Goal: Task Accomplishment & Management: Manage account settings

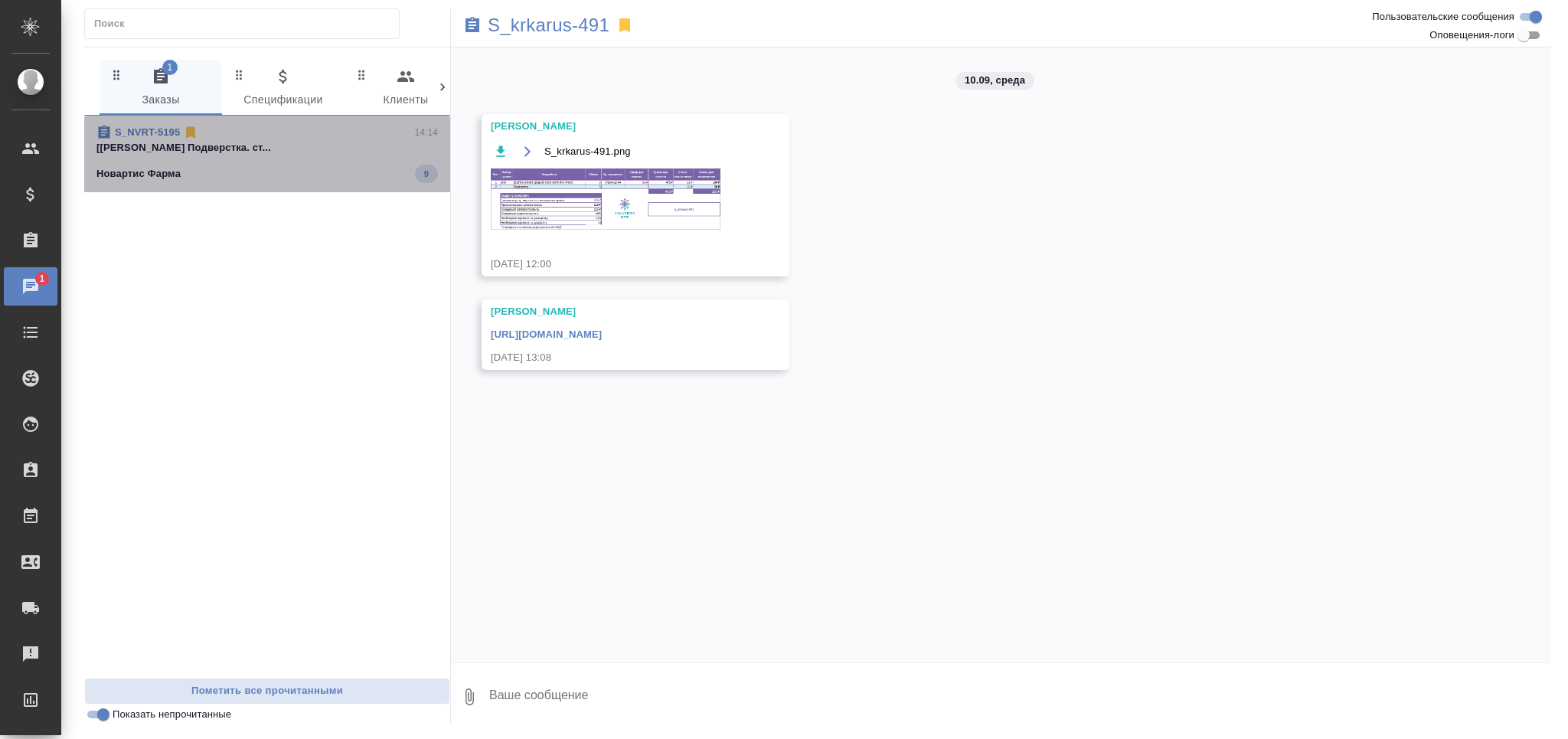
click at [282, 157] on span "S_NVRT-5195 14:14 [Оксютович Ирина] Работа Подверстка. ст... Новартис Фарма 9" at bounding box center [267, 154] width 341 height 58
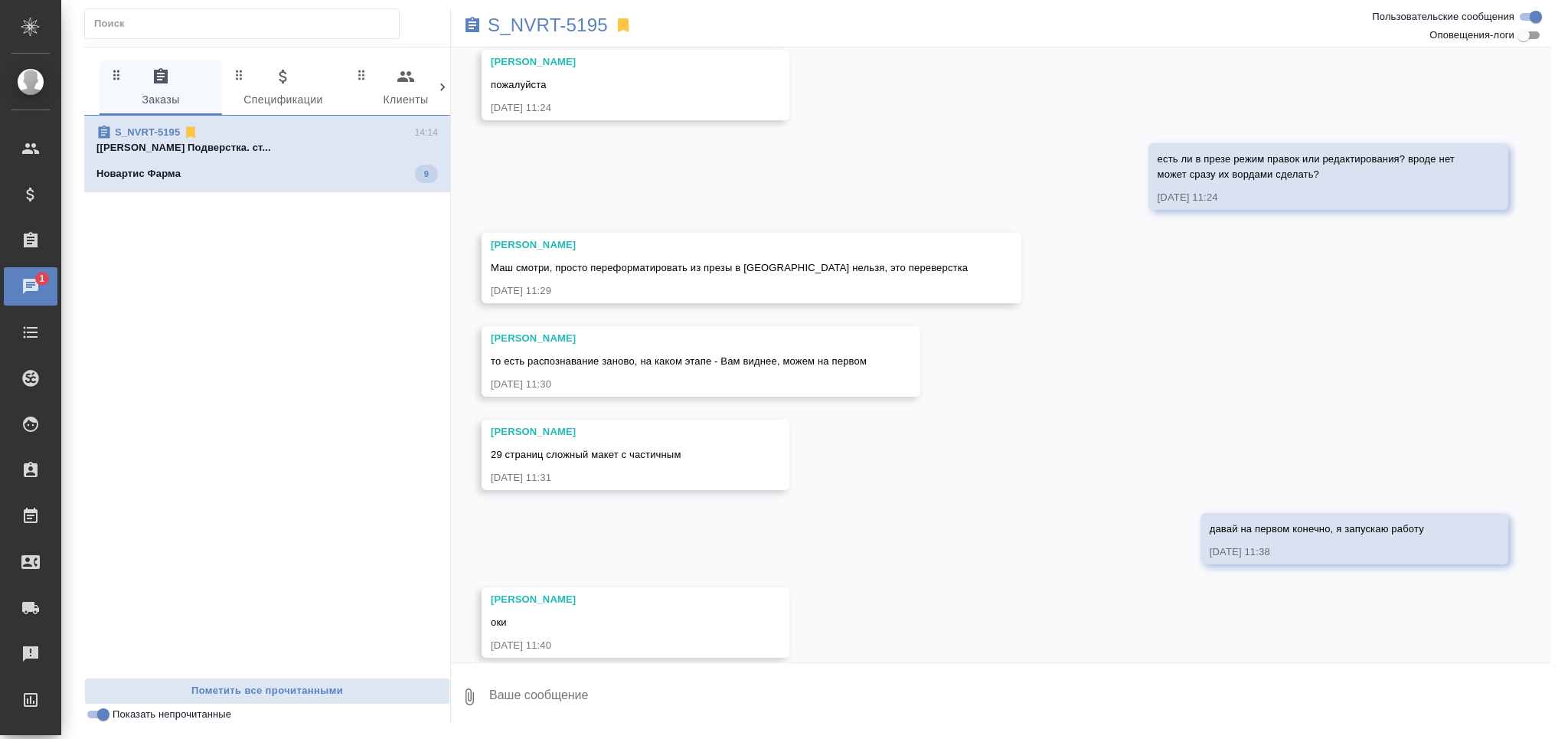
scroll to position [1222, 0]
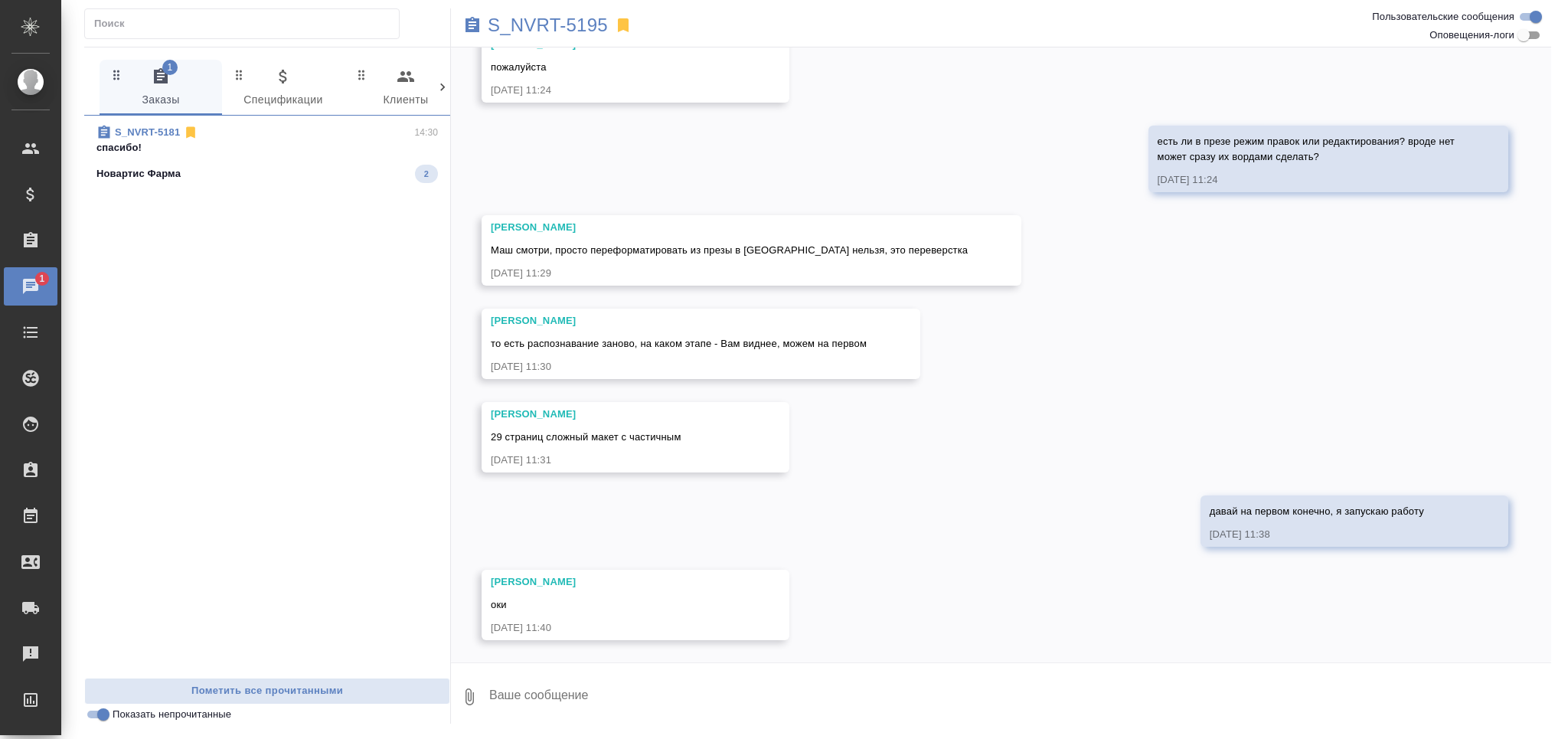
click at [271, 173] on div "Новартис Фарма 2" at bounding box center [267, 174] width 341 height 18
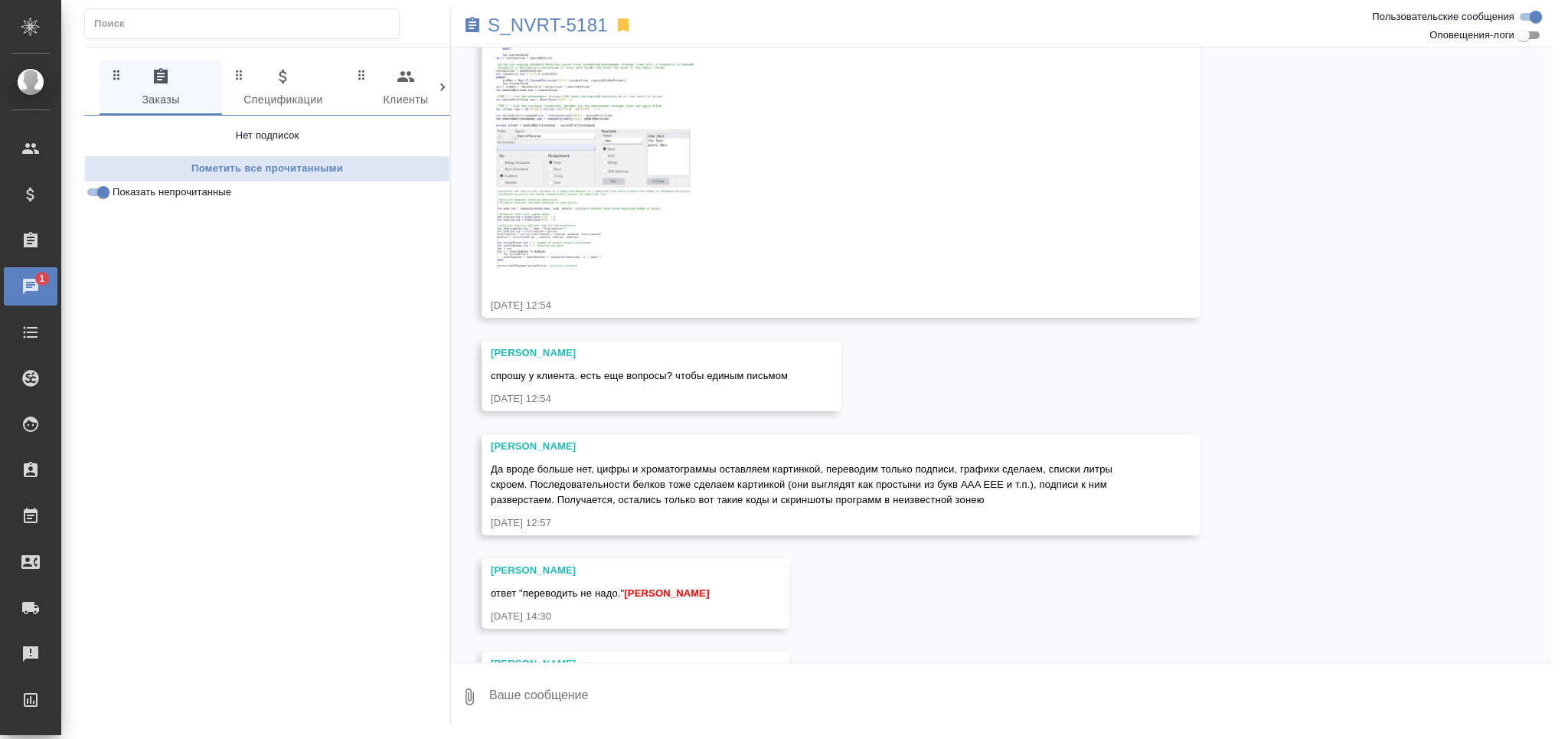
scroll to position [2145, 0]
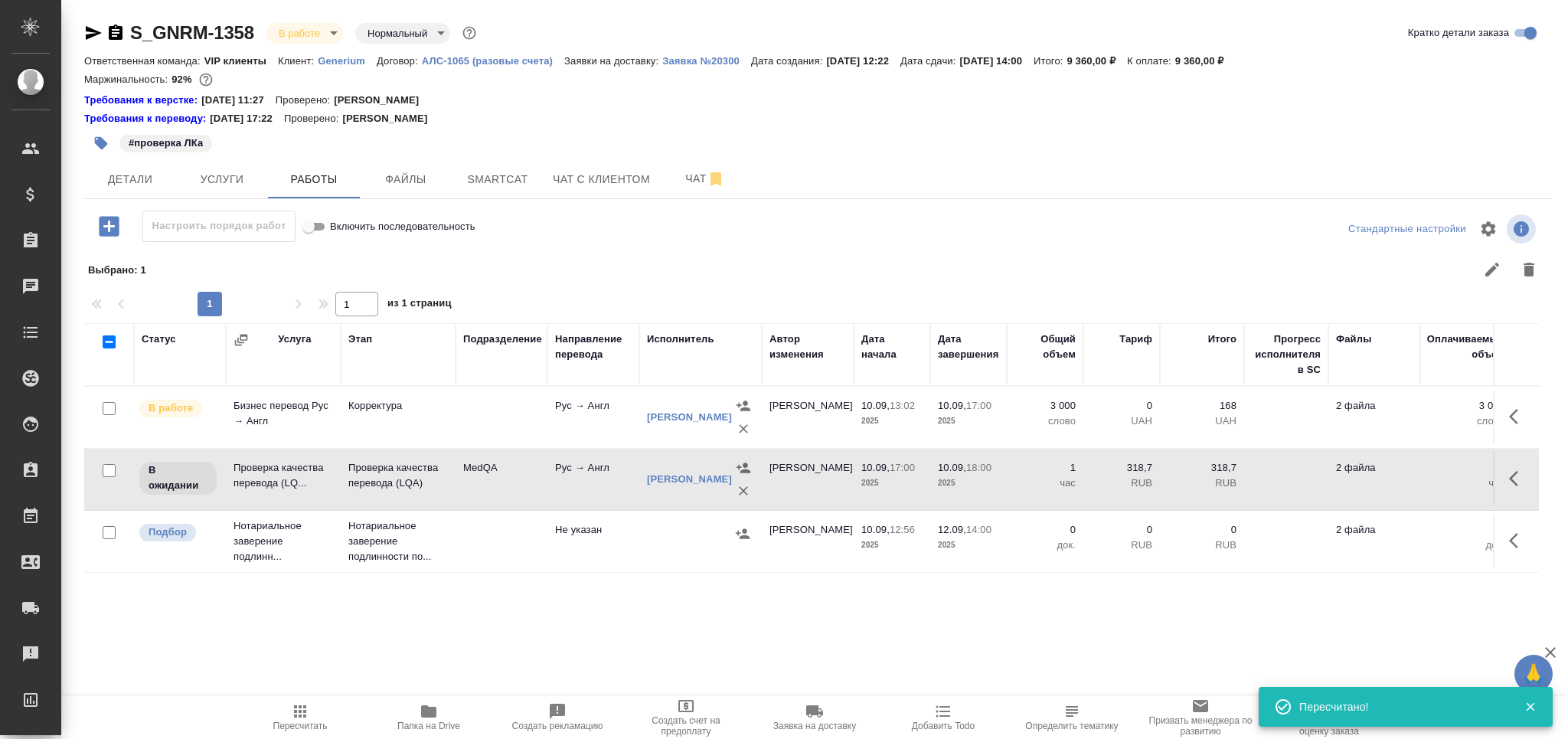
click at [308, 726] on span "Пересчитать" at bounding box center [300, 726] width 54 height 11
click at [449, 473] on td "Проверка качества перевода (LQA)" at bounding box center [398, 479] width 115 height 53
click at [465, 424] on td at bounding box center [502, 418] width 92 height 53
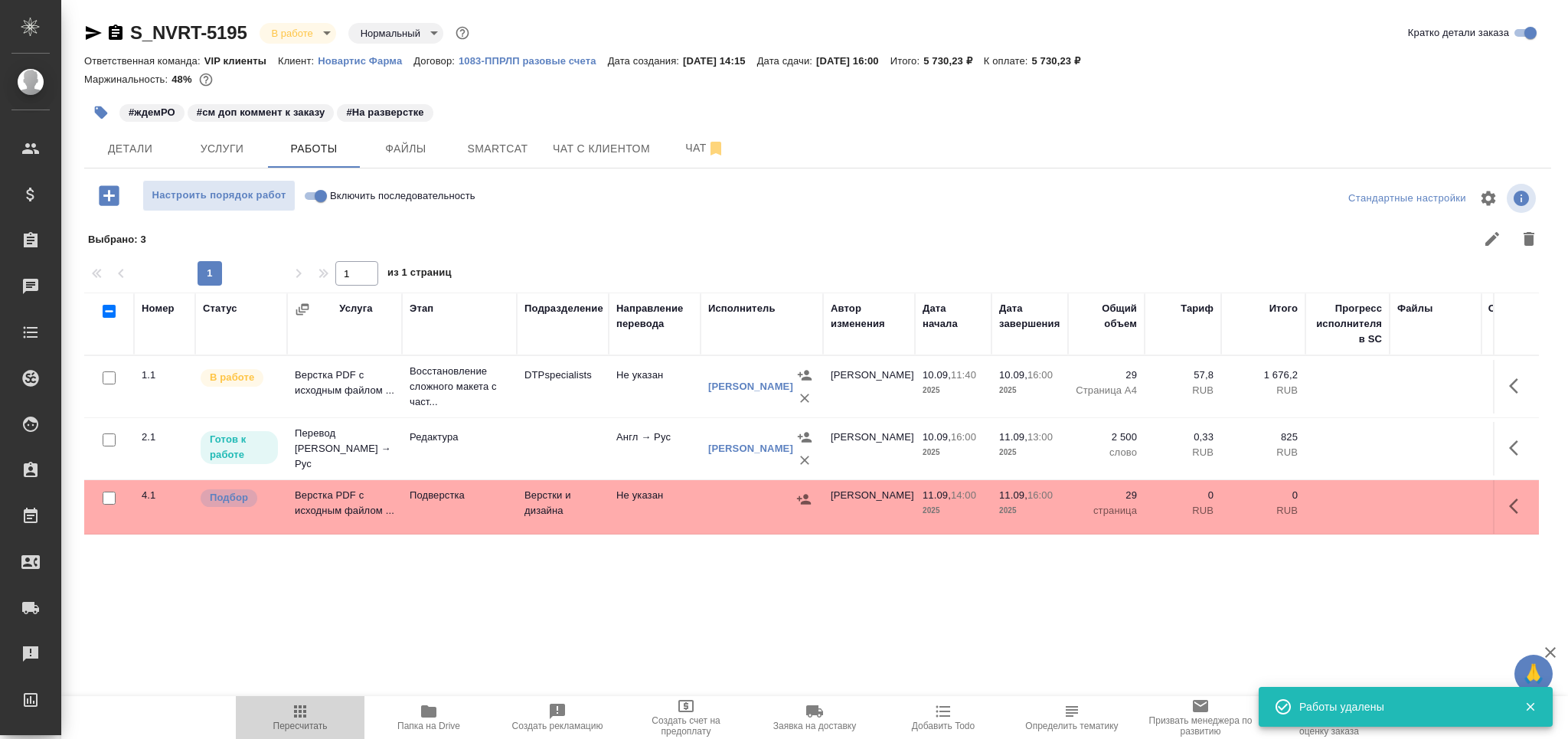
click at [296, 715] on icon "button" at bounding box center [300, 711] width 13 height 13
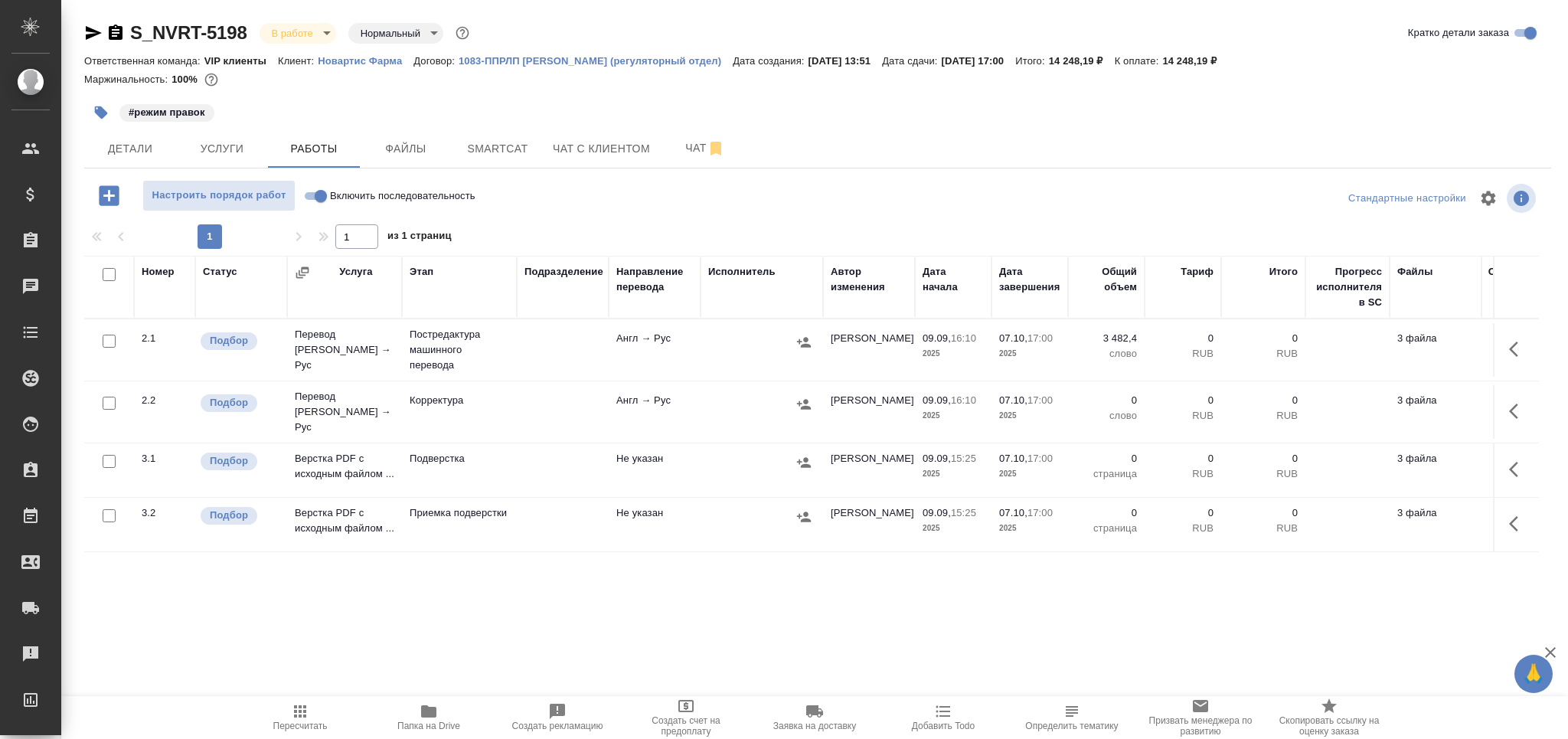
scroll to position [53, 0]
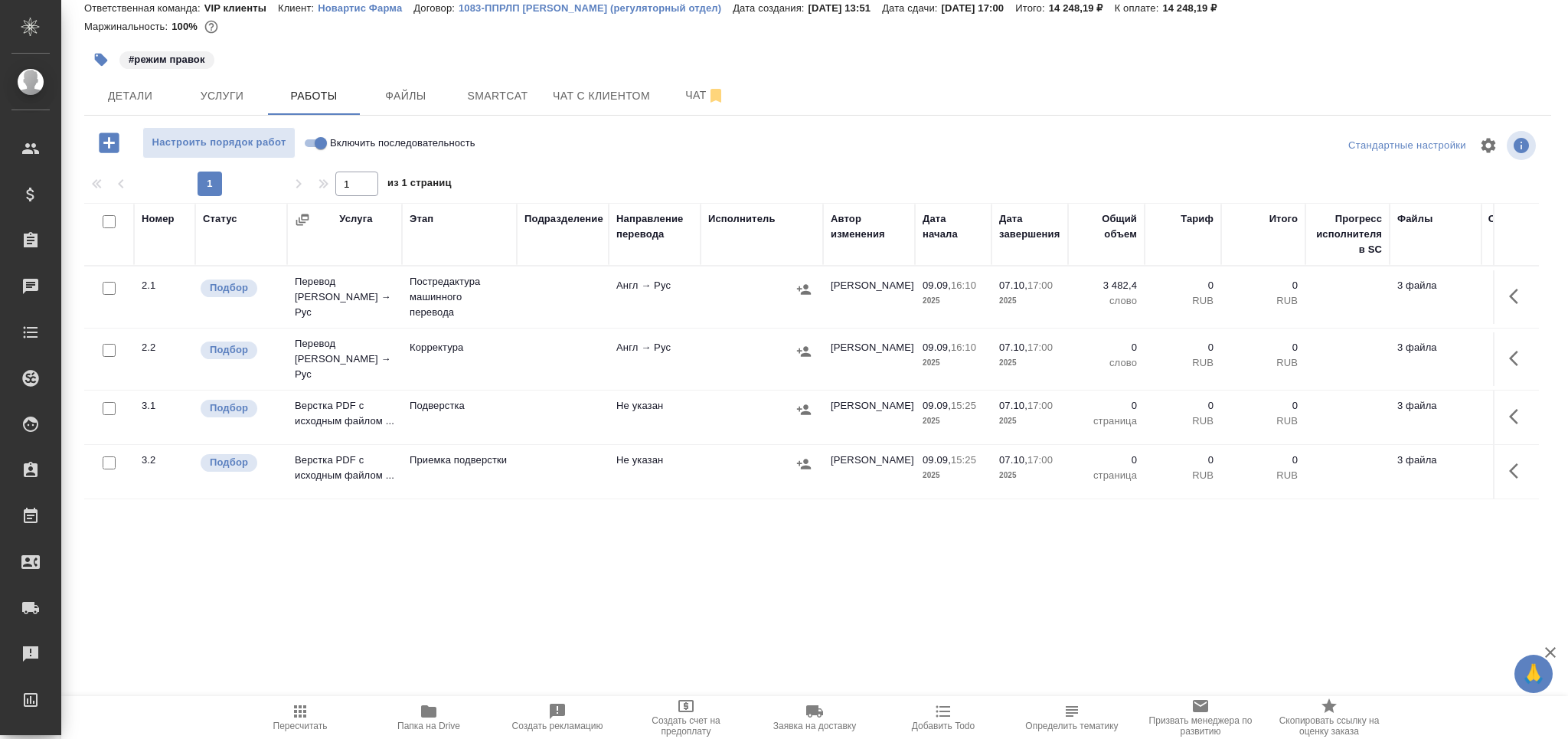
click at [291, 723] on span "Пересчитать" at bounding box center [300, 726] width 54 height 11
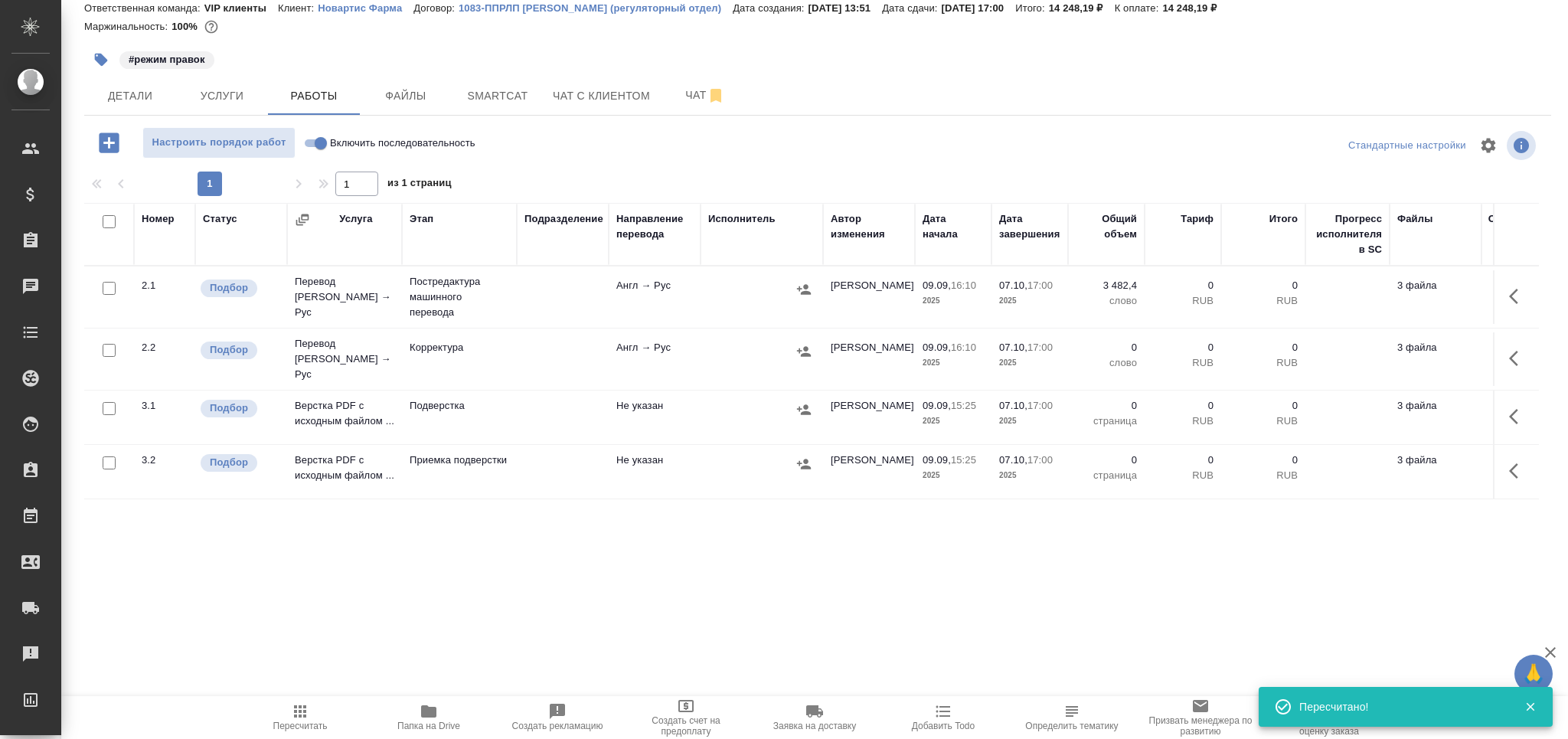
scroll to position [0, 0]
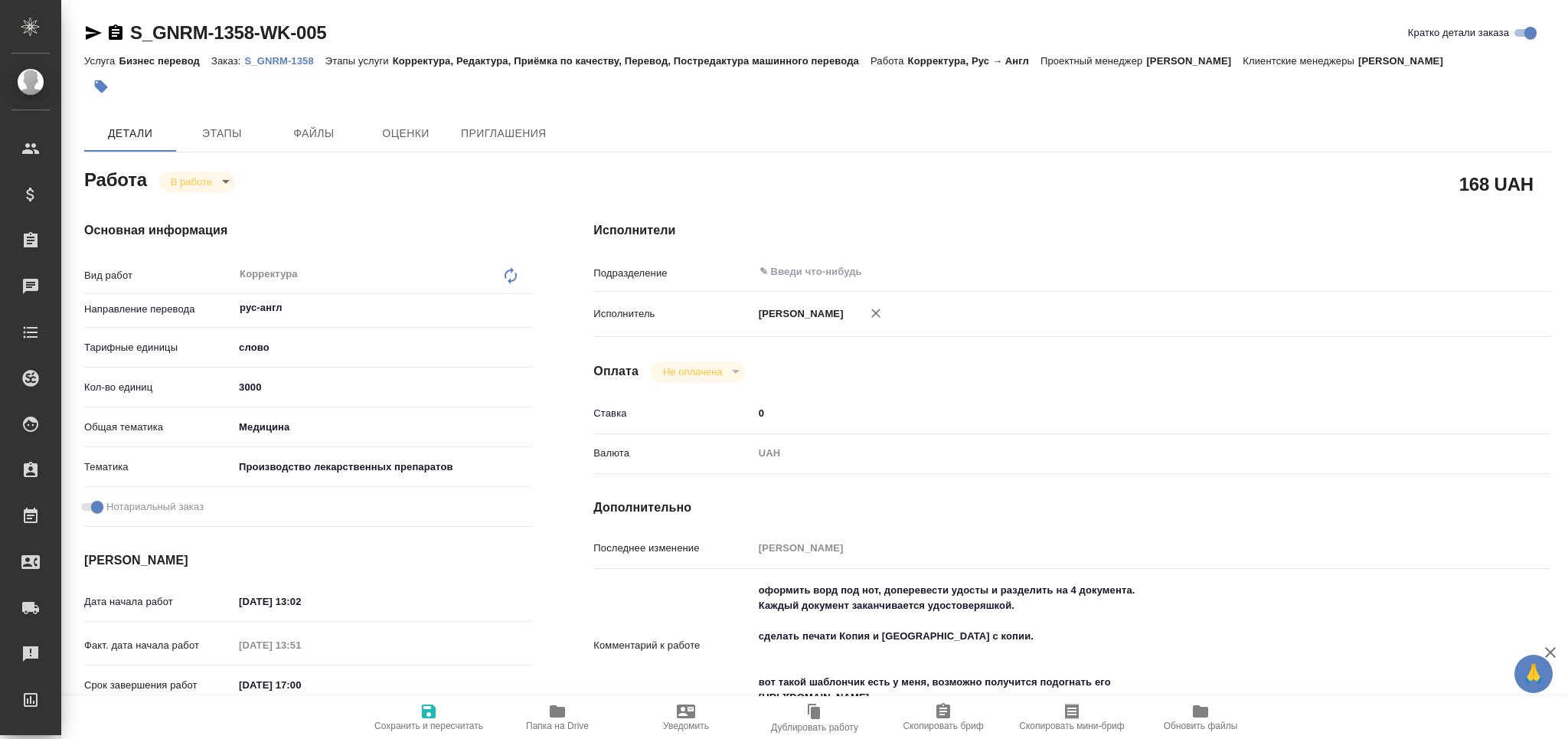
type textarea "x"
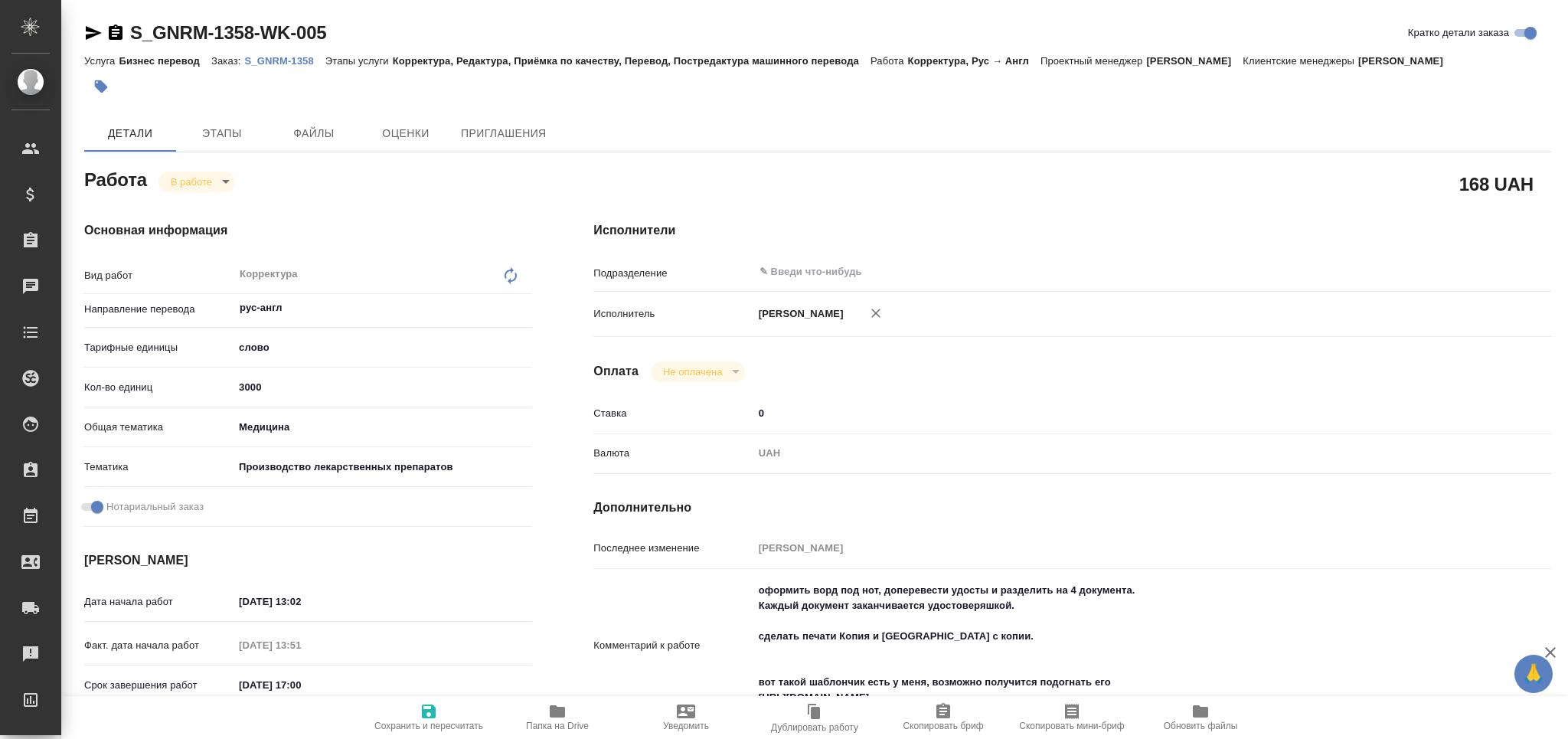
type textarea "x"
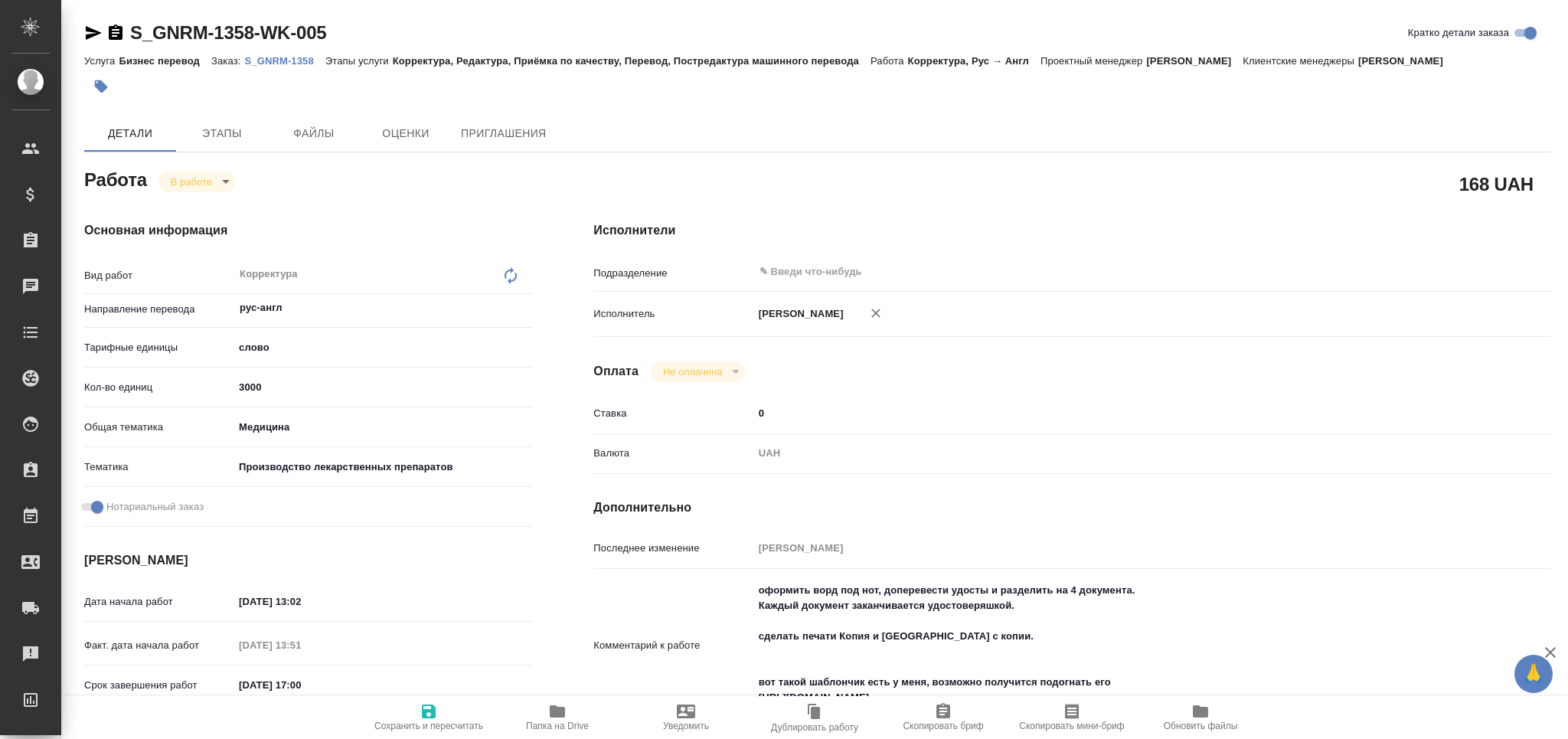
type textarea "x"
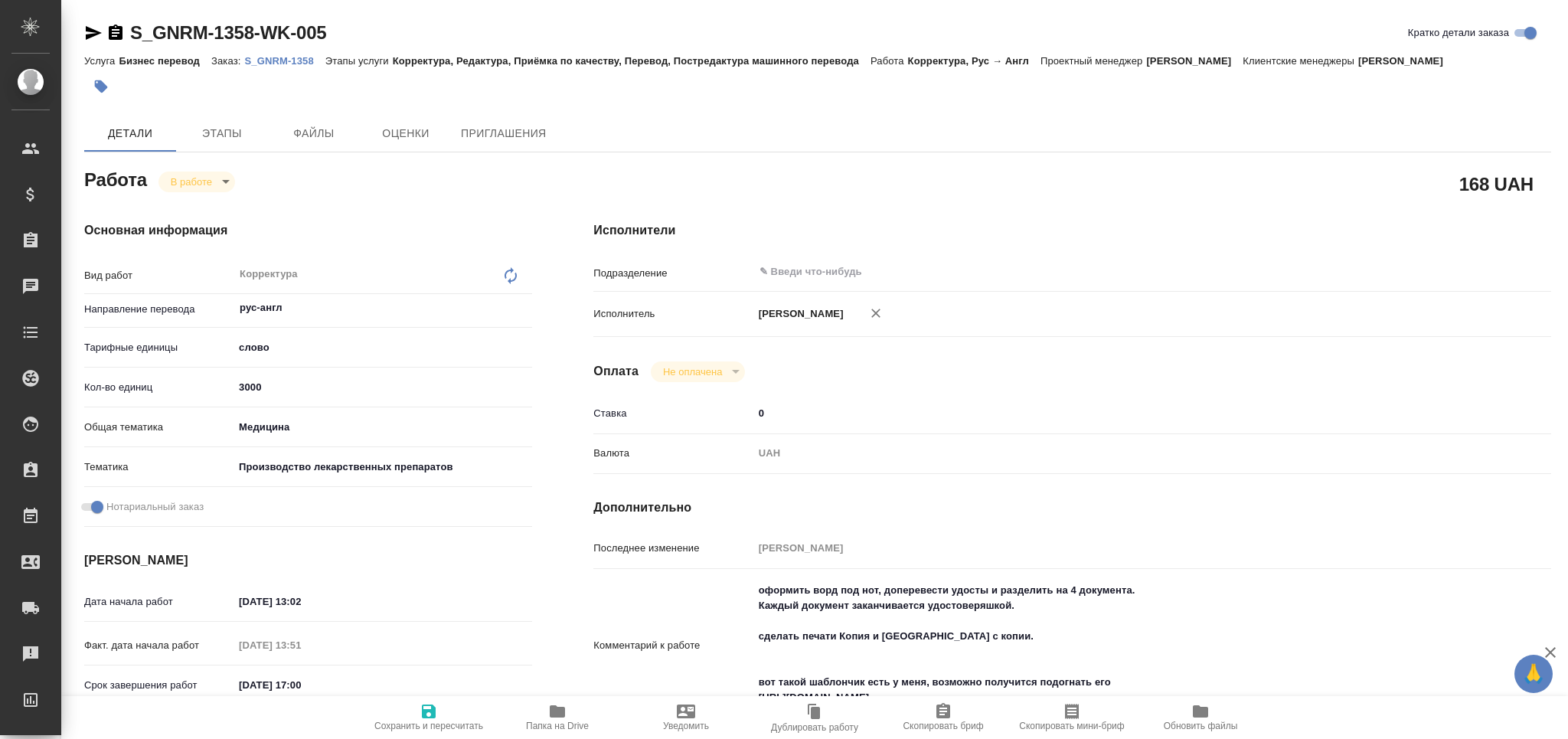
type textarea "x"
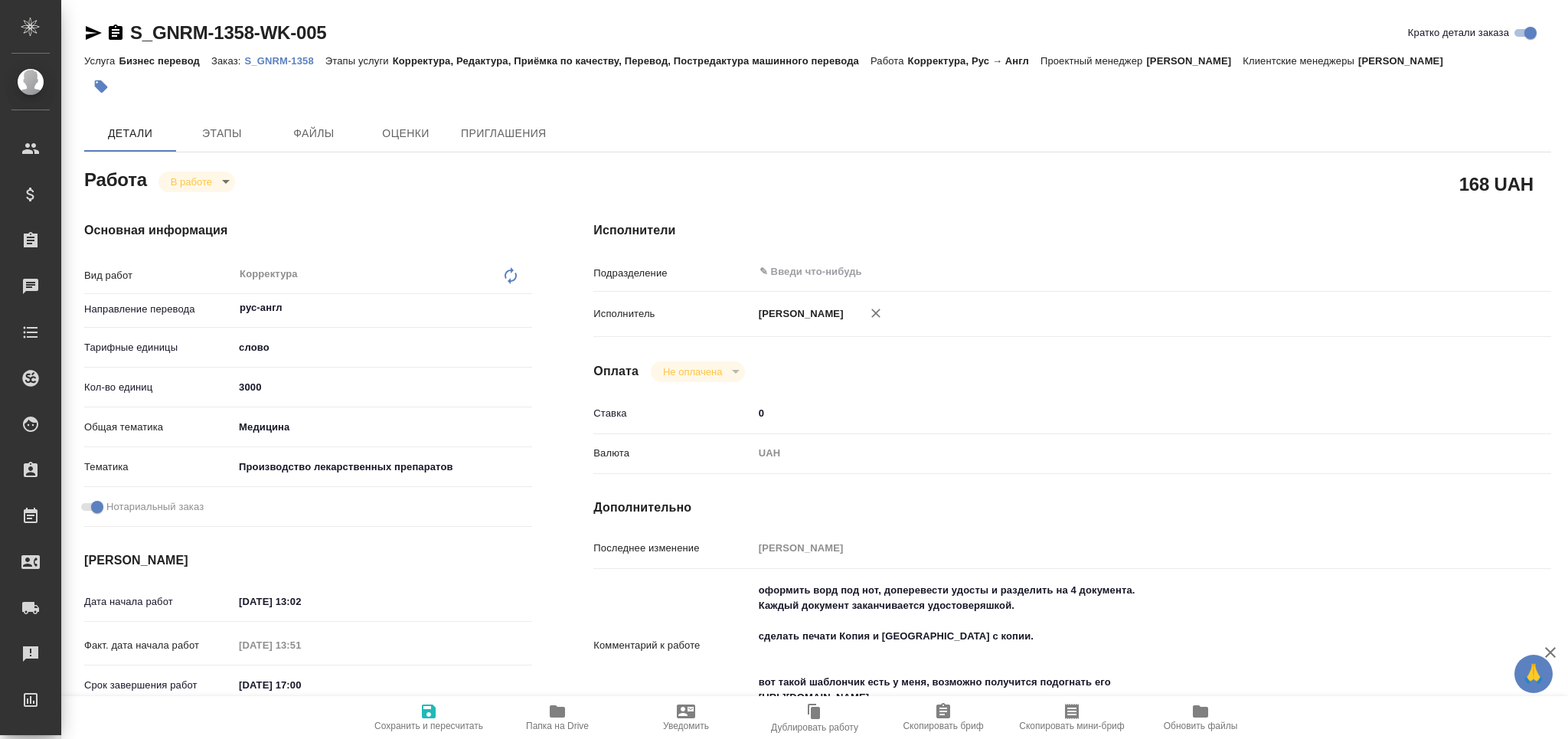
type textarea "x"
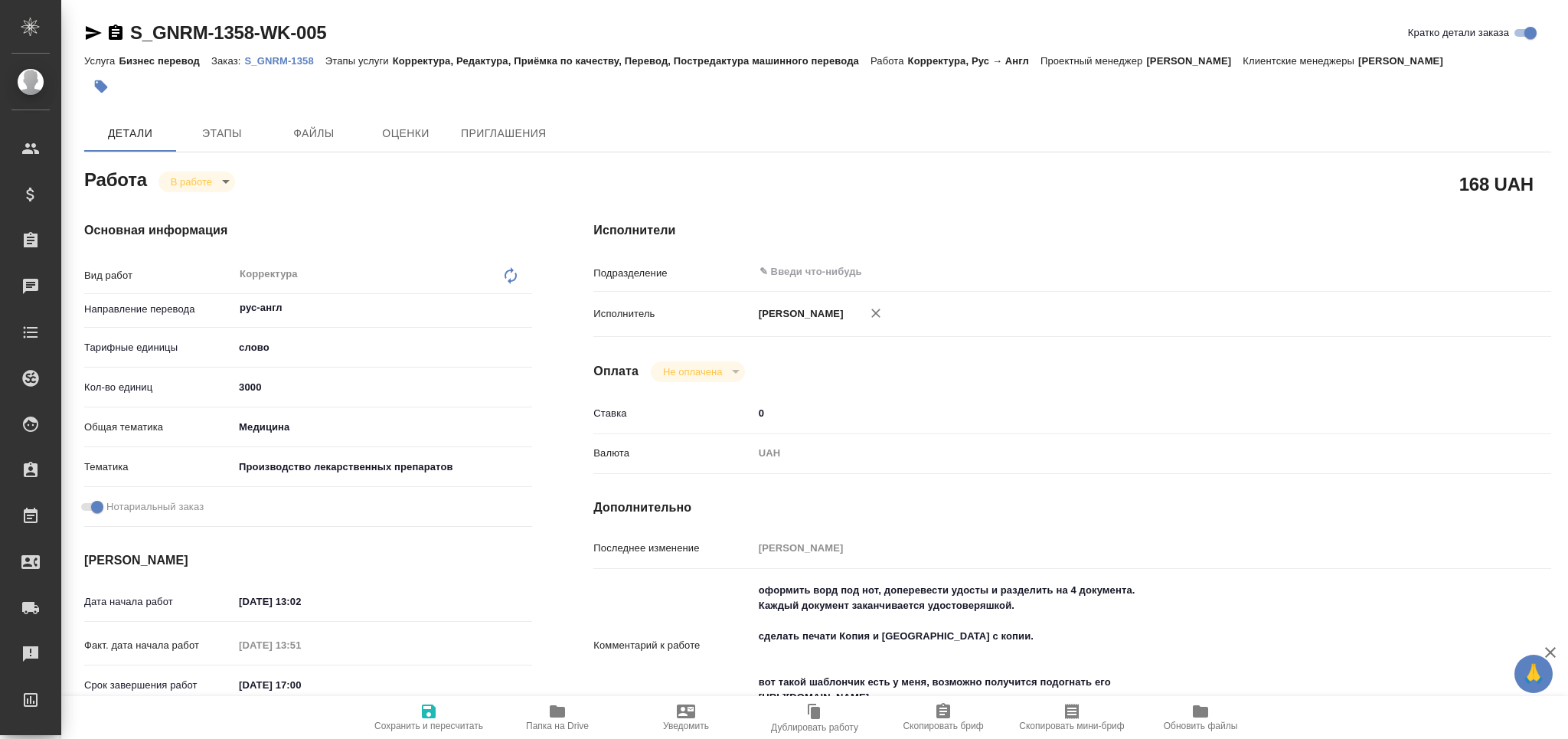
type textarea "x"
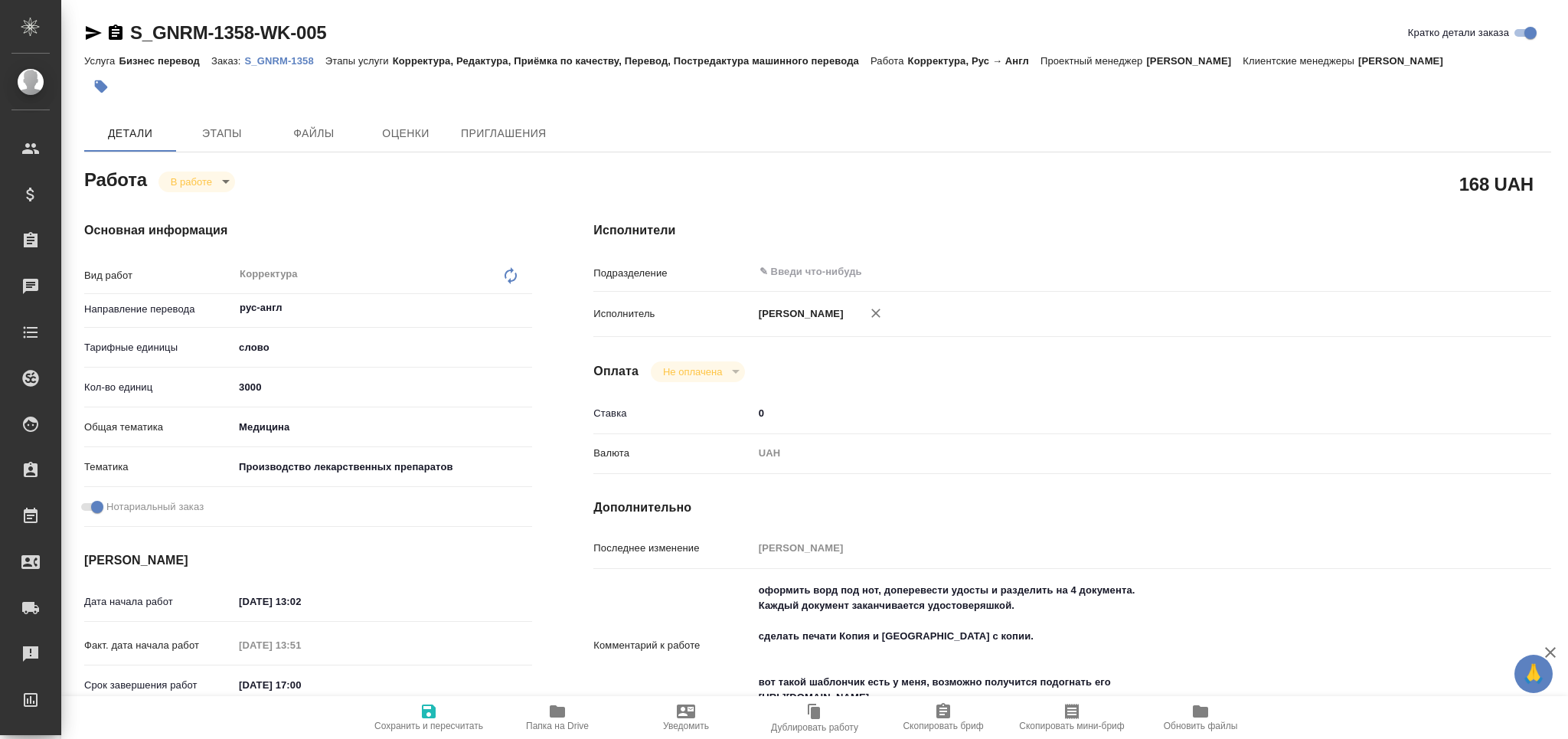
click at [774, 602] on textarea "оформить ворд под нот, доперевести удосты и разделить на 4 документа. Каждый до…" at bounding box center [1112, 644] width 718 height 134
click at [774, 602] on textarea "оформить ворд под нот, доперевести удосты и разделить на 4 документа. Каждый до…" at bounding box center [1112, 645] width 716 height 134
click at [1019, 625] on textarea "оформить ворд под нот, доперевести удосты и разделить на 4 документа. Каждый до…" at bounding box center [1112, 645] width 716 height 134
drag, startPoint x: 1029, startPoint y: 622, endPoint x: 739, endPoint y: 608, distance: 290.3
click at [739, 608] on div "Комментарий к работе оформить ворд под нот, доперевести удосты и разделить на 4…" at bounding box center [1072, 646] width 958 height 143
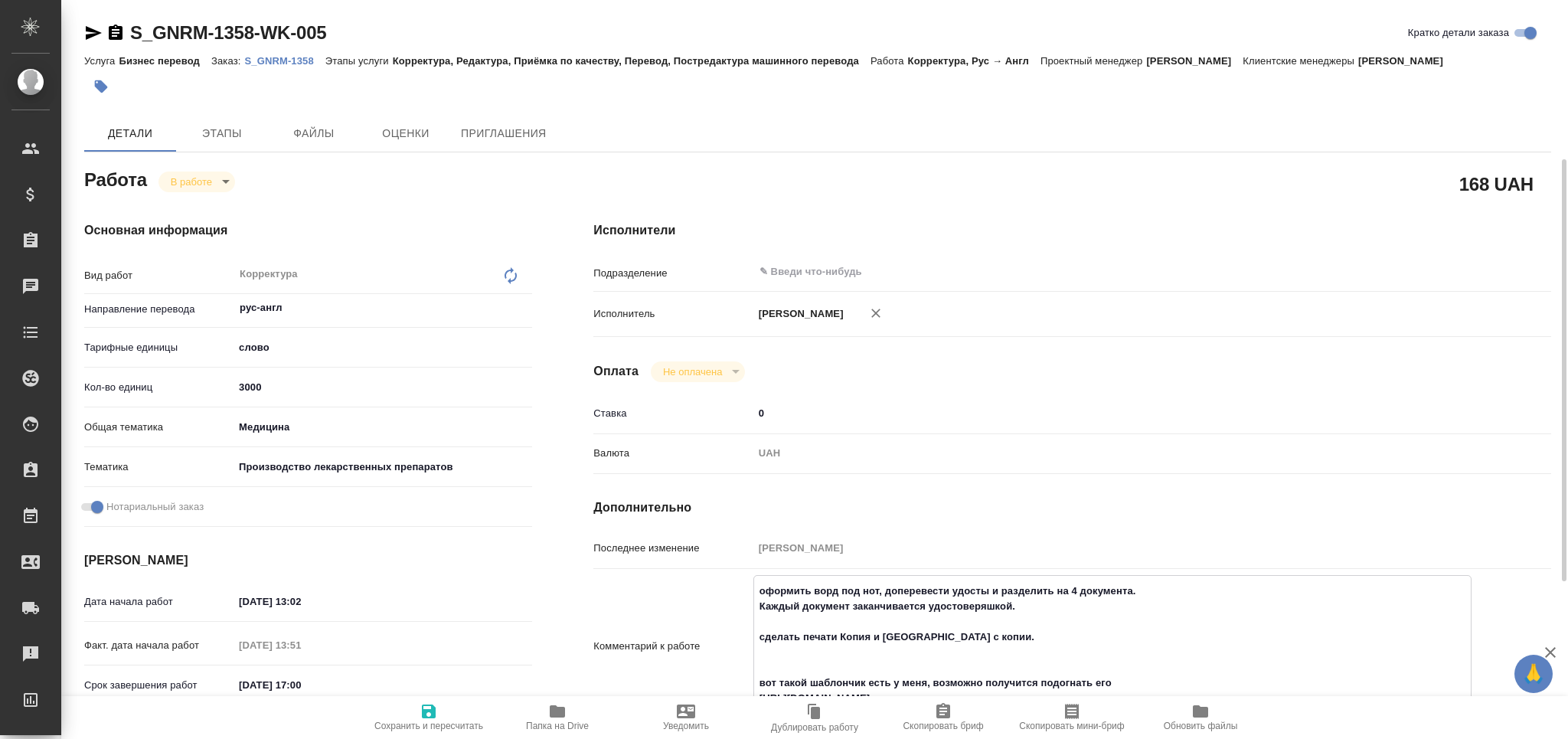
scroll to position [204, 0]
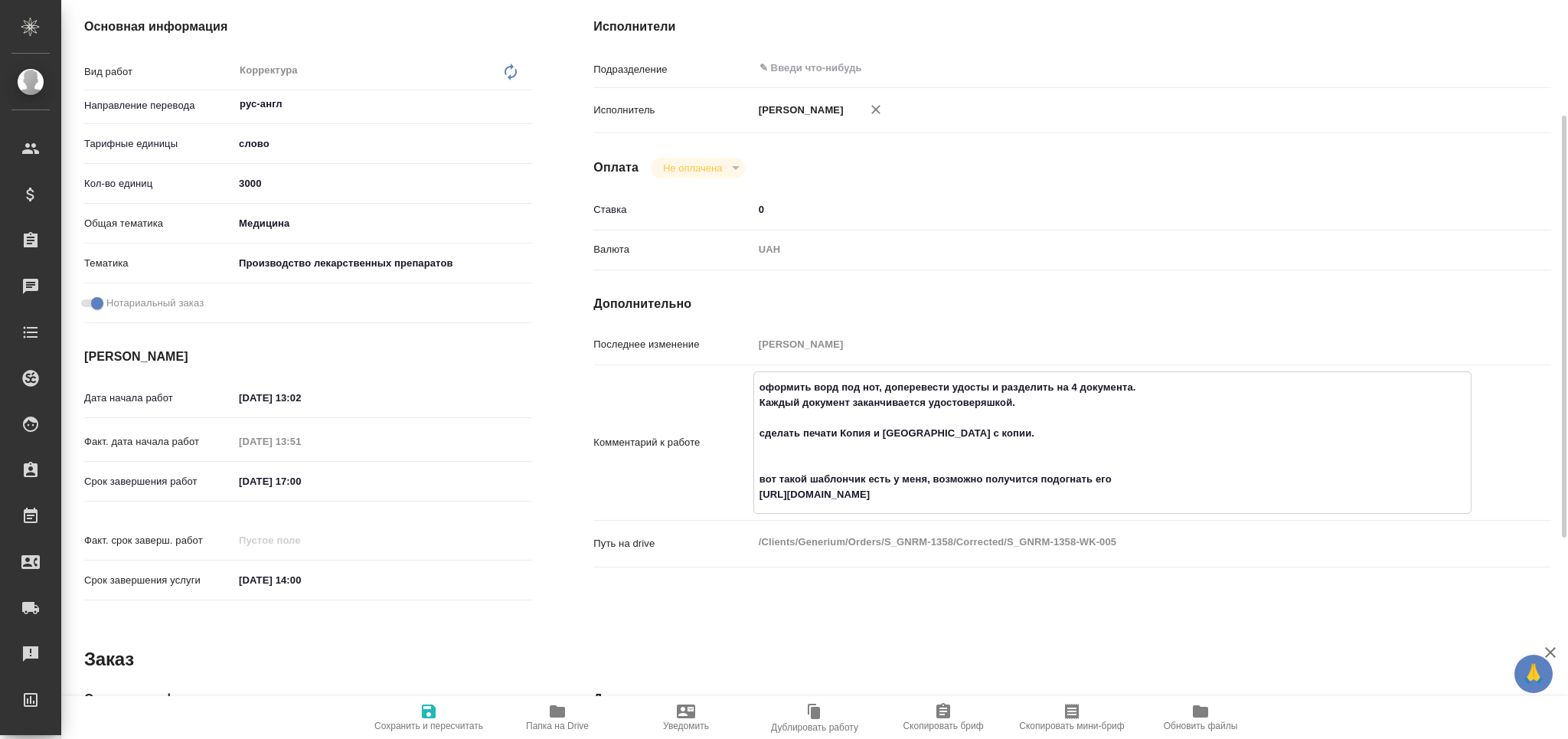
click at [890, 439] on textarea "оформить ворд под нот, доперевести удосты и разделить на 4 документа. Каждый до…" at bounding box center [1112, 441] width 716 height 134
click at [892, 447] on textarea "оформить ворд под нот, доперевести удосты и разделить на 4 документа. Каждый до…" at bounding box center [1112, 441] width 716 height 134
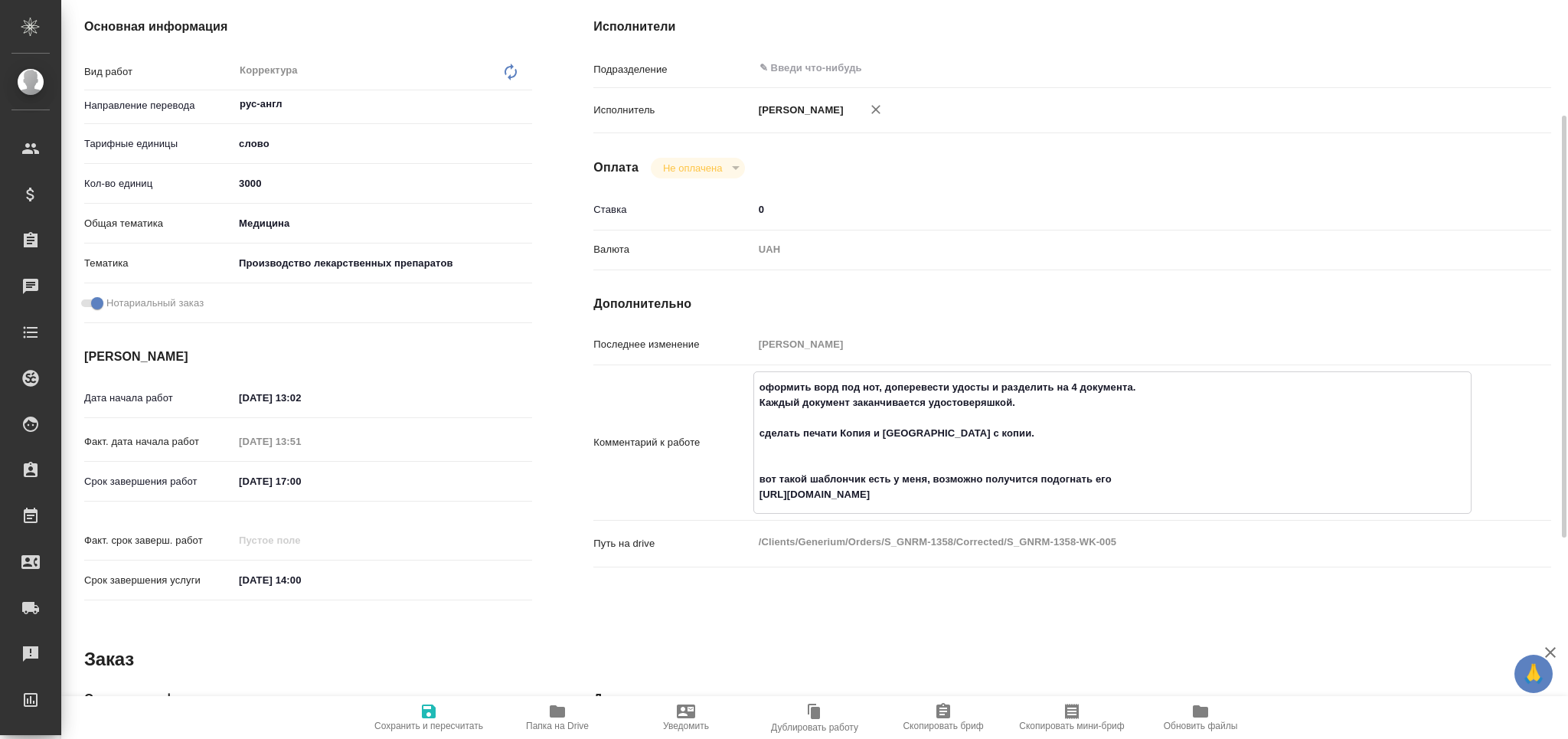
click at [892, 447] on textarea "оформить ворд под нот, доперевести удосты и разделить на 4 документа. Каждый до…" at bounding box center [1112, 441] width 716 height 134
click at [549, 716] on icon "button" at bounding box center [557, 711] width 15 height 13
type textarea "x"
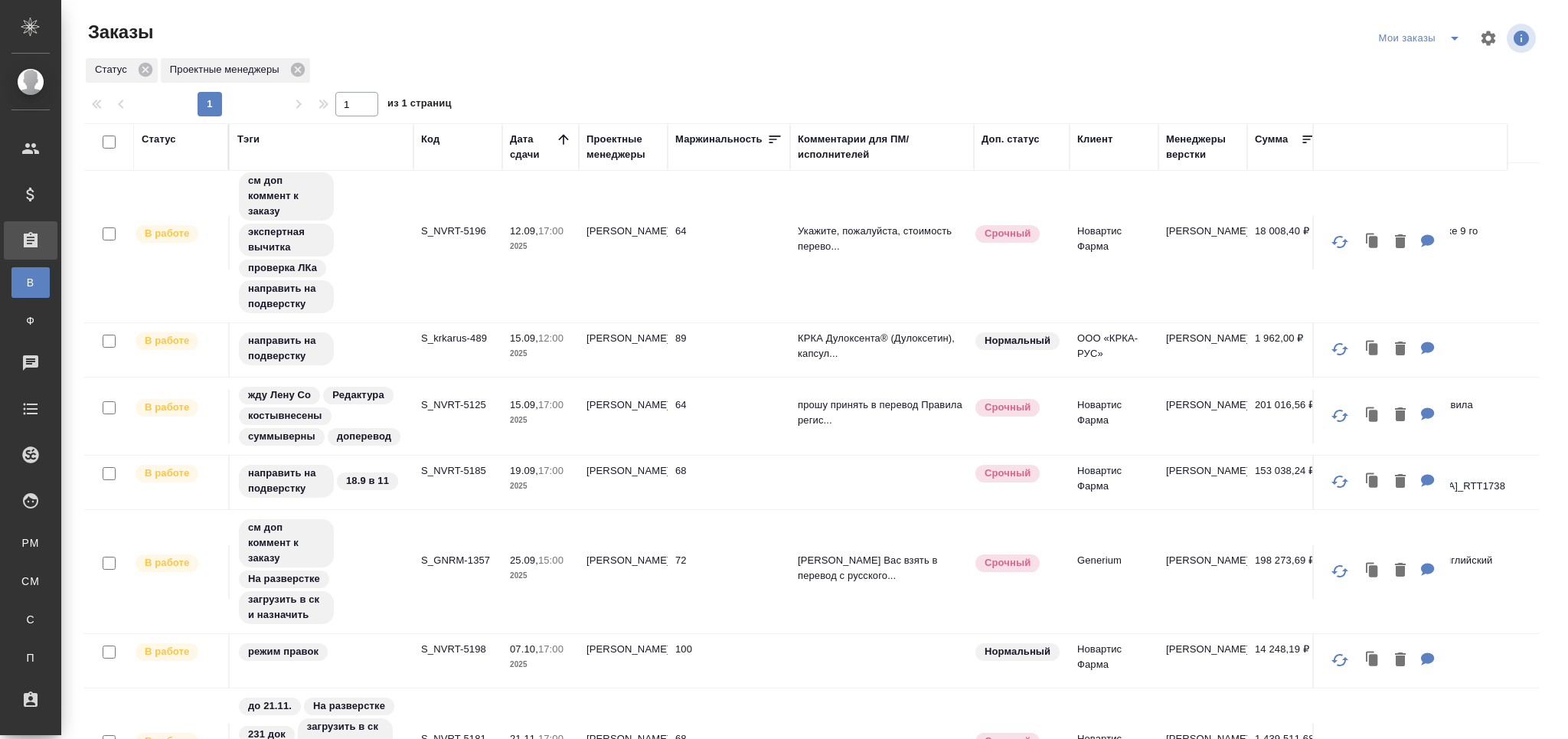
scroll to position [39, 0]
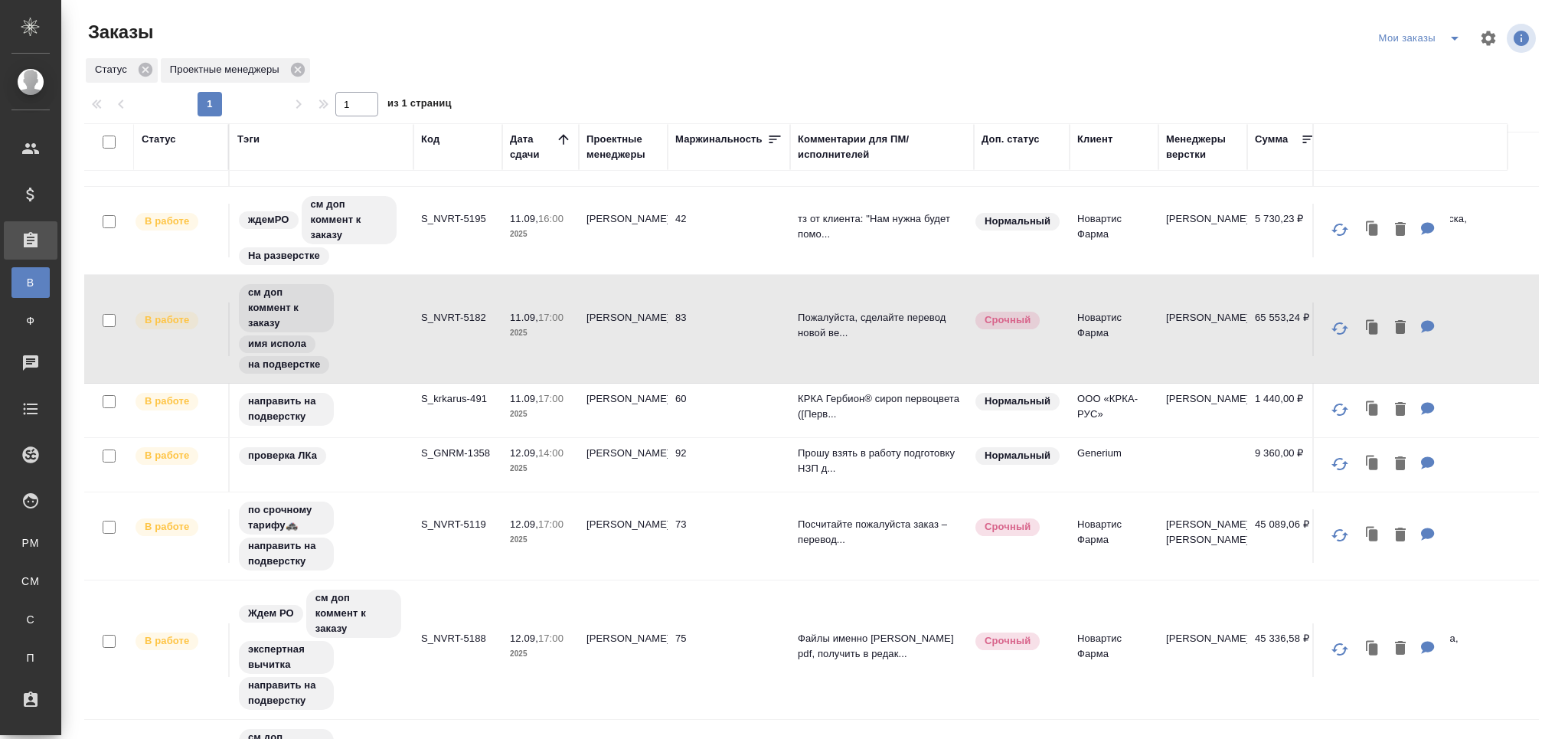
click at [1449, 22] on div "Заказы Мои заказы Статус Проектные менеджеры 1 1 из 1 страниц Статус Тэги Код Д…" at bounding box center [817, 410] width 1484 height 821
click at [546, 51] on div "Заказы" at bounding box center [329, 38] width 489 height 37
click at [409, 271] on td "ждемРО см доп коммент к заказу На разверстке" at bounding box center [321, 230] width 184 height 88
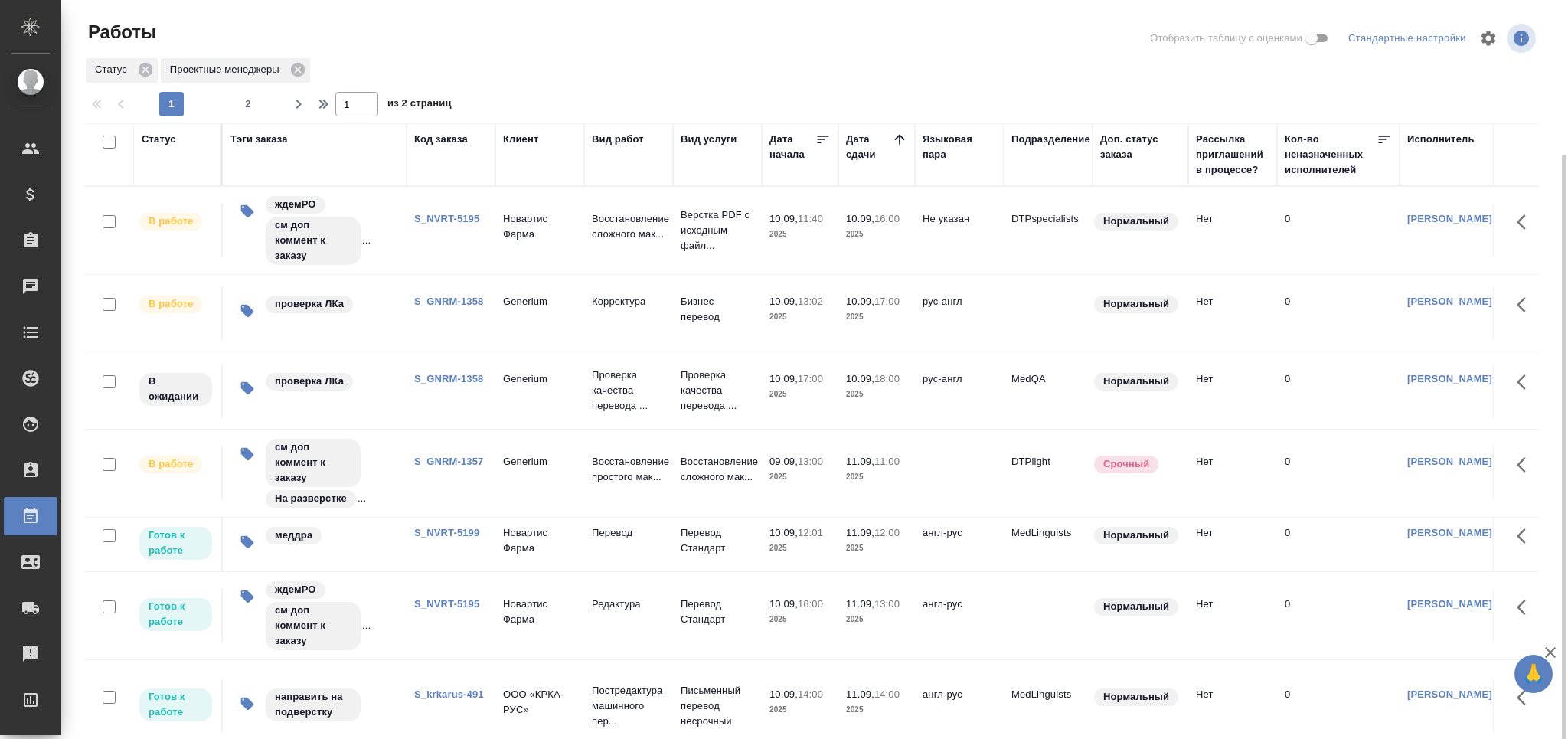
scroll to position [81, 0]
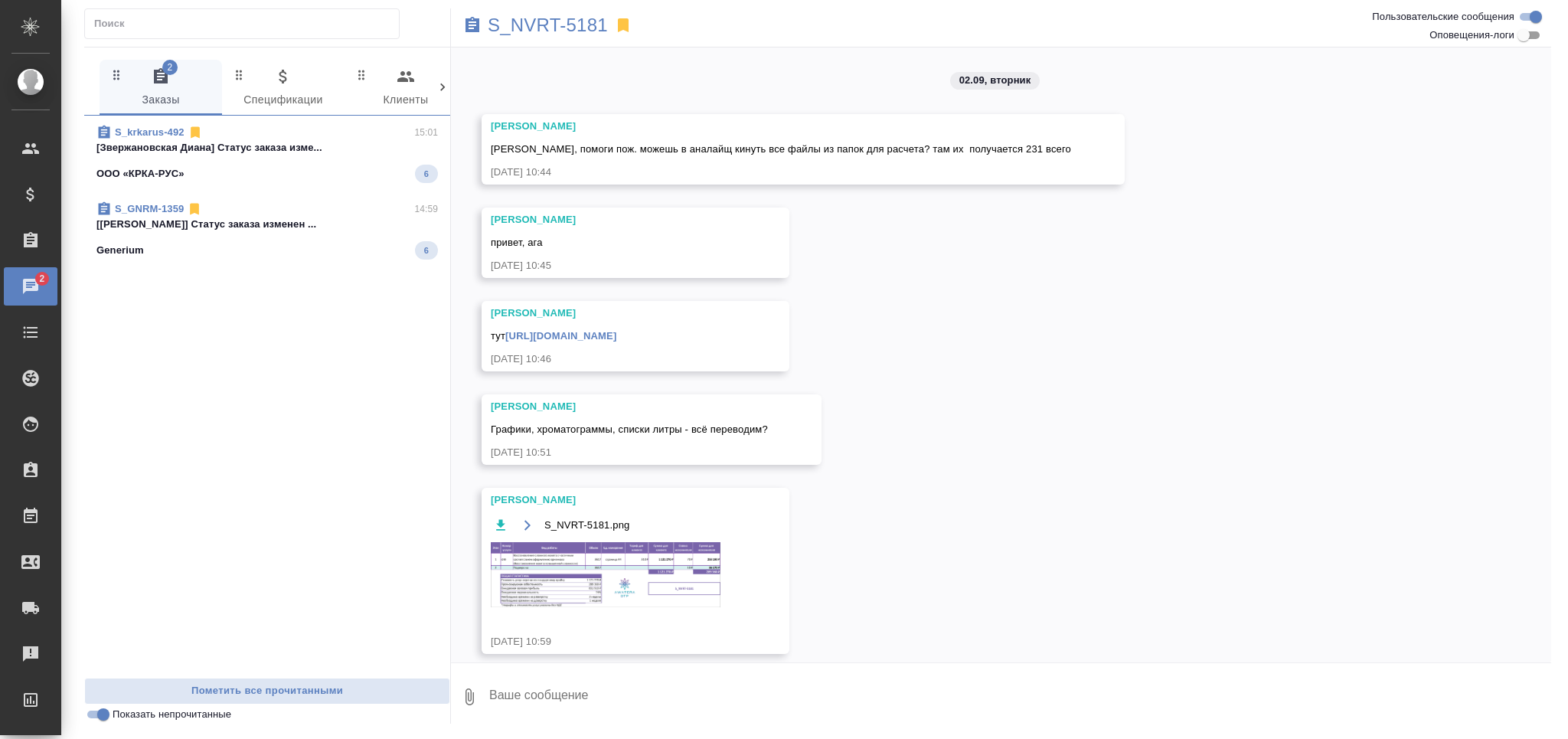
scroll to position [2145, 0]
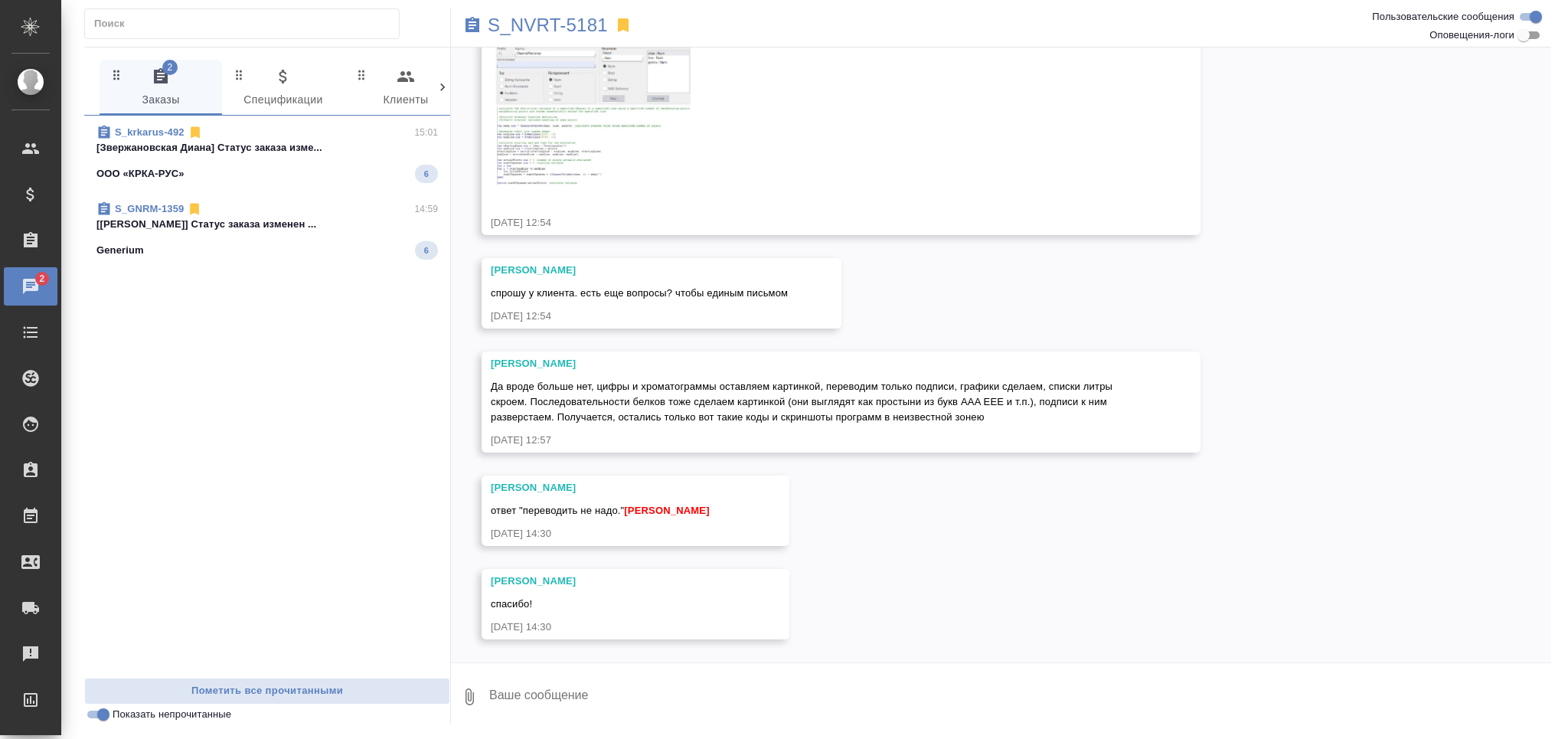
click at [267, 215] on div "S_GNRM-1359 14:59" at bounding box center [267, 209] width 341 height 15
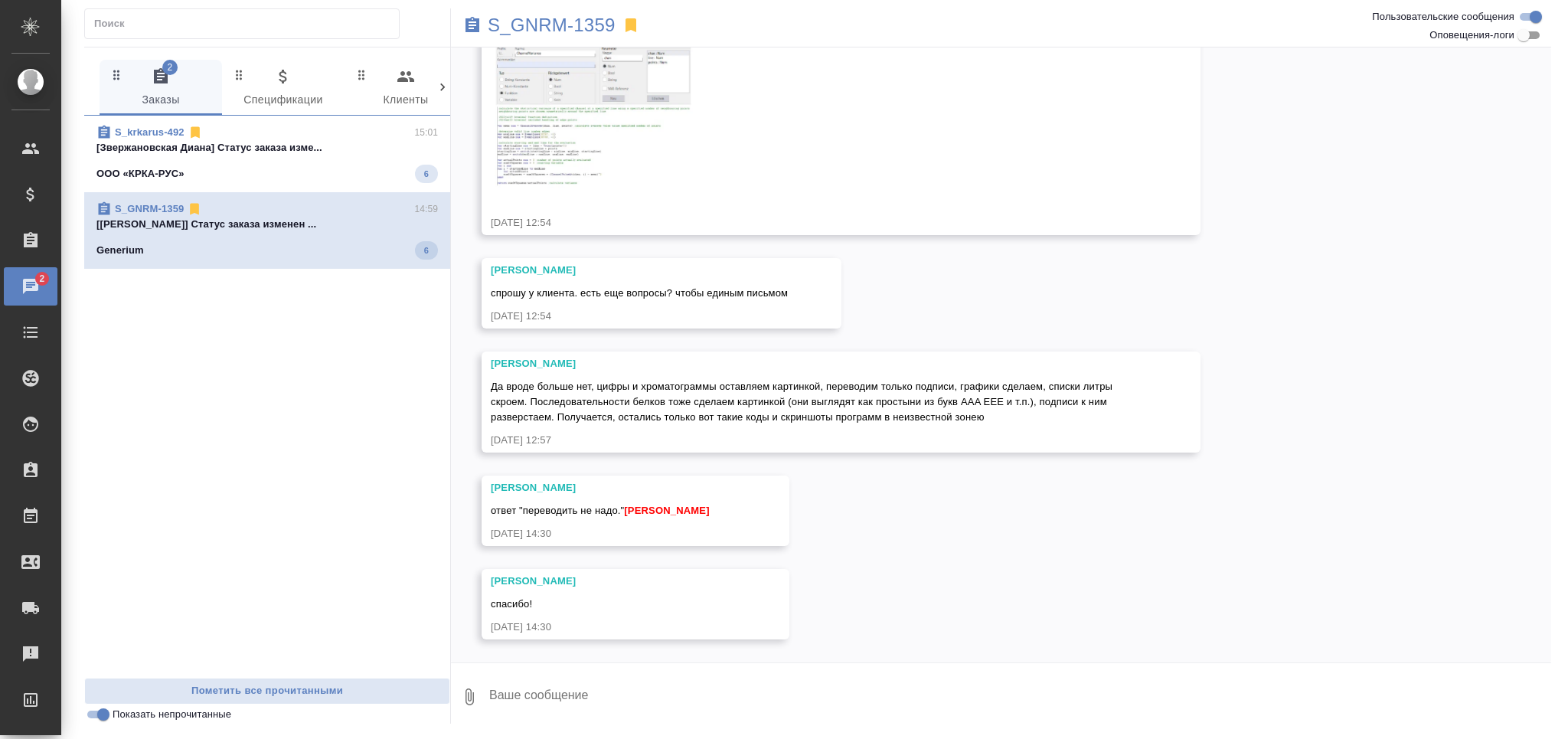
scroll to position [0, 0]
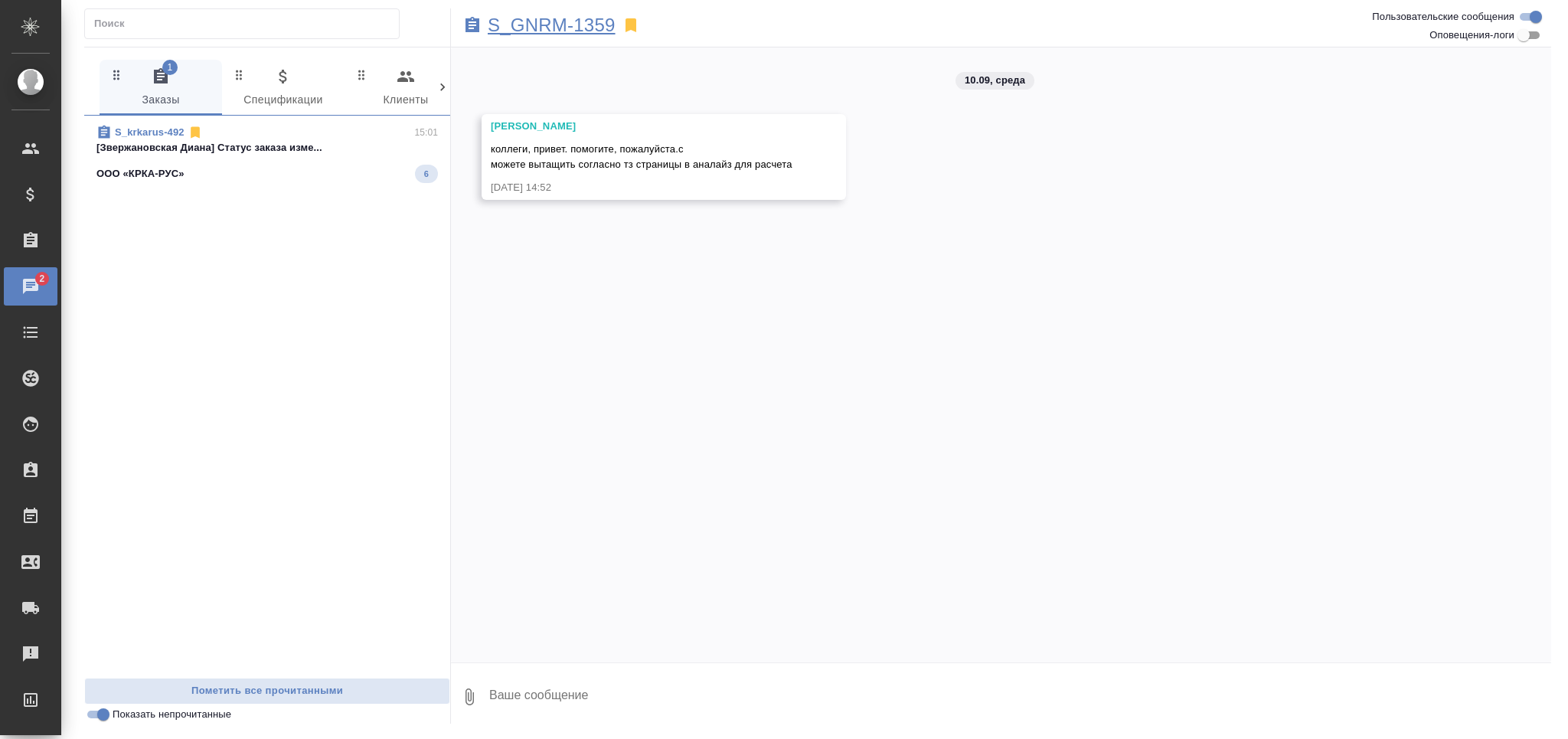
click at [579, 27] on p "S_GNRM-1359" at bounding box center [551, 25] width 128 height 15
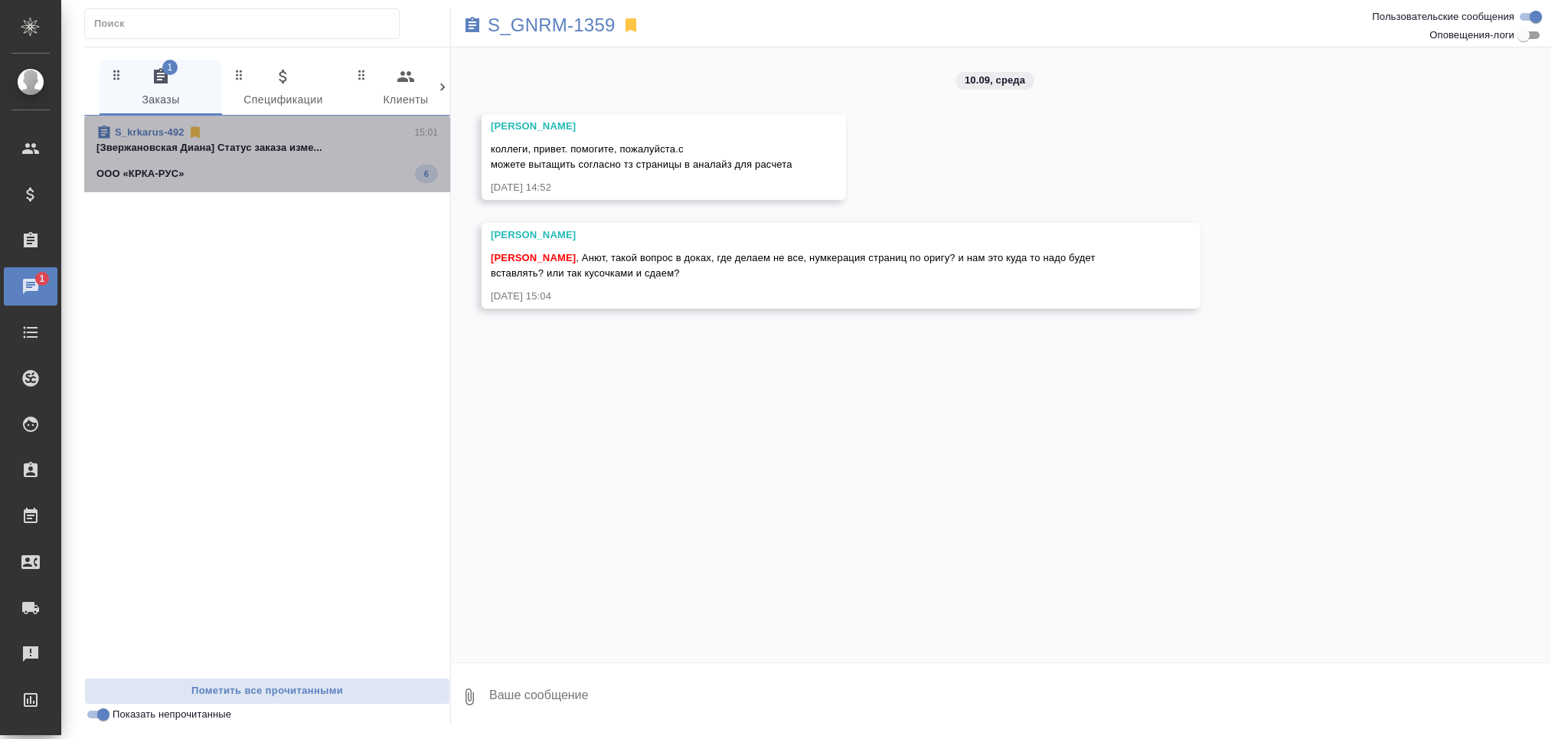
click at [235, 149] on p "[Звержановская Диана] Статус заказа изме..." at bounding box center [267, 148] width 341 height 15
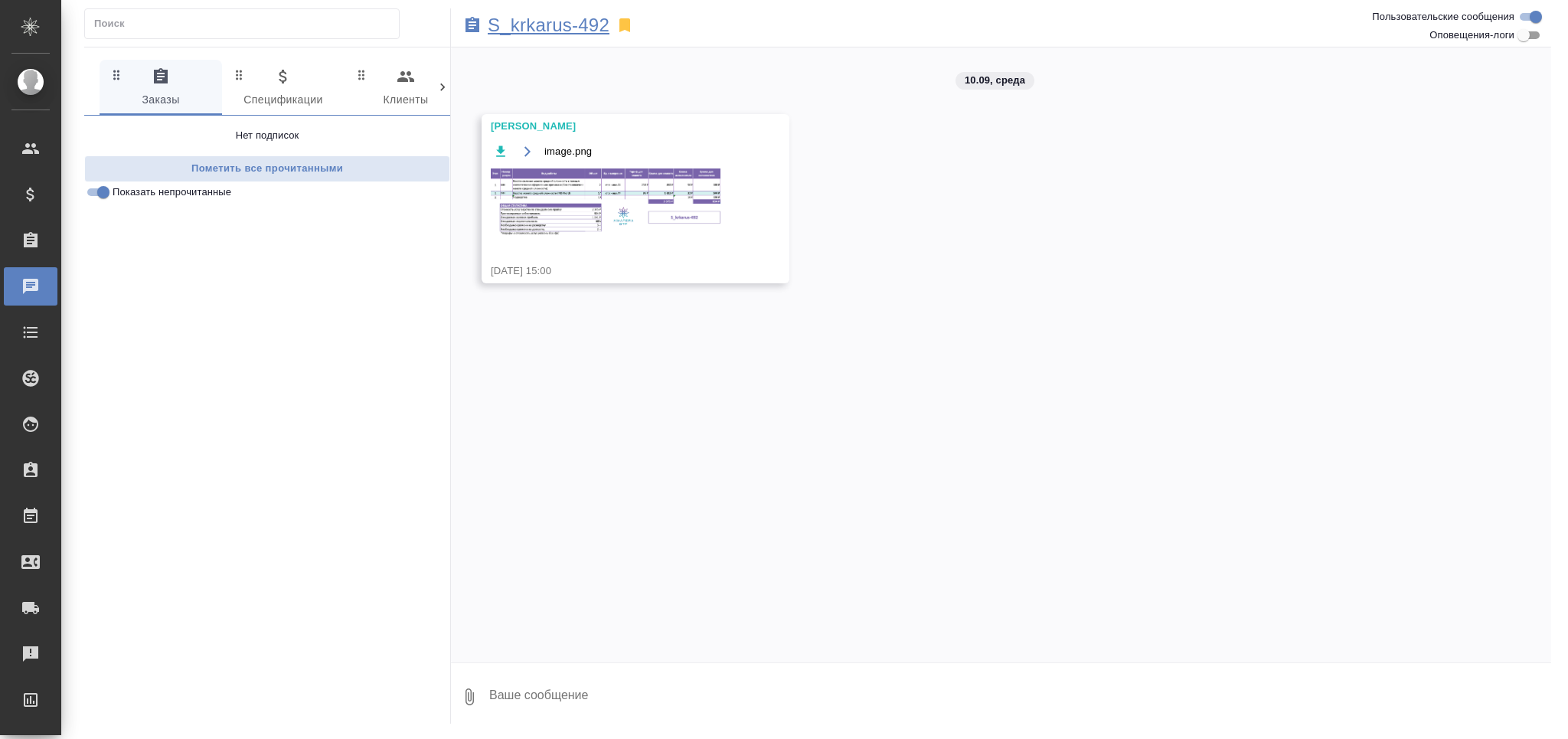
click at [555, 30] on p "S_krkarus-492" at bounding box center [549, 25] width 122 height 15
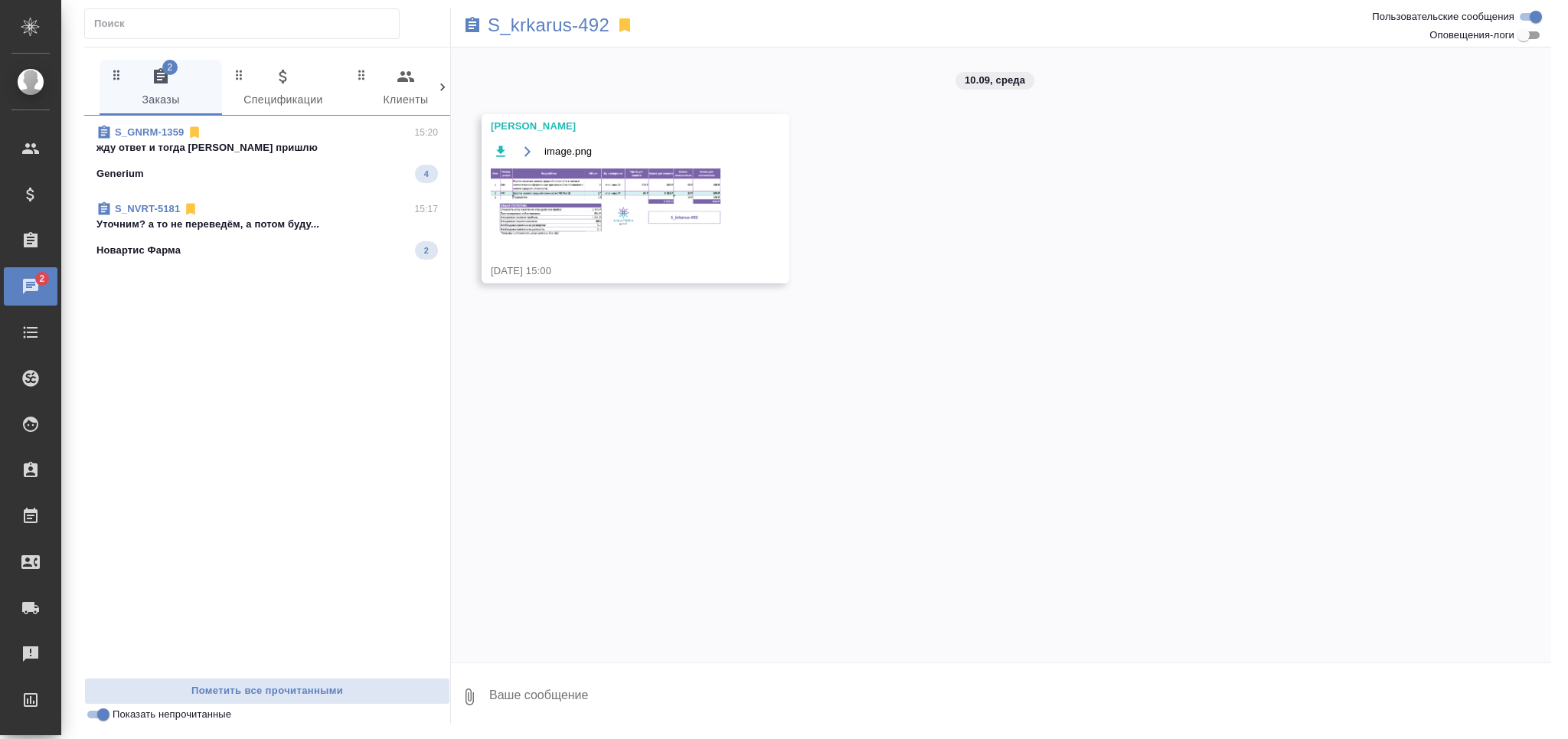
click at [164, 165] on div "Generium 4" at bounding box center [267, 174] width 341 height 18
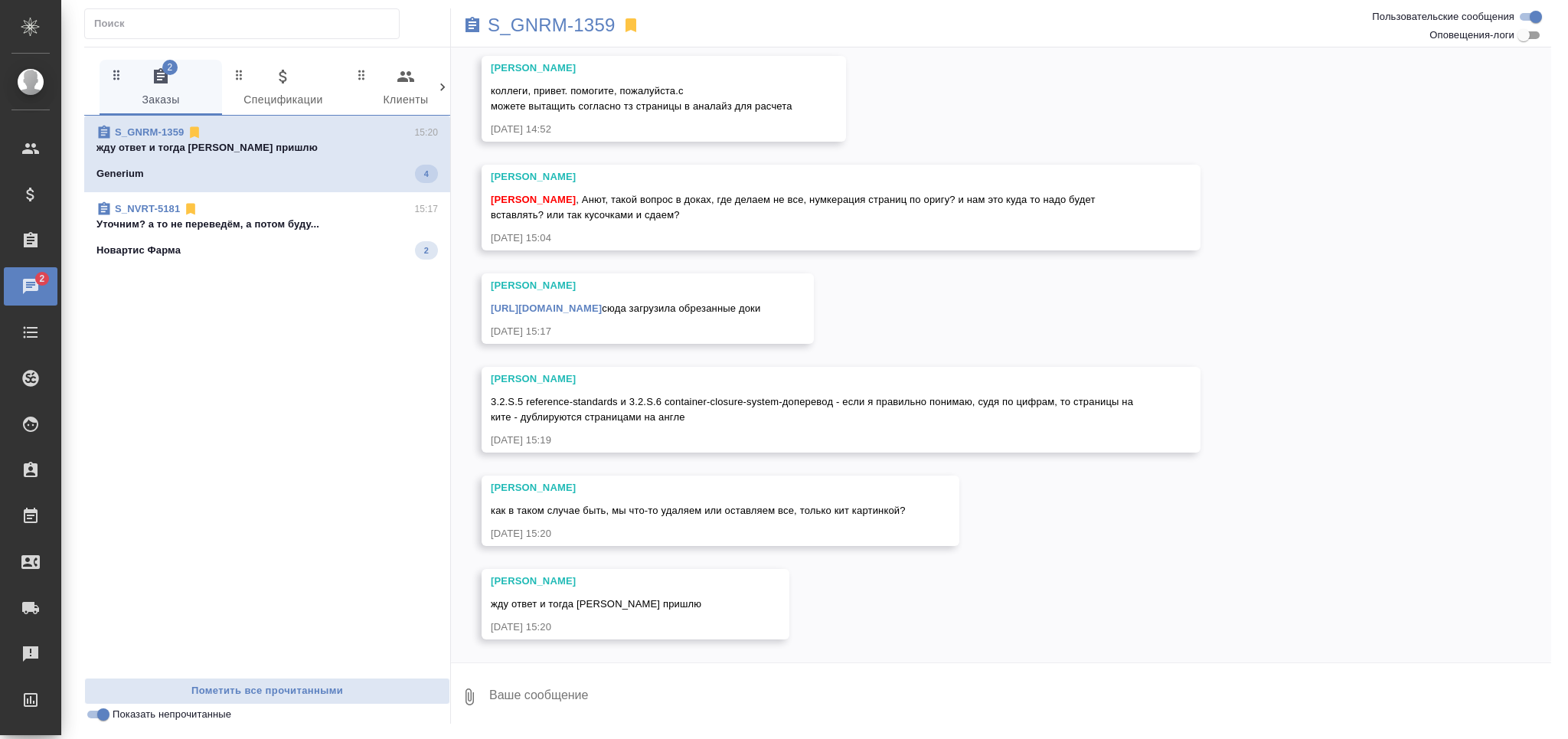
scroll to position [73, 0]
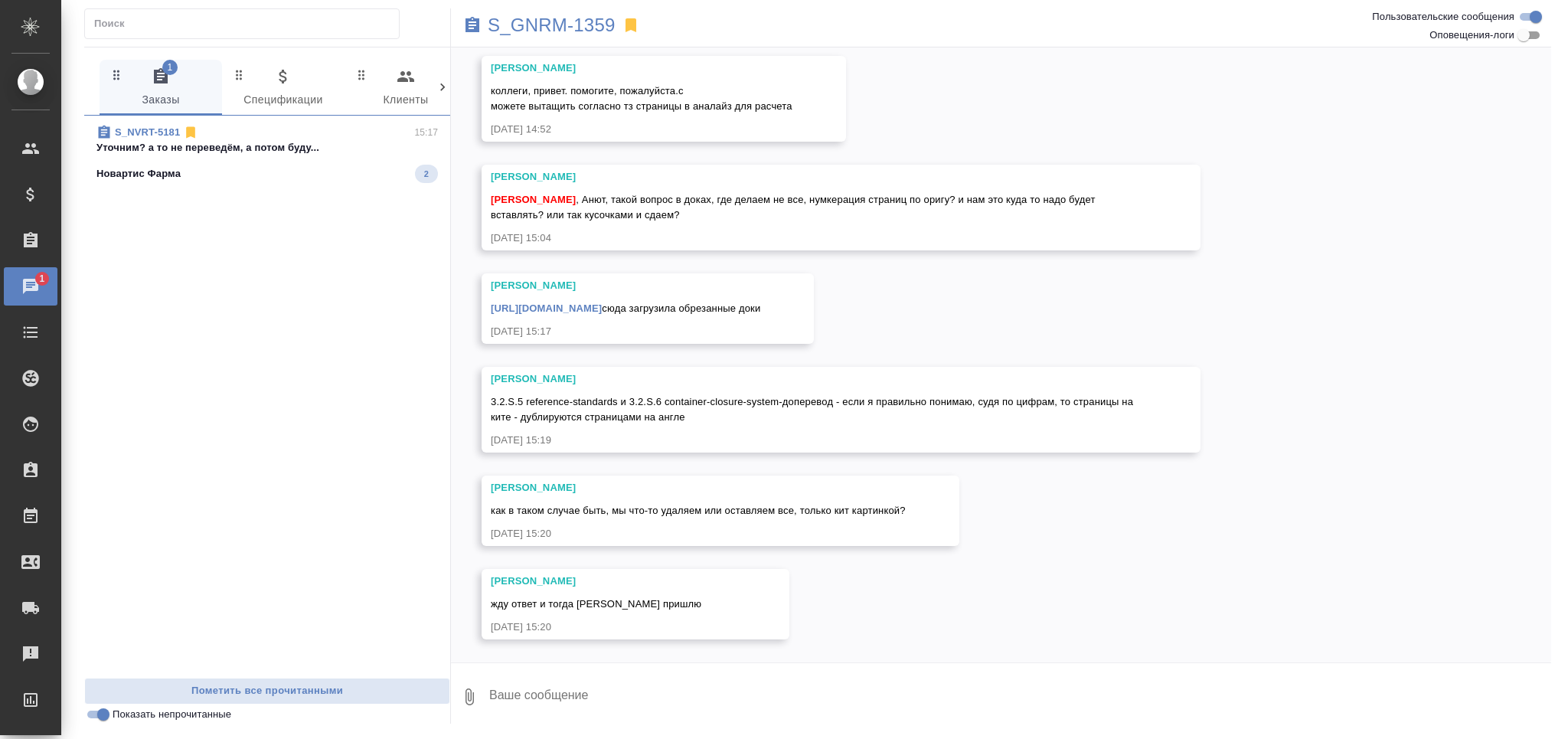
click at [169, 174] on p "Новартис Фарма" at bounding box center [139, 174] width 84 height 15
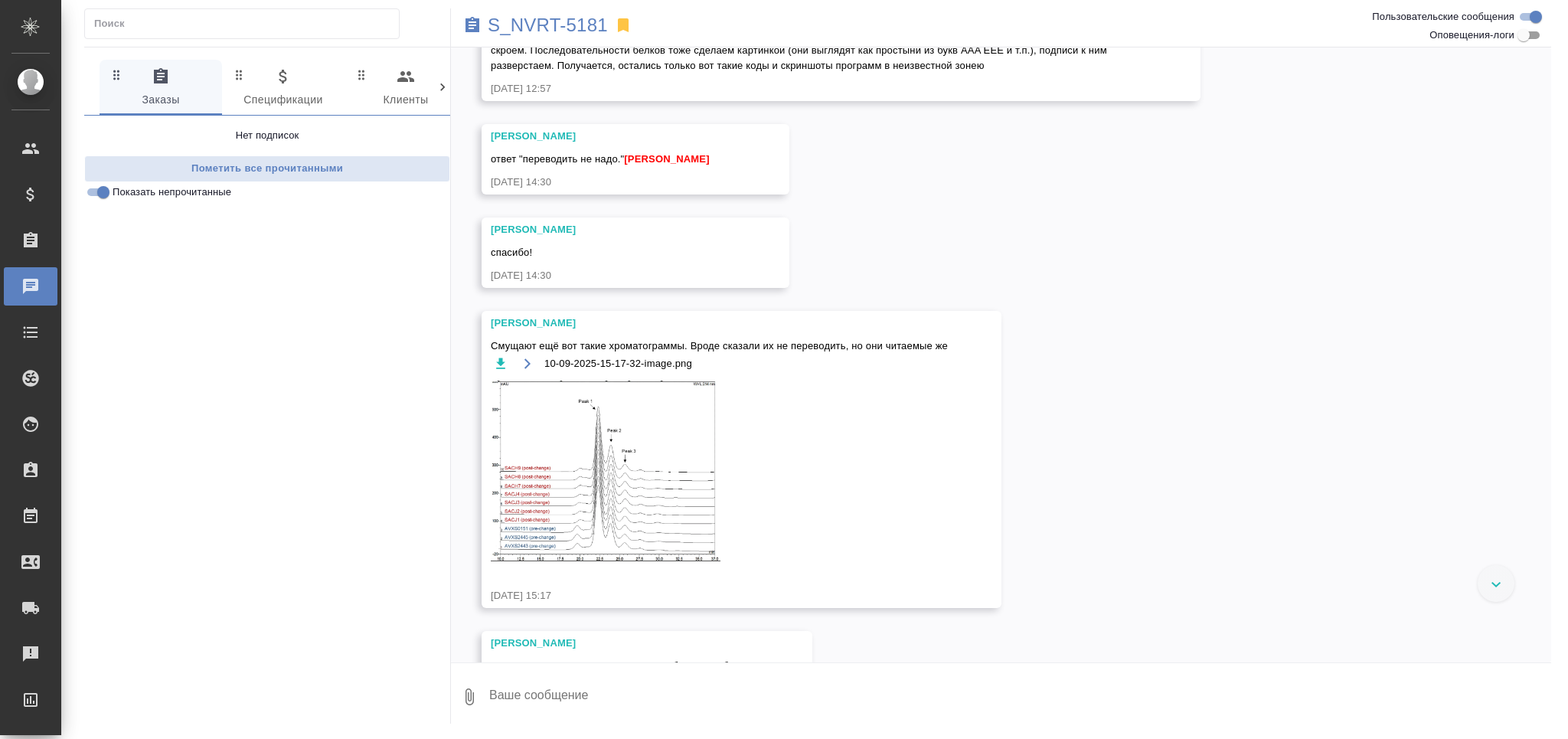
scroll to position [2558, 0]
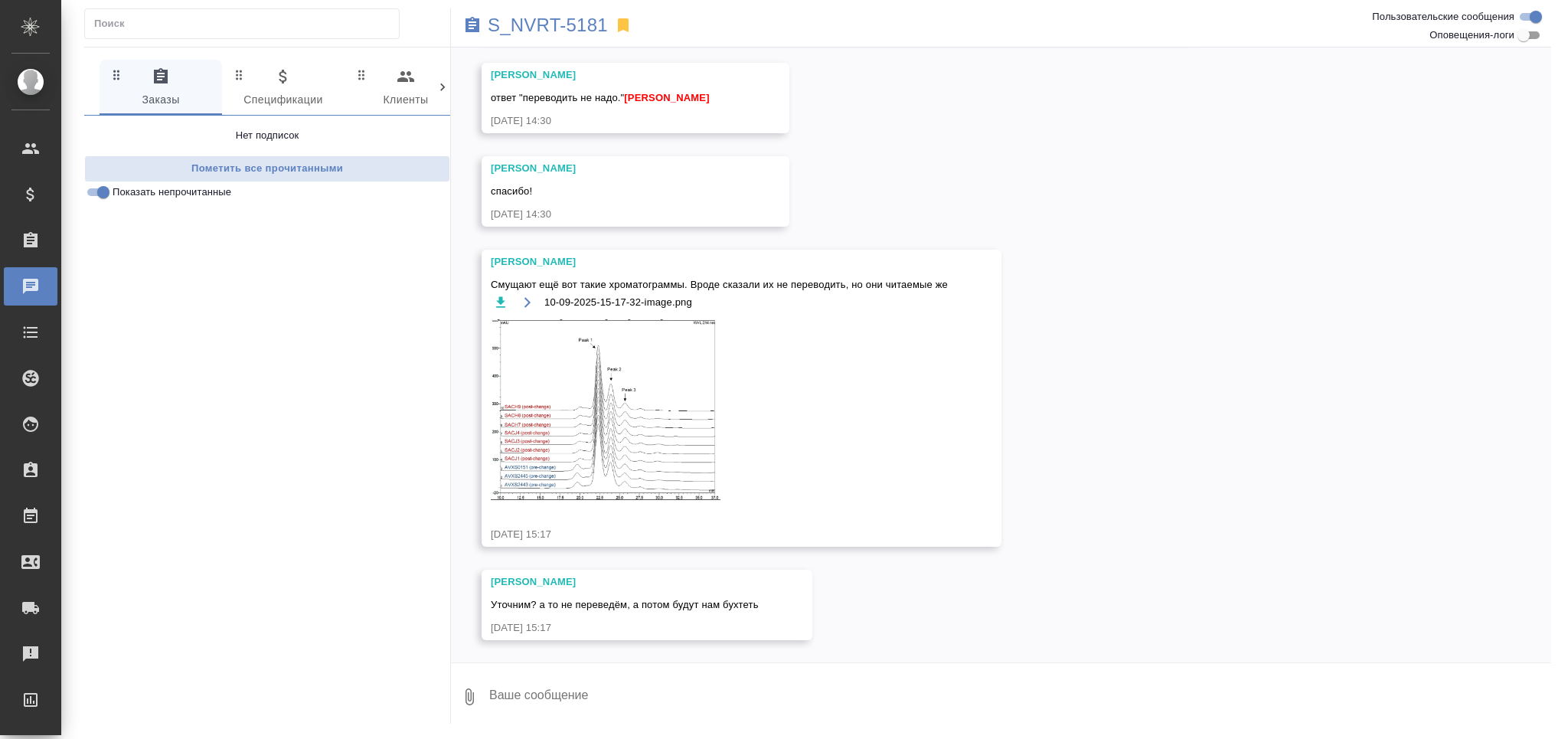
click at [600, 406] on img at bounding box center [605, 409] width 230 height 180
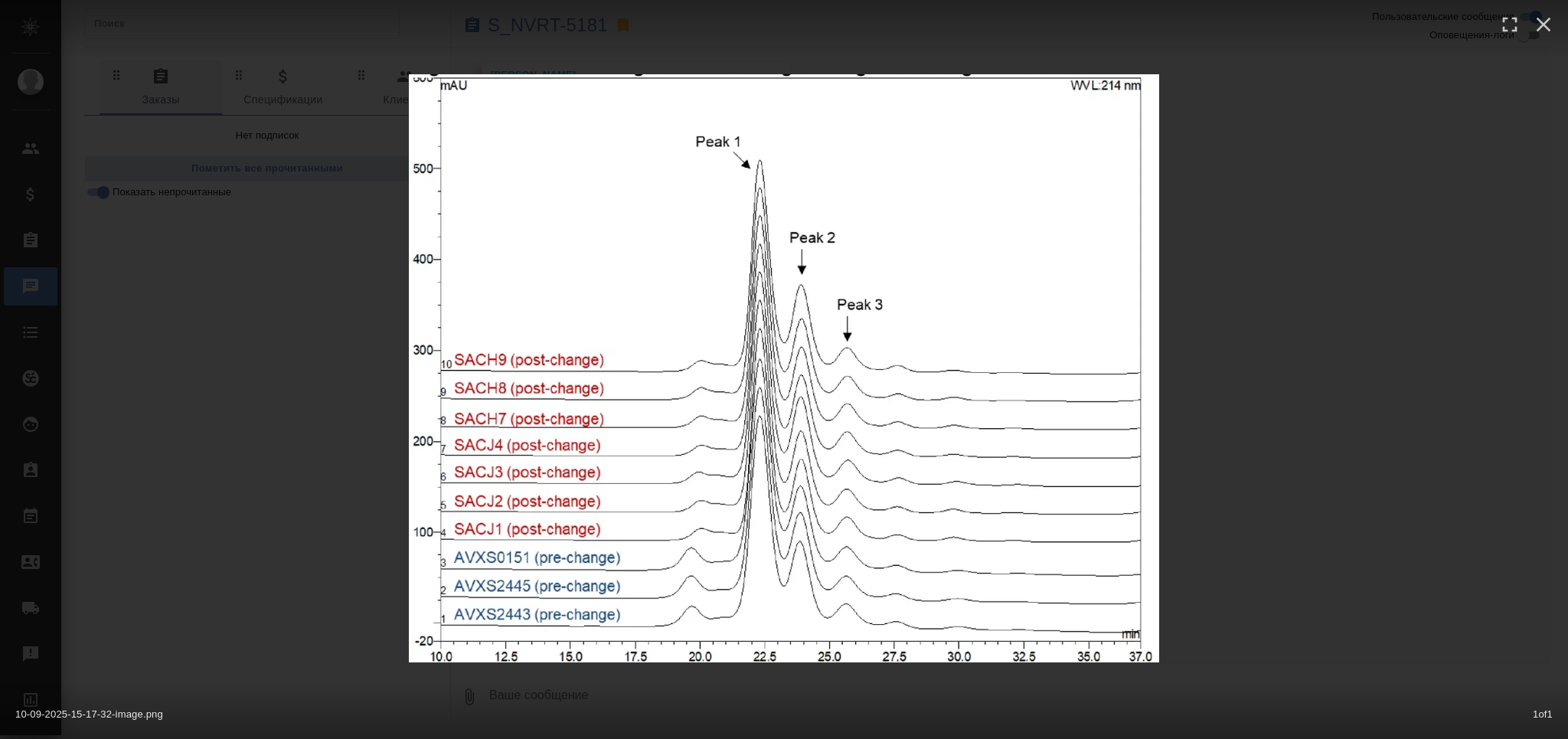
click at [1468, 286] on div "10-09-2025-15-17-32-image.png 1 of 1" at bounding box center [784, 369] width 1568 height 739
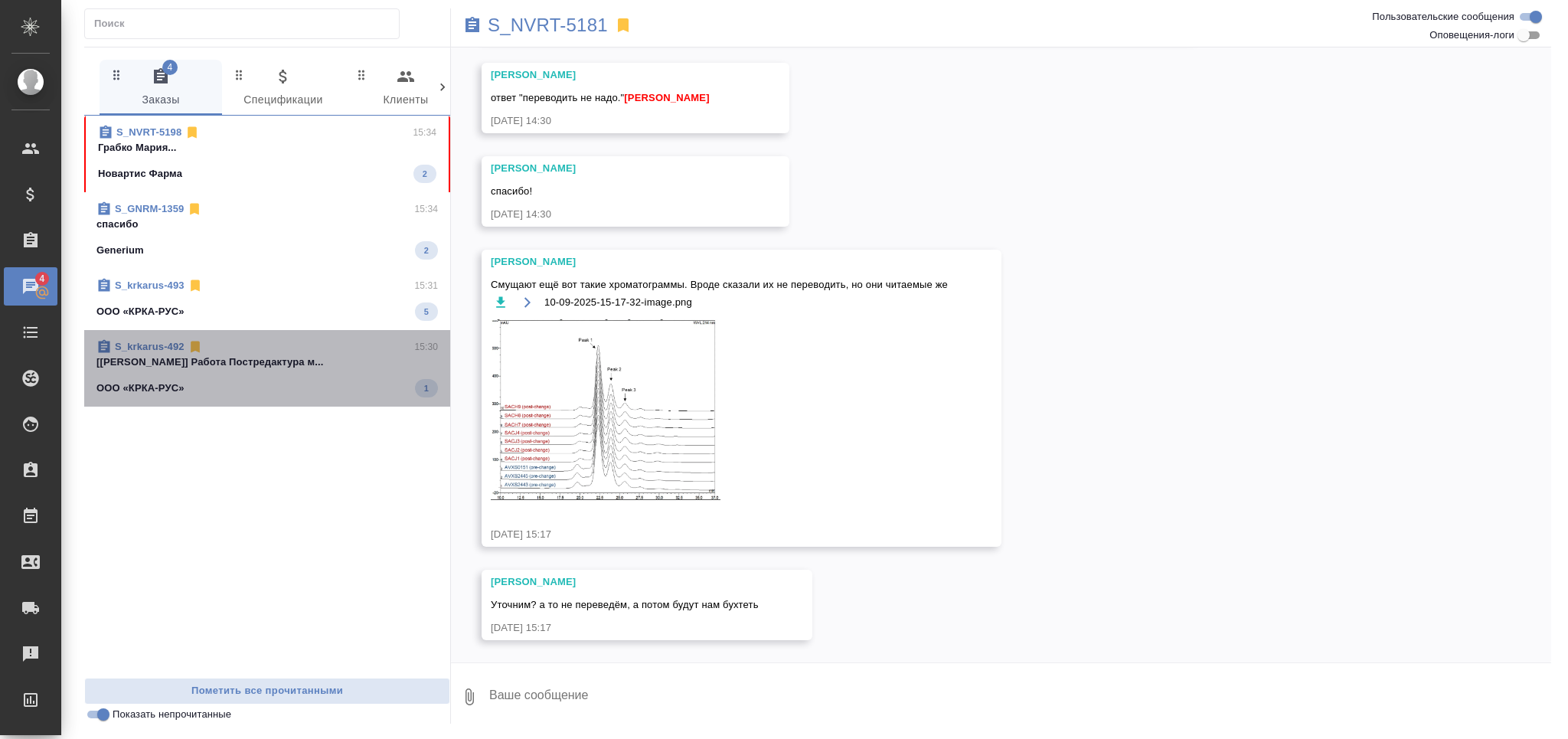
click at [208, 387] on div "ООО «КРКА-РУС» 1" at bounding box center [267, 388] width 341 height 18
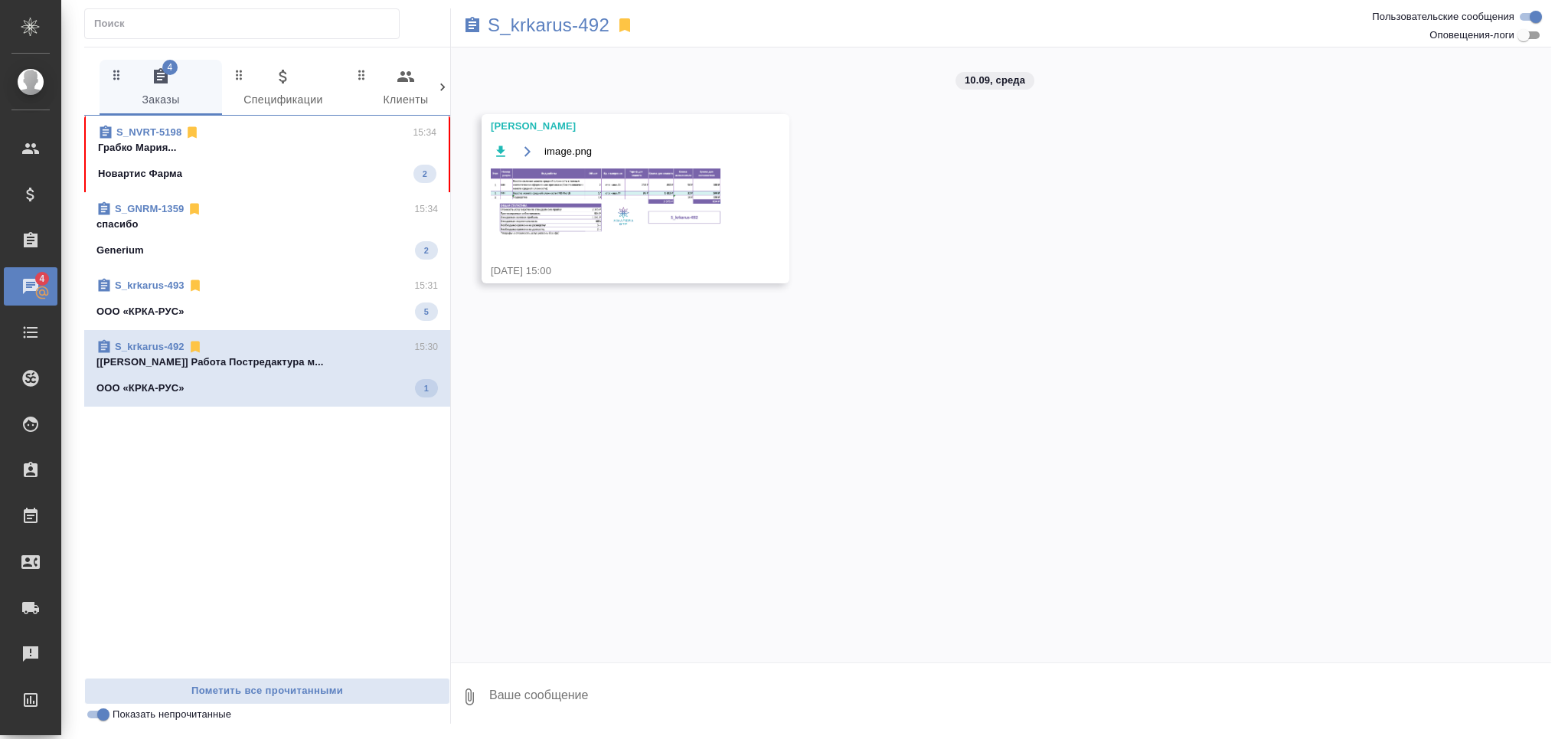
scroll to position [0, 0]
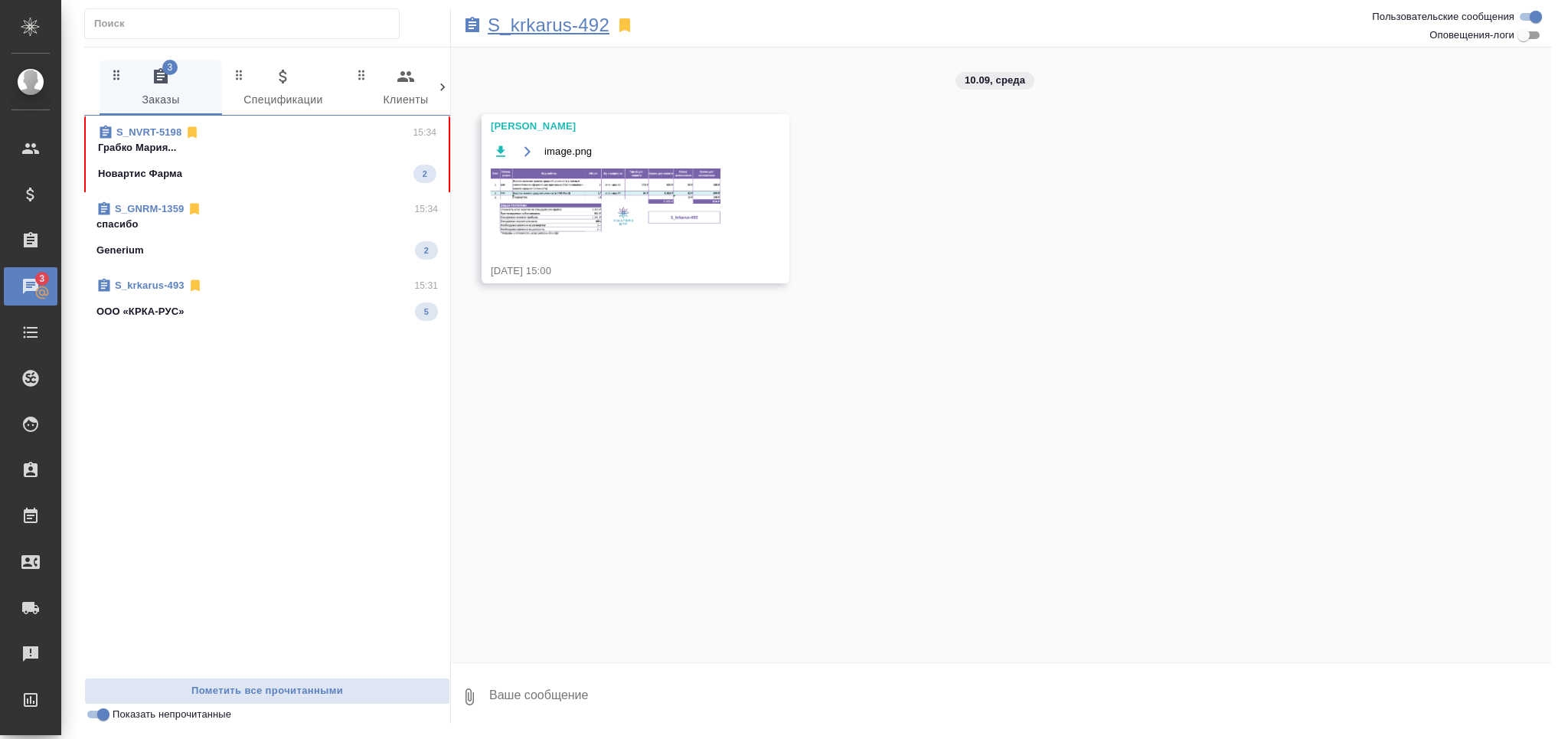
click at [551, 28] on p "S_krkarus-492" at bounding box center [549, 25] width 122 height 15
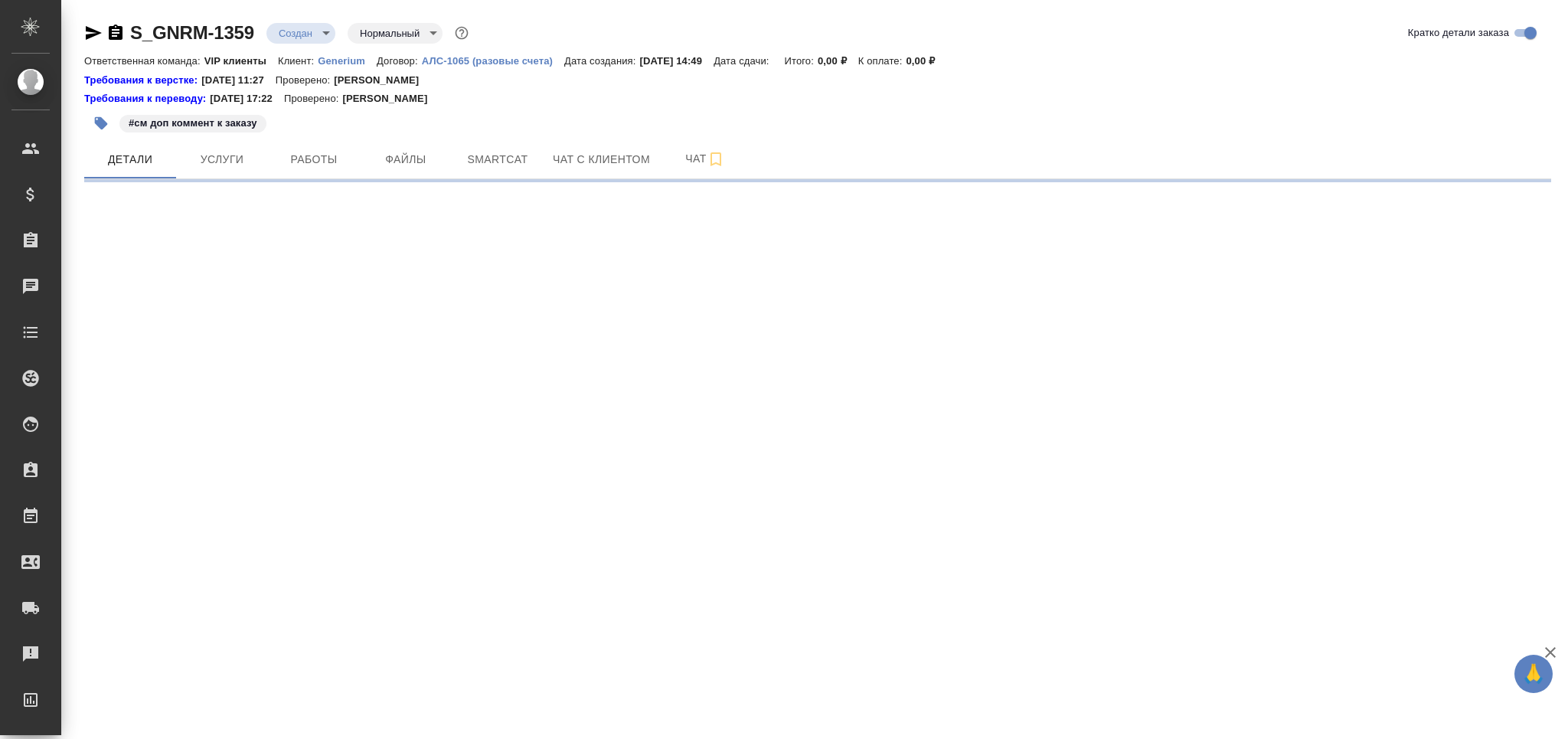
select select "RU"
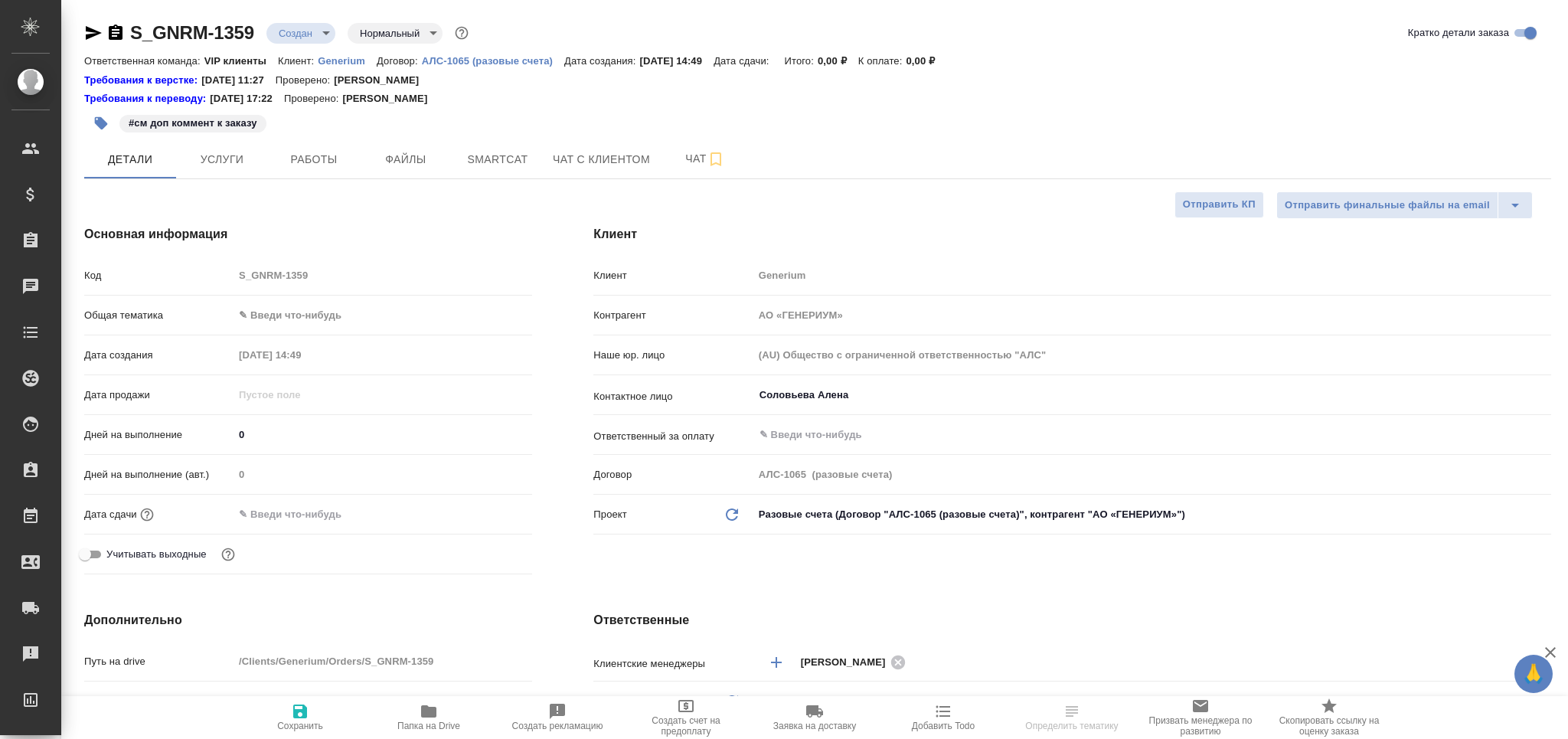
type textarea "x"
type input "[PERSON_NAME]"
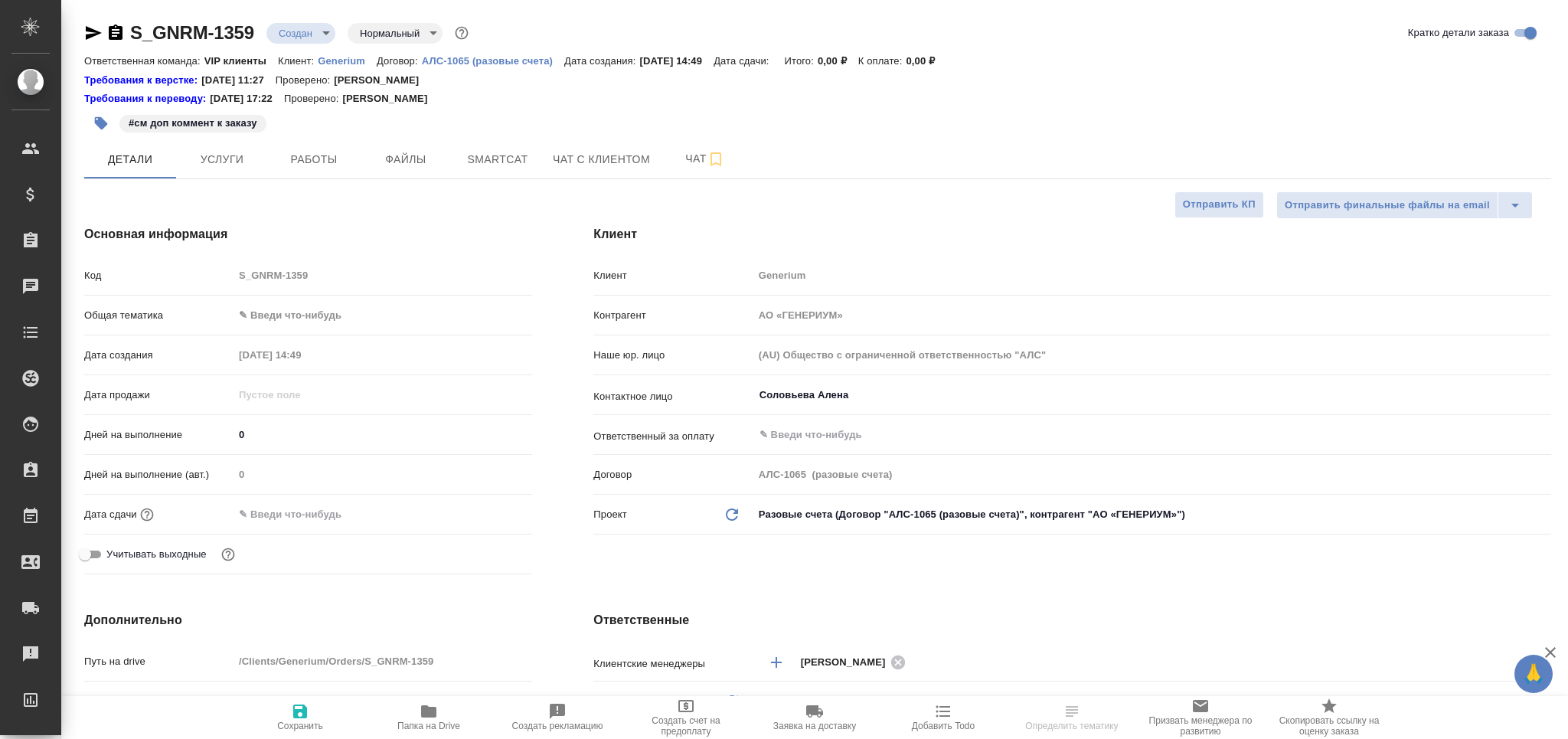
type textarea "x"
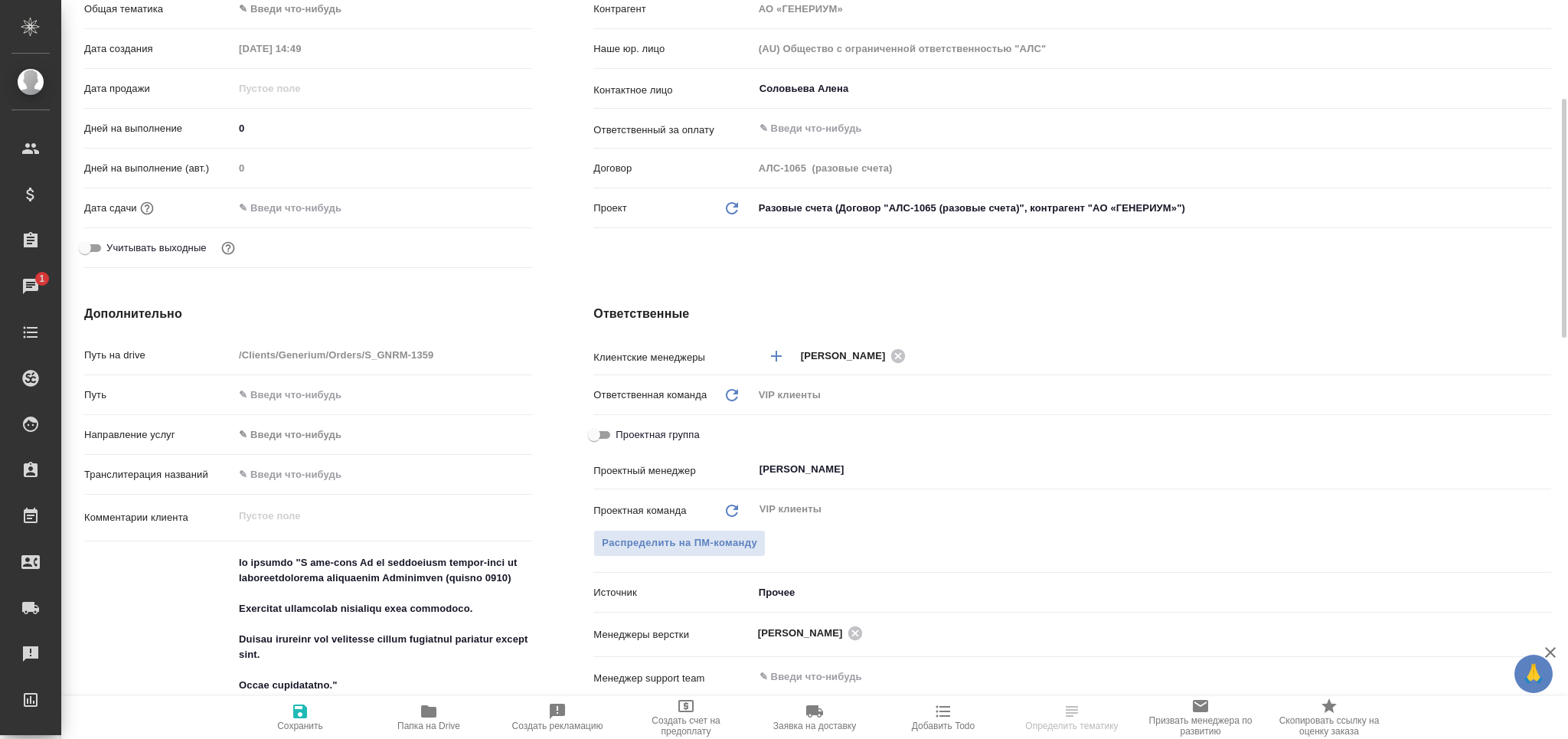
scroll to position [408, 0]
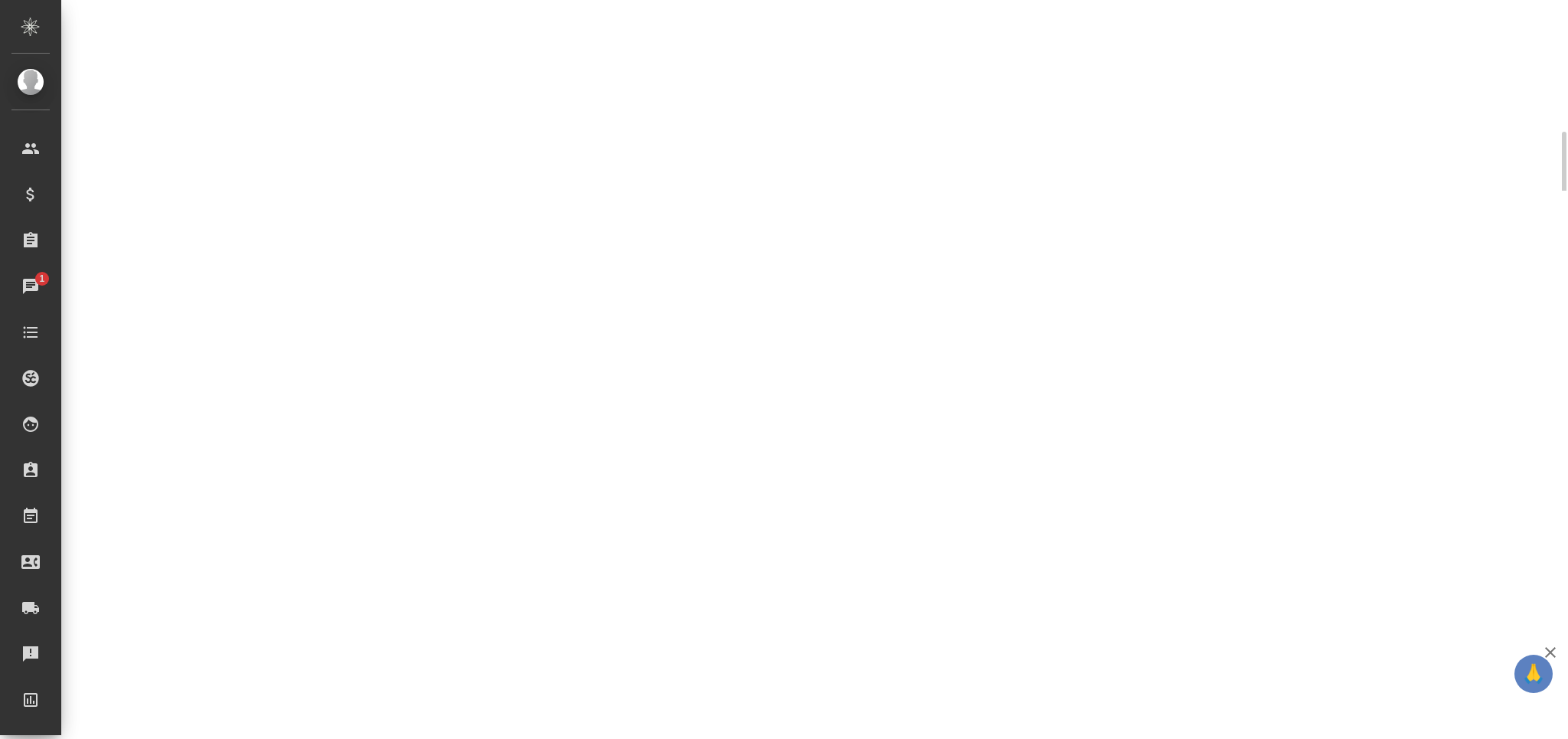
select select "RU"
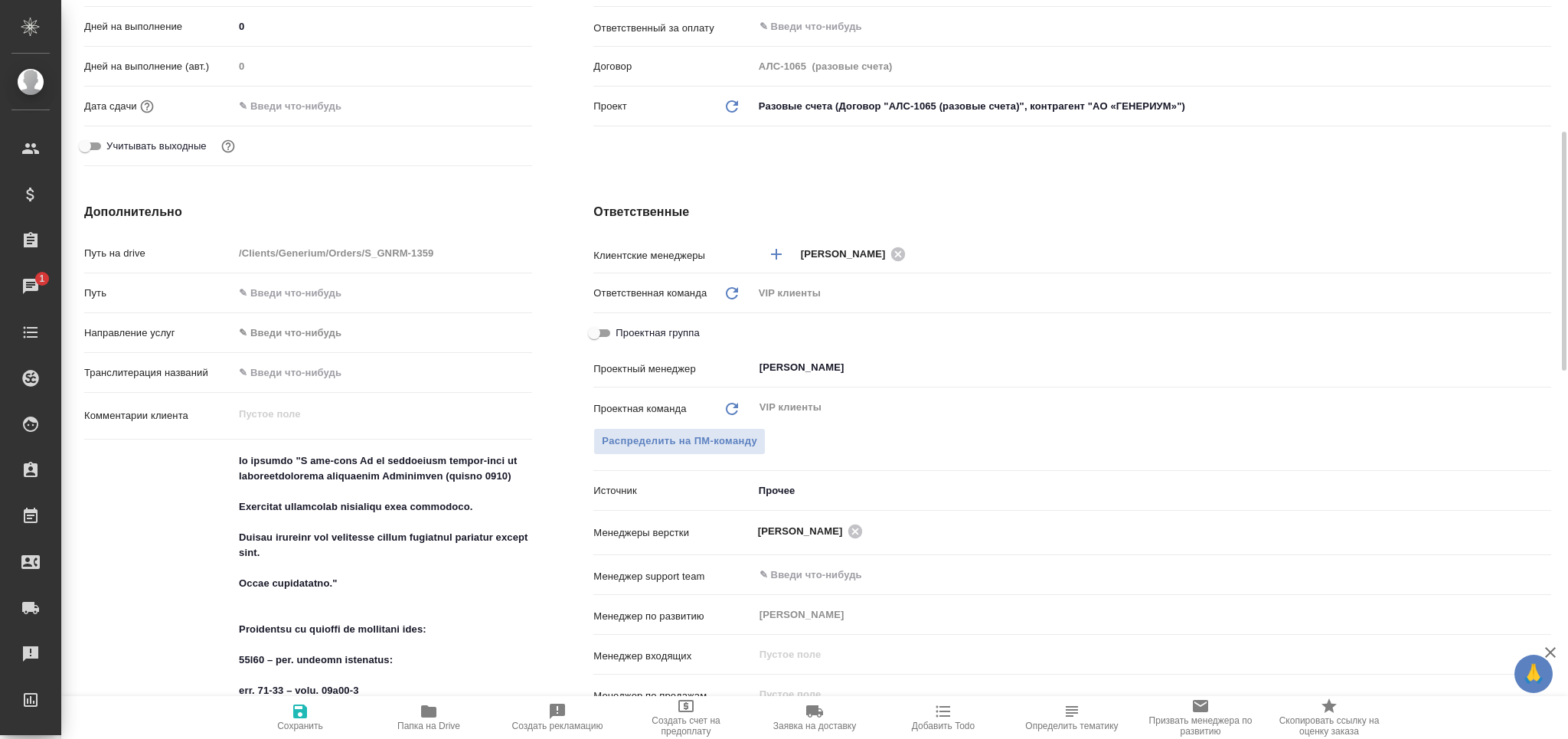
type textarea "x"
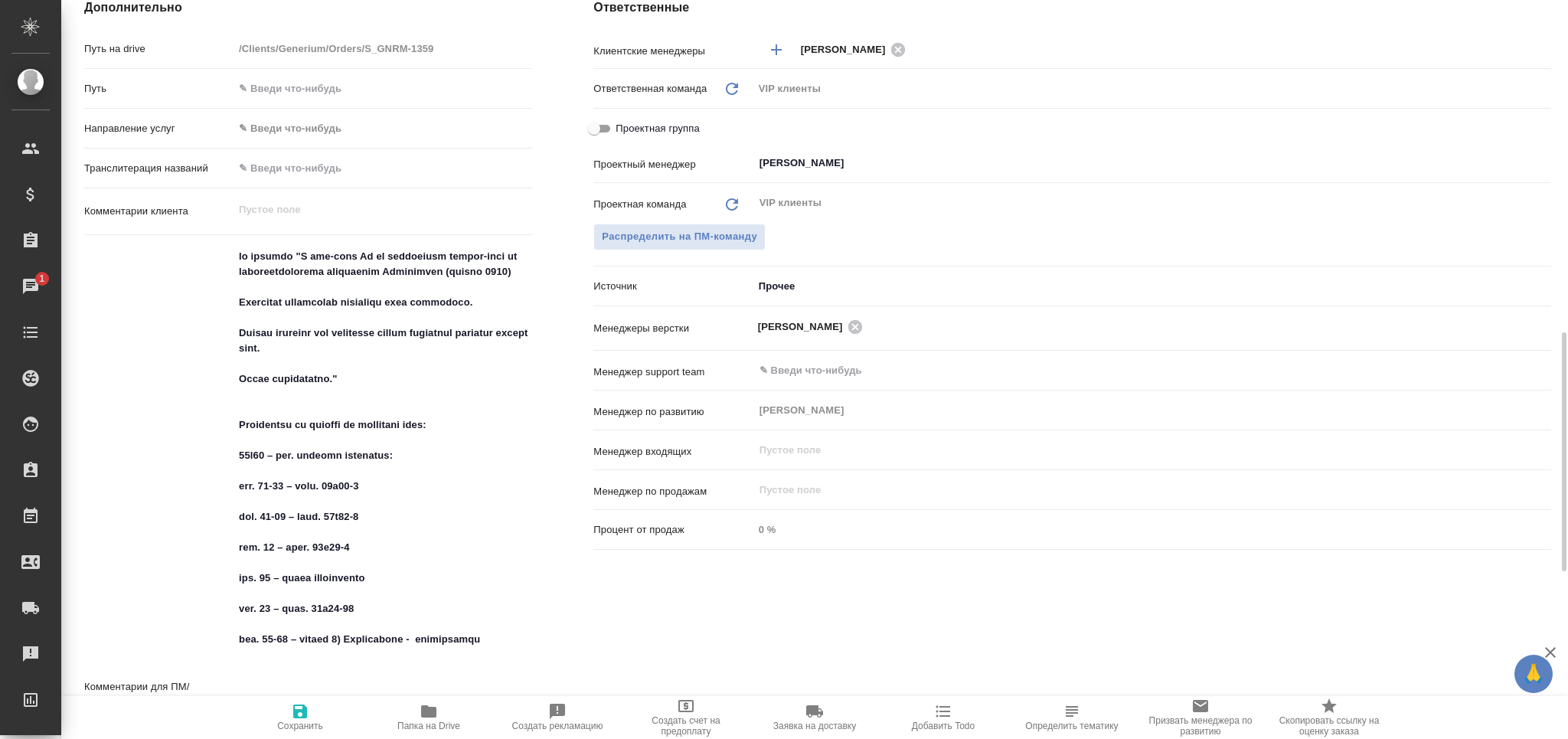
scroll to position [816, 0]
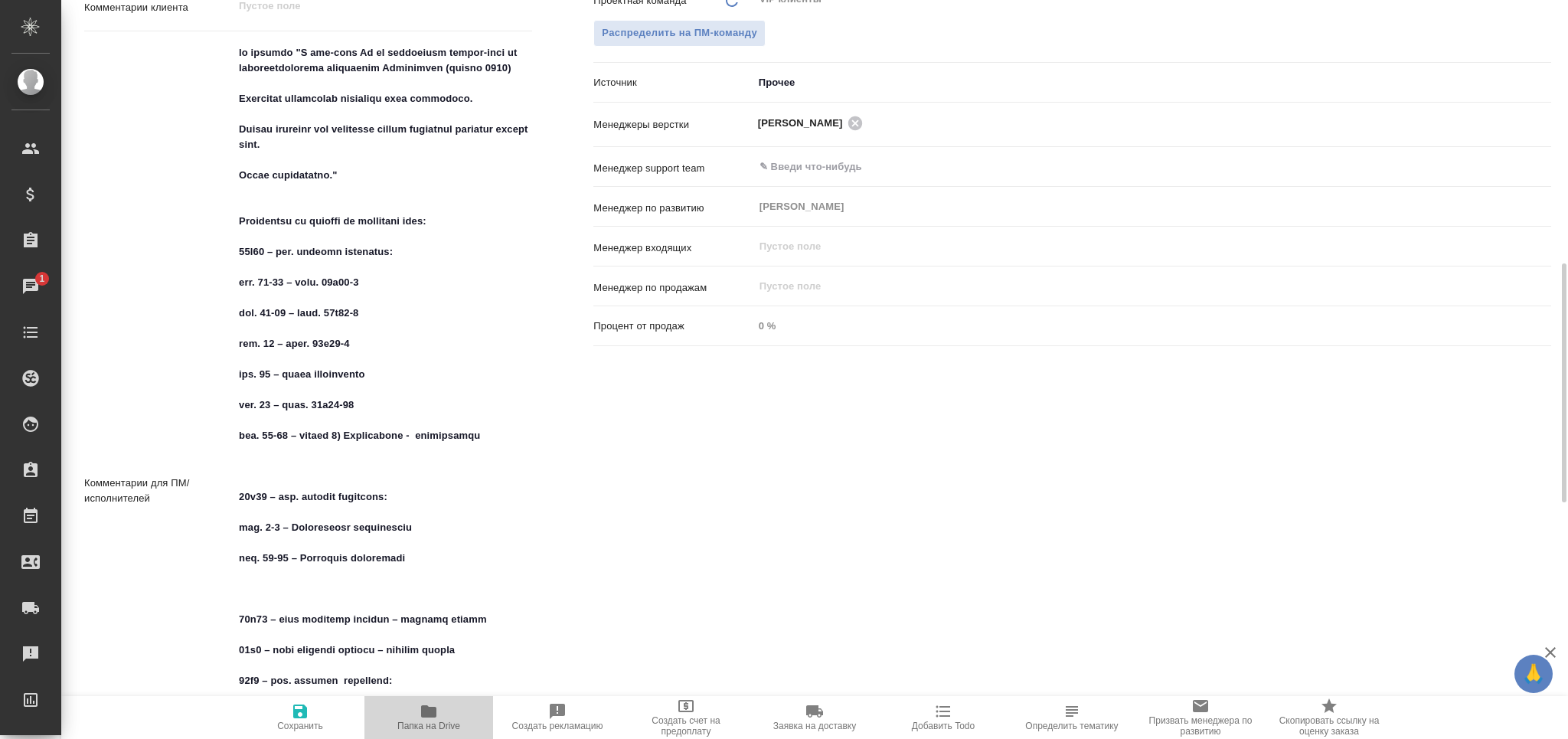
click at [439, 717] on span "Папка на Drive" at bounding box center [428, 716] width 110 height 29
type textarea "x"
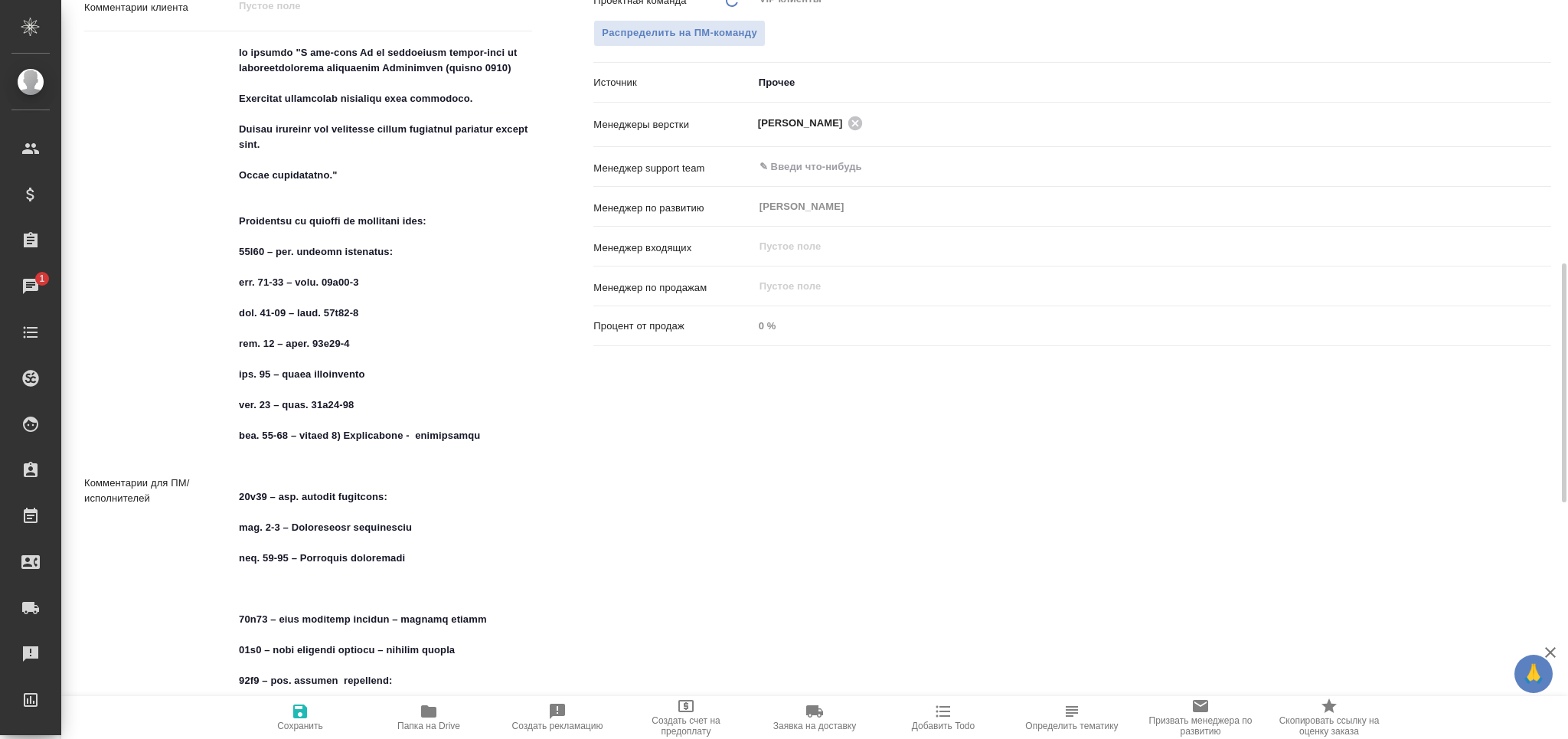
type textarea "x"
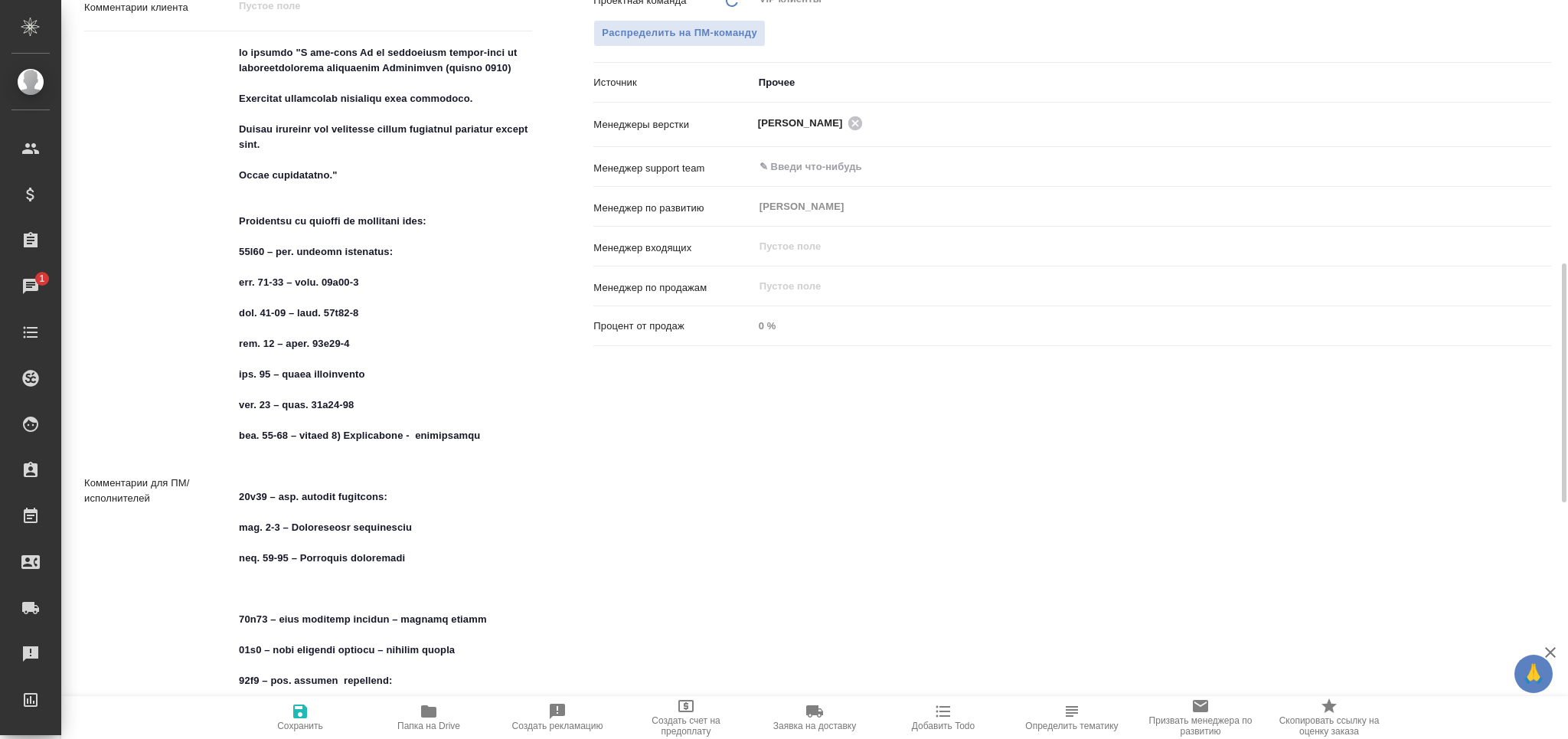
type textarea "x"
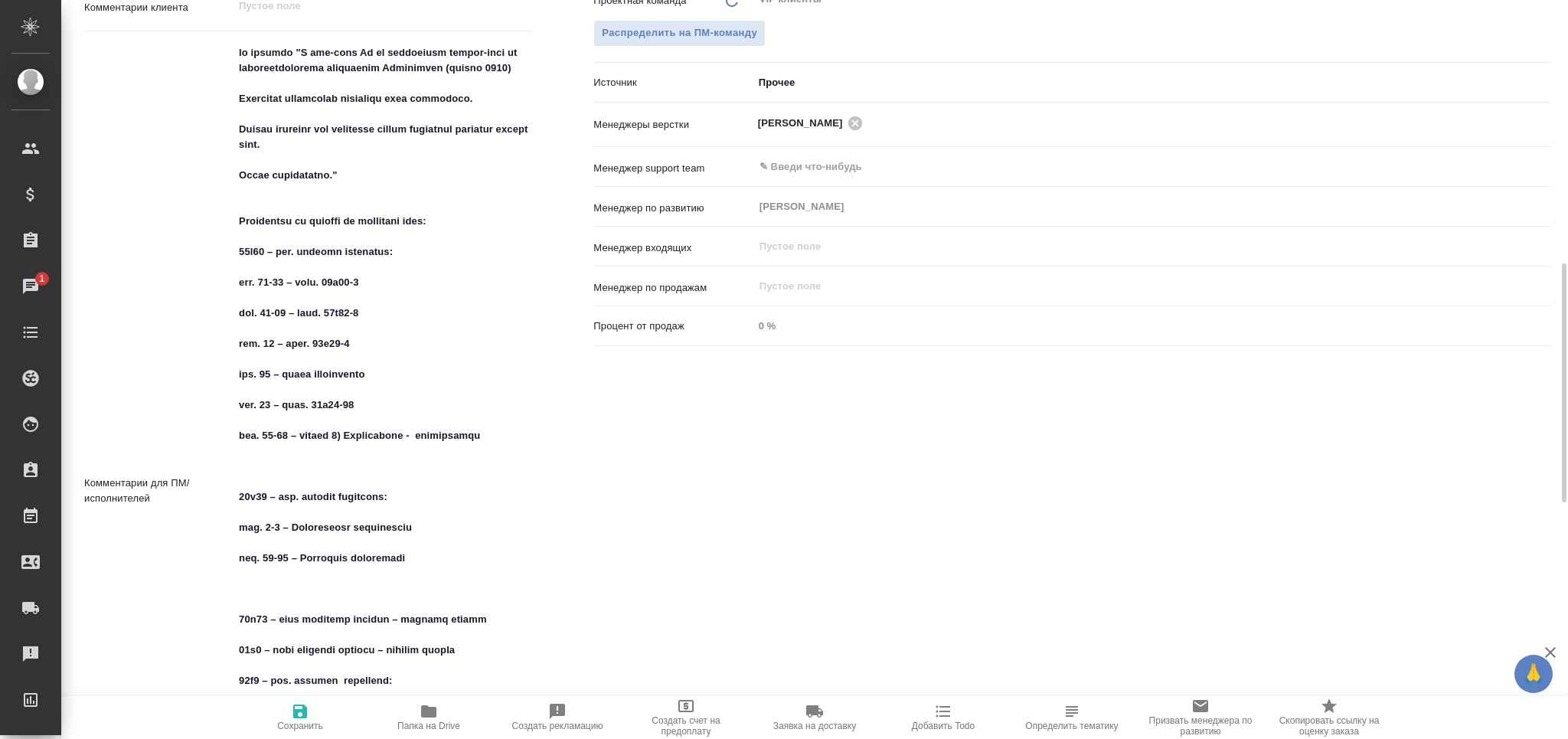
type textarea "x"
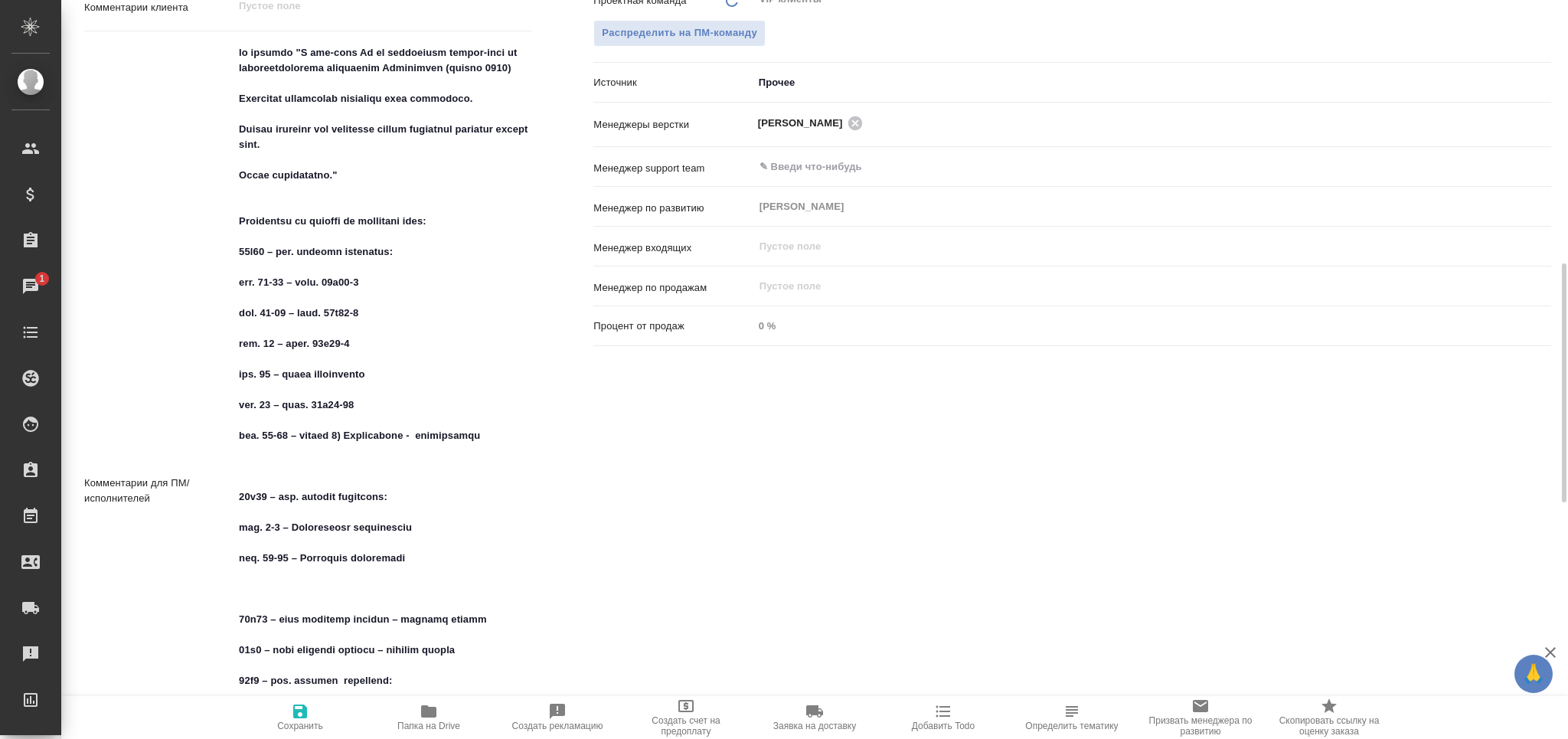
type textarea "x"
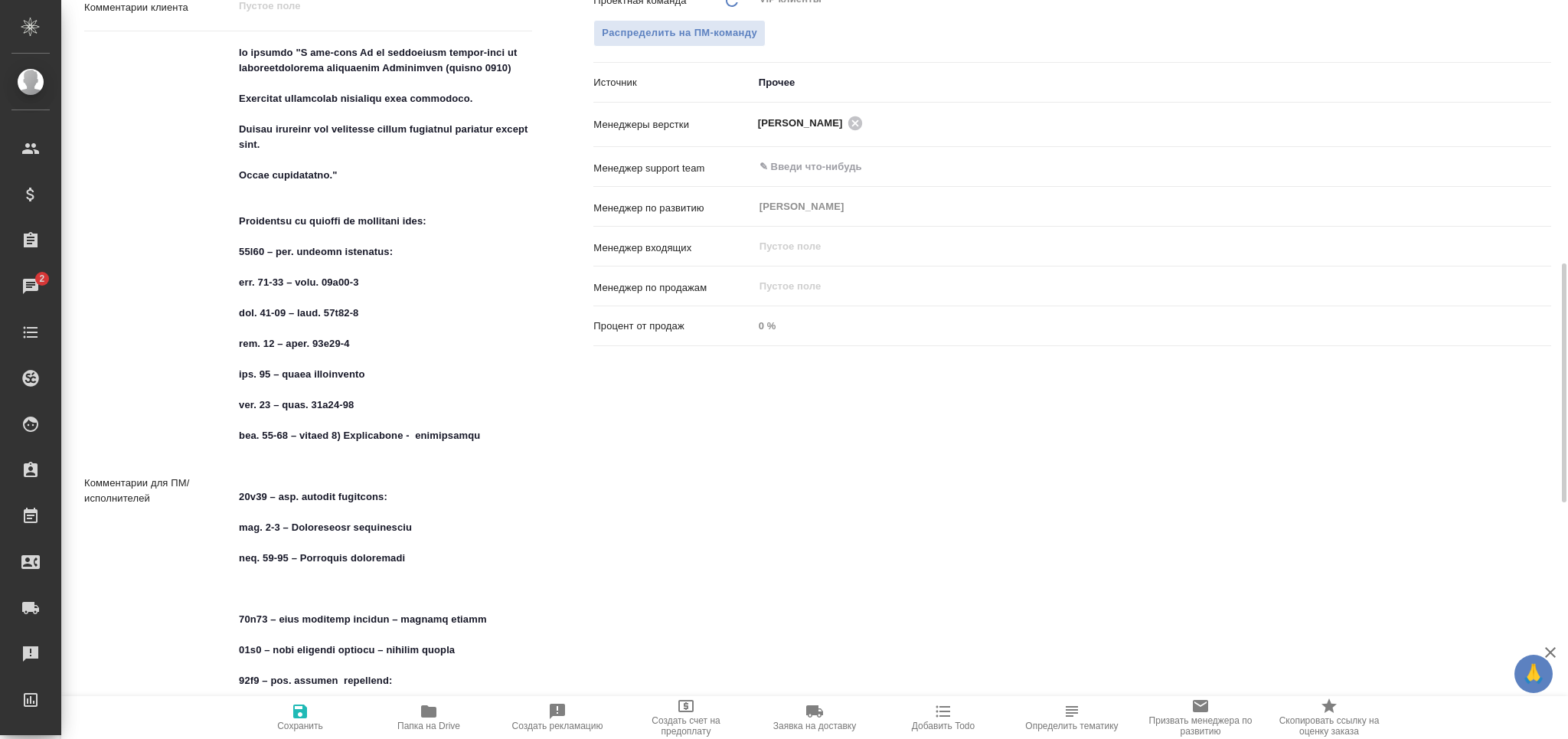
type textarea "x"
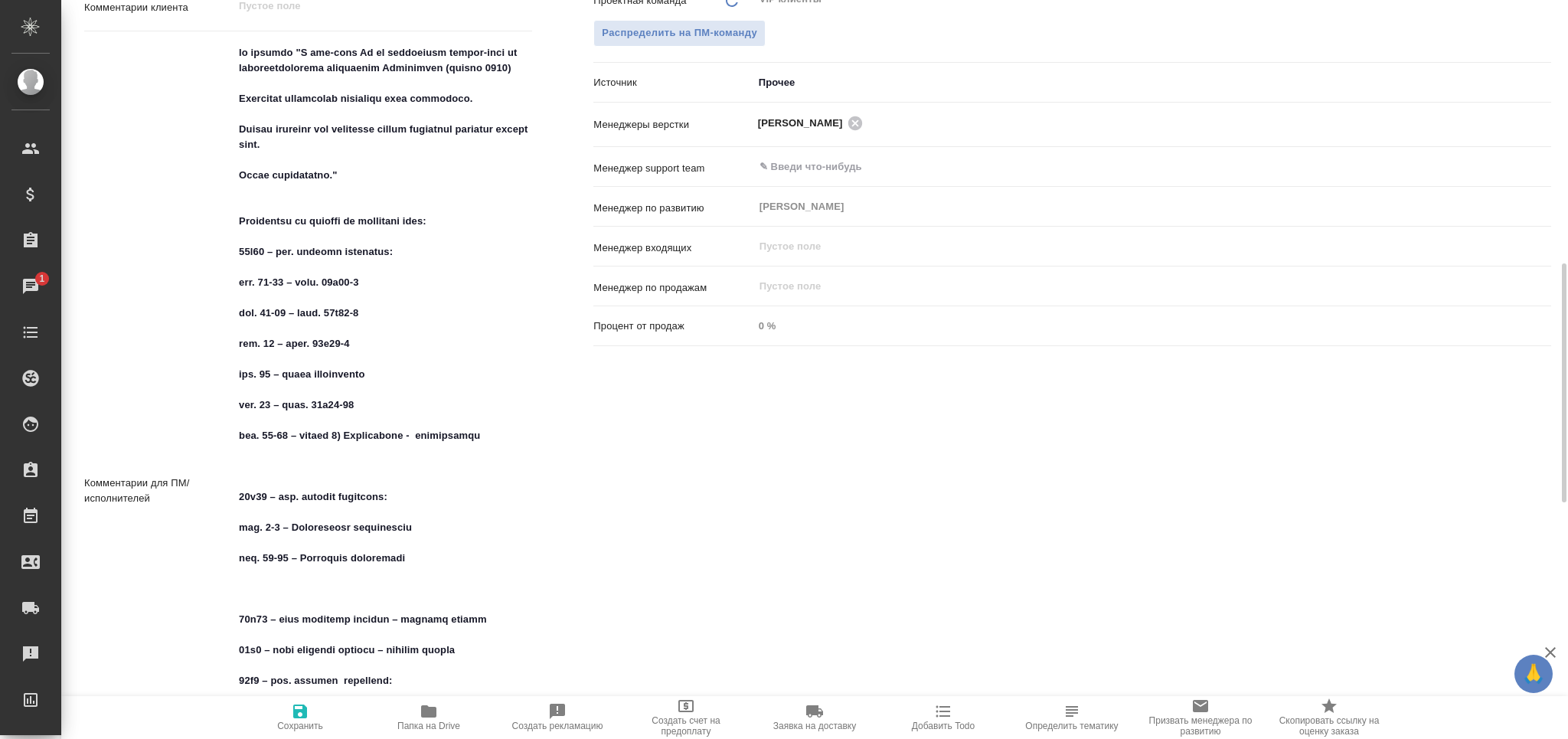
type textarea "x"
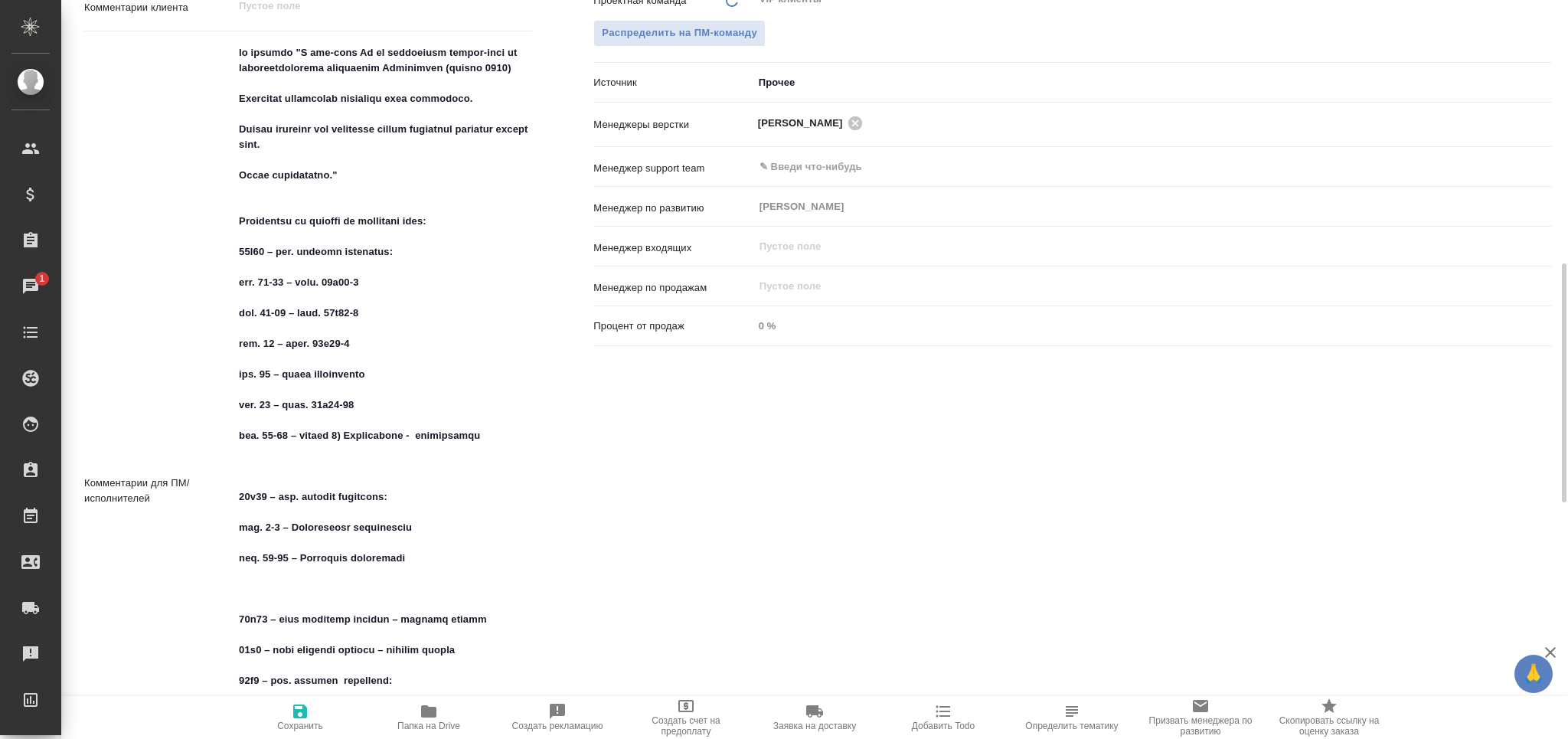
type textarea "x"
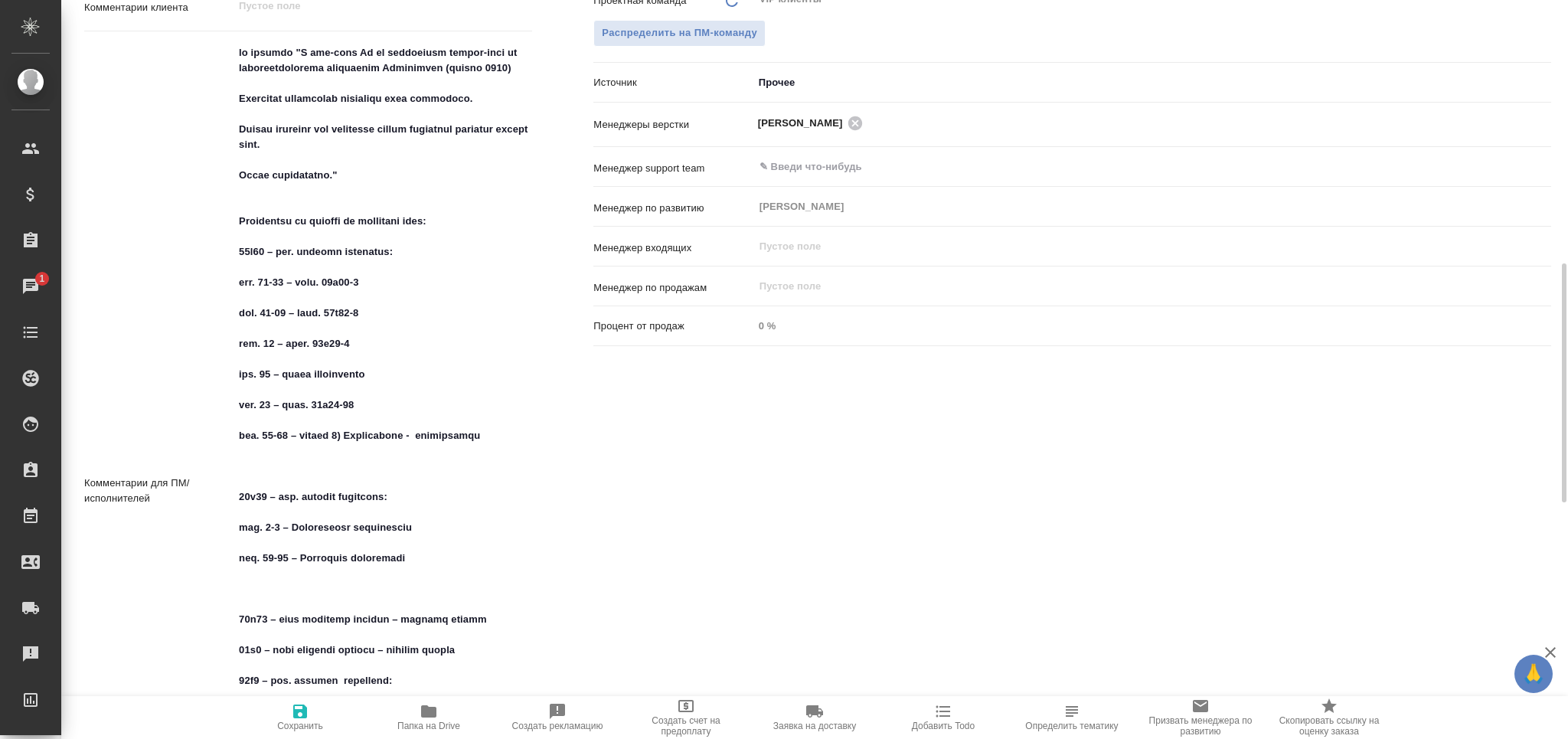
type textarea "x"
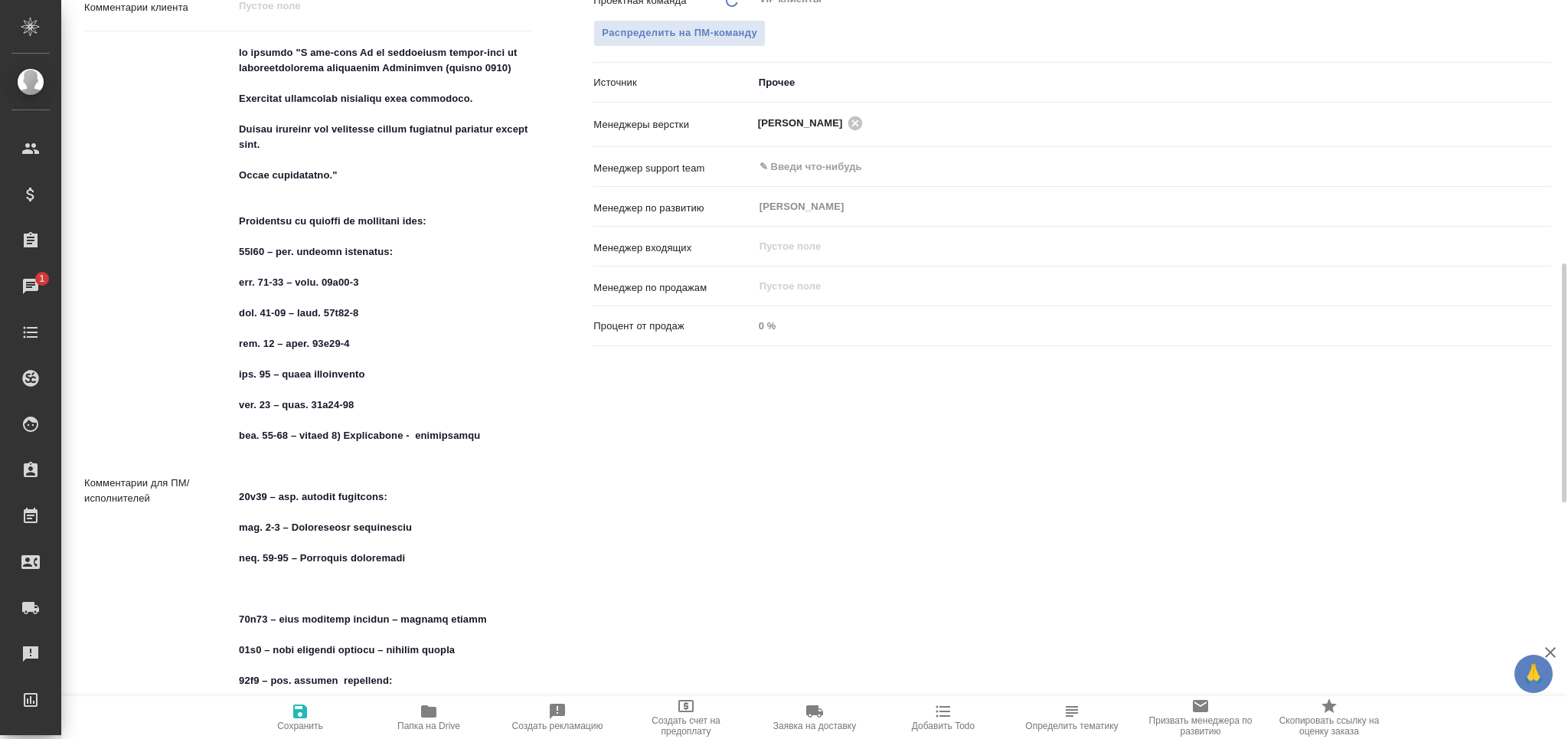
type textarea "x"
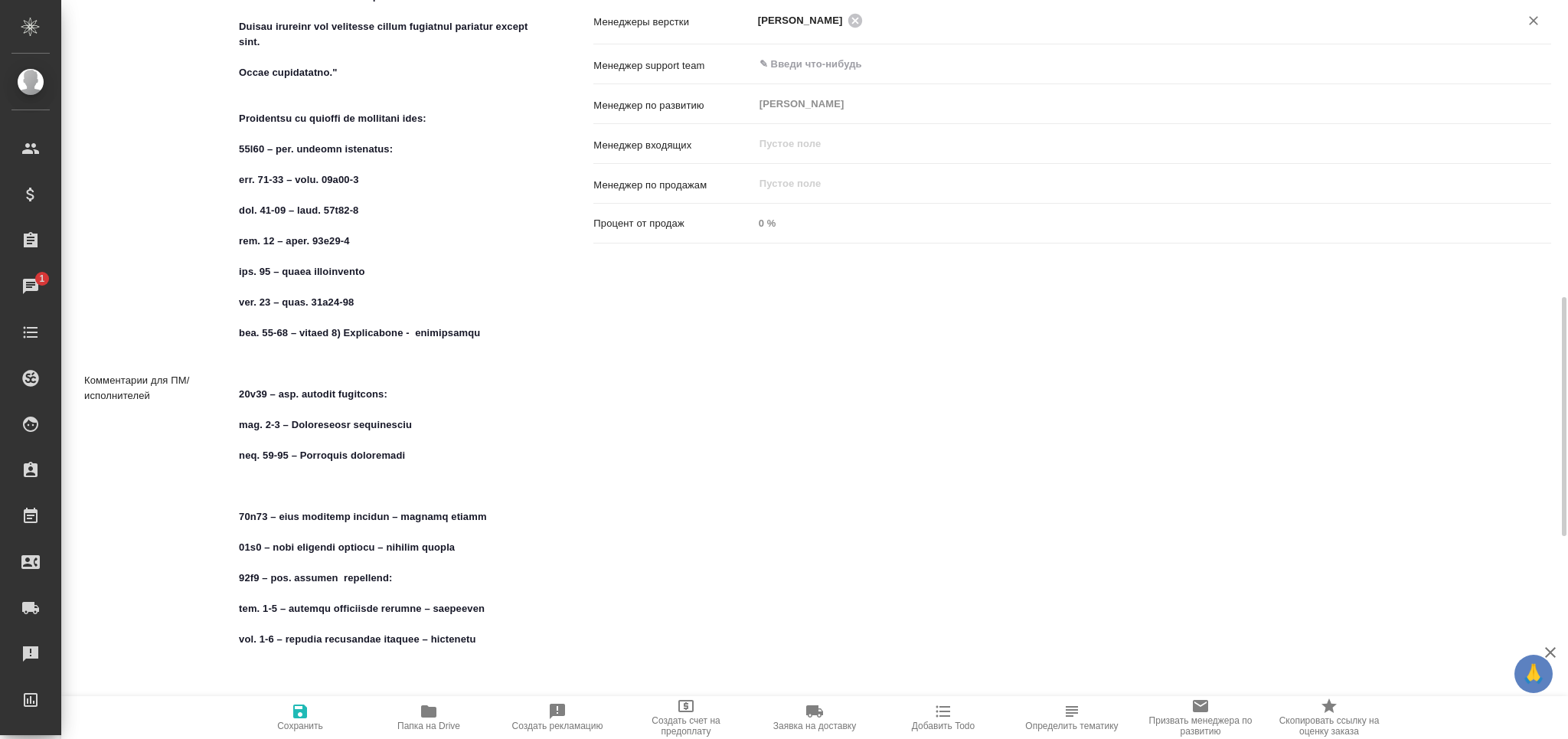
type textarea "x"
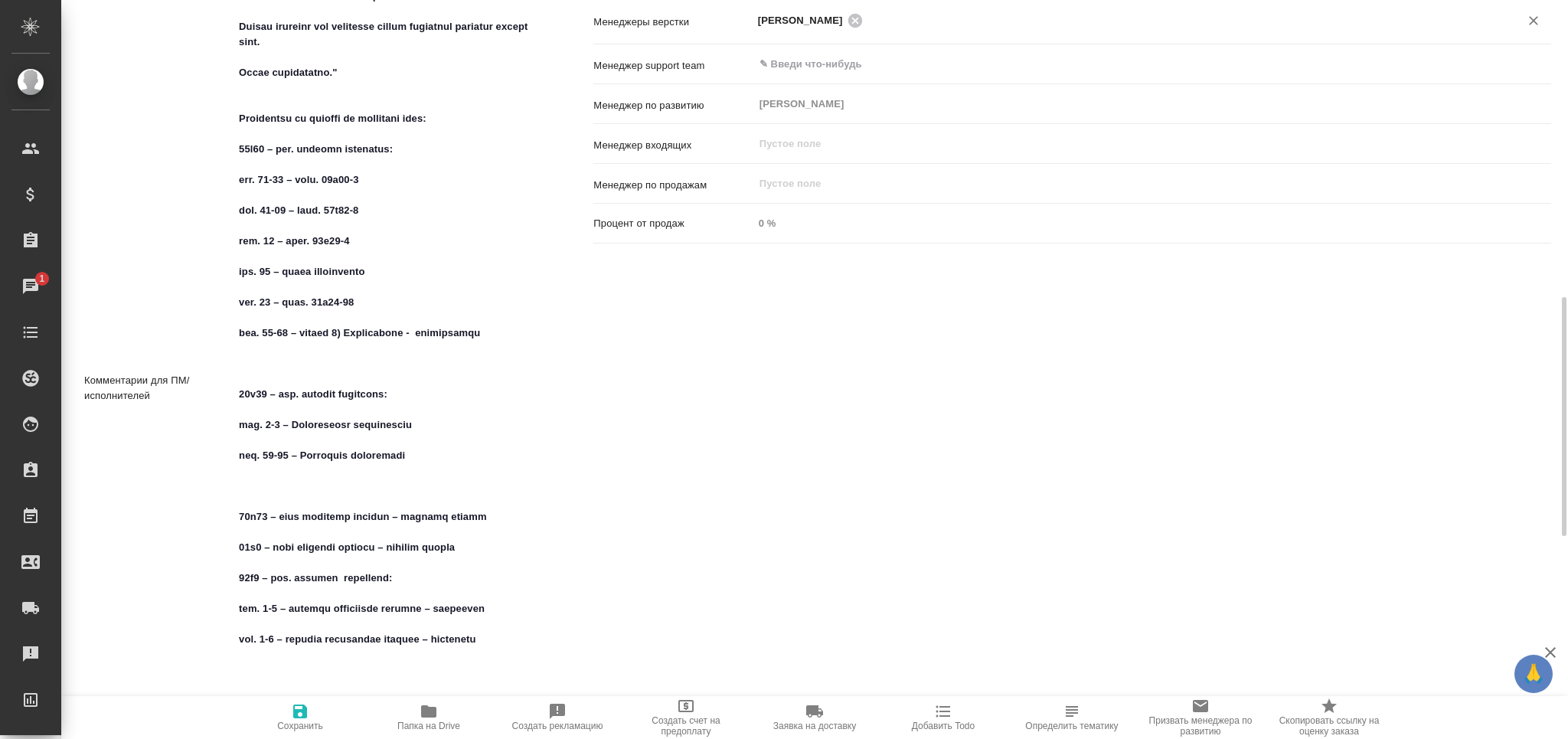
type textarea "x"
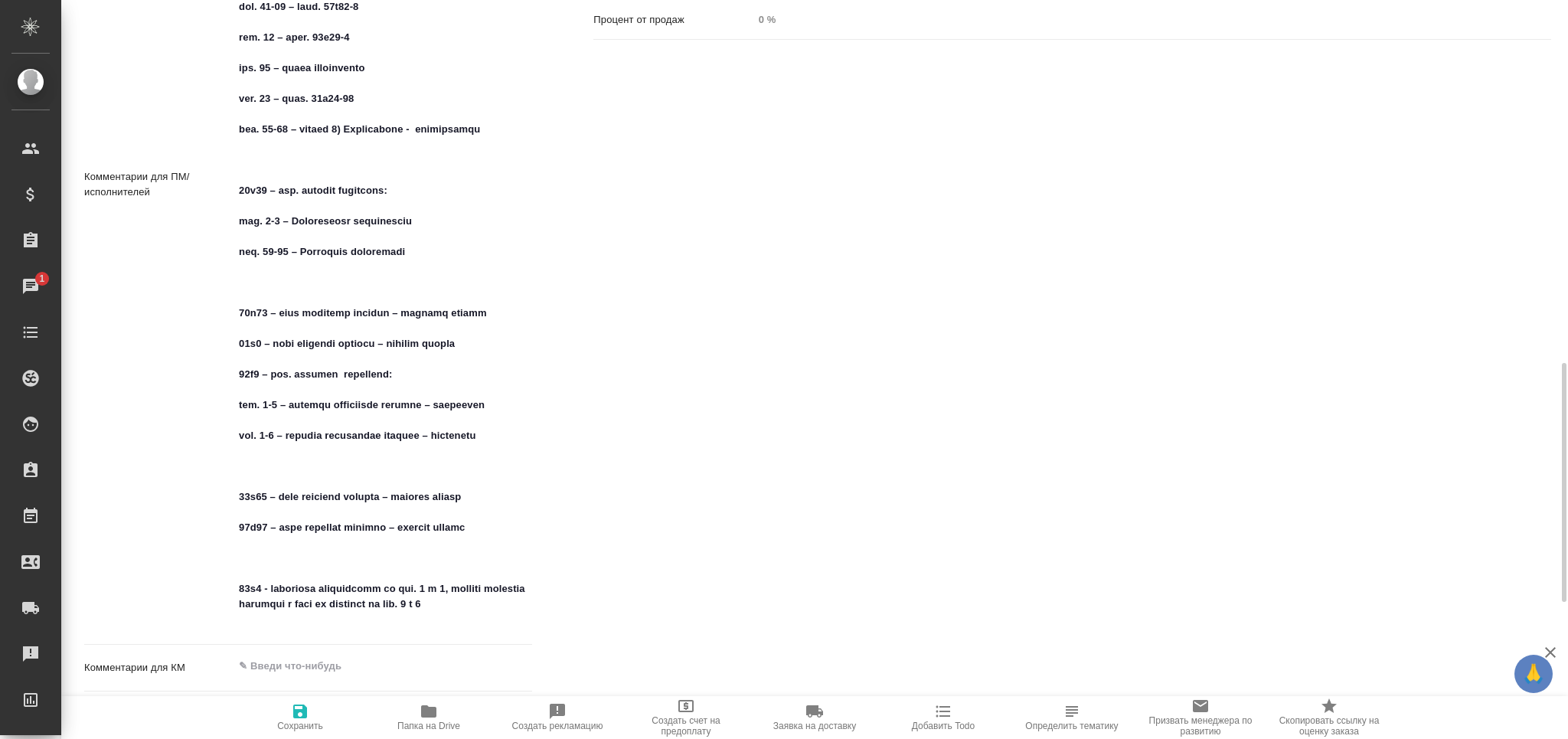
type textarea "x"
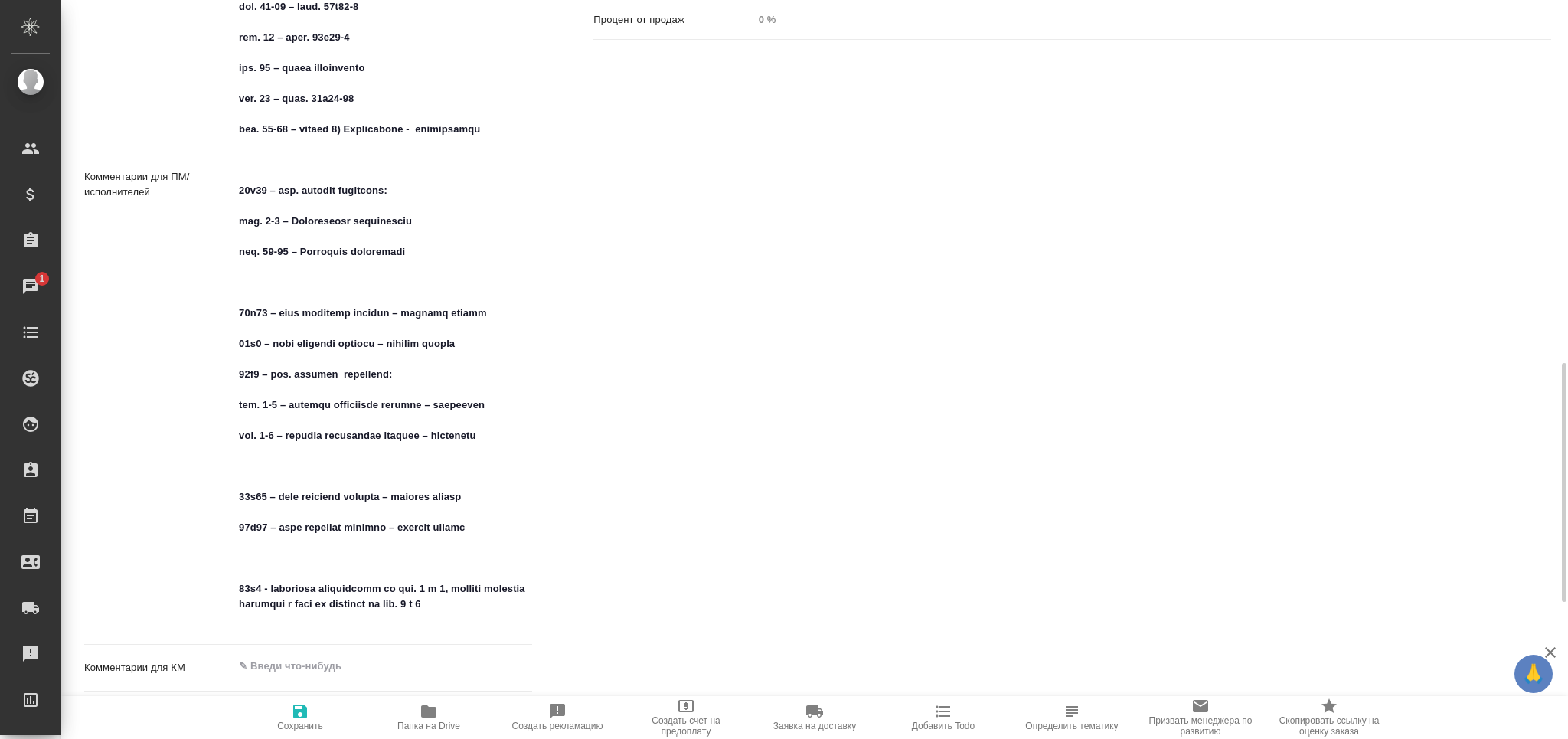
type textarea "x"
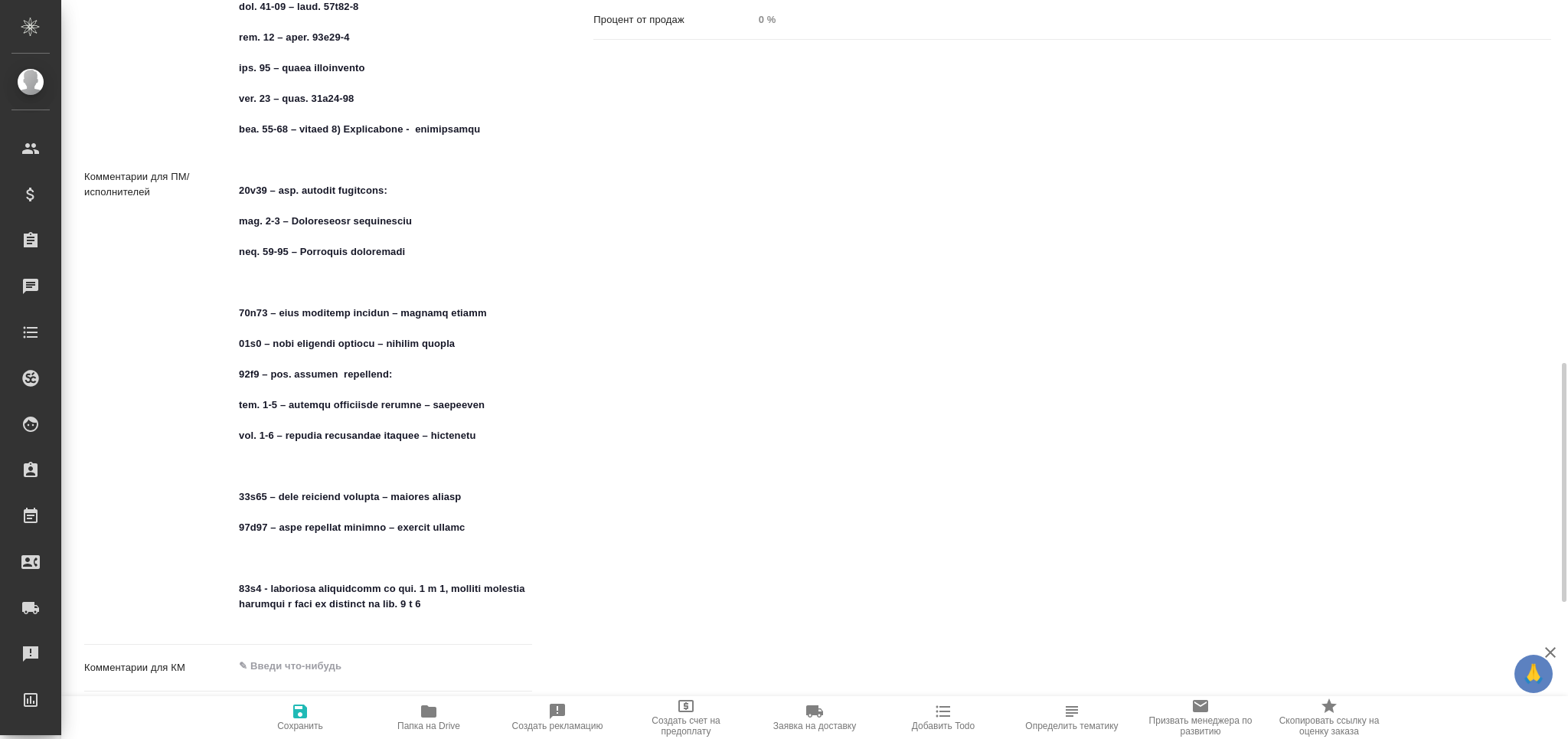
type textarea "x"
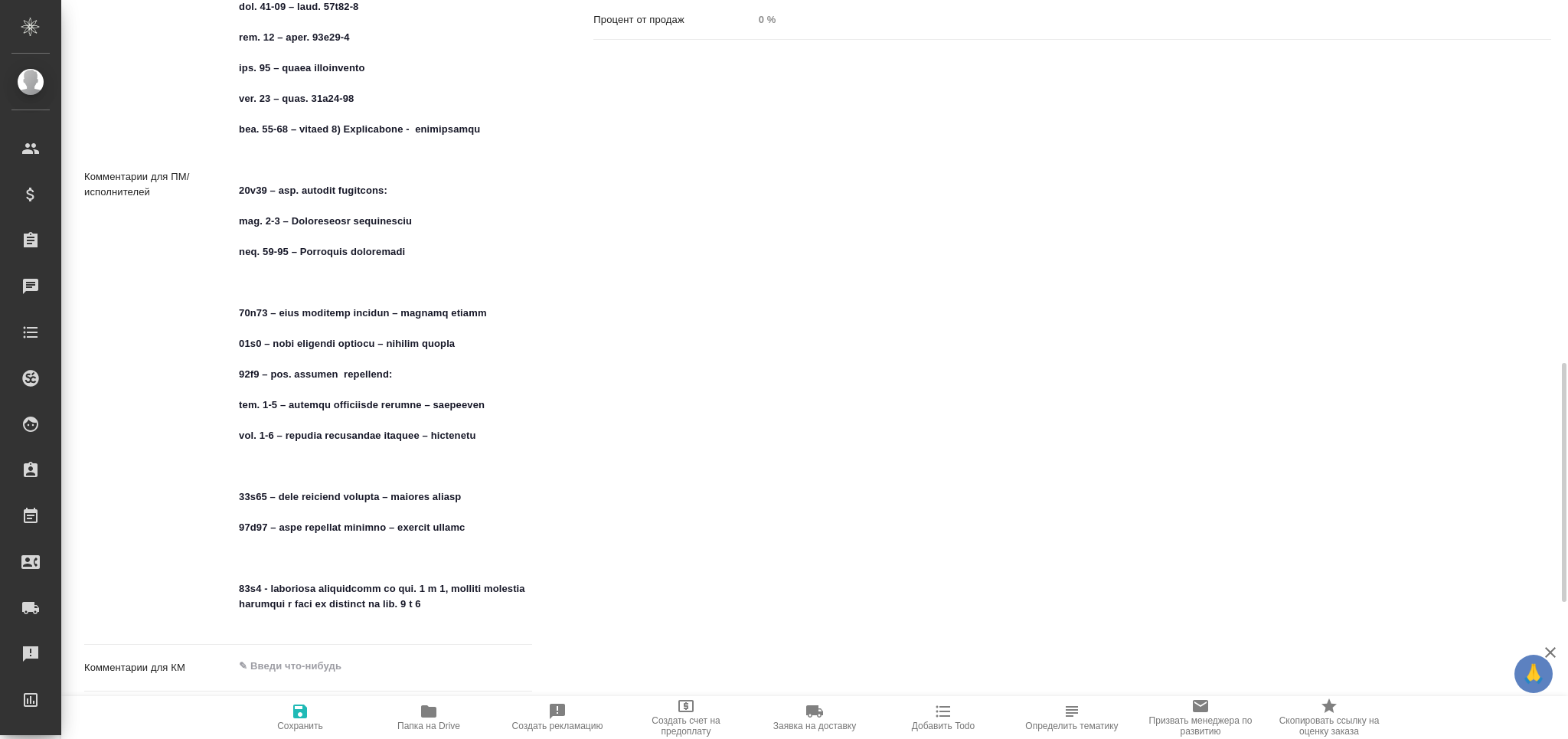
type textarea "x"
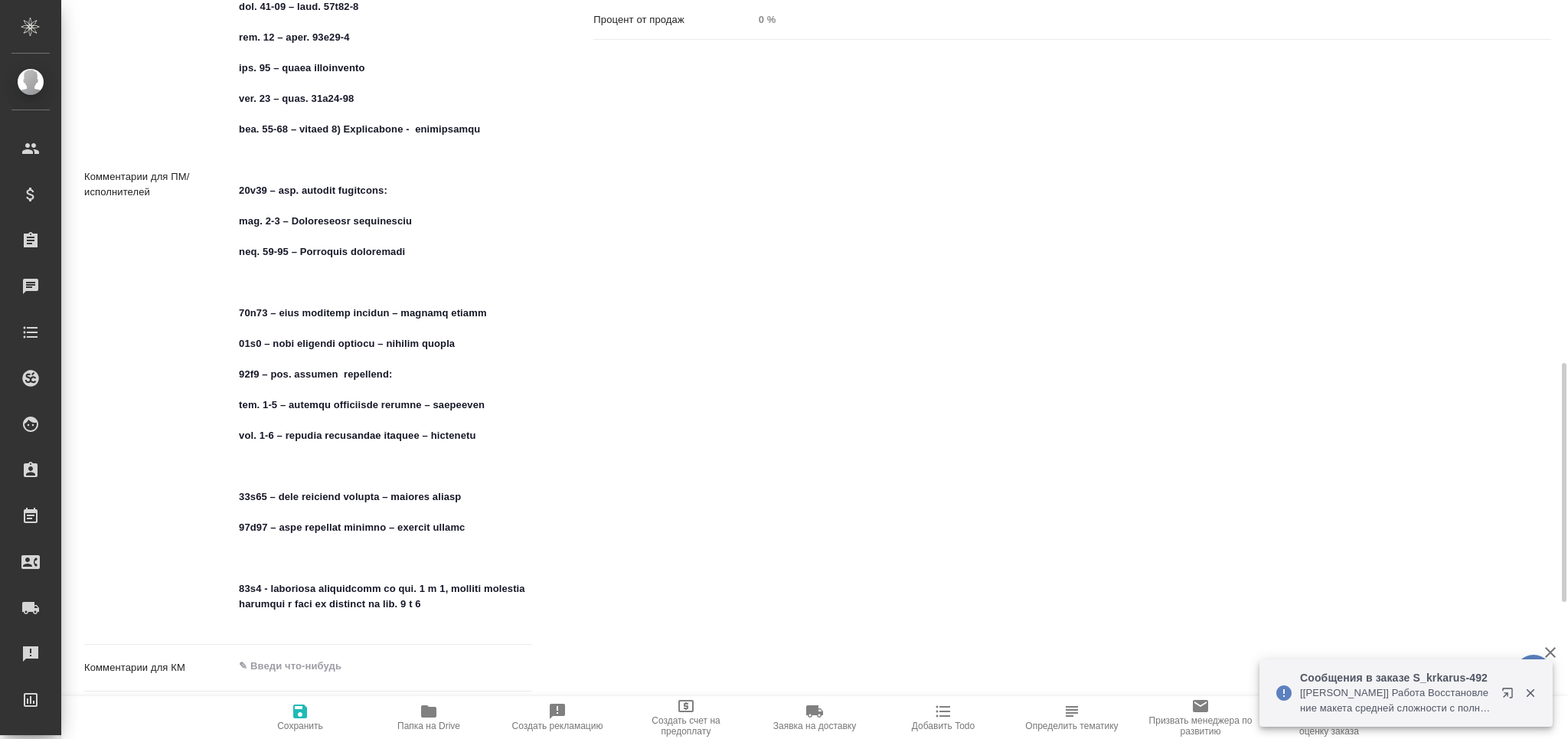
type textarea "x"
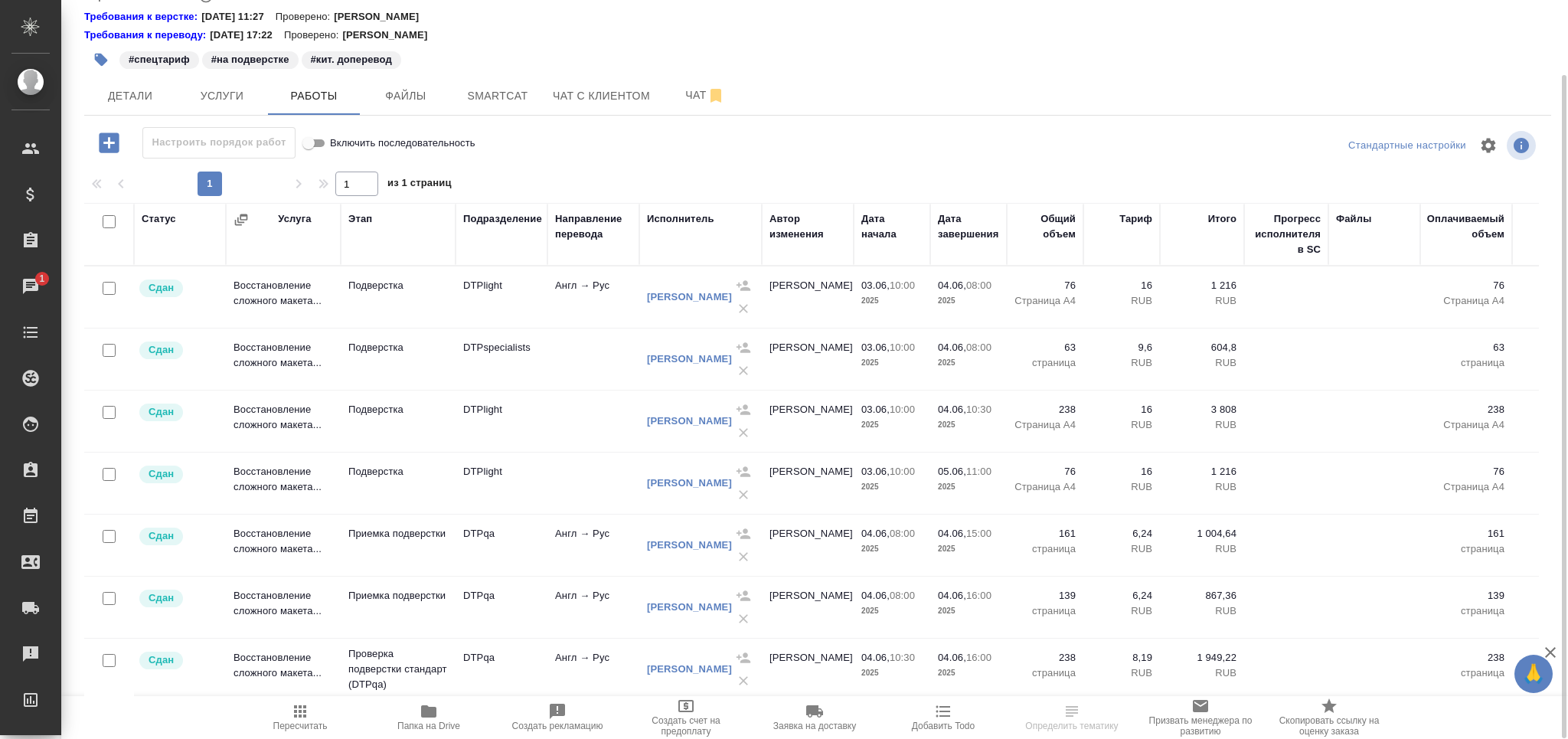
scroll to position [1009, 0]
click at [678, 103] on span "Чат" at bounding box center [705, 95] width 73 height 19
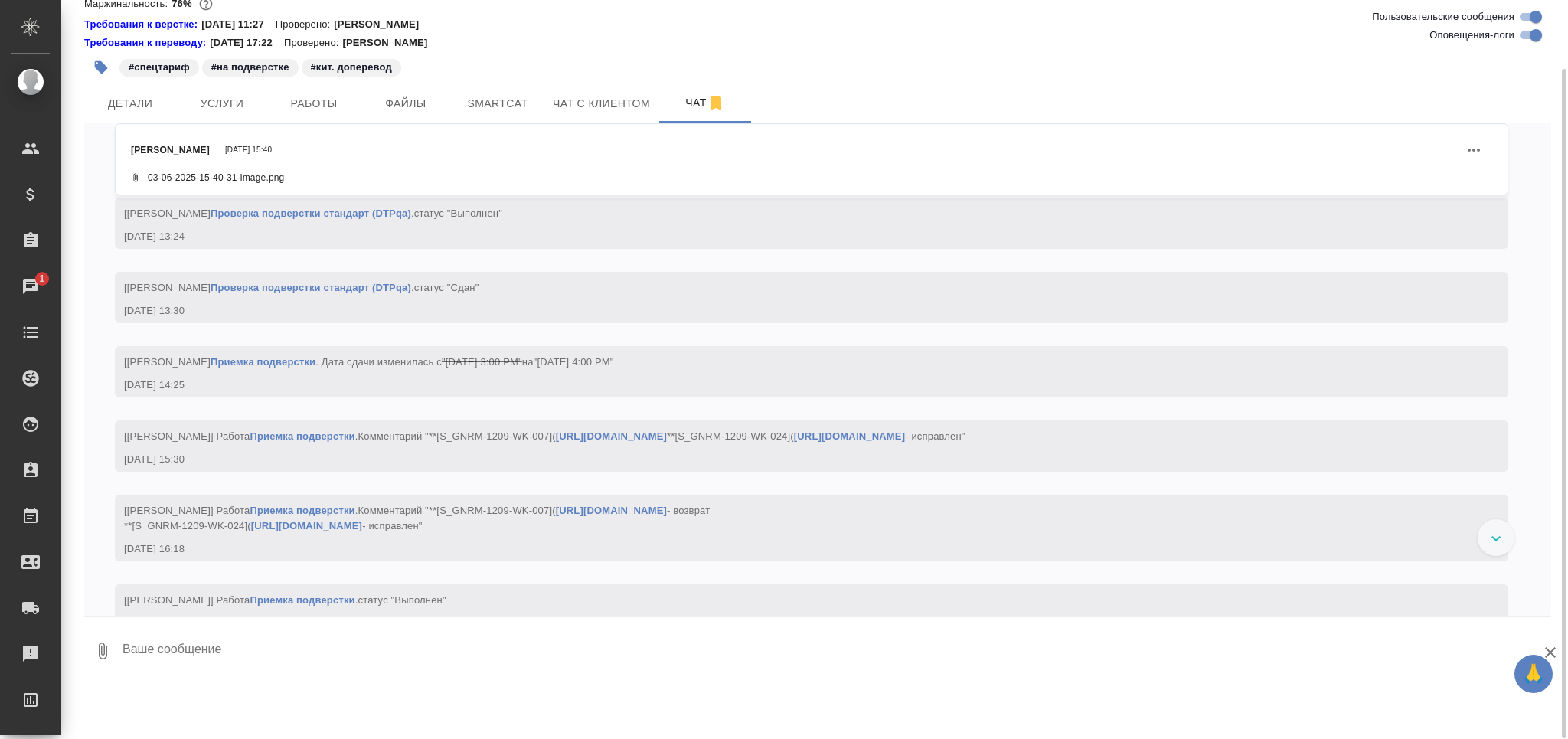
scroll to position [53748, 0]
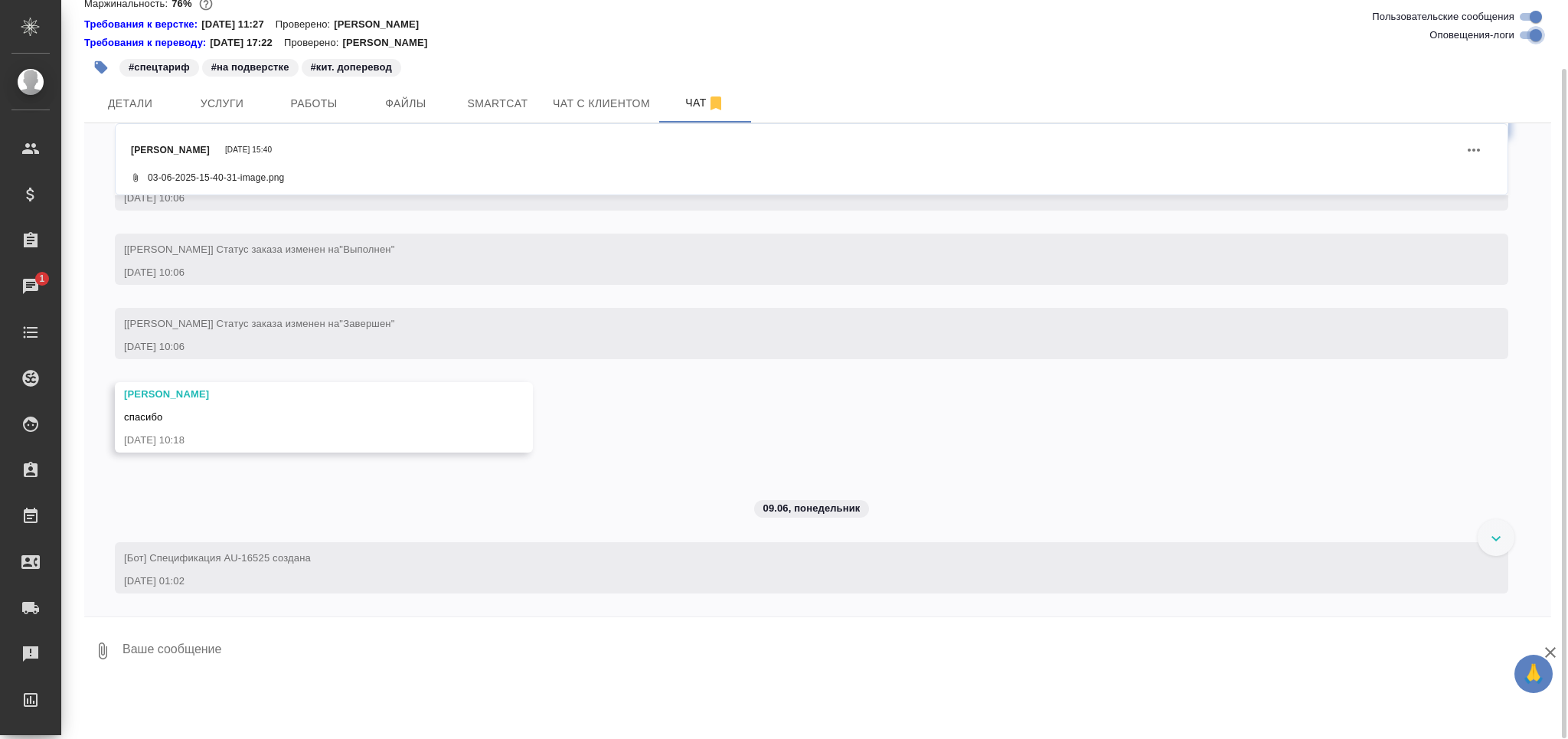
click at [1532, 32] on input "Оповещения-логи" at bounding box center [1535, 35] width 55 height 18
checkbox input "false"
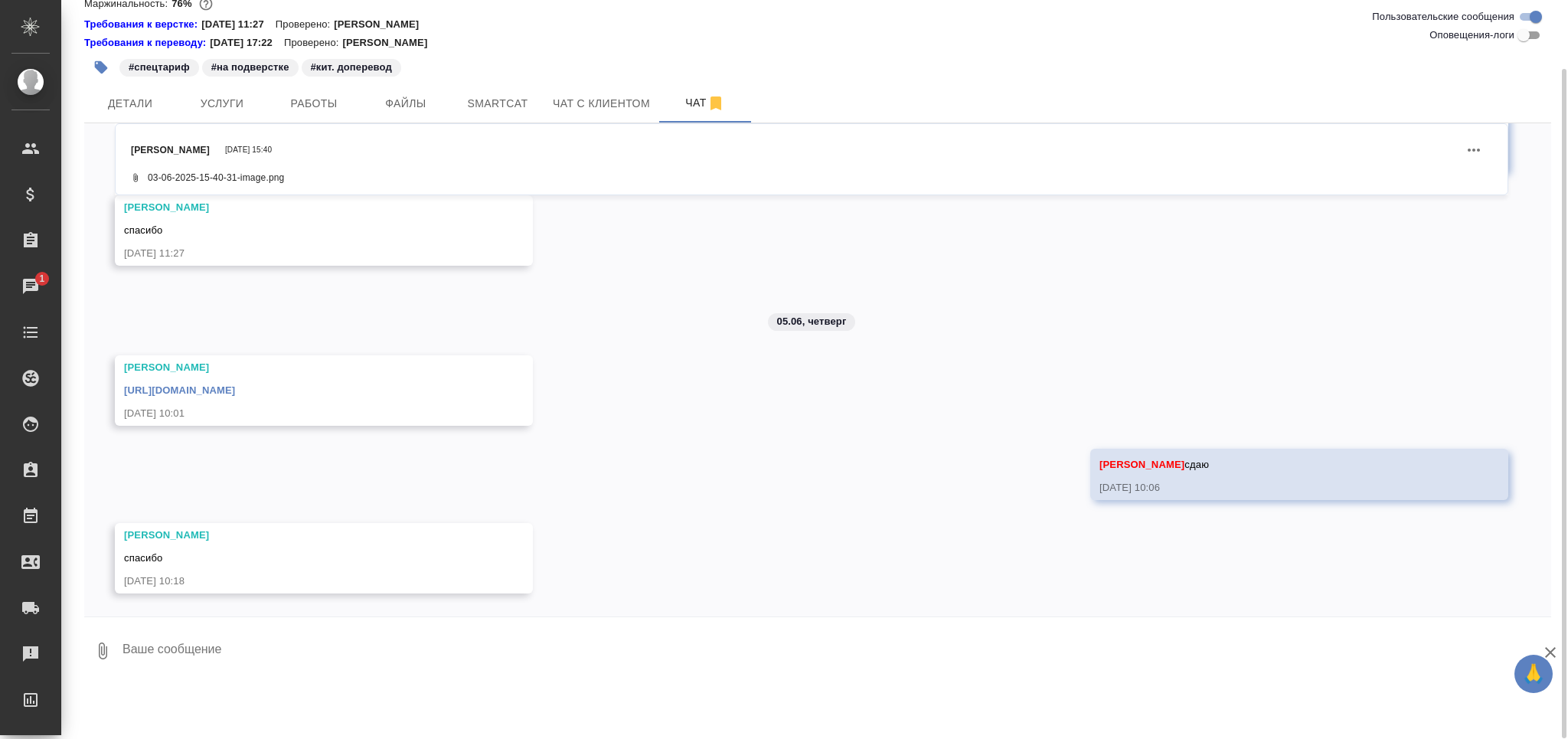
scroll to position [8413, 0]
click at [235, 387] on link "[URL][DOMAIN_NAME]" at bounding box center [180, 390] width 111 height 12
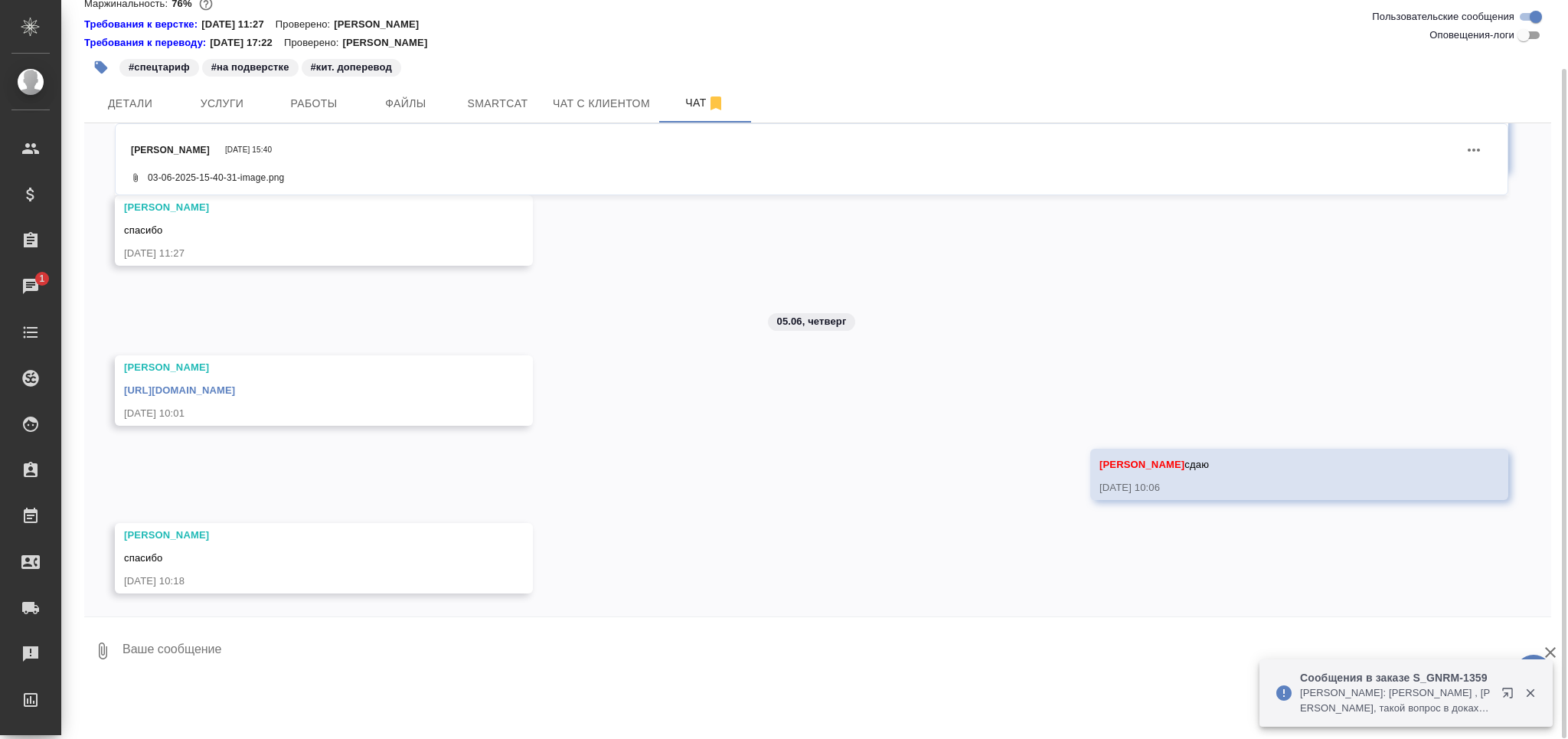
click at [235, 393] on link "[URL][DOMAIN_NAME]" at bounding box center [180, 390] width 111 height 12
click at [140, 101] on span "Детали" at bounding box center [130, 104] width 73 height 19
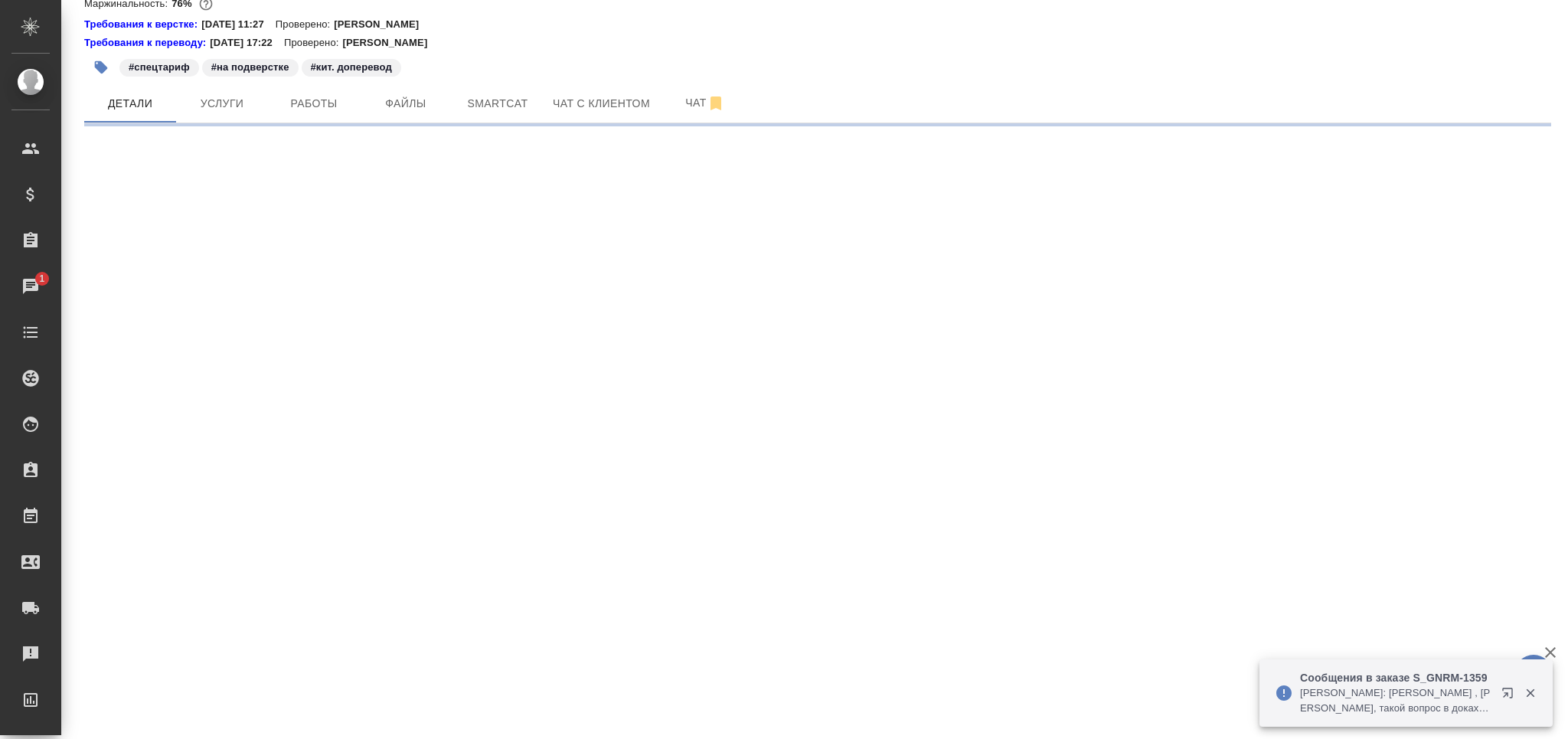
select select "RU"
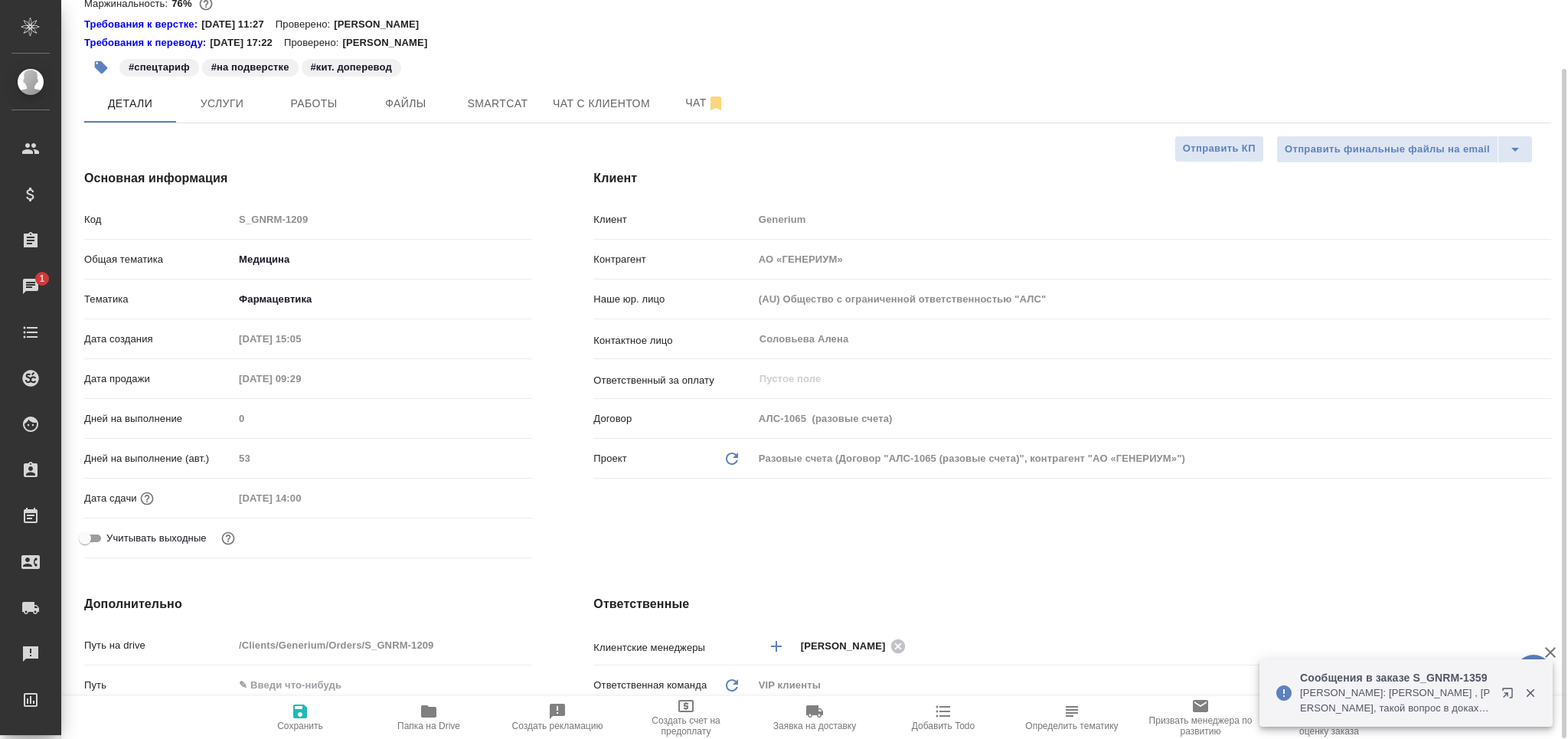
type textarea "x"
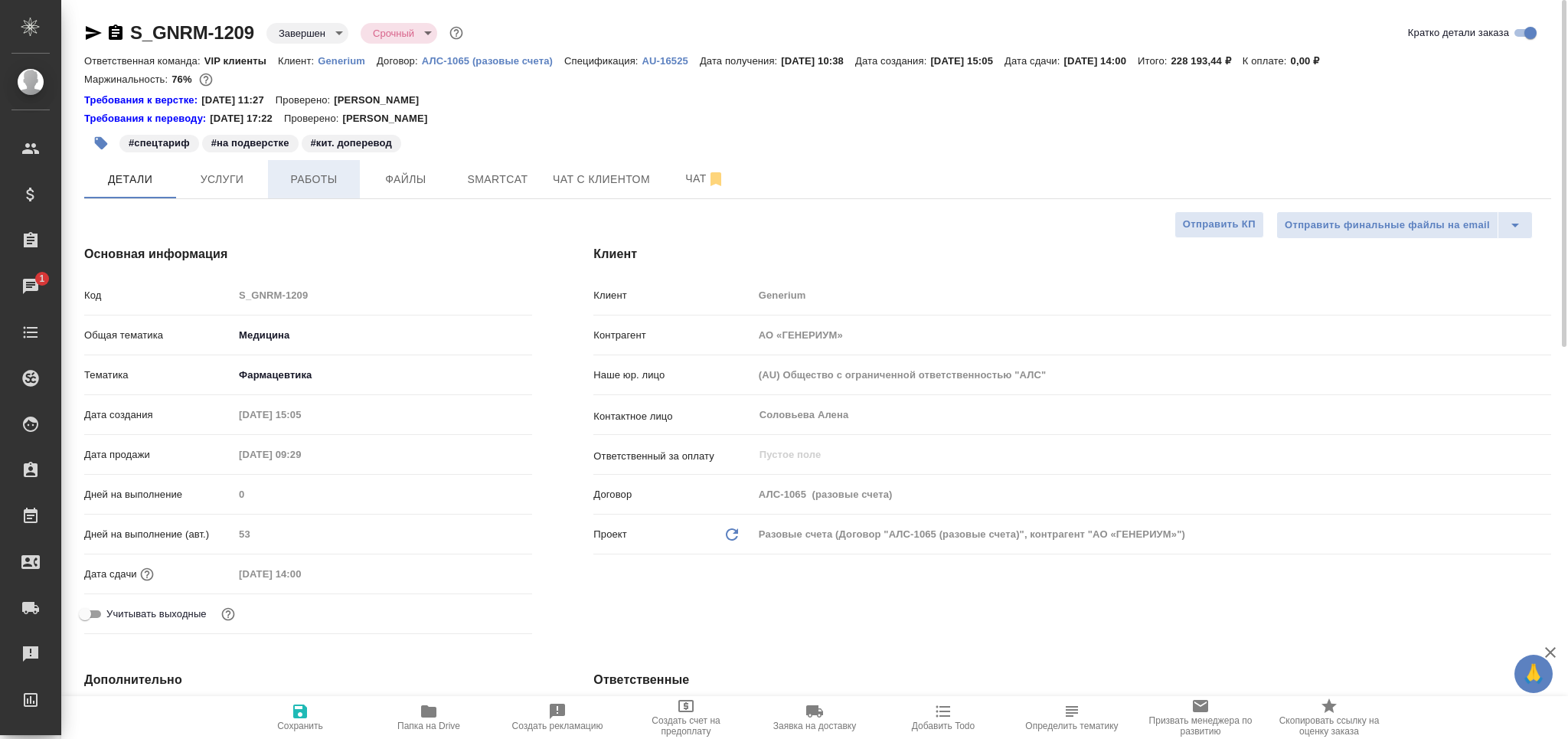
click at [309, 177] on span "Работы" at bounding box center [314, 180] width 73 height 19
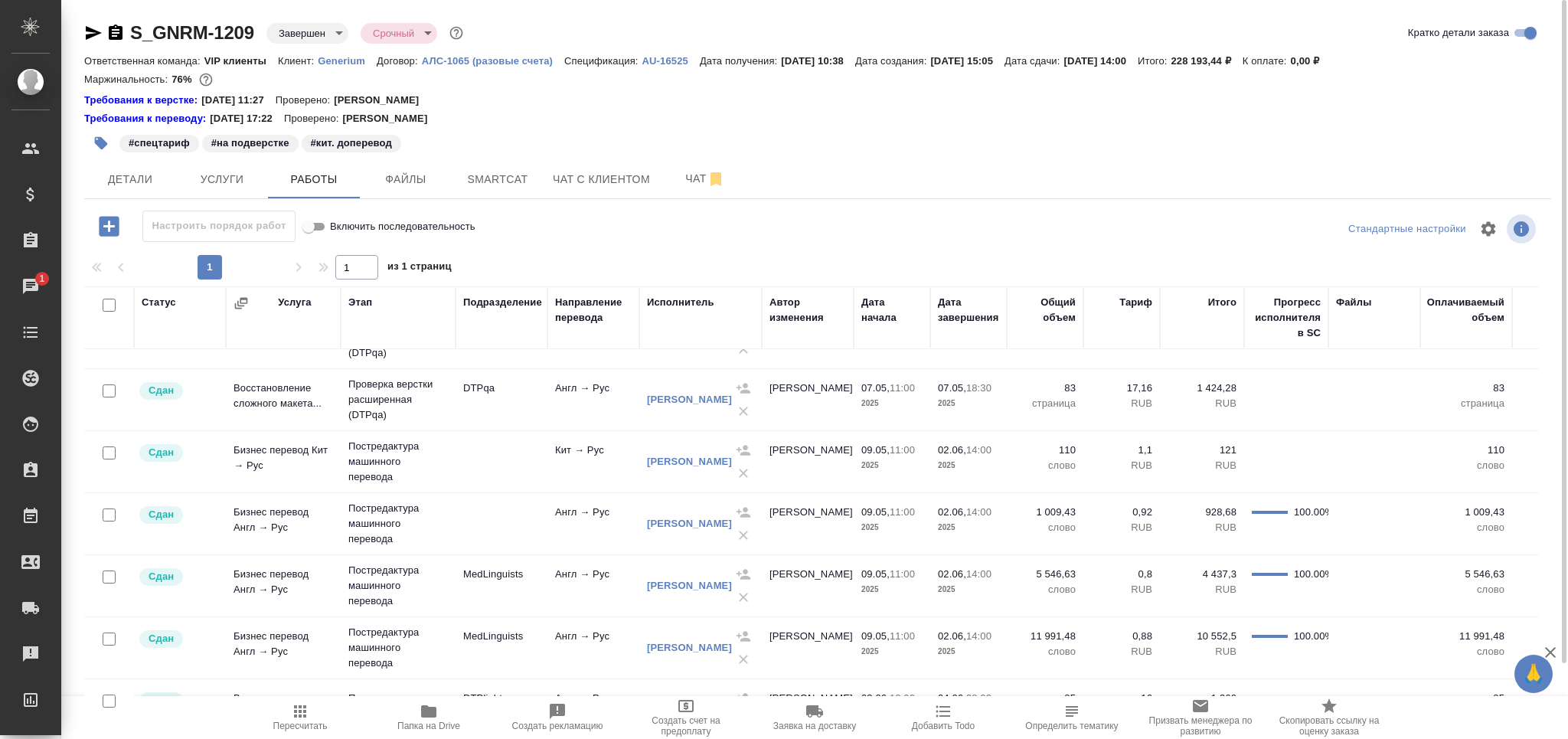
scroll to position [499, 0]
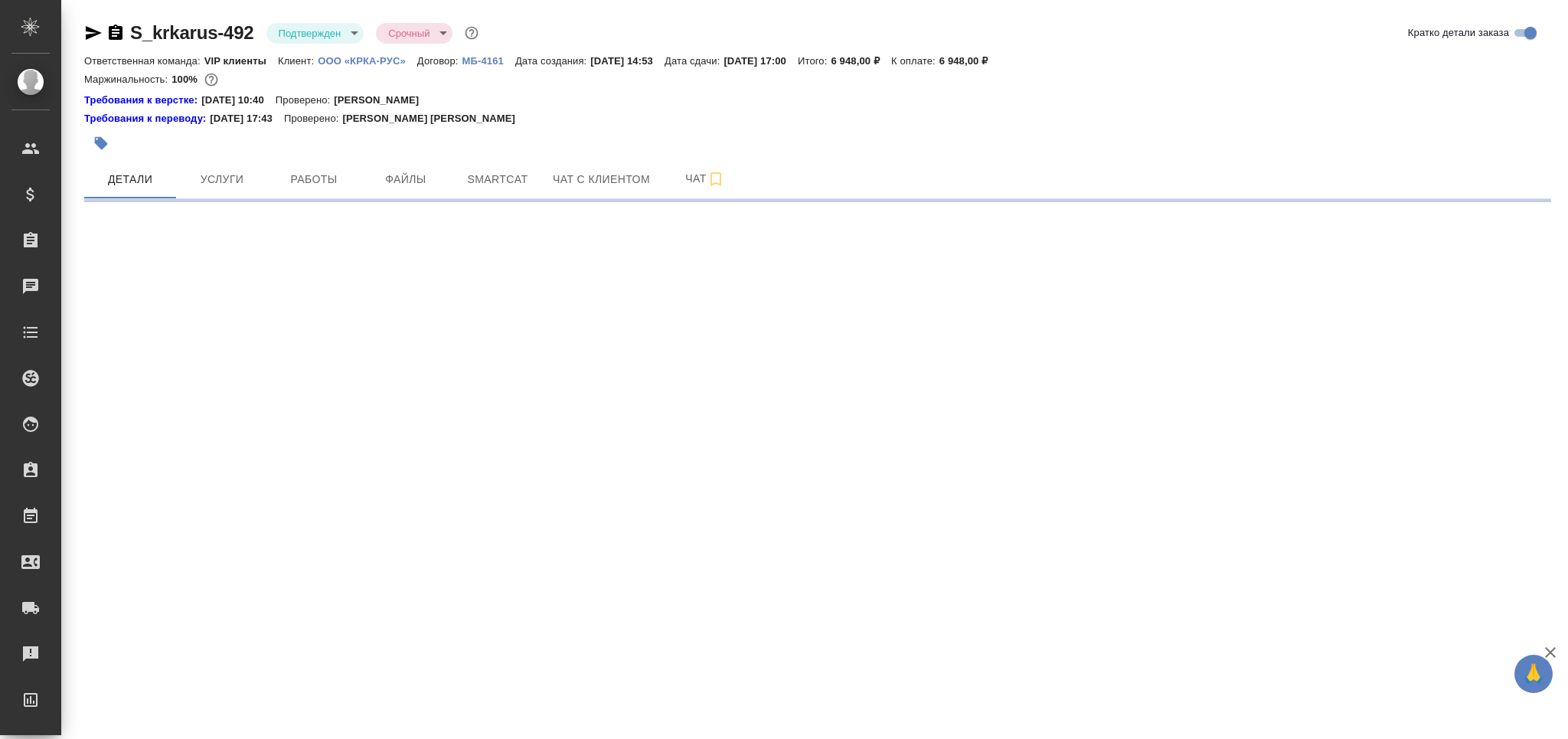
select select "RU"
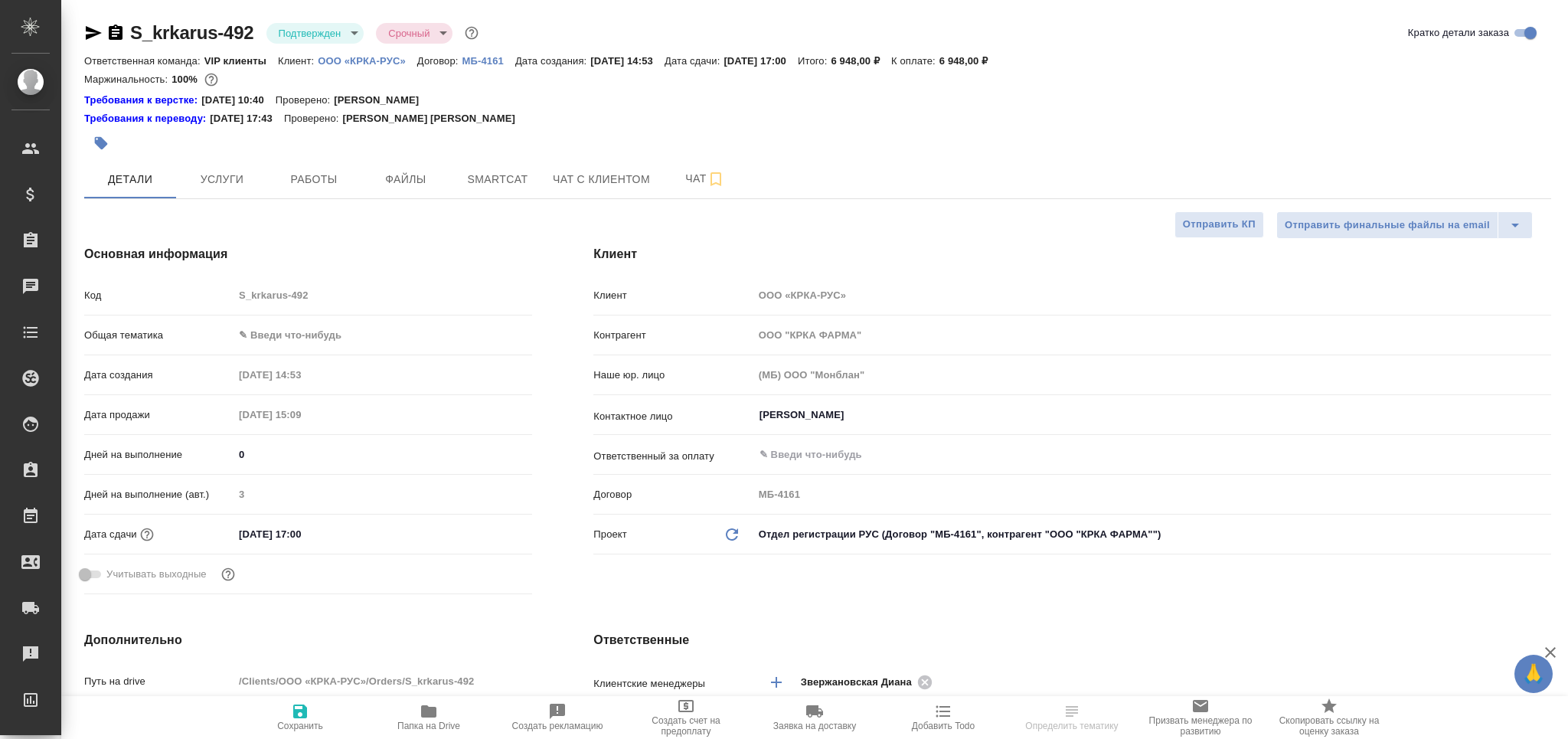
type textarea "x"
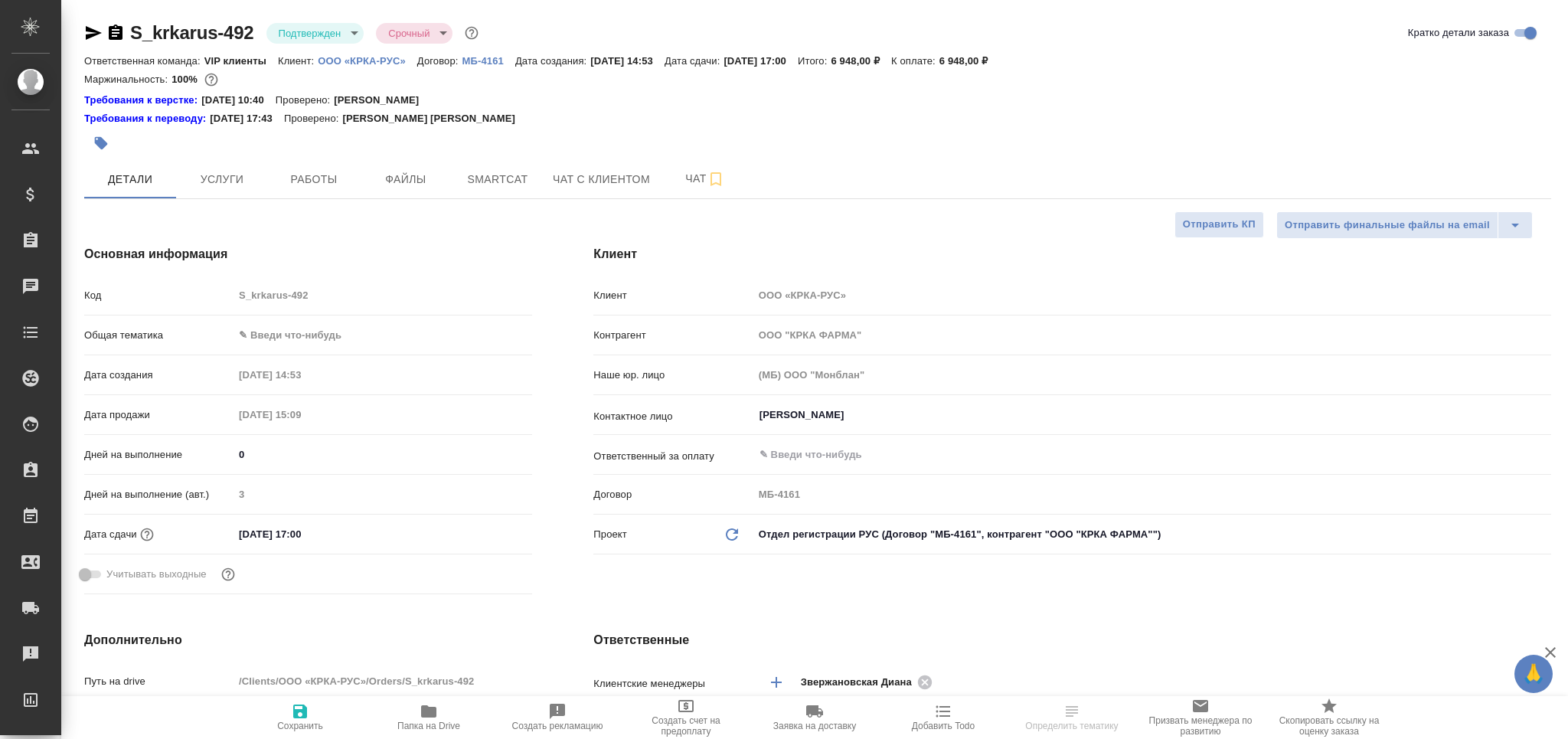
type textarea "x"
click at [308, 25] on body "🙏 .cls-1 fill:#fff; AWATERA [PERSON_NAME] Спецификации Заказы Чаты Todo Проекты…" at bounding box center [784, 369] width 1568 height 739
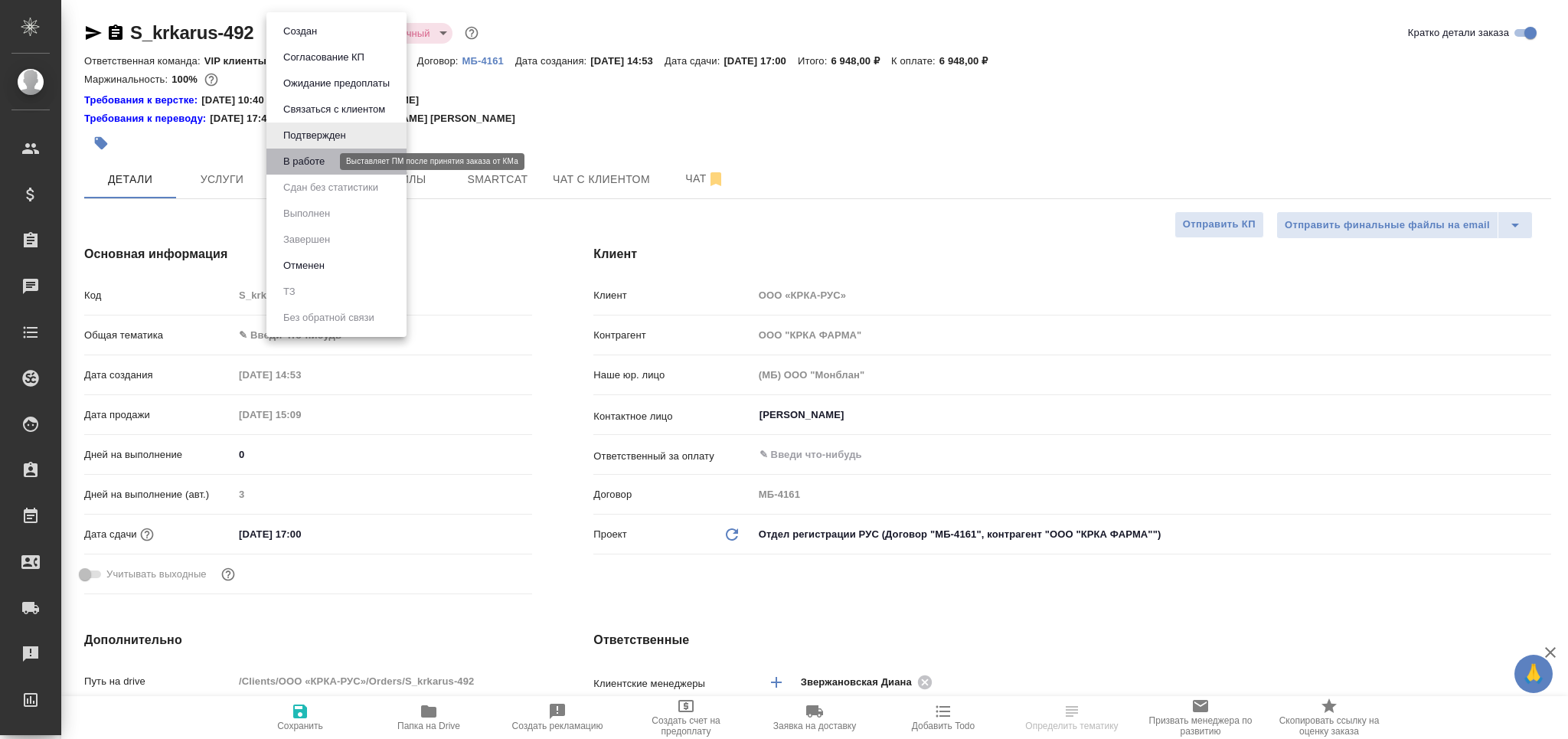
click at [326, 153] on button "В работе" at bounding box center [304, 161] width 51 height 17
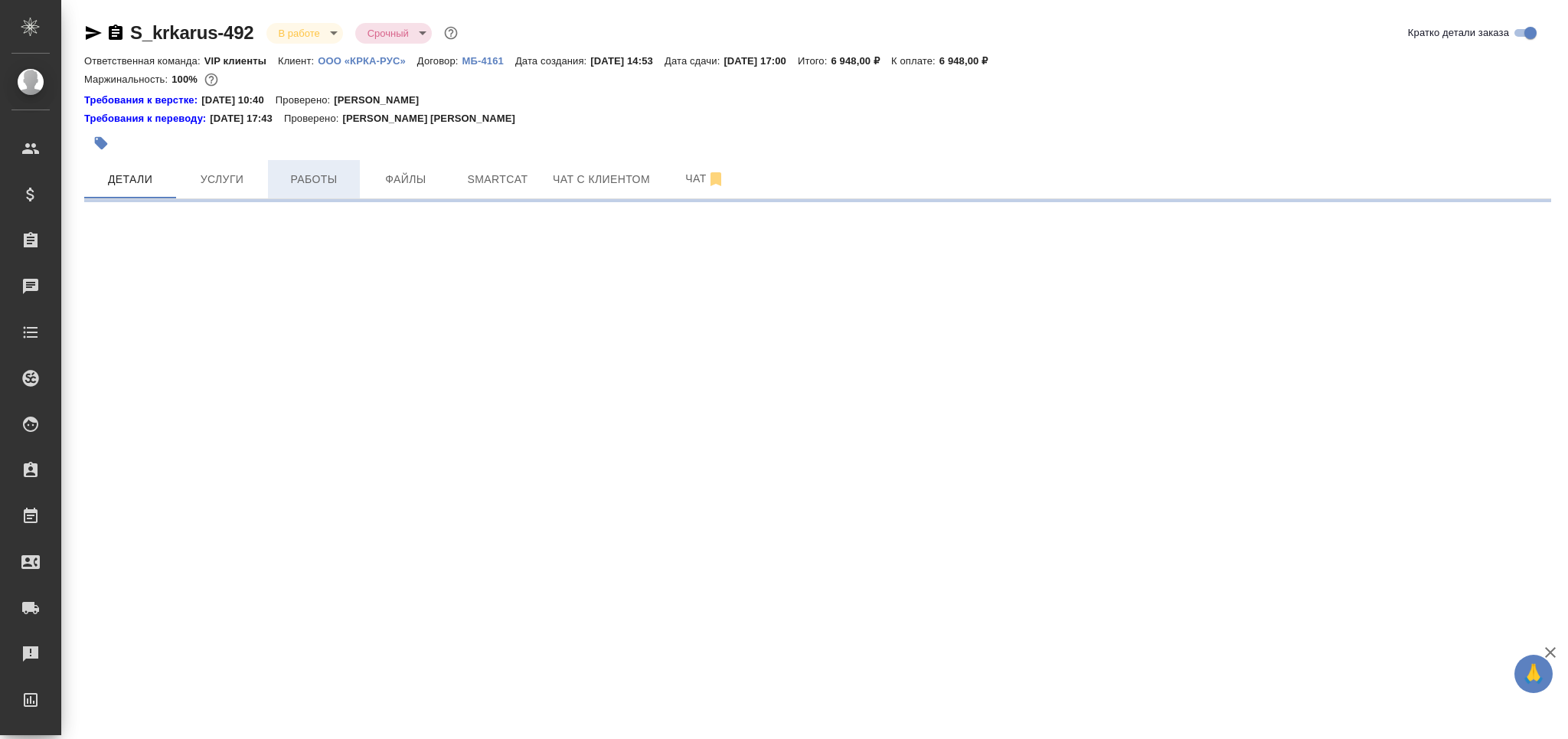
select select "RU"
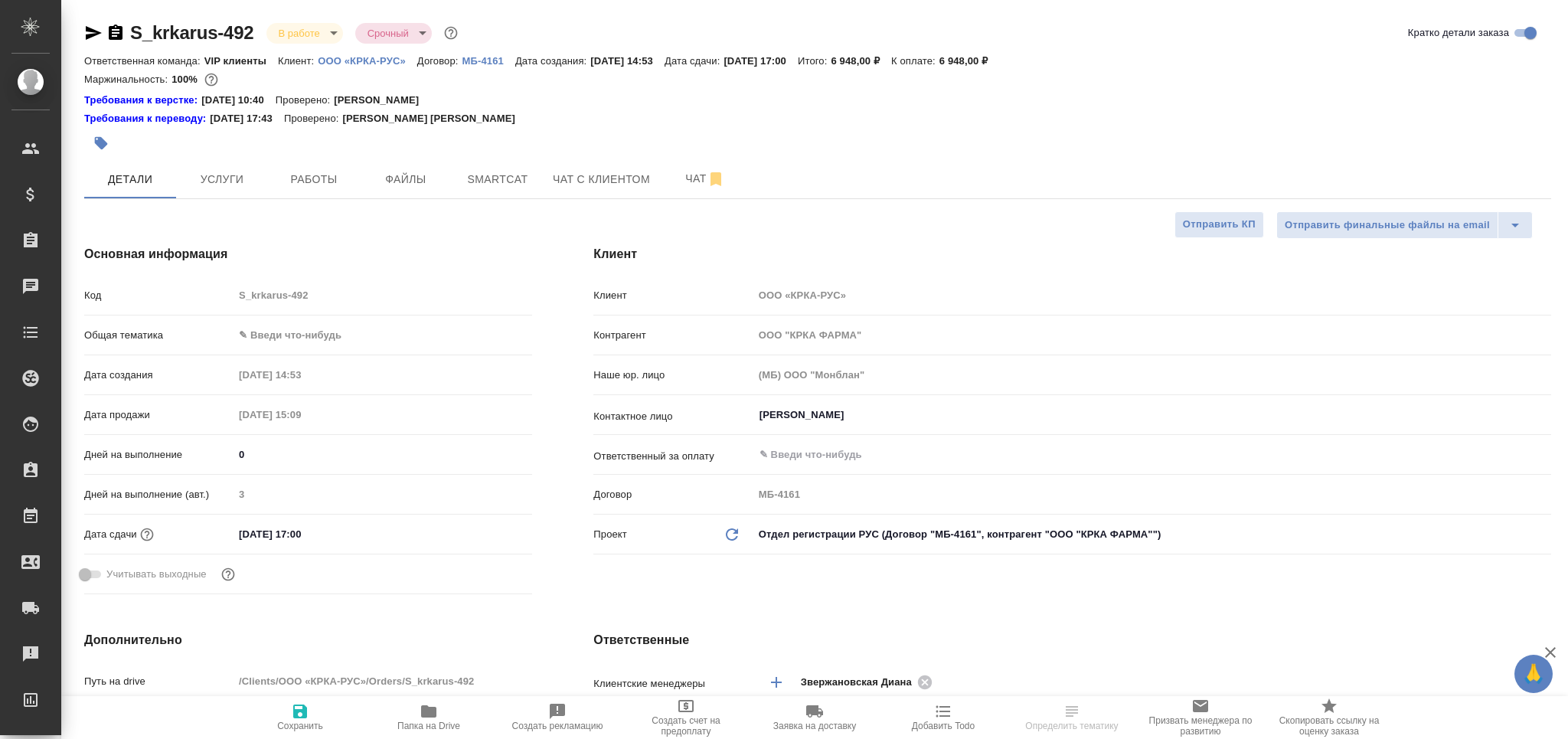
type textarea "x"
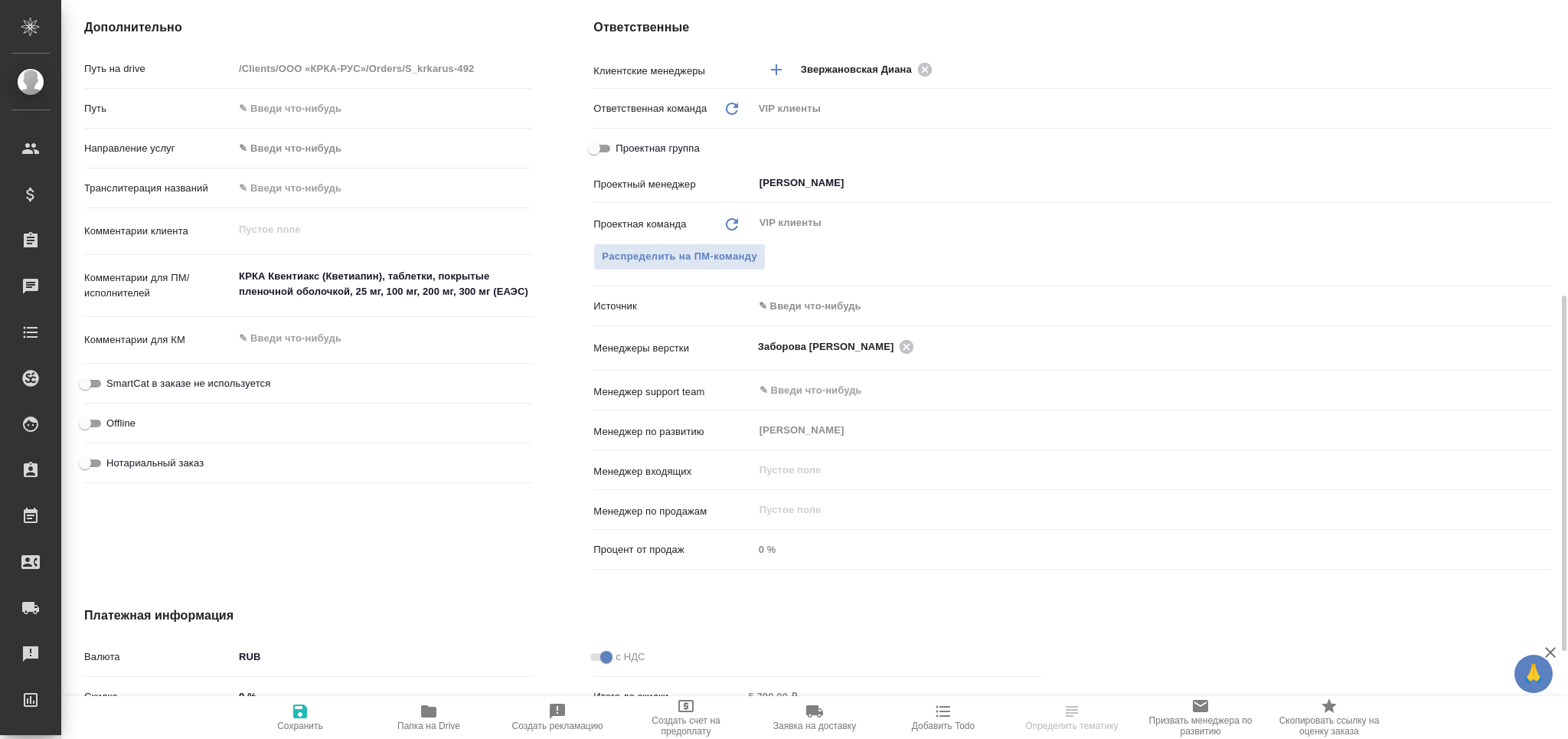
scroll to position [714, 0]
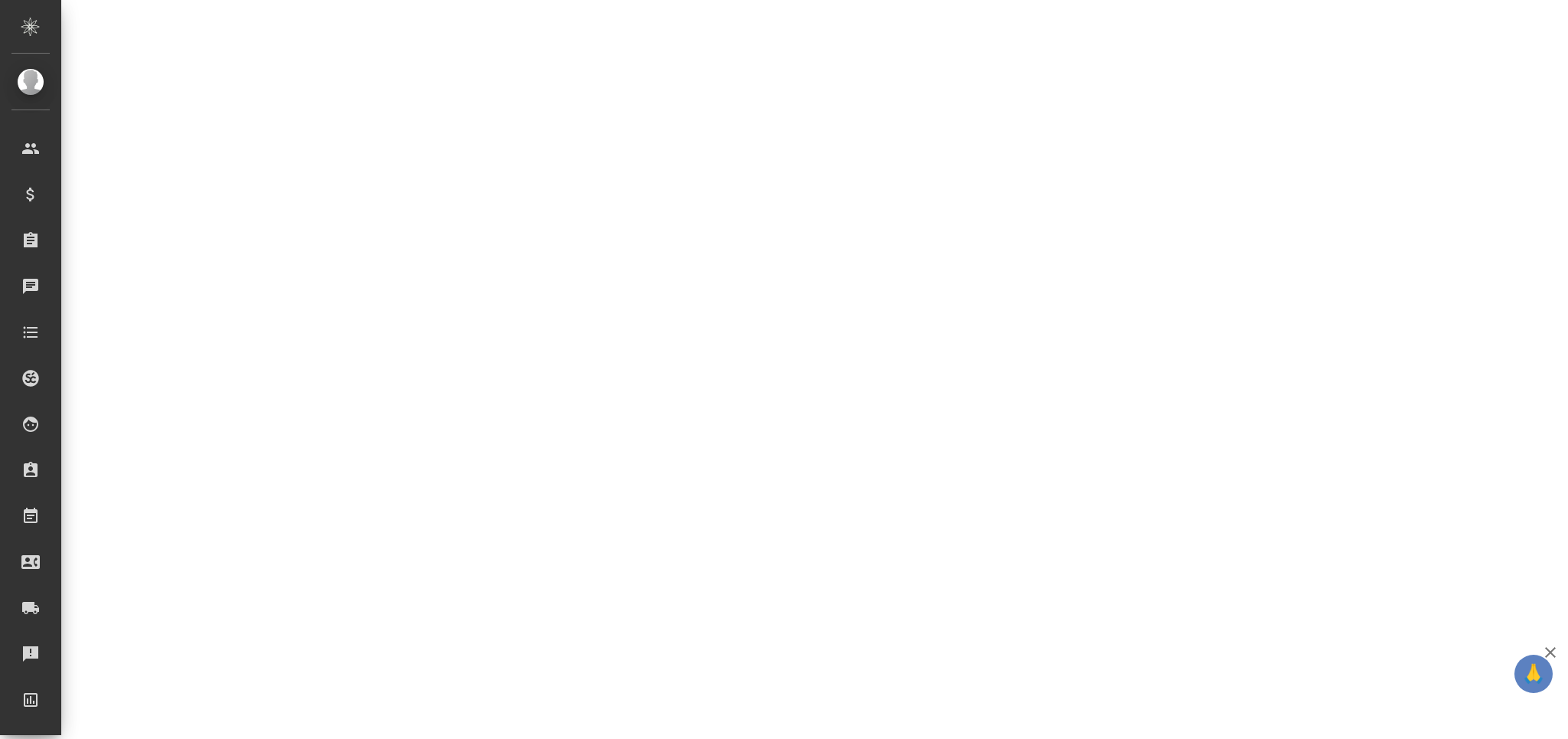
select select "RU"
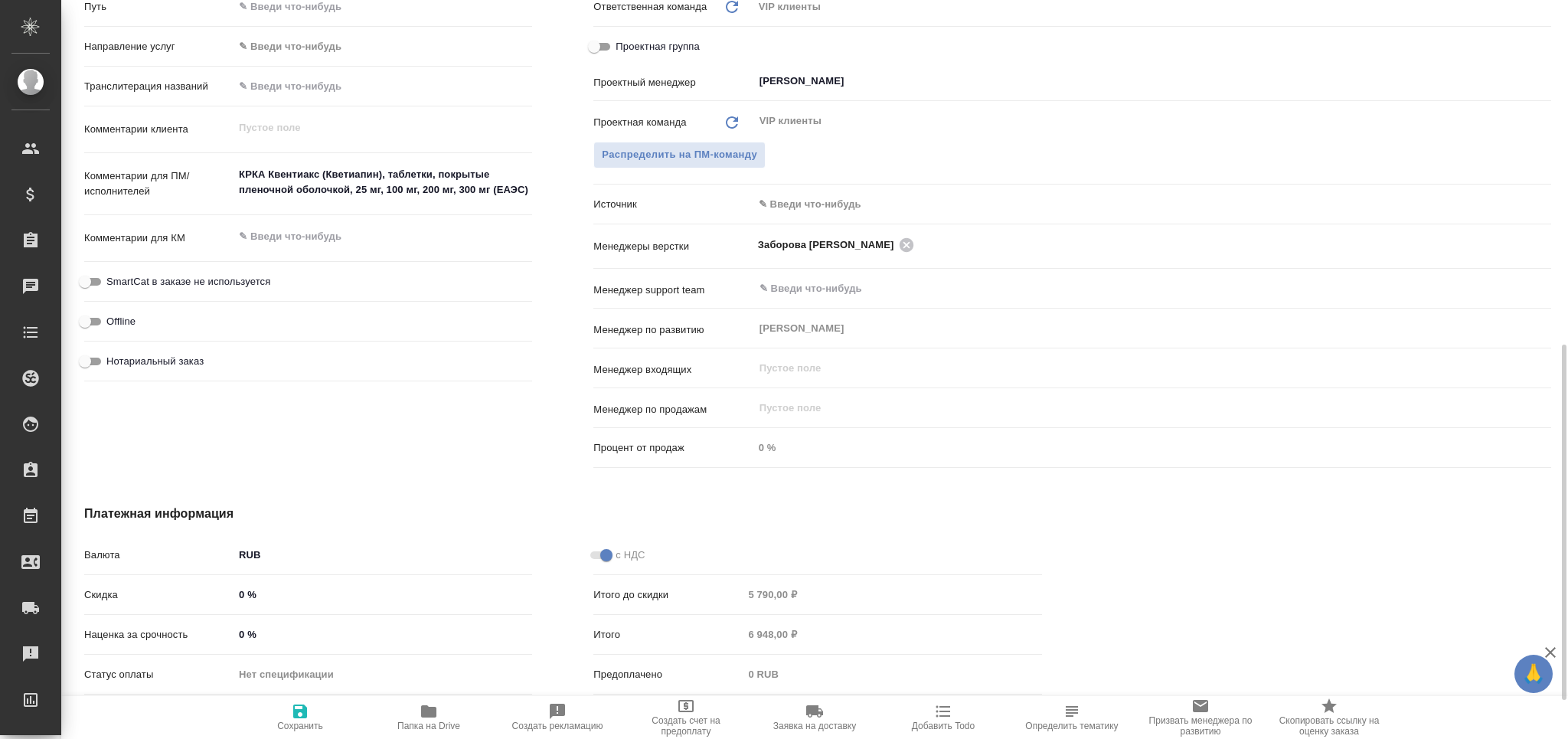
type textarea "x"
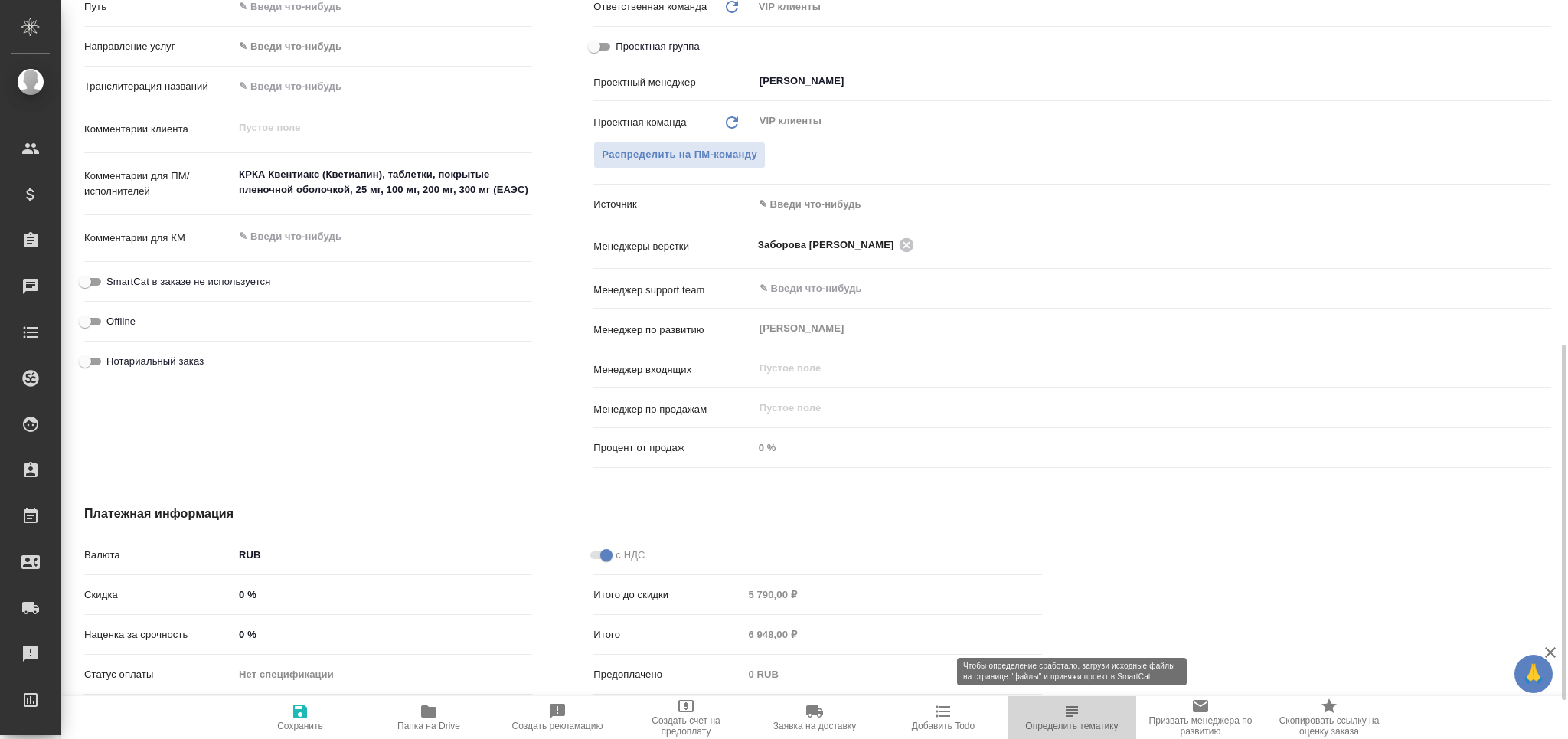
click at [1051, 723] on span "Определить тематику" at bounding box center [1071, 726] width 93 height 11
type textarea "x"
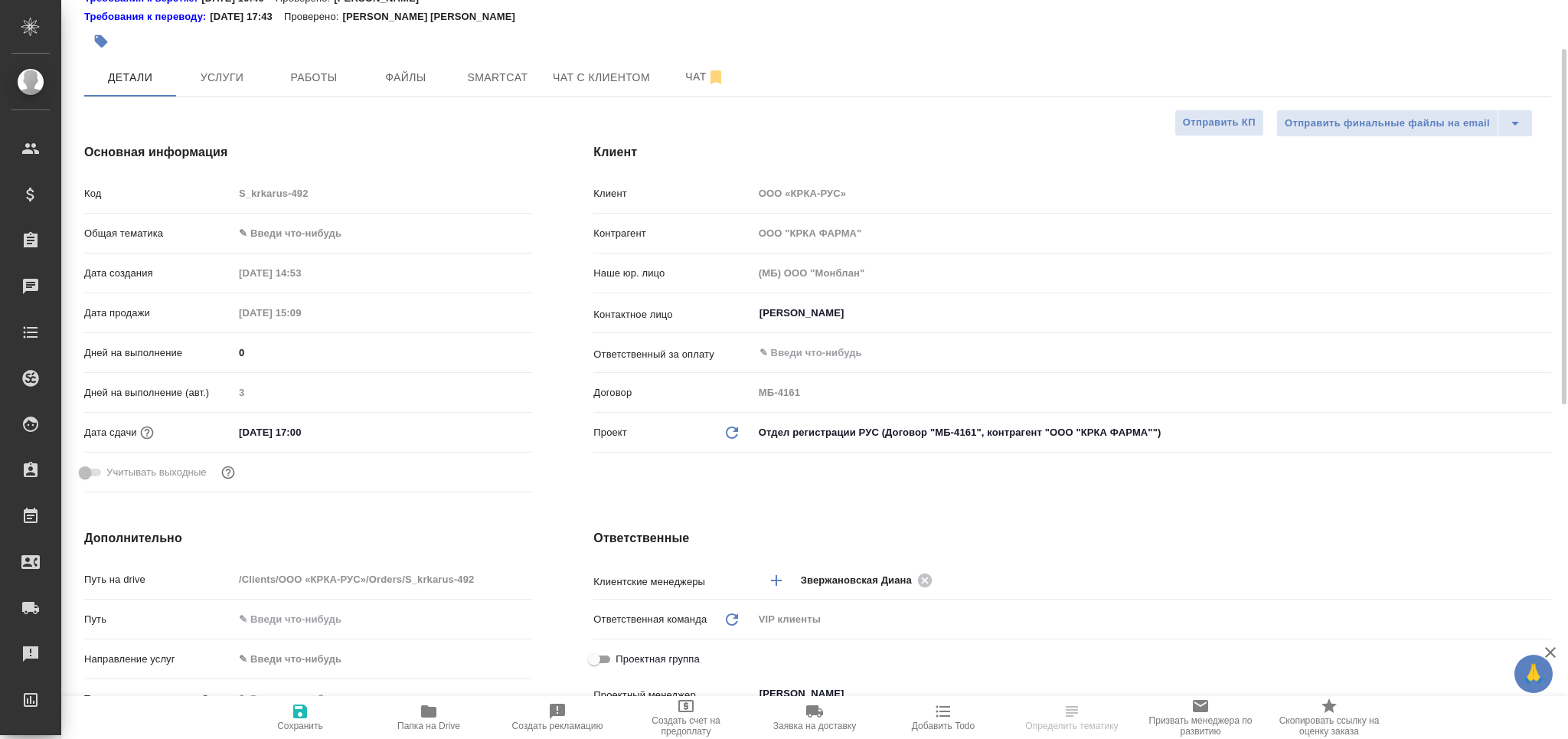
scroll to position [0, 0]
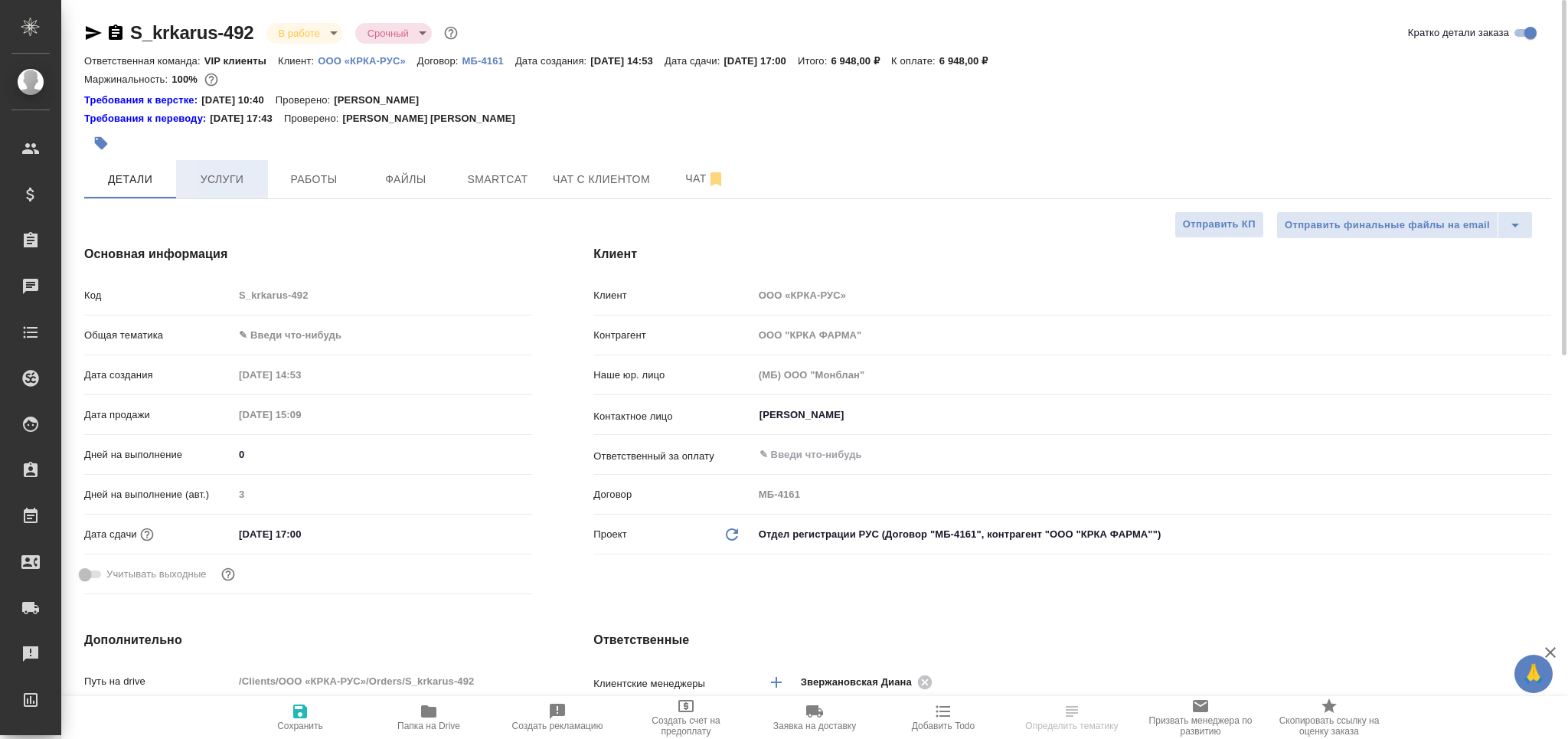
click at [237, 177] on span "Услуги" at bounding box center [222, 180] width 73 height 19
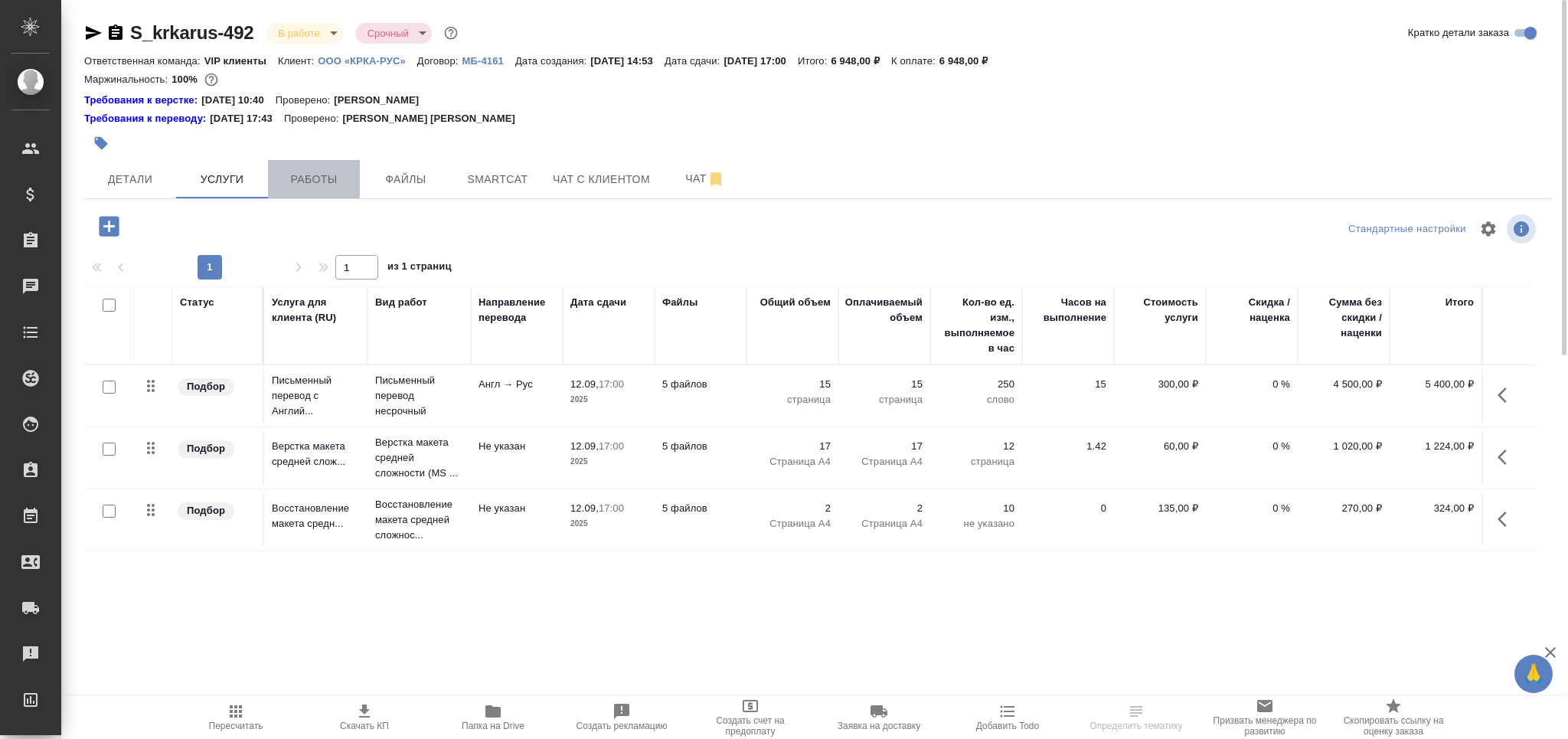
click at [310, 185] on span "Работы" at bounding box center [314, 180] width 73 height 19
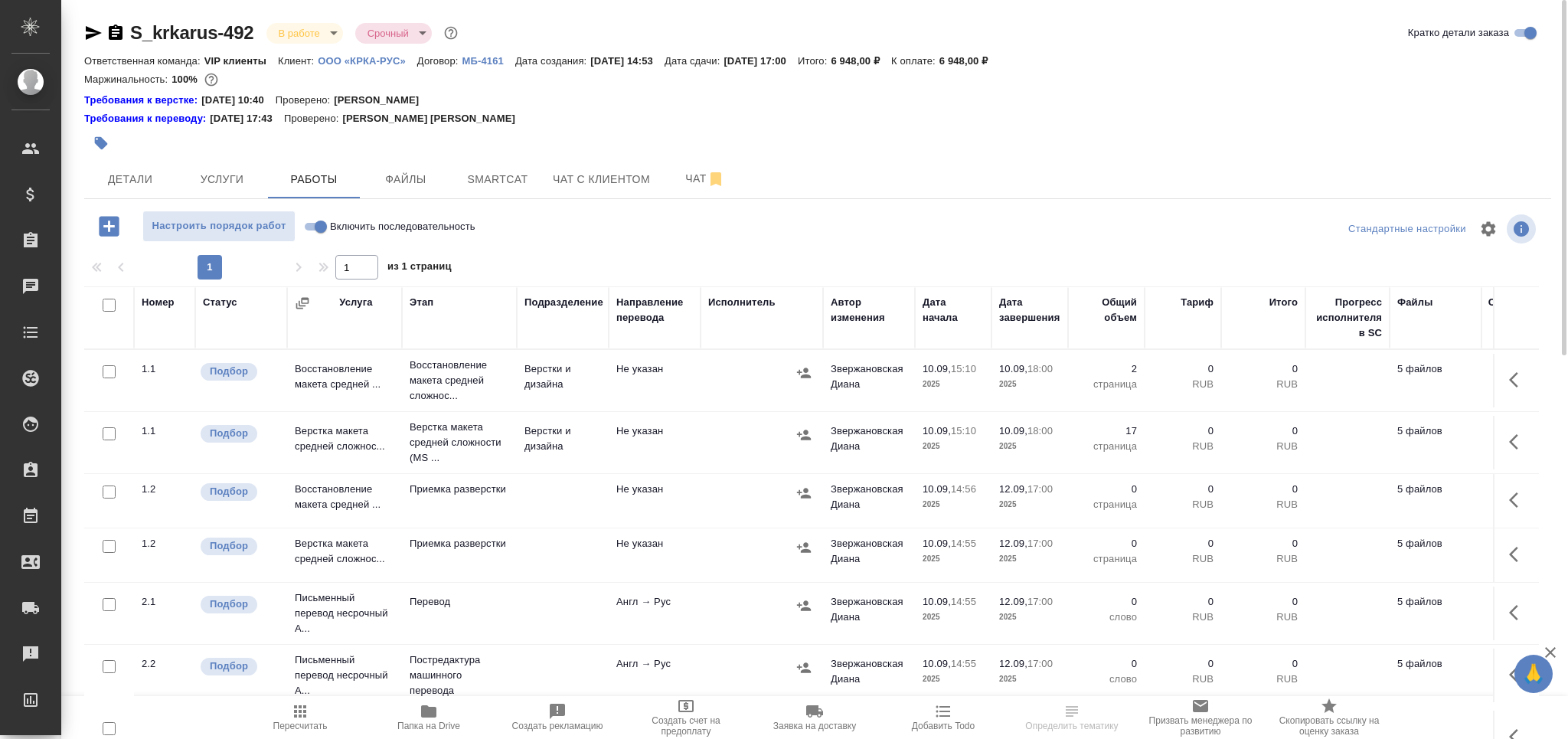
drag, startPoint x: 106, startPoint y: 544, endPoint x: 121, endPoint y: 607, distance: 64.8
click at [108, 545] on input "checkbox" at bounding box center [109, 546] width 13 height 13
checkbox input "true"
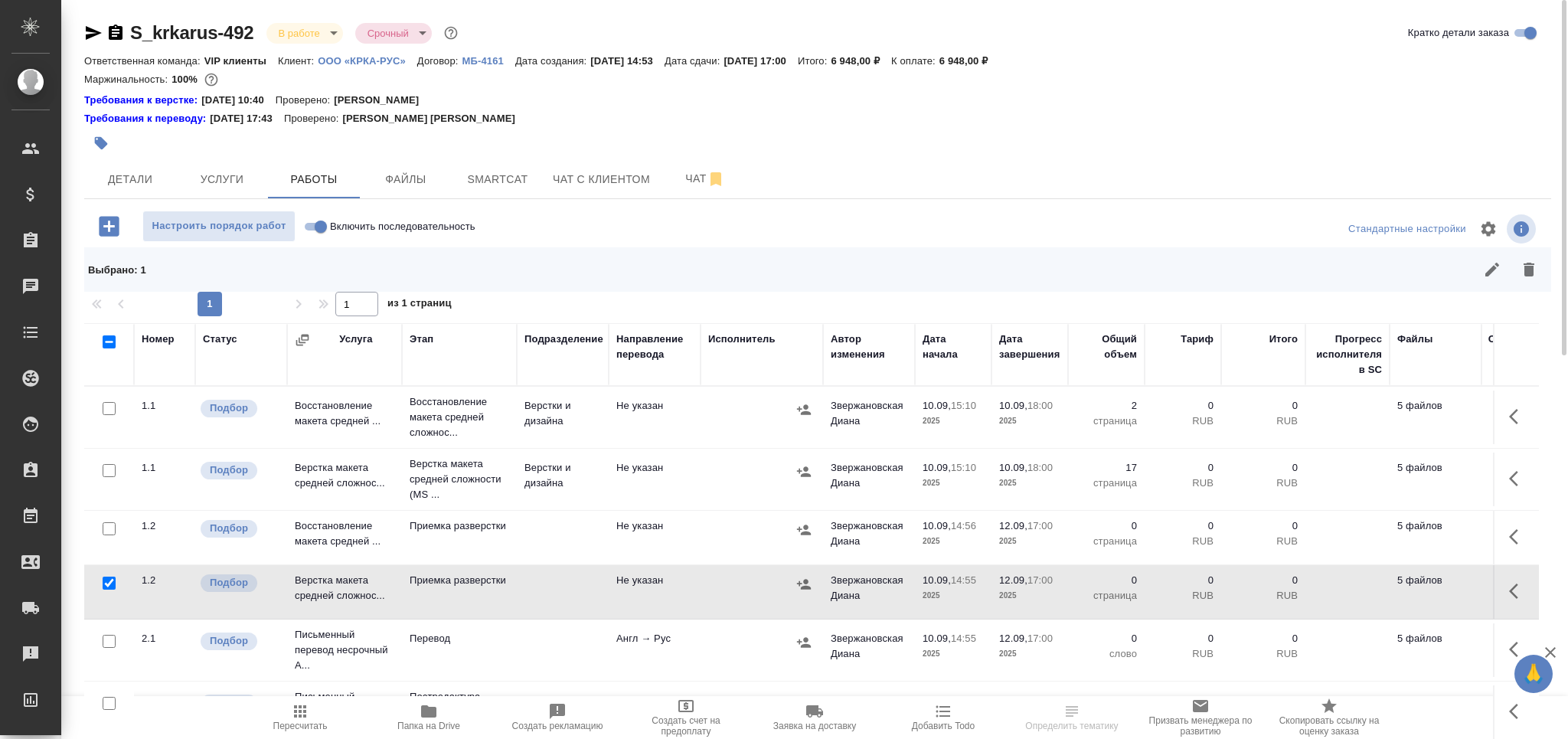
click at [106, 633] on div at bounding box center [109, 642] width 34 height 22
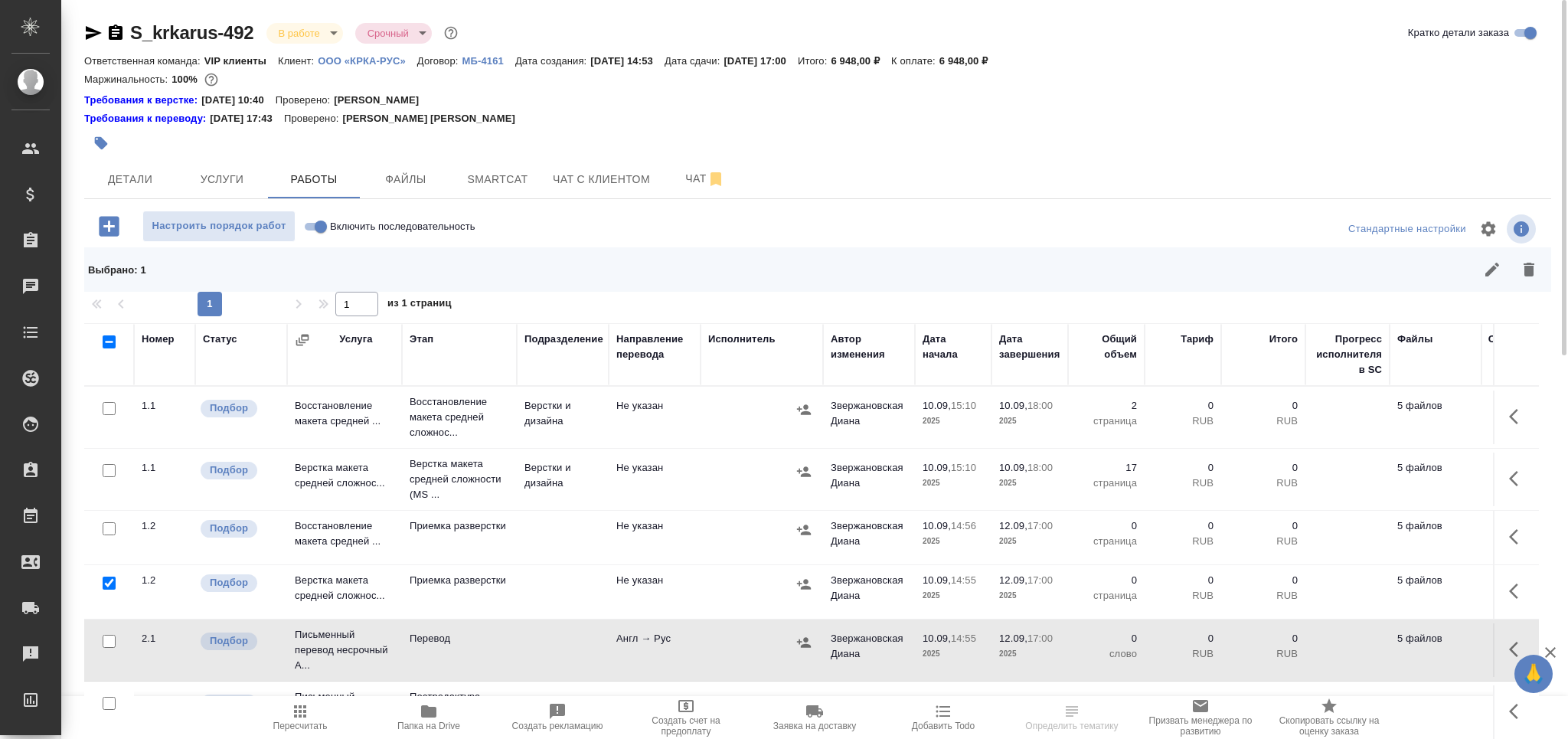
drag, startPoint x: 112, startPoint y: 645, endPoint x: 154, endPoint y: 635, distance: 43.2
click at [112, 644] on input "checkbox" at bounding box center [109, 641] width 13 height 13
checkbox input "true"
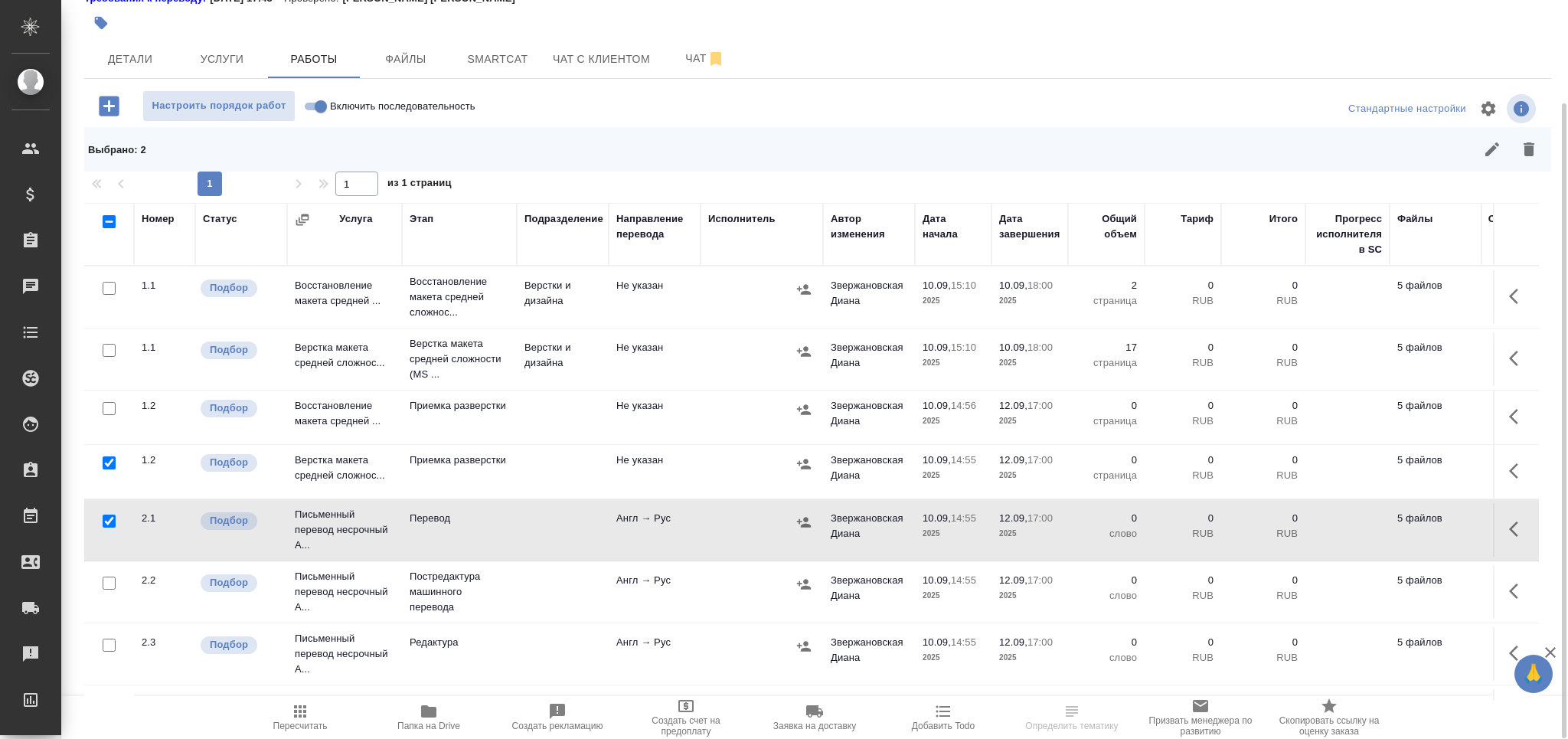
click at [106, 645] on input "checkbox" at bounding box center [109, 645] width 13 height 13
checkbox input "true"
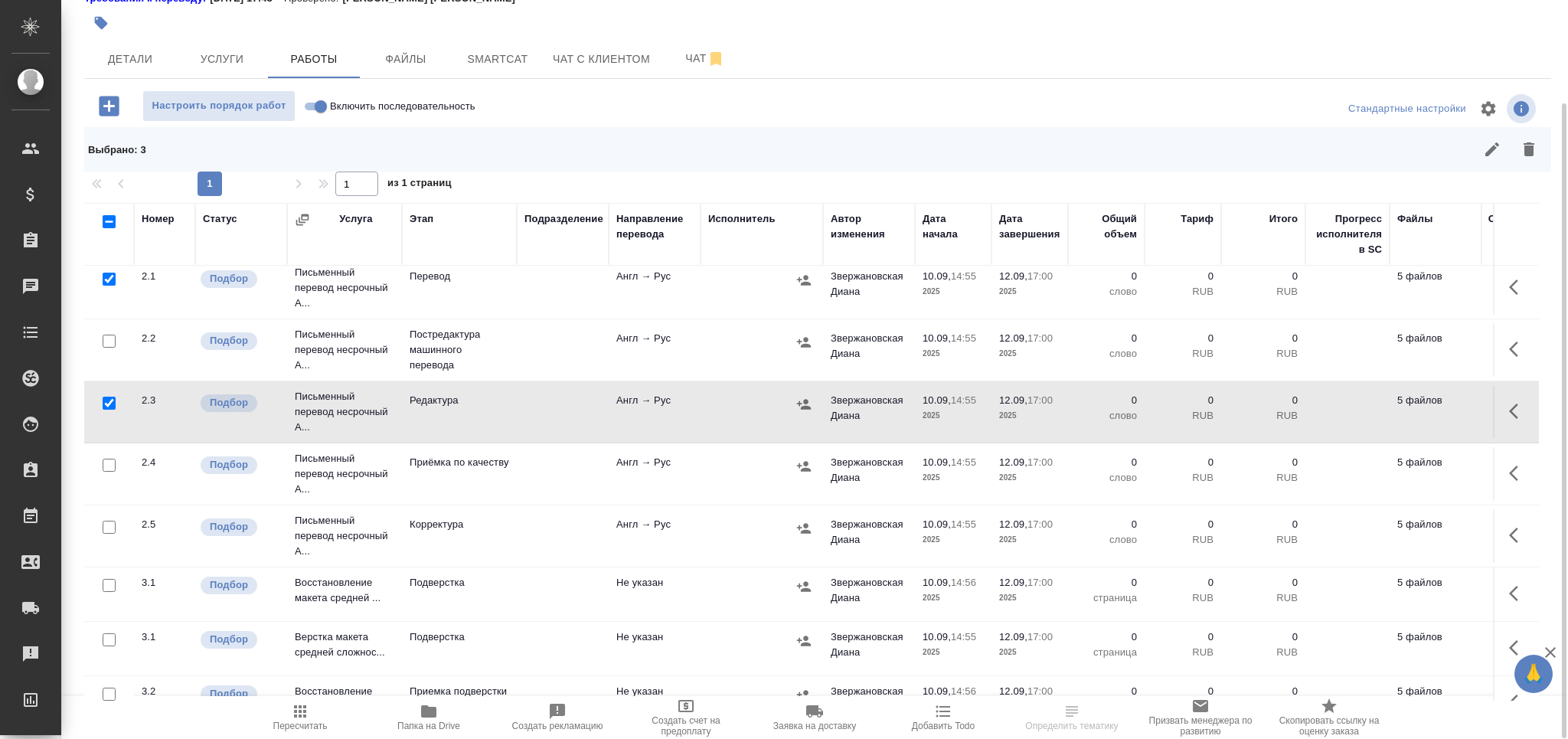
scroll to position [246, 0]
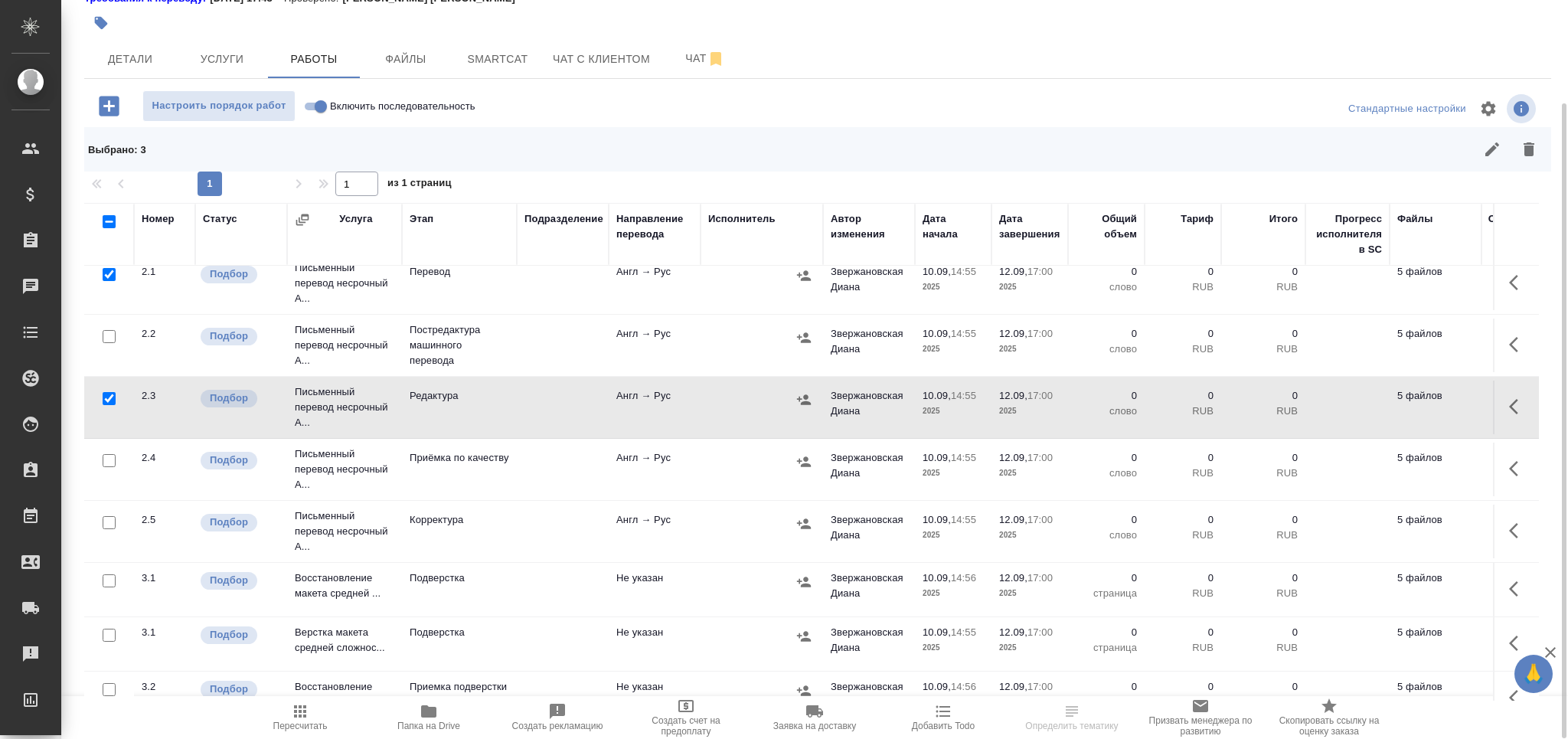
click at [113, 460] on input "checkbox" at bounding box center [109, 461] width 13 height 13
checkbox input "true"
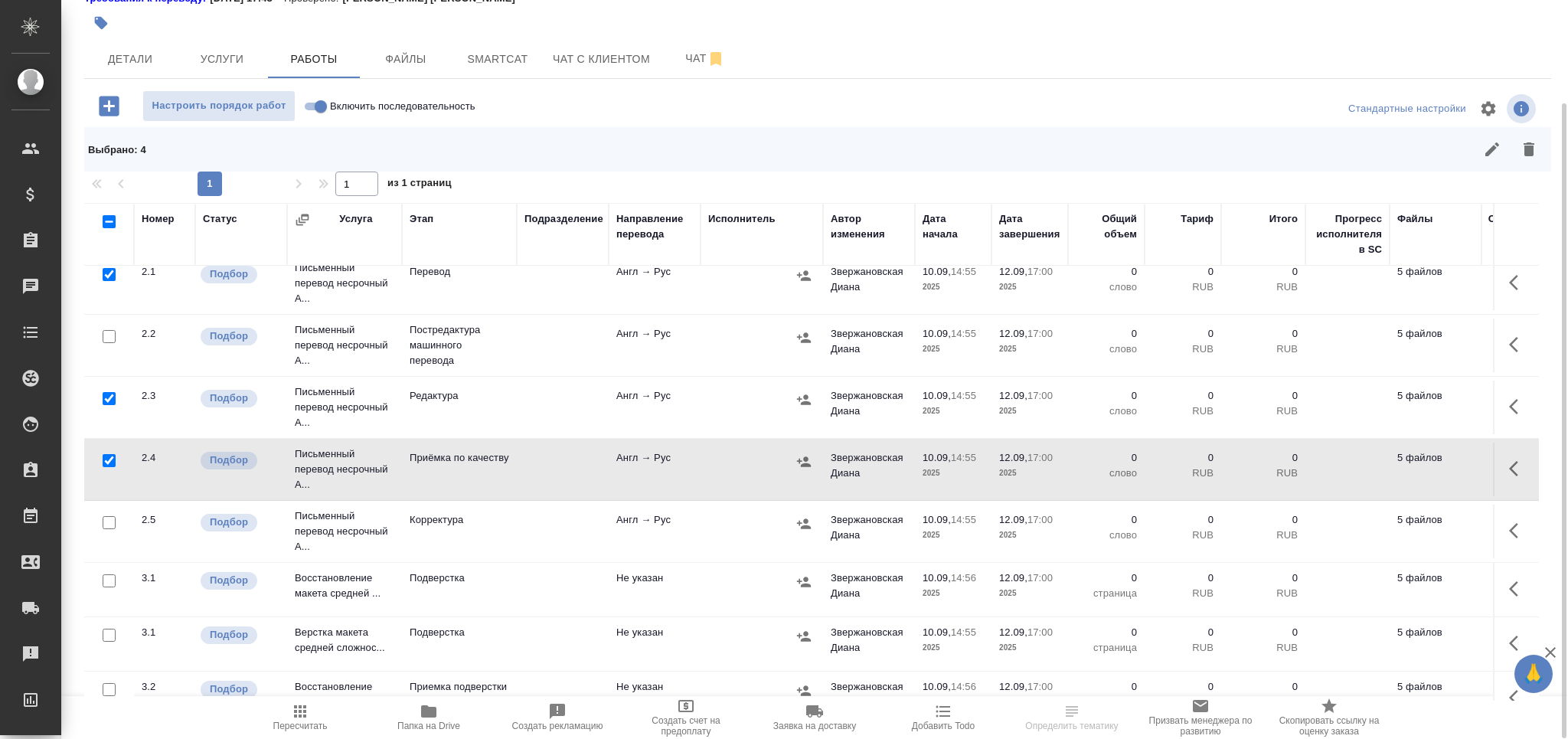
click at [113, 524] on input "checkbox" at bounding box center [109, 523] width 13 height 13
checkbox input "true"
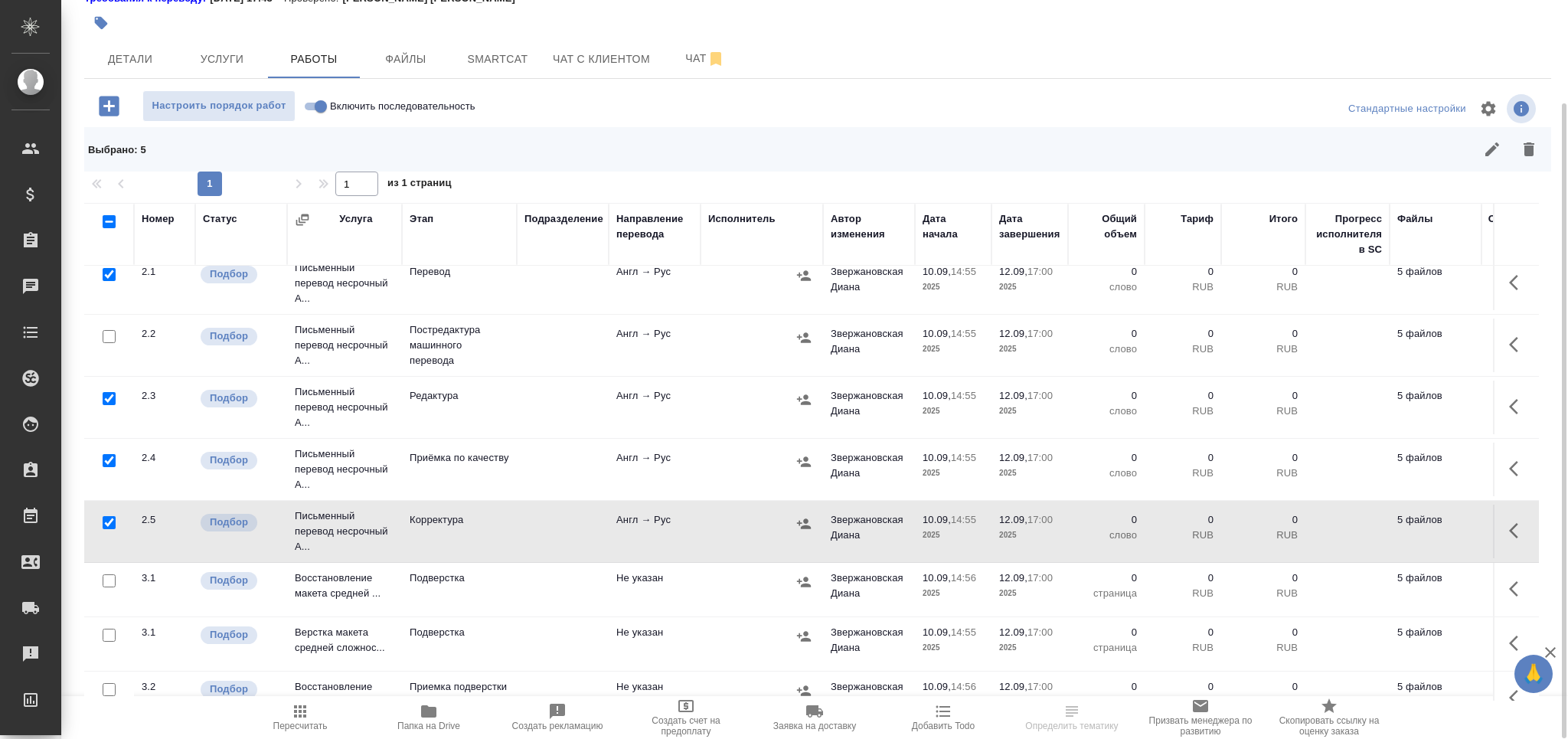
drag, startPoint x: 99, startPoint y: 579, endPoint x: 108, endPoint y: 585, distance: 10.8
click at [103, 583] on div at bounding box center [109, 581] width 34 height 22
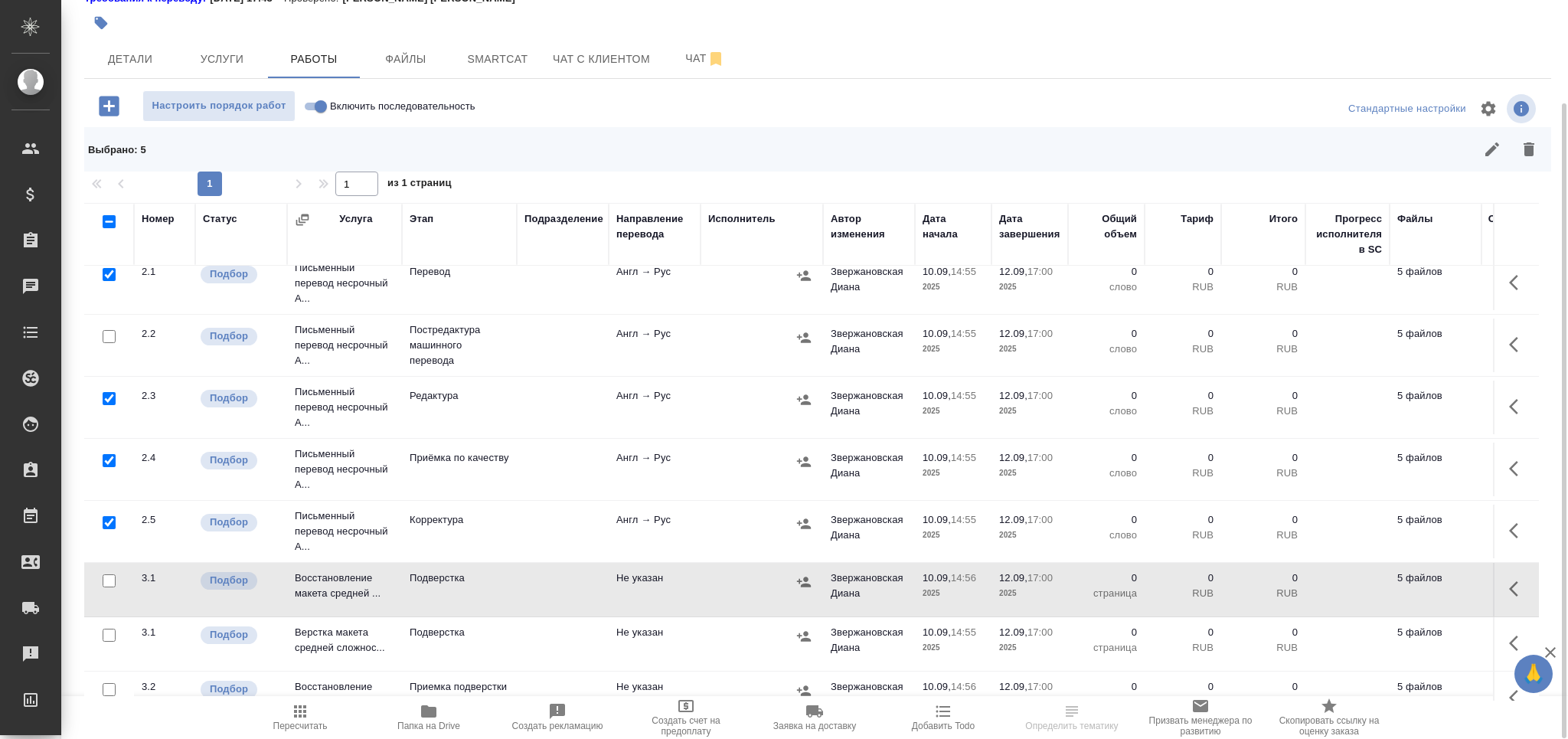
click at [111, 582] on input "checkbox" at bounding box center [109, 581] width 13 height 13
checkbox input "true"
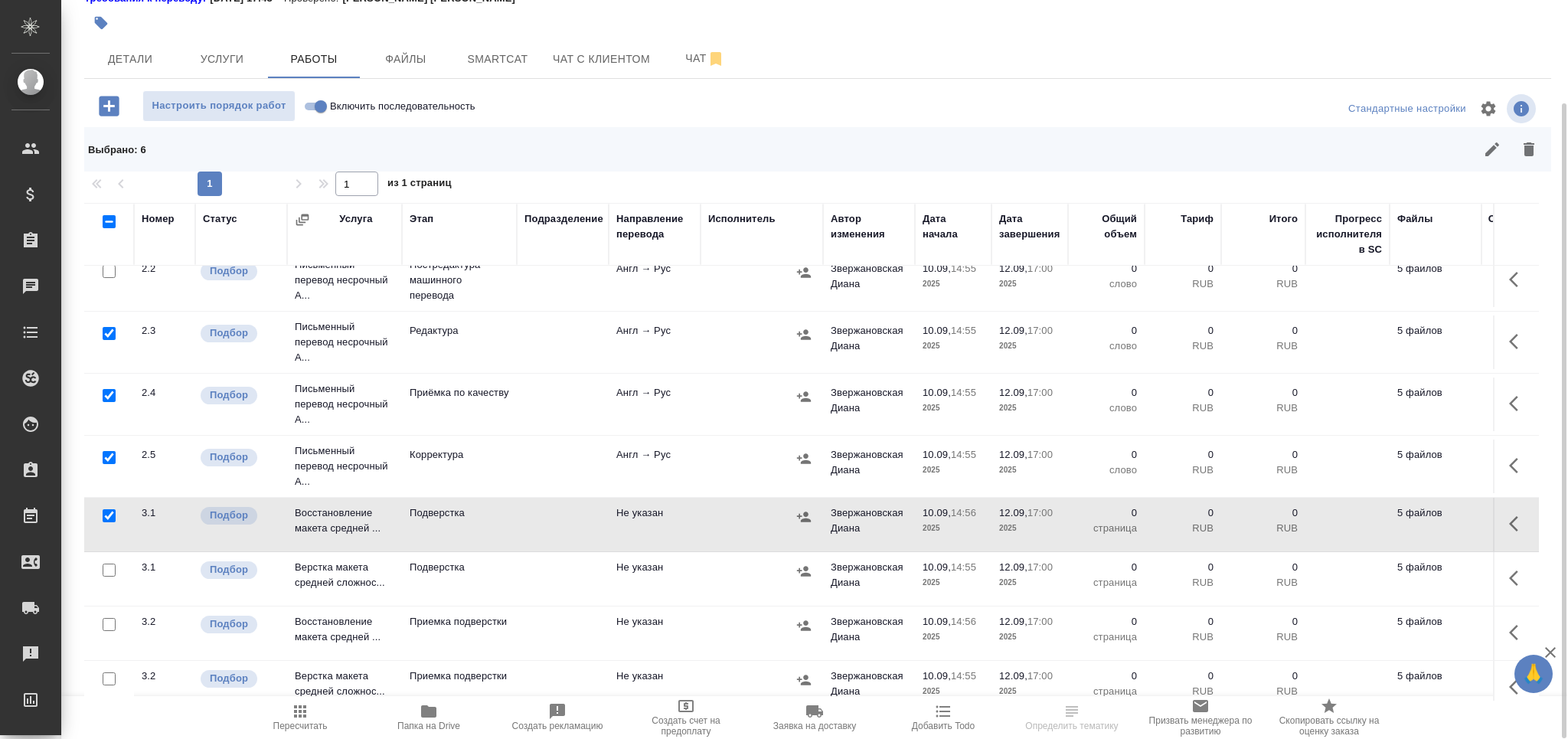
scroll to position [342, 0]
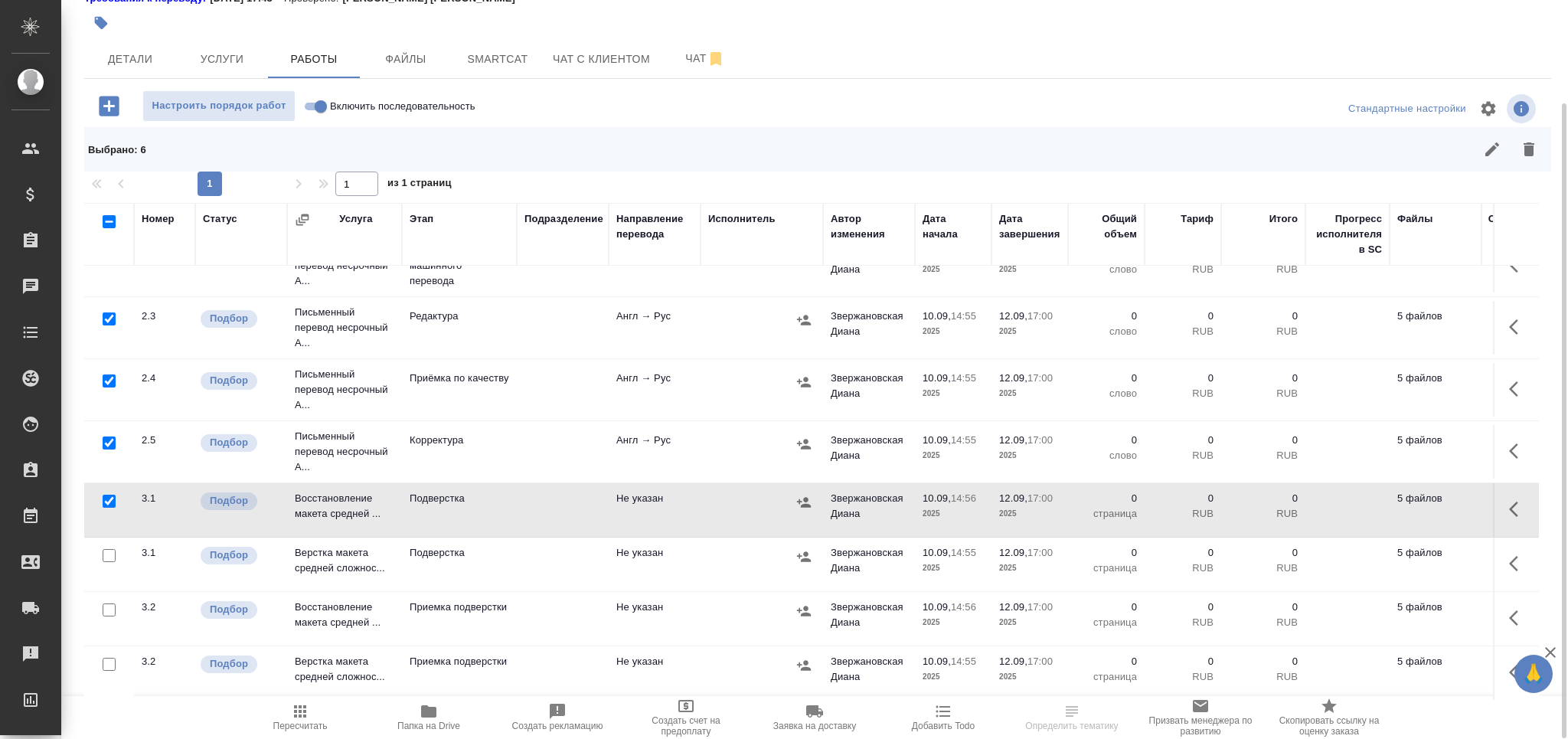
click at [103, 604] on input "checkbox" at bounding box center [109, 610] width 13 height 13
checkbox input "true"
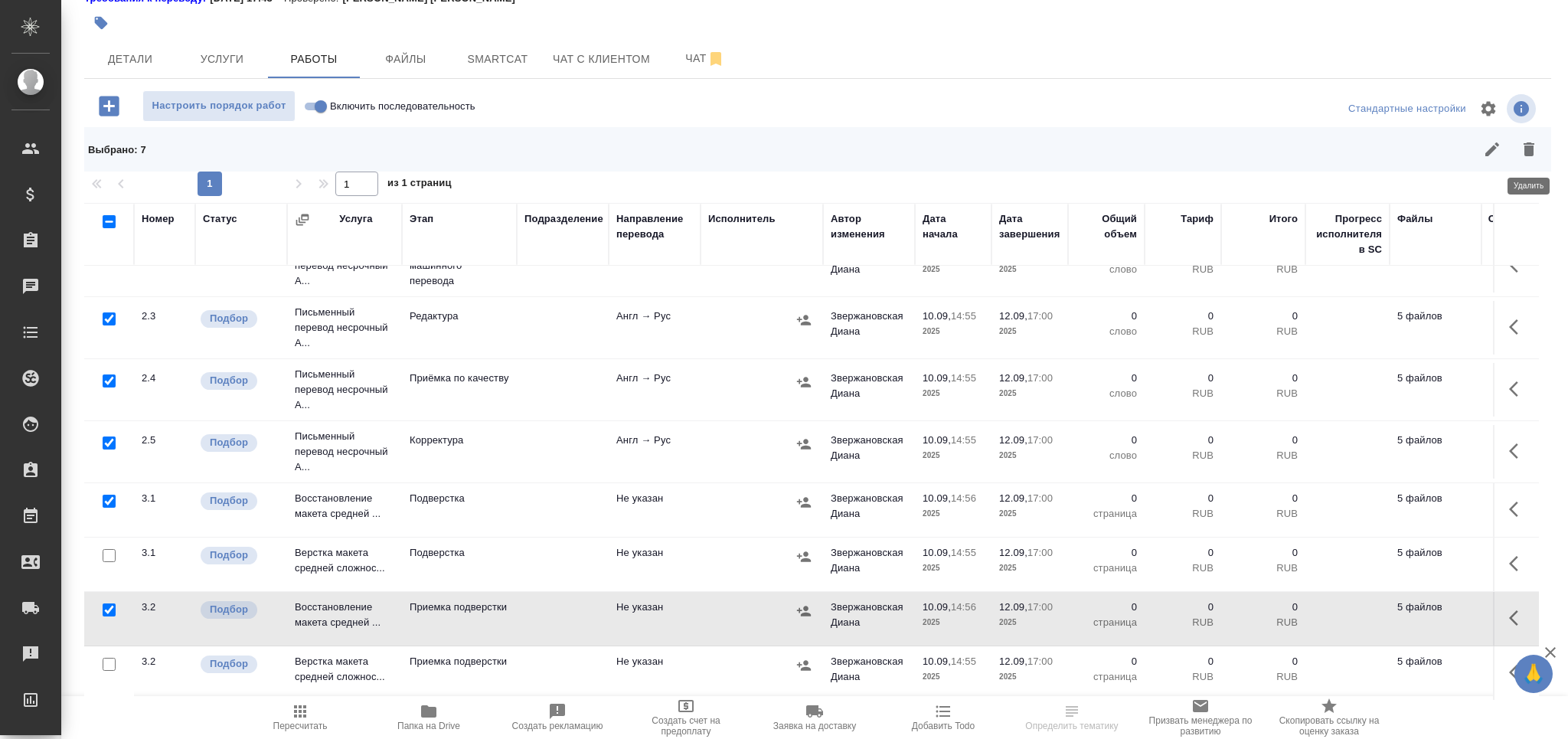
drag, startPoint x: 1529, startPoint y: 158, endPoint x: 1120, endPoint y: 314, distance: 437.7
click at [1529, 156] on button "button" at bounding box center [1529, 149] width 37 height 37
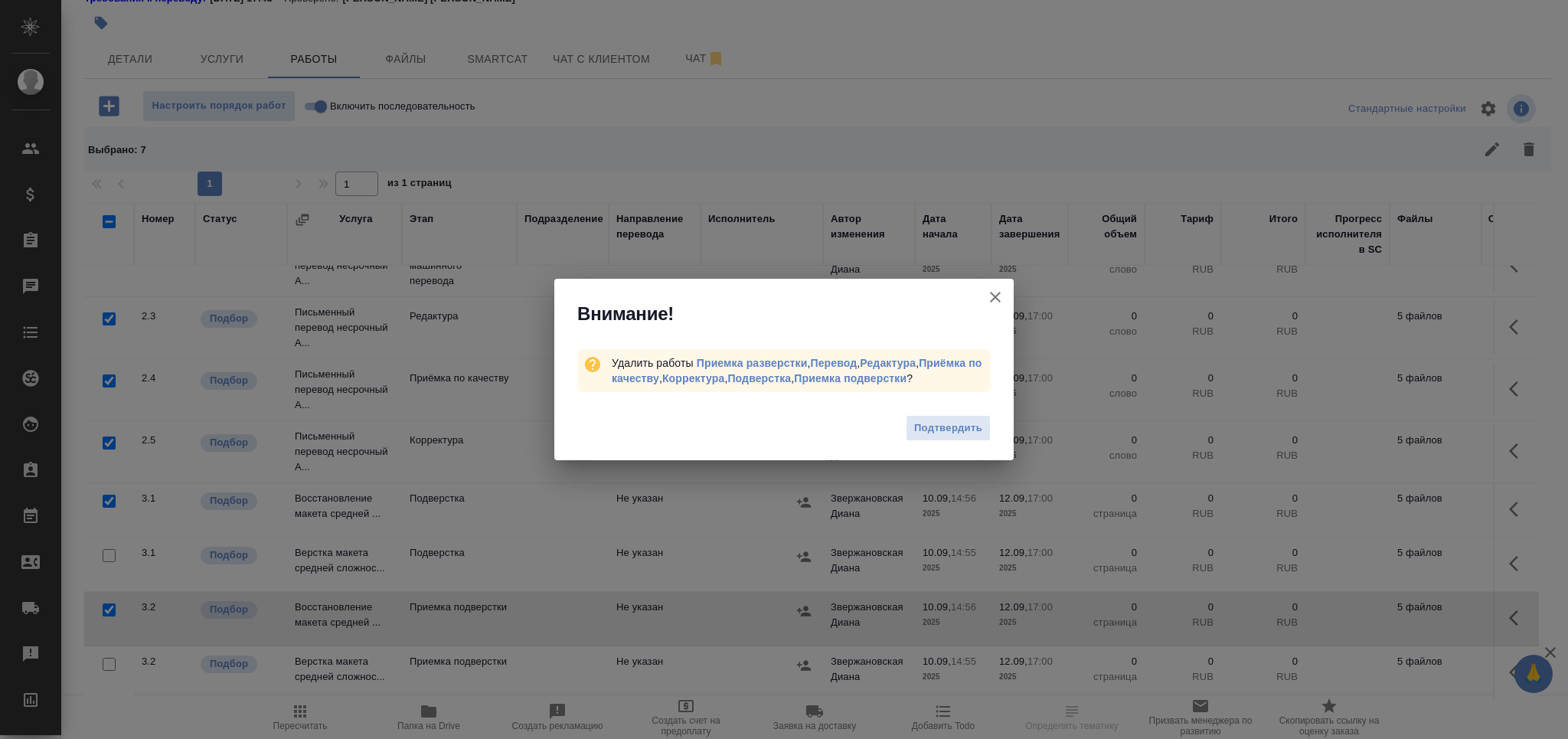
click at [968, 429] on span "Подтвердить" at bounding box center [948, 428] width 68 height 18
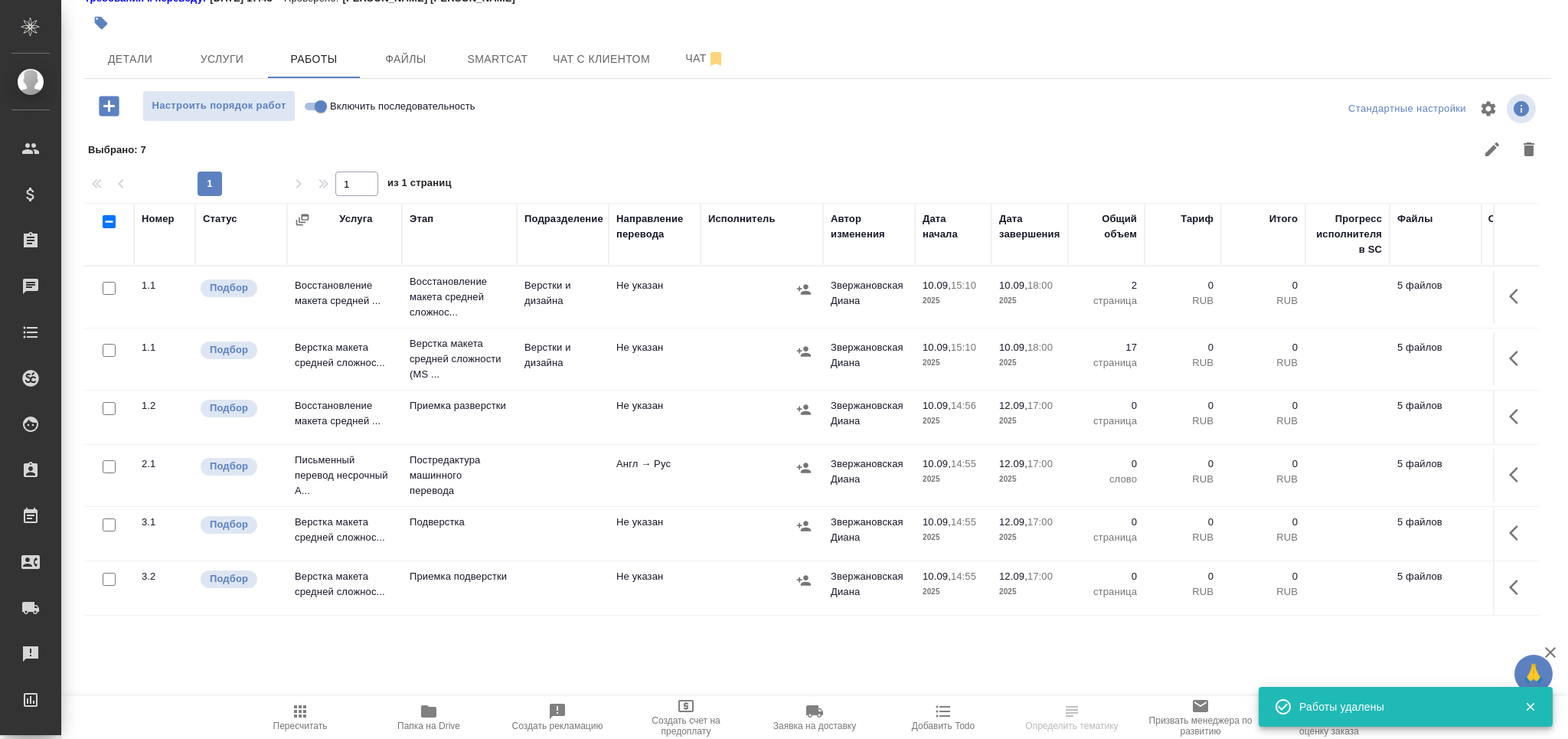
scroll to position [0, 0]
click at [417, 736] on button "Папка на Drive" at bounding box center [428, 716] width 129 height 43
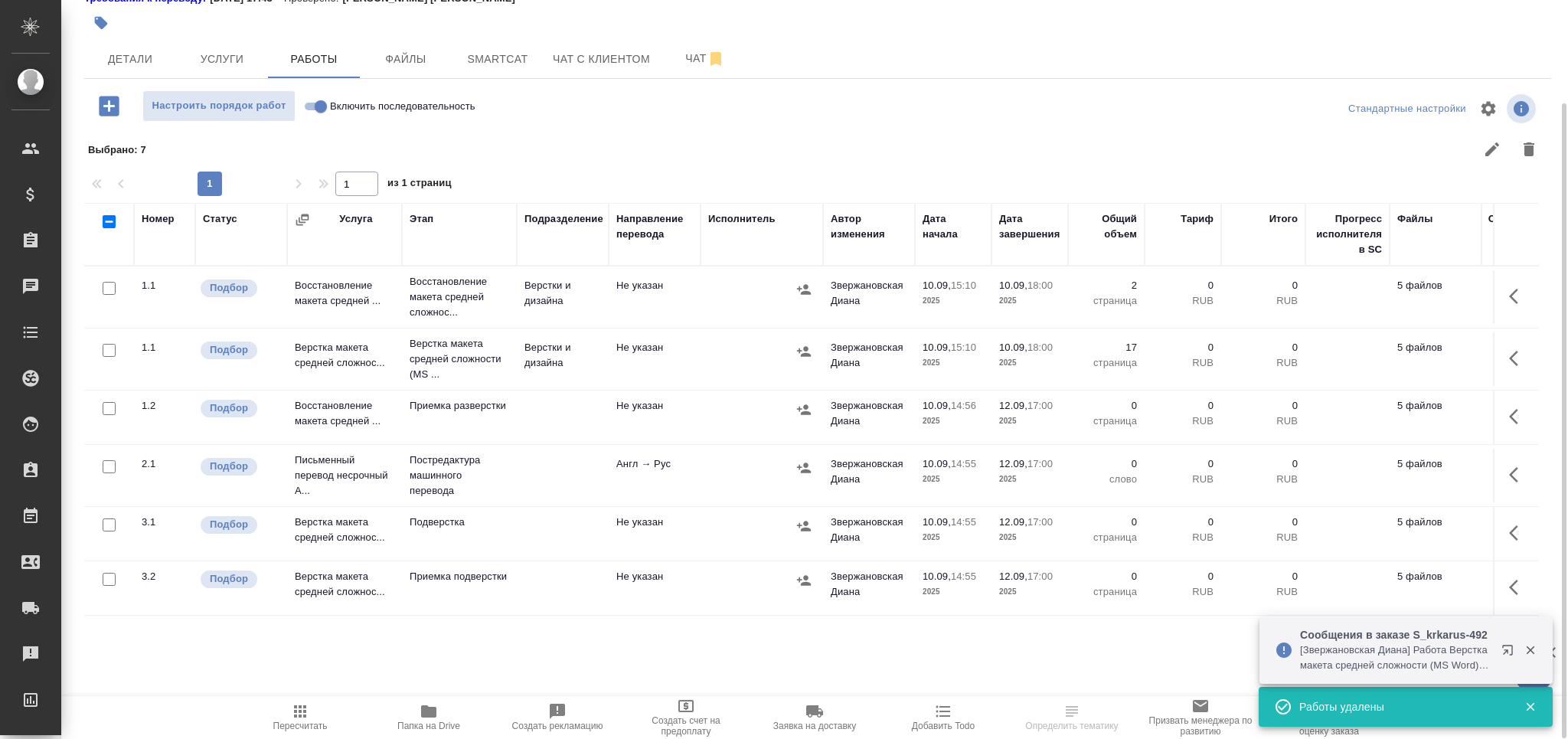
click at [508, 37] on div at bounding box center [573, 23] width 978 height 33
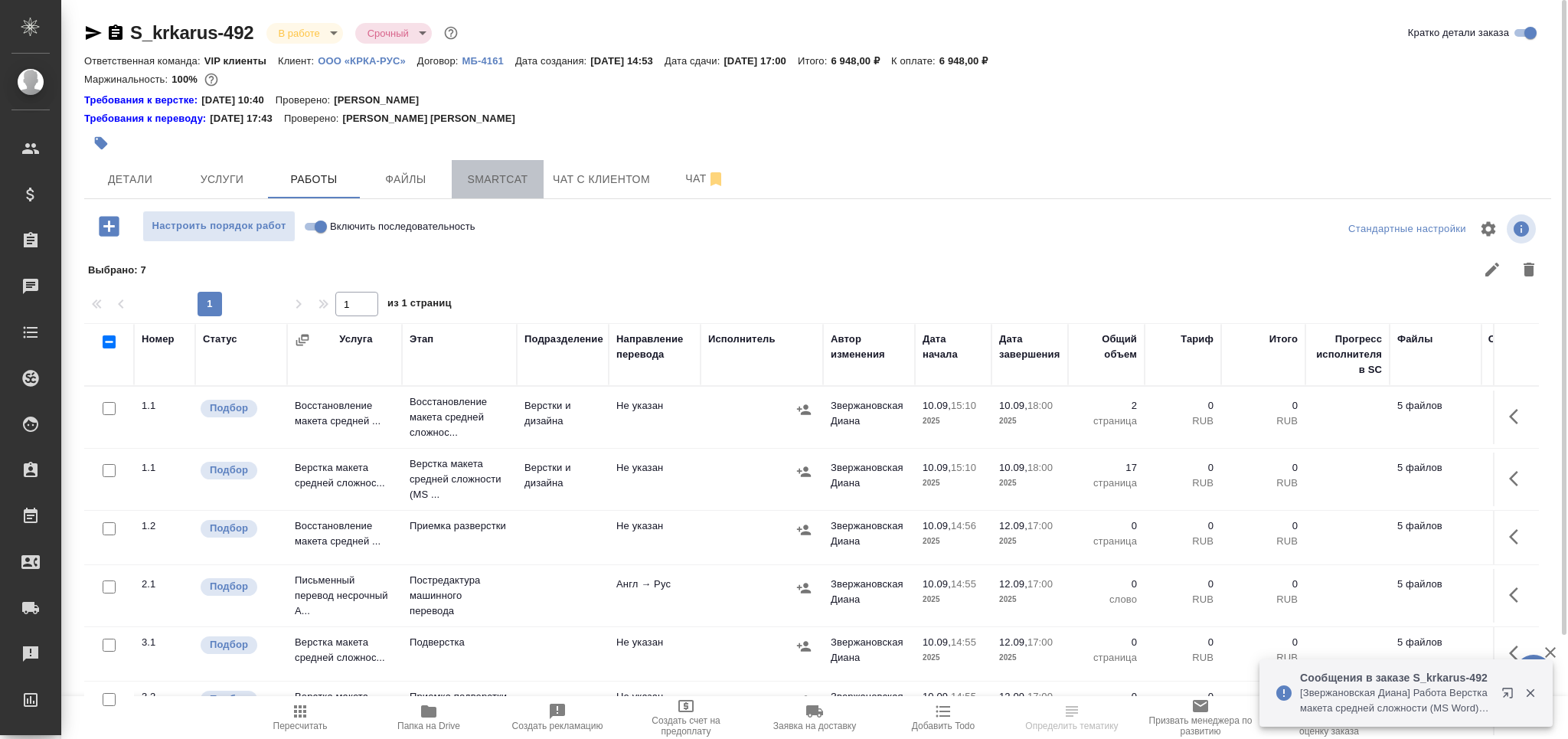
click at [516, 188] on span "Smartcat" at bounding box center [498, 180] width 73 height 19
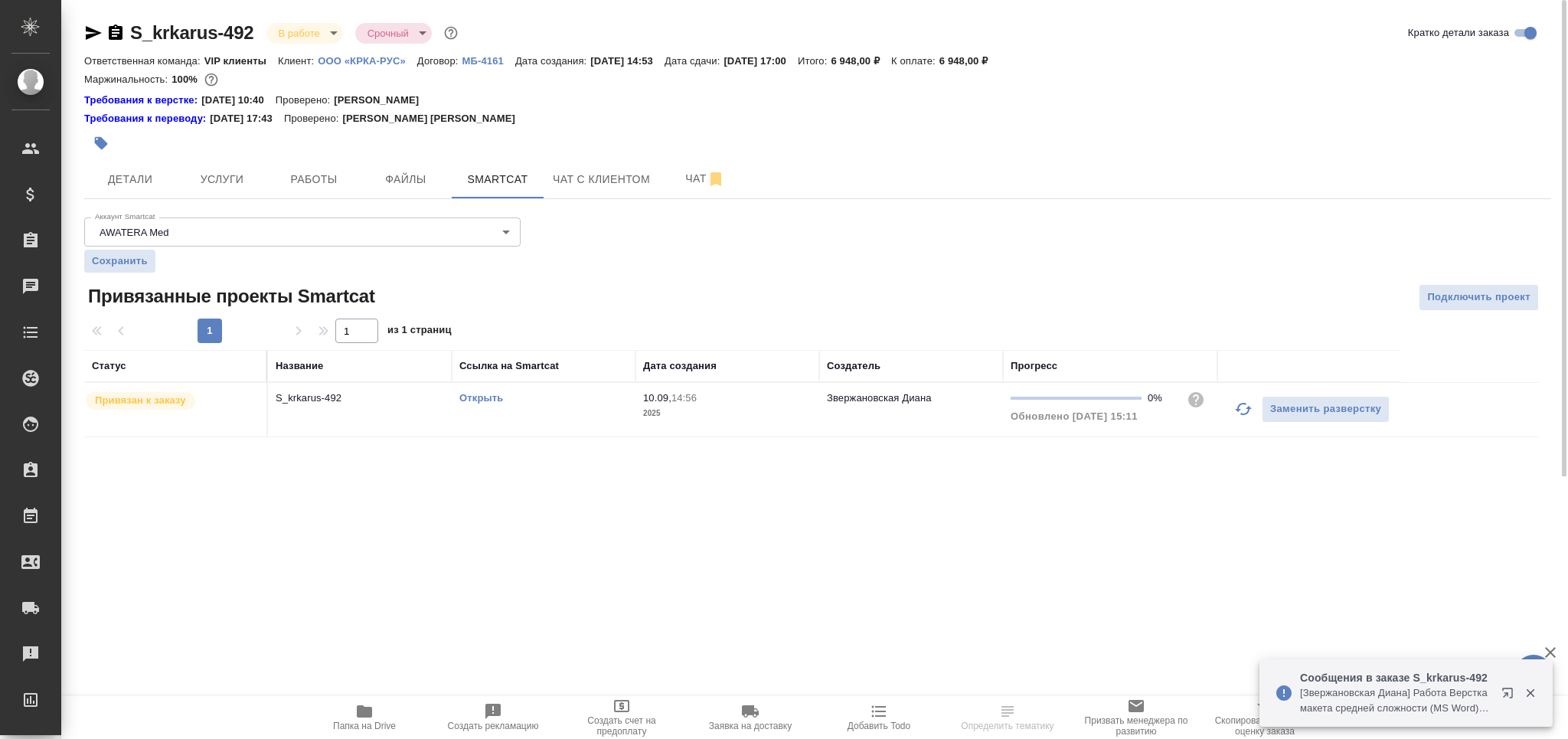
click at [493, 405] on div "Открыть" at bounding box center [544, 398] width 169 height 15
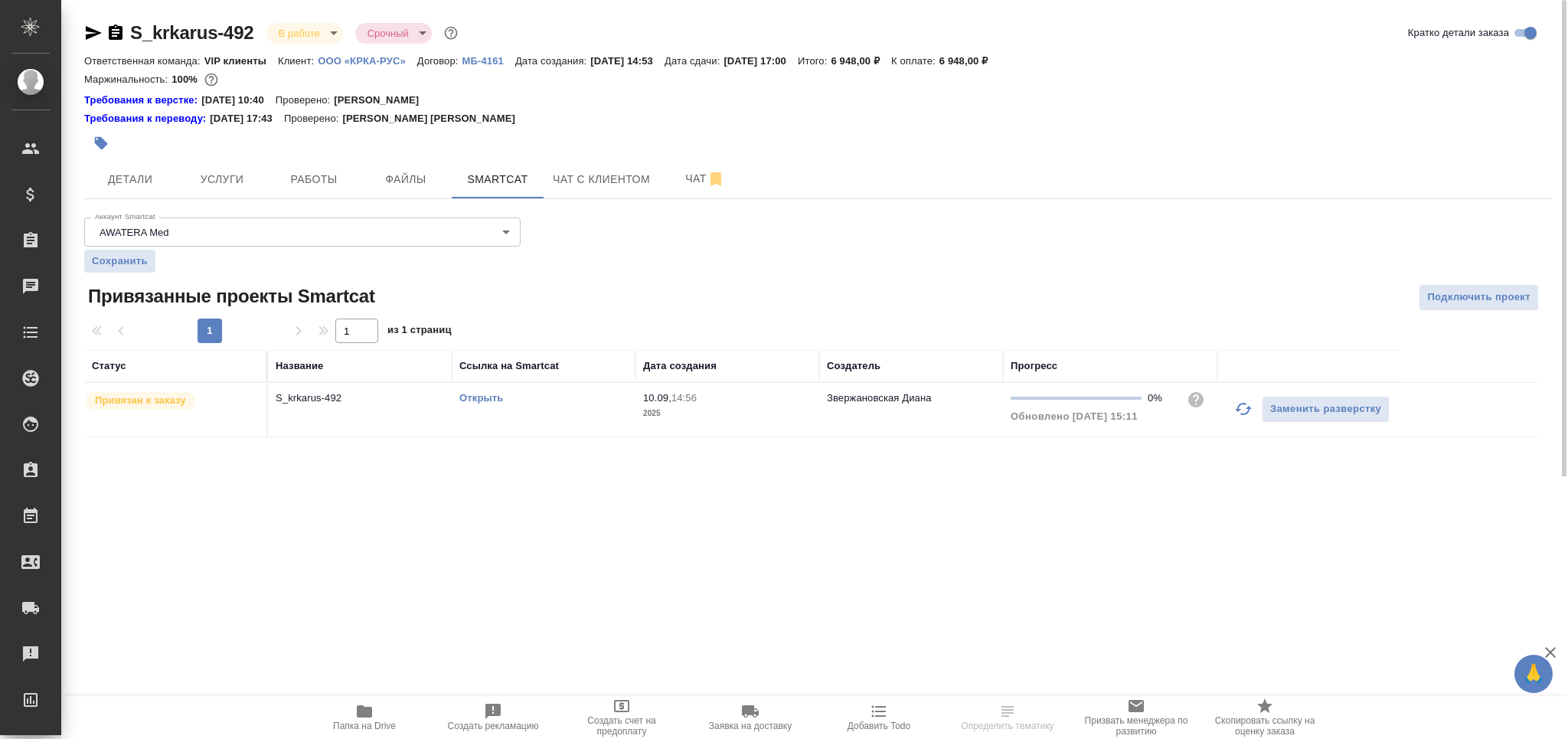
click at [493, 401] on link "Открыть" at bounding box center [481, 397] width 43 height 12
drag, startPoint x: 323, startPoint y: 168, endPoint x: 307, endPoint y: 175, distance: 17.5
click at [321, 168] on button "Работы" at bounding box center [314, 180] width 92 height 38
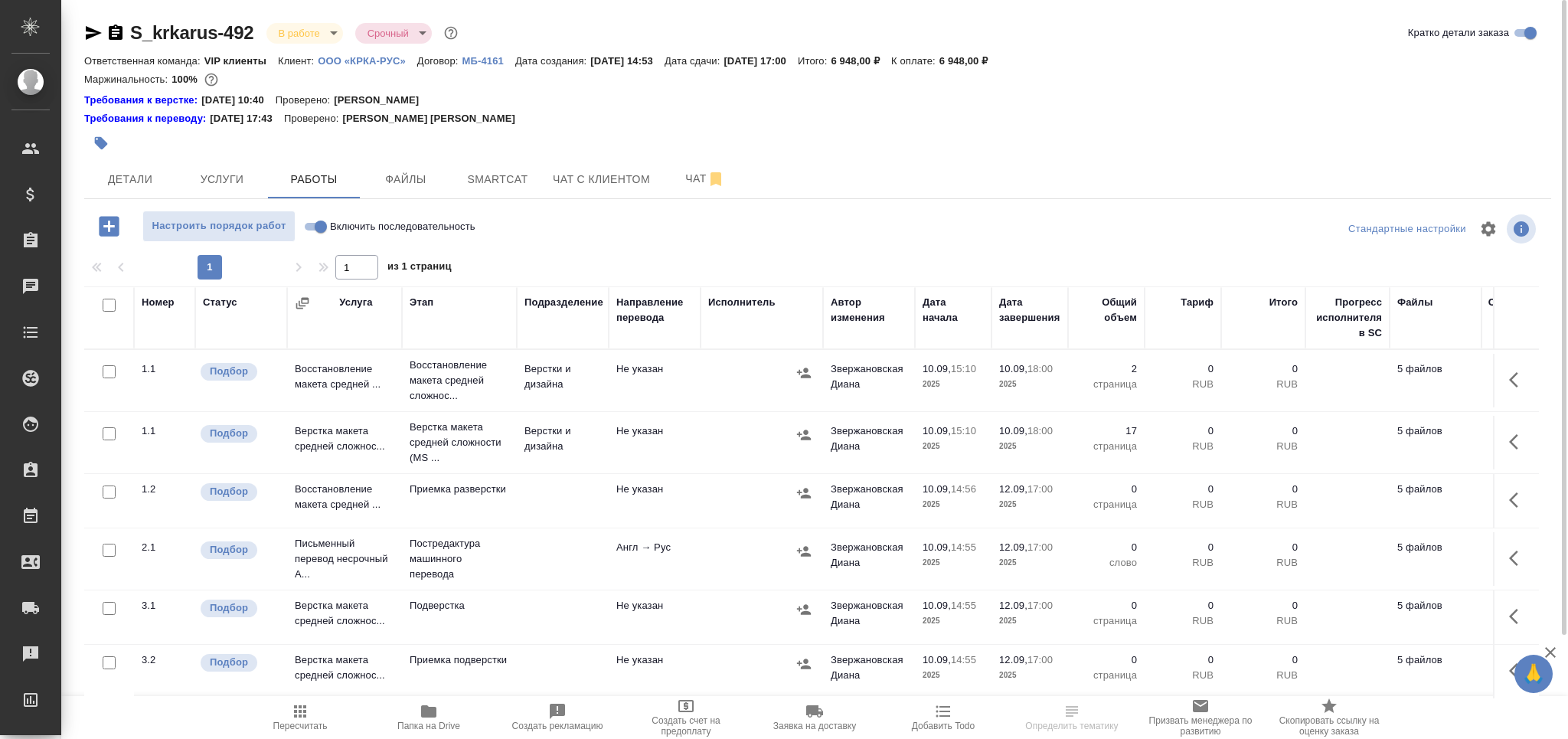
click at [452, 564] on p "Постредактура машинного перевода" at bounding box center [459, 559] width 99 height 46
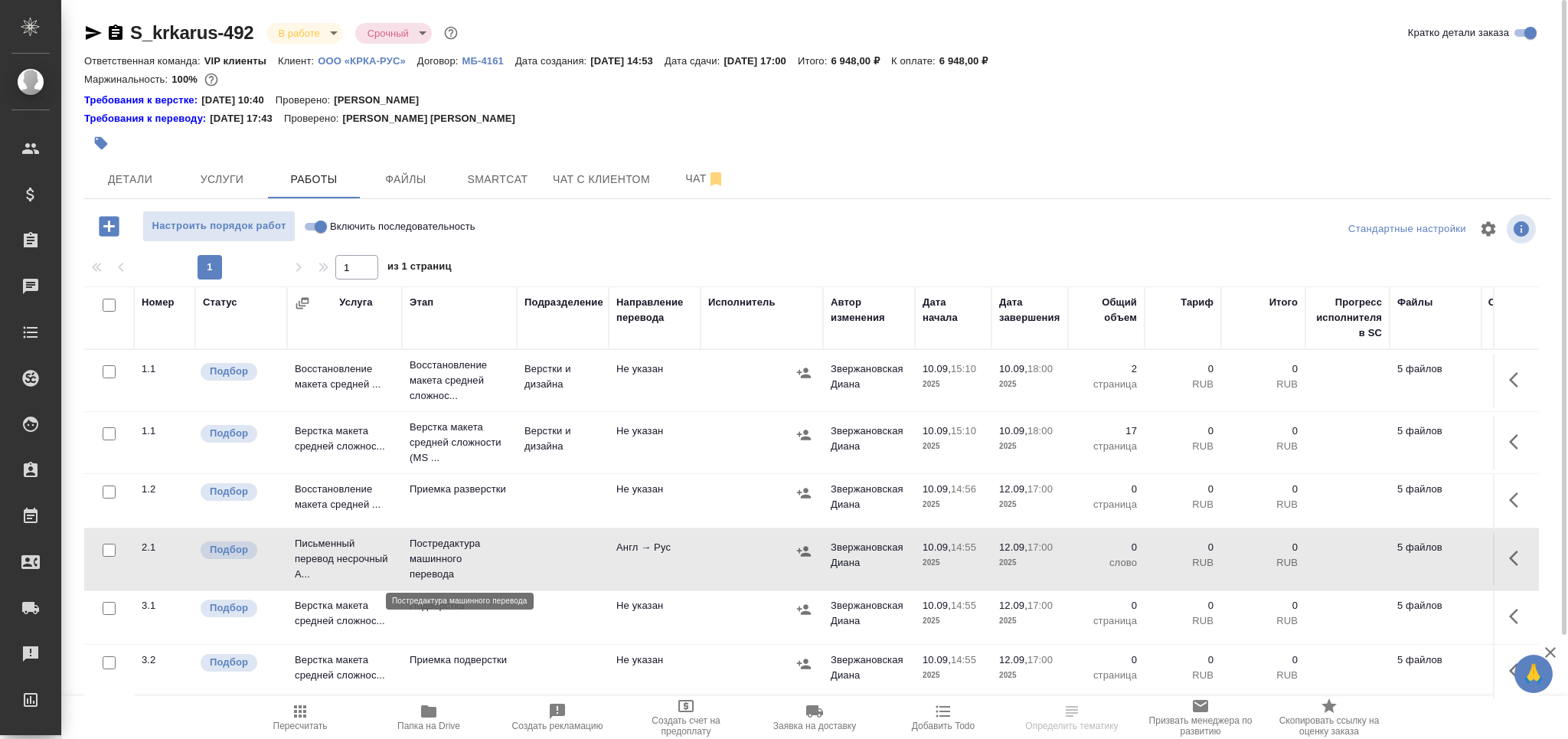
click at [452, 564] on p "Постредактура машинного перевода" at bounding box center [459, 559] width 99 height 46
click at [94, 143] on icon "button" at bounding box center [101, 143] width 15 height 15
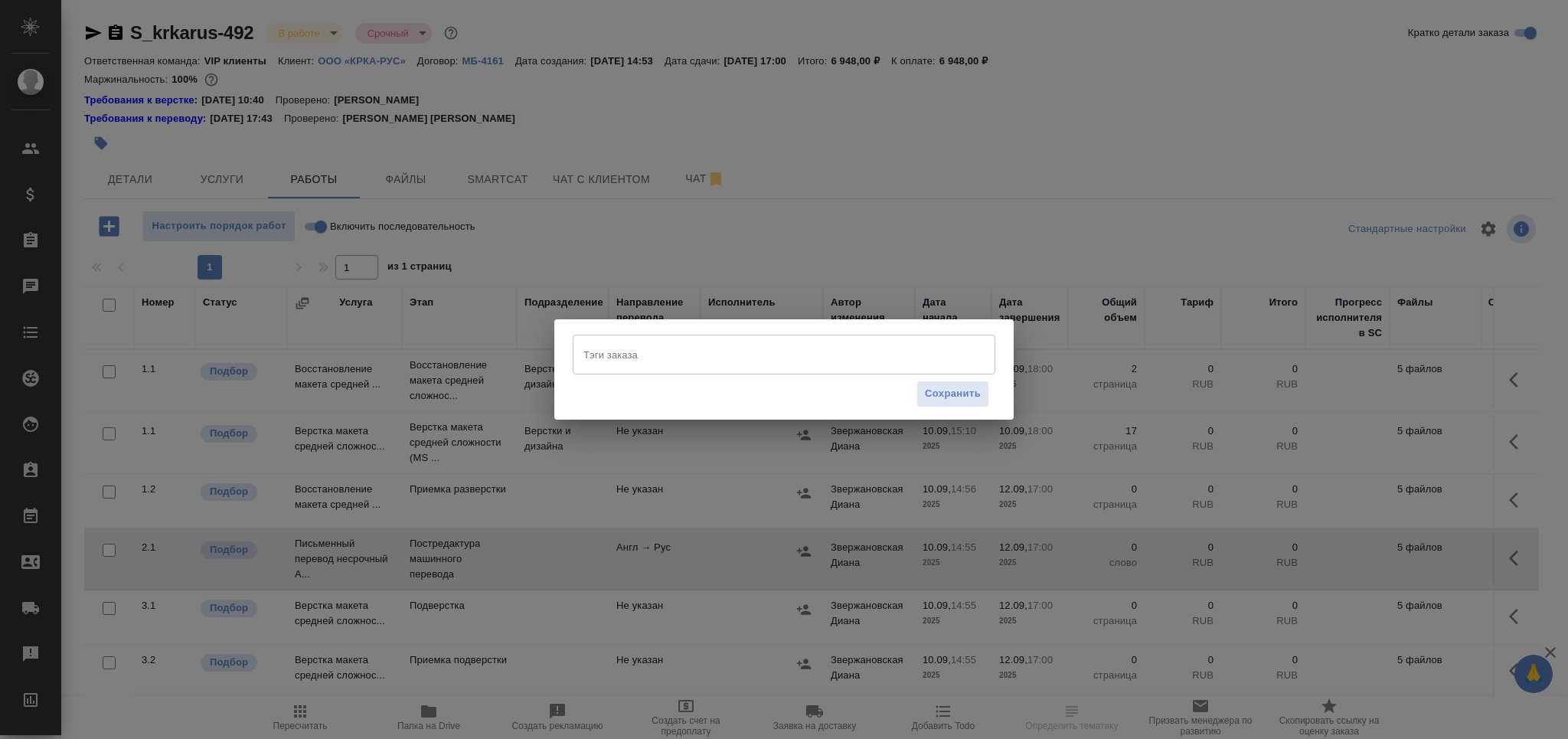
click at [685, 353] on input "Тэги заказа" at bounding box center [769, 354] width 380 height 26
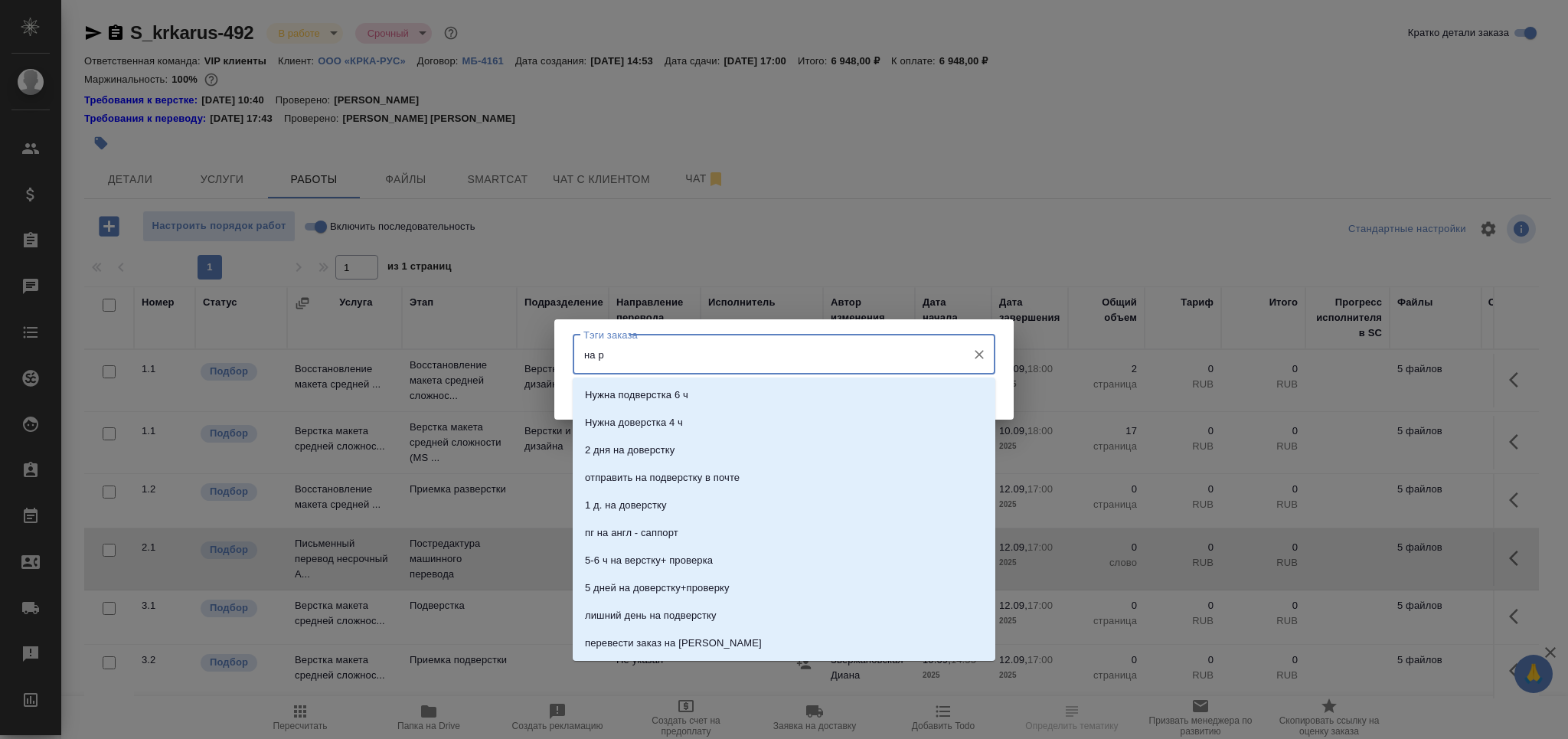
type input "на ра"
click at [681, 388] on li "На разверстке" at bounding box center [784, 395] width 422 height 28
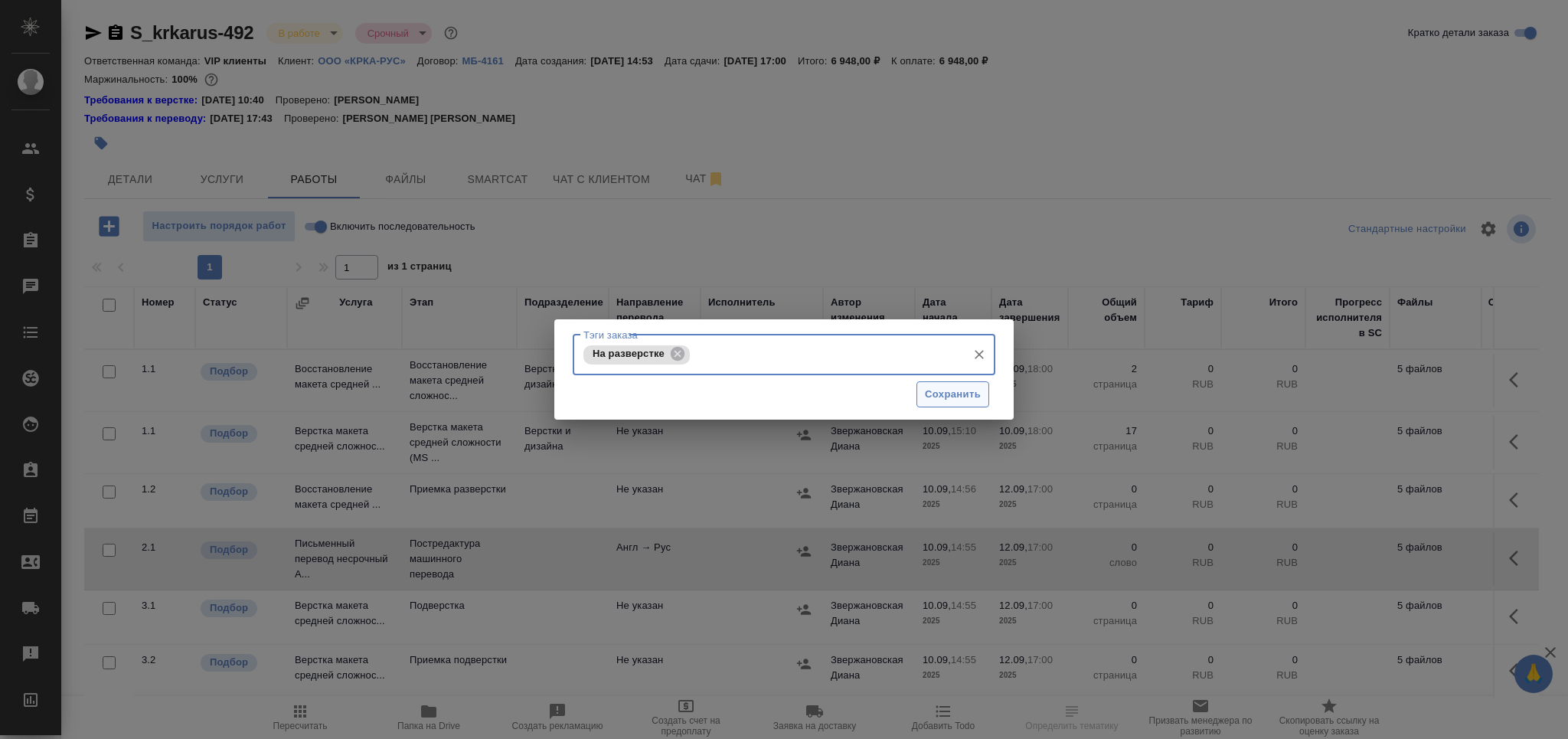
click at [917, 393] on button "Сохранить" at bounding box center [953, 395] width 73 height 27
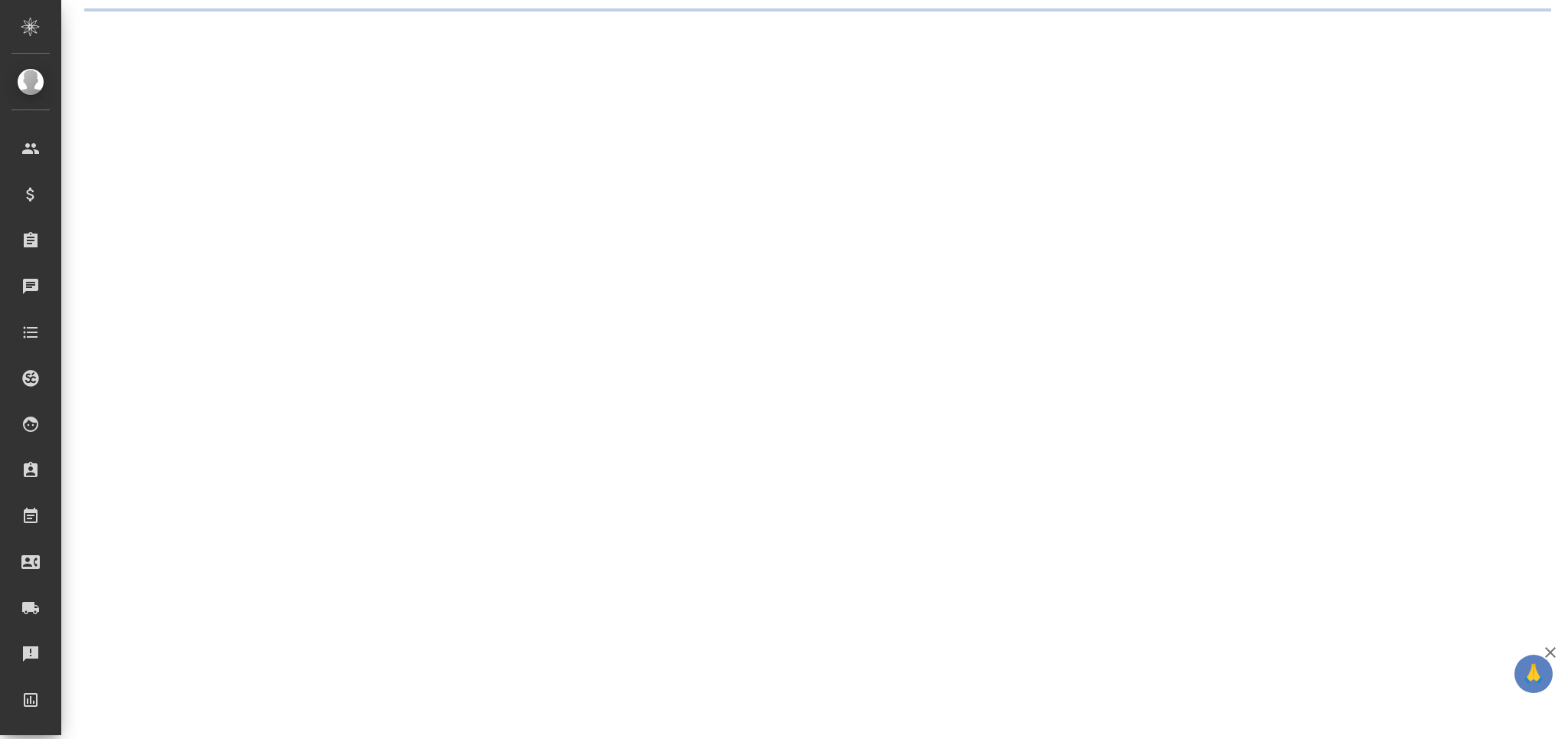
click at [931, 390] on div ".cls-1 fill:#fff; AWATERA Grabko Mariya Клиенты Спецификации Заказы 0 Чаты Todo…" at bounding box center [784, 369] width 1568 height 739
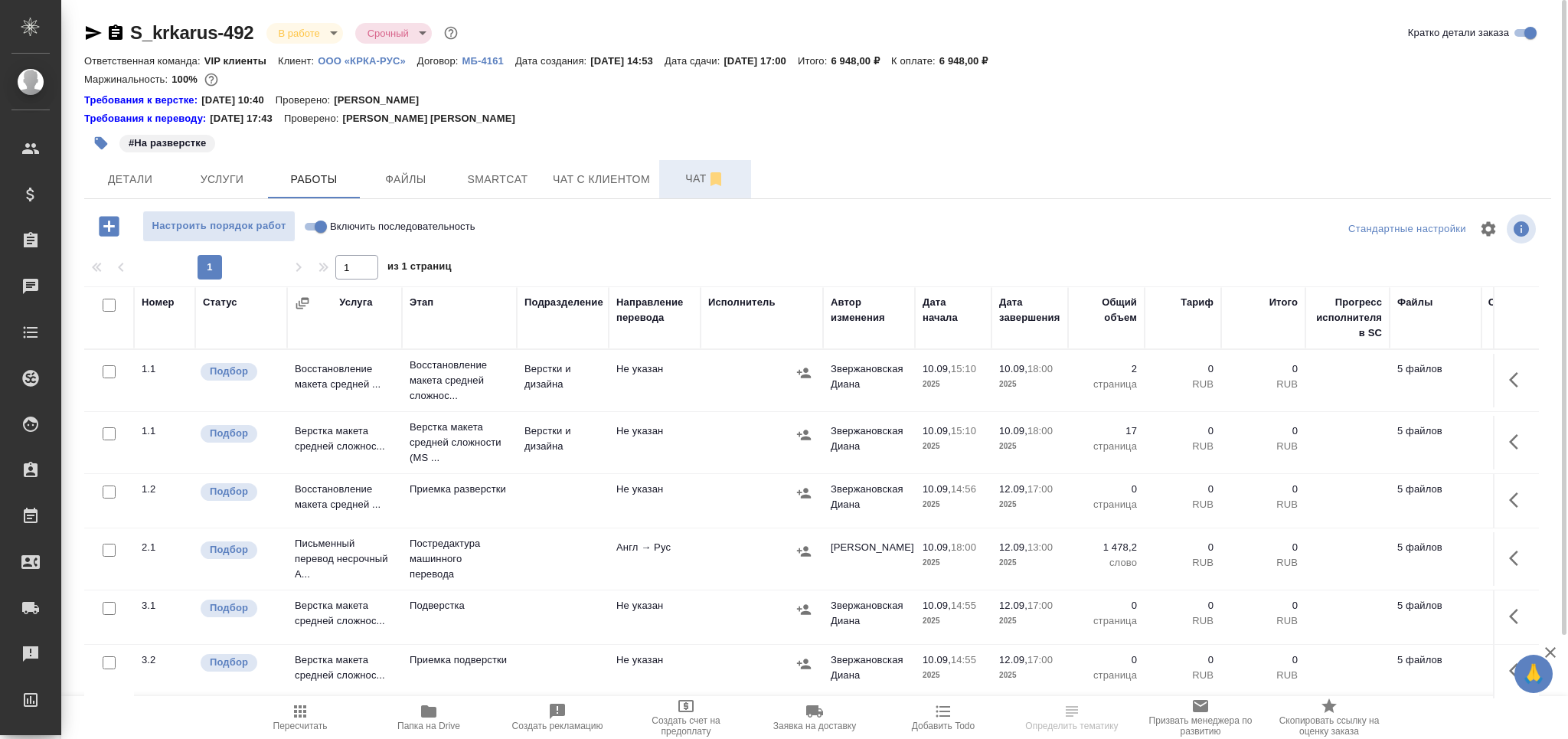
click at [695, 170] on span "Чат" at bounding box center [705, 179] width 73 height 19
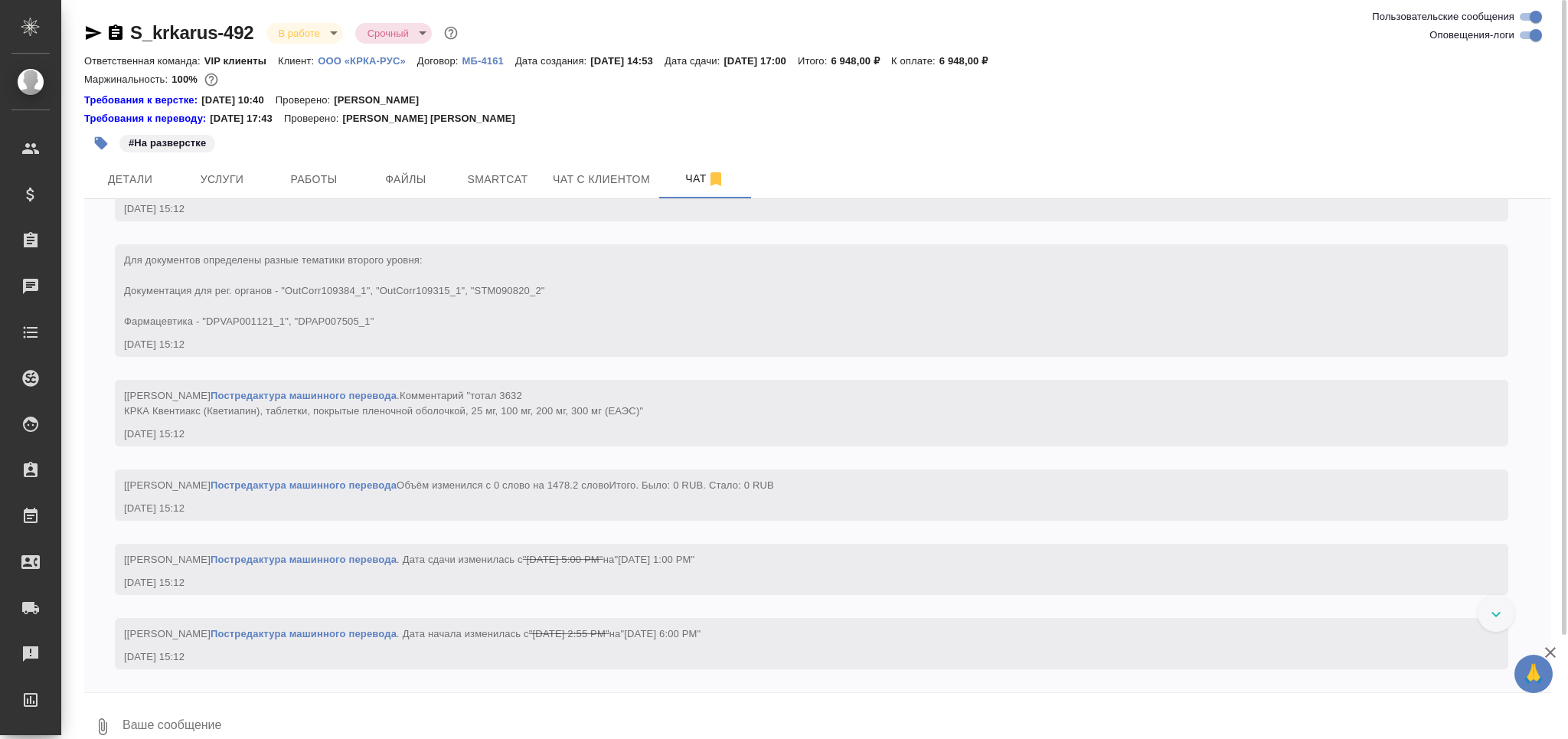
scroll to position [3677, 0]
click at [1539, 29] on input "Оповещения-логи" at bounding box center [1535, 35] width 55 height 18
checkbox input "false"
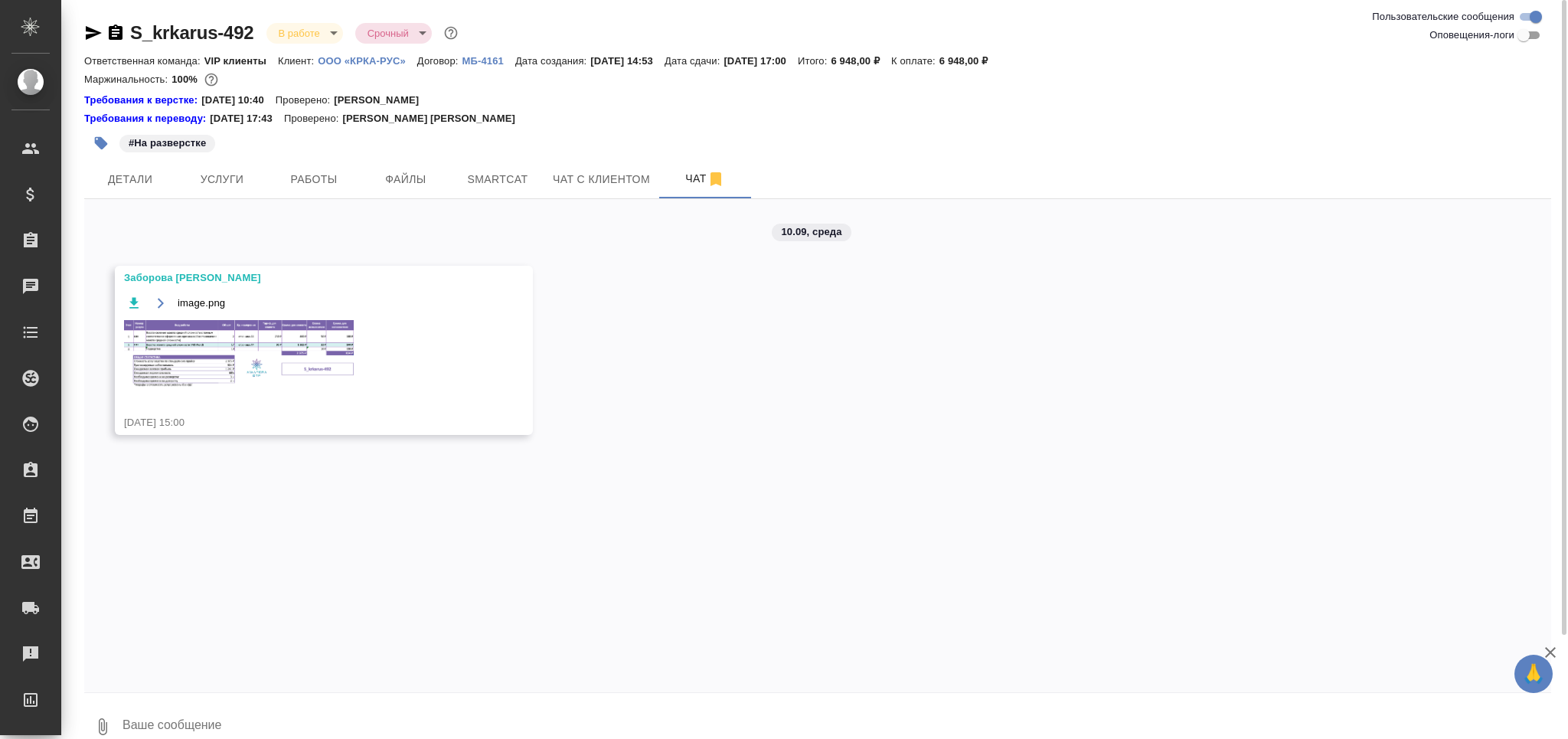
click at [306, 367] on img at bounding box center [239, 354] width 230 height 68
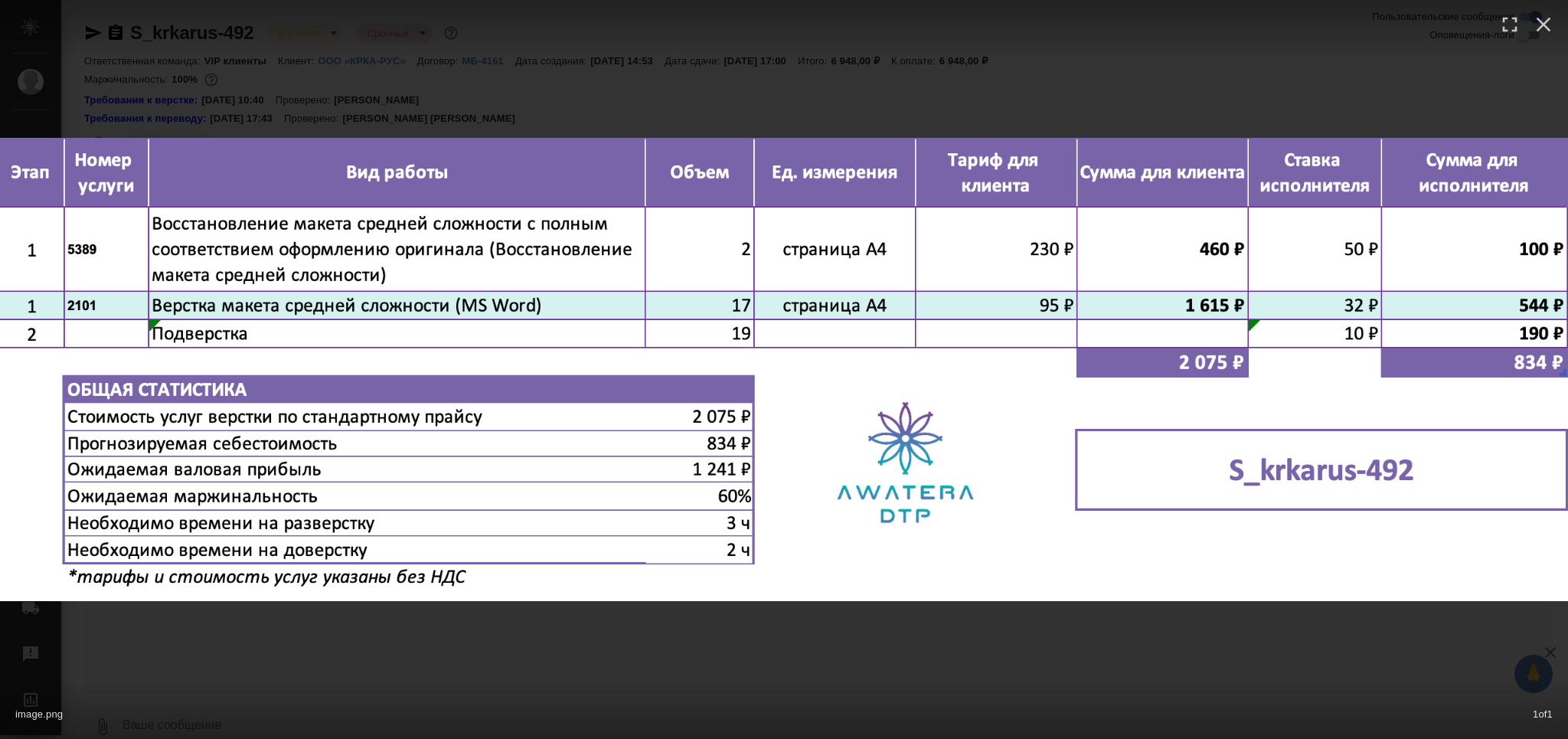
click at [438, 652] on div "image.png 1 of 1" at bounding box center [784, 369] width 1568 height 739
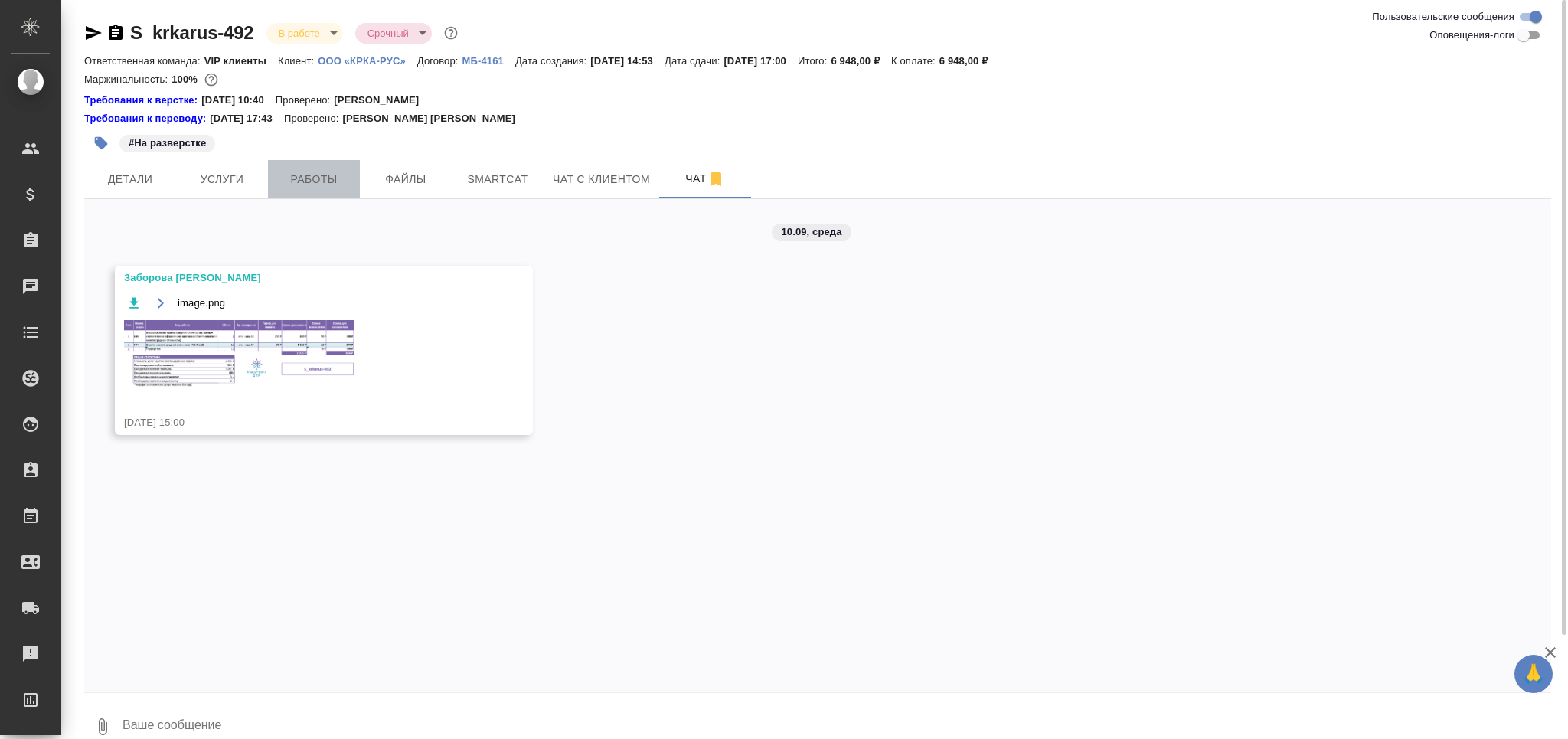
click at [326, 173] on span "Работы" at bounding box center [314, 180] width 73 height 19
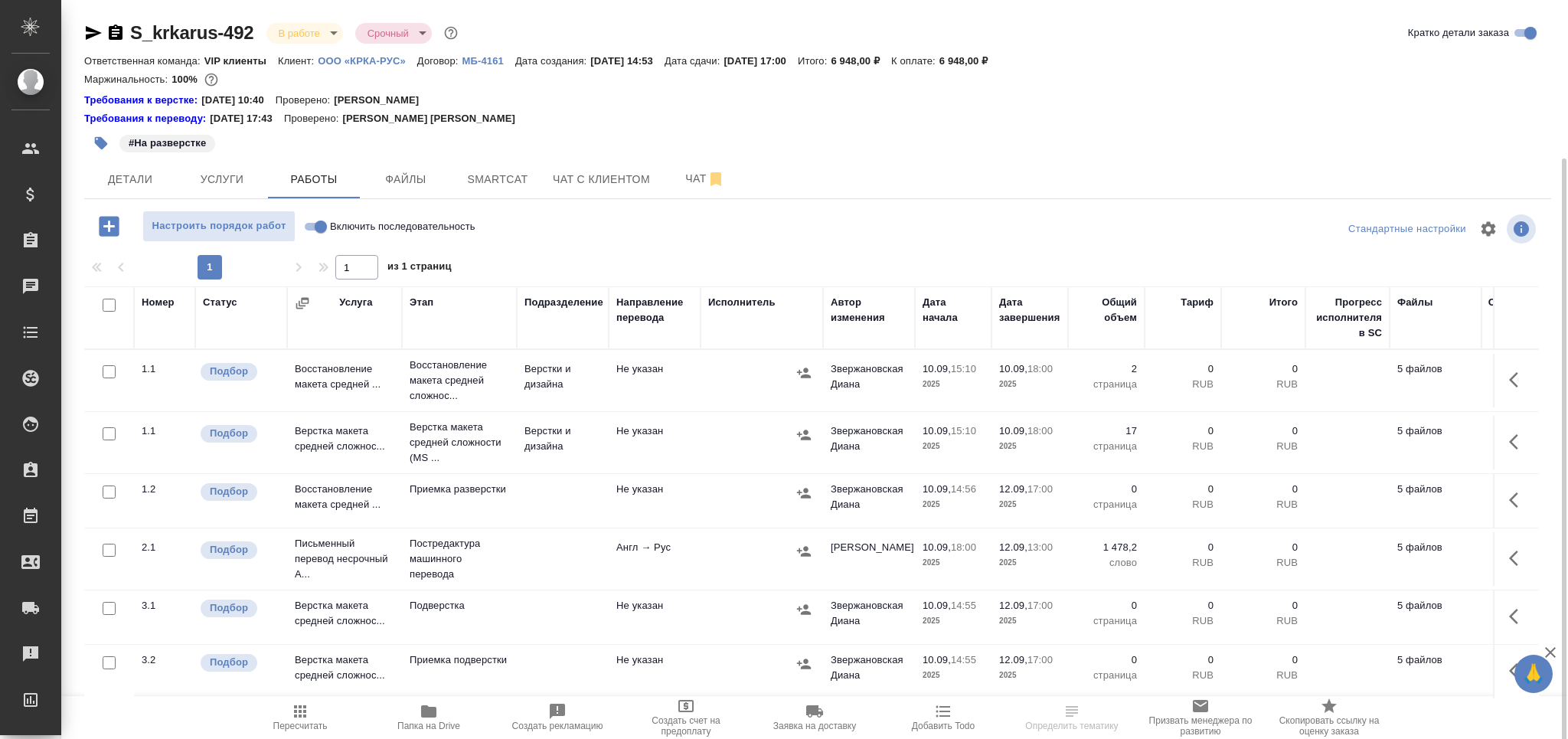
scroll to position [84, 0]
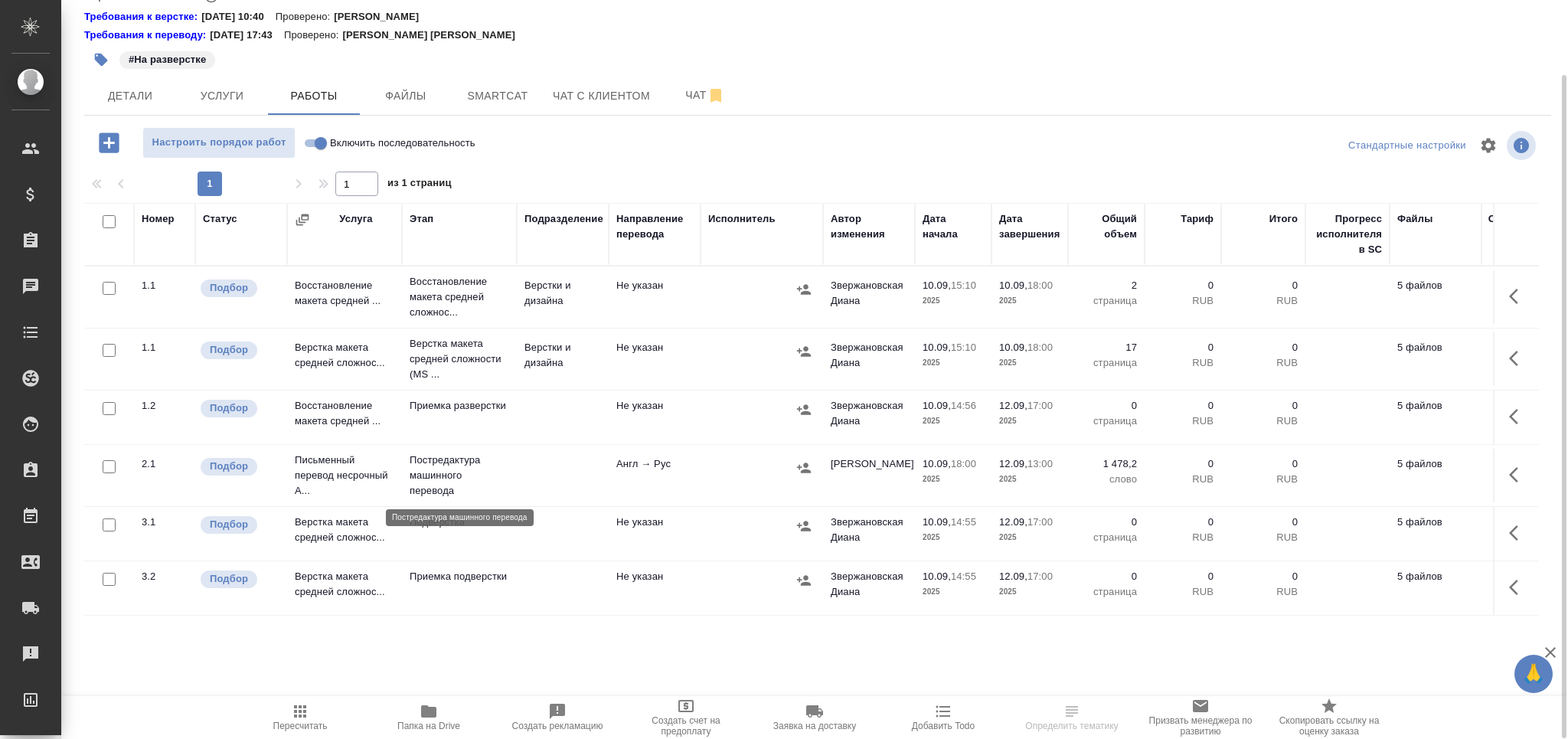
click at [466, 488] on p "Постредактура машинного перевода" at bounding box center [459, 475] width 99 height 46
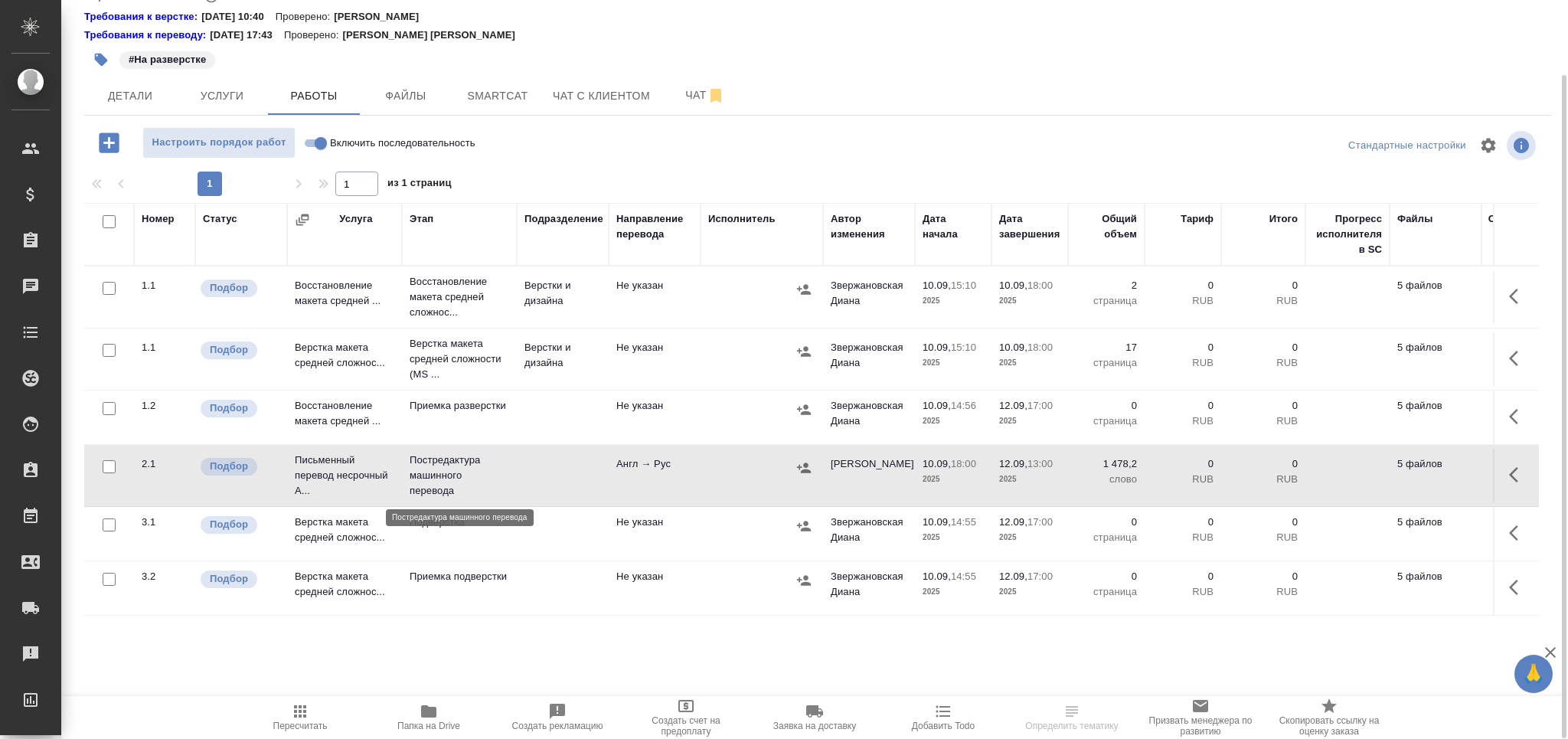
click at [466, 488] on p "Постредактура машинного перевода" at bounding box center [459, 475] width 99 height 46
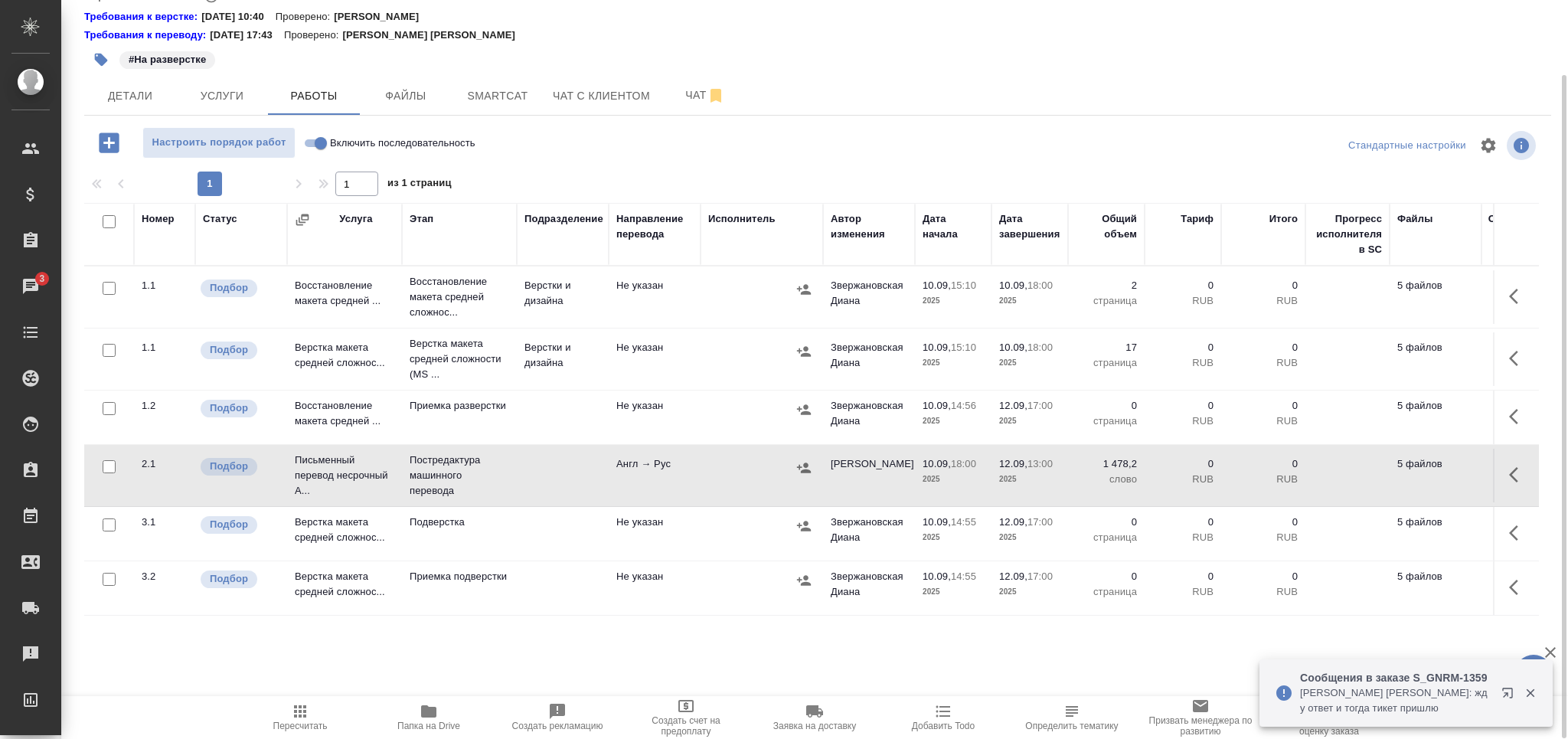
drag, startPoint x: 319, startPoint y: 715, endPoint x: 307, endPoint y: 707, distance: 14.4
click at [317, 715] on span "Пересчитать" at bounding box center [300, 716] width 110 height 29
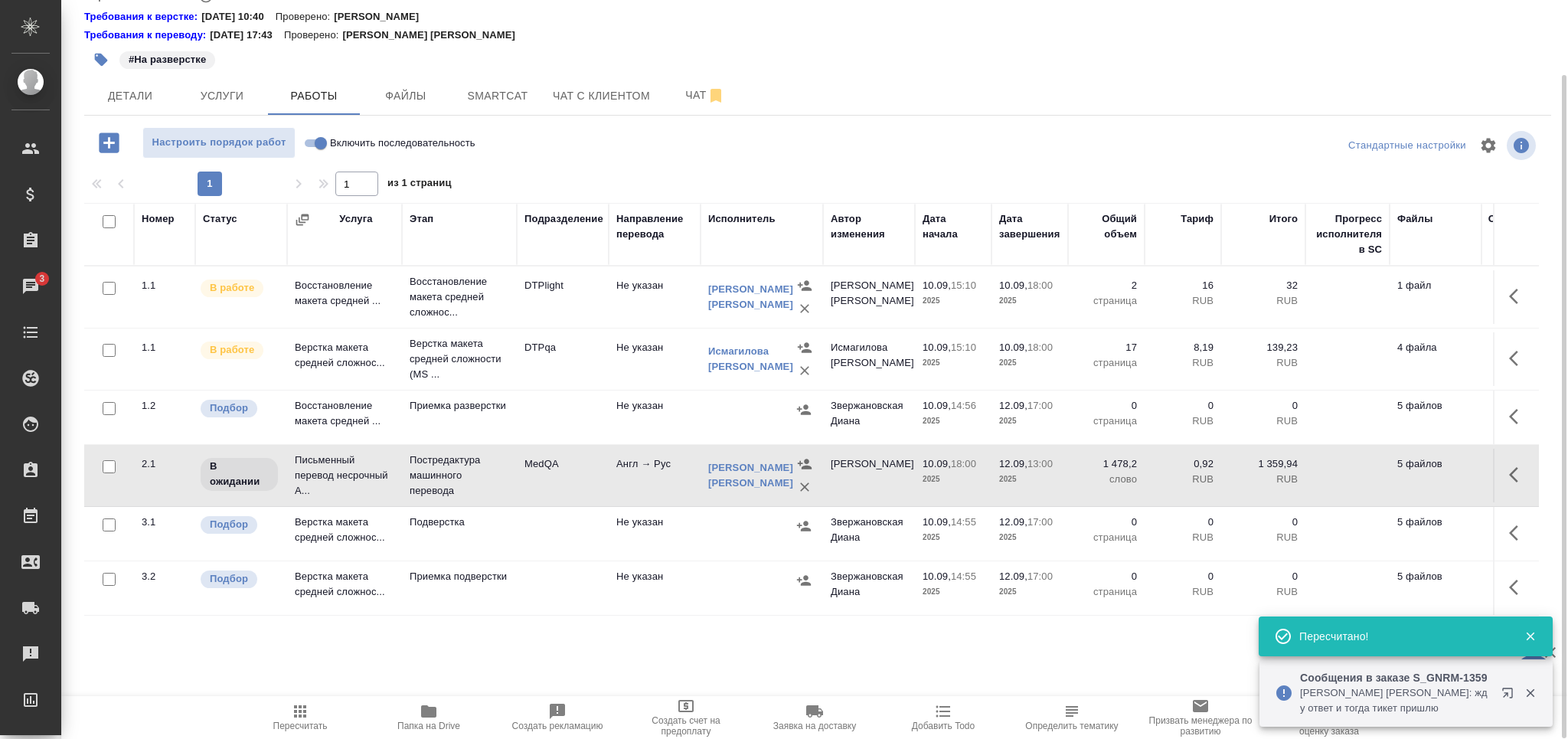
click at [107, 60] on icon "button" at bounding box center [101, 59] width 15 height 15
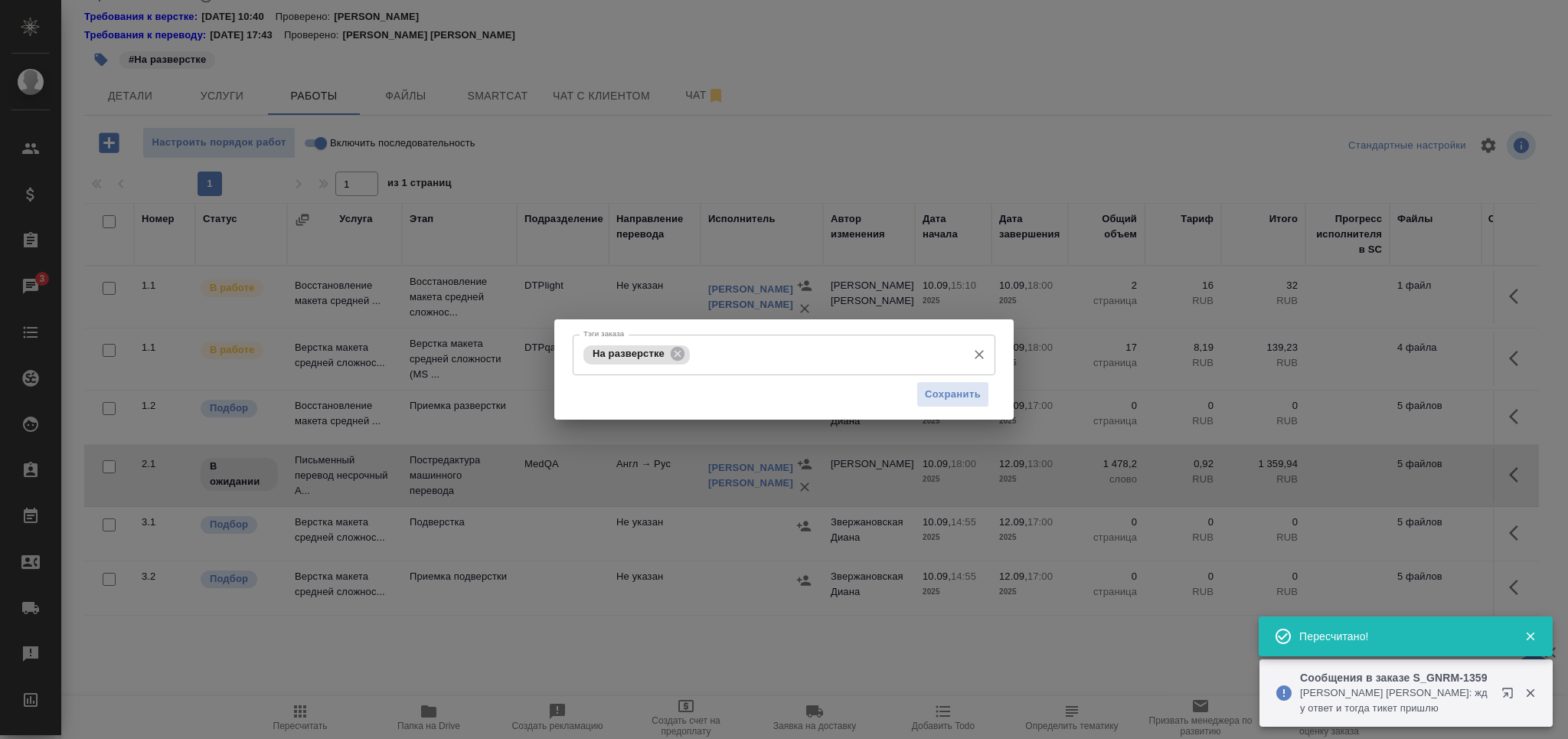
click at [756, 364] on input "Тэги заказа" at bounding box center [827, 354] width 266 height 26
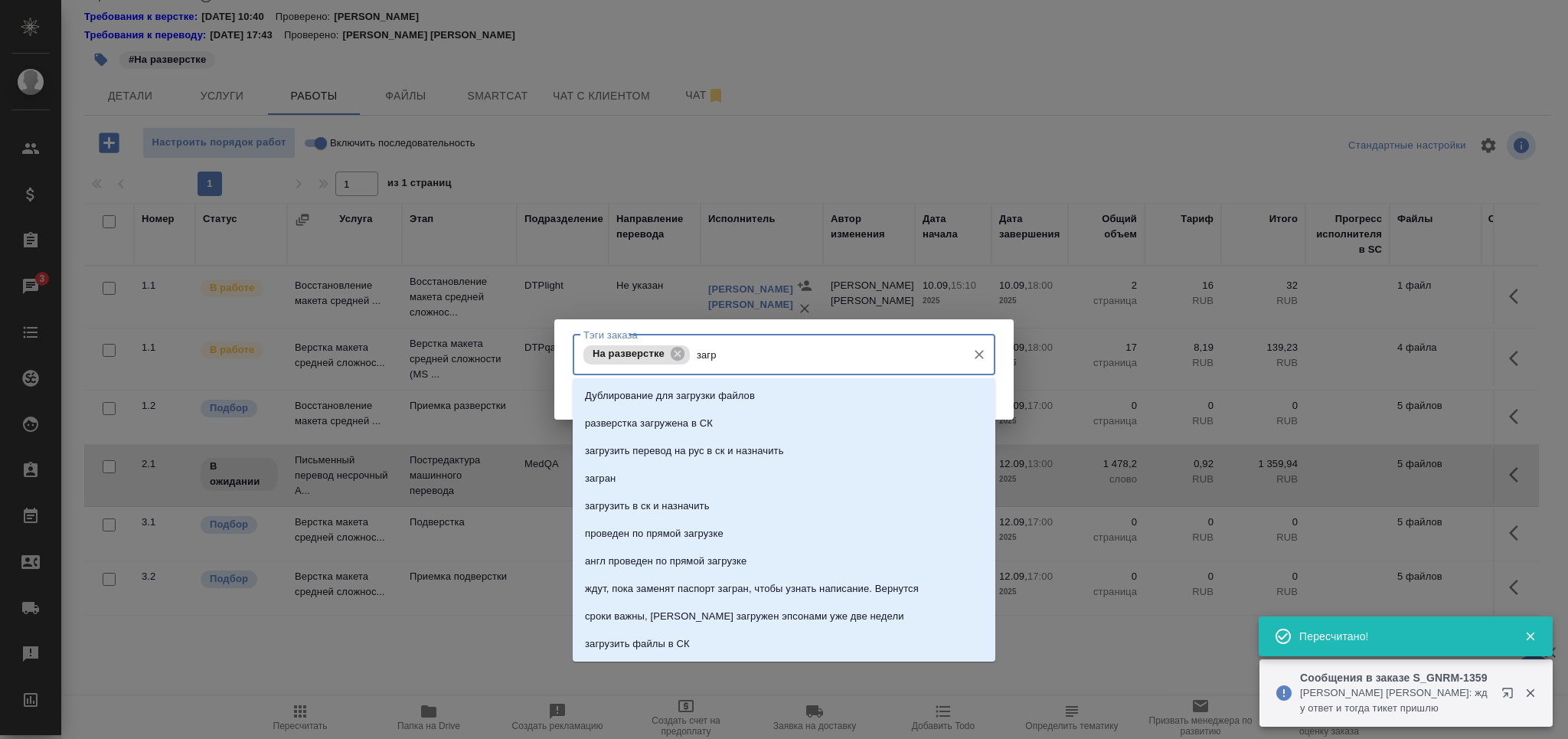
type input "загру"
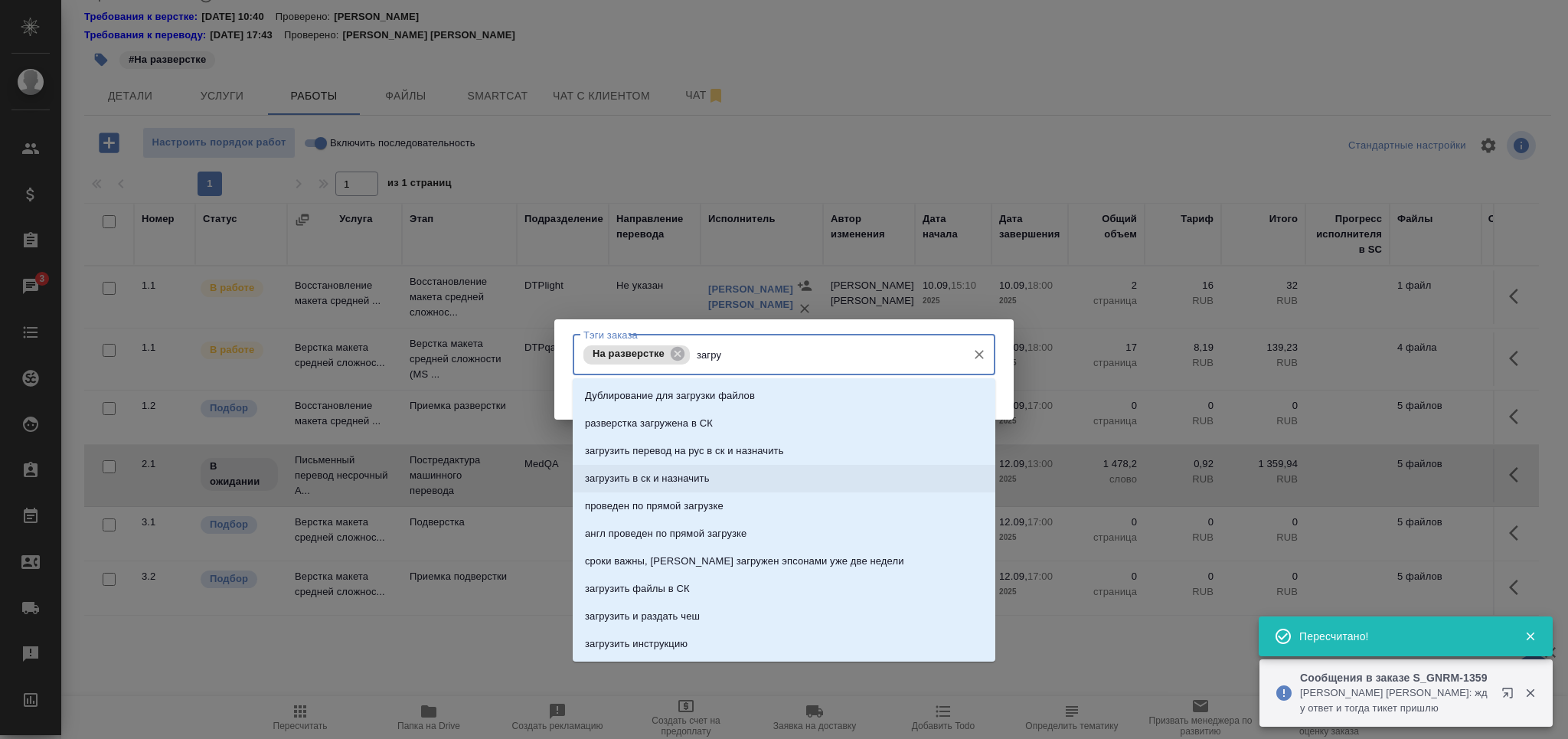
click at [714, 479] on li "загрузить в ск и назначить" at bounding box center [784, 478] width 422 height 28
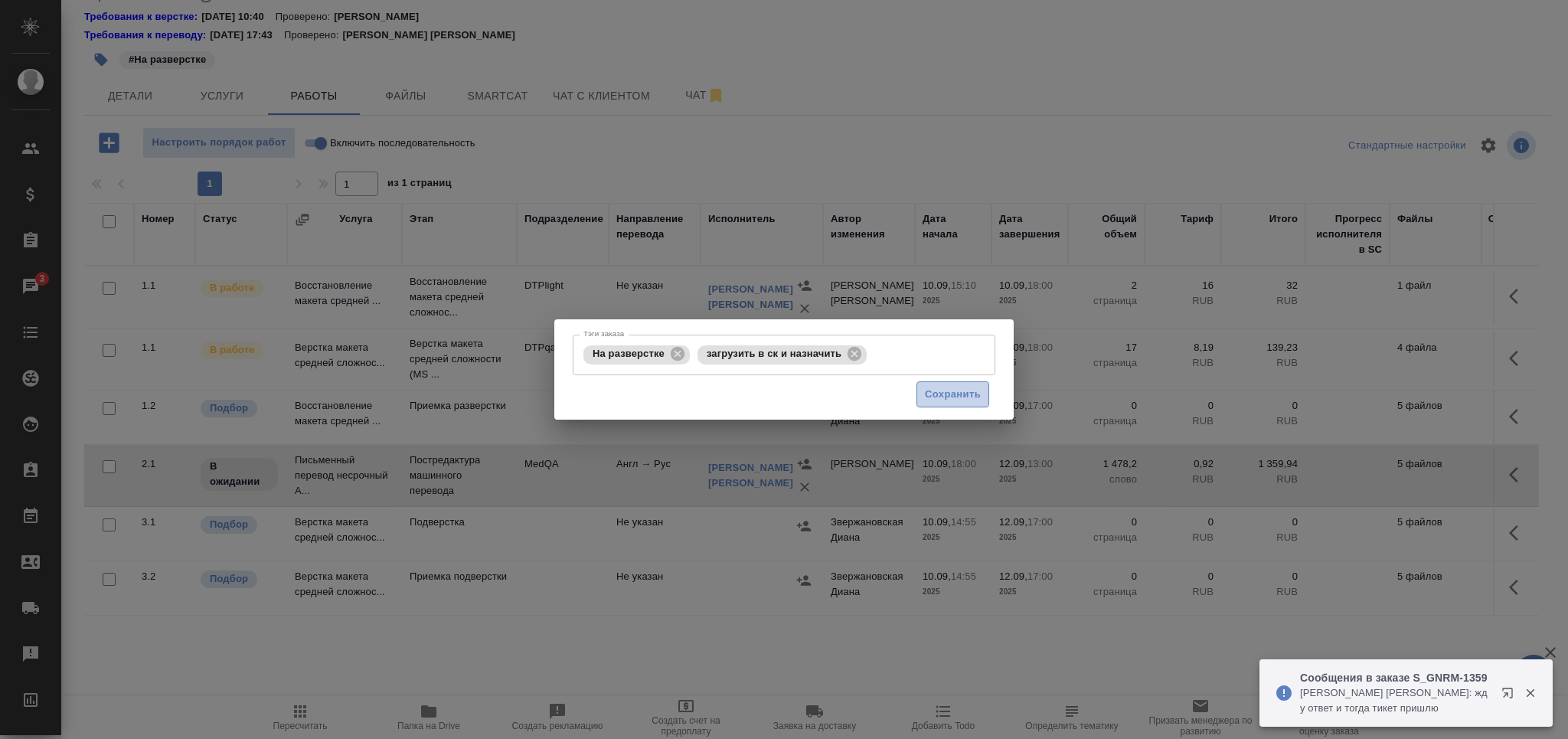
click at [934, 406] on button "Сохранить" at bounding box center [953, 395] width 73 height 27
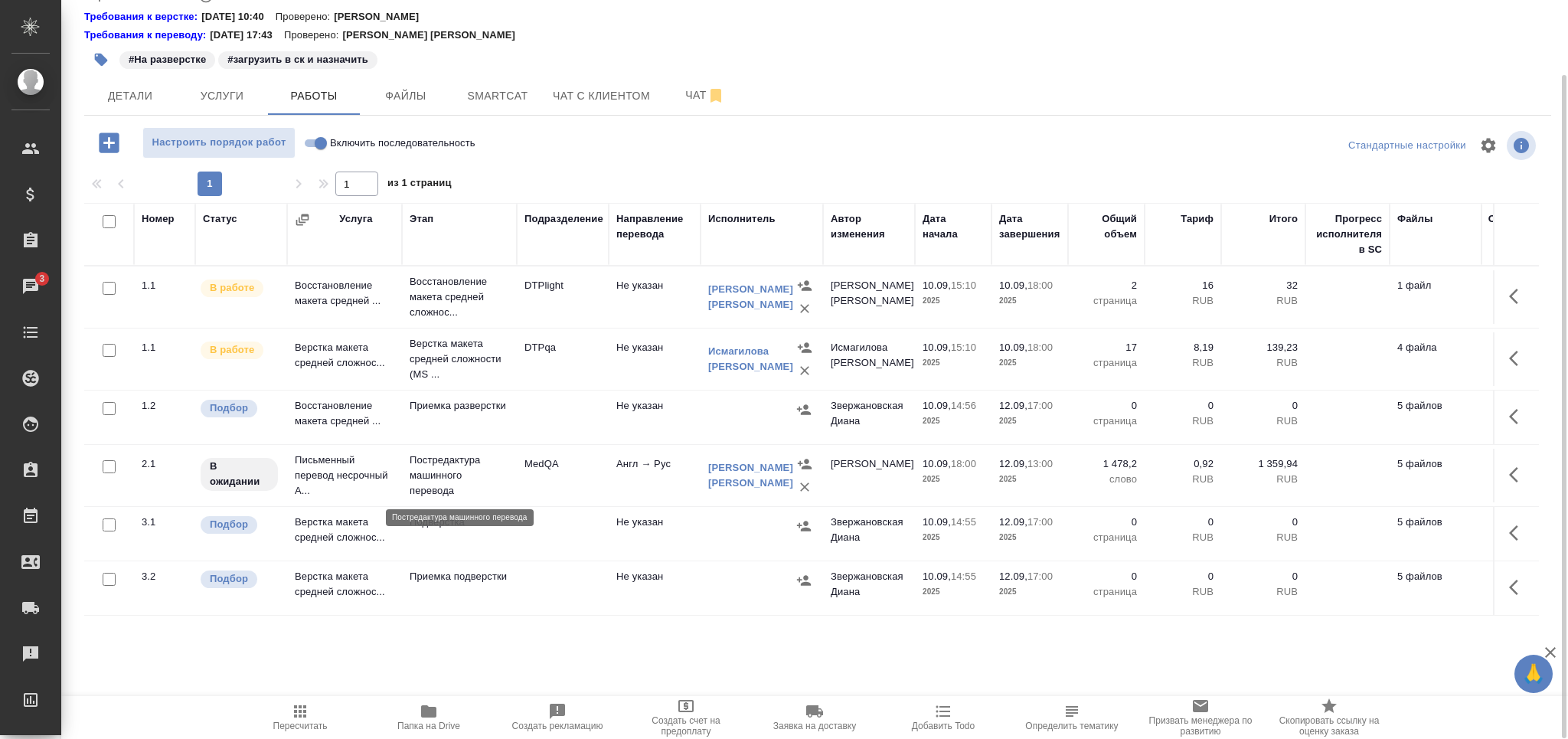
click at [457, 478] on p "Постредактура машинного перевода" at bounding box center [459, 475] width 99 height 46
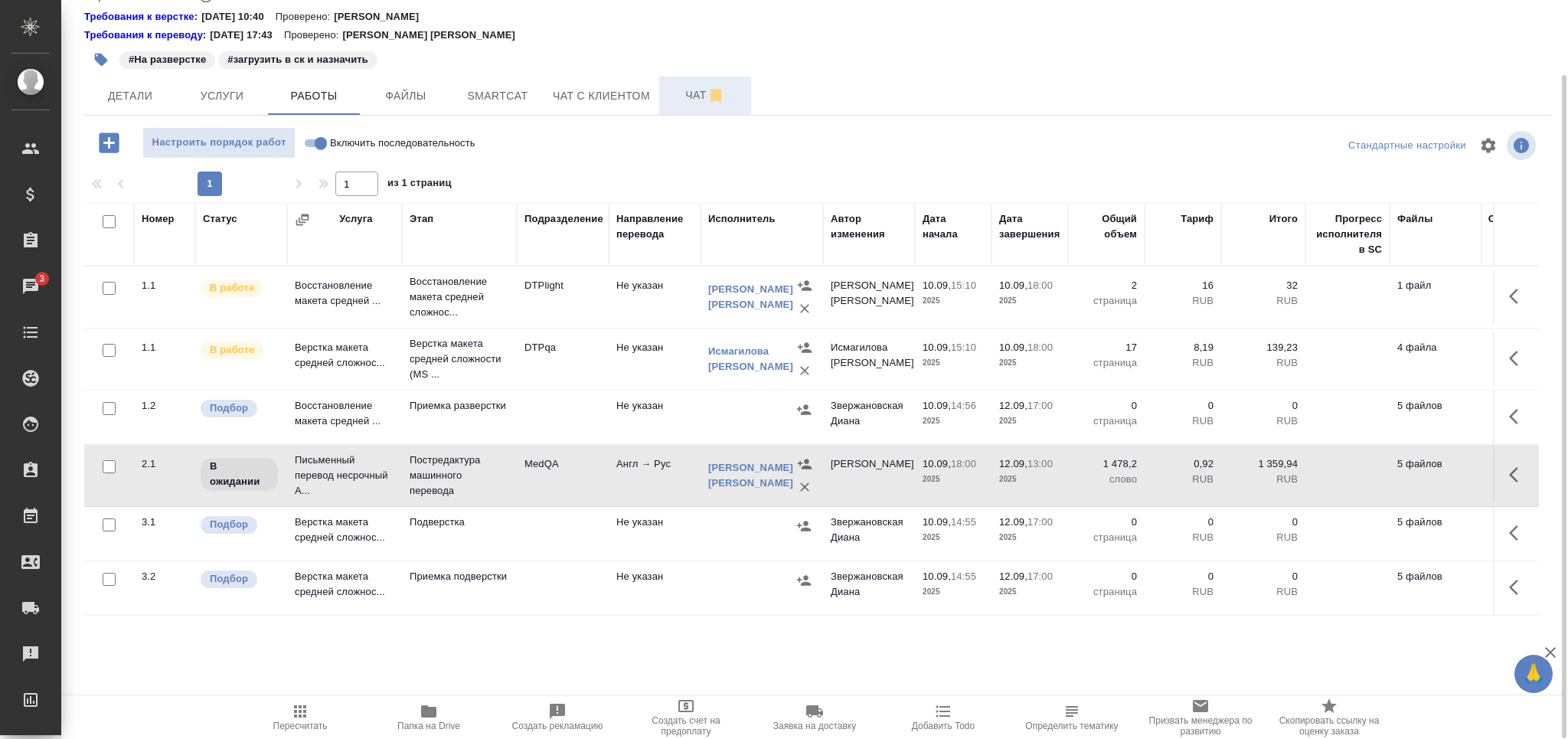
click at [692, 107] on button "Чат" at bounding box center [705, 96] width 92 height 38
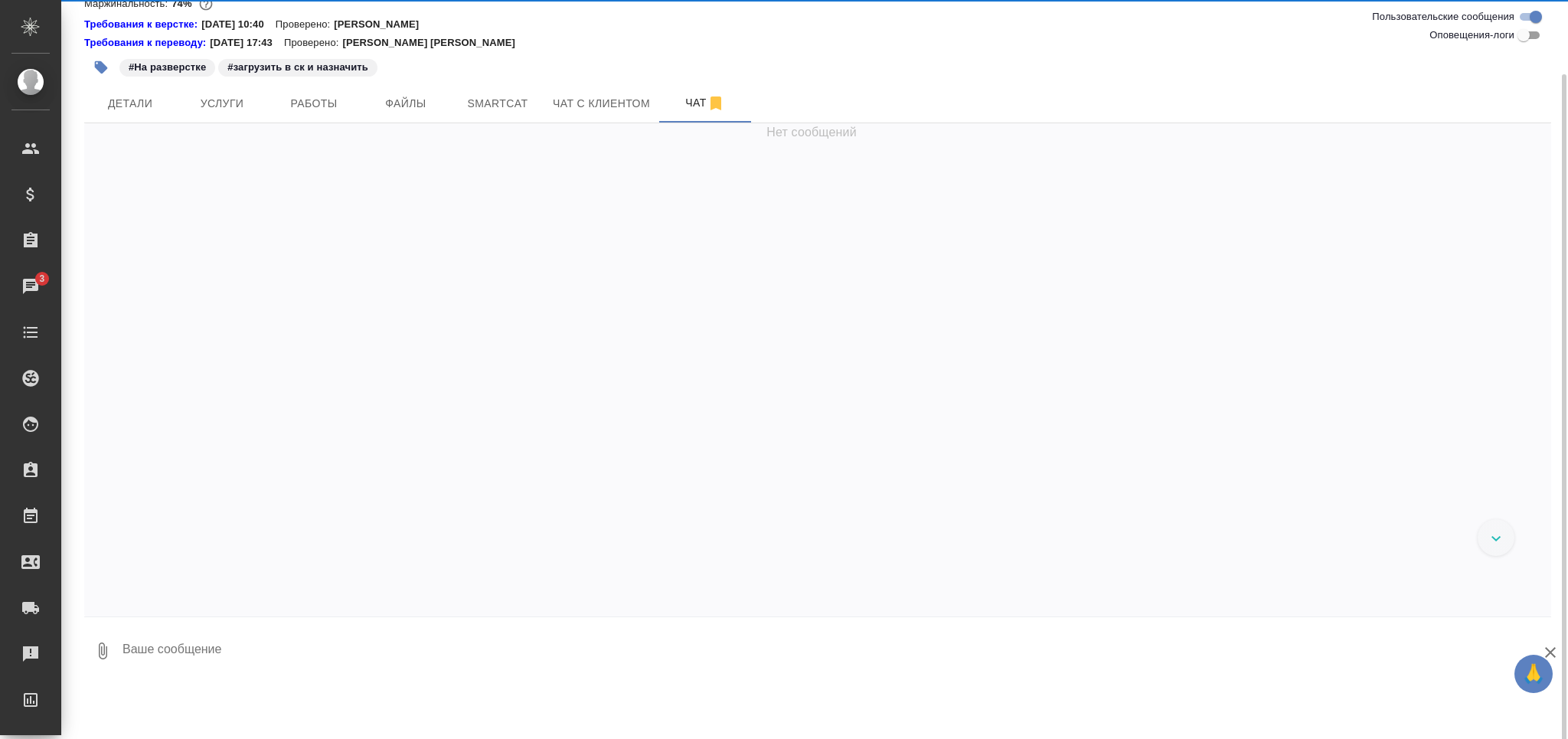
scroll to position [76, 0]
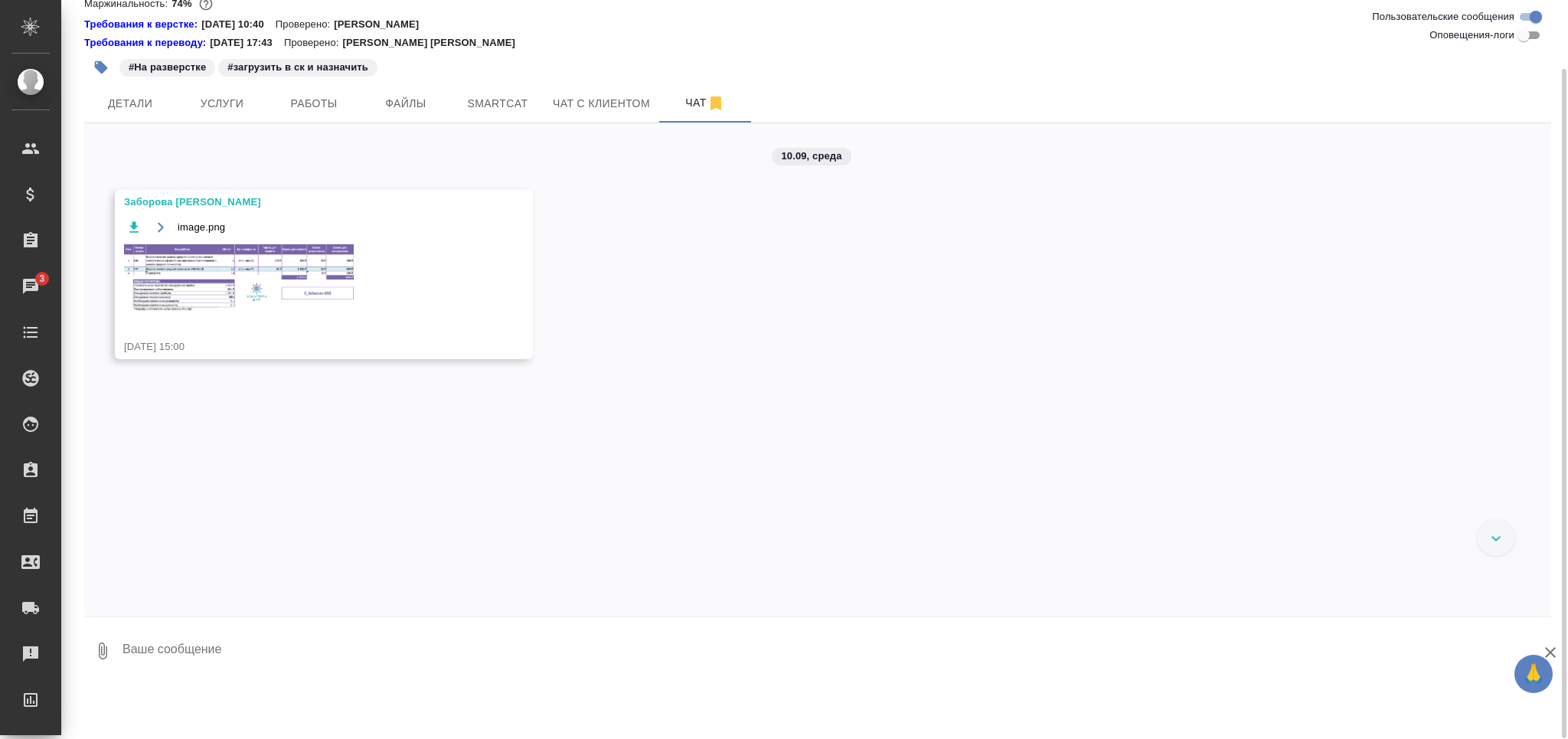
click at [304, 270] on img at bounding box center [239, 278] width 230 height 68
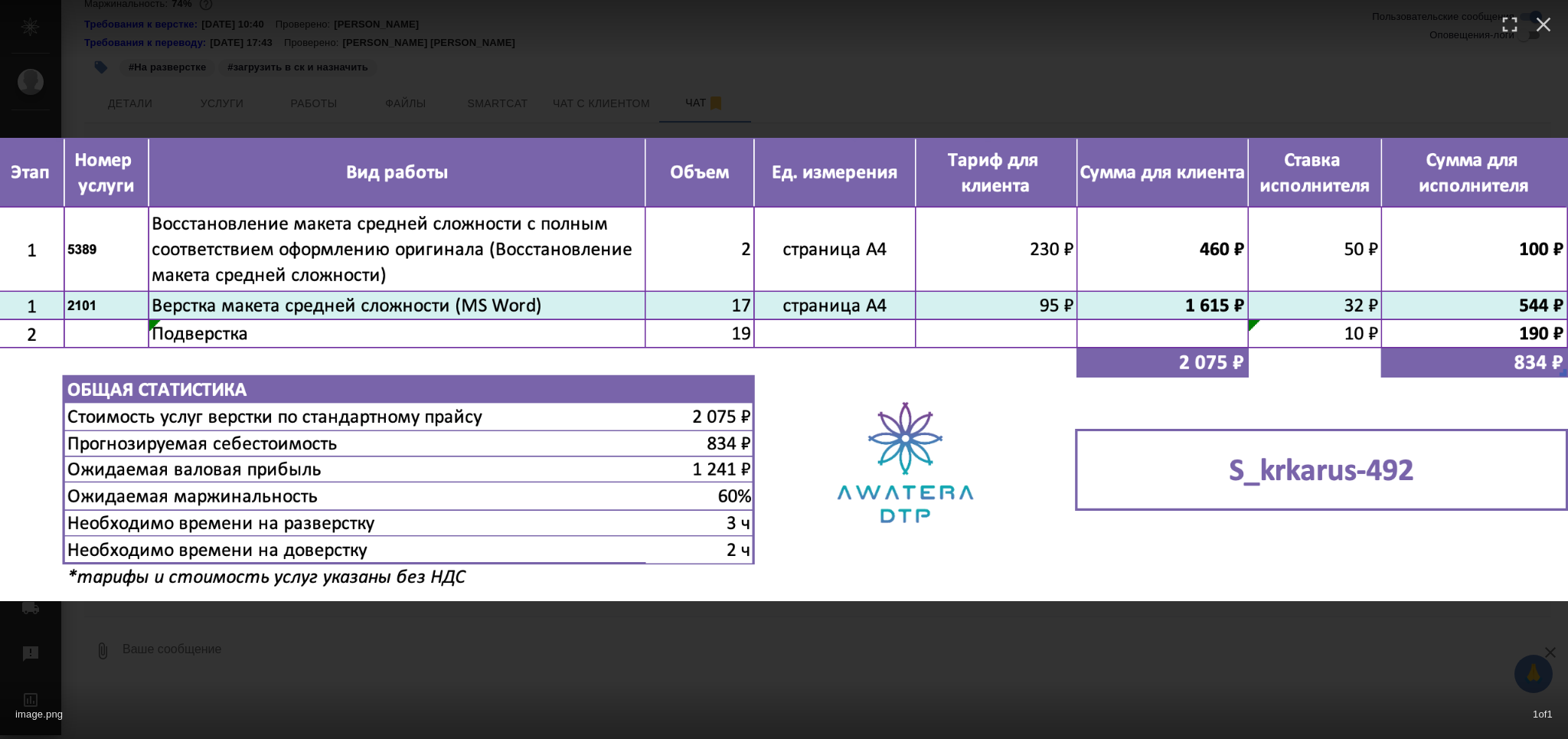
click at [347, 667] on div "image.png 1 of 1" at bounding box center [784, 369] width 1568 height 739
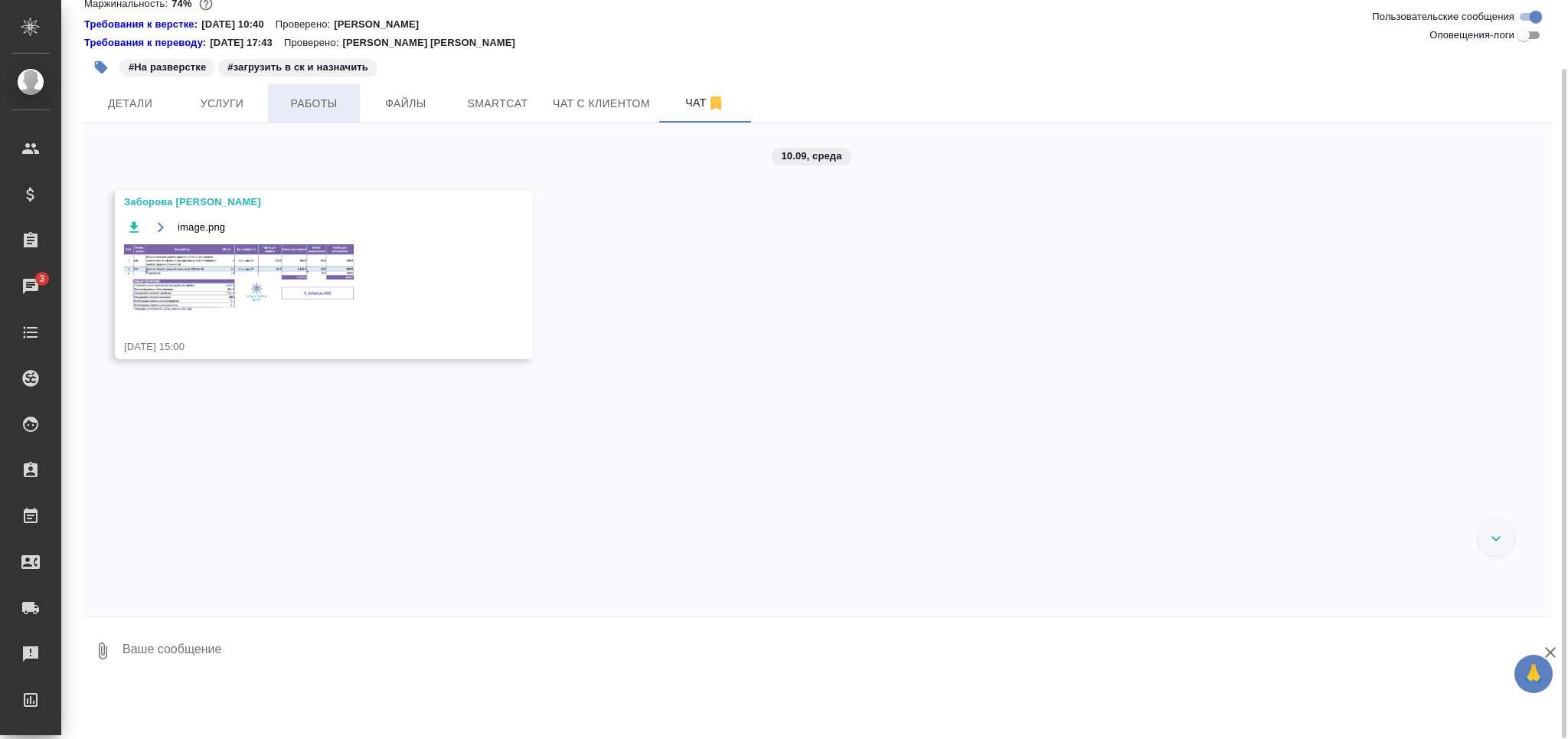
click at [304, 113] on button "Работы" at bounding box center [314, 104] width 92 height 38
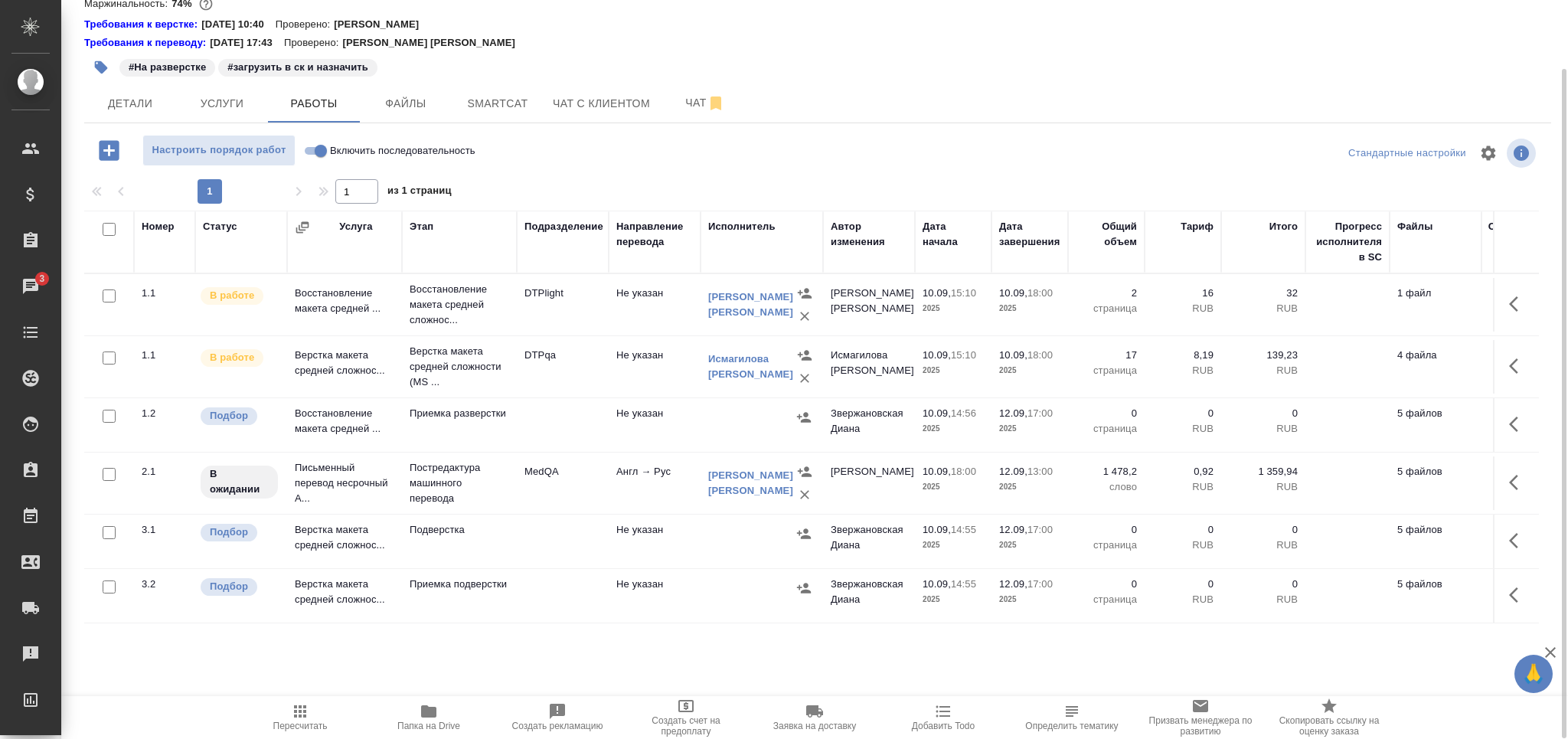
click at [456, 544] on td "Подверстка" at bounding box center [459, 541] width 115 height 53
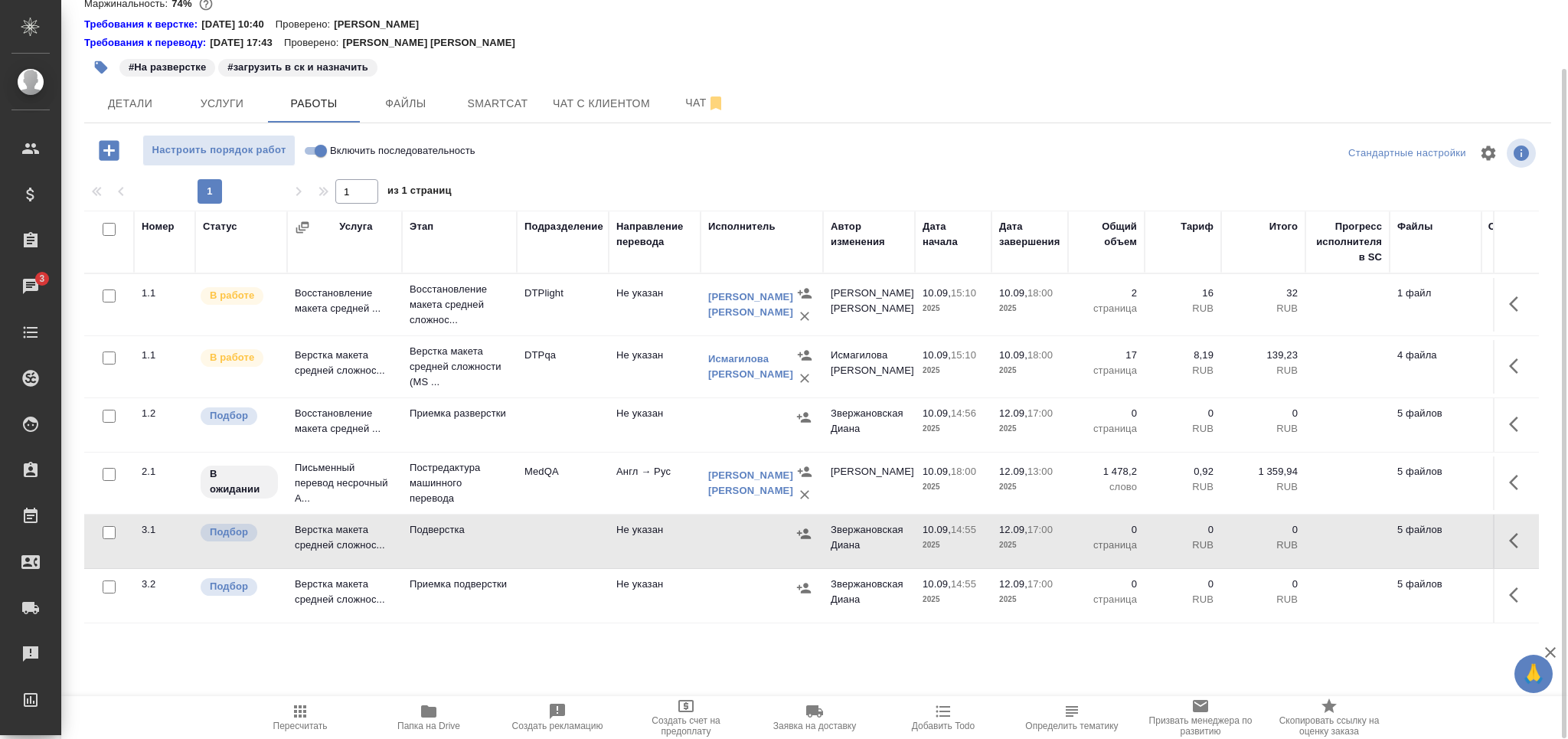
click at [456, 544] on td "Подверстка" at bounding box center [459, 541] width 115 height 53
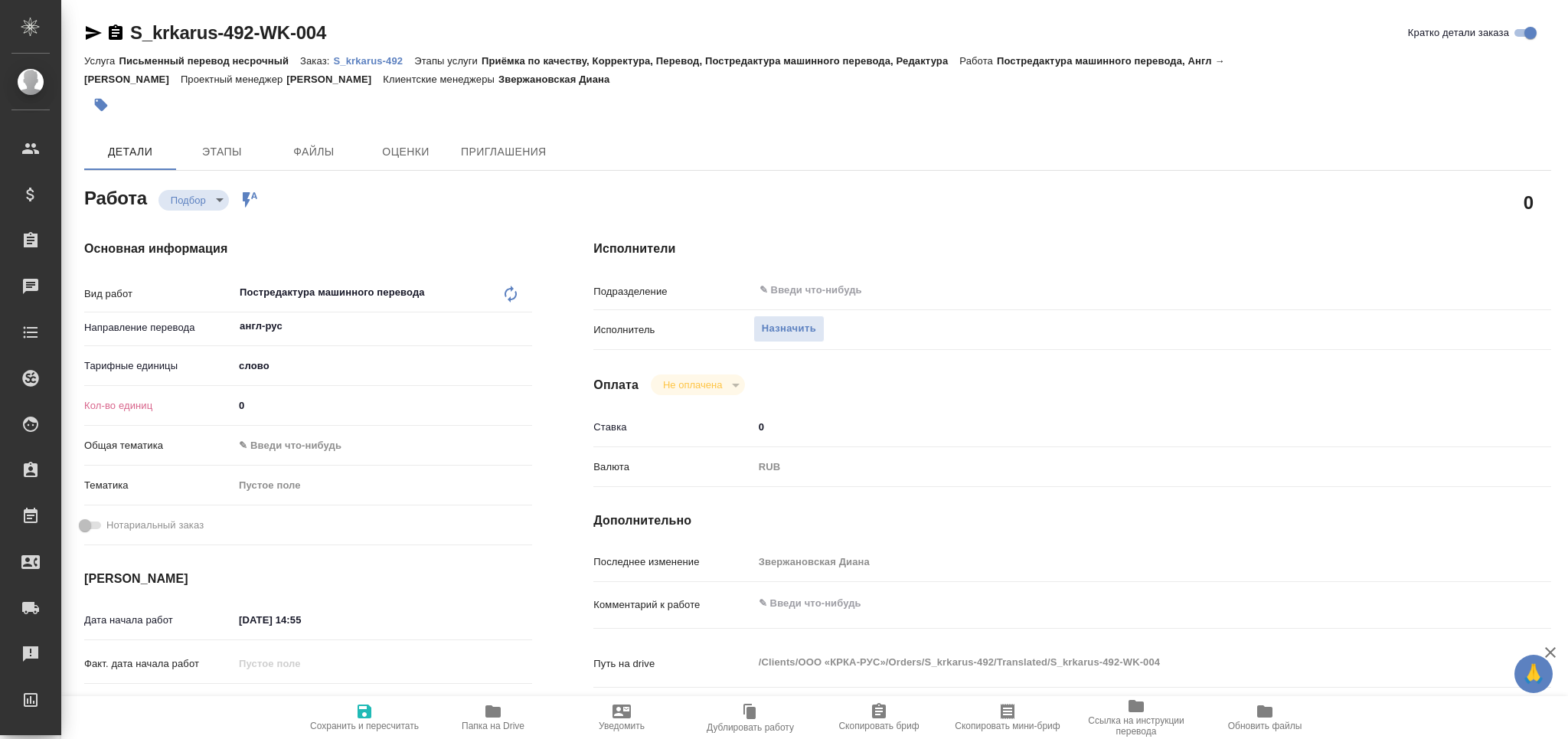
type textarea "x"
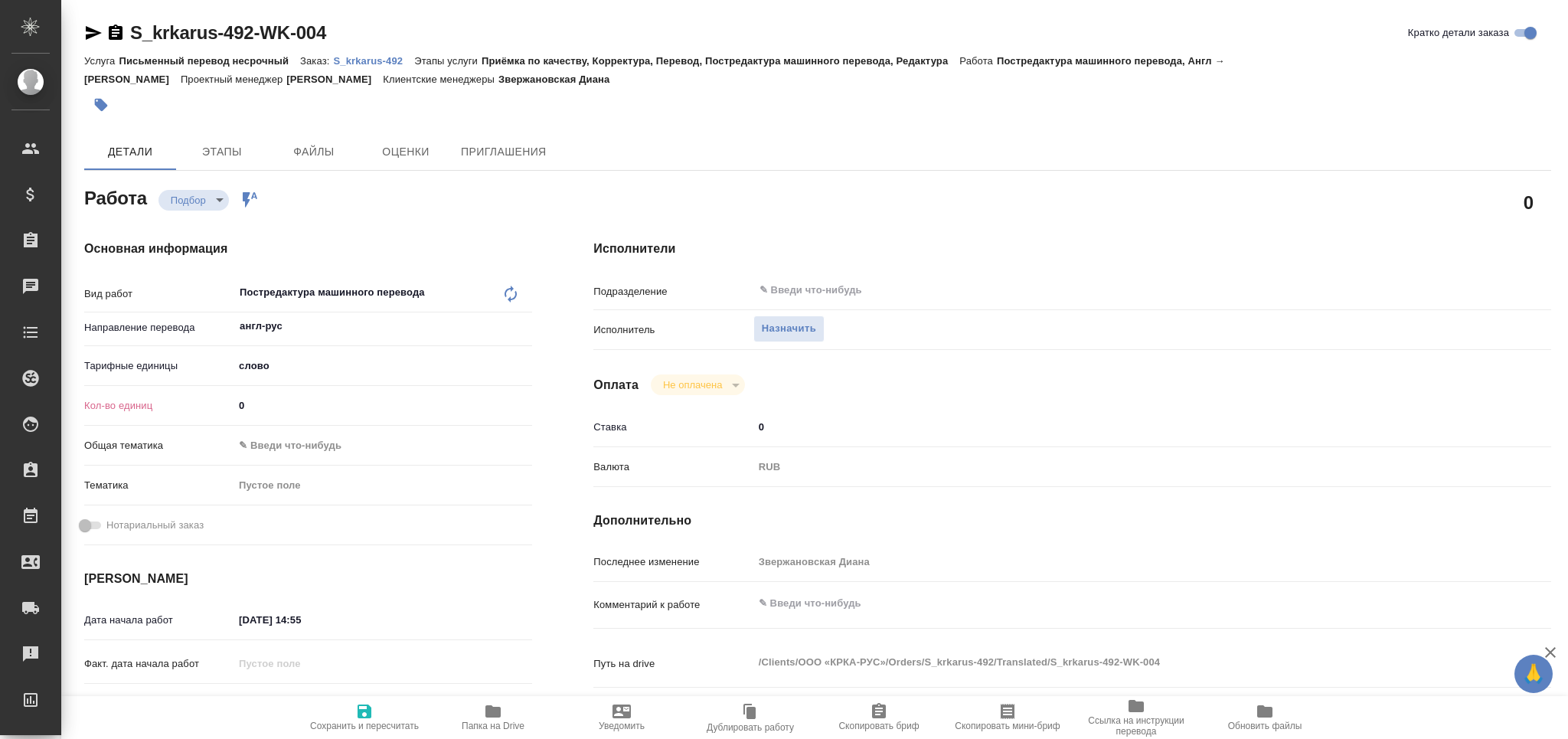
type textarea "x"
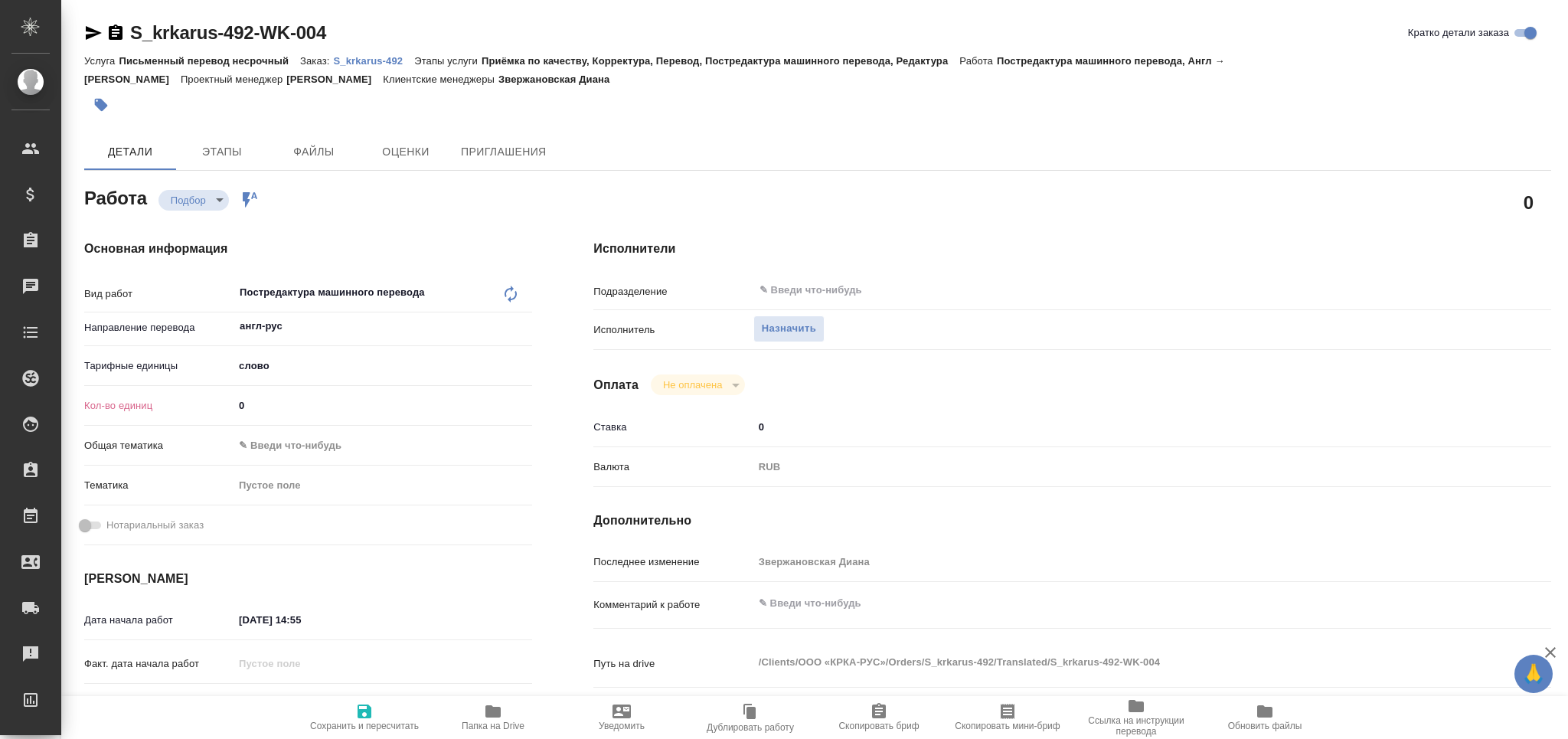
type textarea "x"
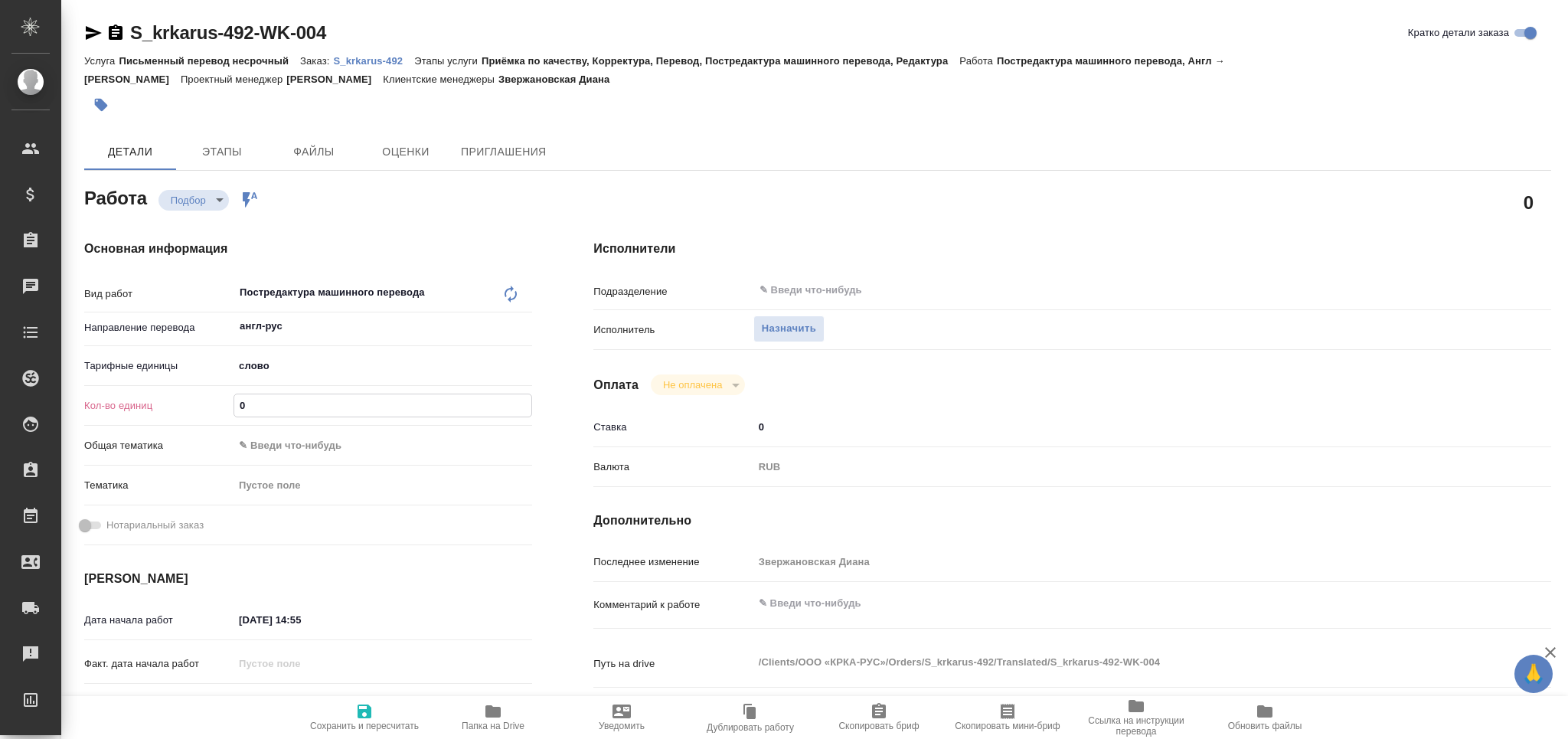
click at [196, 418] on div "Кол-во единиц 0" at bounding box center [308, 405] width 448 height 27
paste input "1478.2"
type input "1478.2"
type textarea "x"
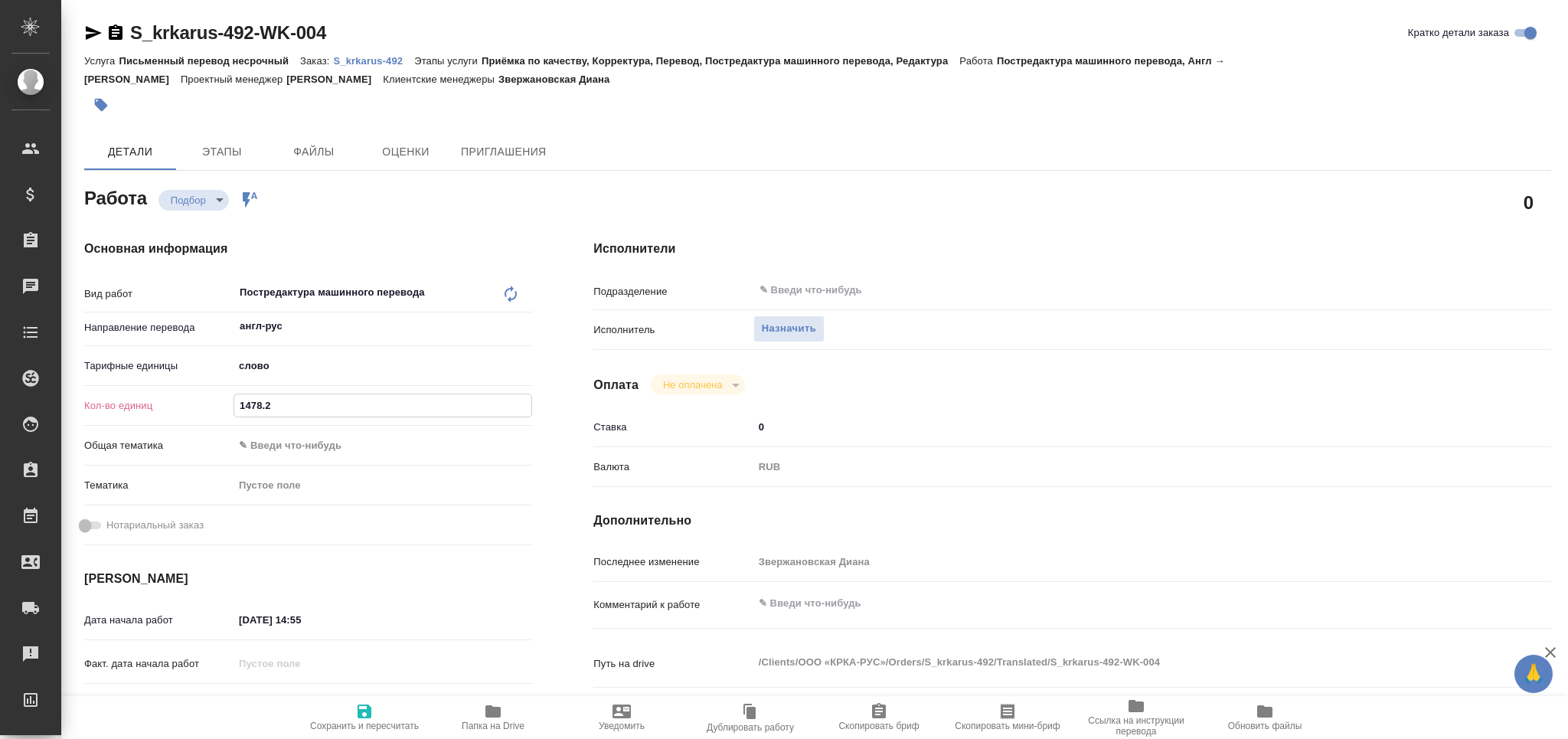
type textarea "x"
type input "1478.2"
type textarea "x"
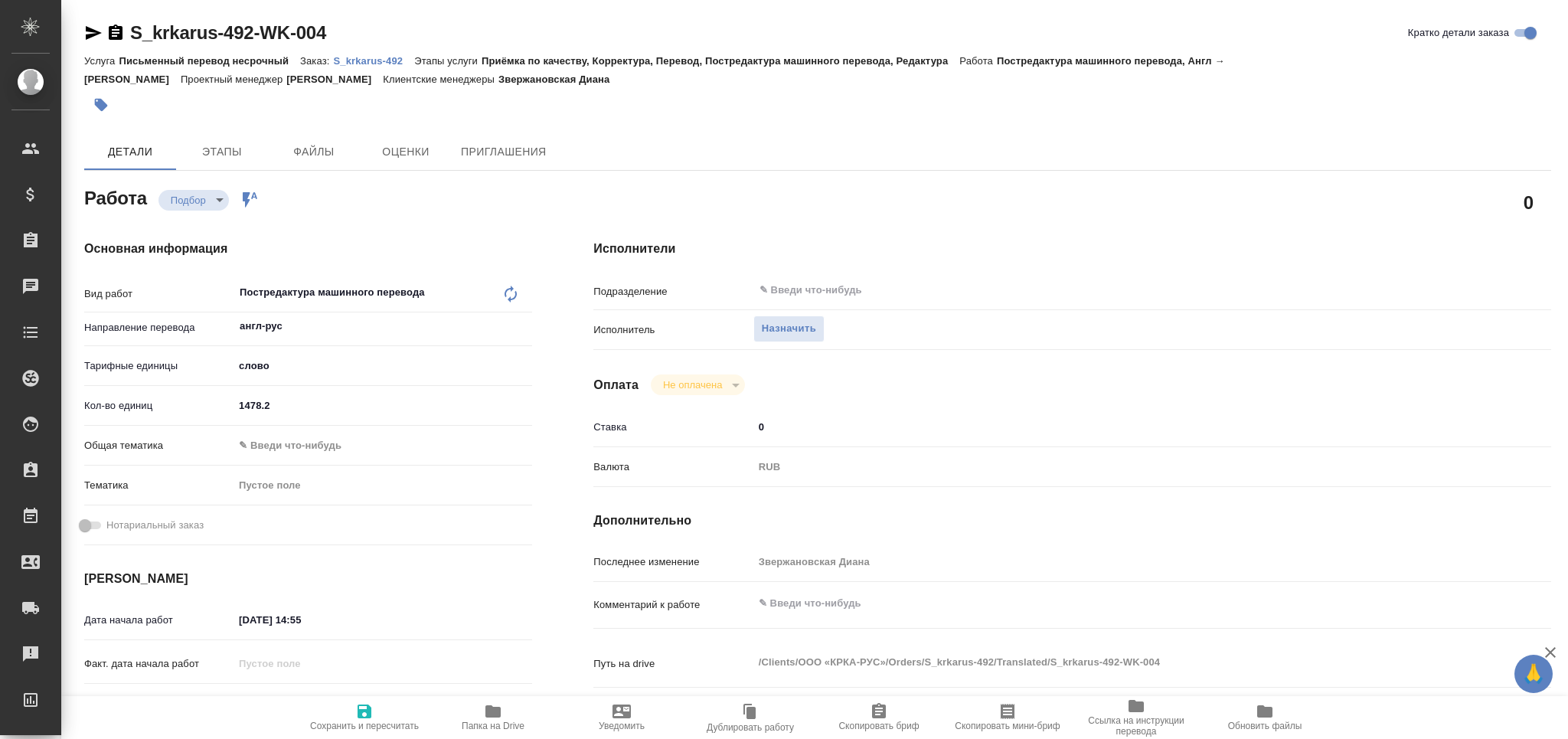
type textarea "x"
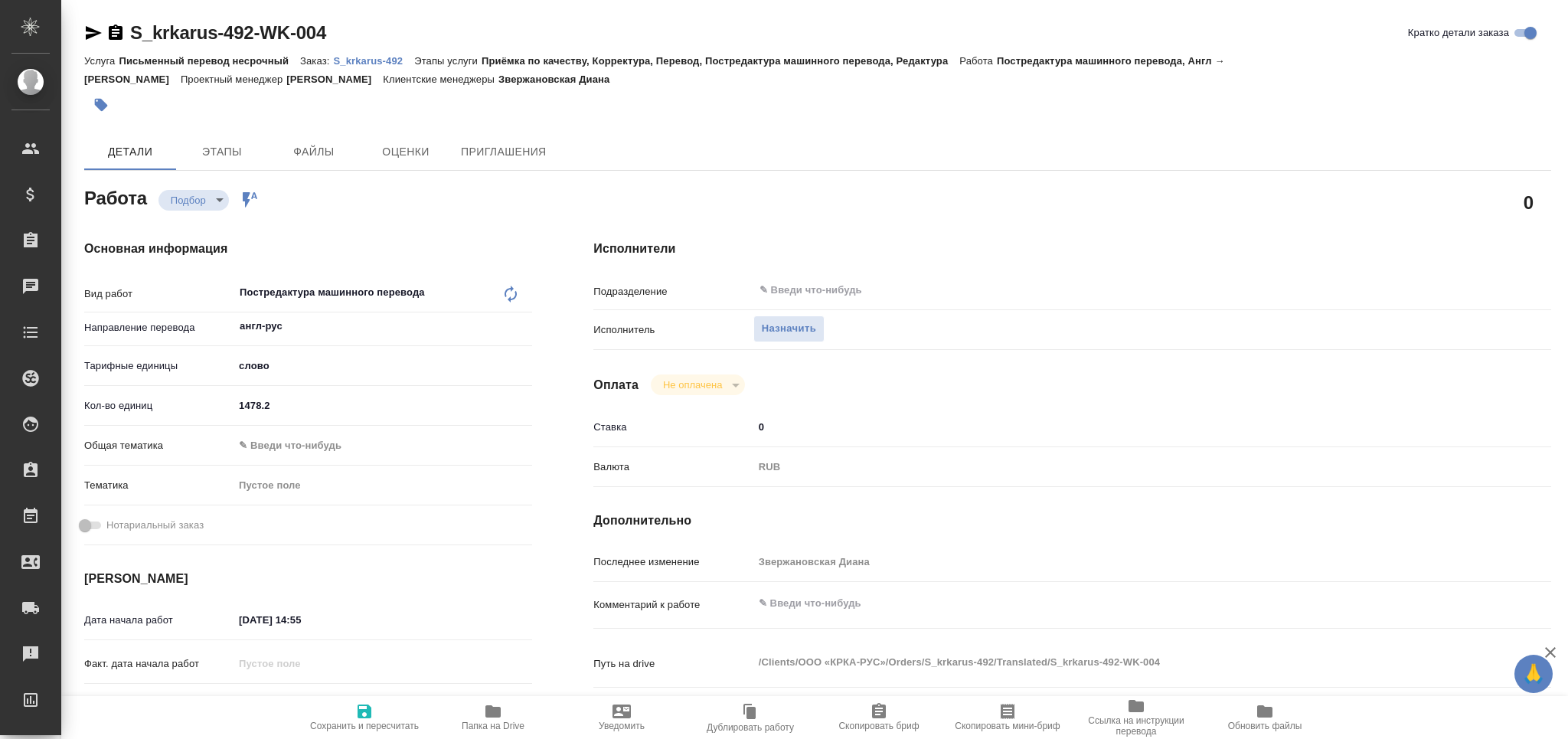
type textarea "x"
drag, startPoint x: 315, startPoint y: 623, endPoint x: 295, endPoint y: 631, distance: 21.5
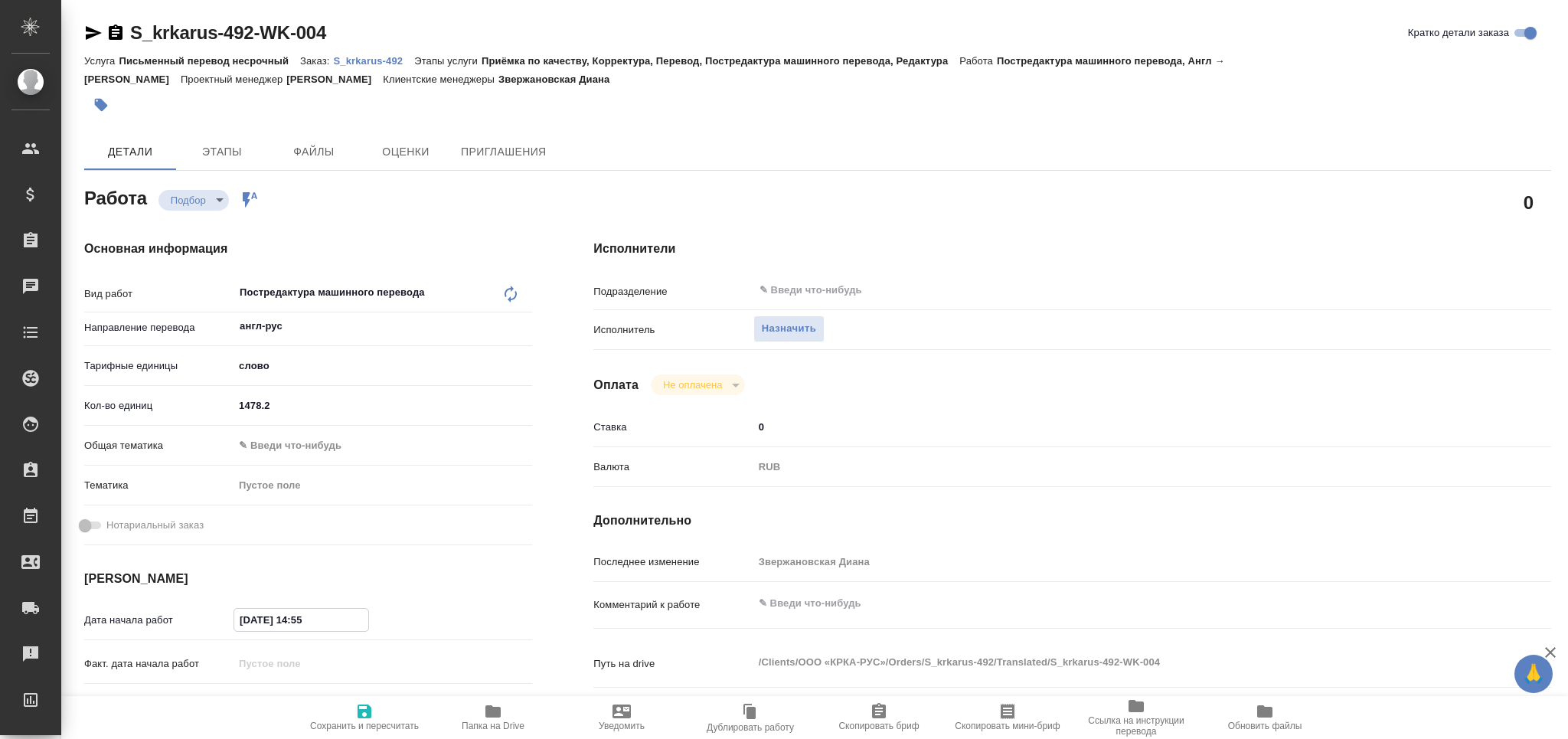
click at [300, 630] on input "[DATE] 14:55" at bounding box center [301, 620] width 134 height 23
type textarea "x"
type input "[DATE] 18:__"
type textarea "x"
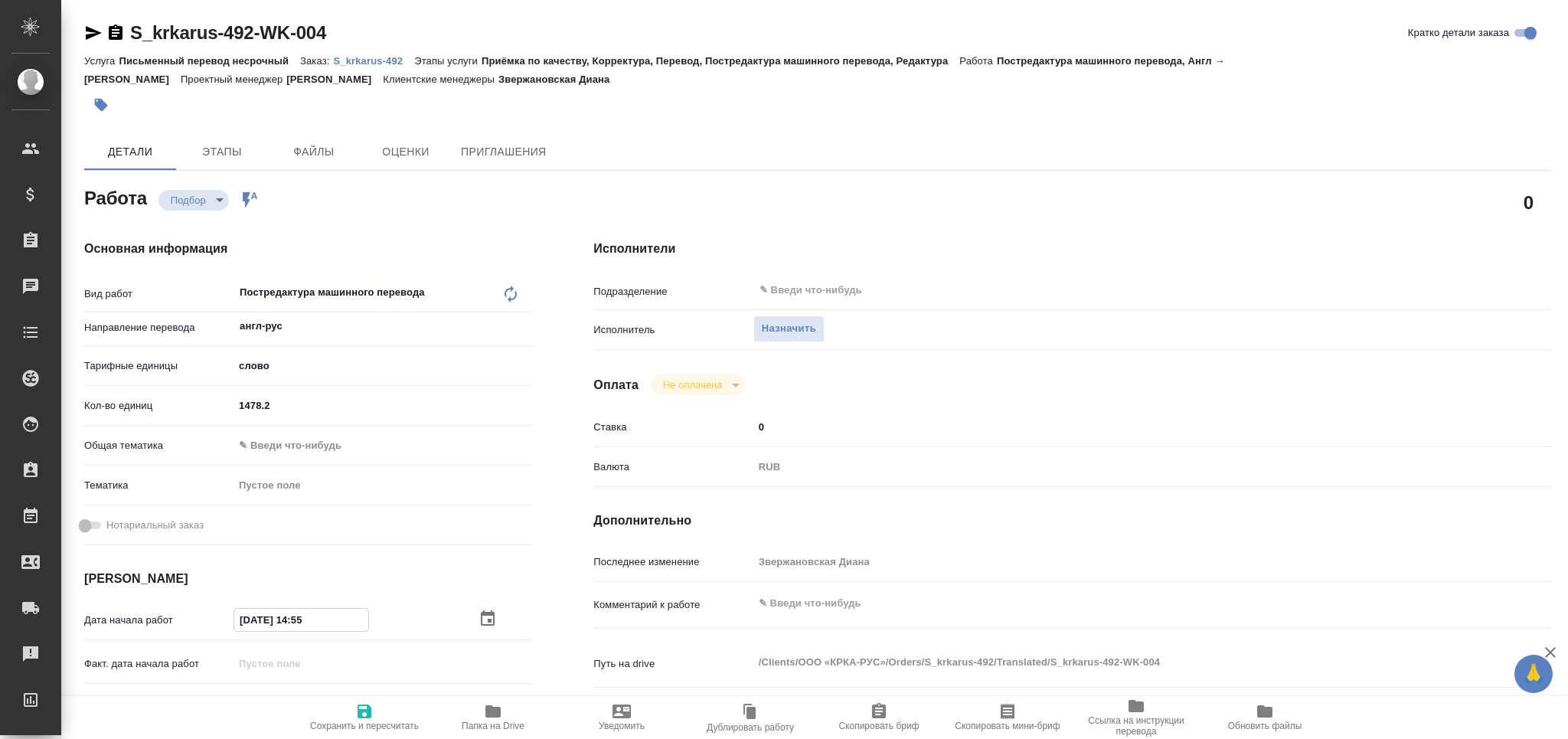
type textarea "x"
type input "[DATE] 18:0_"
type textarea "x"
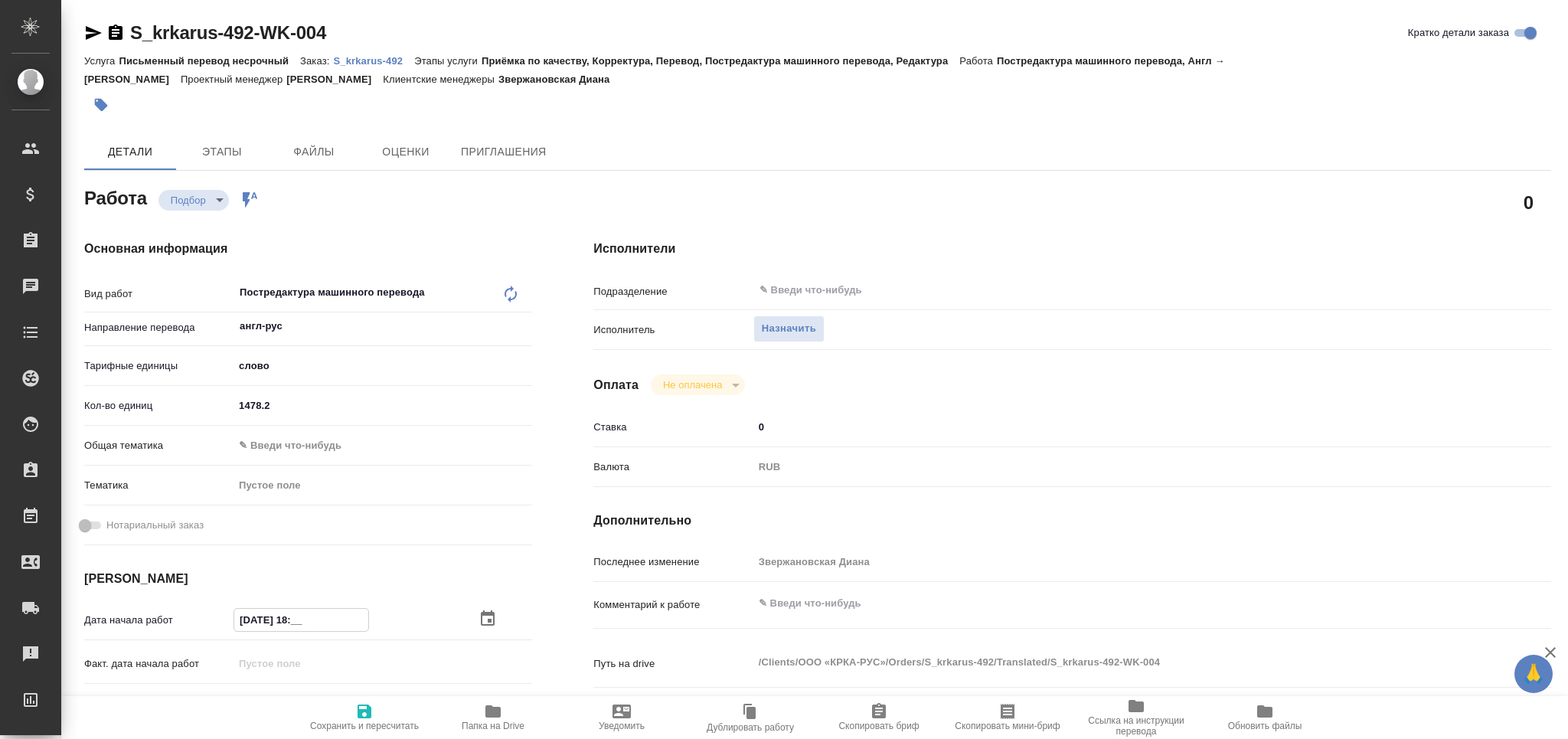
type textarea "x"
type input "[DATE] 18:00"
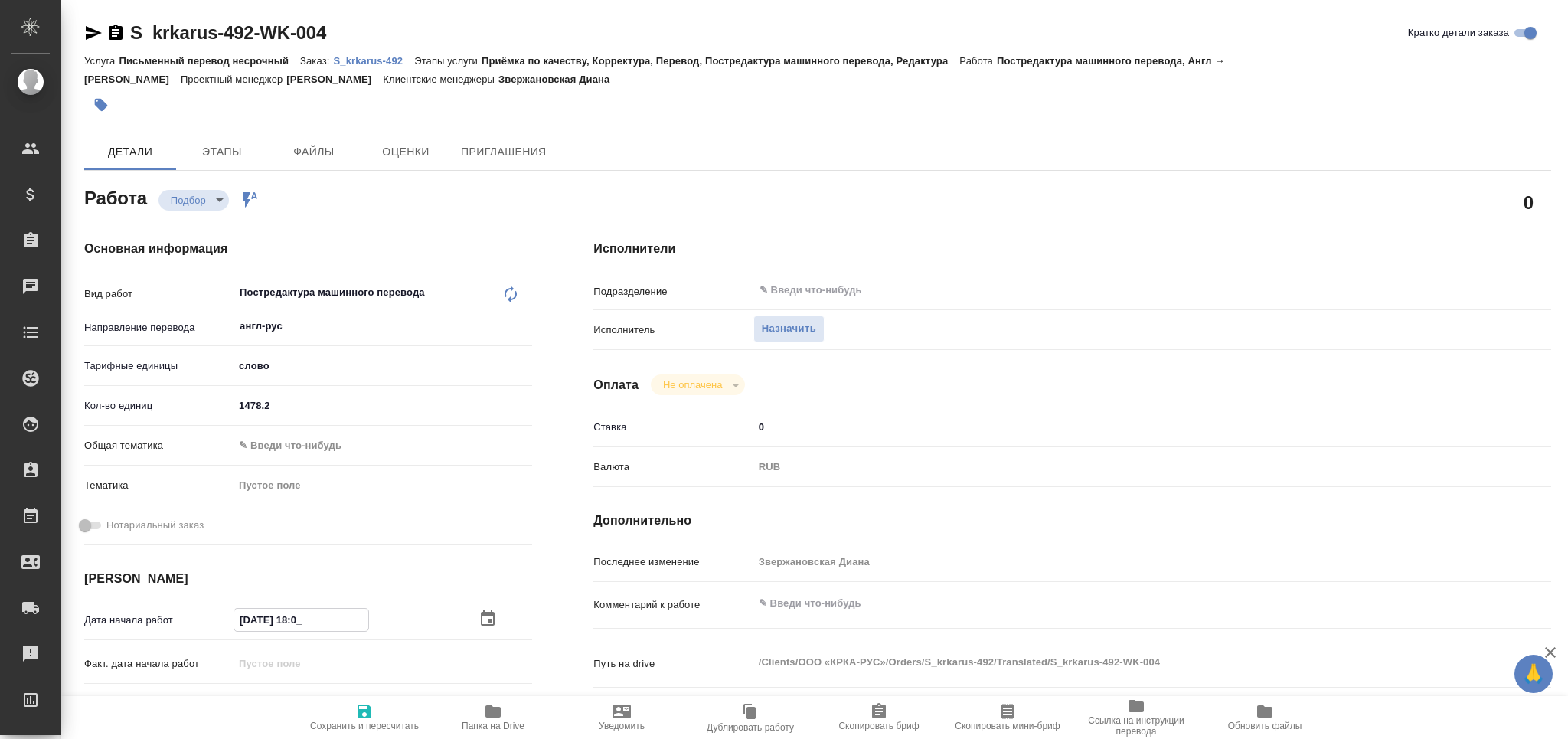
type textarea "x"
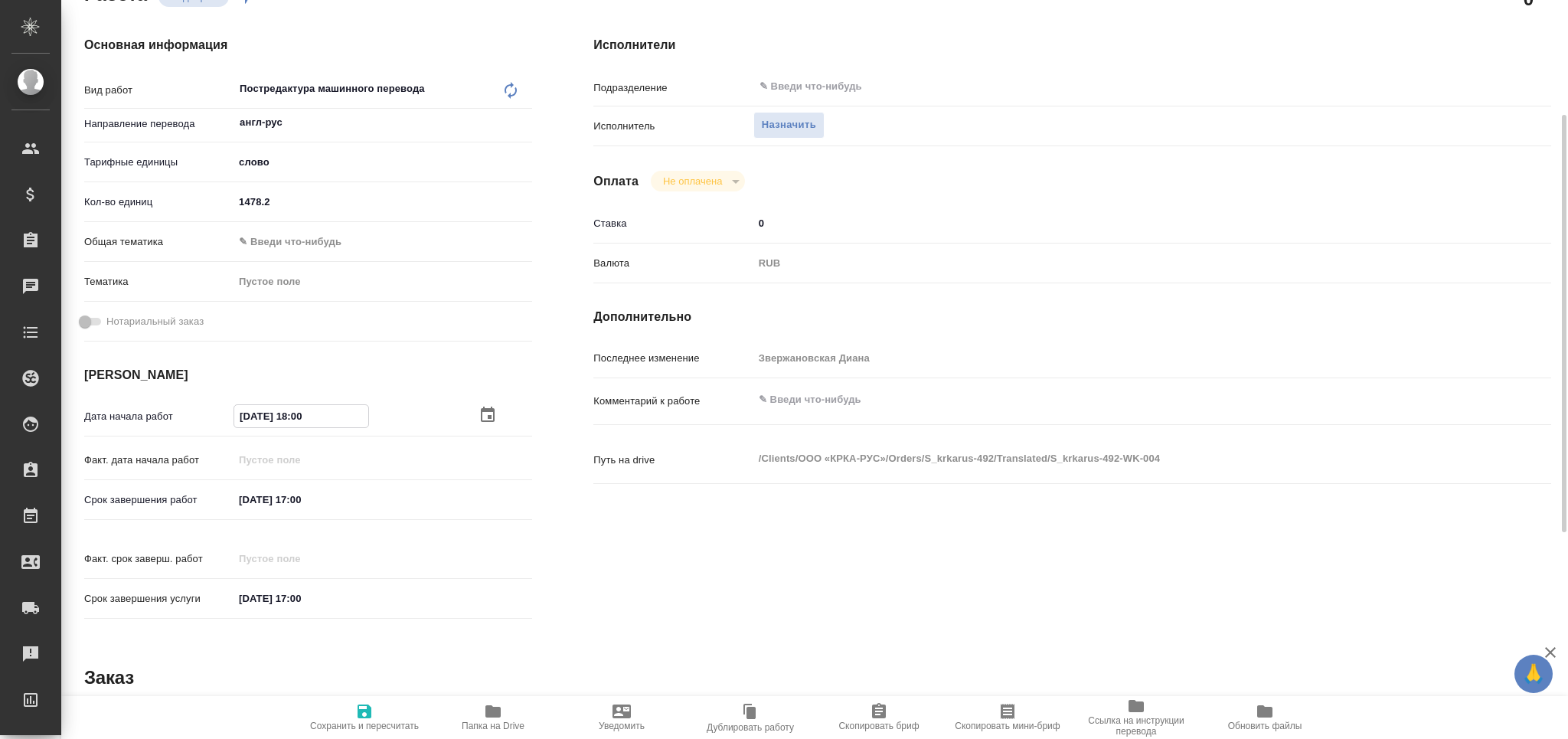
type input "[DATE] 18:00"
click at [302, 499] on input "[DATE] 17:00" at bounding box center [301, 499] width 134 height 23
type input "[DATE] 13:00"
type textarea "x"
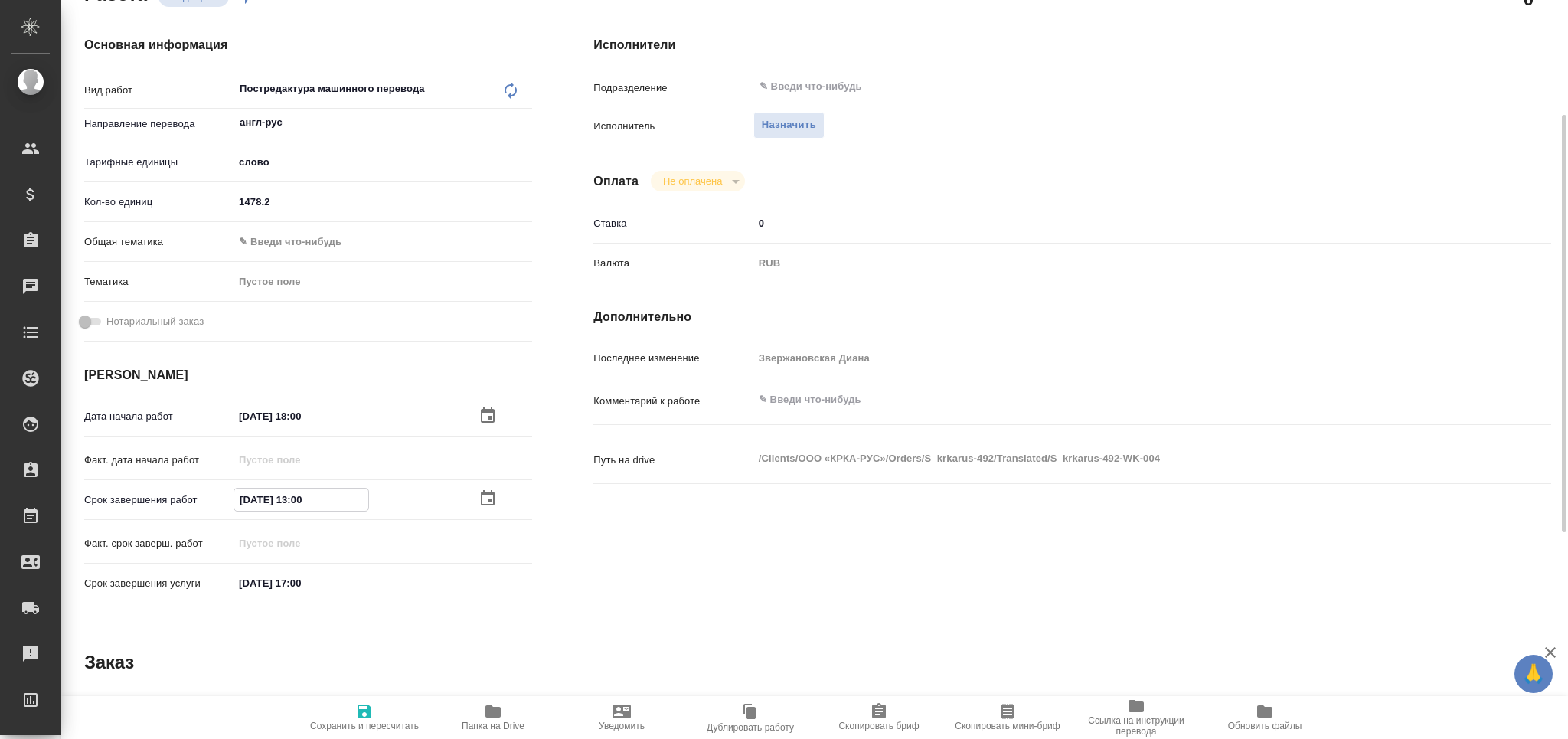
type textarea "x"
type input "[DATE] 13:00"
click at [830, 417] on div "x" at bounding box center [1112, 401] width 718 height 33
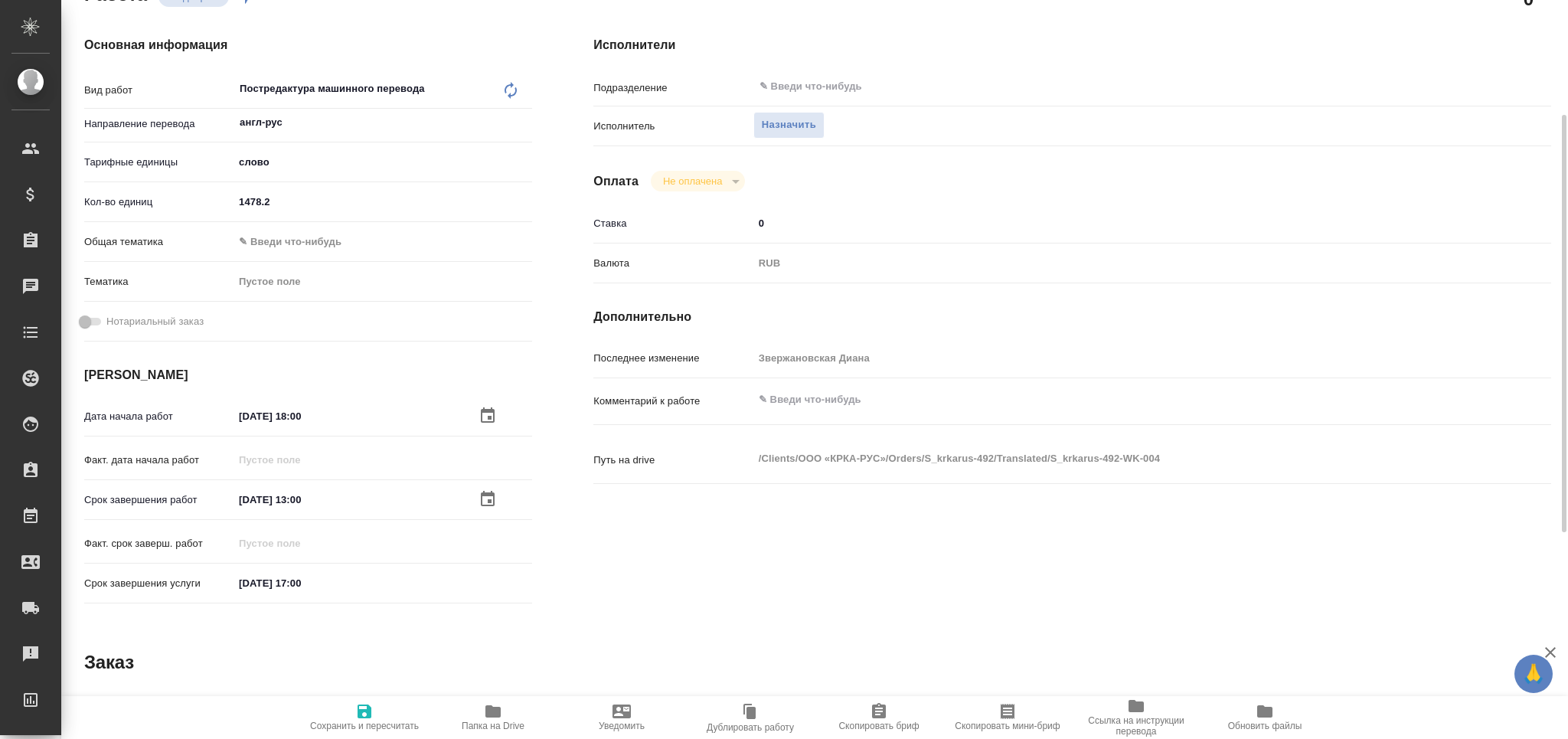
type textarea "x"
type textarea "т"
type textarea "x"
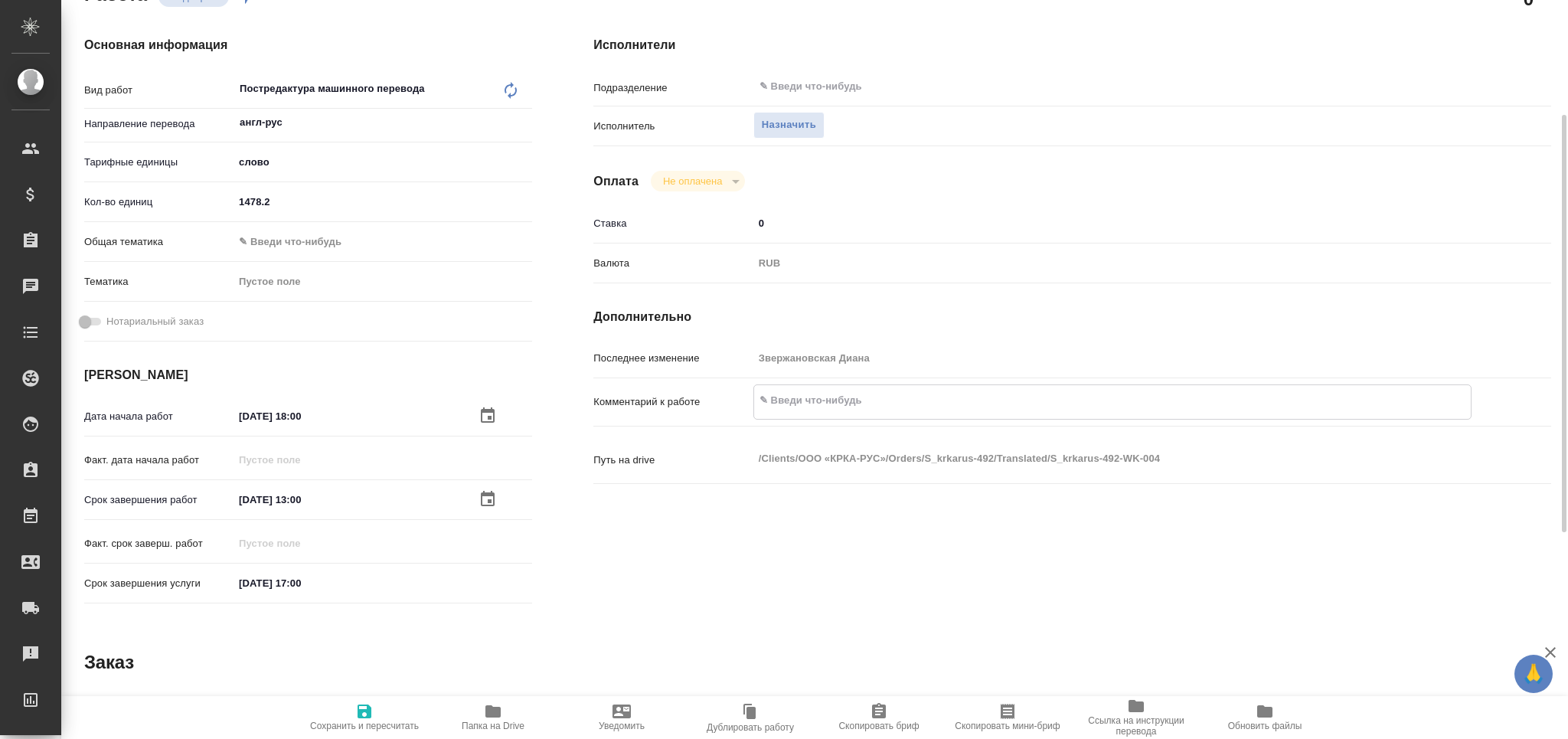
type textarea "x"
type textarea "то"
type textarea "x"
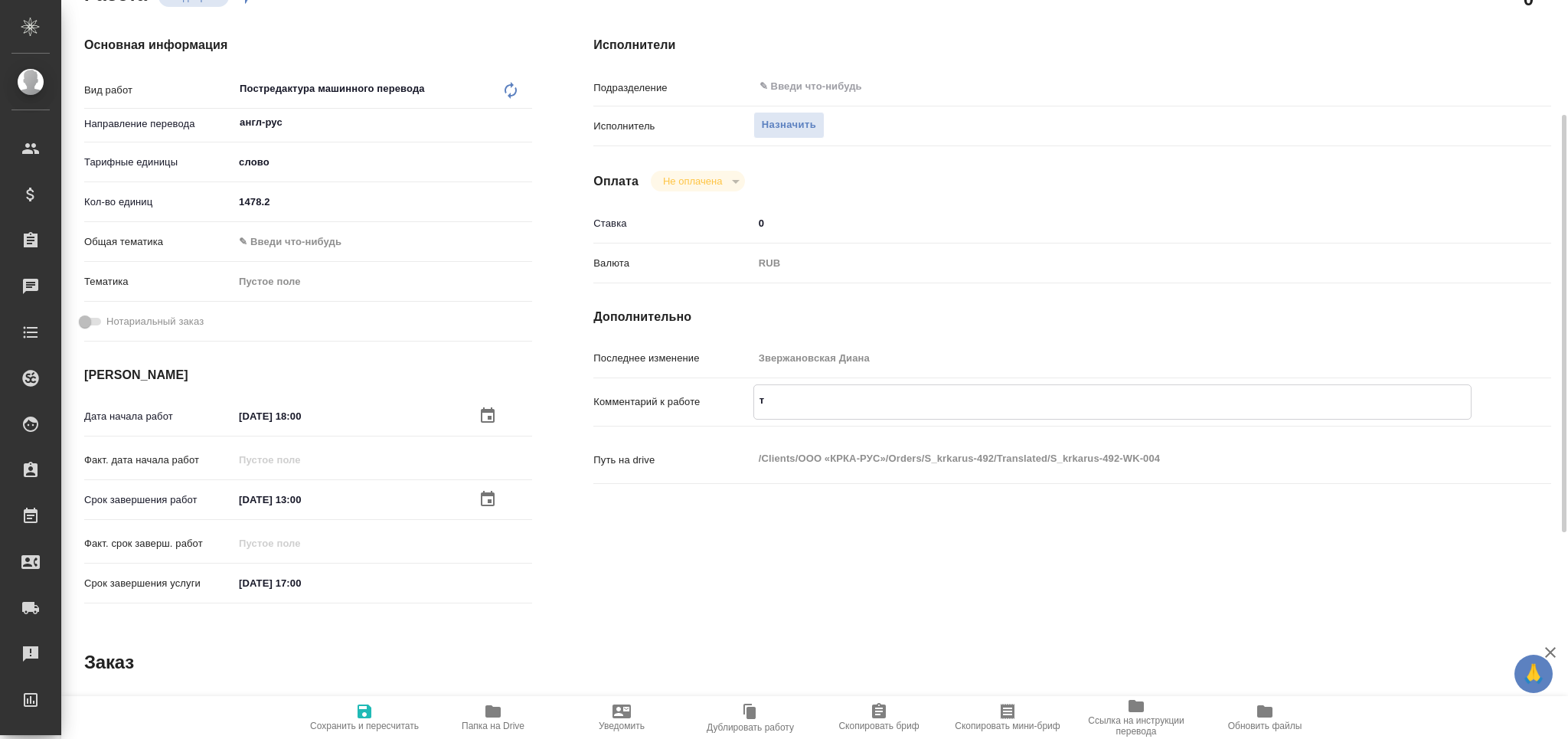
type textarea "x"
type textarea "тот"
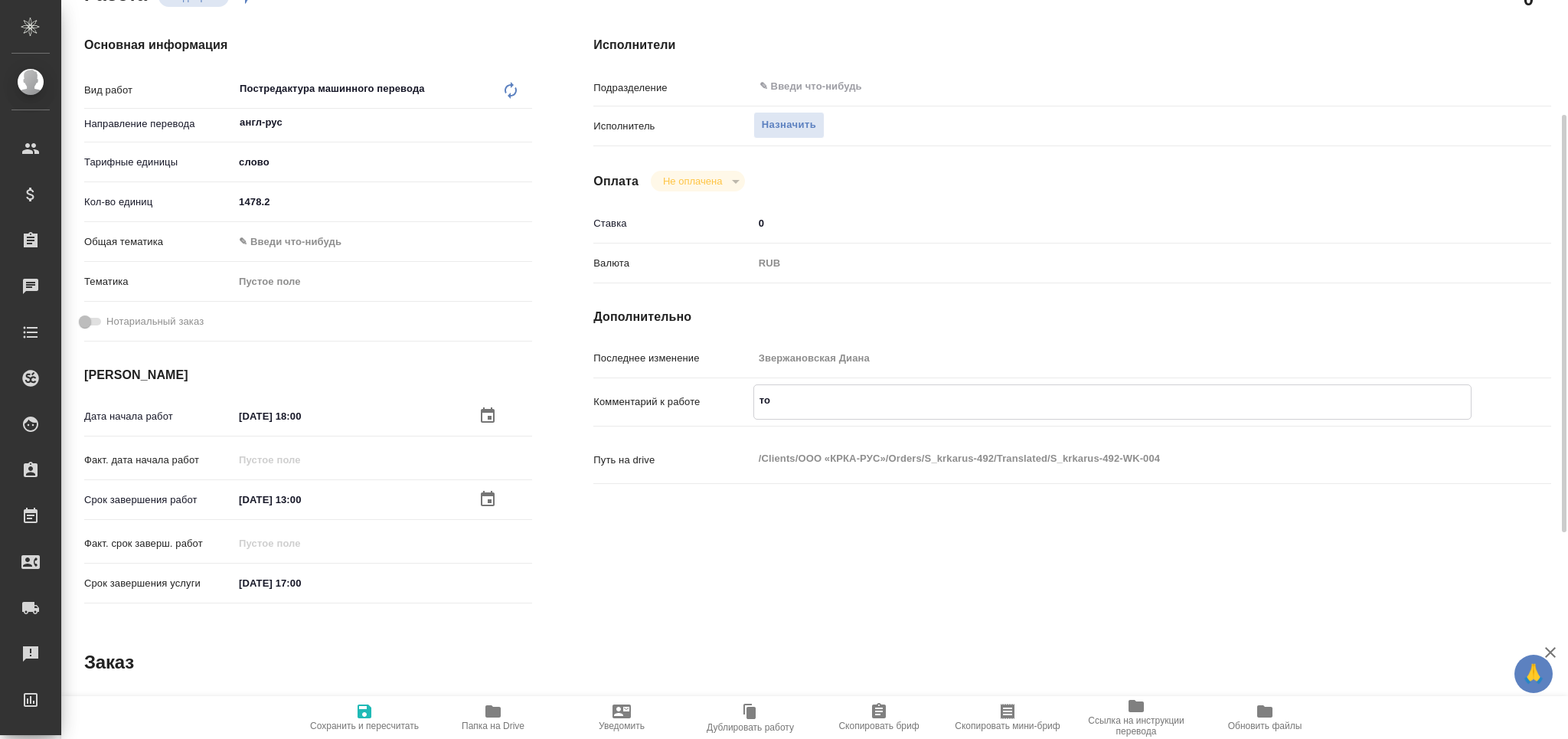
type textarea "x"
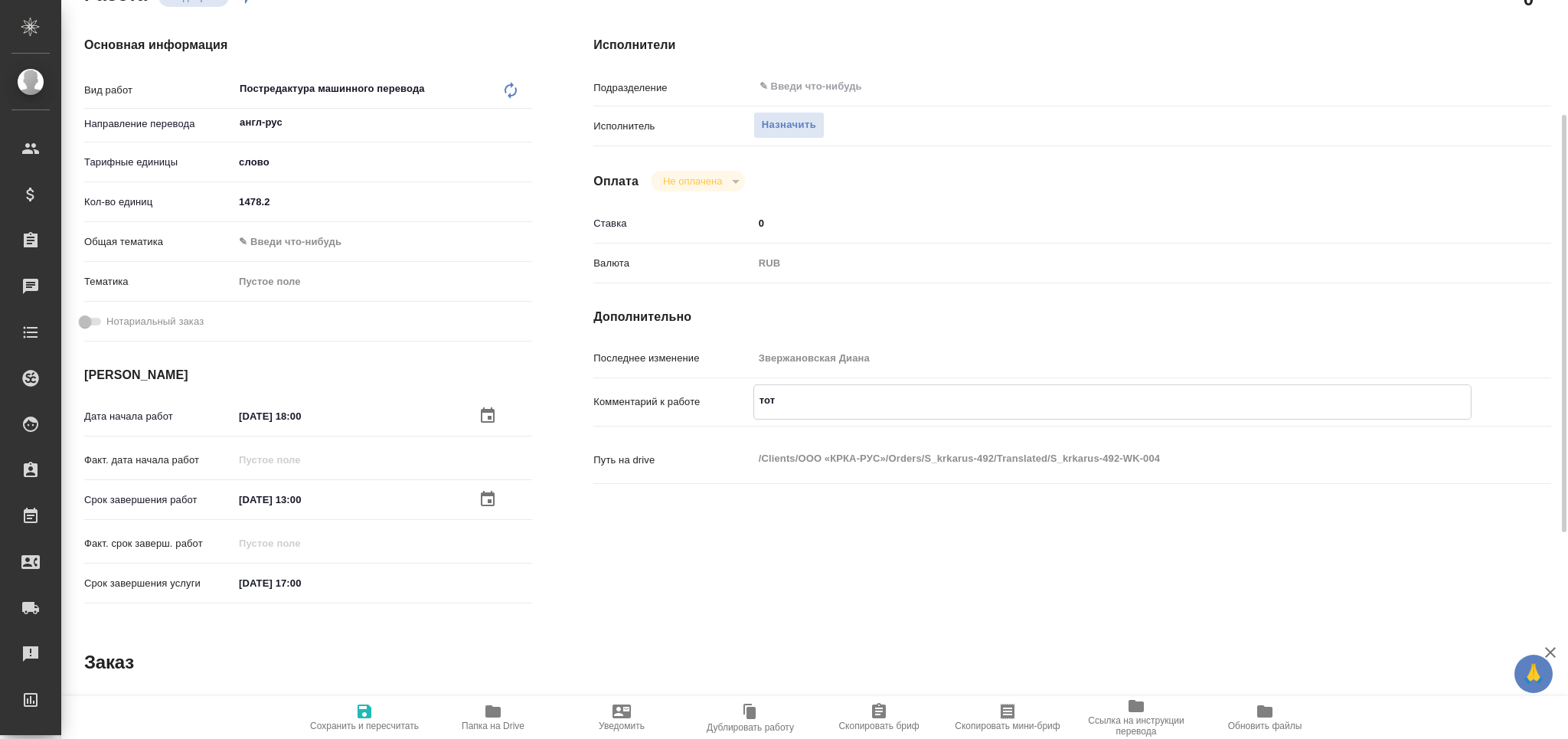
type textarea "тота"
type textarea "x"
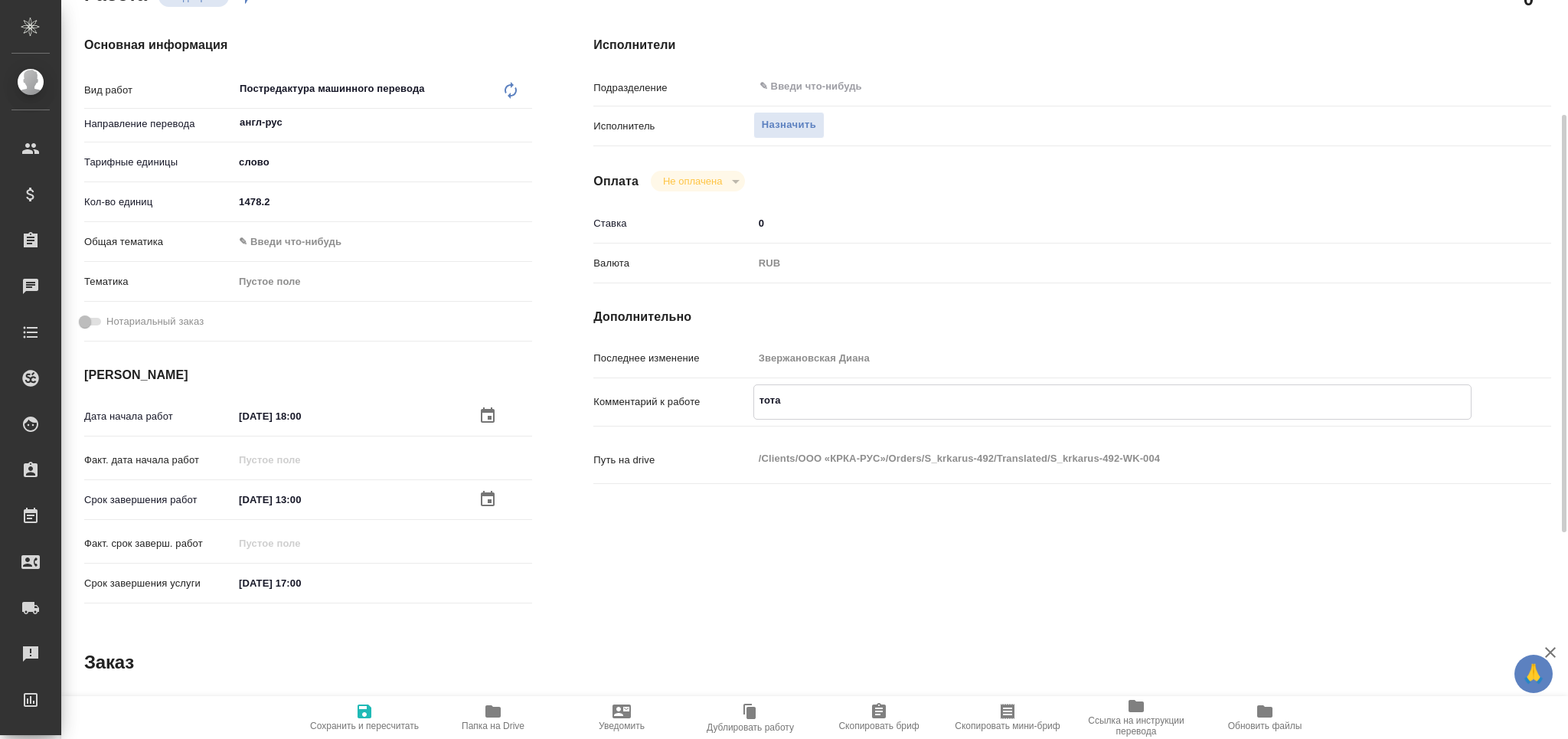
type textarea "x"
type textarea "тотал"
type textarea "x"
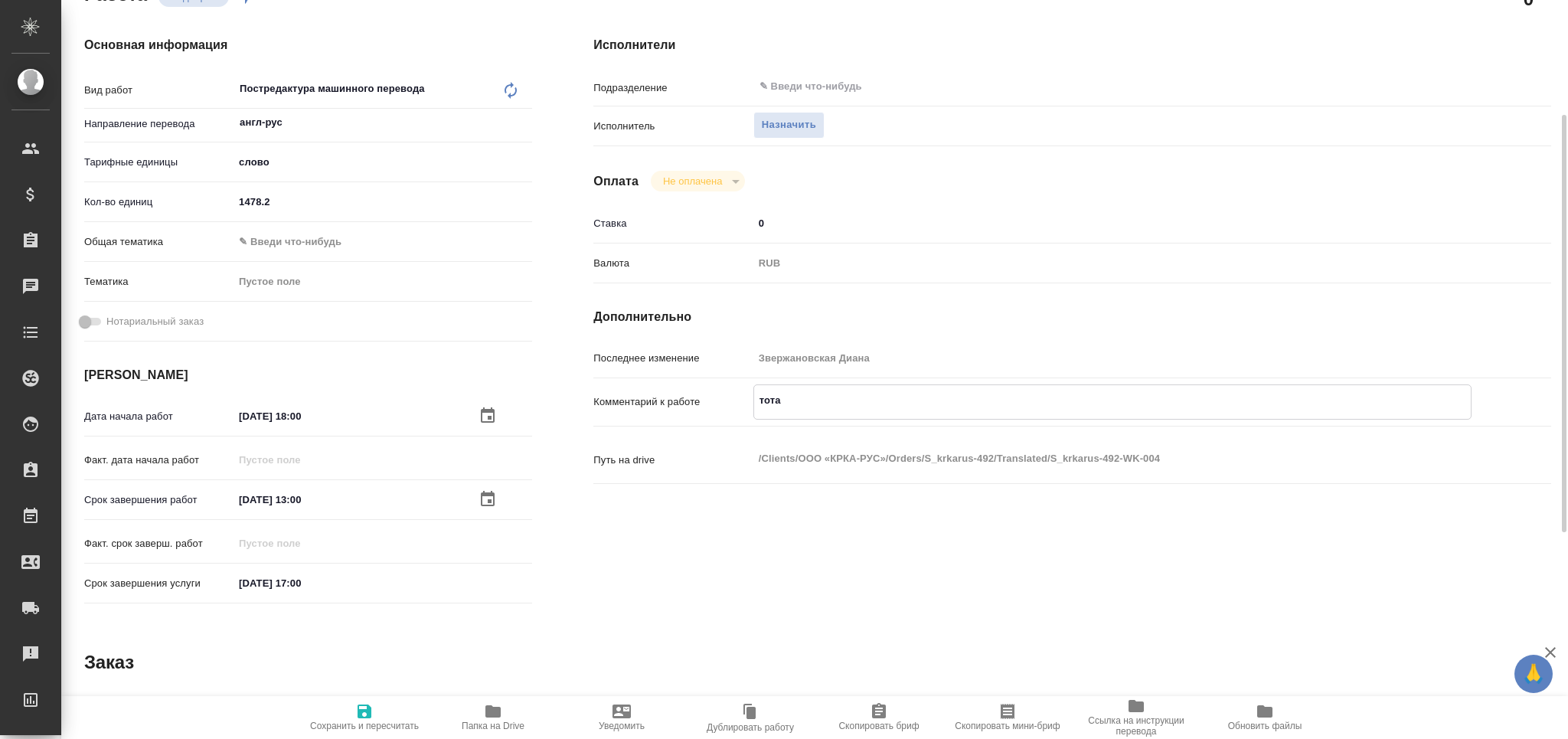
type textarea "x"
type textarea "тотал"
type textarea "x"
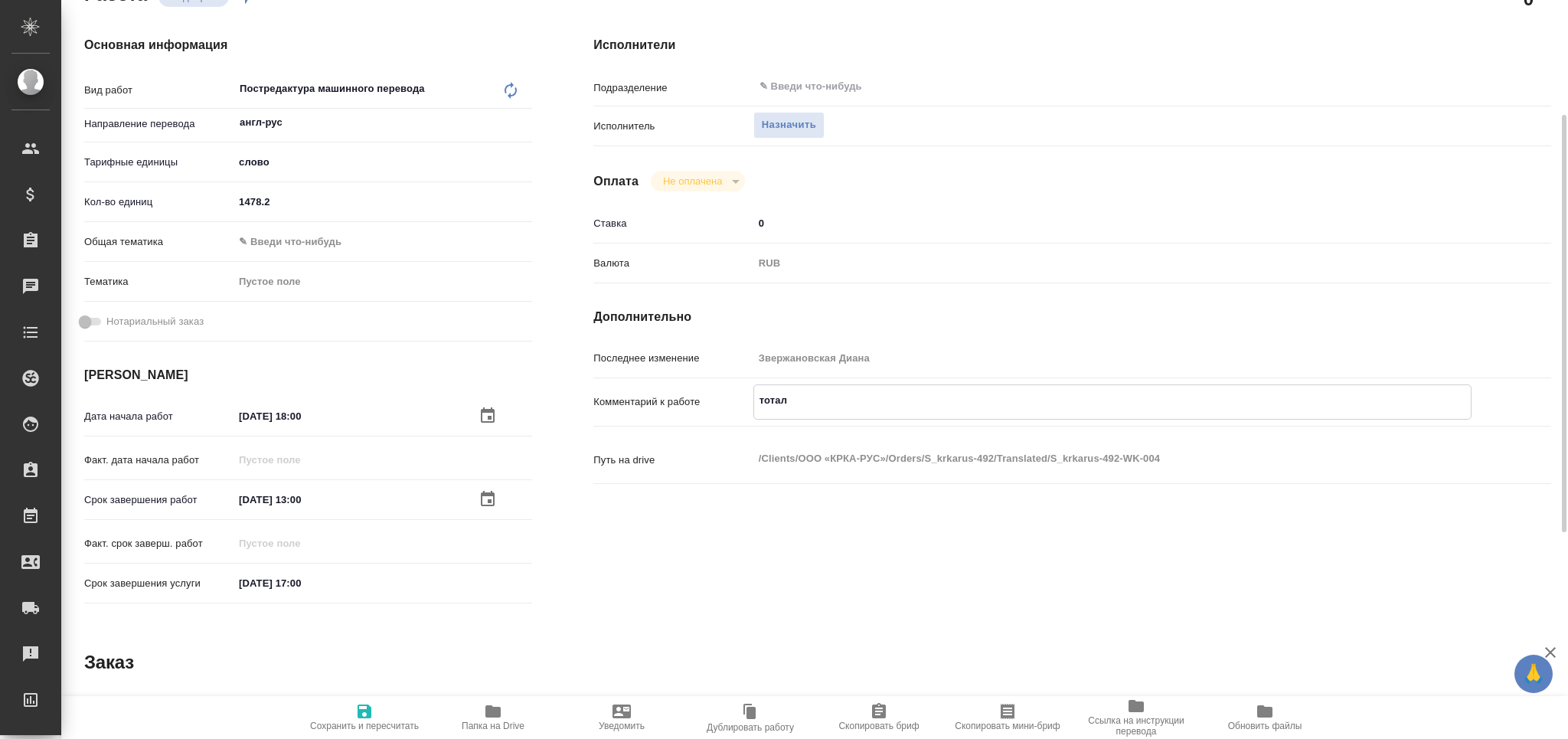
type textarea "x"
paste textarea "3632"
type textarea "x"
type textarea "тотал 3632"
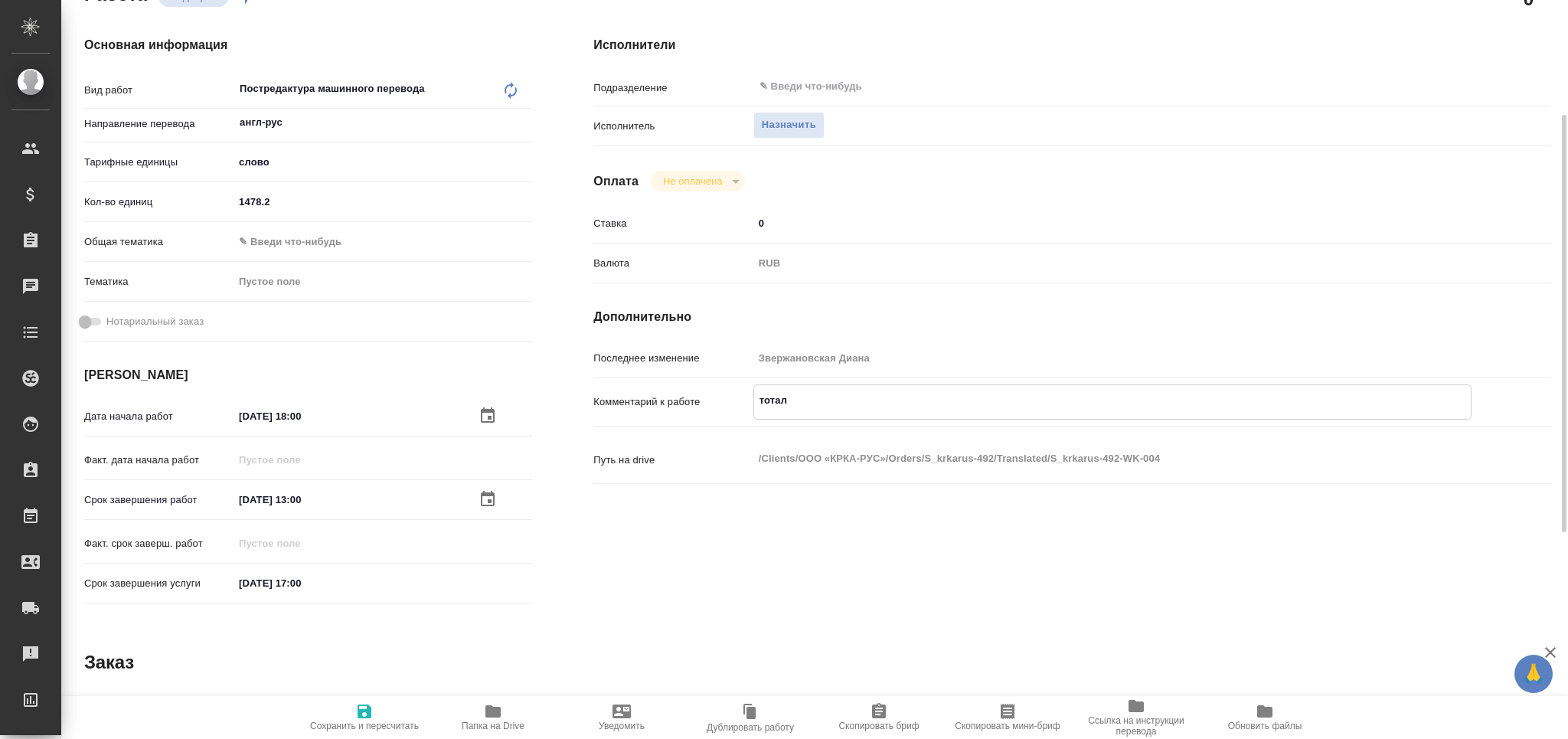
type textarea "x"
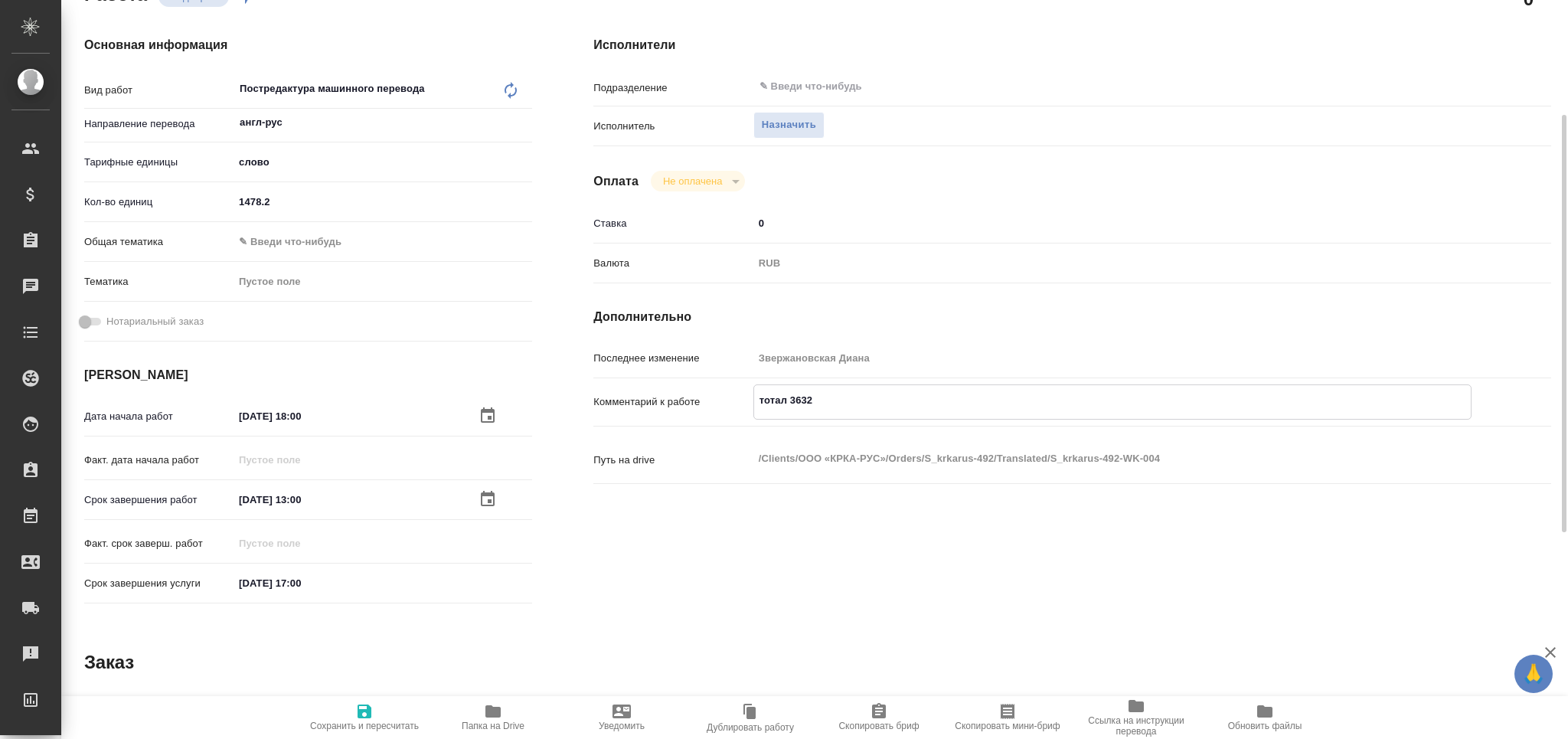
type textarea "тотал 3632"
type textarea "x"
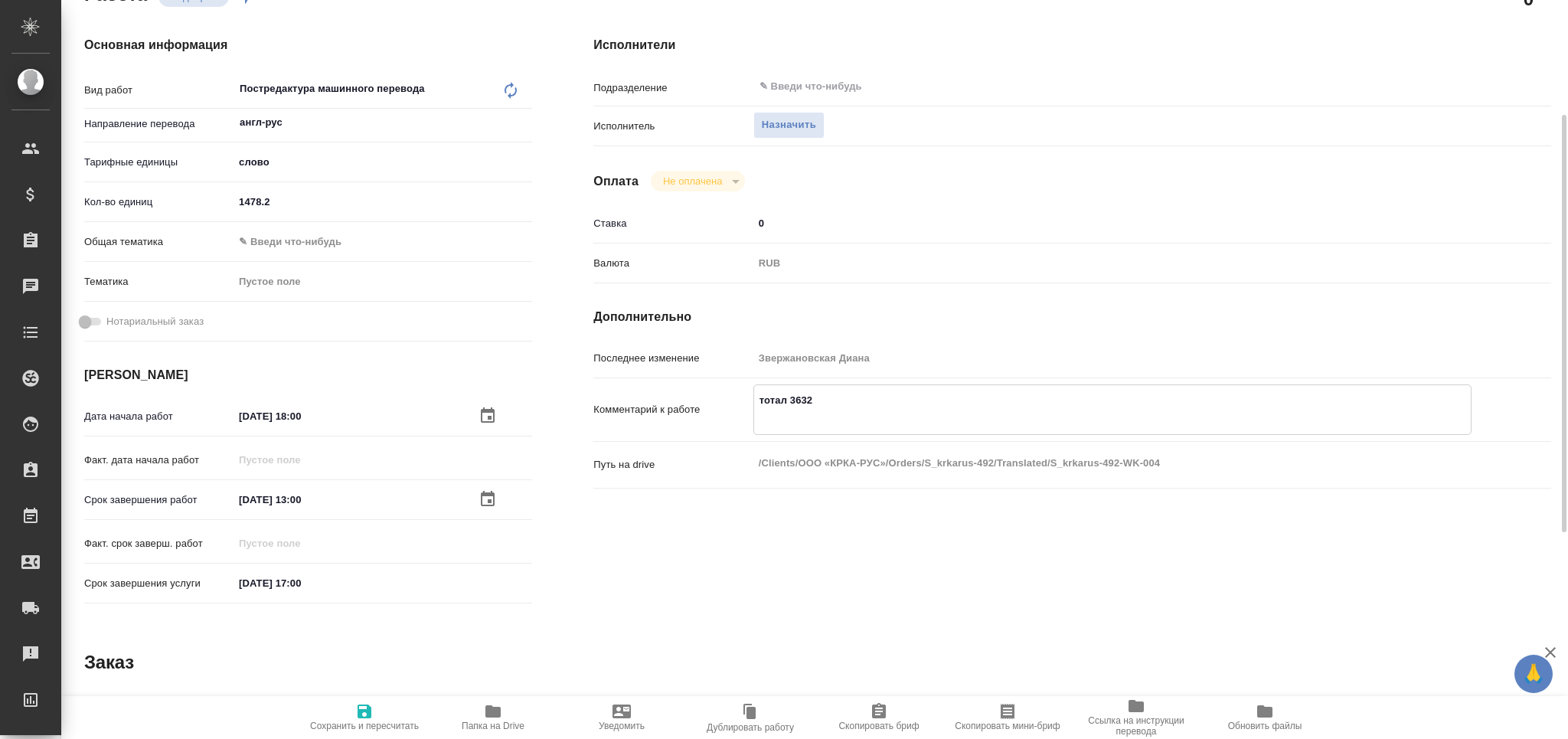
scroll to position [567, 0]
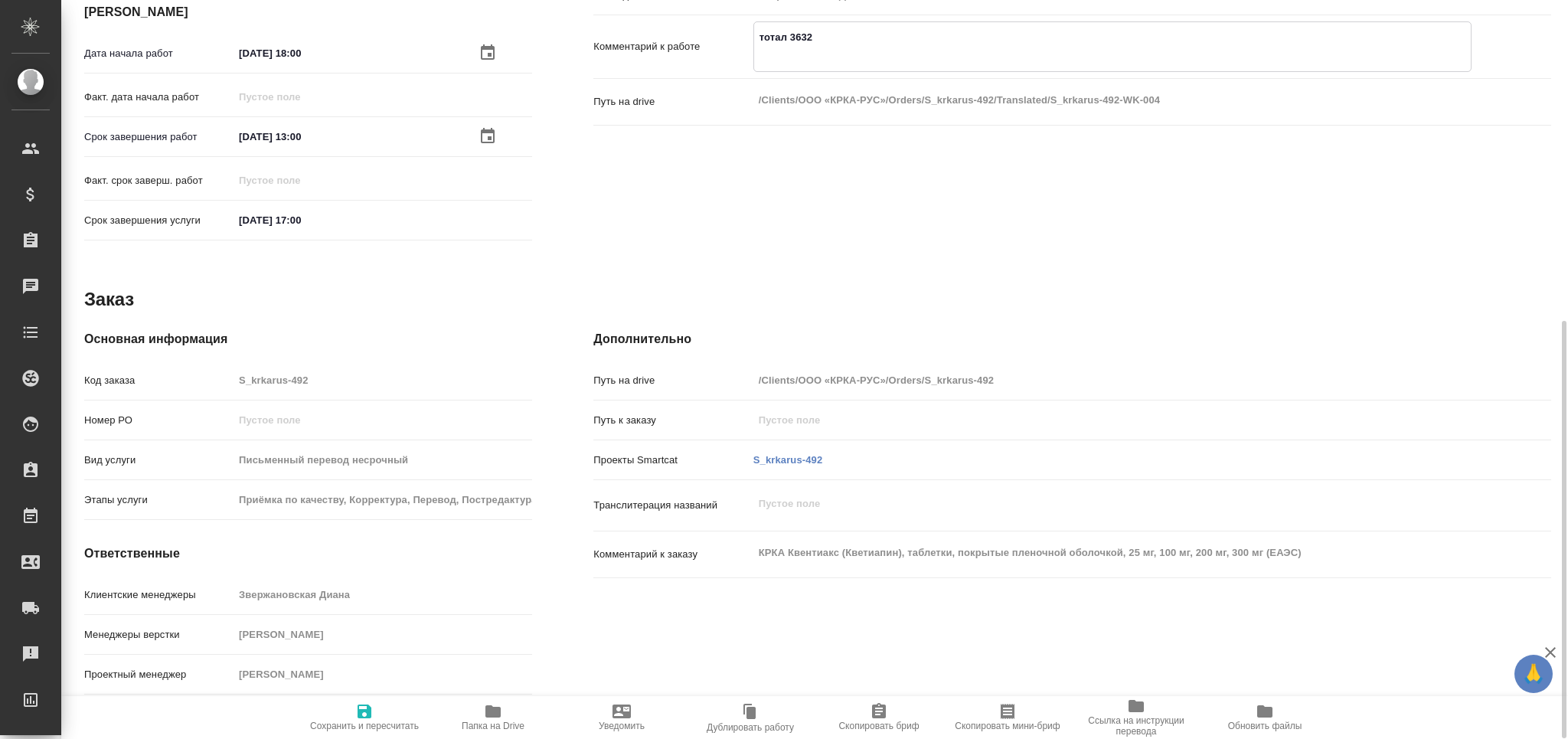
type textarea "тотал 3632"
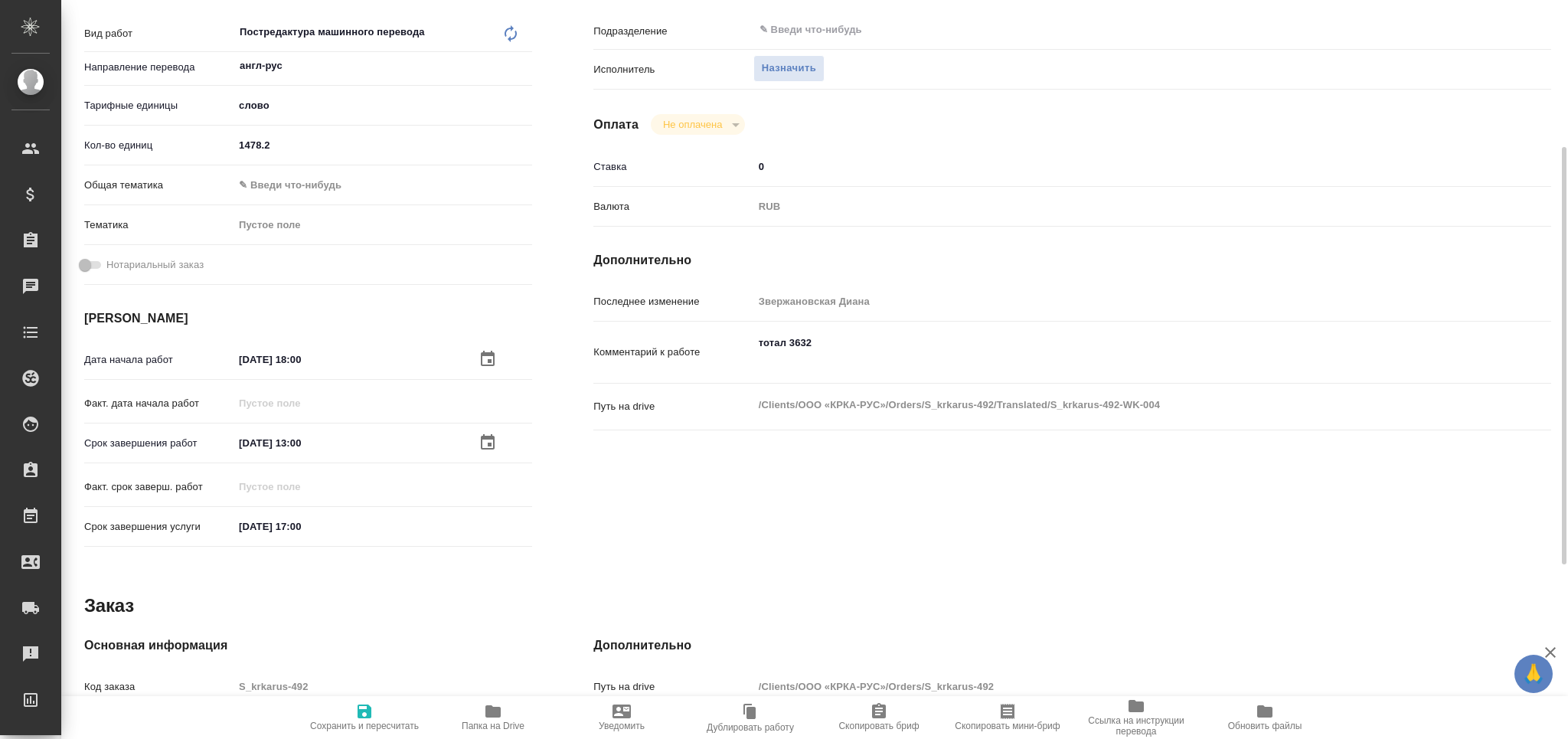
type textarea "x"
click at [824, 362] on textarea "тотал 3632" at bounding box center [1112, 352] width 716 height 42
paste textarea "КРКА Квентиакс (Кветиапин), таблетки, покрытые пленочной оболочкой, 25 мг, 100 …"
type textarea "x"
type textarea "тотал 3632 КРКА Квентиакс (Кветиапин), таблетки, покрытые пленочной оболочкой, …"
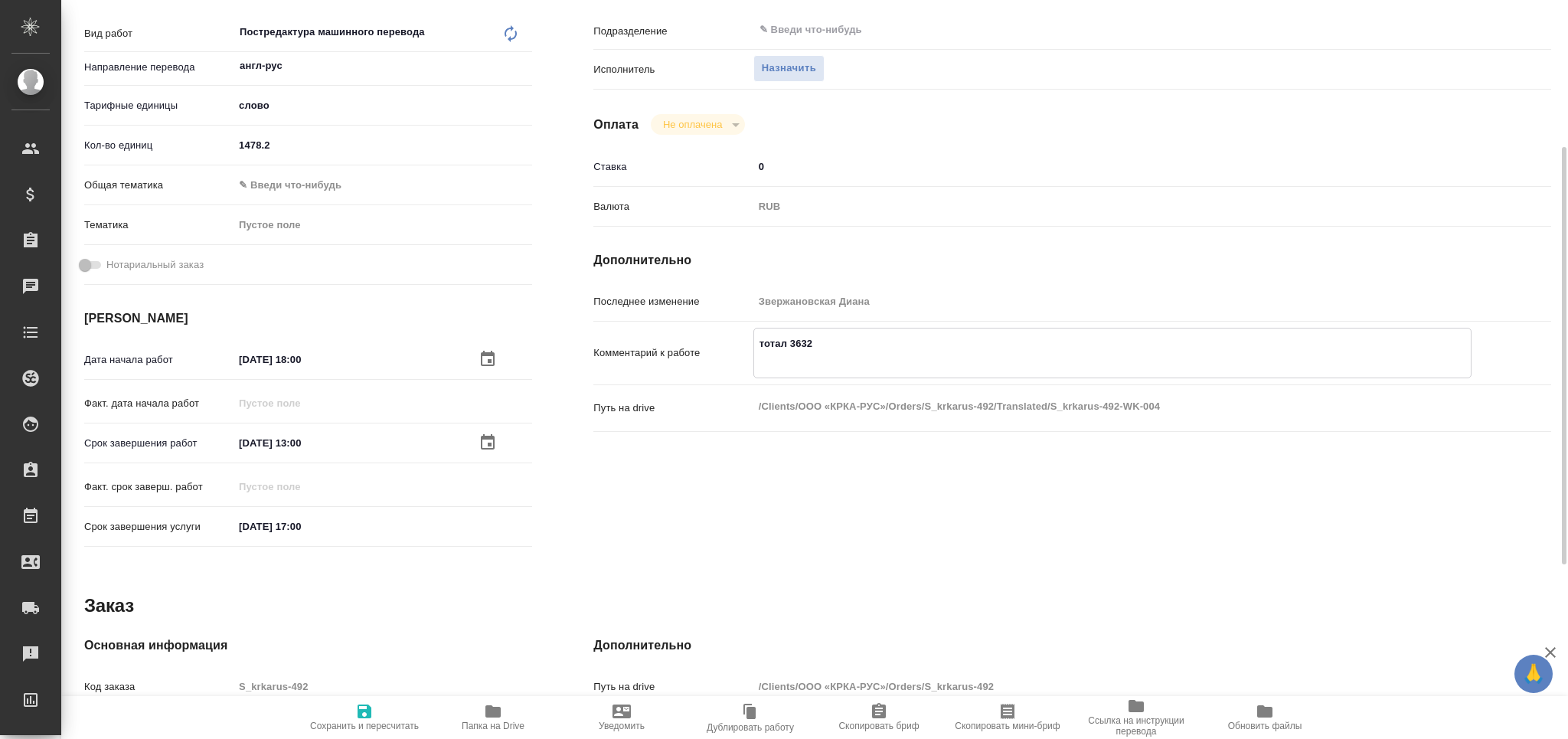
type textarea "x"
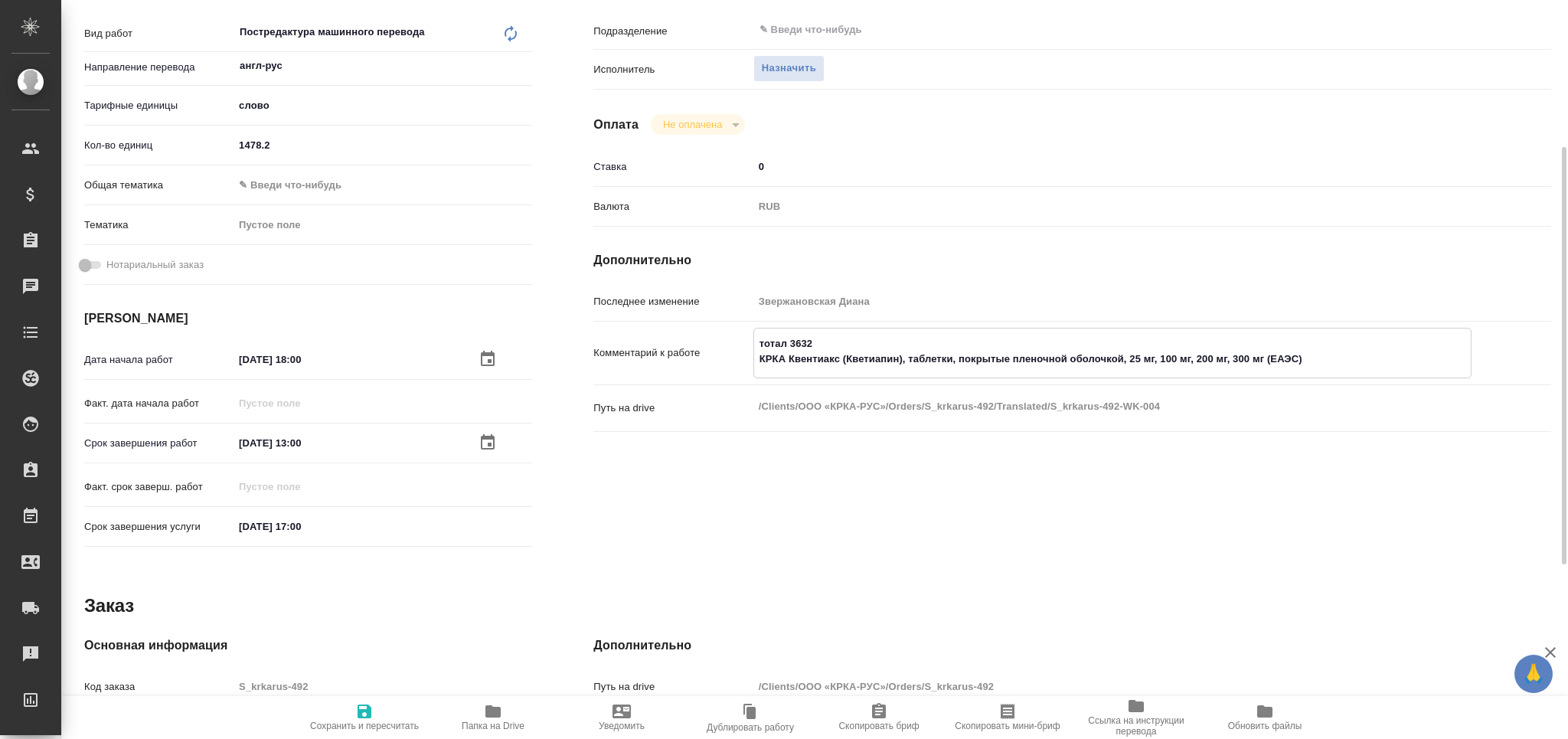
type textarea "тотал 3632 КРКА Квентиакс (Кветиапин), таблетки, покрытые пленочной оболочкой, …"
type textarea "x"
click at [370, 730] on span "Сохранить и пересчитать" at bounding box center [364, 726] width 109 height 11
type textarea "x"
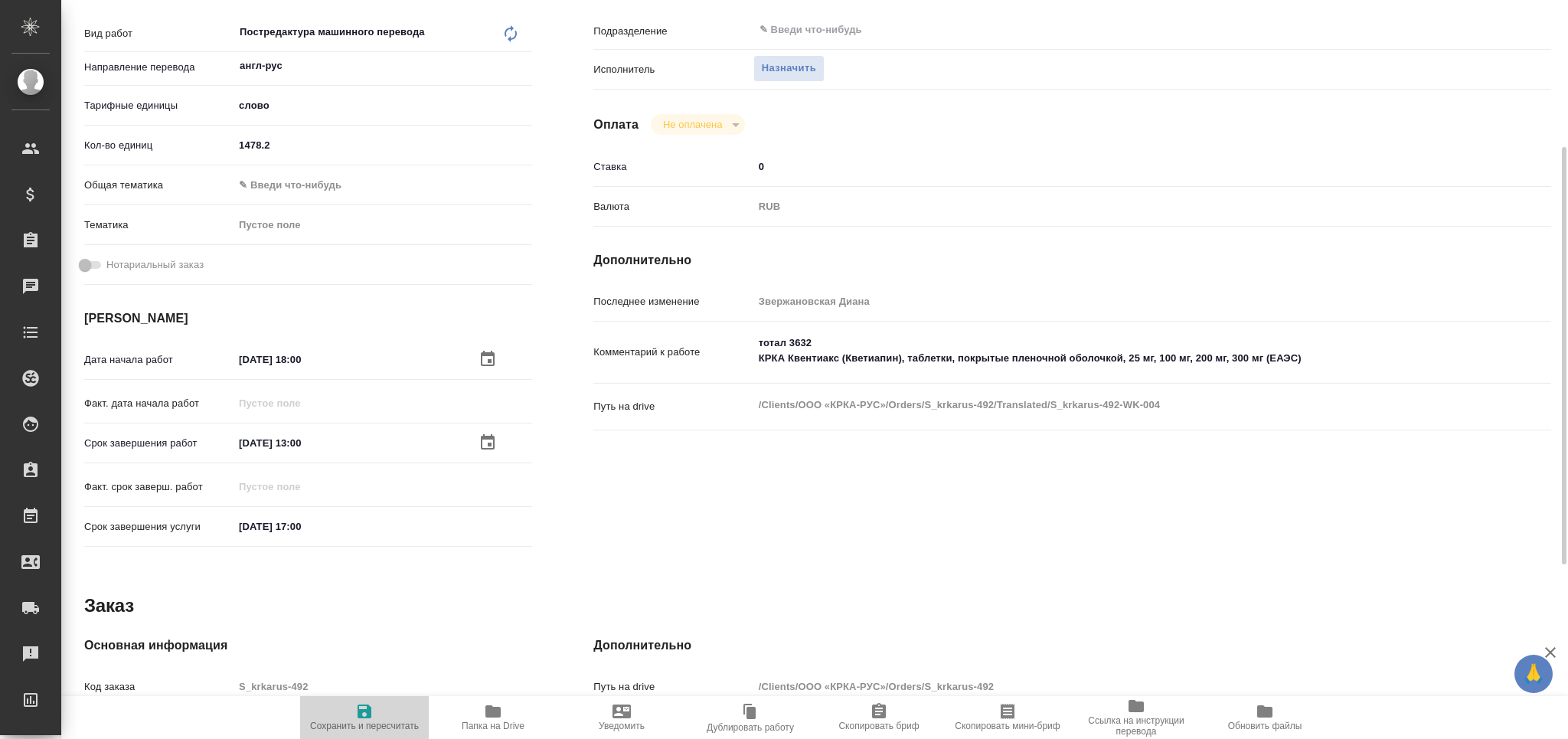
type textarea "x"
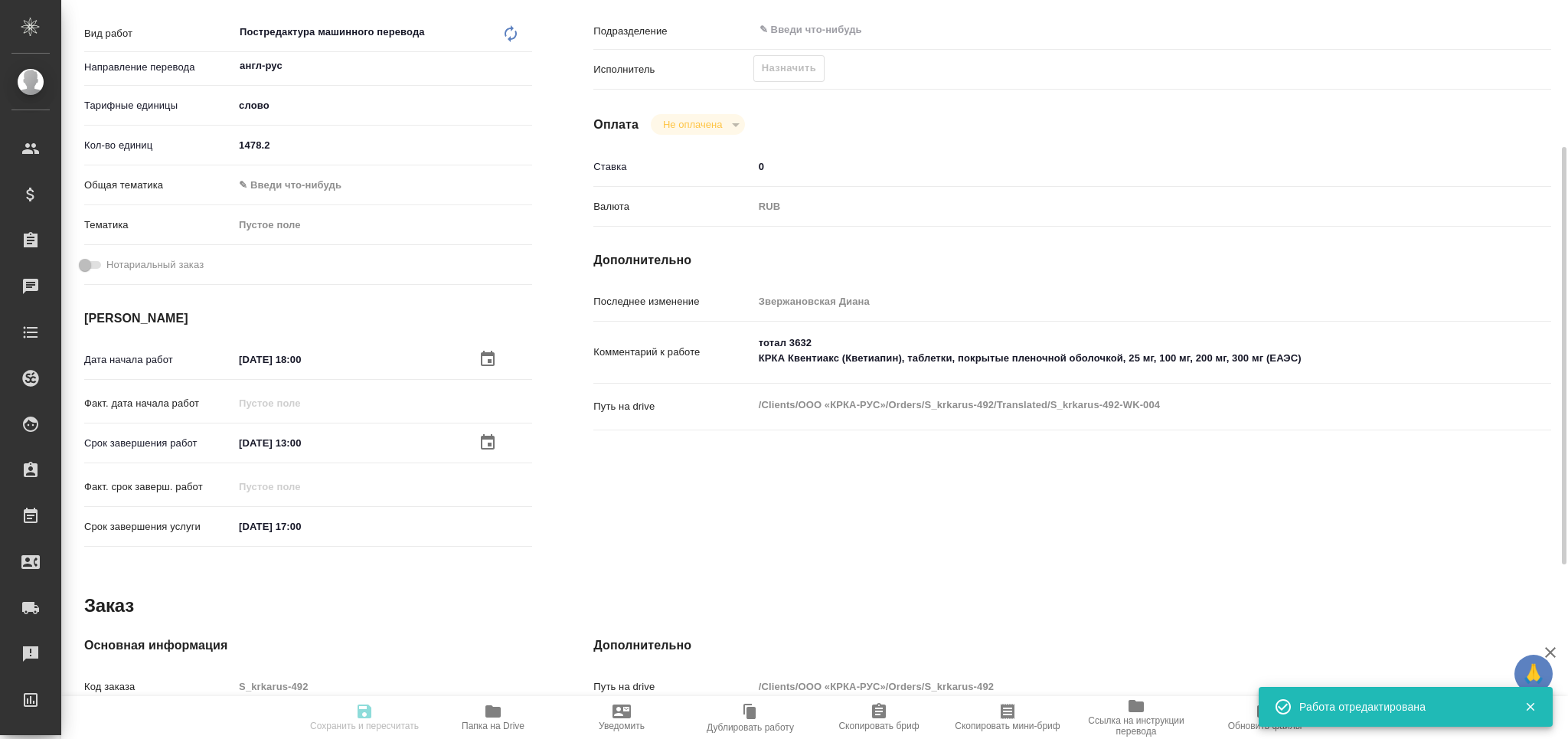
type input "recruiting"
type textarea "Постредактура машинного перевода"
type textarea "x"
type input "англ-рус"
type input "5a8b1489cc6b4906c91bfd90"
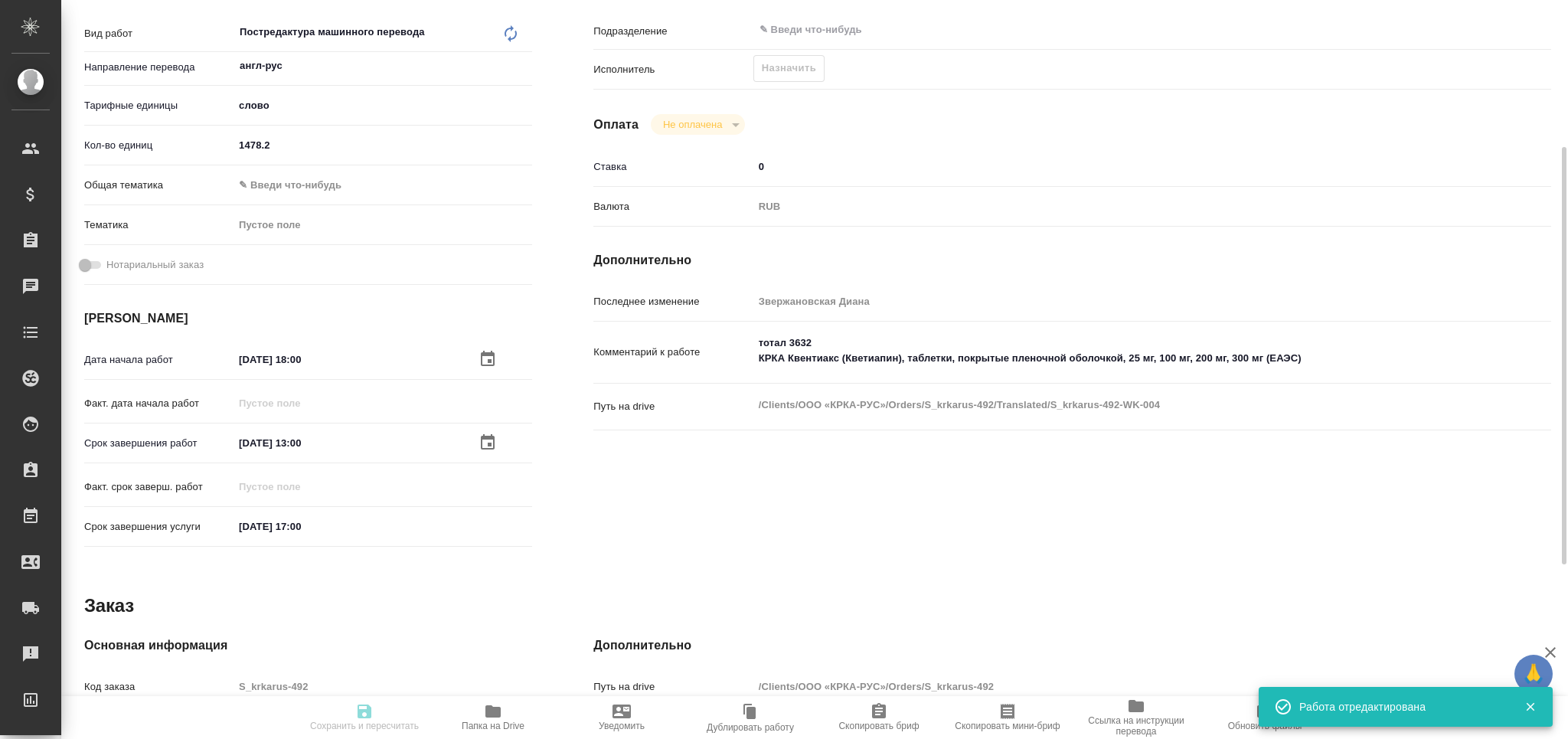
type input "1478.2"
type input "med"
type input "[DATE] 18:00"
type input "[DATE] 13:00"
type input "[DATE] 17:00"
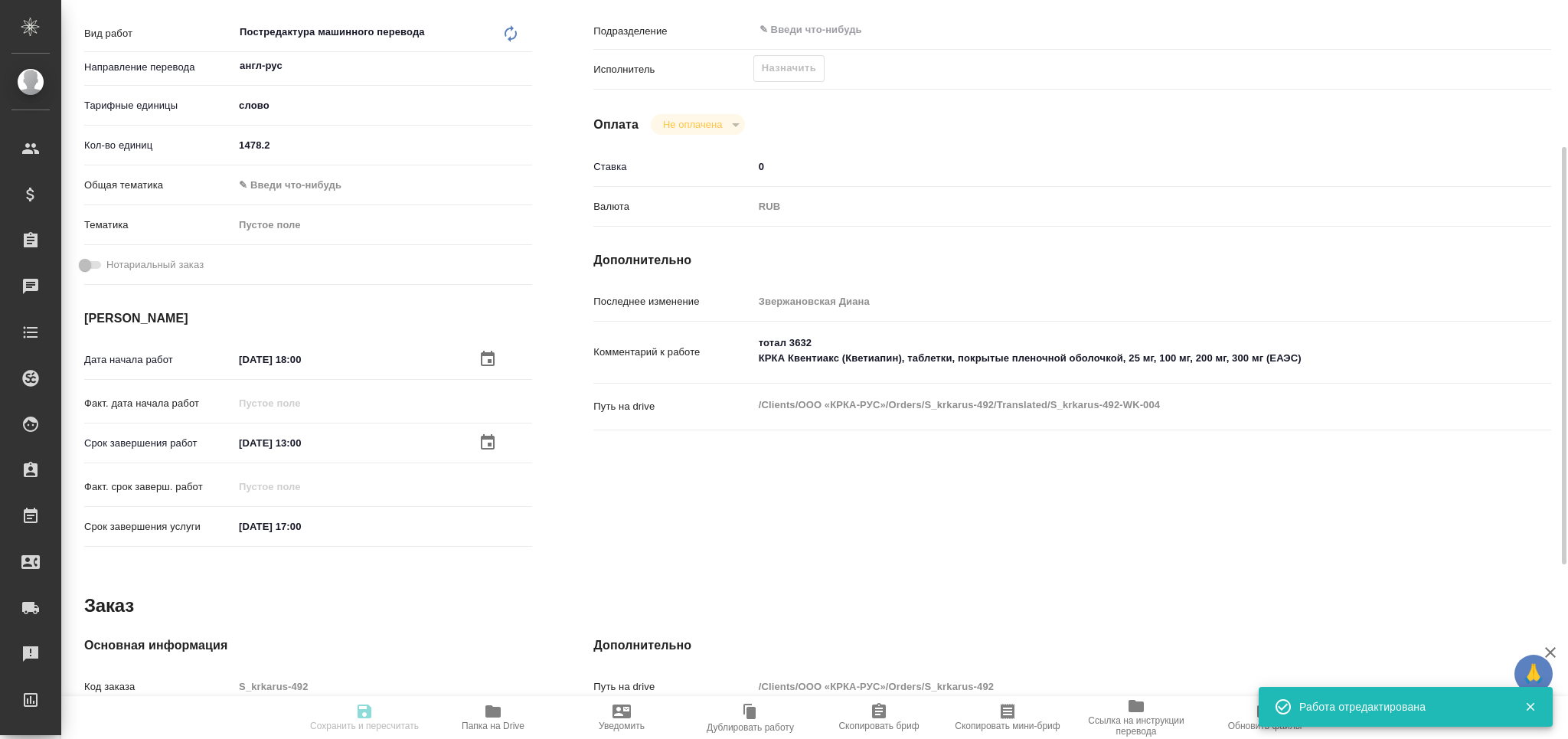
type input "notPayed"
type input "0"
type input "RUB"
type input "[PERSON_NAME]"
type textarea "тотал 3632 КРКА Квентиакс (Кветиапин), таблетки, покрытые пленочной оболочкой, …"
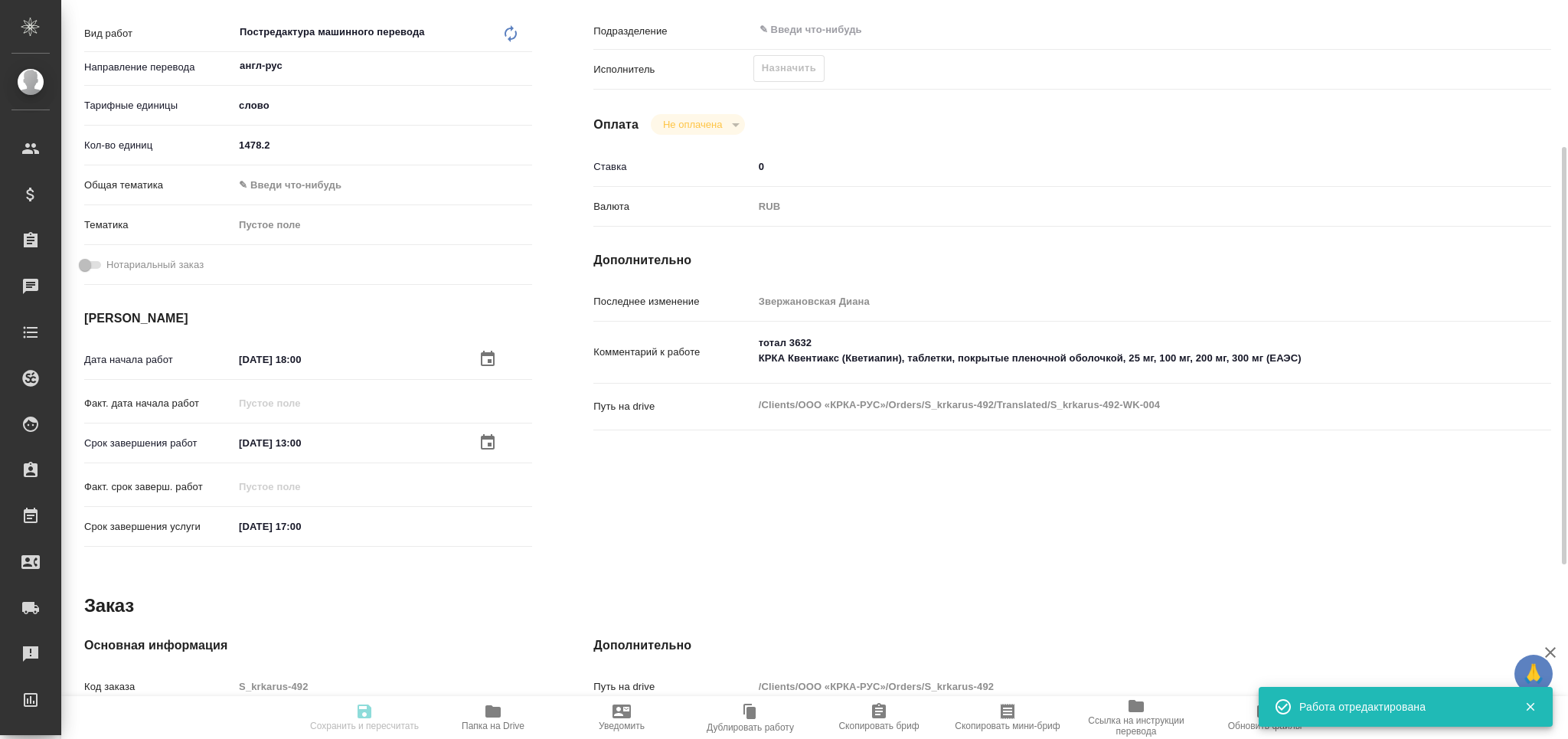
type textarea "x"
type textarea "/Clients/ООО «КРКА-РУС»/Orders/S_krkarus-492/Translated/S_krkarus-492-WK-004"
type textarea "x"
type input "S_krkarus-492"
type input "Письменный перевод несрочный"
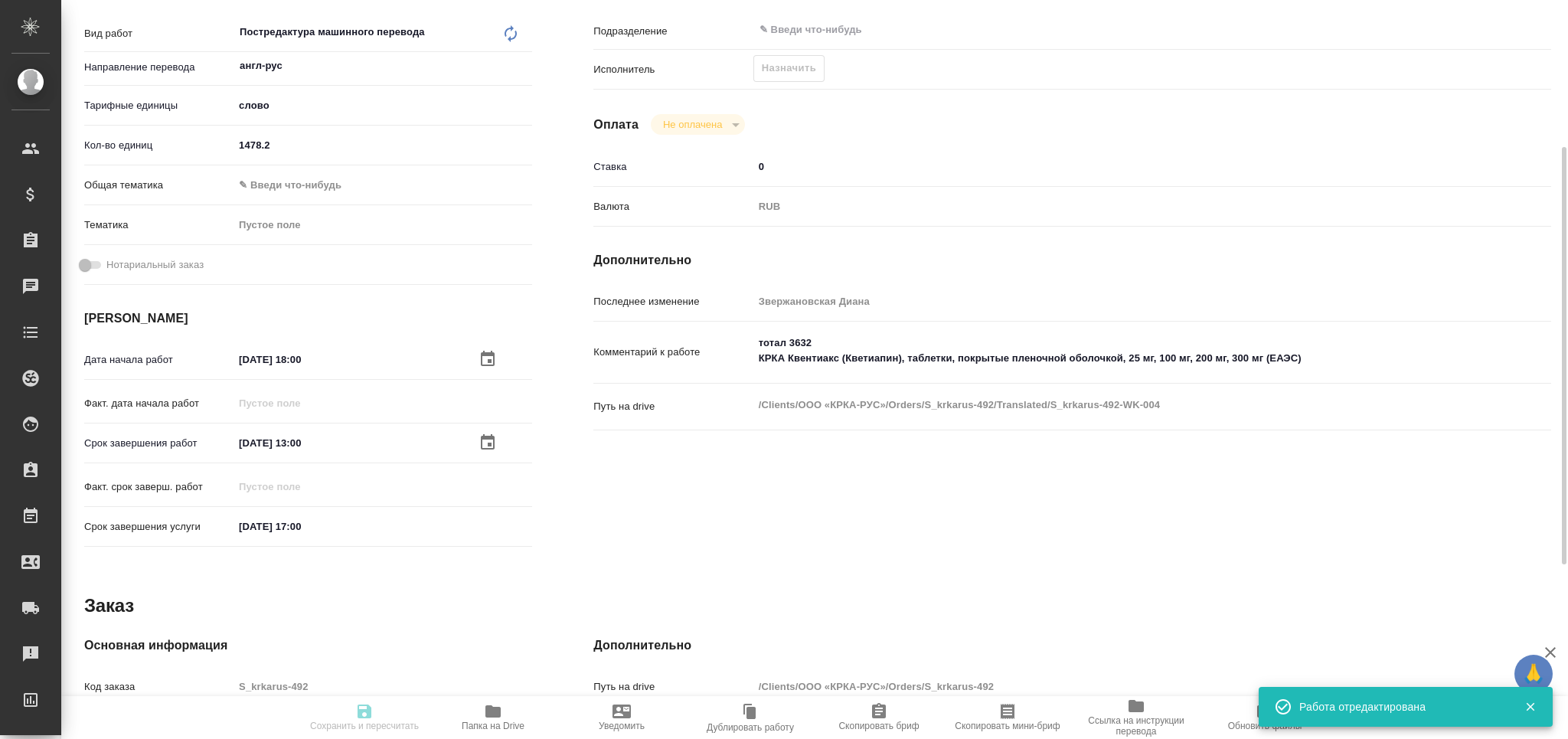
type input "Приёмка по качеству, Корректура, Перевод, Постредактура машинного перевода, Ред…"
type input "Звержановская Диана"
type input "[PERSON_NAME]"
type input "/Clients/ООО «КРКА-РУС»/Orders/S_krkarus-492"
type textarea "x"
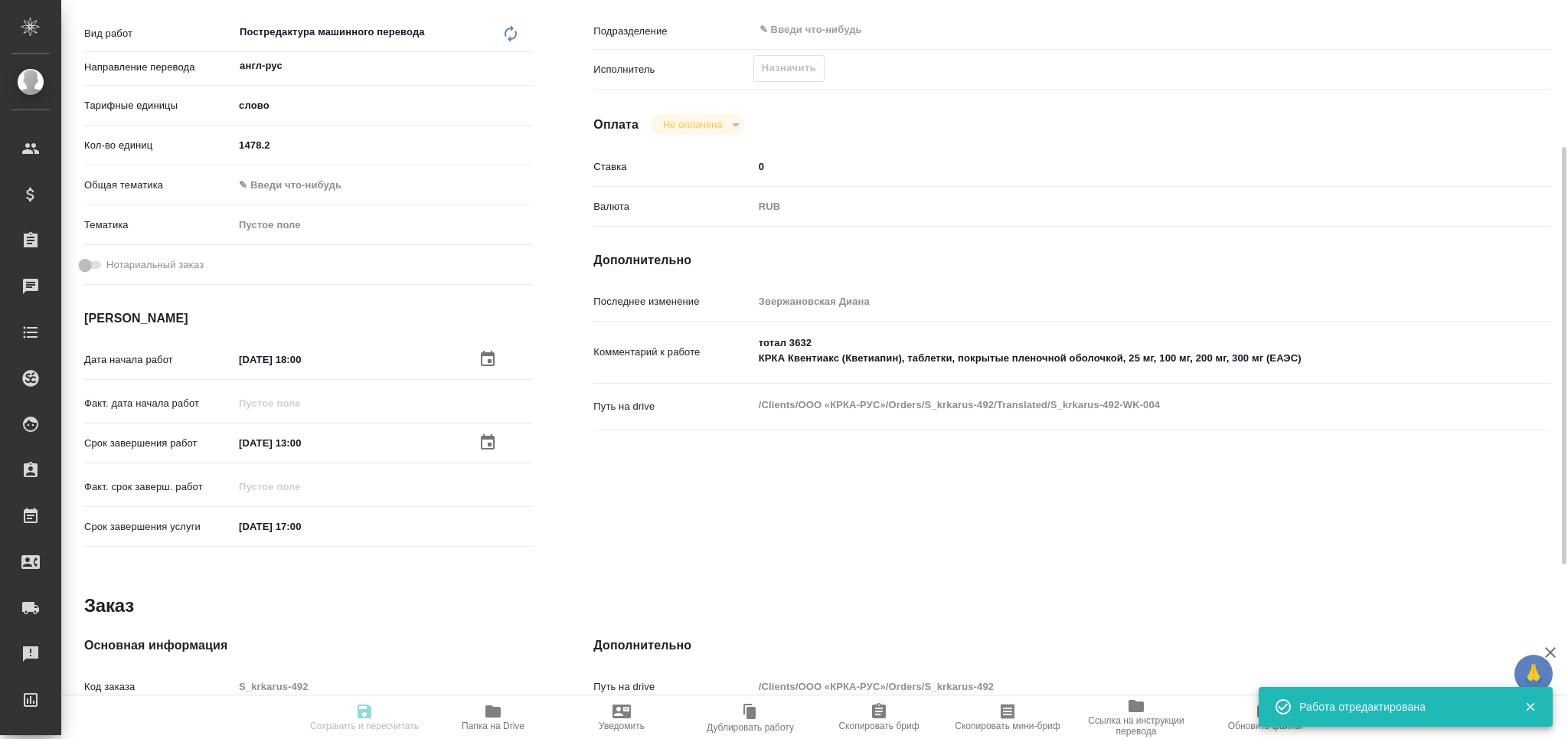
type textarea "КРКА Квентиакс (Кветиапин), таблетки, покрытые пленочной оболочкой, 25 мг, 100 …"
type textarea "x"
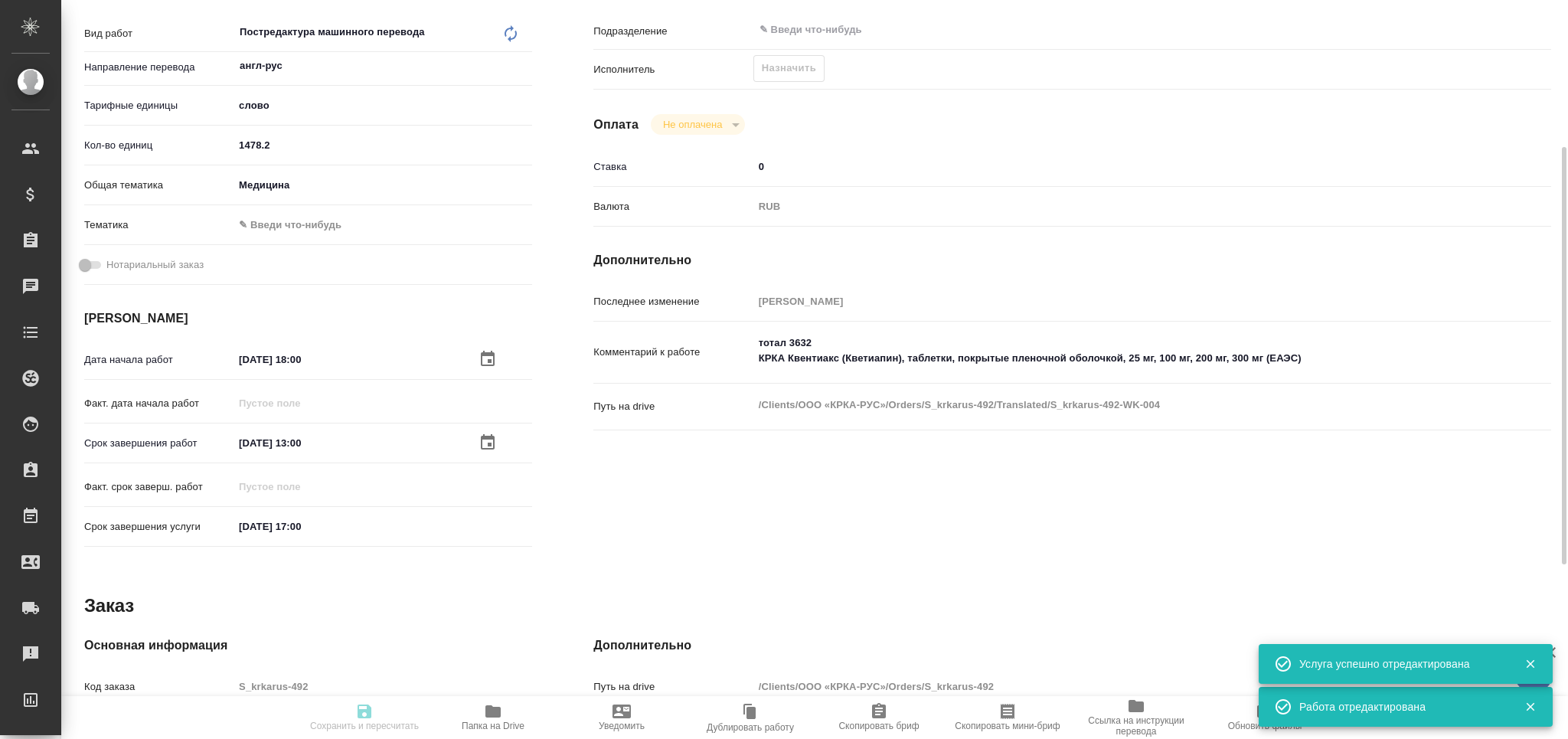
type textarea "x"
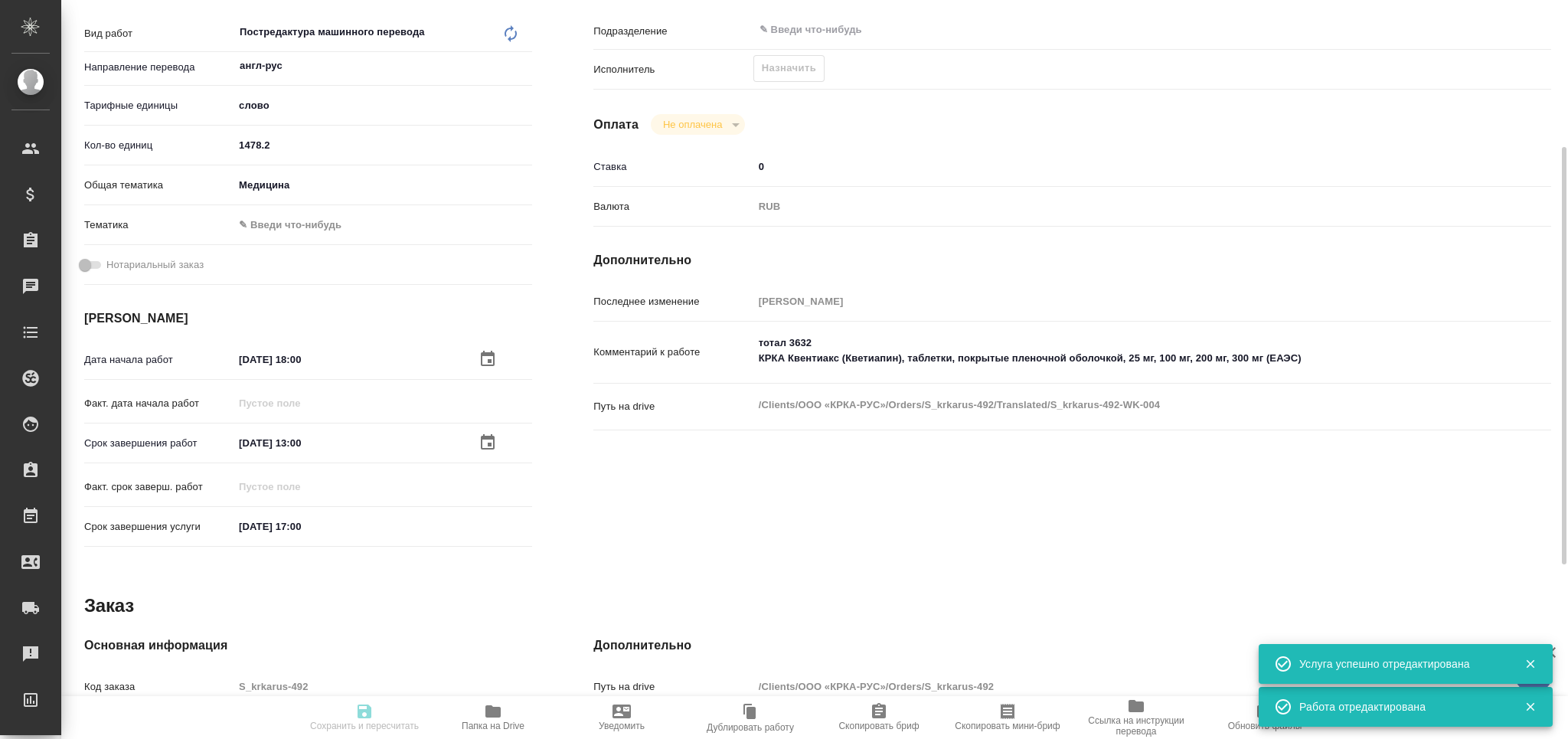
type textarea "x"
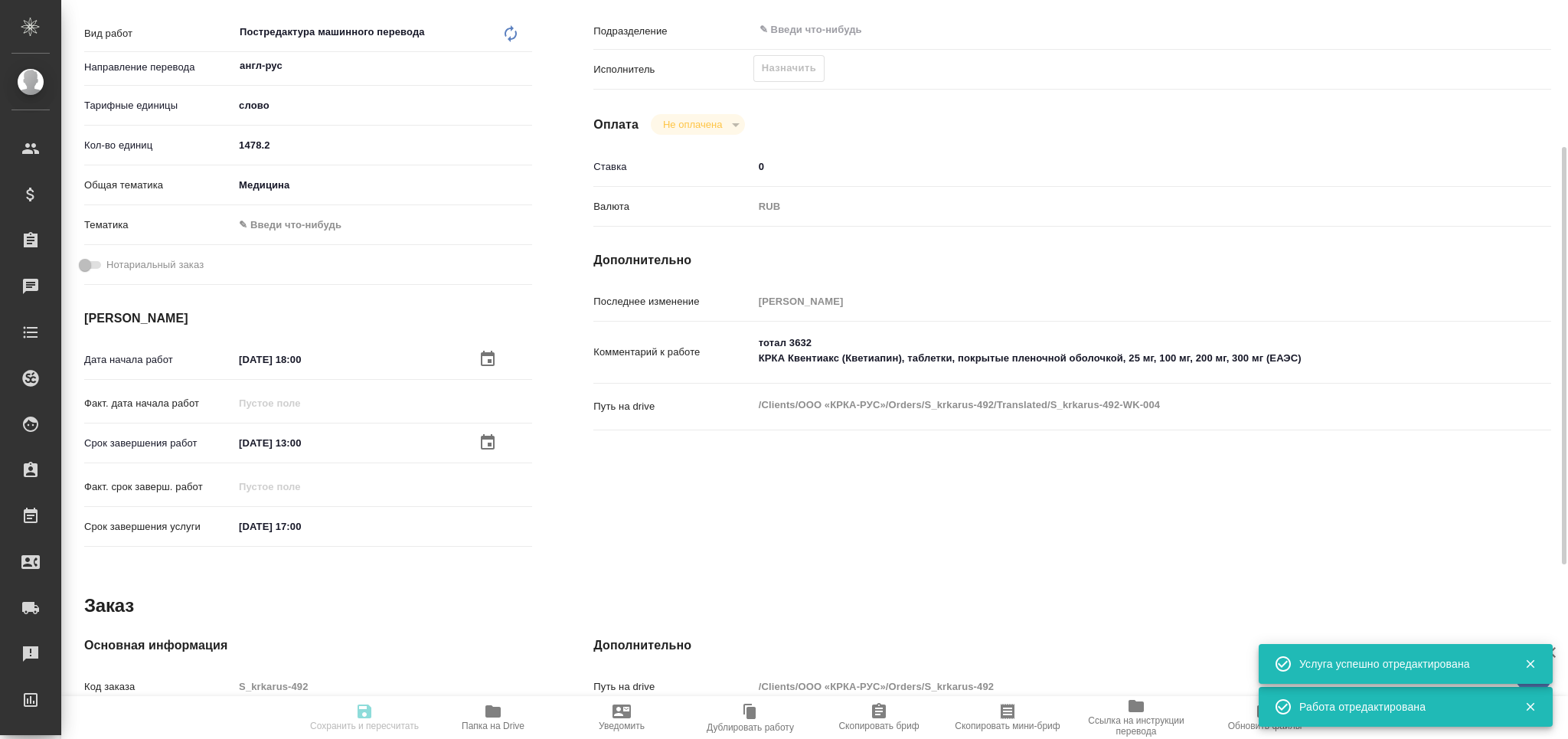
type textarea "x"
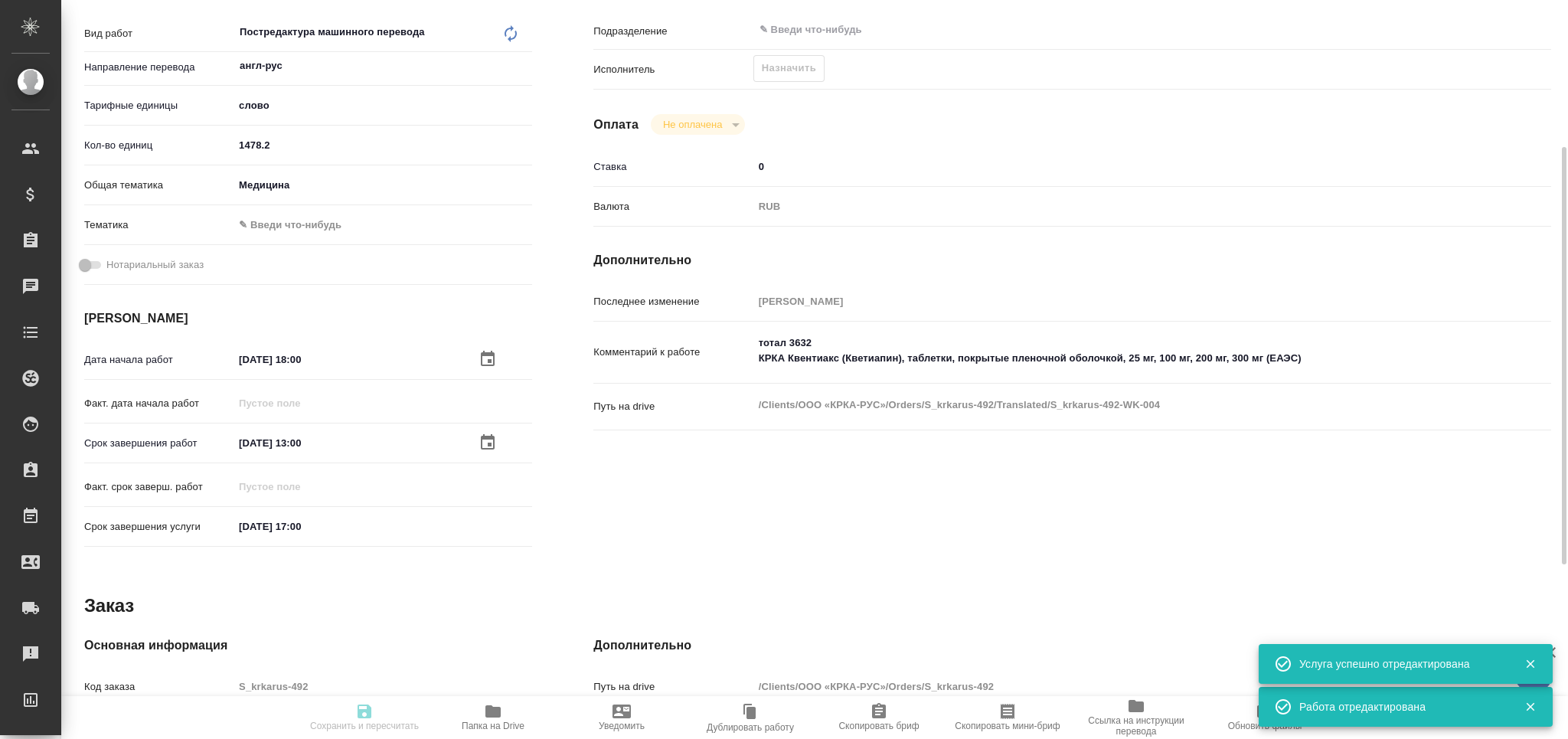
type textarea "x"
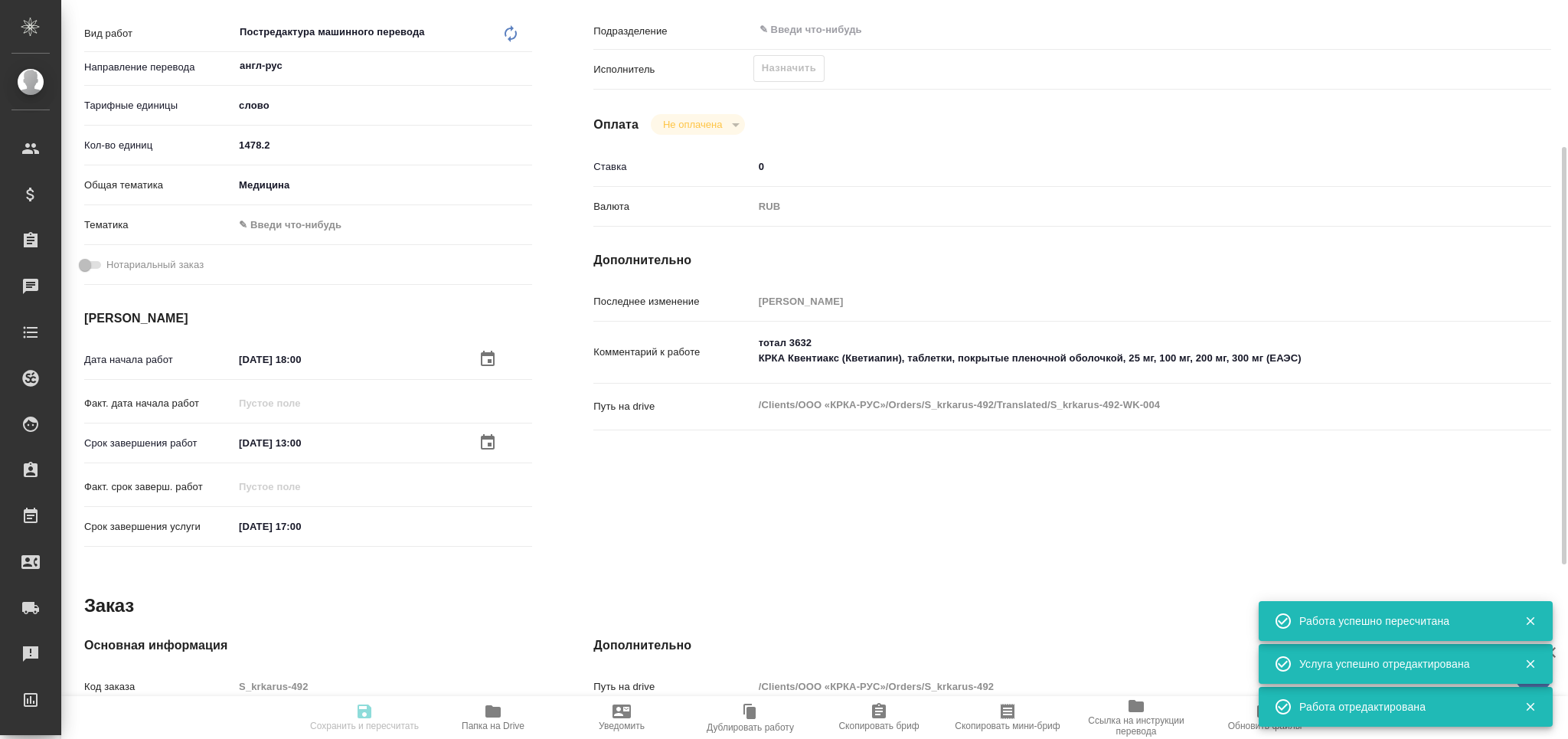
type input "recruiting"
type textarea "Постредактура машинного перевода"
type textarea "x"
type input "англ-рус"
type input "5a8b1489cc6b4906c91bfd90"
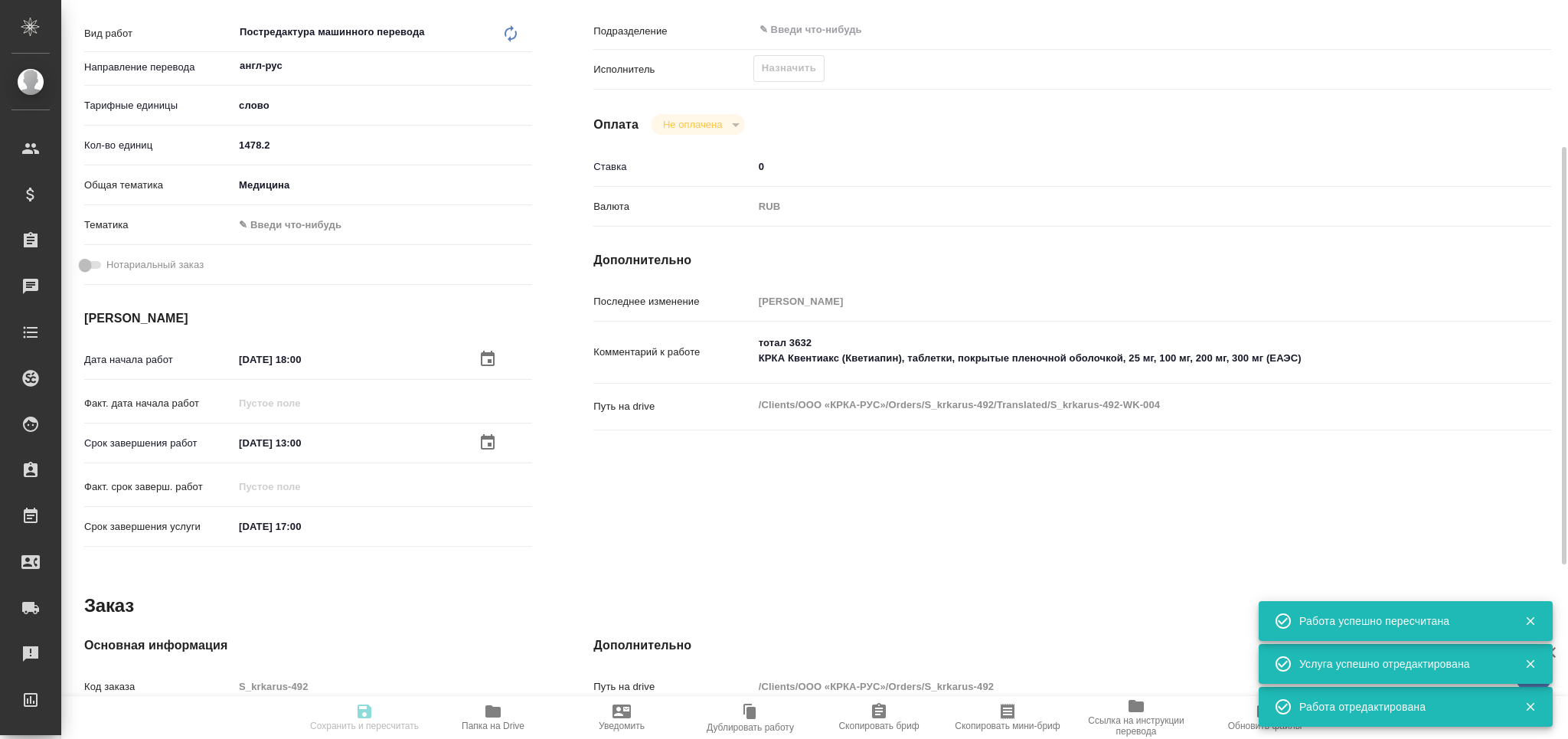
type input "1478.2"
type input "med"
type input "[DATE] 18:00"
type input "[DATE] 13:00"
type input "[DATE] 17:00"
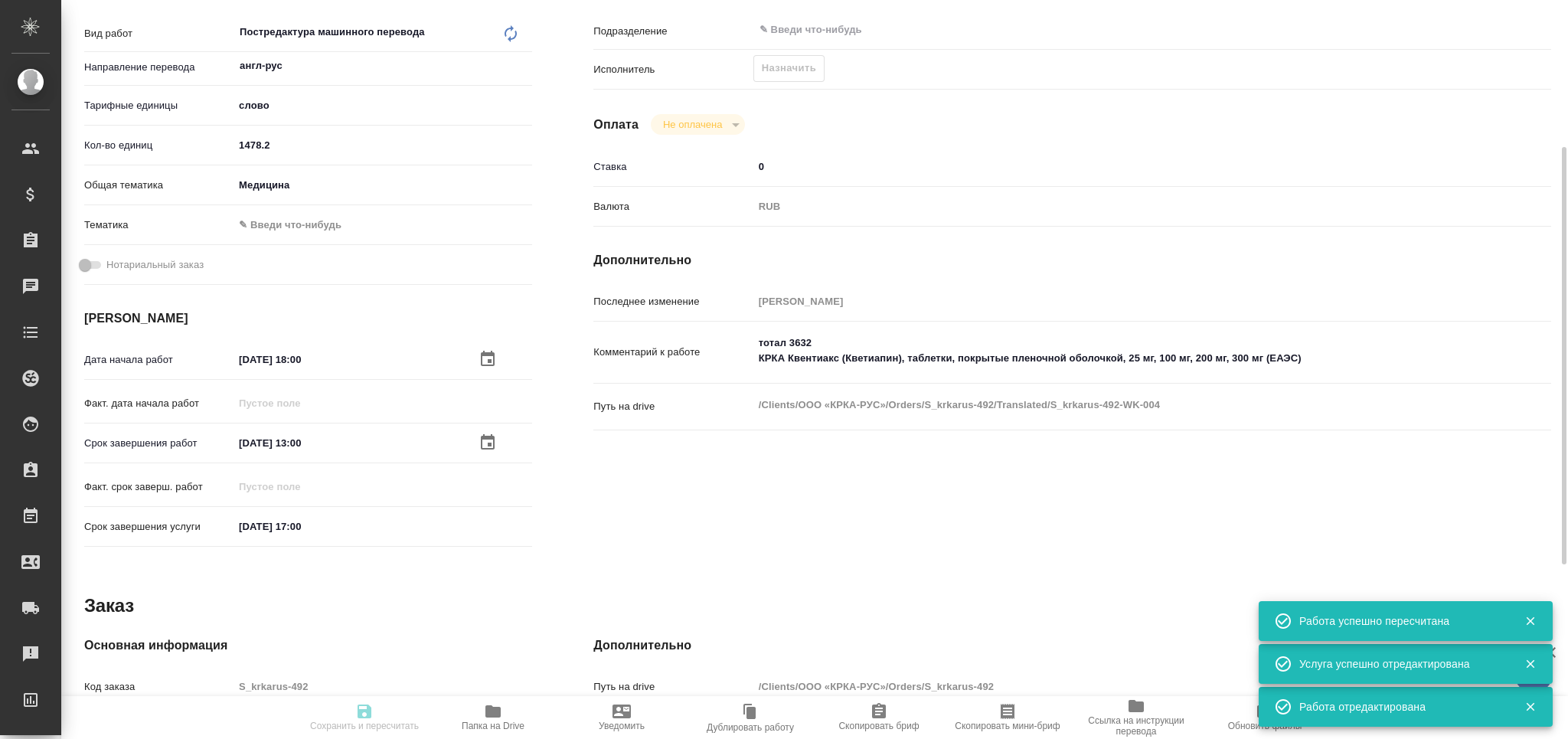
type input "notPayed"
type input "0"
type input "RUB"
type input "[PERSON_NAME]"
type textarea "тотал 3632 КРКА Квентиакс (Кветиапин), таблетки, покрытые пленочной оболочкой, …"
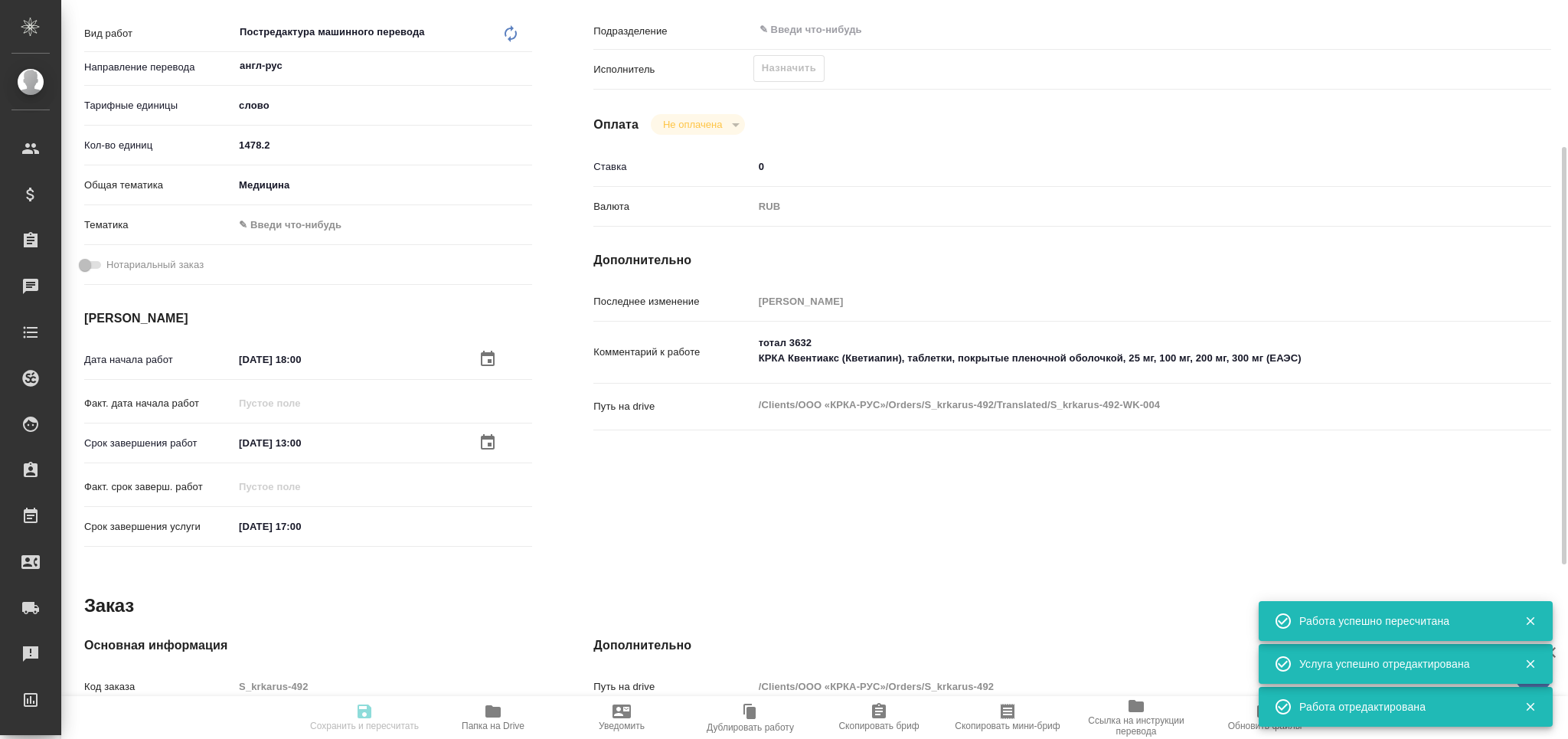
type textarea "x"
type textarea "/Clients/ООО «КРКА-РУС»/Orders/S_krkarus-492/Translated/S_krkarus-492-WK-004"
type textarea "x"
type input "S_krkarus-492"
type input "Письменный перевод несрочный"
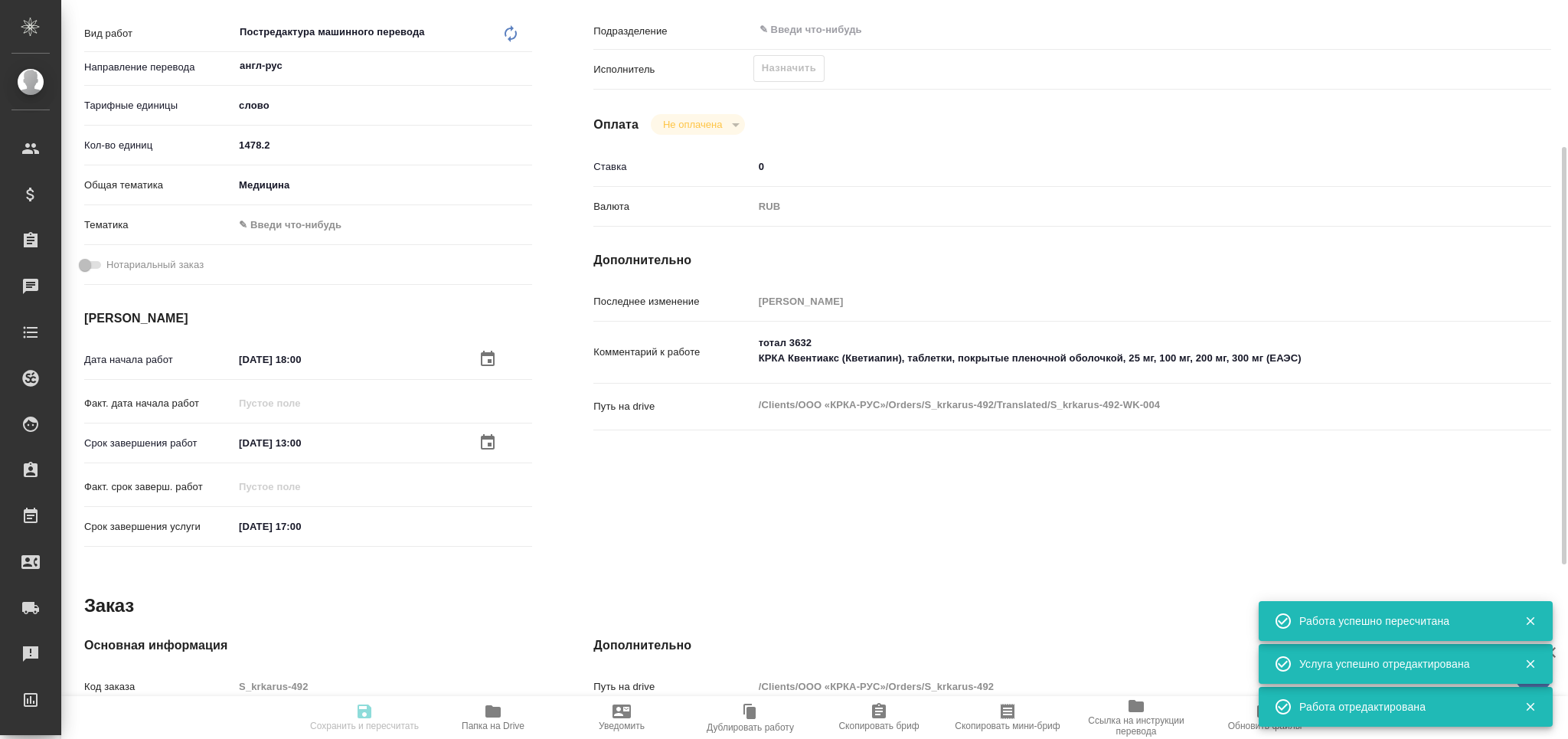
type input "Приёмка по качеству, Корректура, Перевод, Постредактура машинного перевода, Ред…"
type input "Звержановская Диана"
type input "[PERSON_NAME]"
type input "/Clients/ООО «КРКА-РУС»/Orders/S_krkarus-492"
type textarea "x"
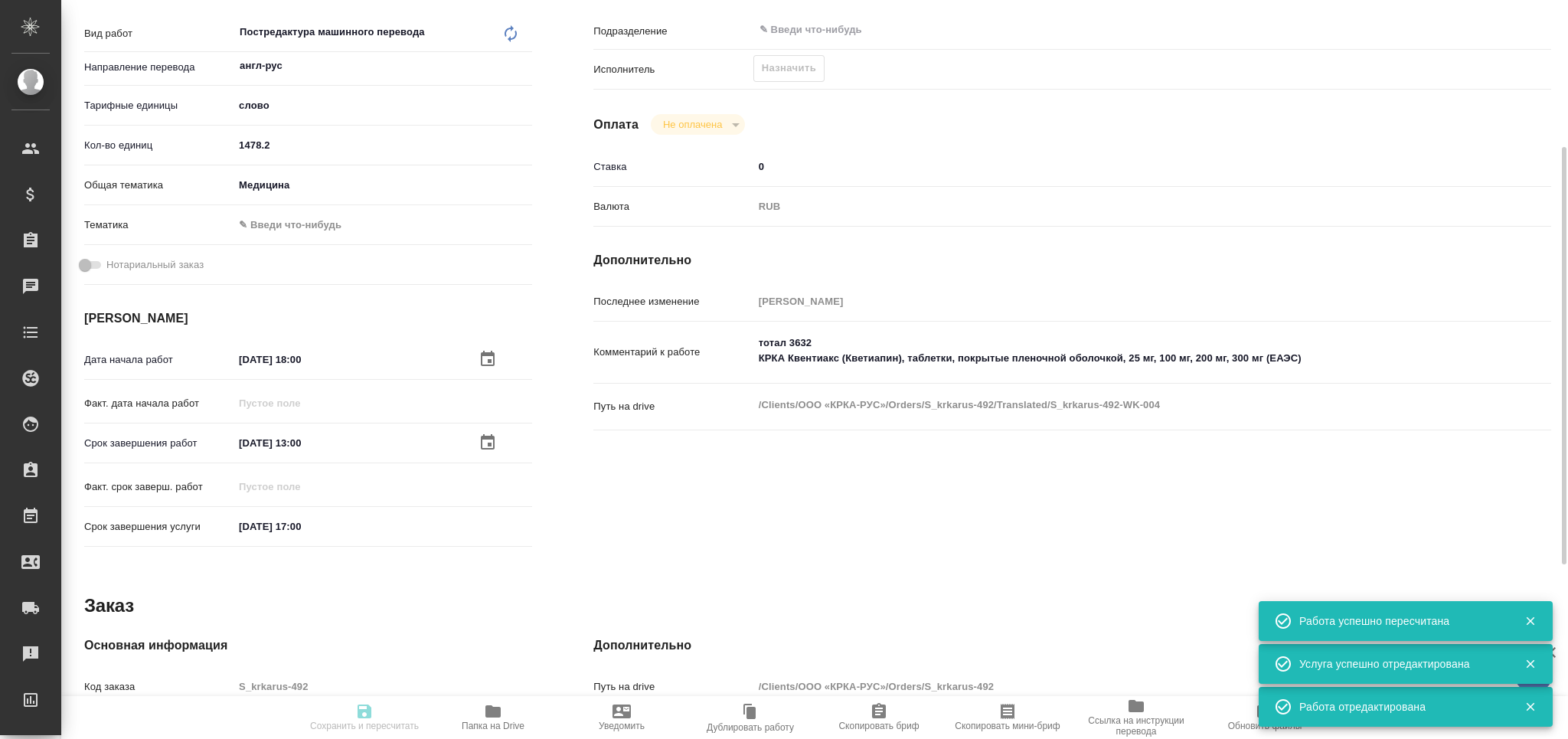
type textarea "КРКА Квентиакс (Кветиапин), таблетки, покрытые пленочной оболочкой, 25 мг, 100 …"
type textarea "x"
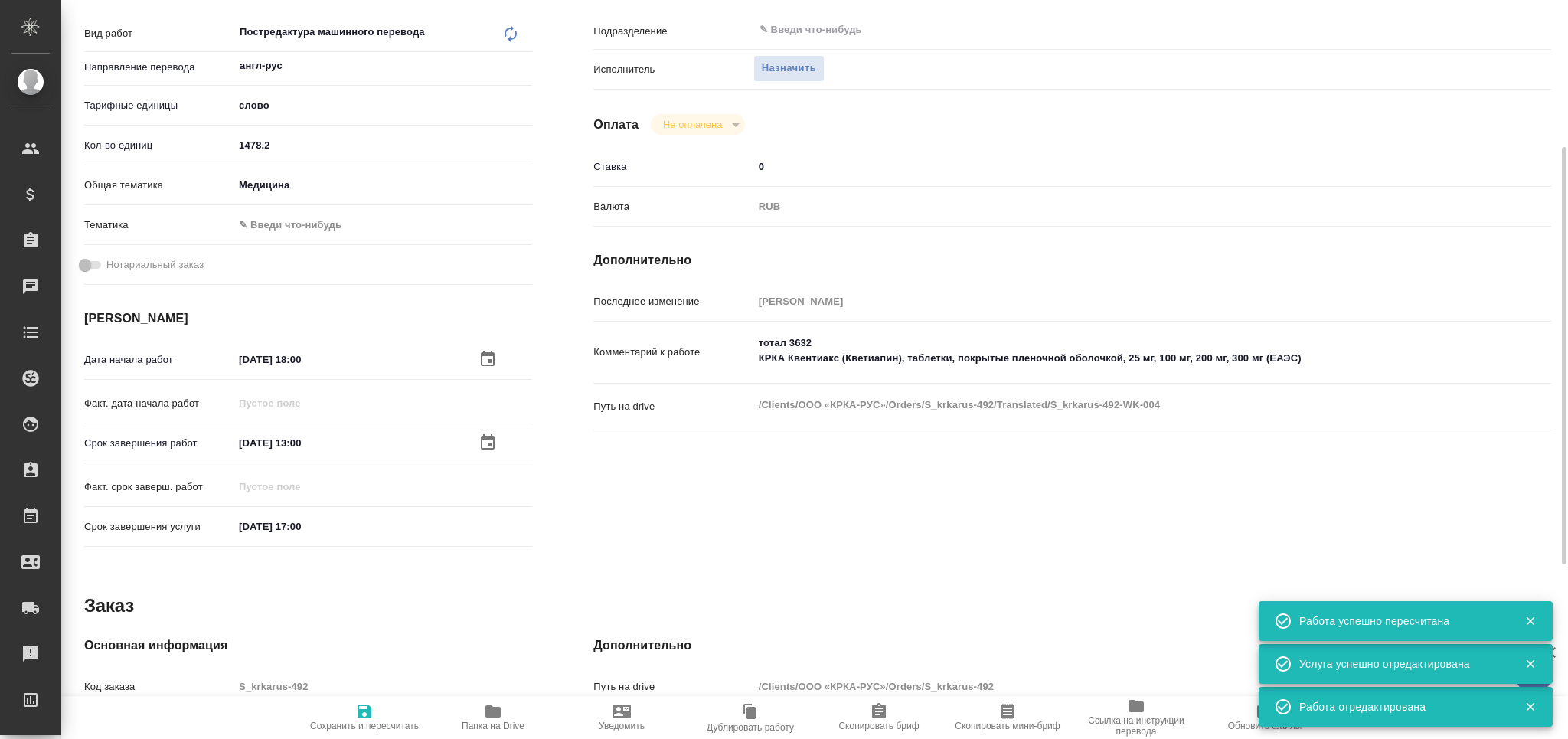
type textarea "x"
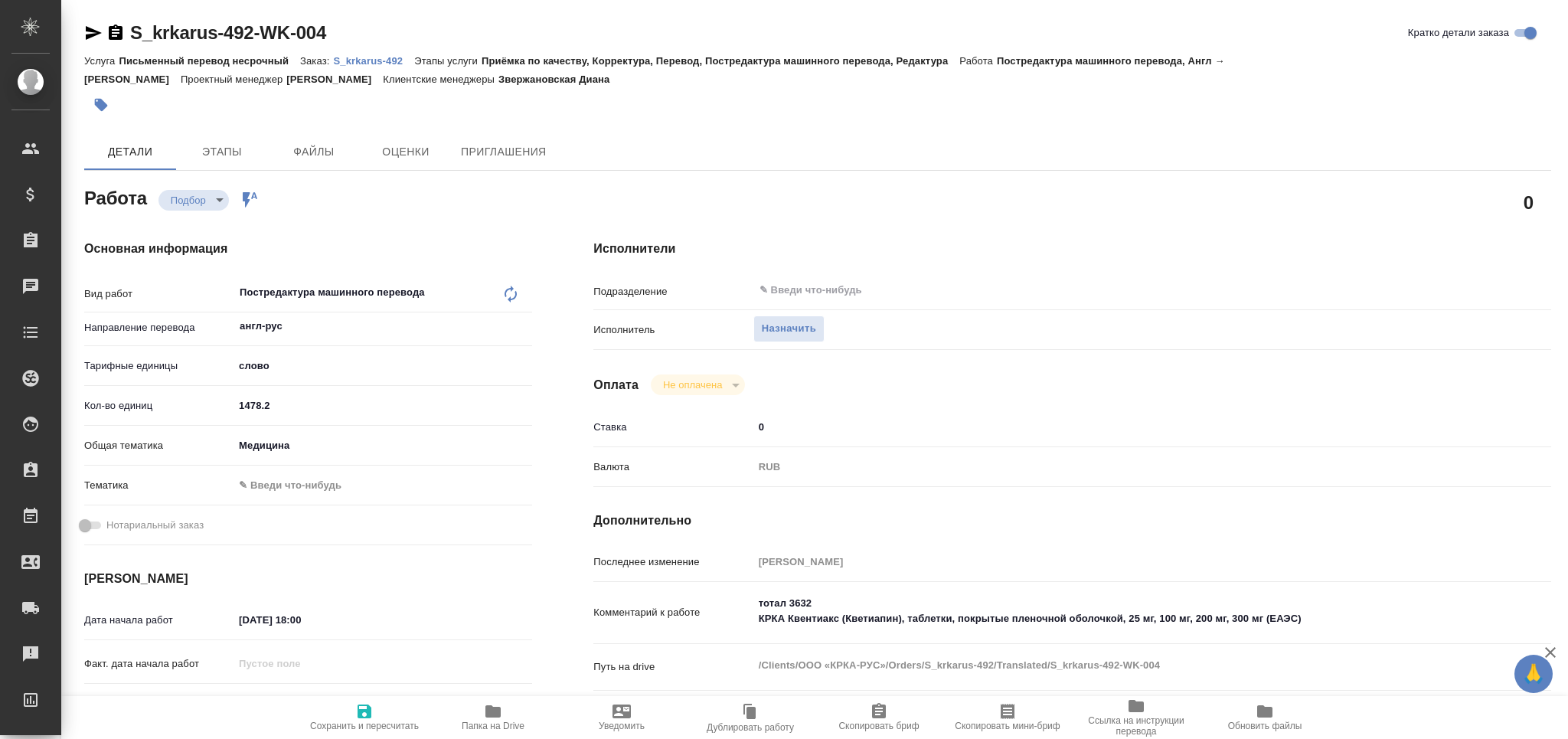
type textarea "x"
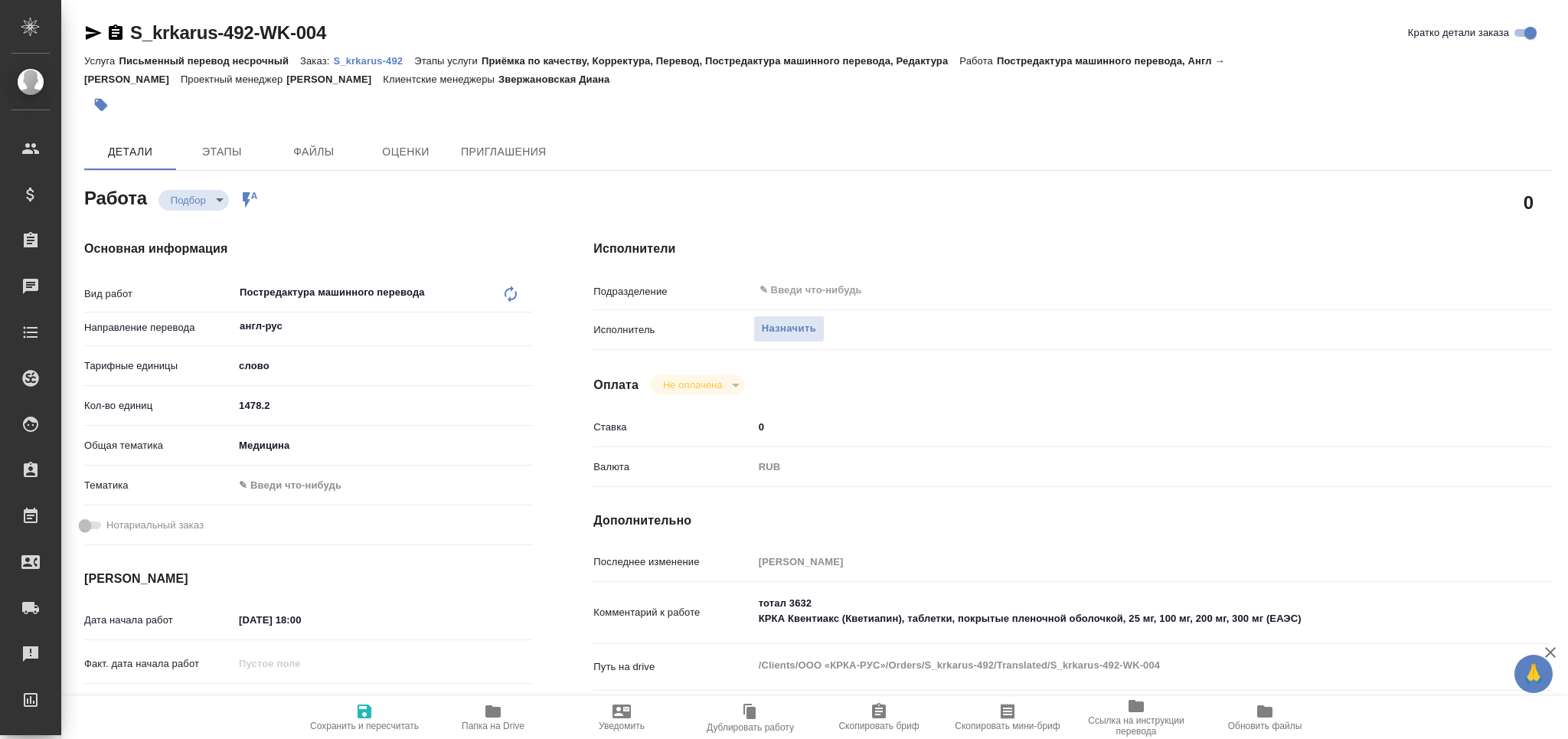
type textarea "x"
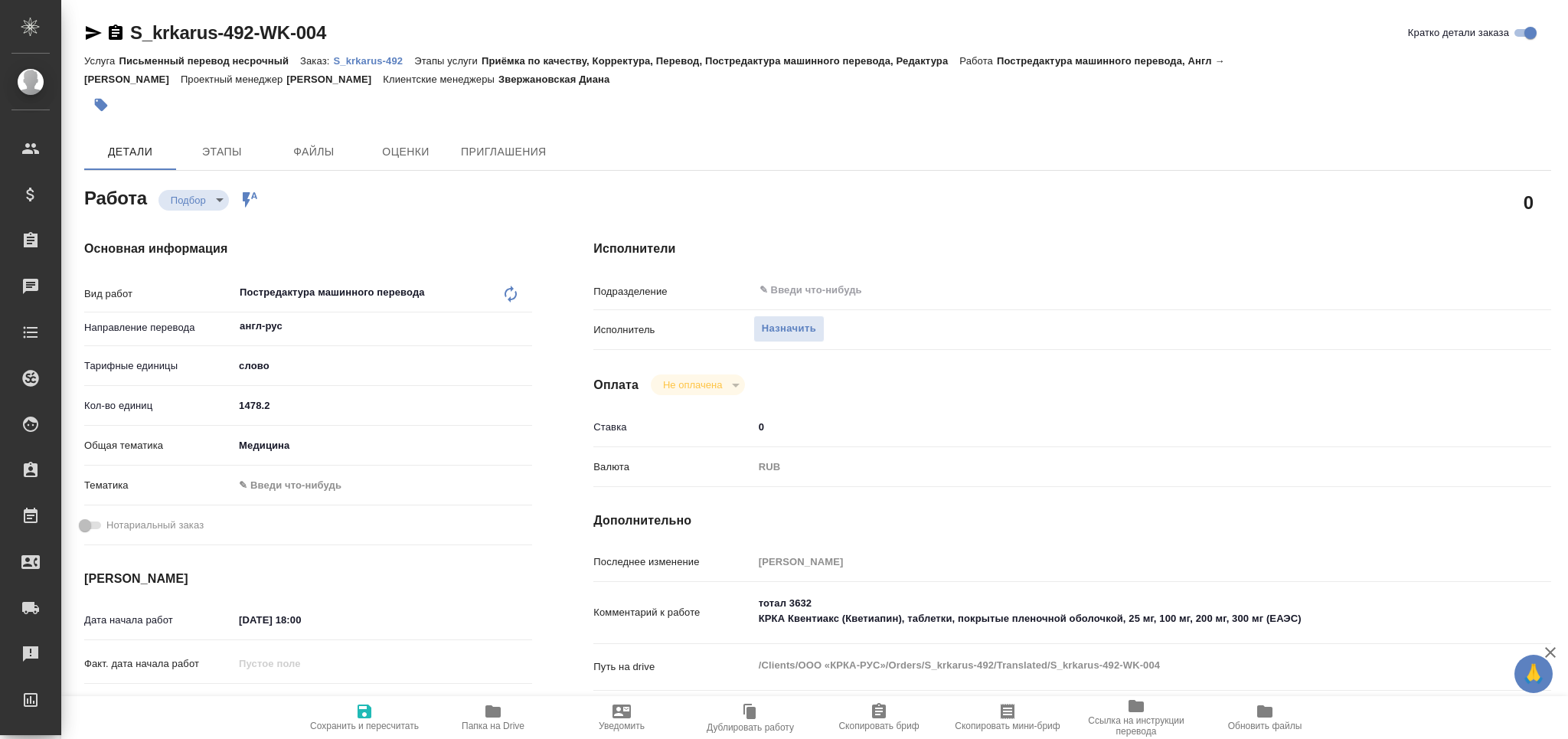
type textarea "x"
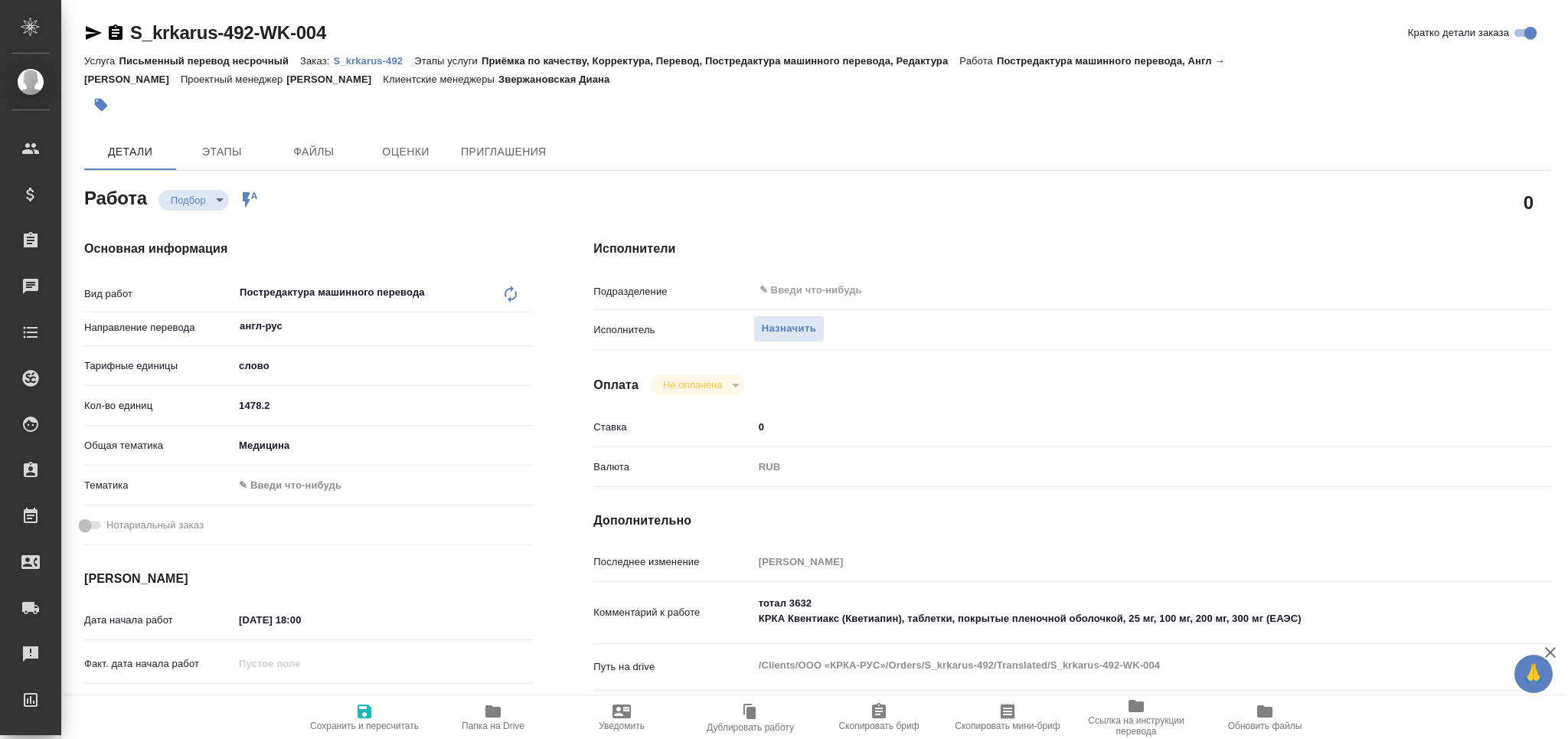
type textarea "x"
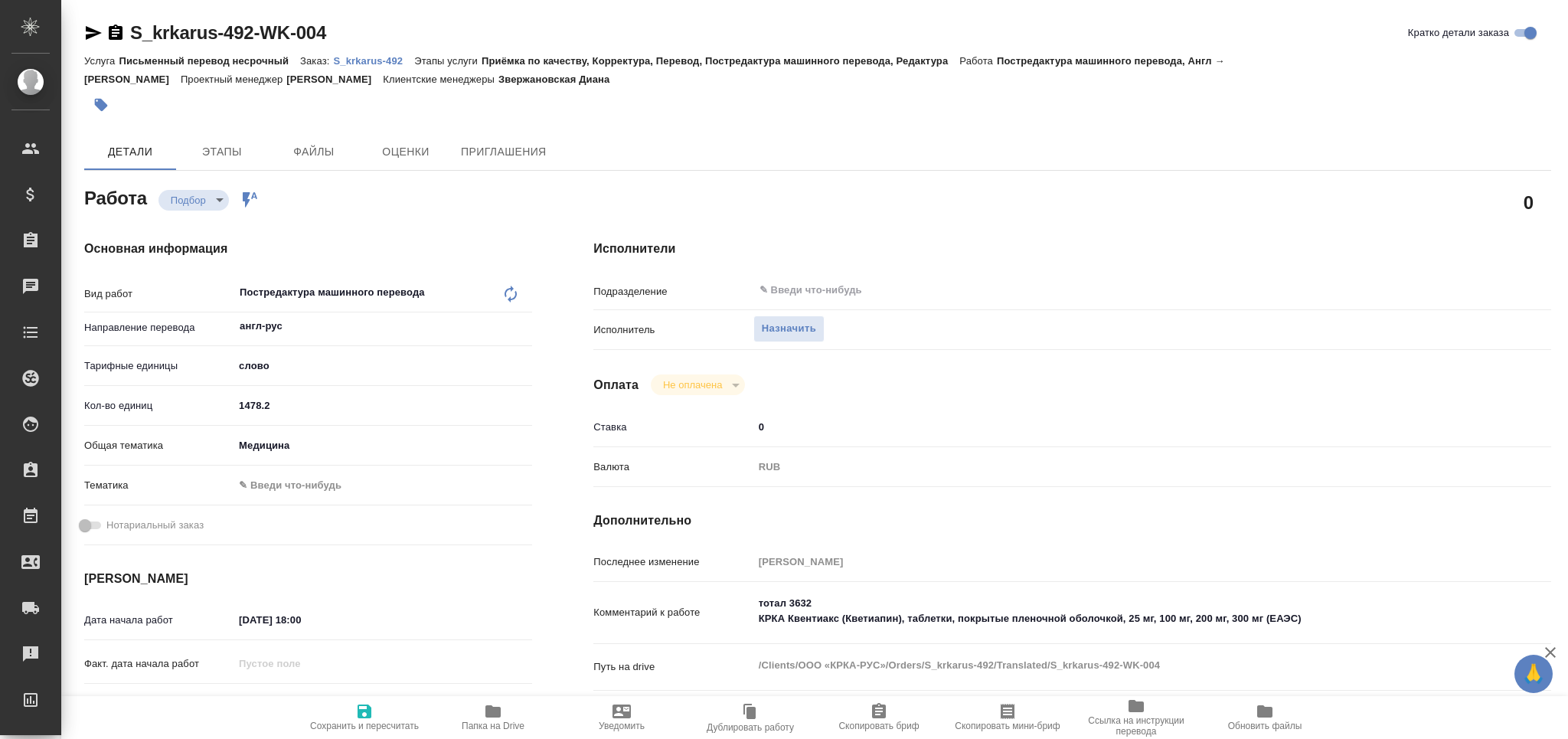
type textarea "x"
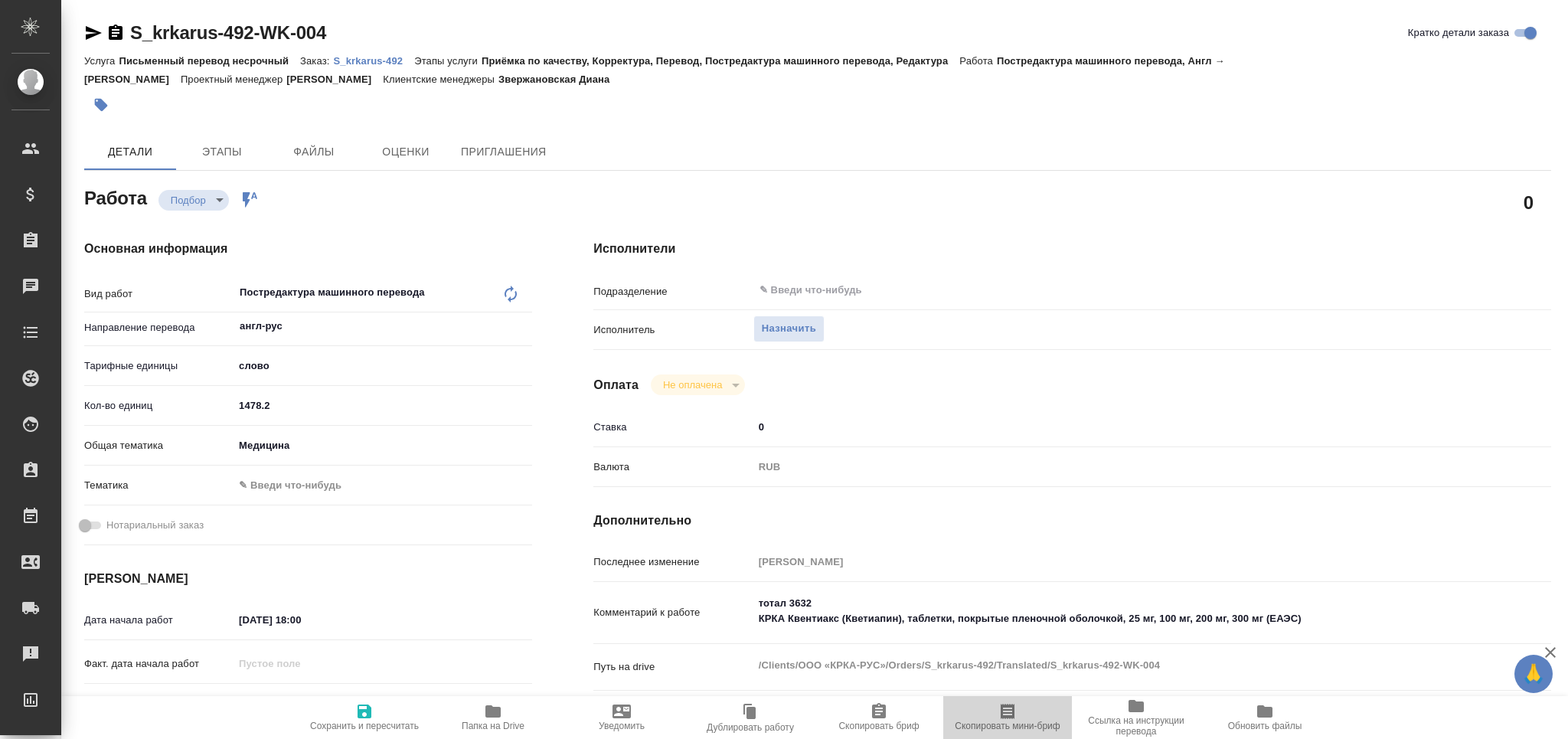
click at [1031, 716] on span "Скопировать мини-бриф" at bounding box center [1008, 716] width 110 height 29
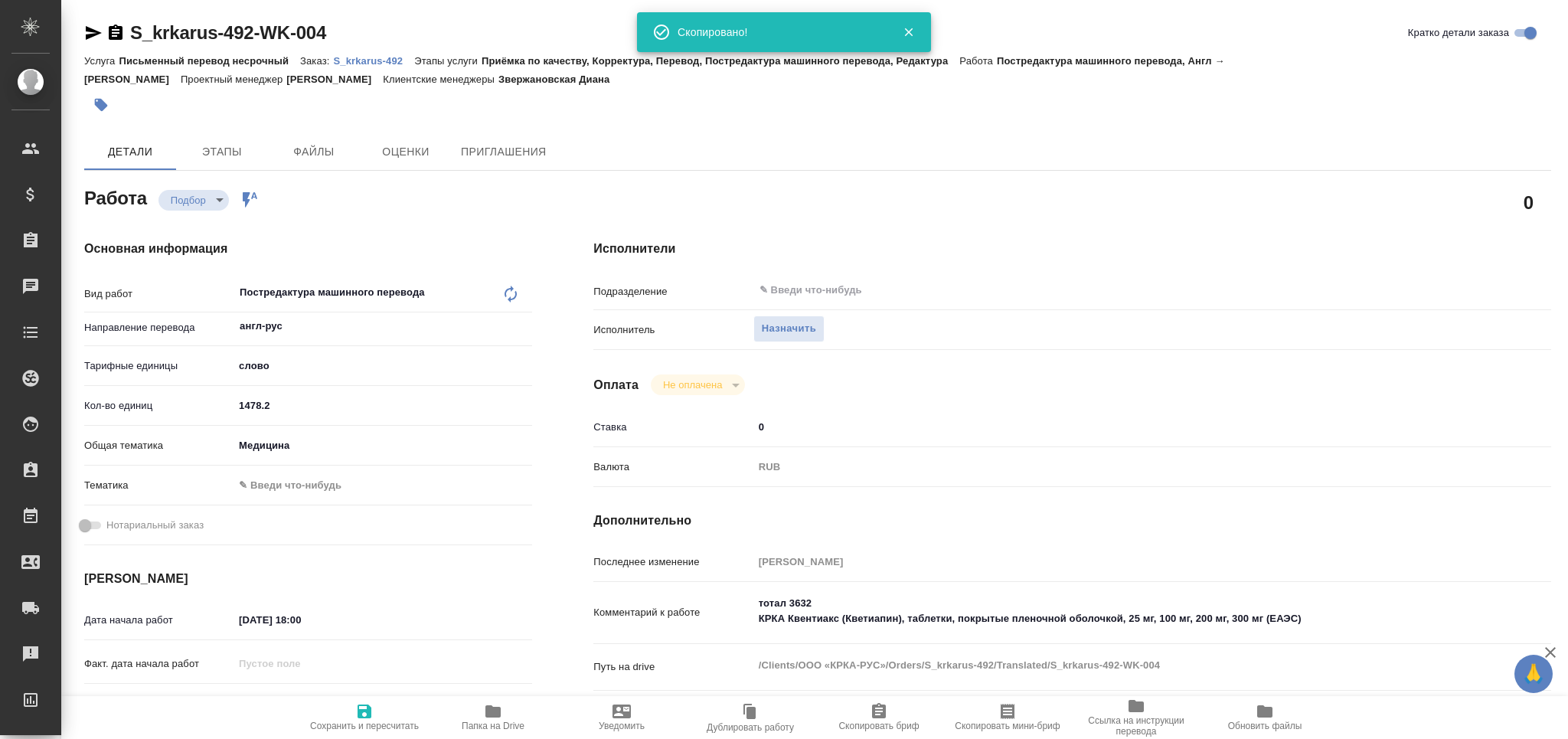
type textarea "x"
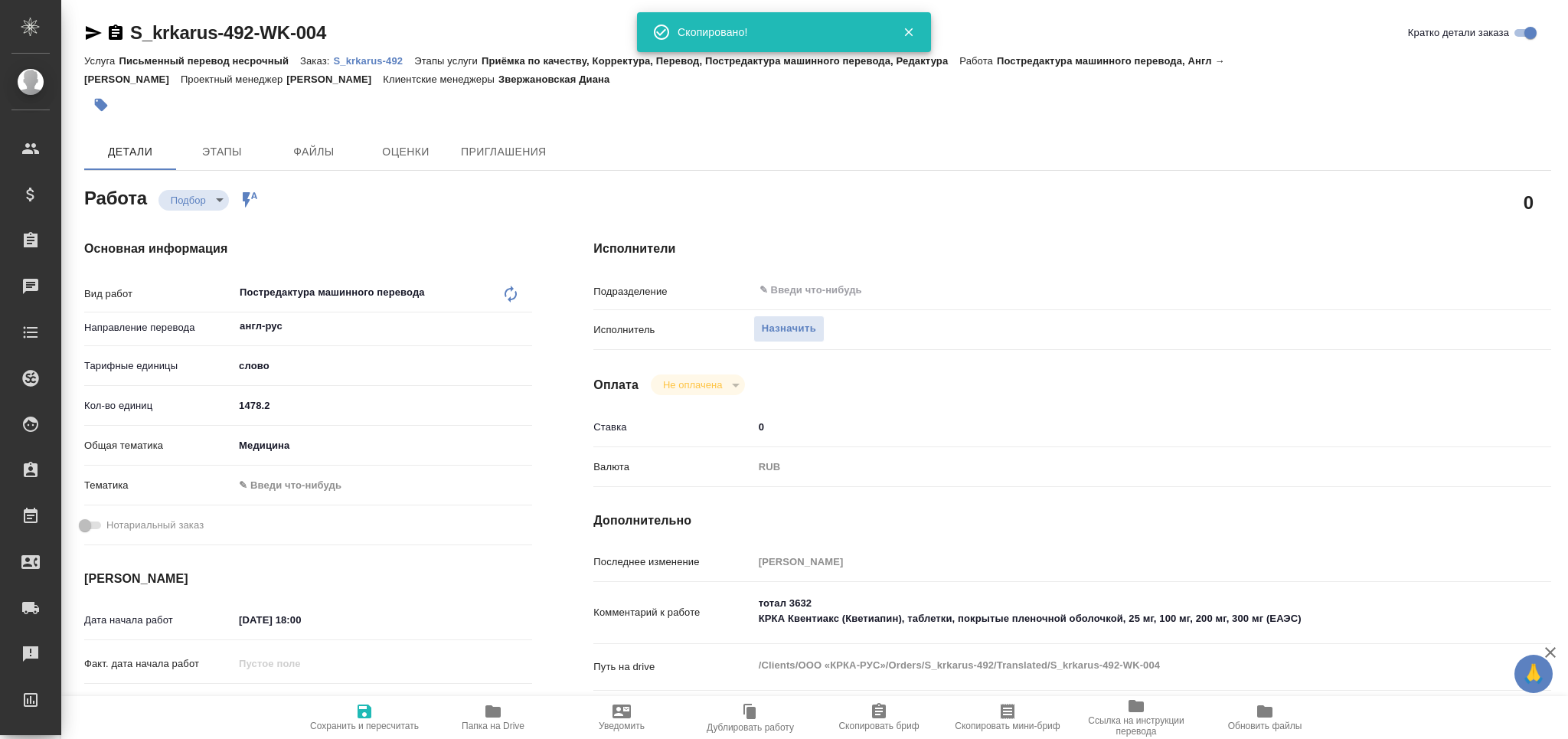
type textarea "x"
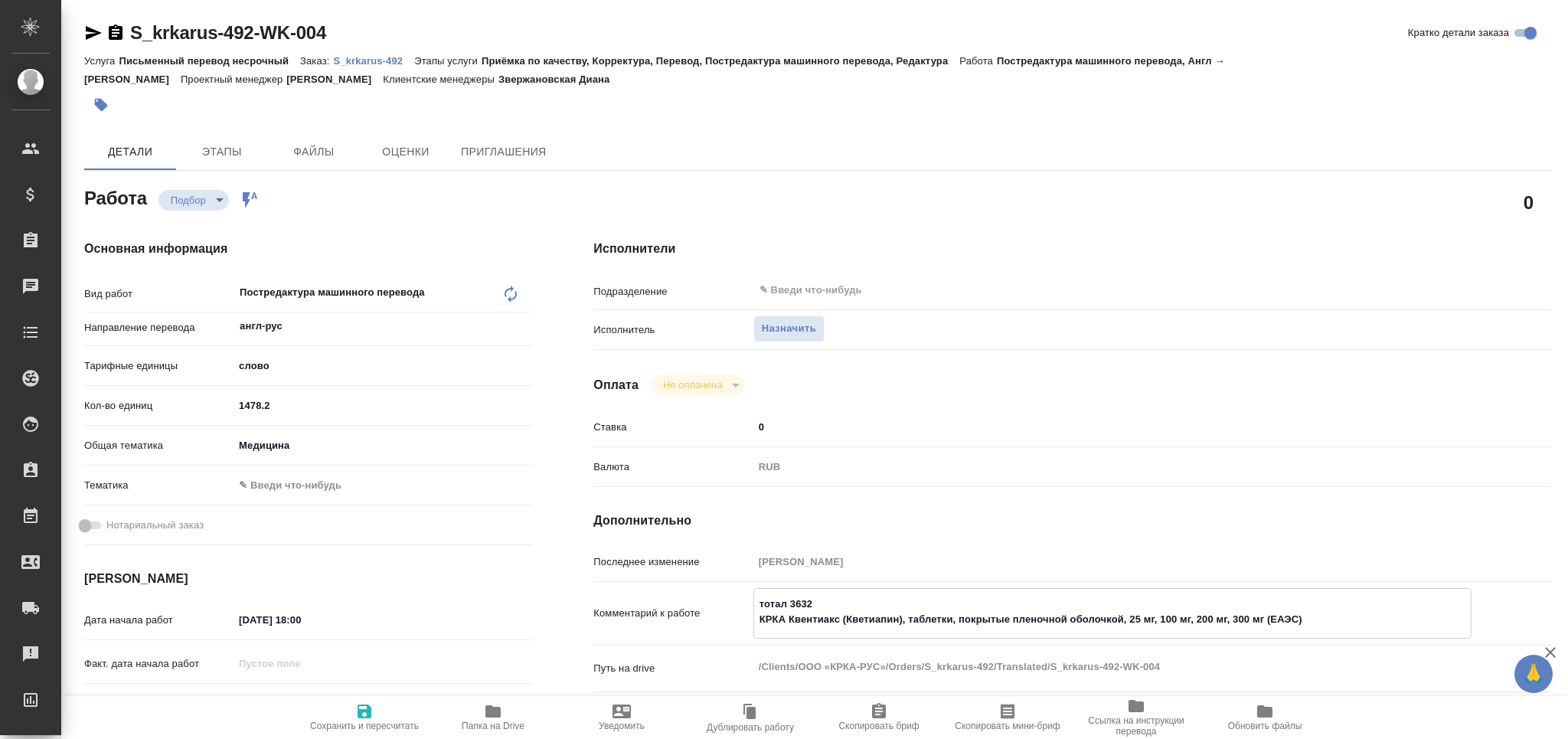
drag, startPoint x: 827, startPoint y: 603, endPoint x: 716, endPoint y: 608, distance: 111.1
click at [717, 609] on div "Комментарий к работе тотал 3632 КРКА Квентиакс (Кветиапин), таблетки, покрытые …" at bounding box center [1072, 613] width 958 height 51
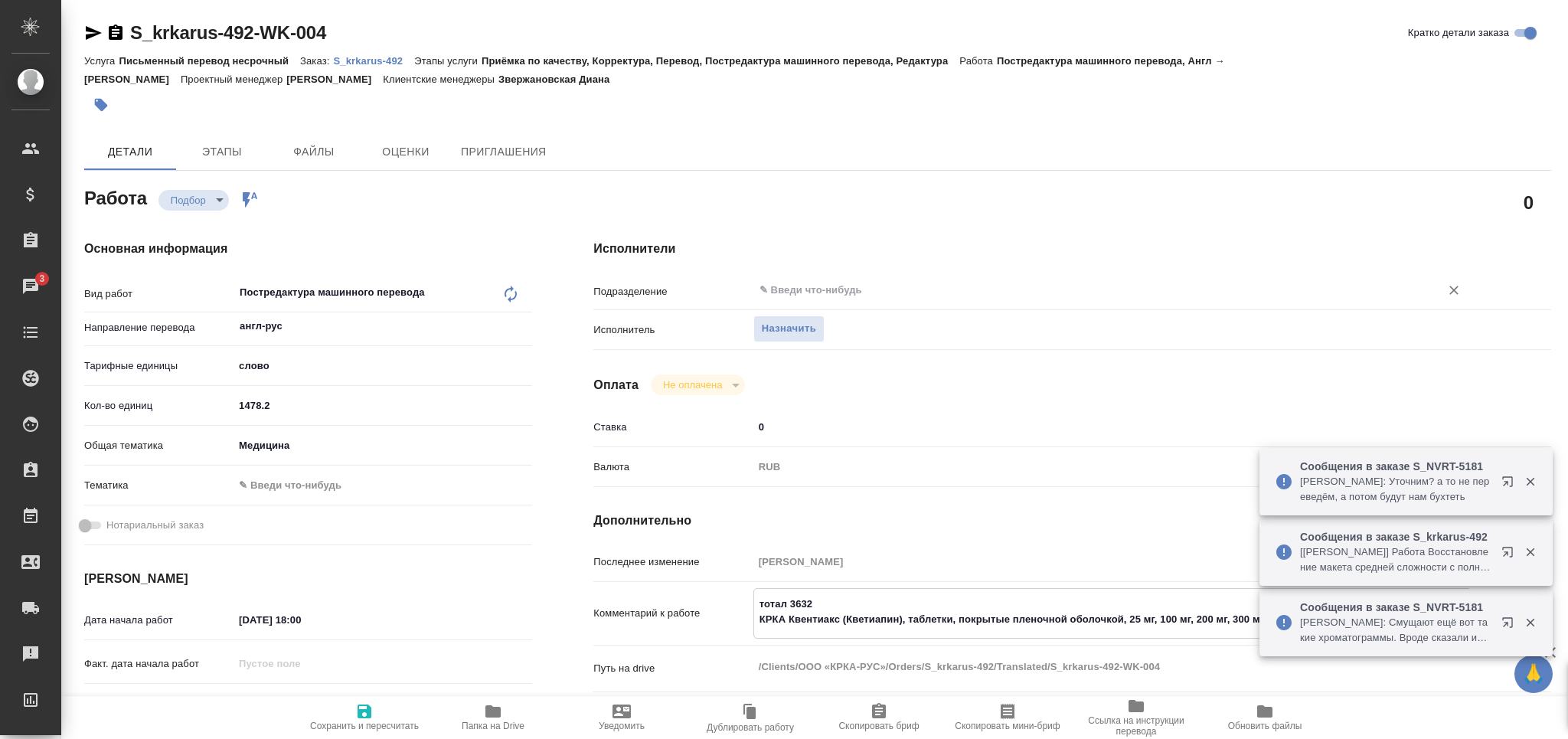
type textarea "x"
click at [801, 285] on input "text" at bounding box center [1087, 291] width 658 height 18
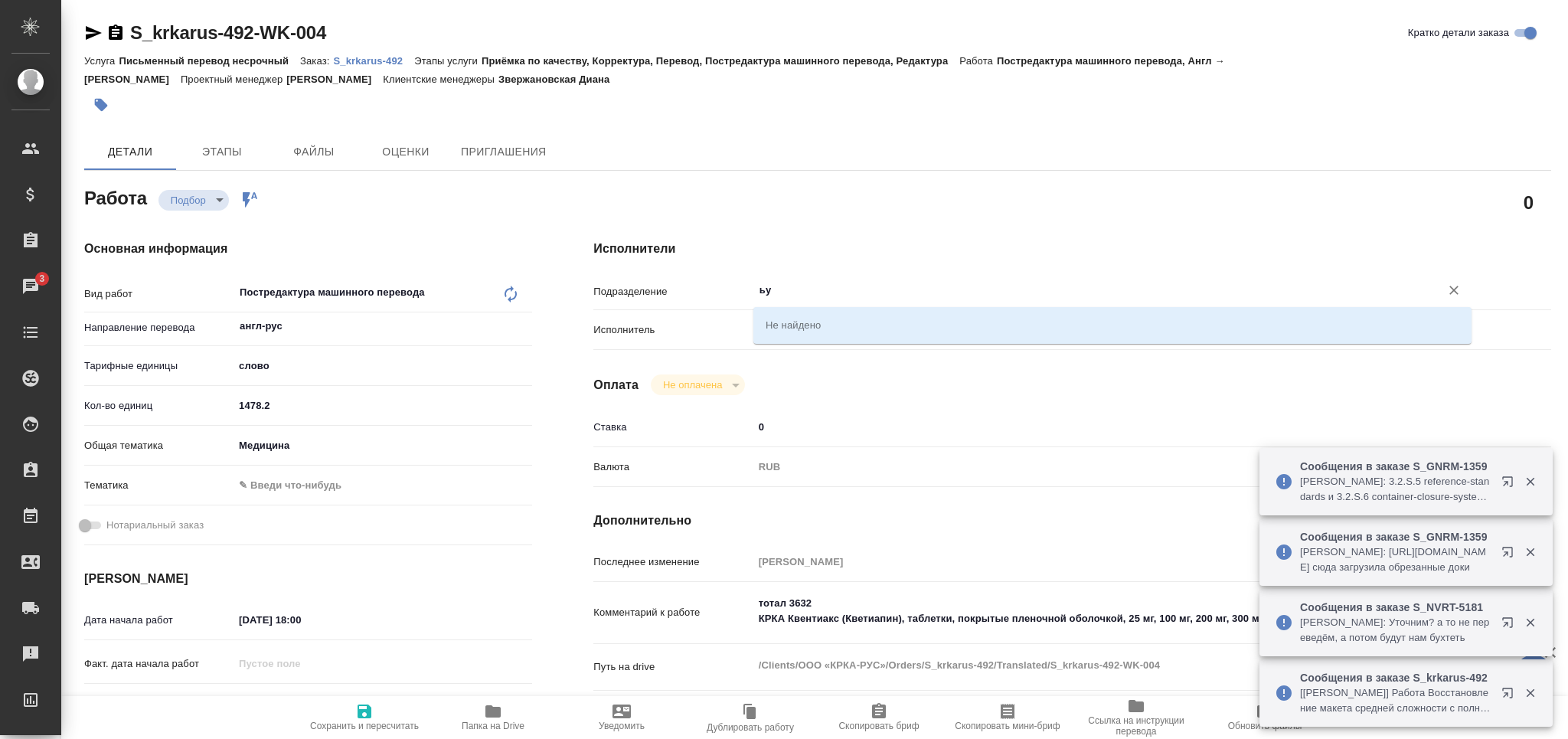
type input "ь"
type input "med"
type textarea "x"
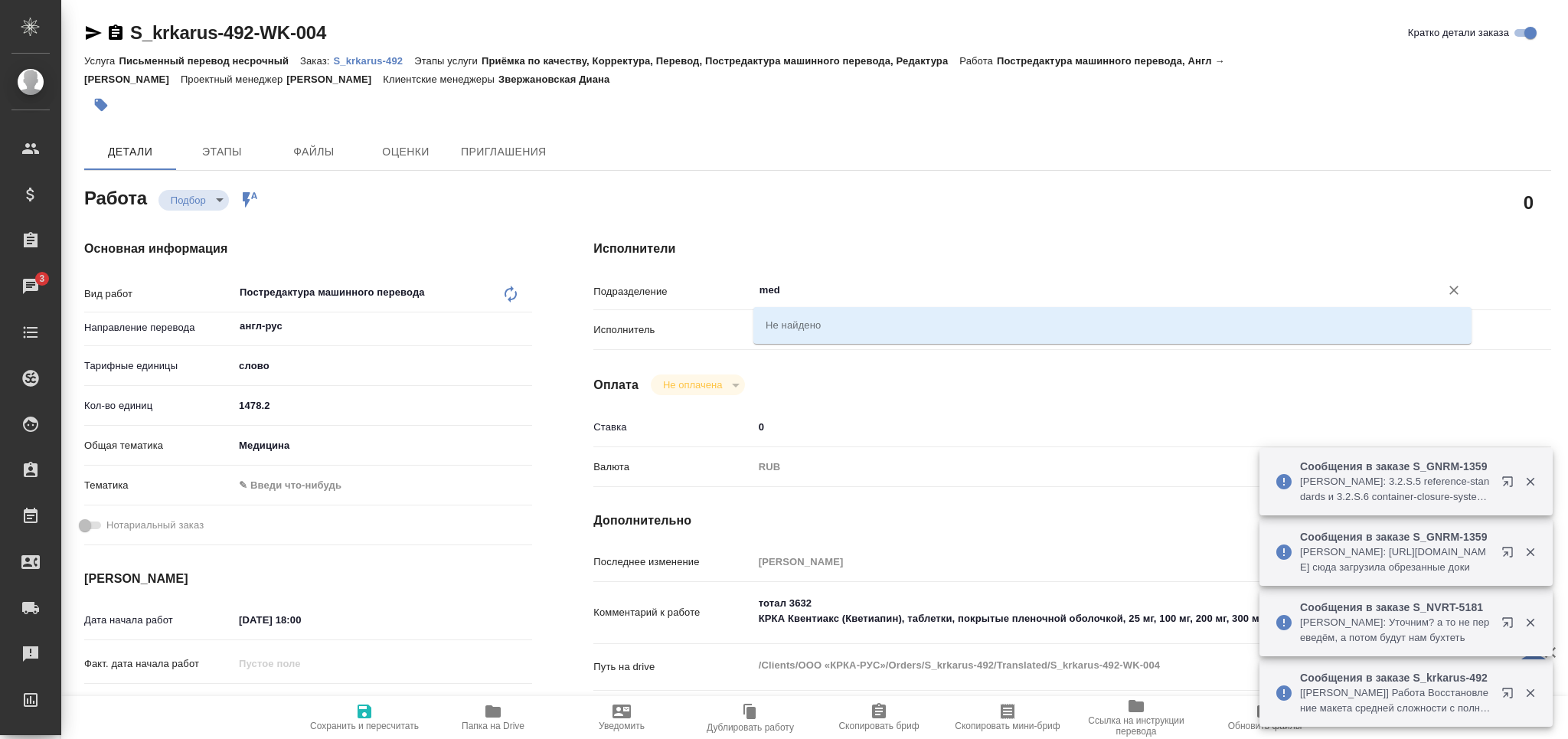
type textarea "x"
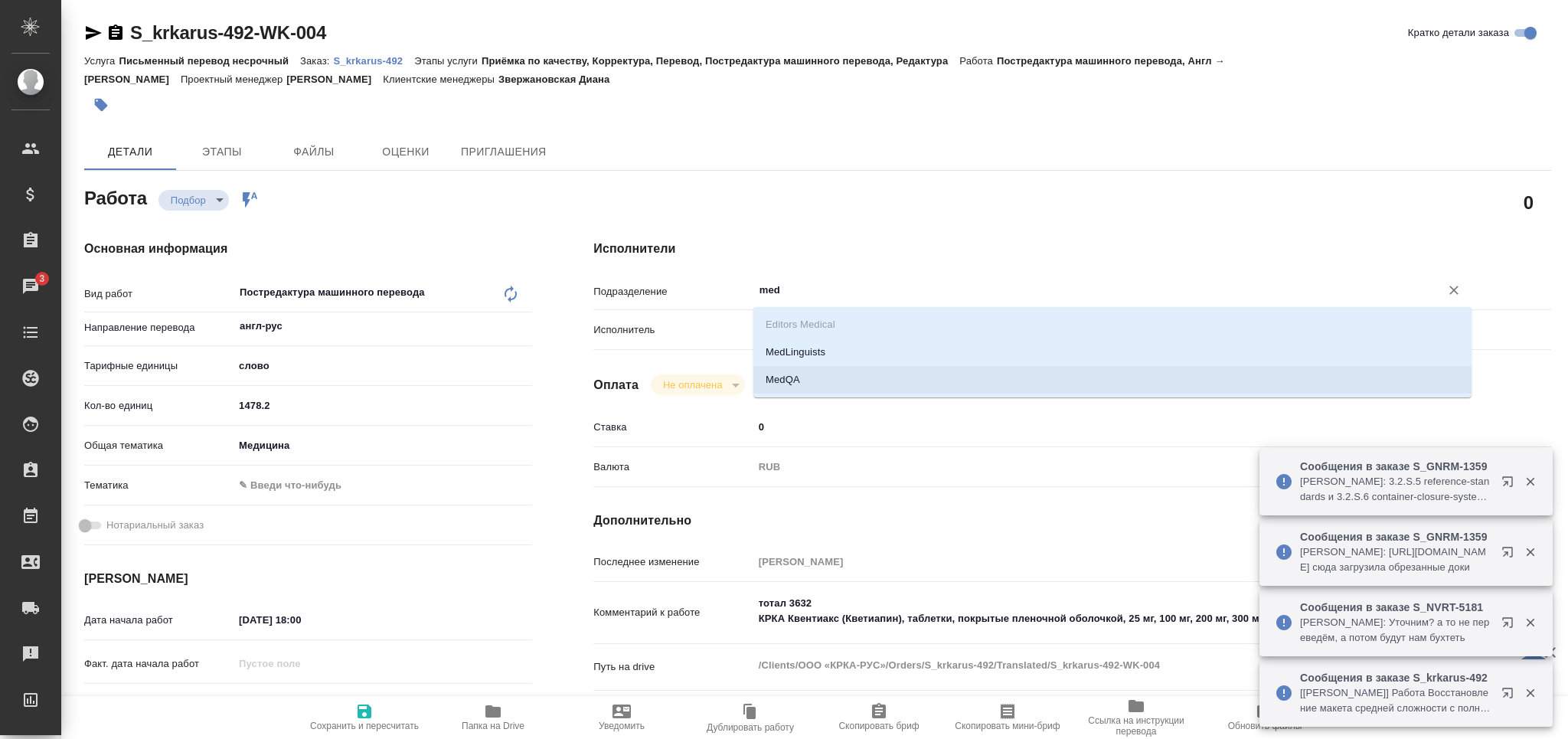
click at [815, 374] on li "MedQA" at bounding box center [1112, 379] width 718 height 28
type textarea "x"
type input "MedQA"
type textarea "x"
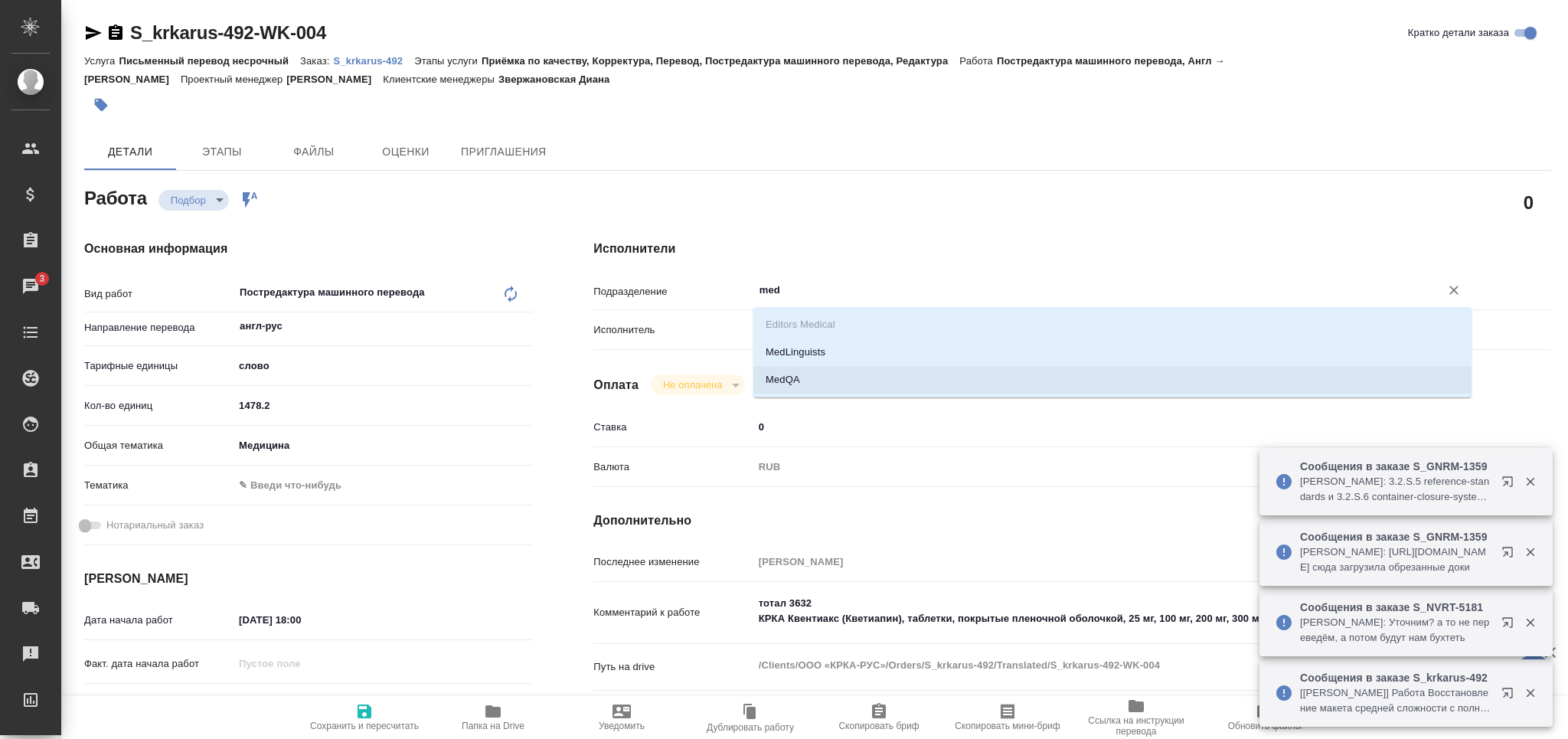
type textarea "x"
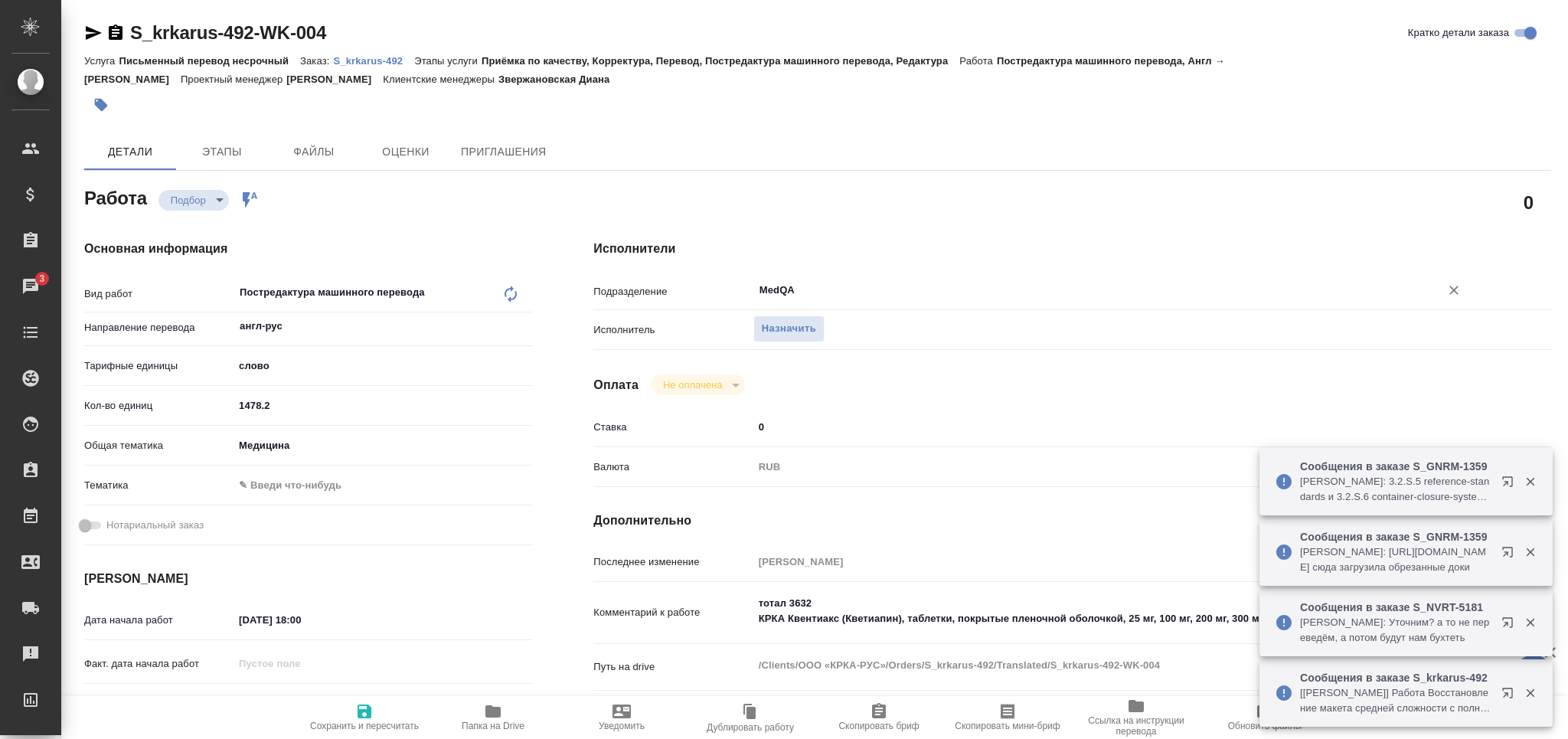
type input "MedQA"
click at [373, 711] on span "Сохранить и пересчитать" at bounding box center [364, 716] width 110 height 29
type textarea "x"
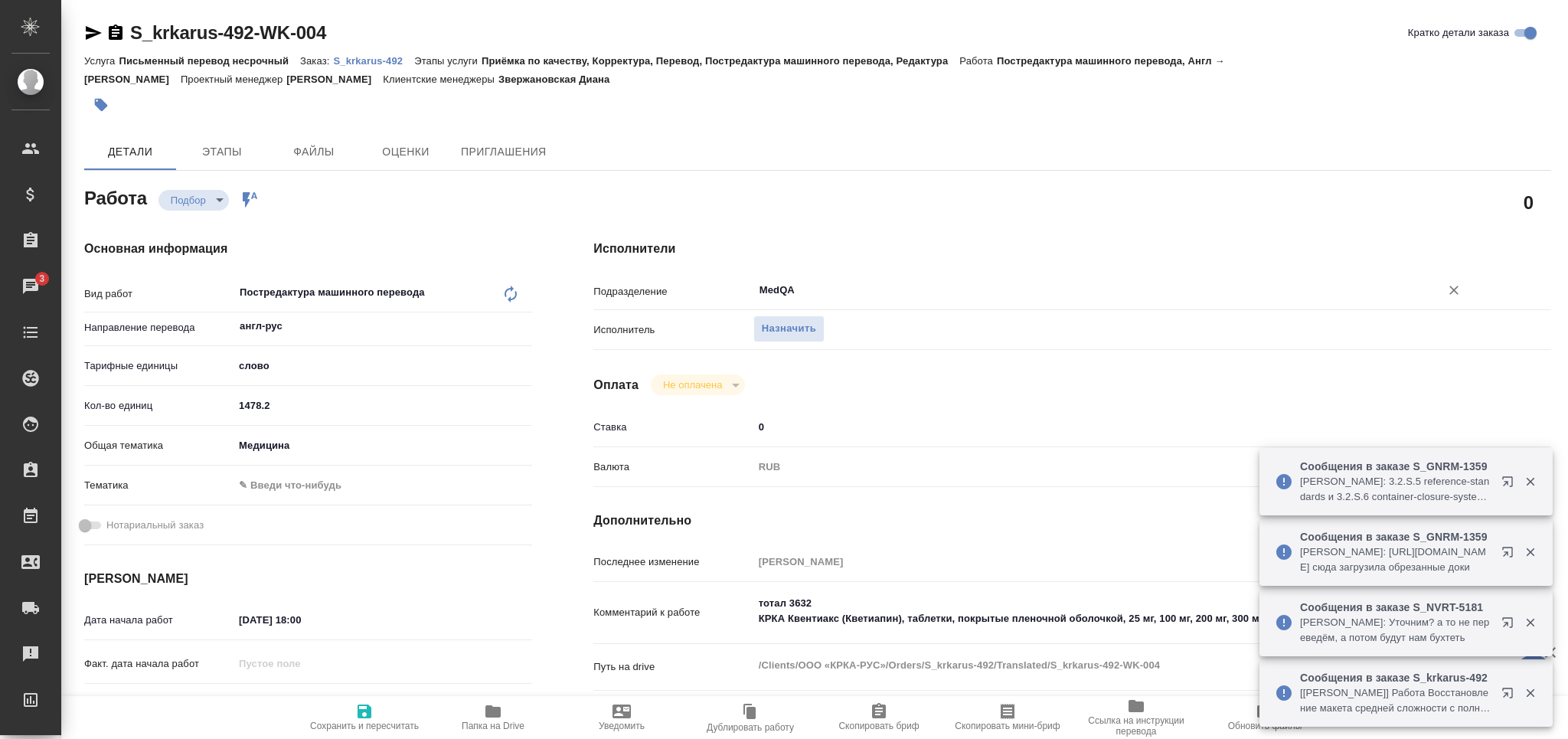
type textarea "x"
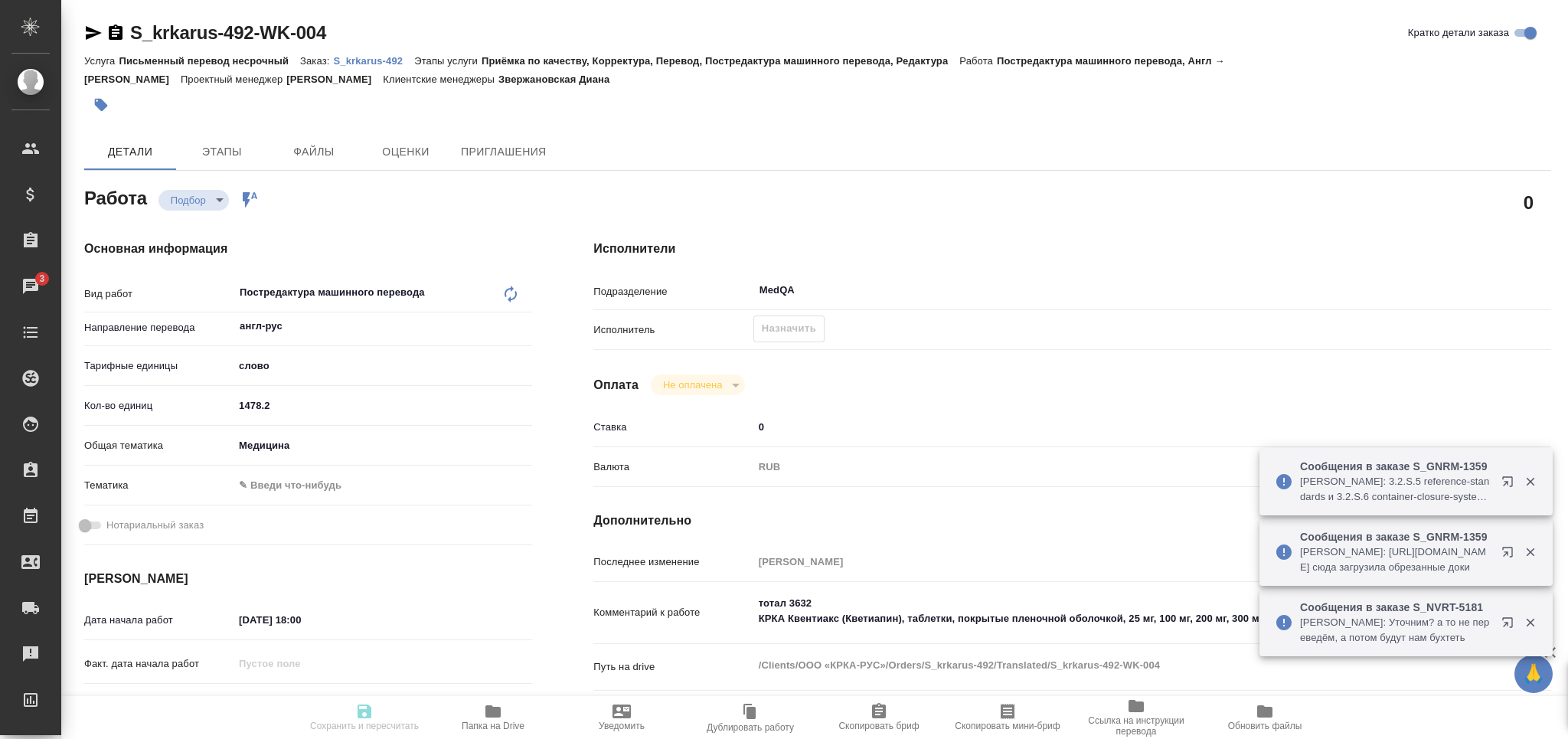
type input "recruiting"
type textarea "Постредактура машинного перевода"
type textarea "x"
type input "англ-рус"
type input "5a8b1489cc6b4906c91bfd90"
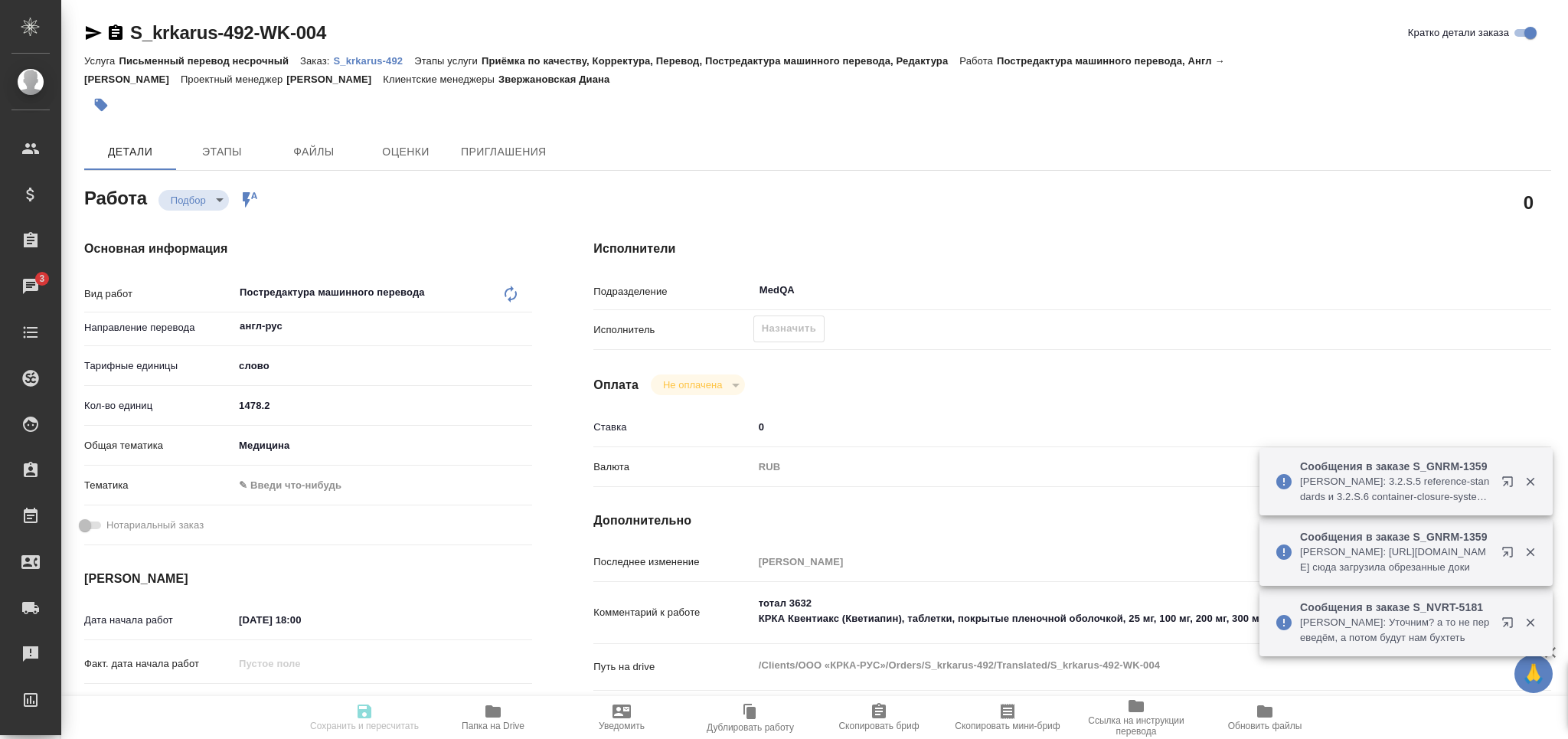
type input "1478.2"
type input "med"
type input "[DATE] 18:00"
type input "[DATE] 13:00"
type input "[DATE] 17:00"
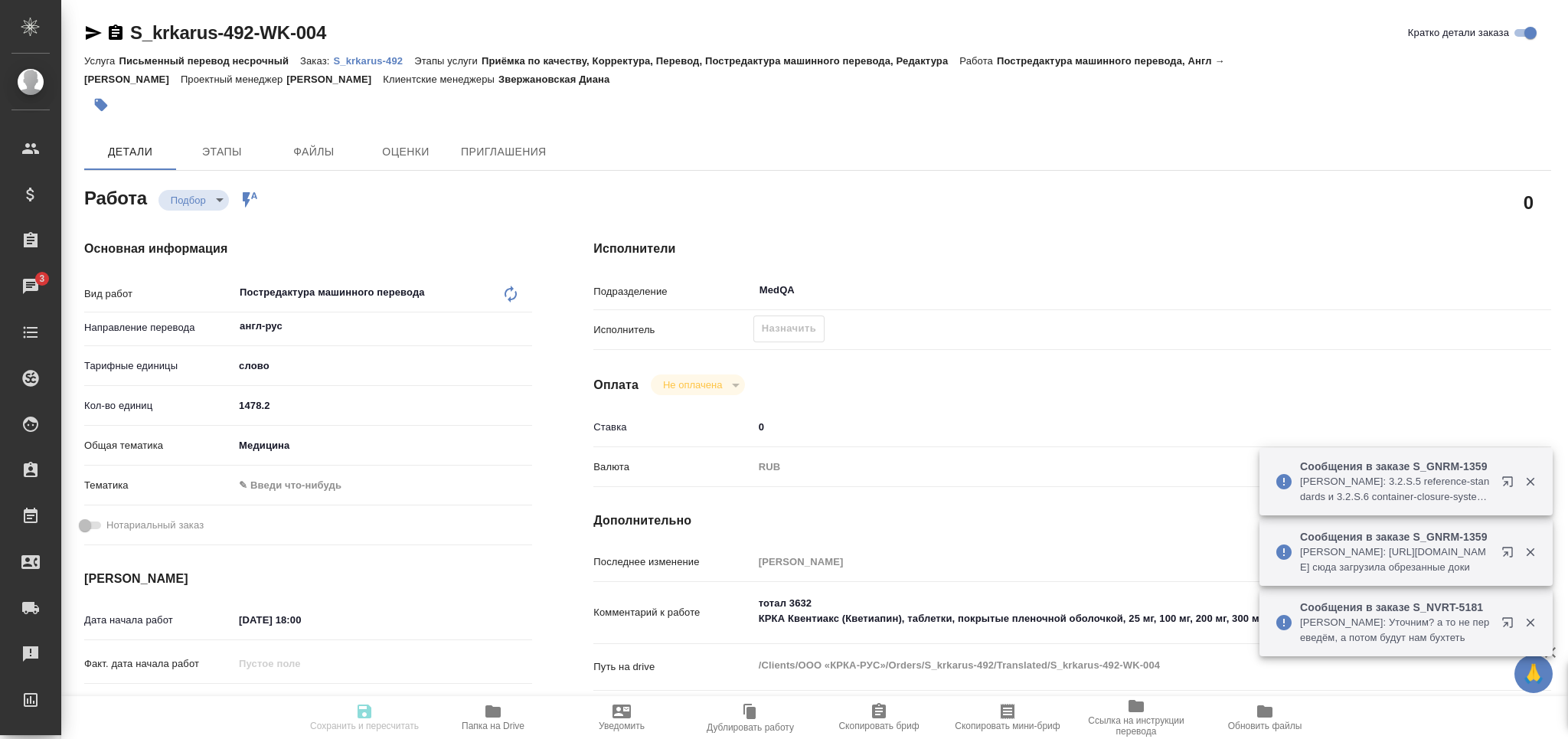
type input "MedQA"
type input "notPayed"
type input "0"
type input "RUB"
type input "[PERSON_NAME]"
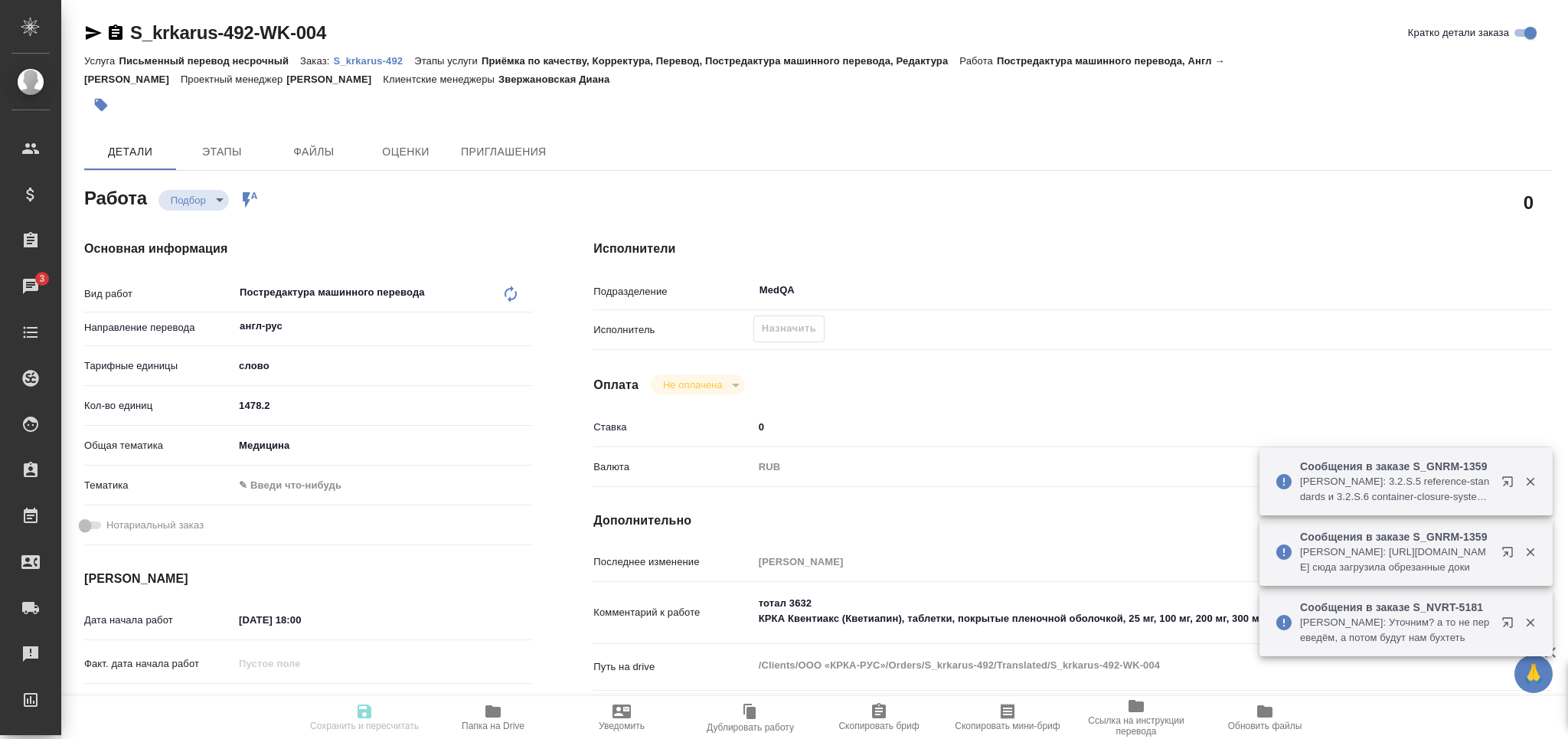
type textarea "тотал 3632 КРКА Квентиакс (Кветиапин), таблетки, покрытые пленочной оболочкой, …"
type textarea "x"
type textarea "/Clients/ООО «КРКА-РУС»/Orders/S_krkarus-492/Translated/S_krkarus-492-WK-004"
type textarea "x"
type input "S_krkarus-492"
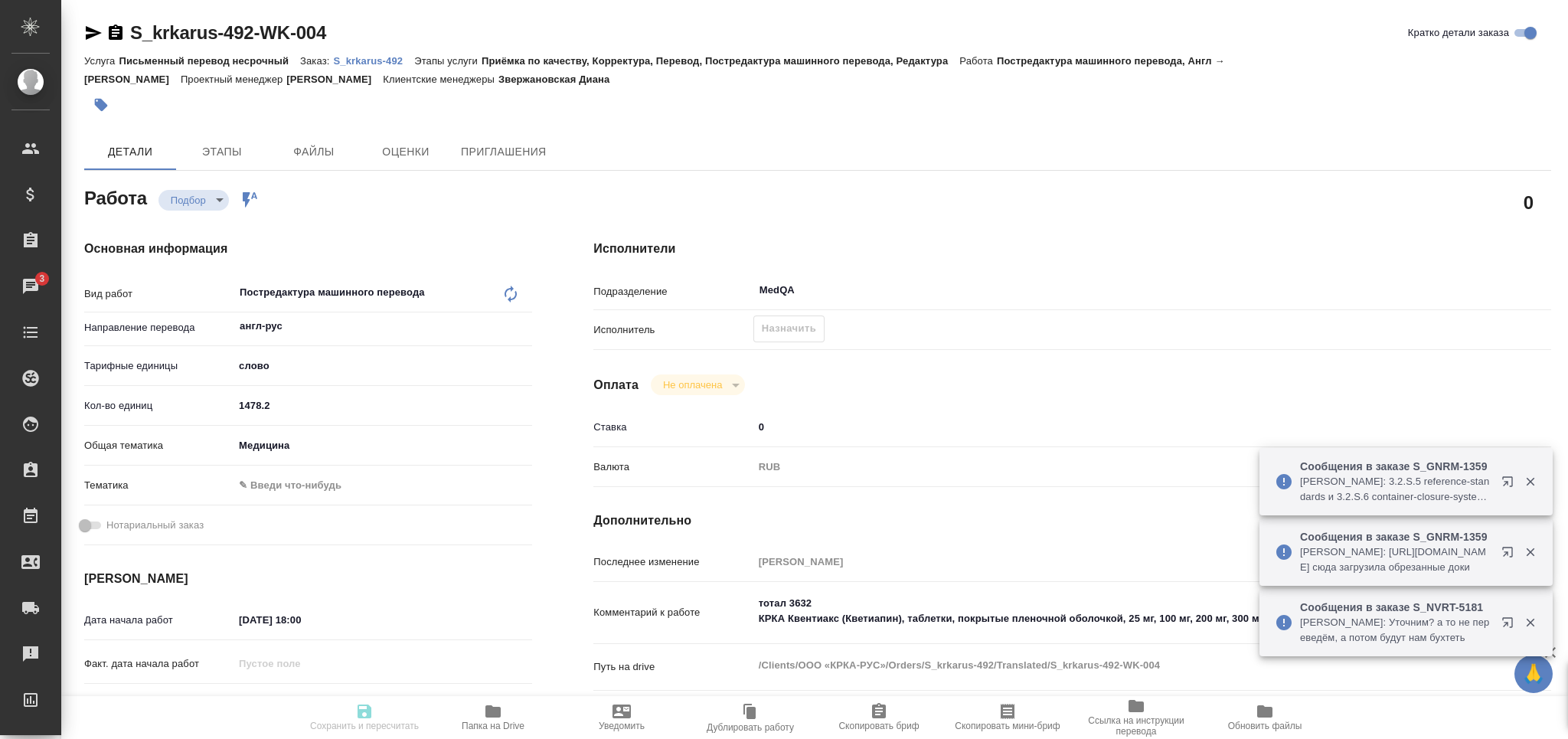
type input "Письменный перевод несрочный"
type input "Приёмка по качеству, Корректура, Перевод, Постредактура машинного перевода, Ред…"
type input "Звержановская Диана"
type input "[PERSON_NAME]"
type input "/Clients/ООО «КРКА-РУС»/Orders/S_krkarus-492"
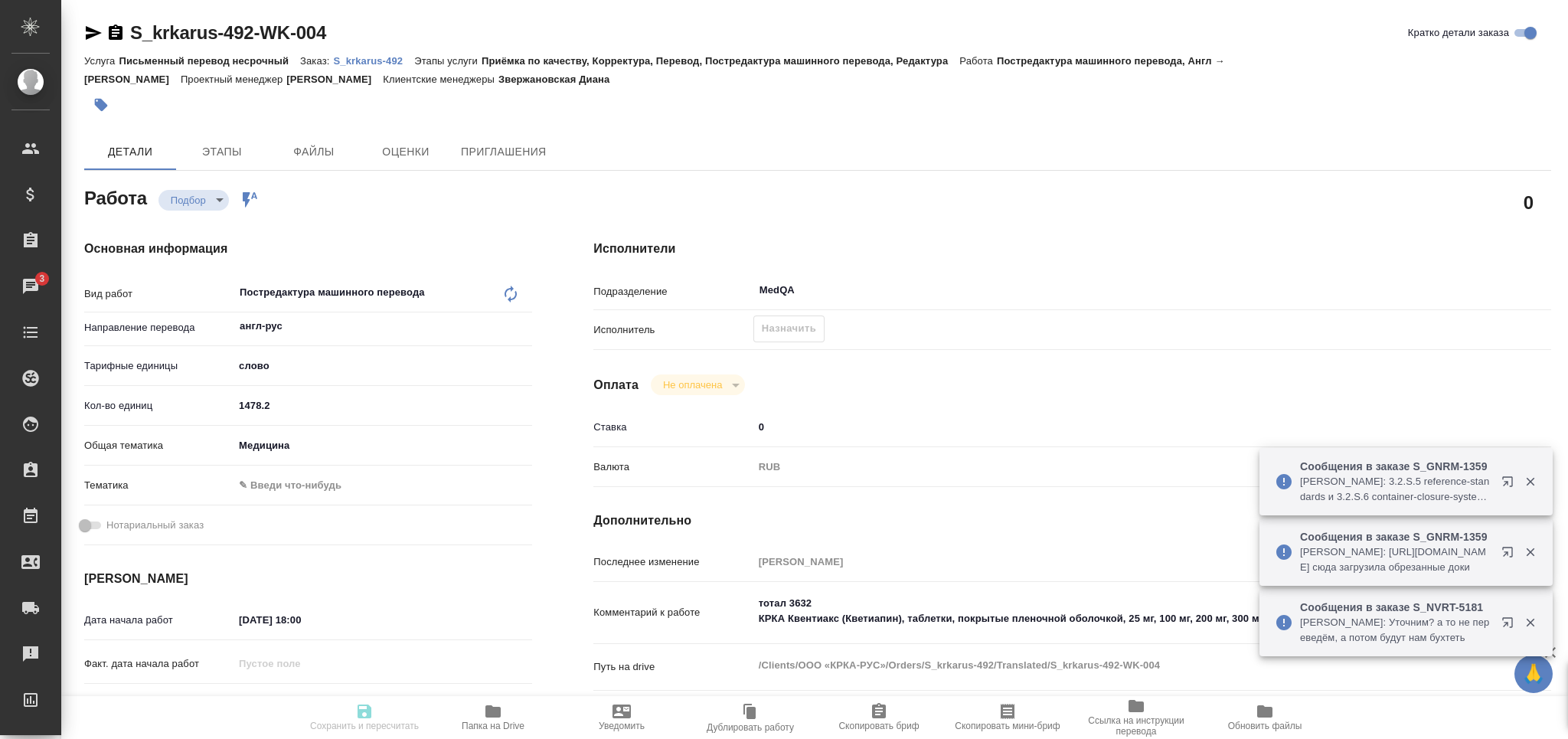
type textarea "x"
type textarea "КРКА Квентиакс (Кветиапин), таблетки, покрытые пленочной оболочкой, 25 мг, 100 …"
type textarea "x"
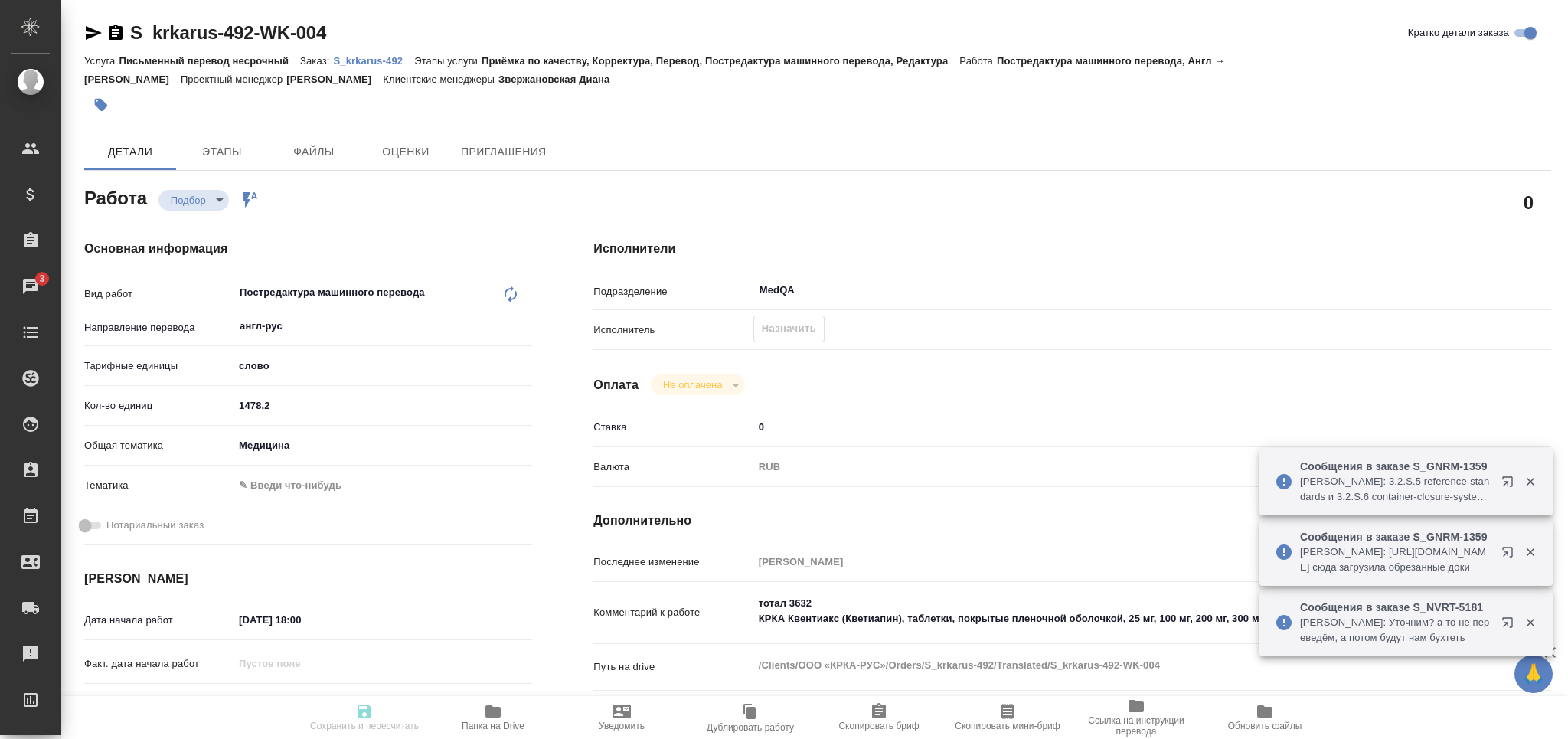
type textarea "x"
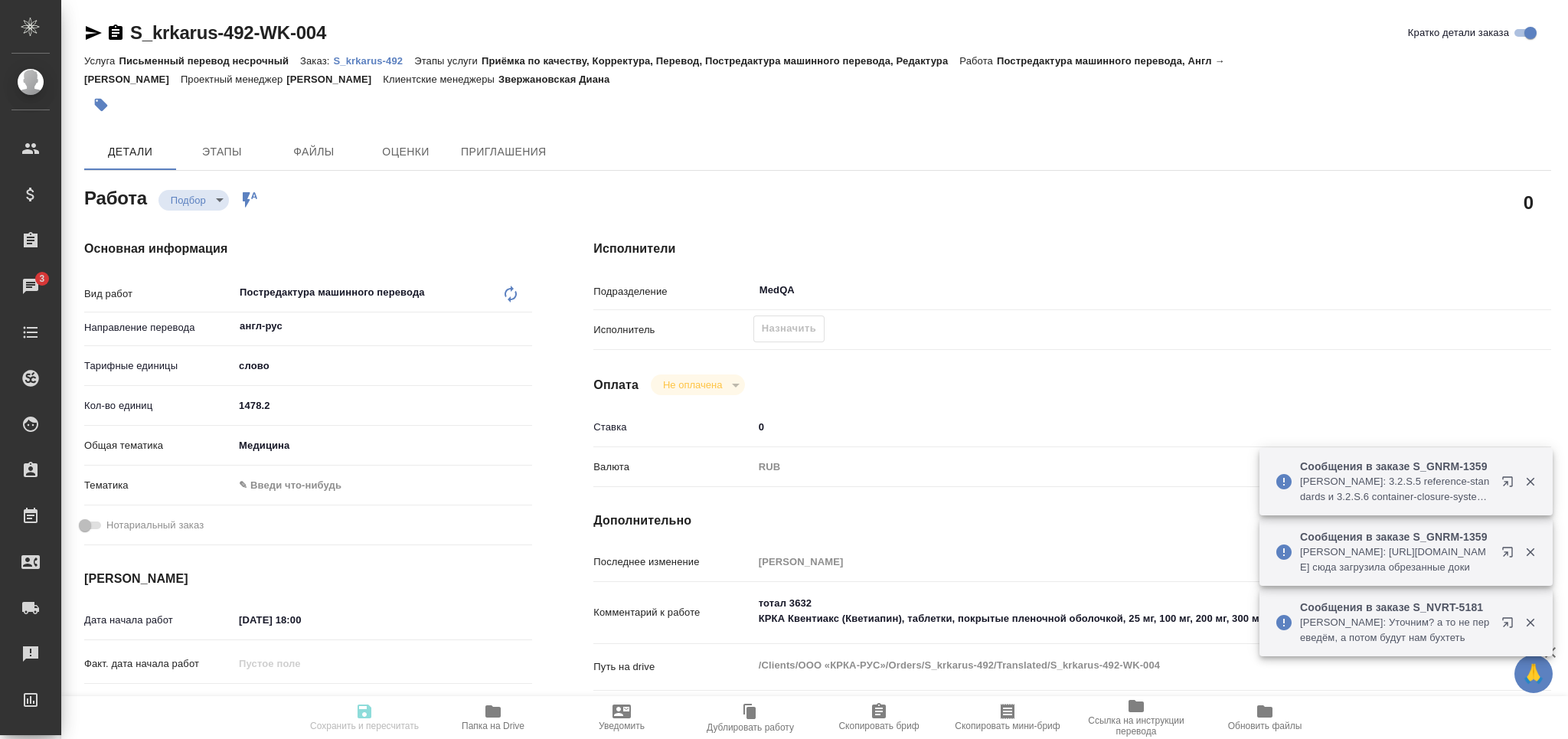
type textarea "x"
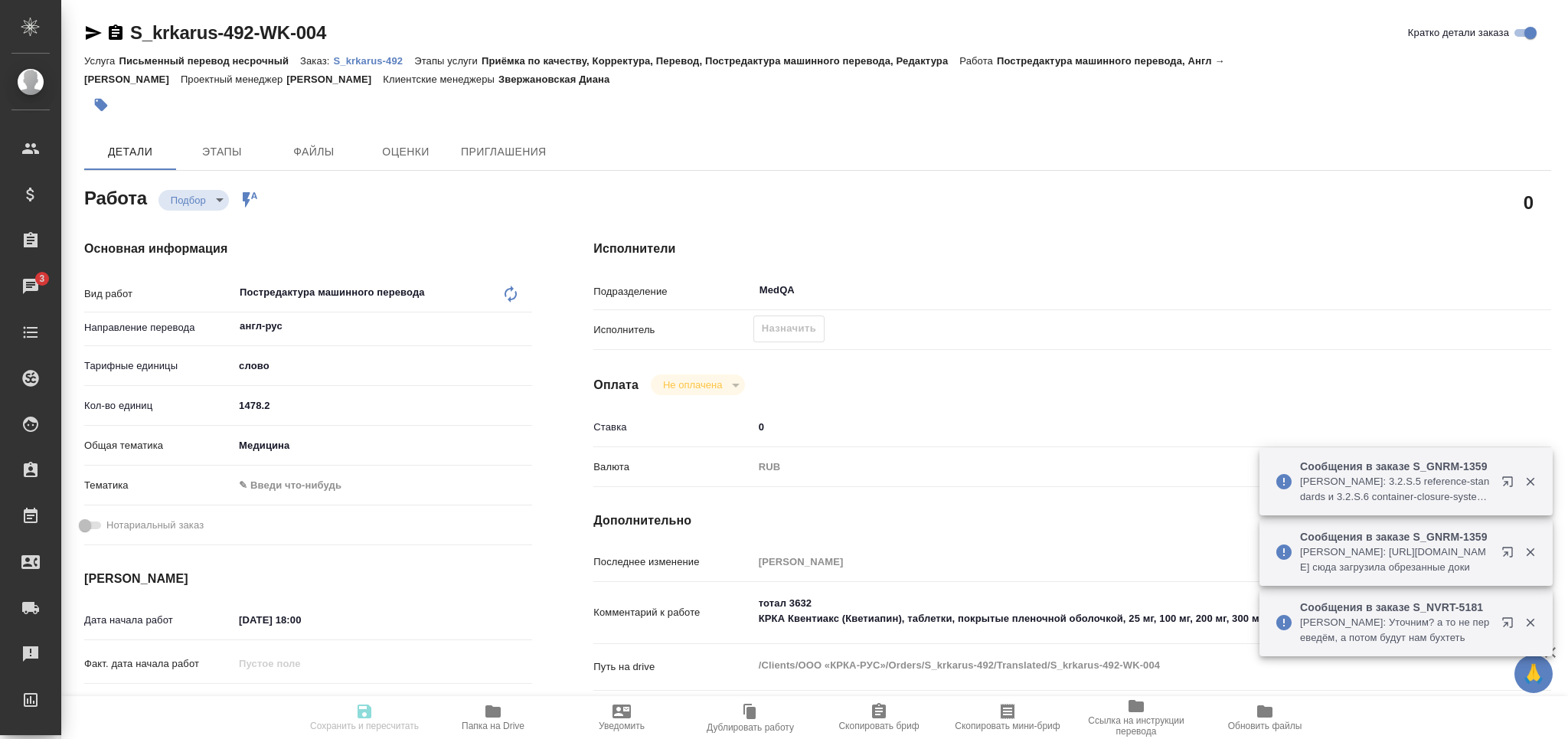
type textarea "x"
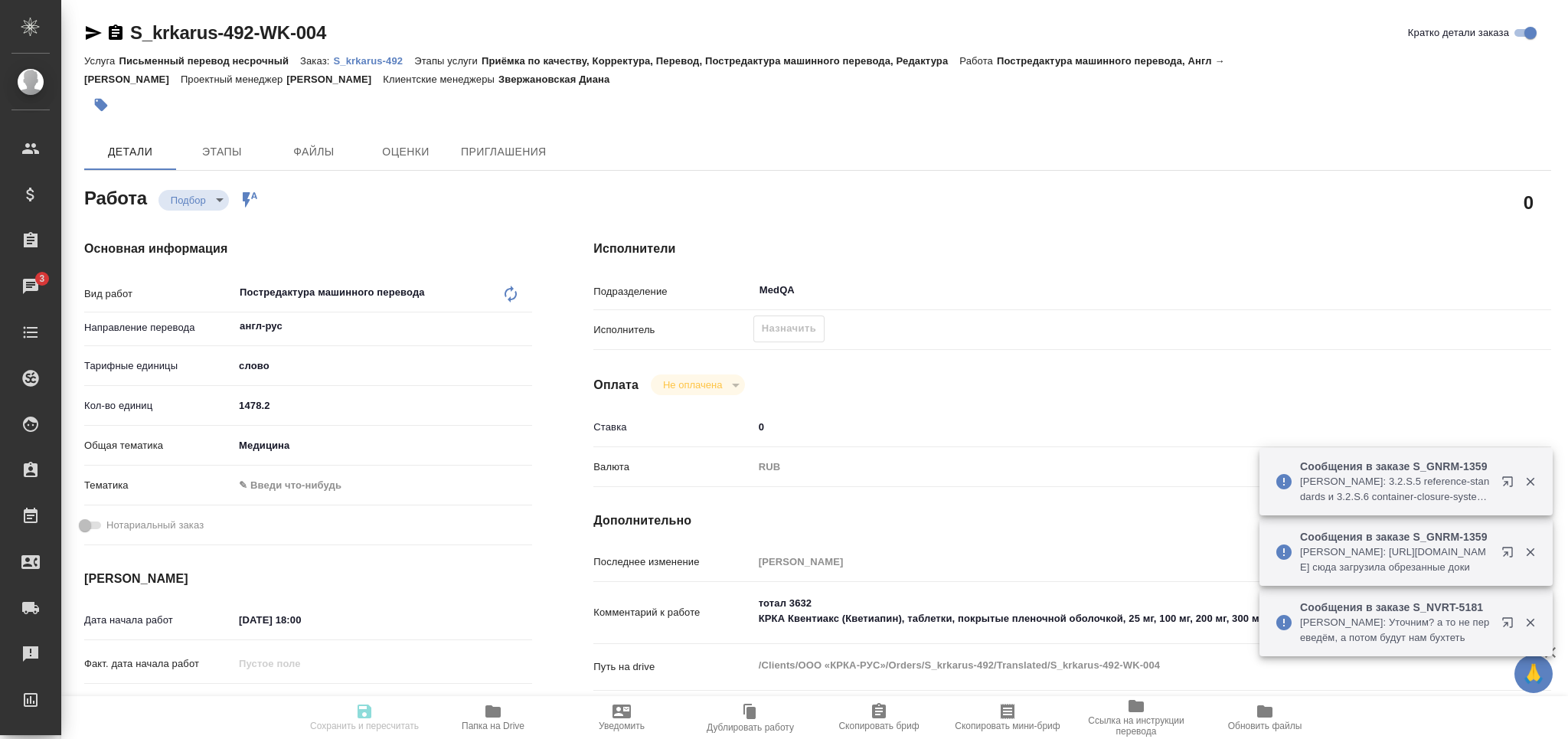
type textarea "x"
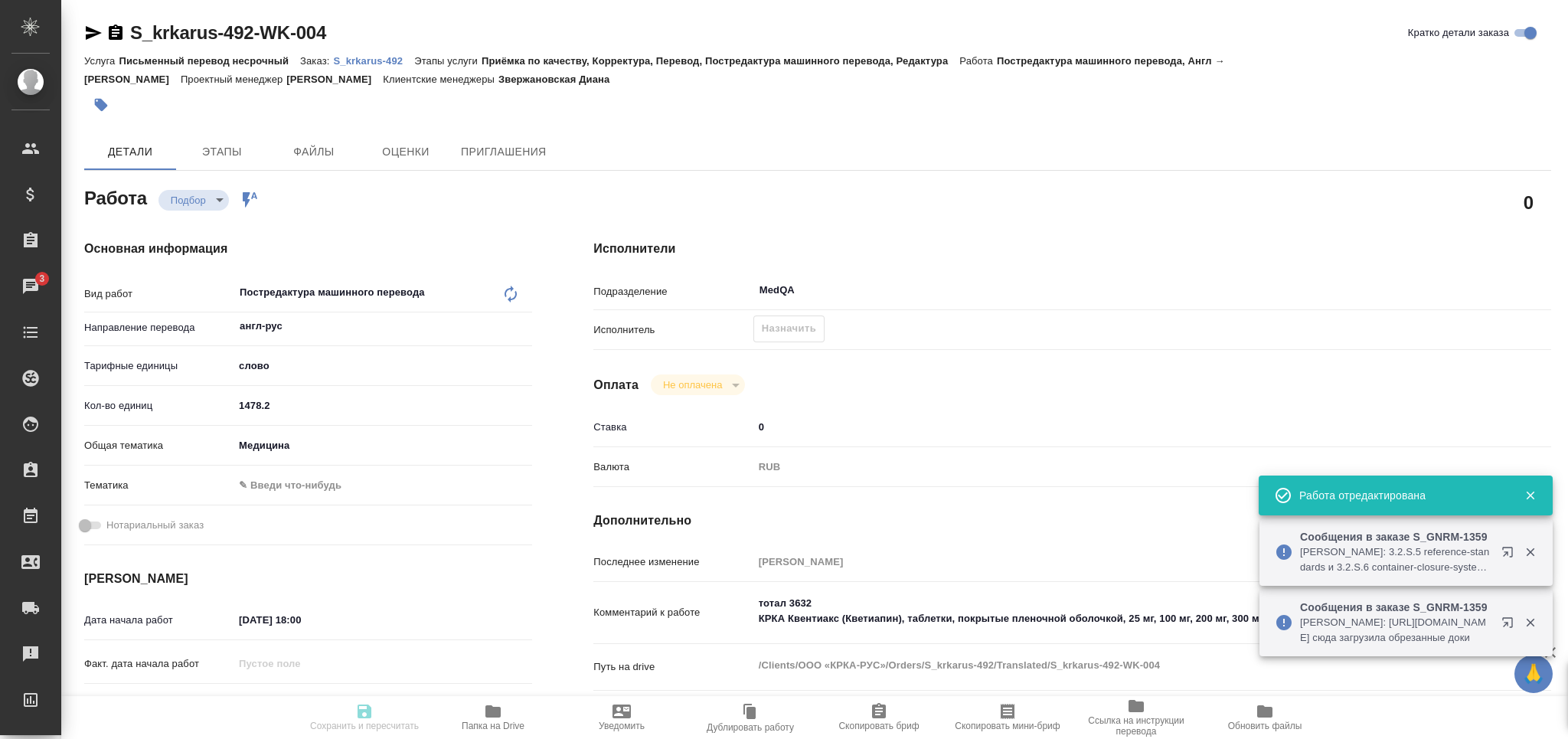
type input "recruiting"
type textarea "Постредактура машинного перевода"
type textarea "x"
type input "англ-рус"
type input "5a8b1489cc6b4906c91bfd90"
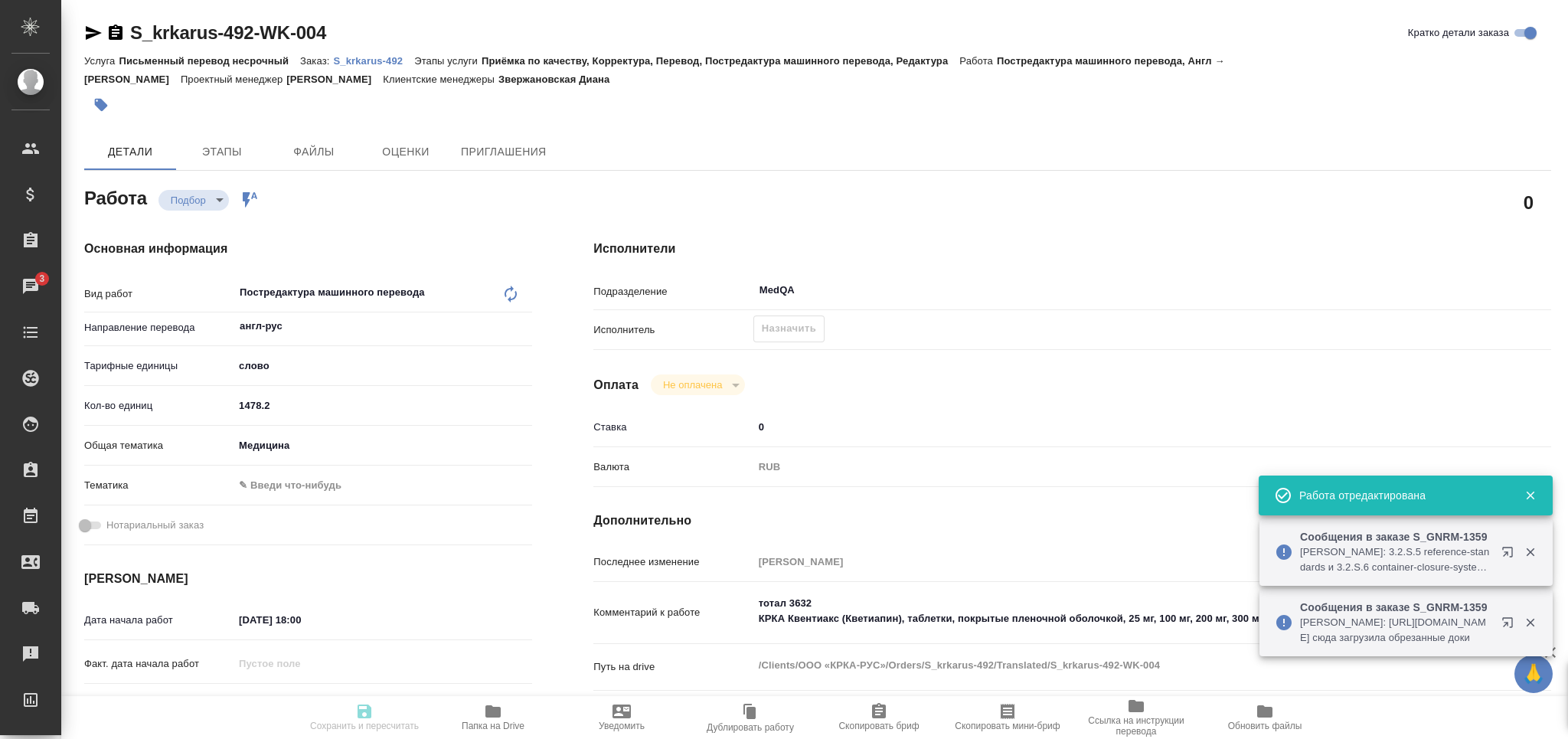
type input "1478.2"
type input "med"
type input "[DATE] 18:00"
type input "[DATE] 13:00"
type input "[DATE] 17:00"
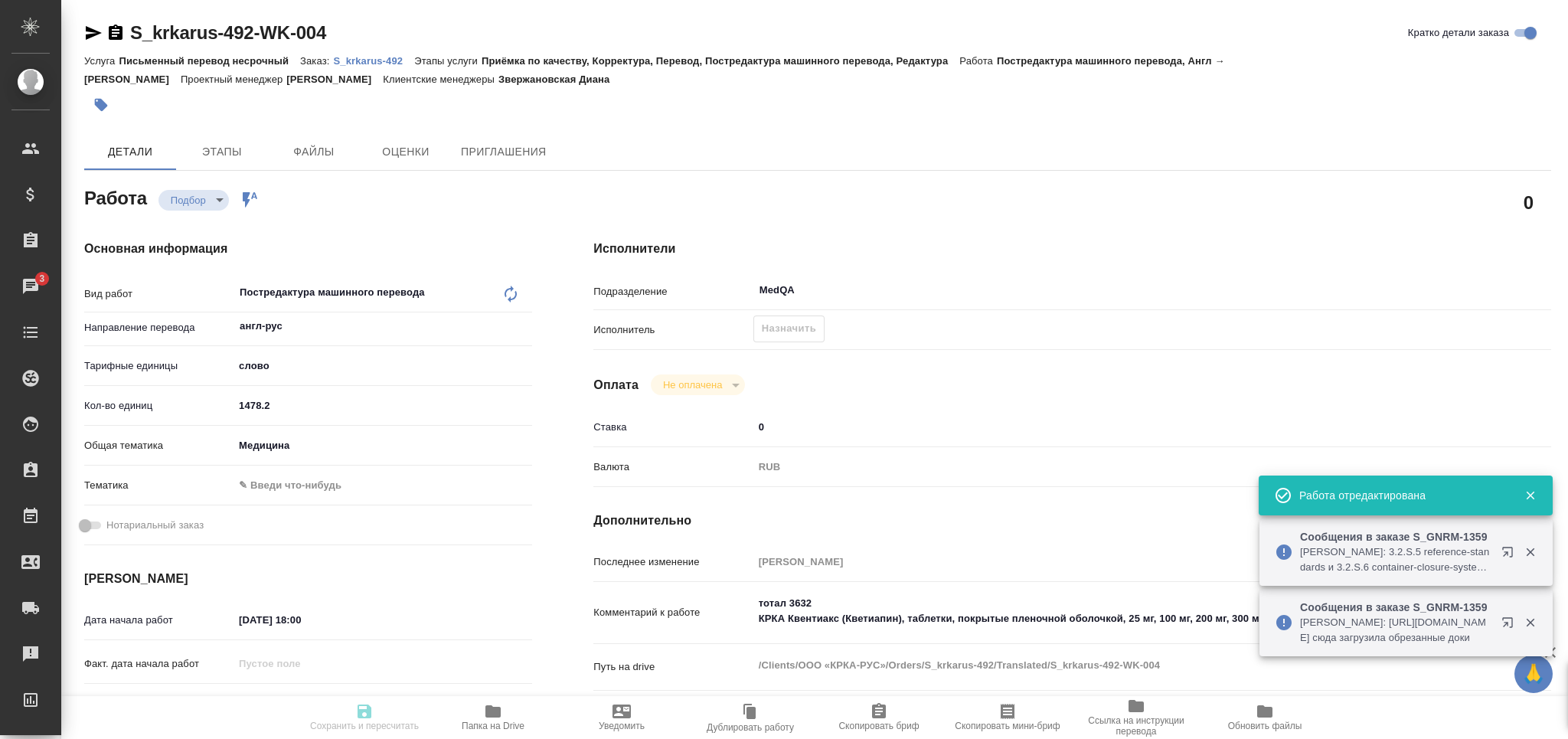
type input "MedQA"
type input "notPayed"
type input "0"
type input "RUB"
type input "[PERSON_NAME]"
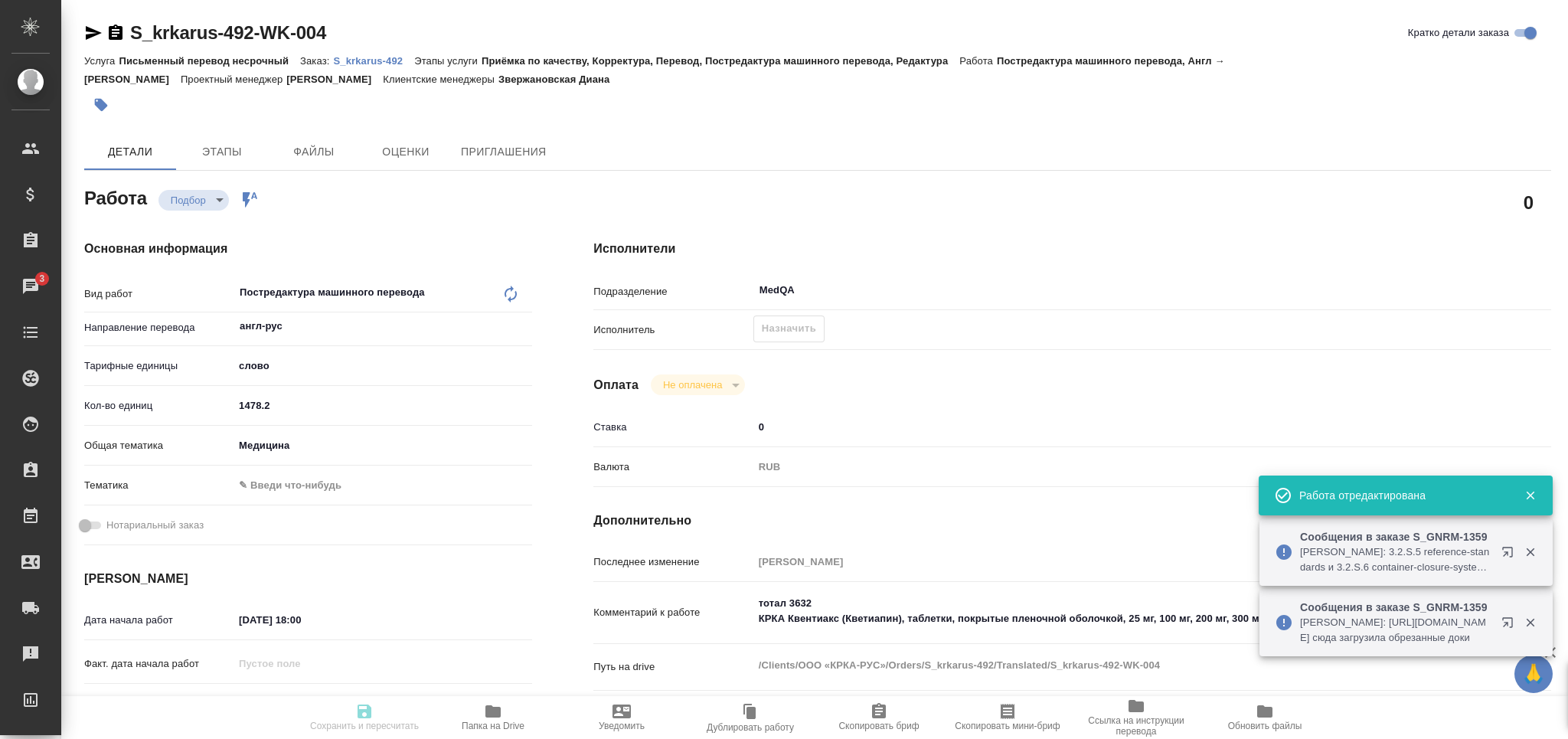
type textarea "тотал 3632 КРКА Квентиакс (Кветиапин), таблетки, покрытые пленочной оболочкой, …"
type textarea "x"
type textarea "/Clients/ООО «КРКА-РУС»/Orders/S_krkarus-492/Translated/S_krkarus-492-WK-004"
type textarea "x"
type input "S_krkarus-492"
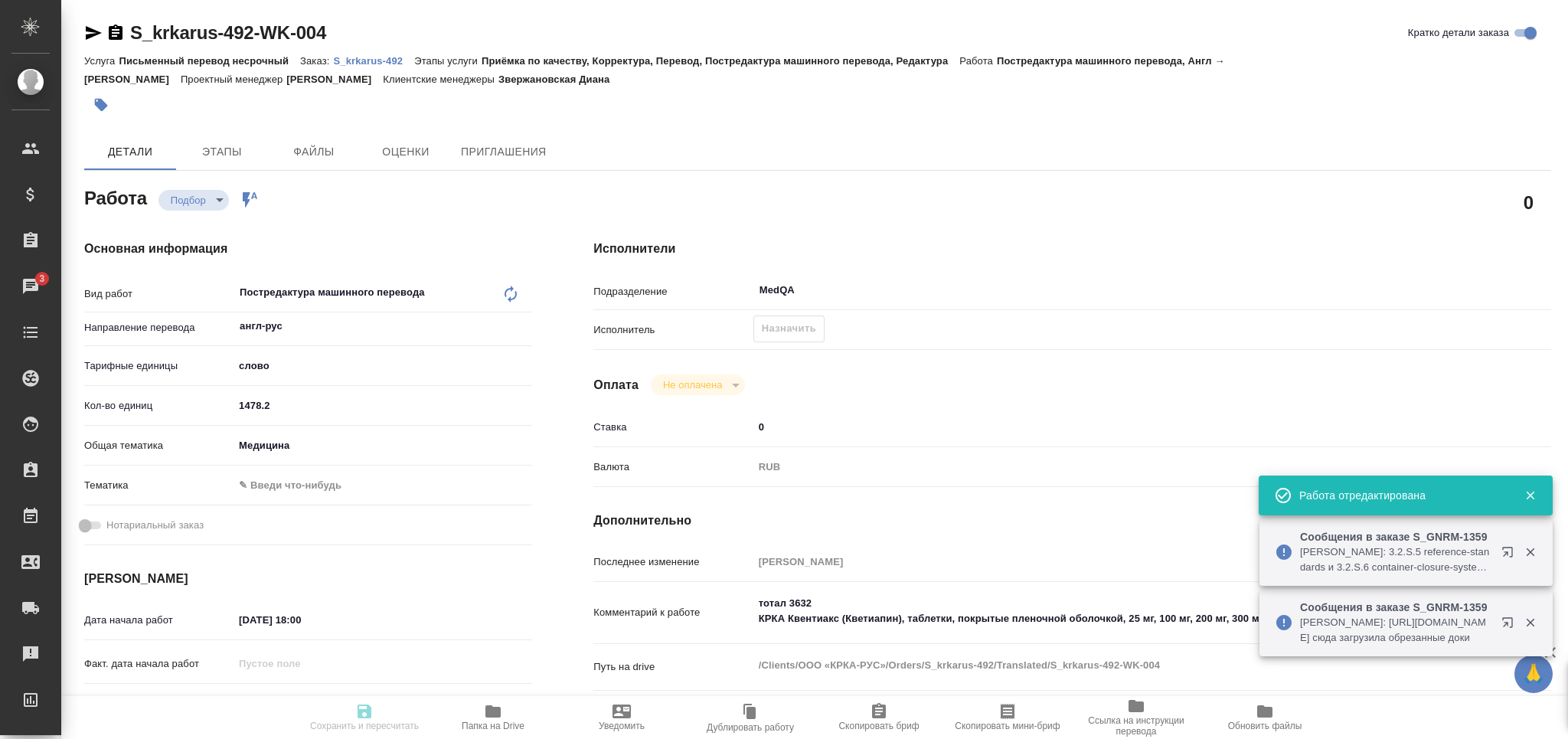
type input "Письменный перевод несрочный"
type input "Приёмка по качеству, Корректура, Перевод, Постредактура машинного перевода, Ред…"
type input "Звержановская Диана"
type input "[PERSON_NAME]"
type input "/Clients/ООО «КРКА-РУС»/Orders/S_krkarus-492"
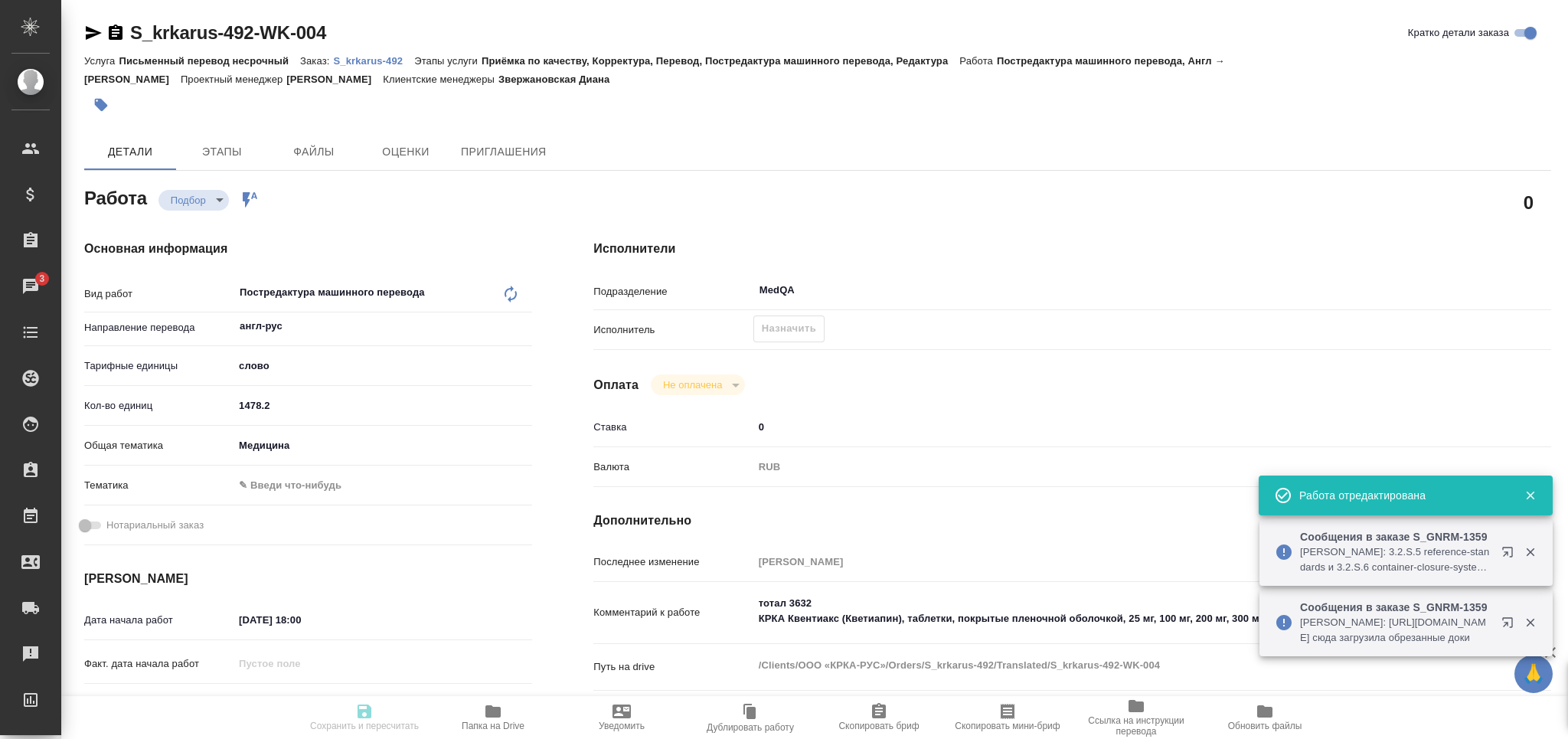
type textarea "x"
type textarea "КРКА Квентиакс (Кветиапин), таблетки, покрытые пленочной оболочкой, 25 мг, 100 …"
type textarea "x"
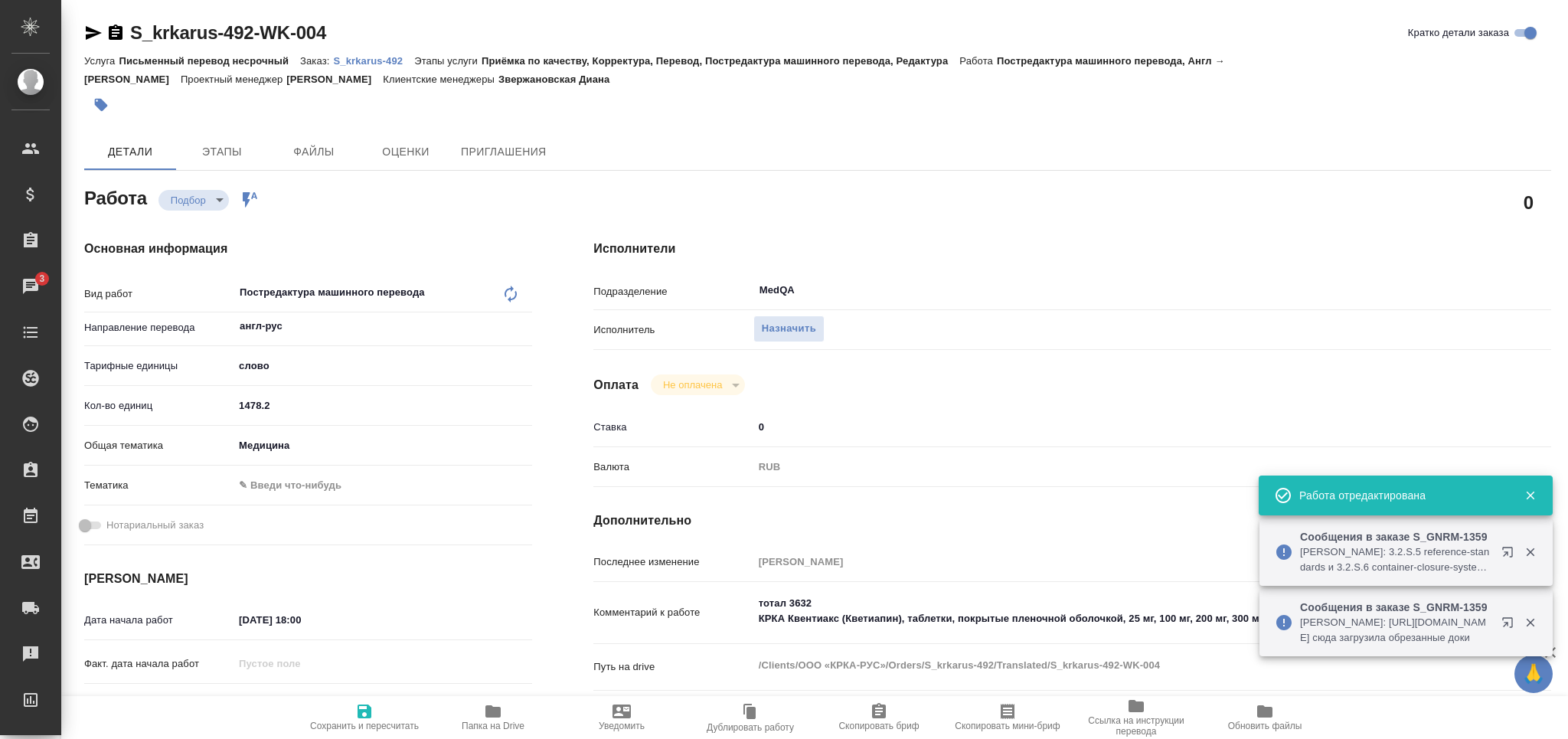
type textarea "x"
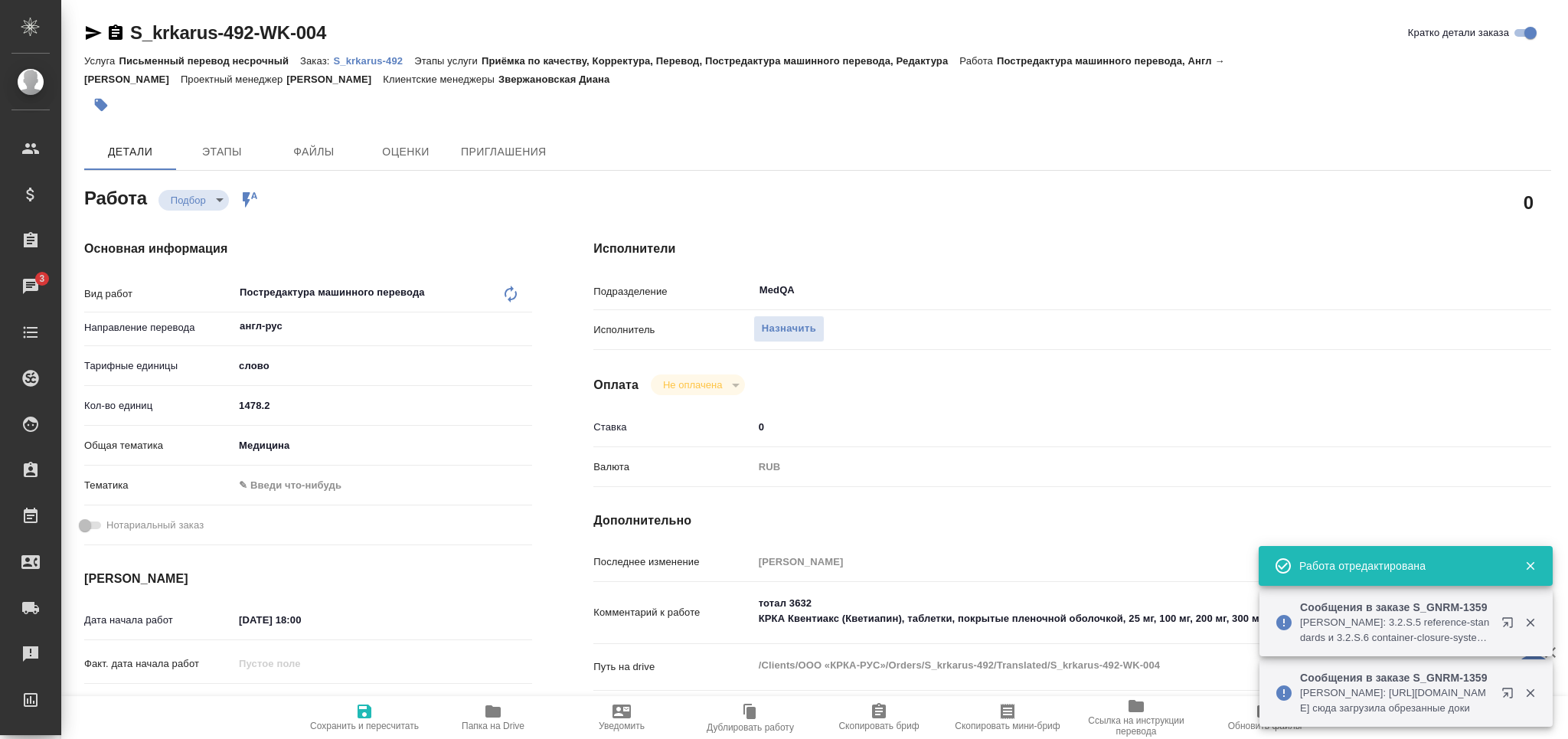
type textarea "x"
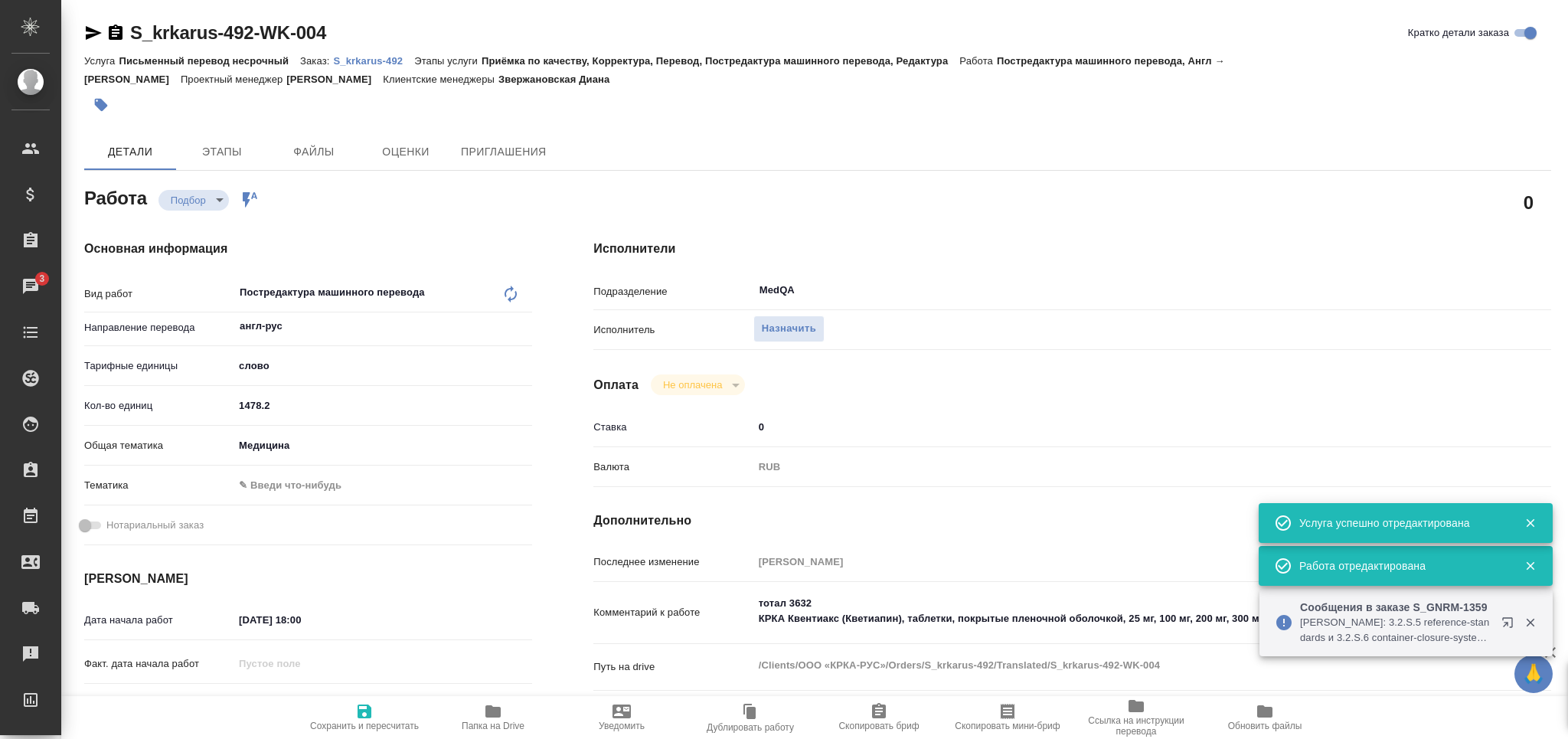
type textarea "x"
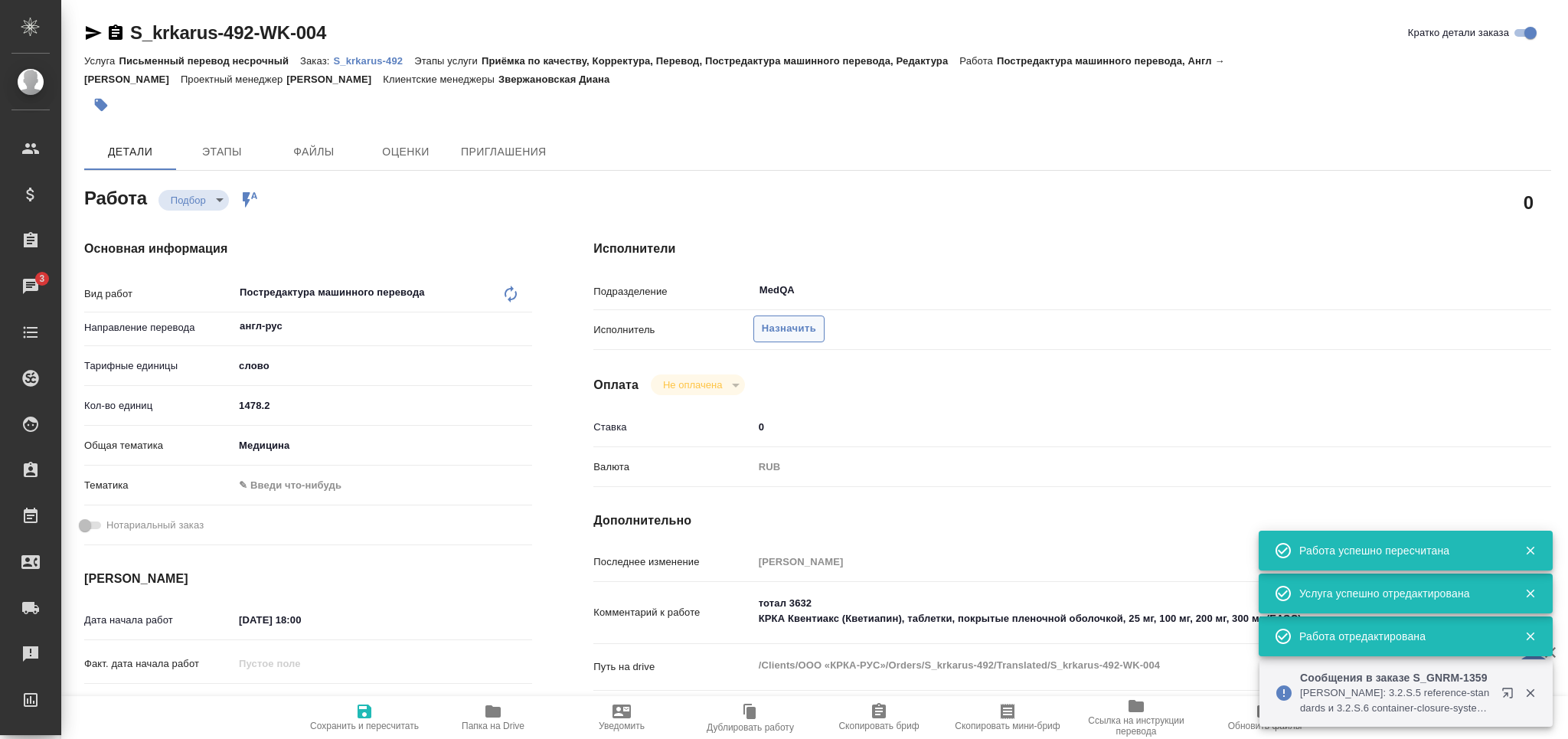
type textarea "x"
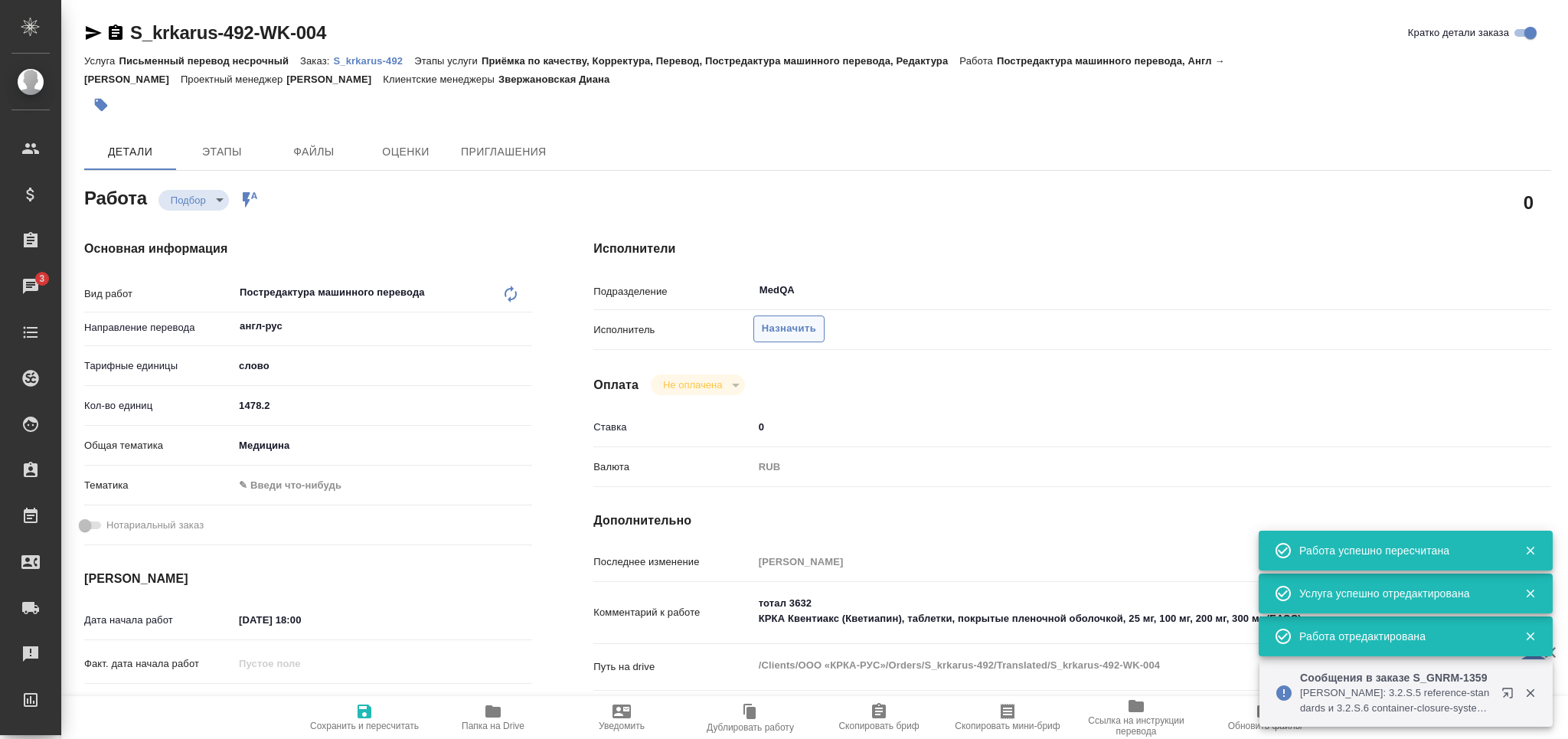
click at [771, 332] on span "Назначить" at bounding box center [788, 328] width 54 height 18
type textarea "x"
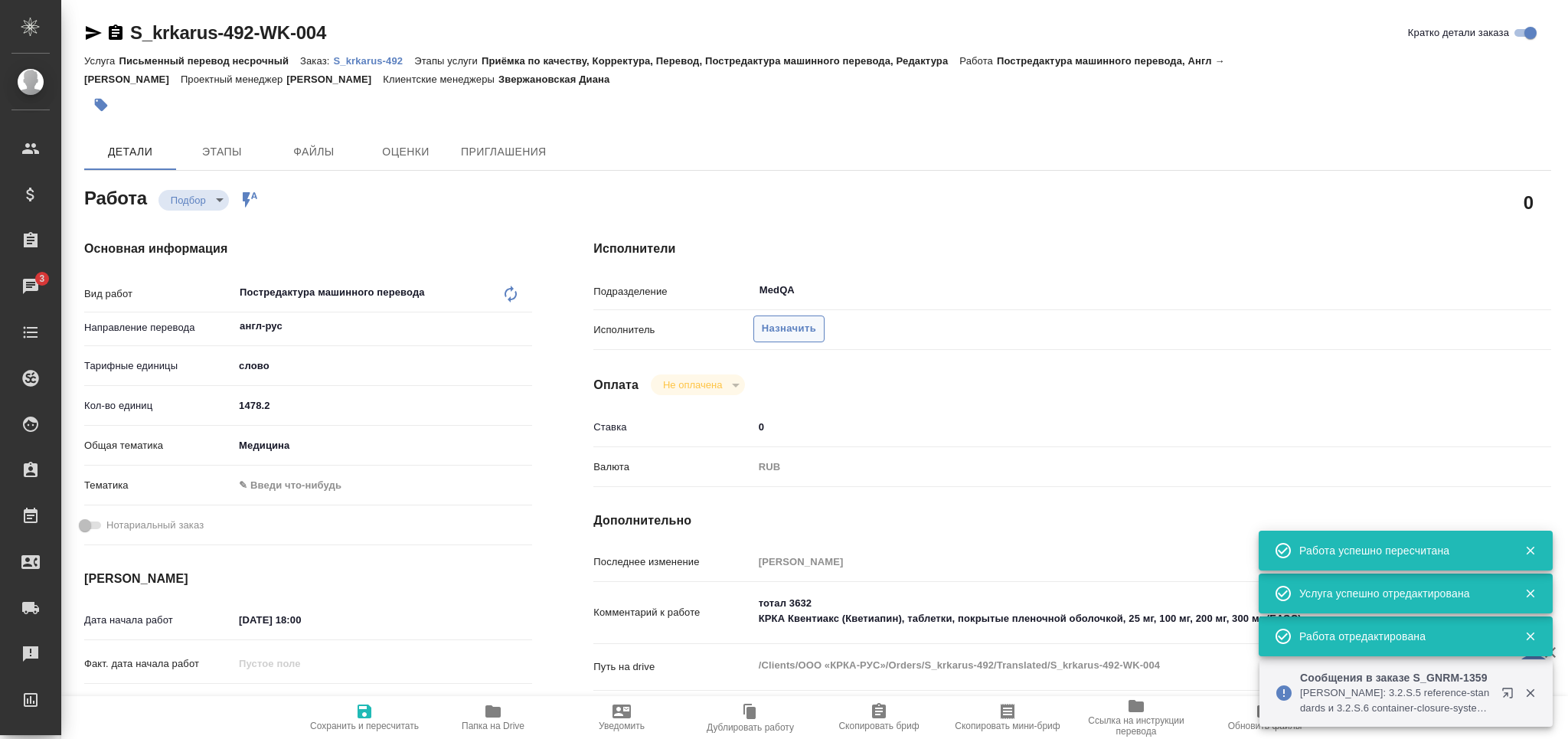
type textarea "x"
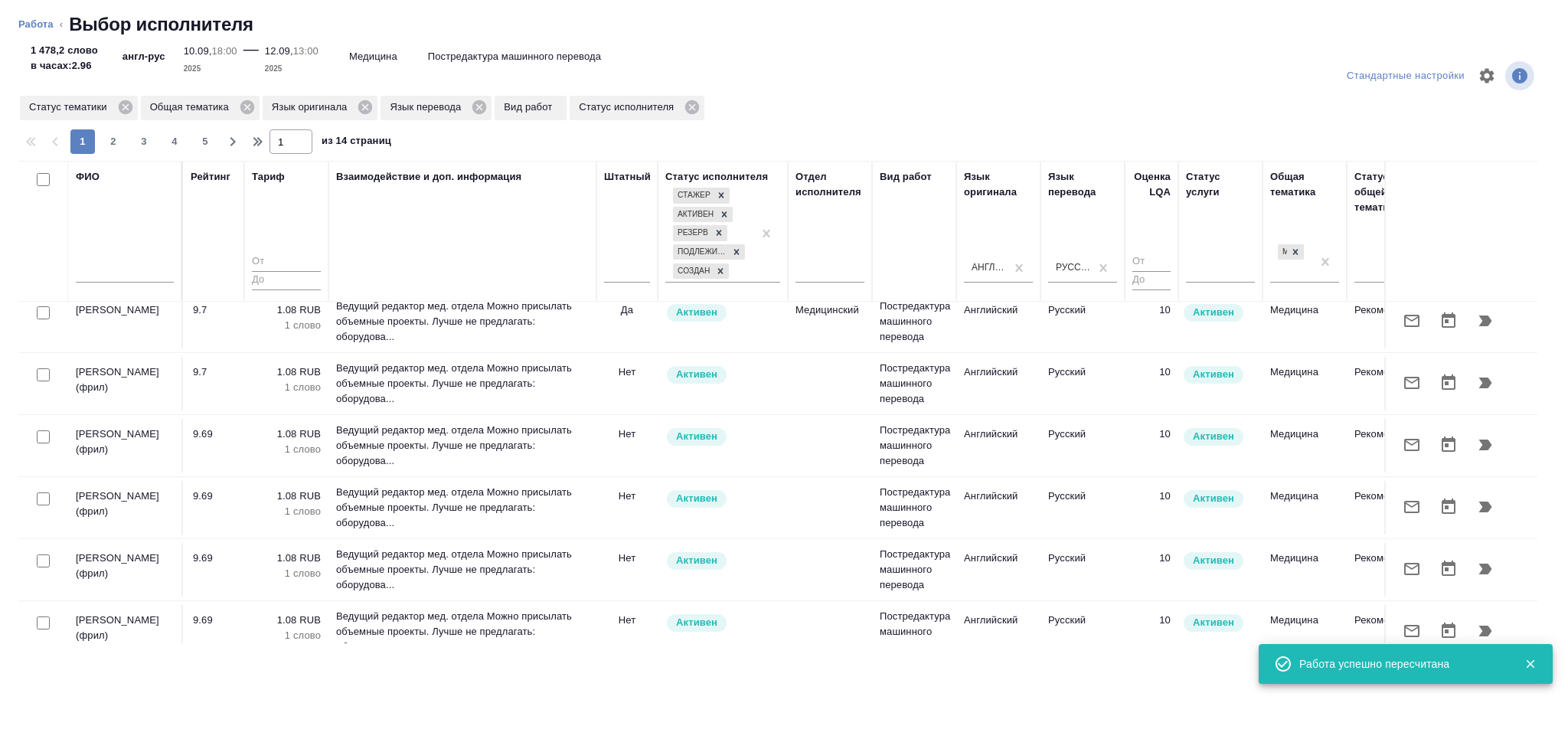
scroll to position [102, 0]
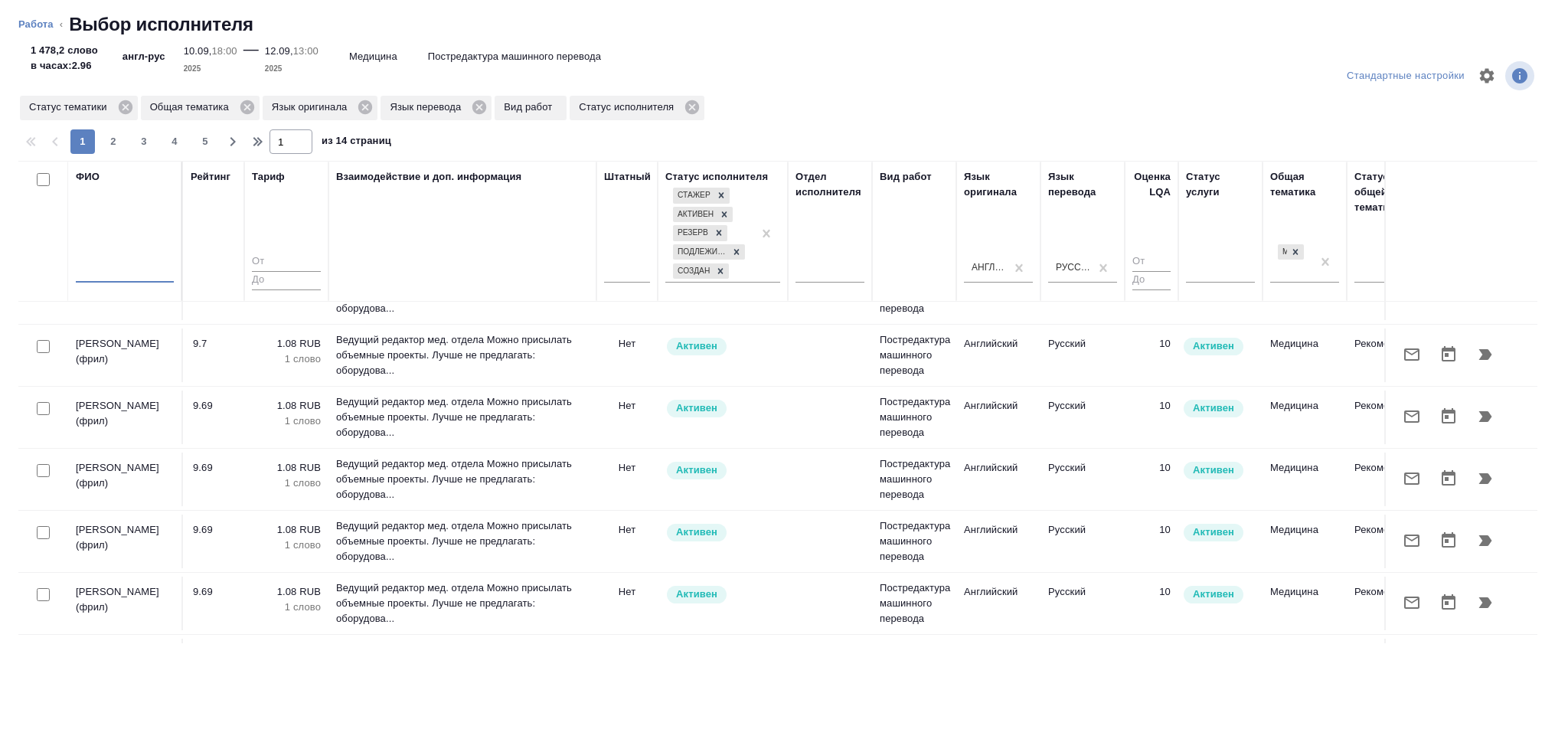
click at [160, 270] on input "text" at bounding box center [124, 272] width 98 height 19
type input "l"
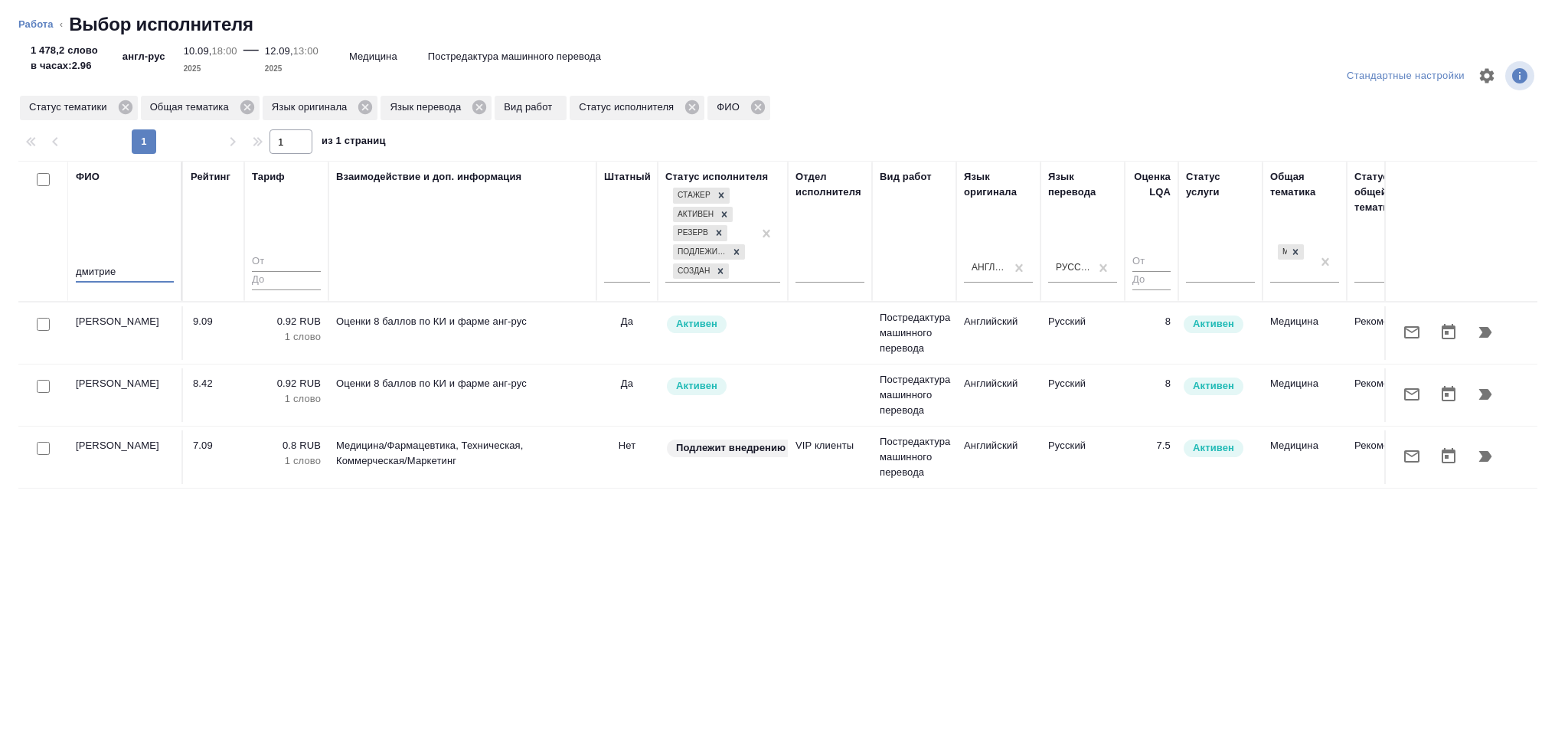
scroll to position [0, 0]
type input "дмитрие"
click at [1490, 332] on icon "button" at bounding box center [1485, 332] width 18 height 18
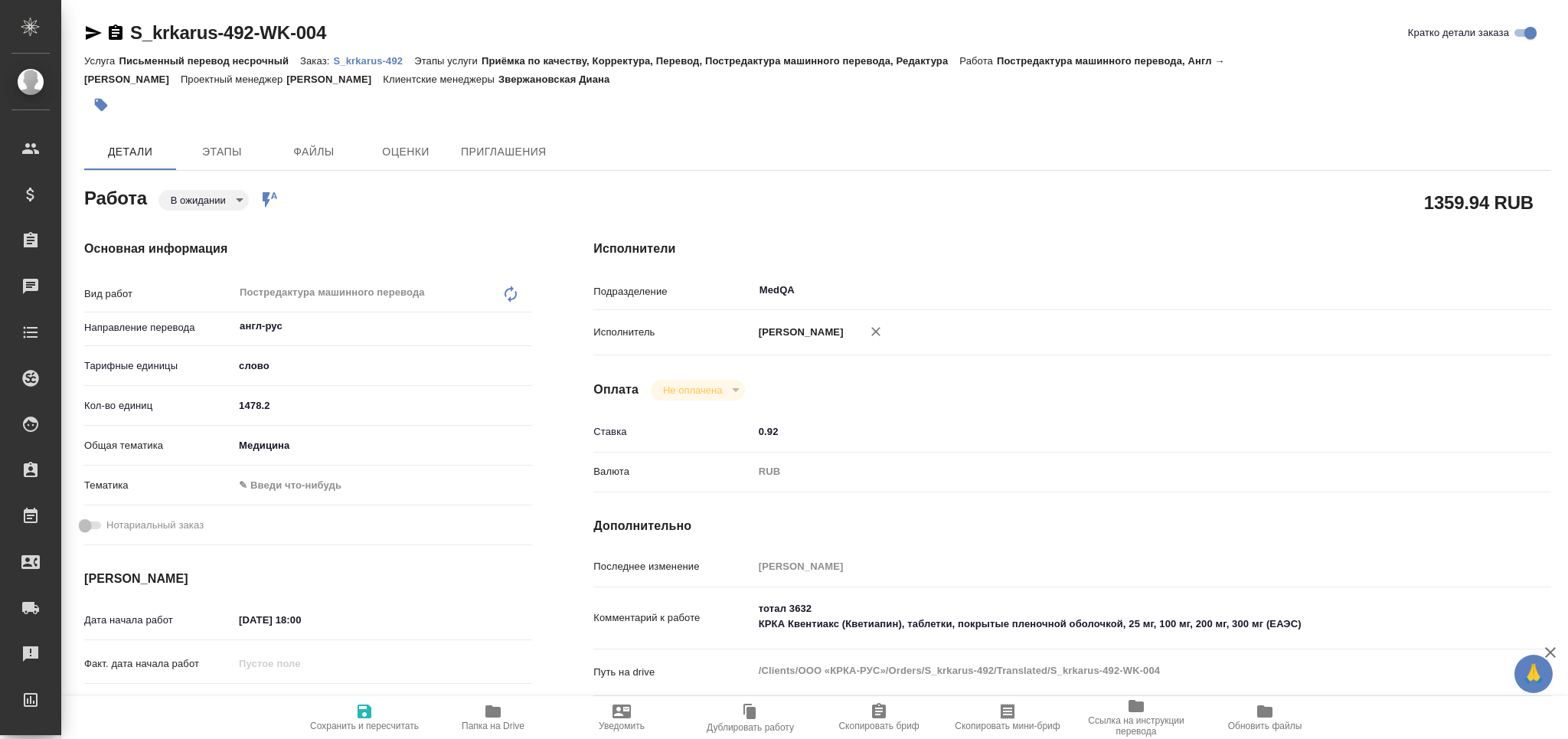
type textarea "x"
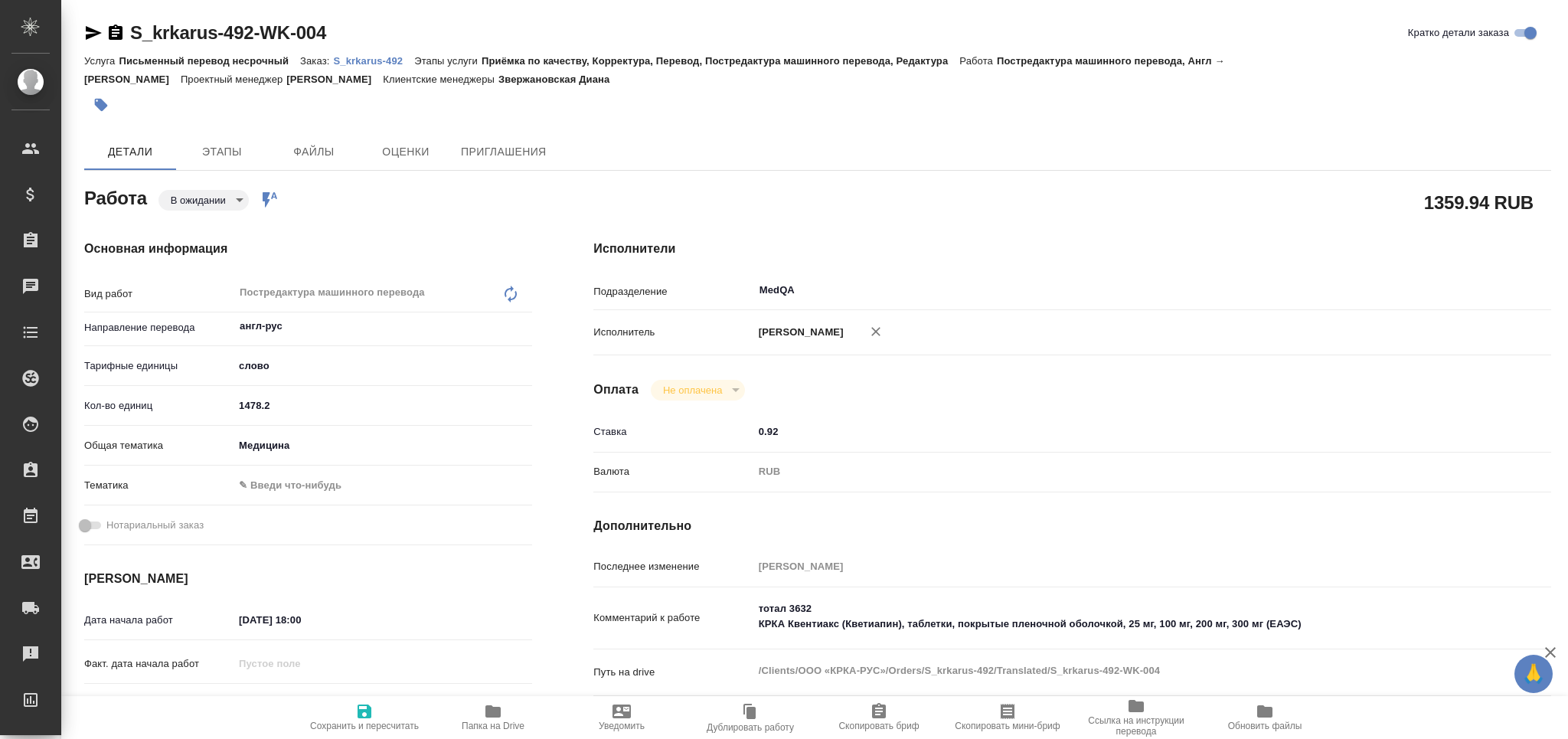
type textarea "x"
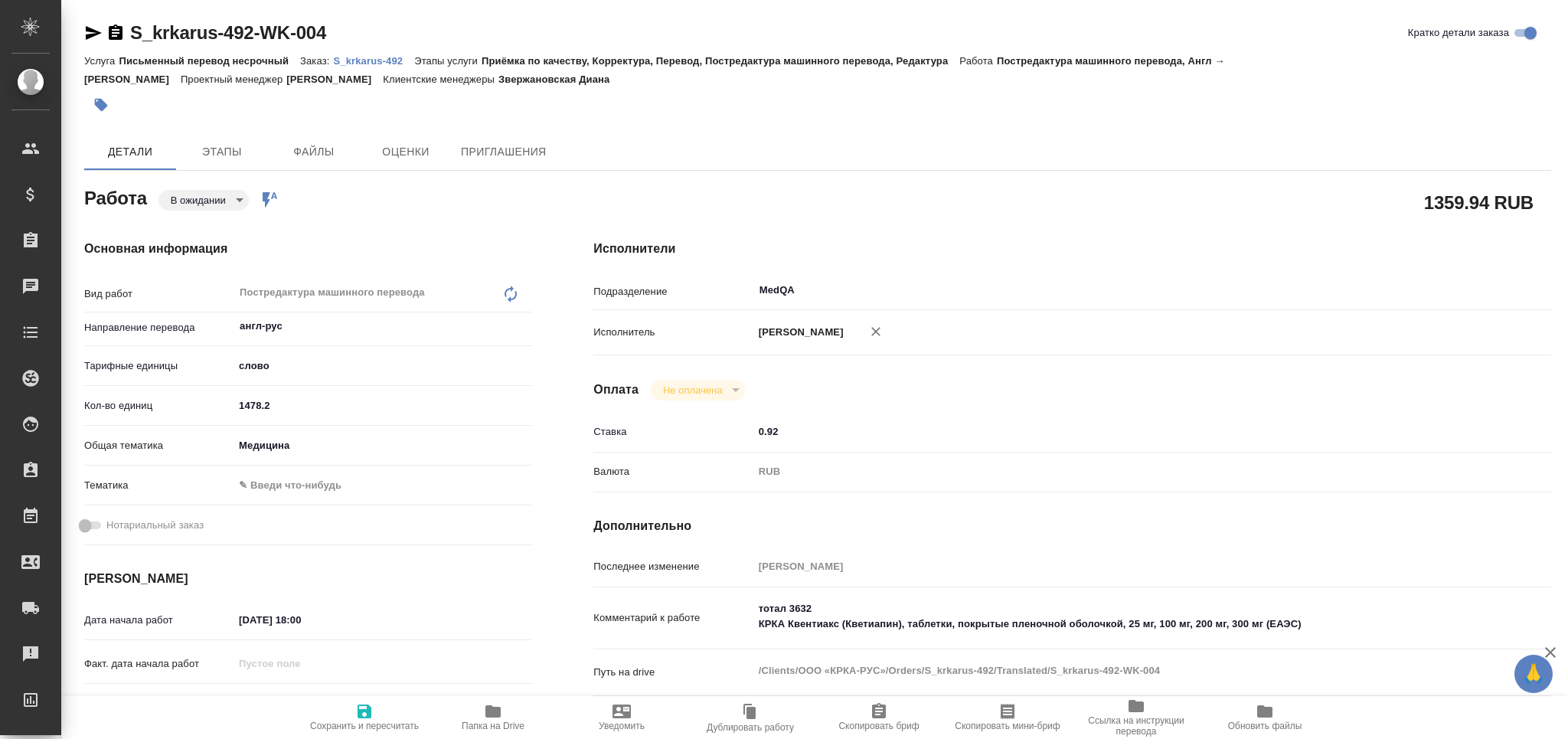
scroll to position [306, 0]
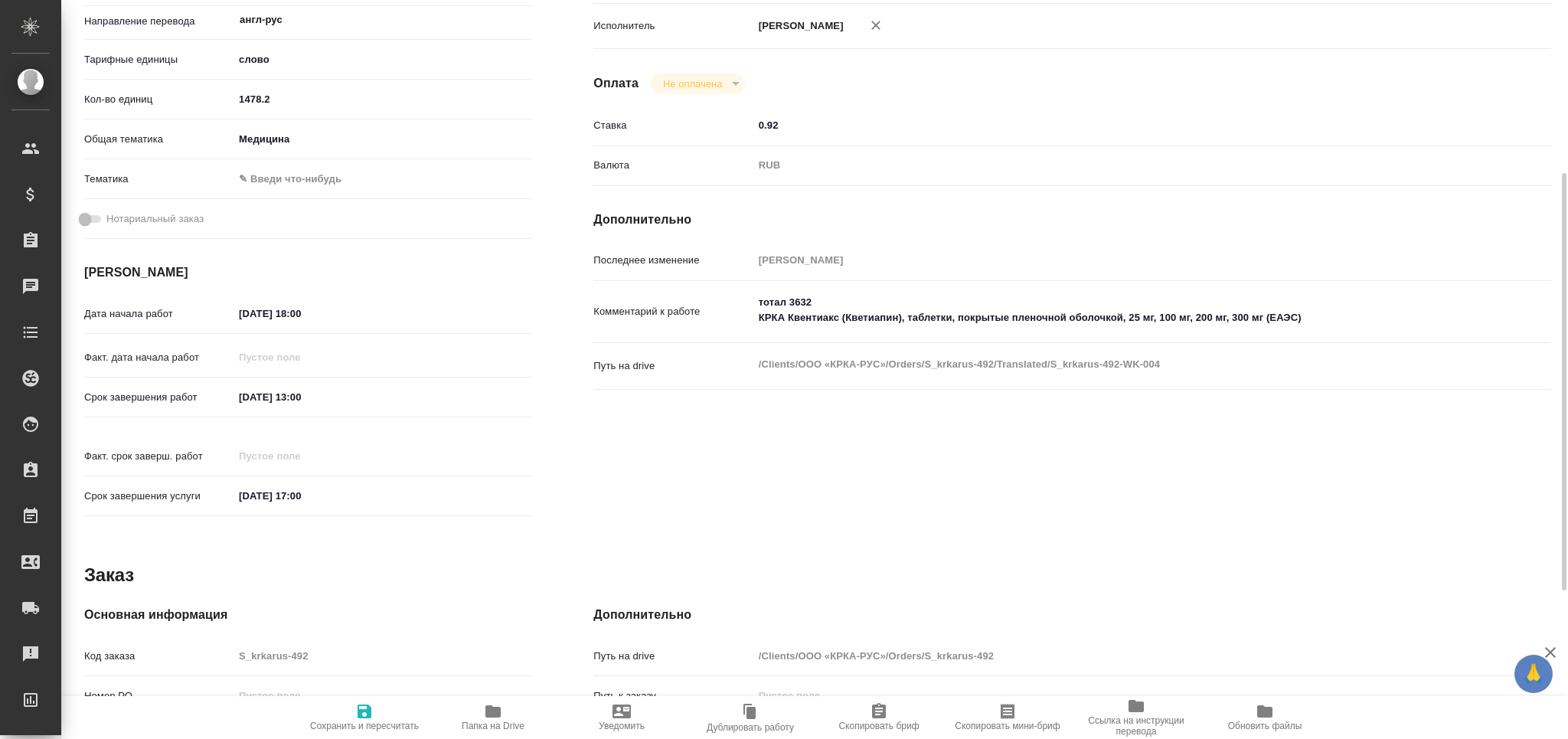
type textarea "x"
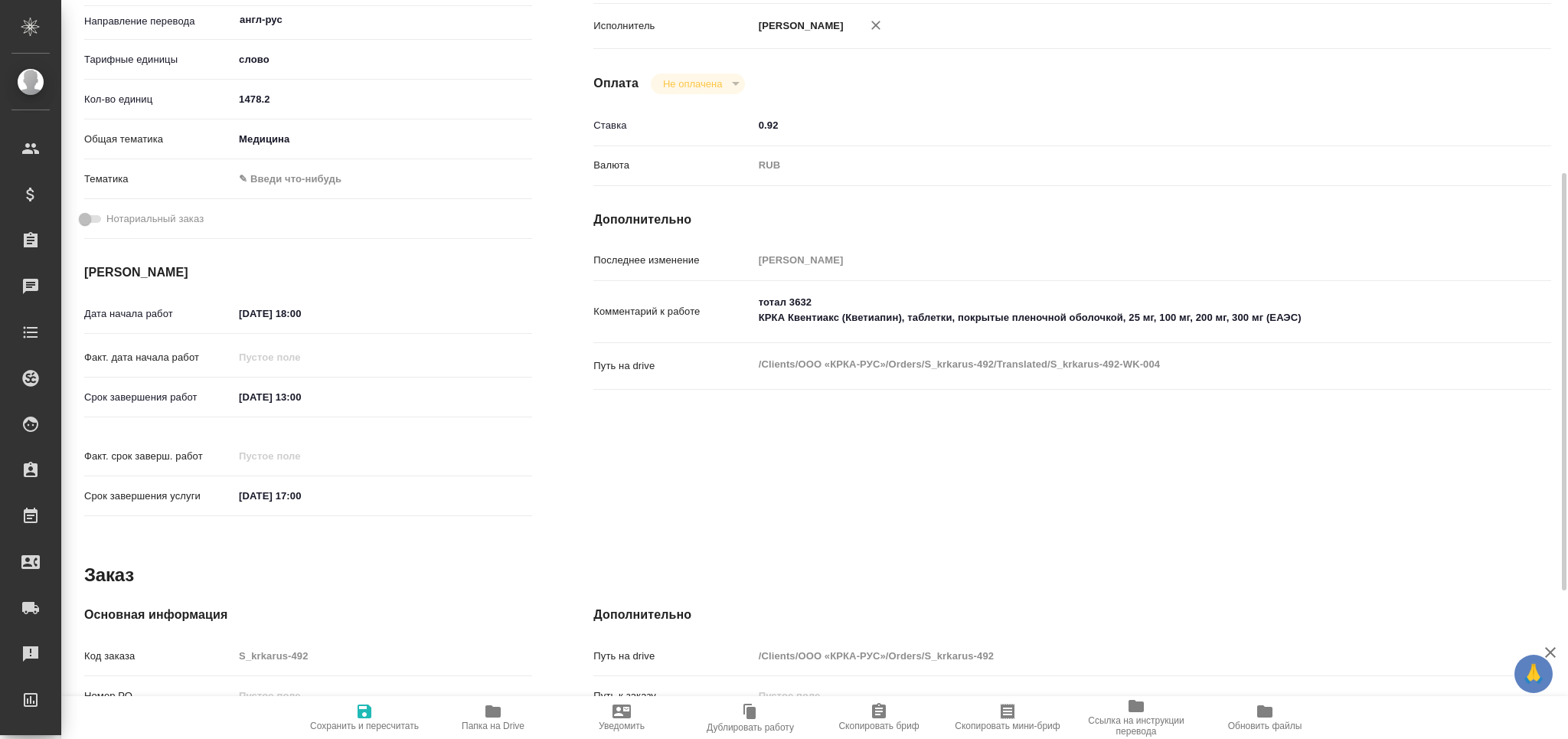
type textarea "x"
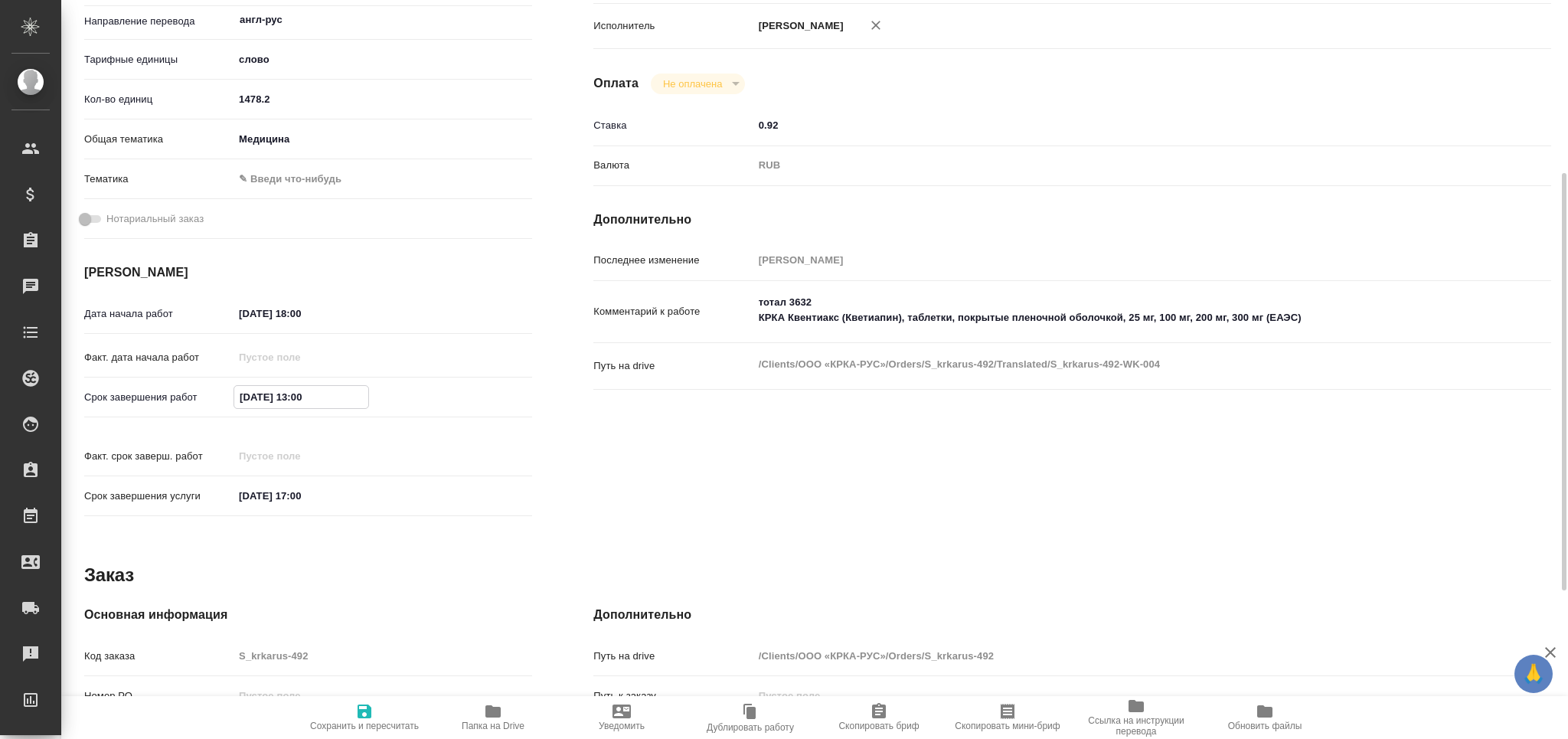
type textarea "x"
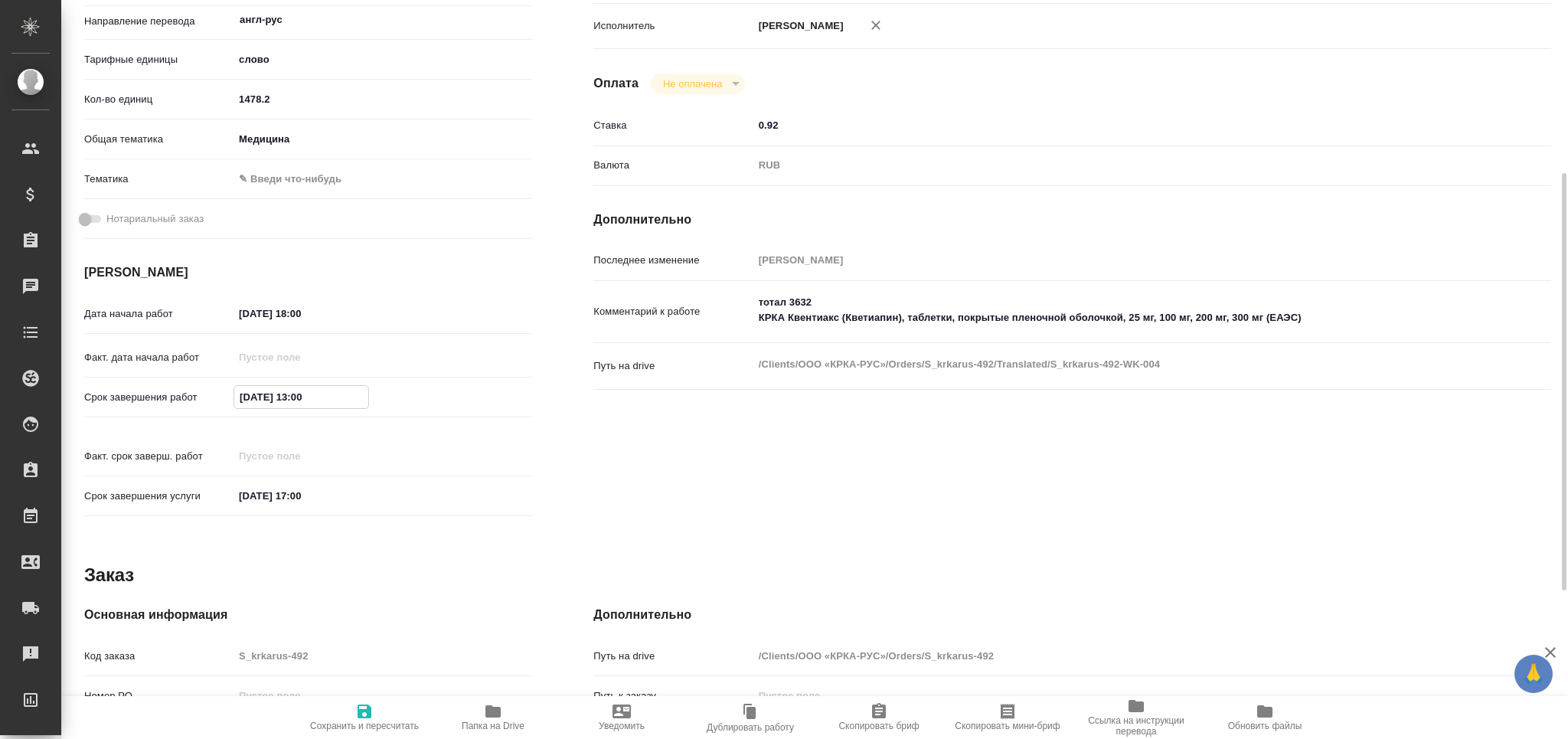
drag, startPoint x: 346, startPoint y: 397, endPoint x: 162, endPoint y: 398, distance: 184.0
click at [162, 398] on div "Срок завершения работ [DATE] 13:00" at bounding box center [308, 397] width 448 height 27
type textarea "x"
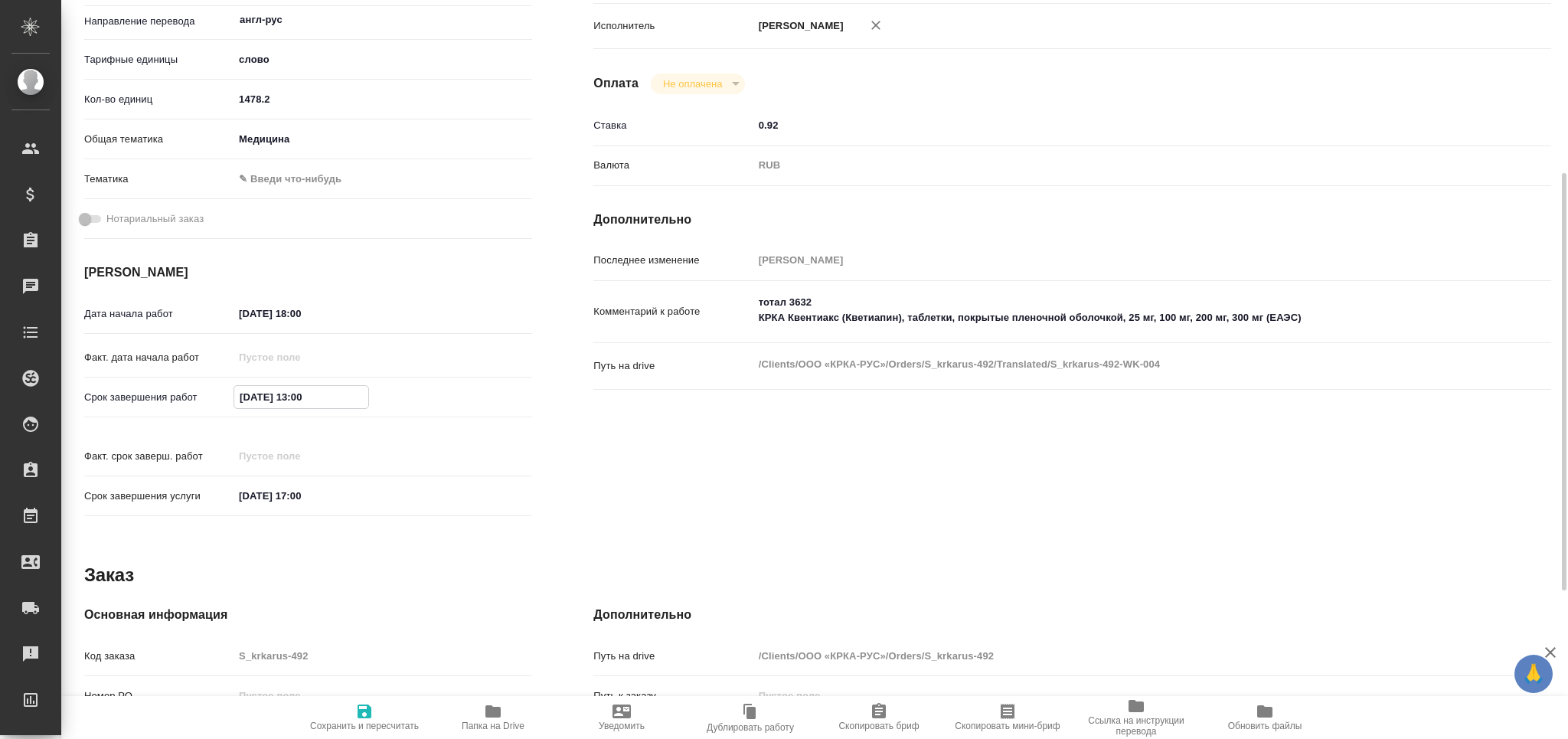
type textarea "x"
drag, startPoint x: 323, startPoint y: 482, endPoint x: 124, endPoint y: 487, distance: 199.1
click at [124, 487] on div "Срок завершения услуги [DATE] 17:00" at bounding box center [308, 496] width 448 height 27
paste input "3"
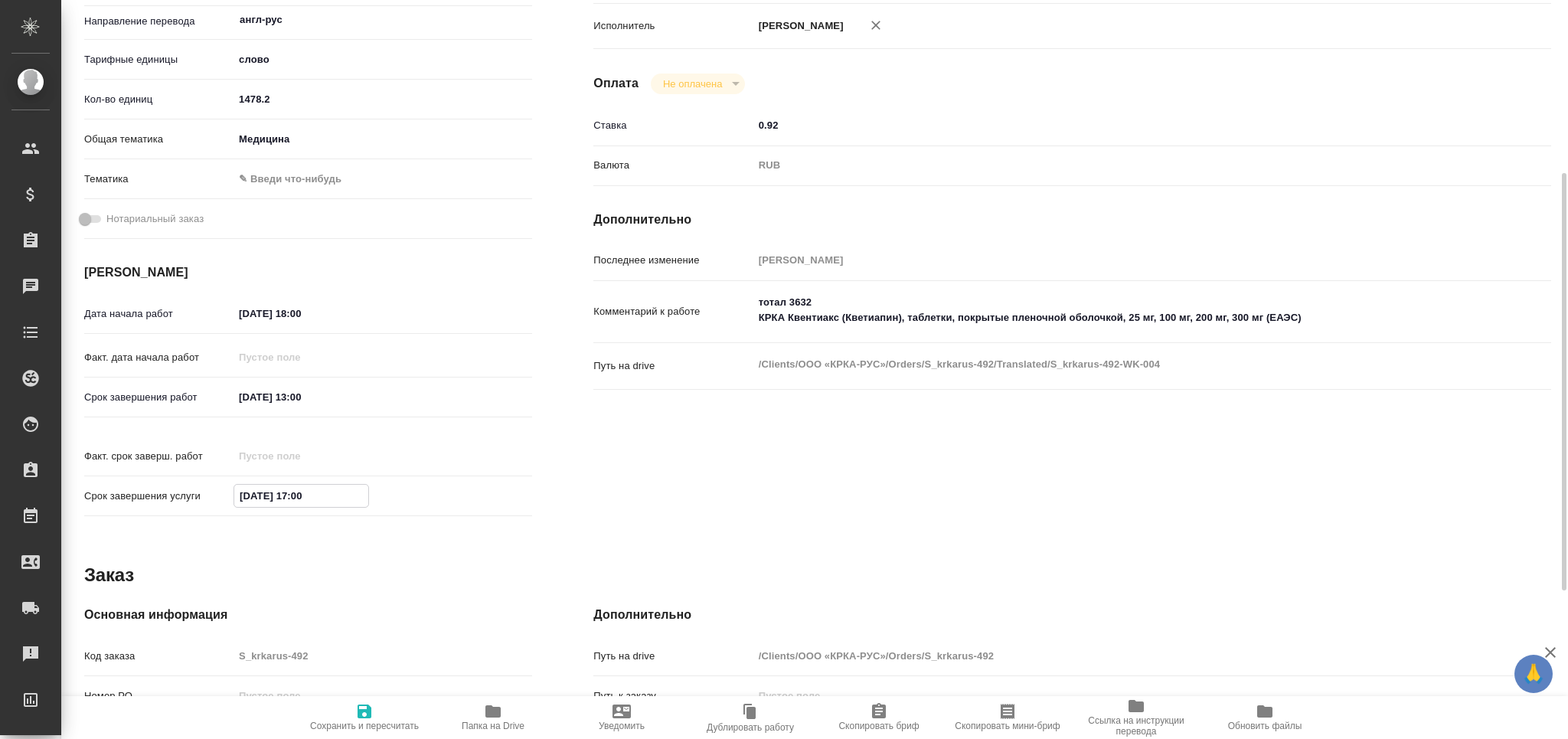
type textarea "x"
type input "[DATE] 13:00"
type textarea "x"
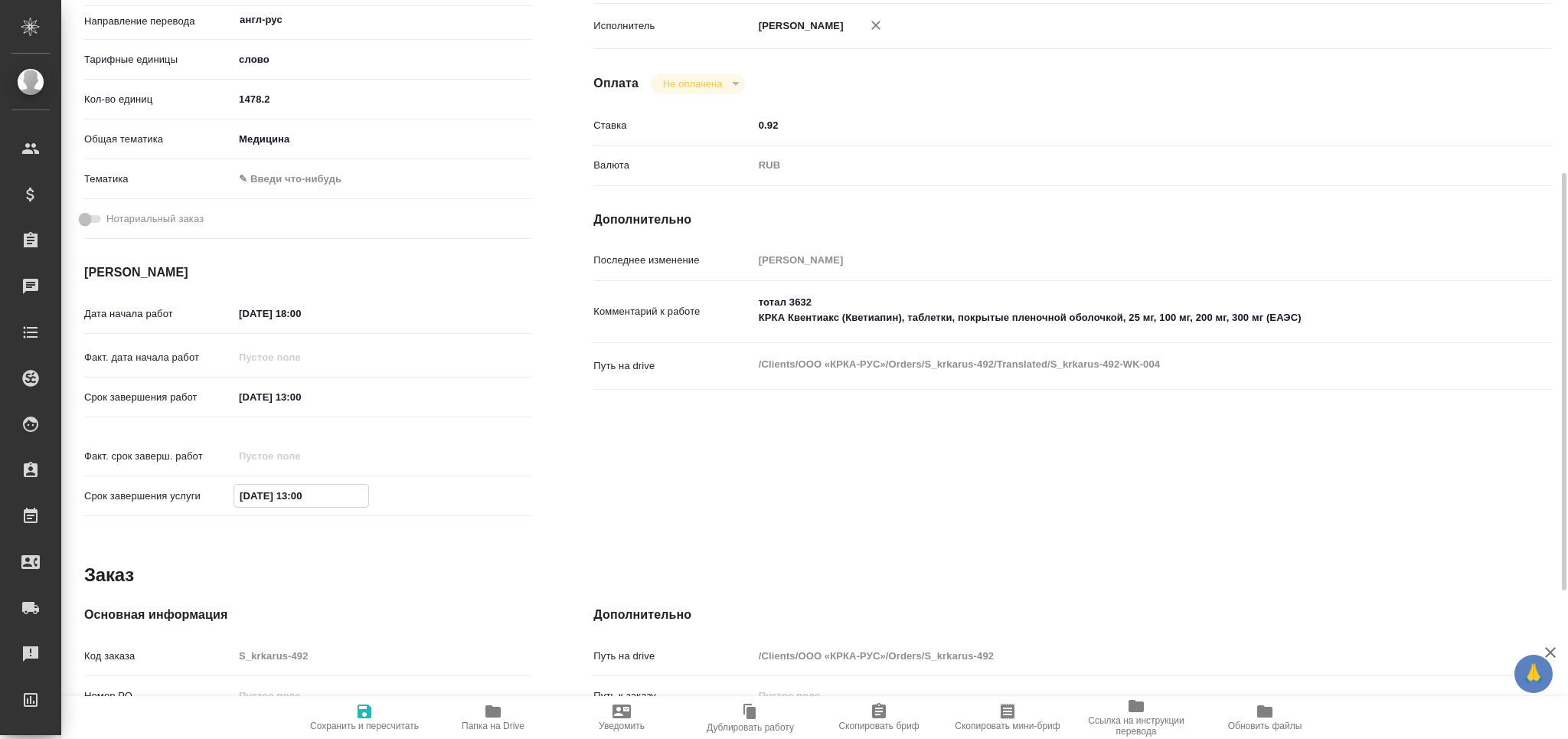
type textarea "x"
type input "[DATE] 13:00"
click at [363, 718] on icon "button" at bounding box center [364, 711] width 14 height 14
type textarea "x"
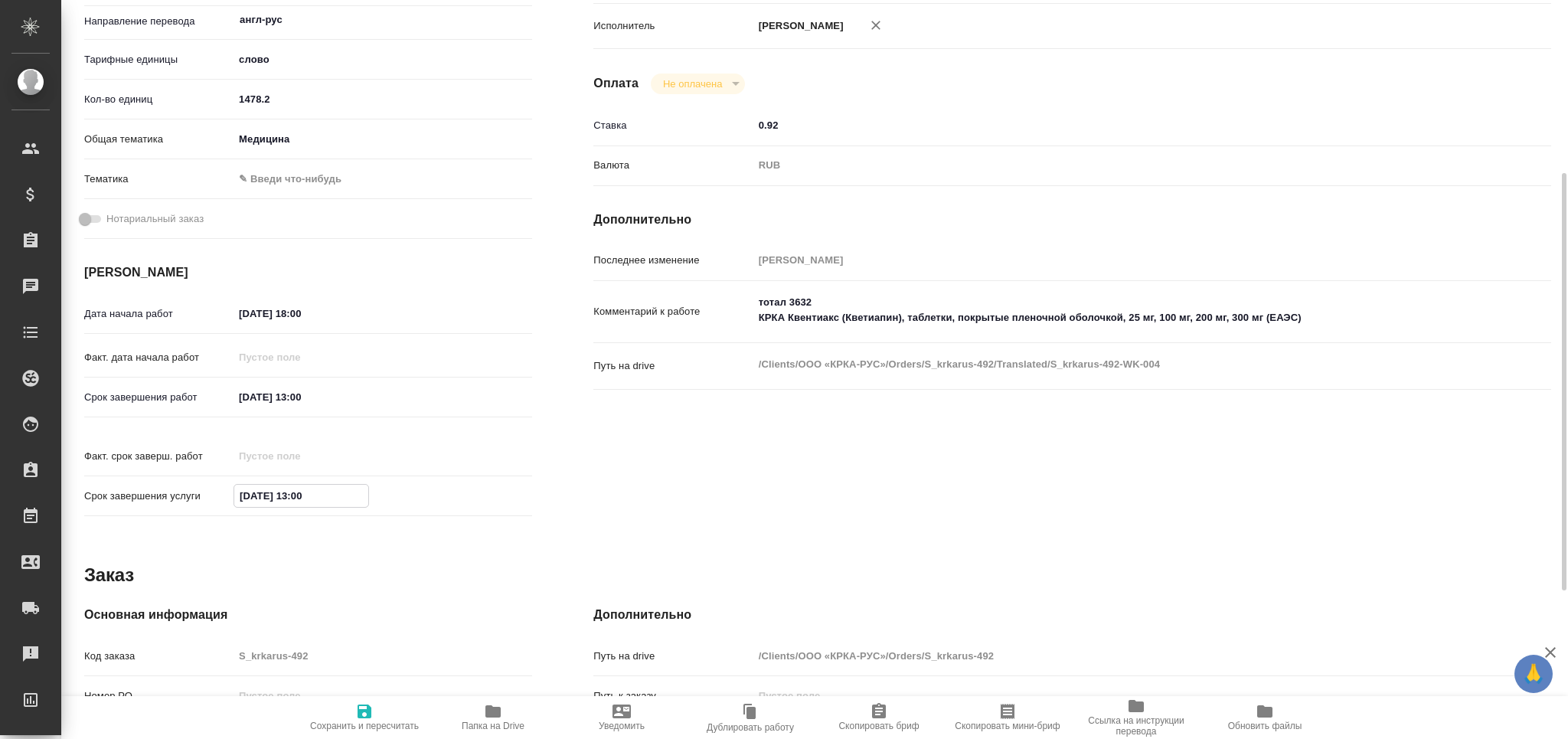
type textarea "x"
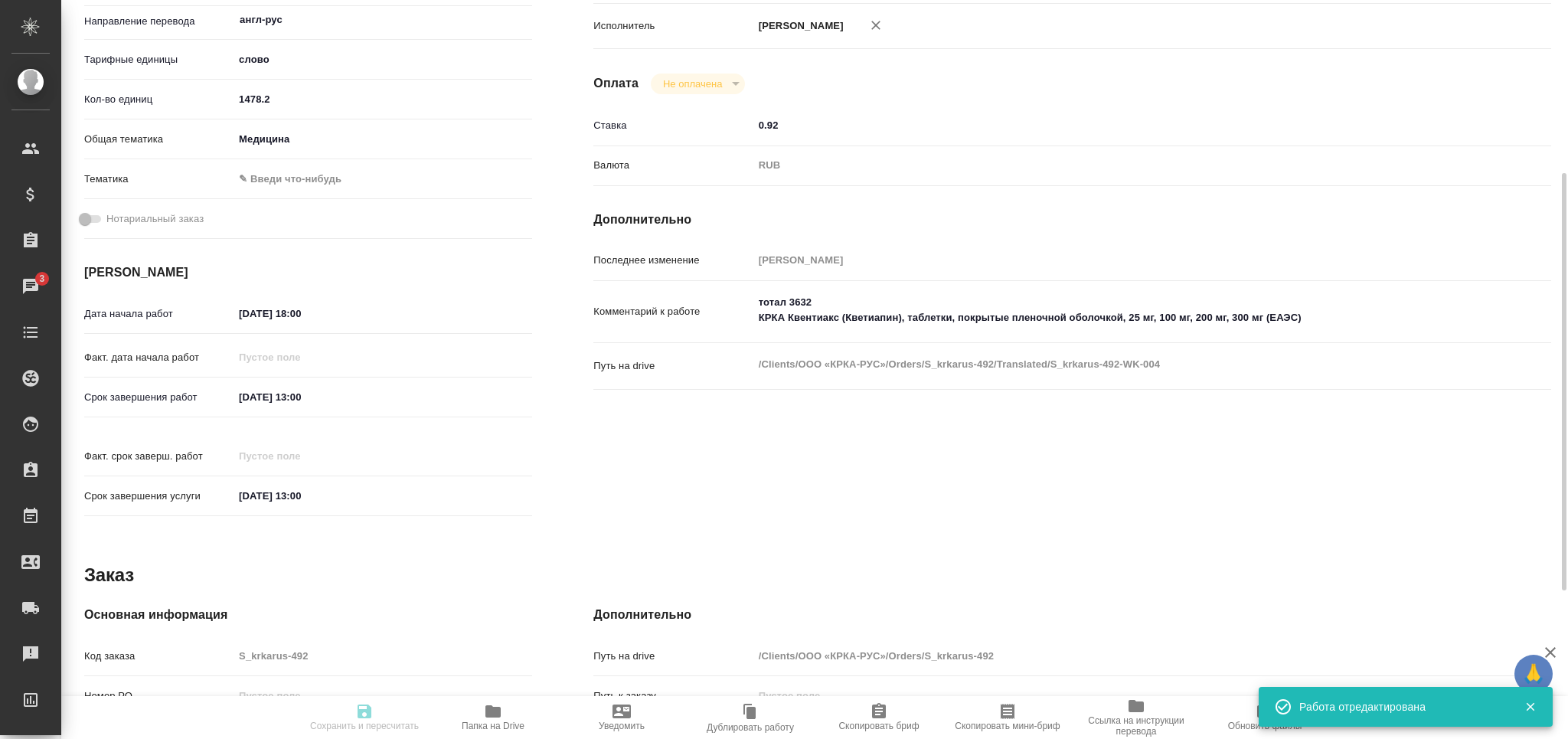
type textarea "x"
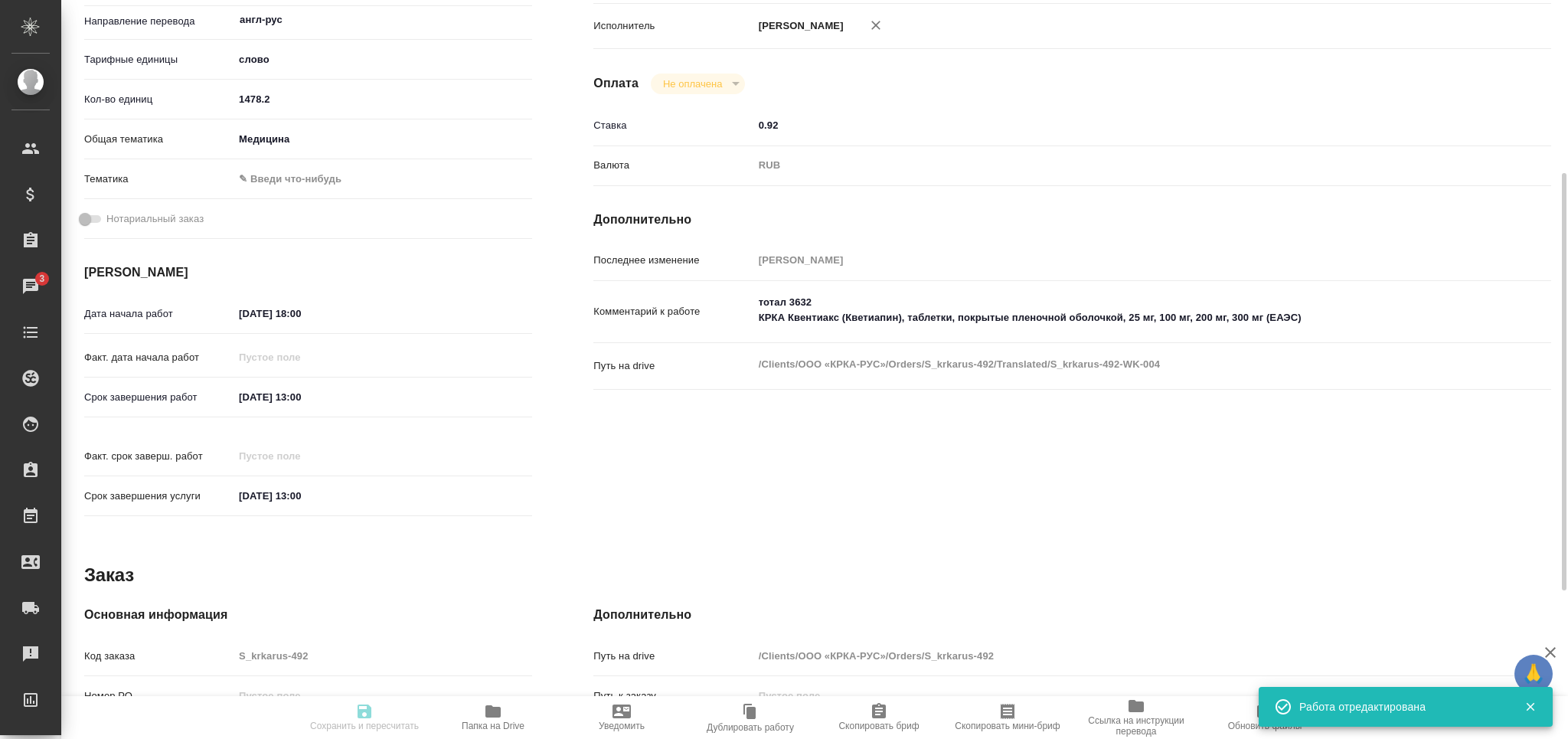
type input "pending"
type textarea "Постредактура машинного перевода"
type textarea "x"
type input "англ-рус"
type input "5a8b1489cc6b4906c91bfd90"
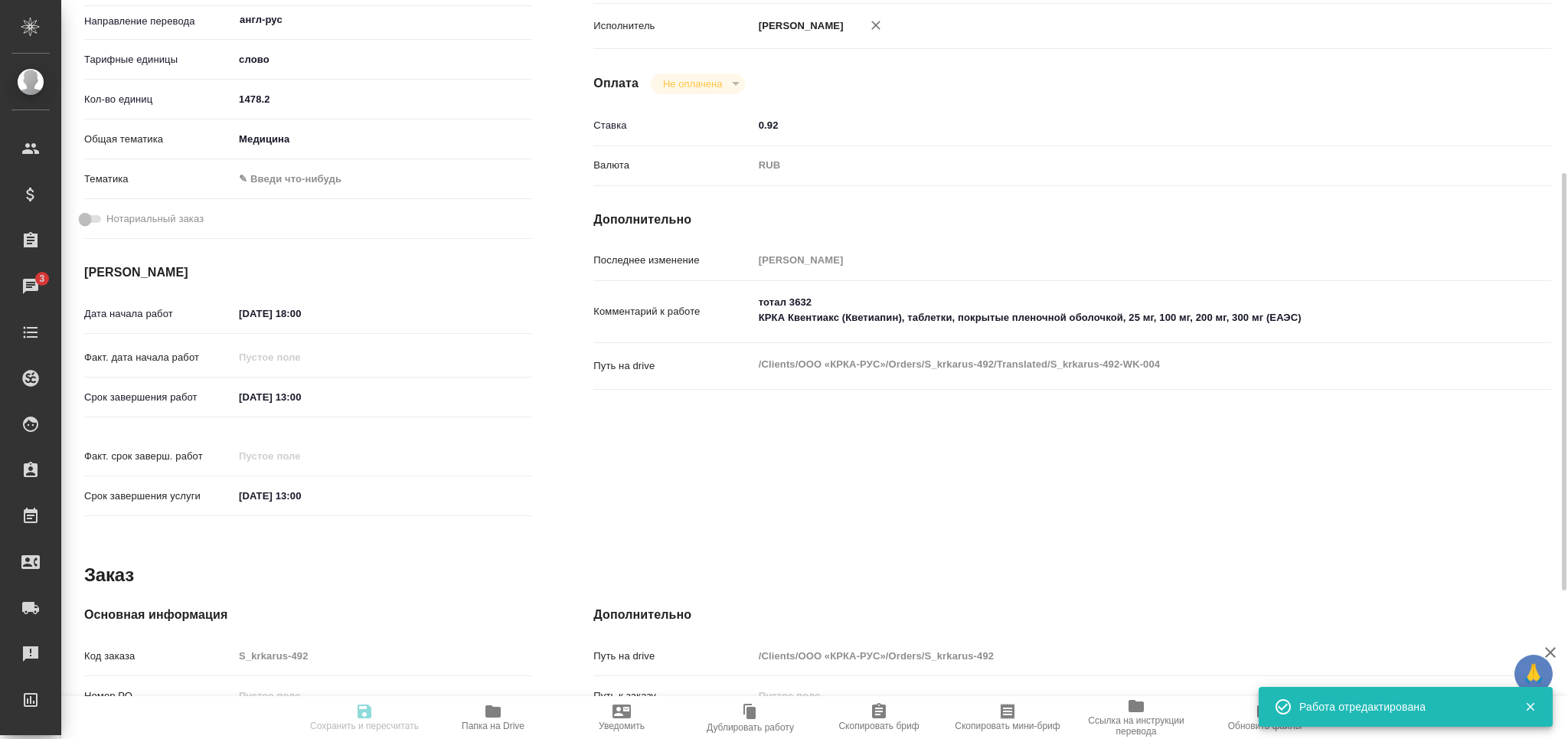
type input "1478.2"
type input "med"
type input "10.09.2025 18:00"
type input "12.09.2025 13:00"
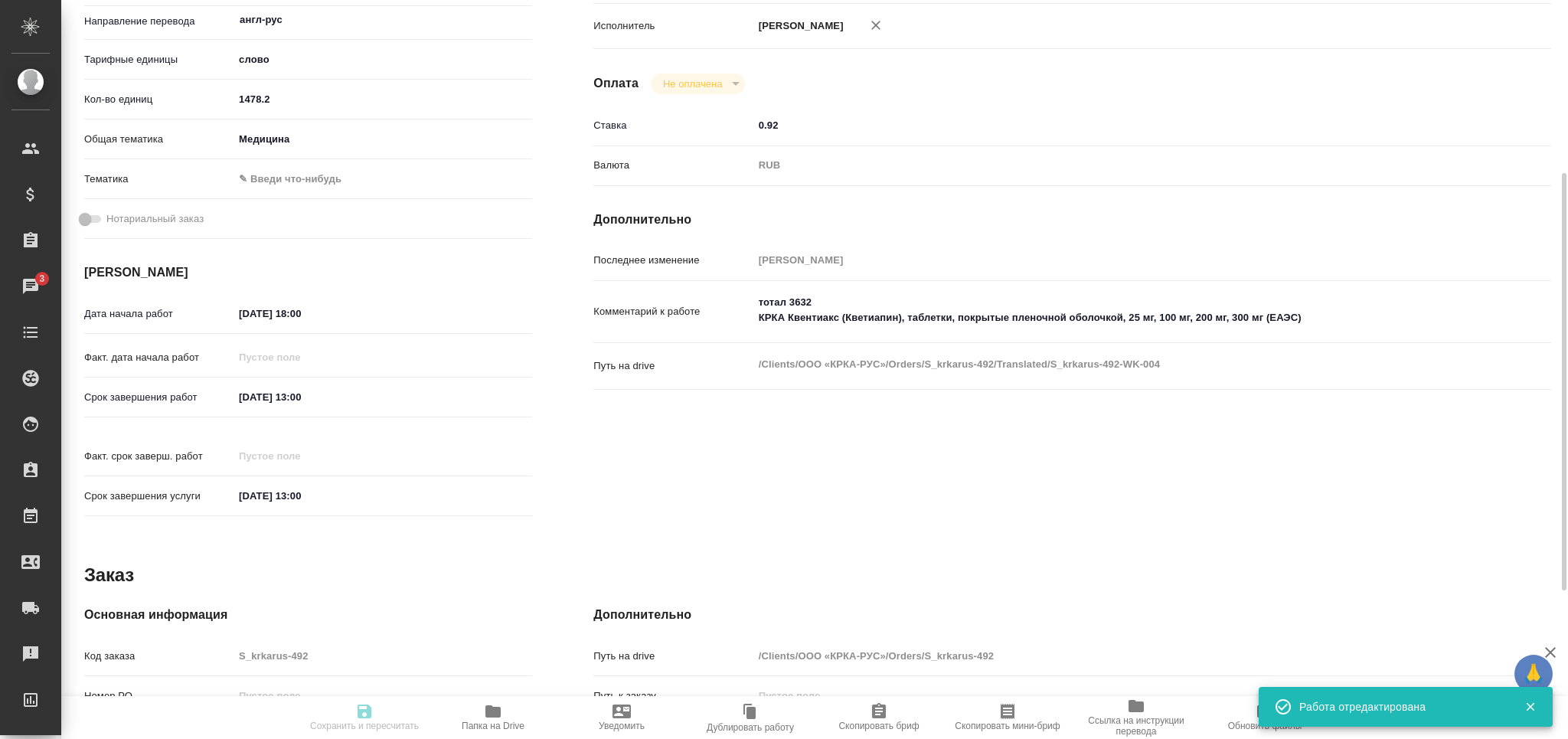
type input "MedQA"
type input "notPayed"
type input "0.92"
type input "RUB"
type input "[PERSON_NAME]"
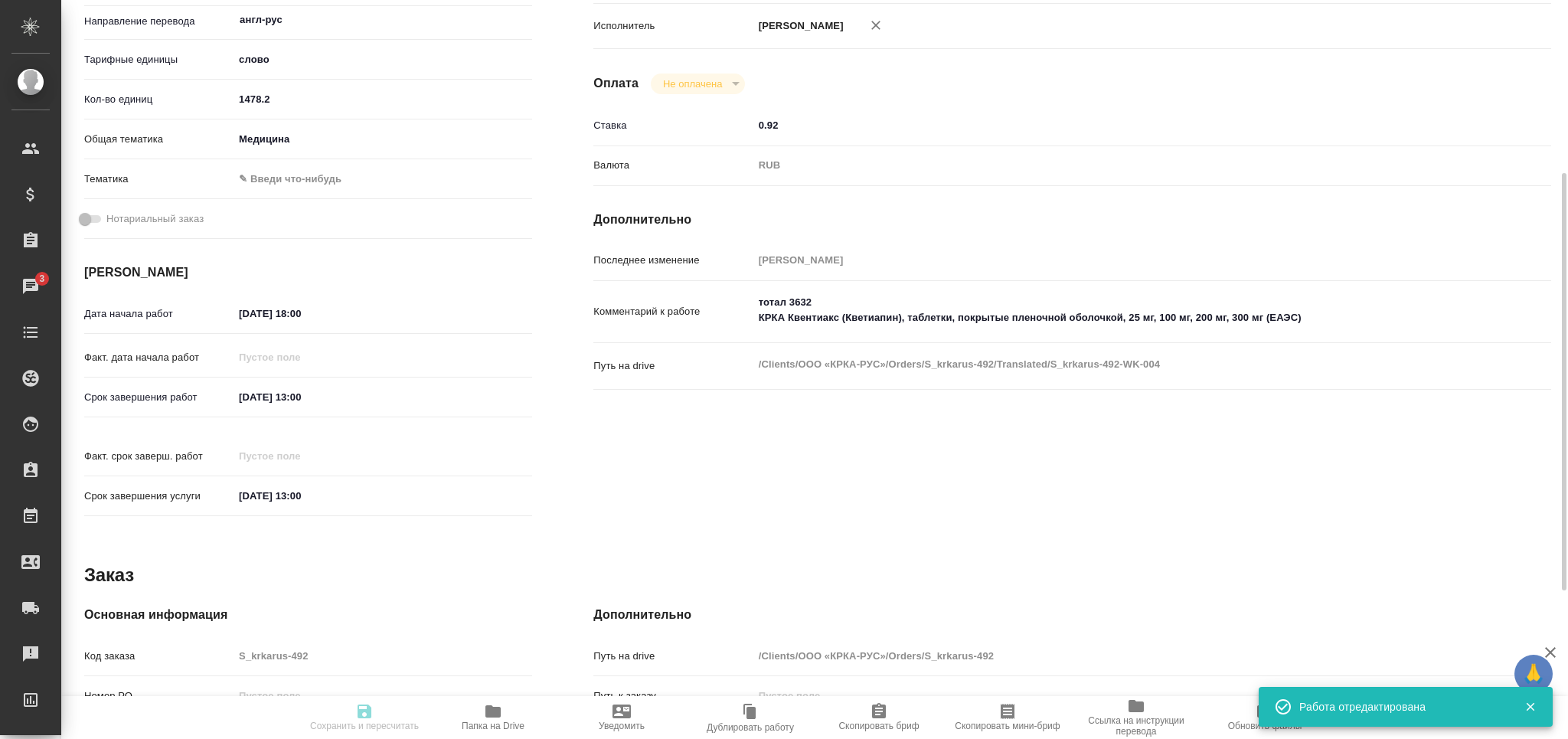
type textarea "тотал 3632 КРКА Квентиакс (Кветиапин), таблетки, покрытые пленочной оболочкой, …"
type textarea "x"
type textarea "/Clients/ООО «КРКА-РУС»/Orders/S_krkarus-492/Translated/S_krkarus-492-WK-004"
type textarea "x"
type input "S_krkarus-492"
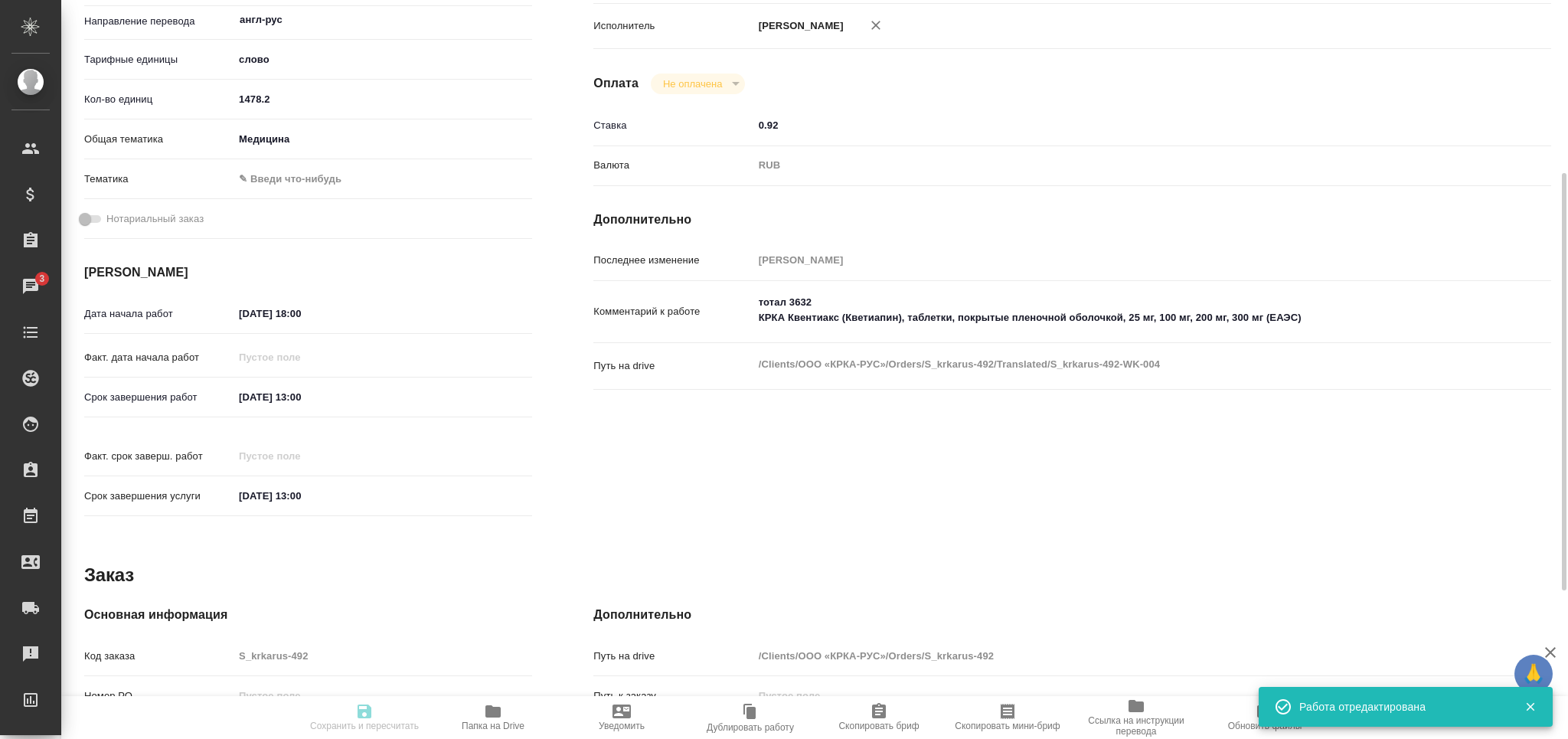
type input "Письменный перевод несрочный"
type input "Приёмка по качеству, Корректура, Перевод, Постредактура машинного перевода, Ред…"
type input "Звержановская Диана"
type input "[PERSON_NAME]"
type input "/Clients/ООО «КРКА-РУС»/Orders/S_krkarus-492"
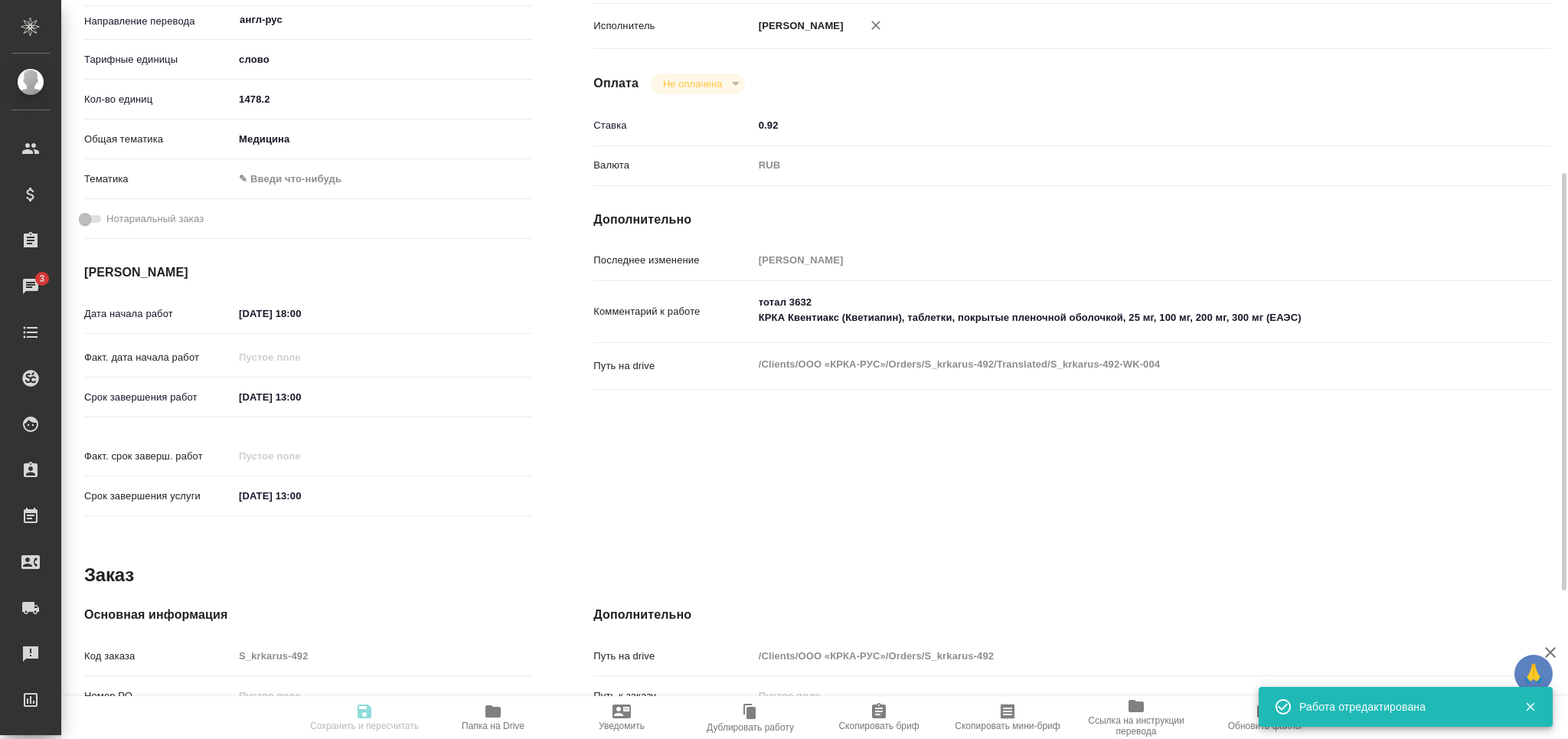
type textarea "x"
type textarea "КРКА Квентиакс (Кветиапин), таблетки, покрытые пленочной оболочкой, 25 мг, 100 …"
type textarea "x"
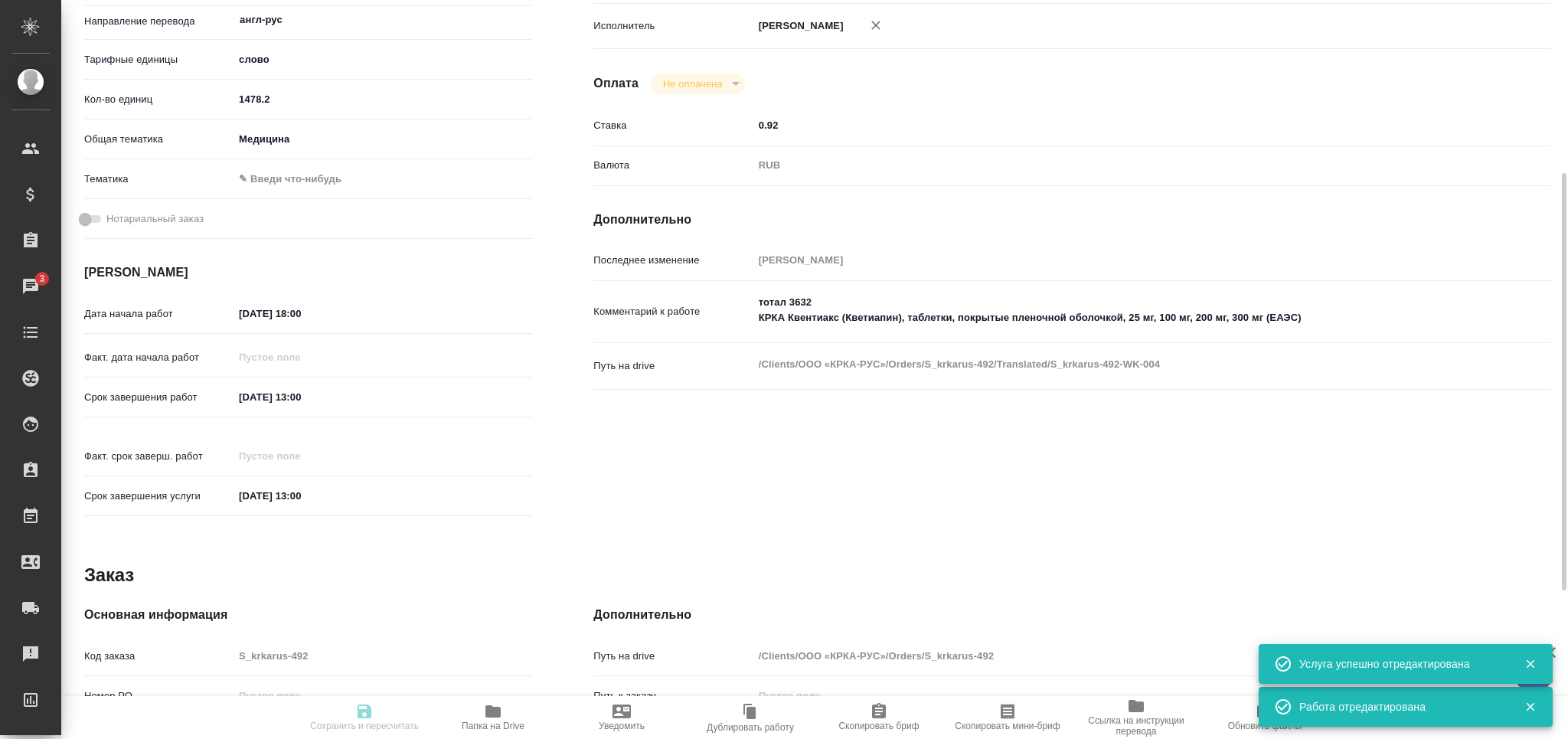
type textarea "x"
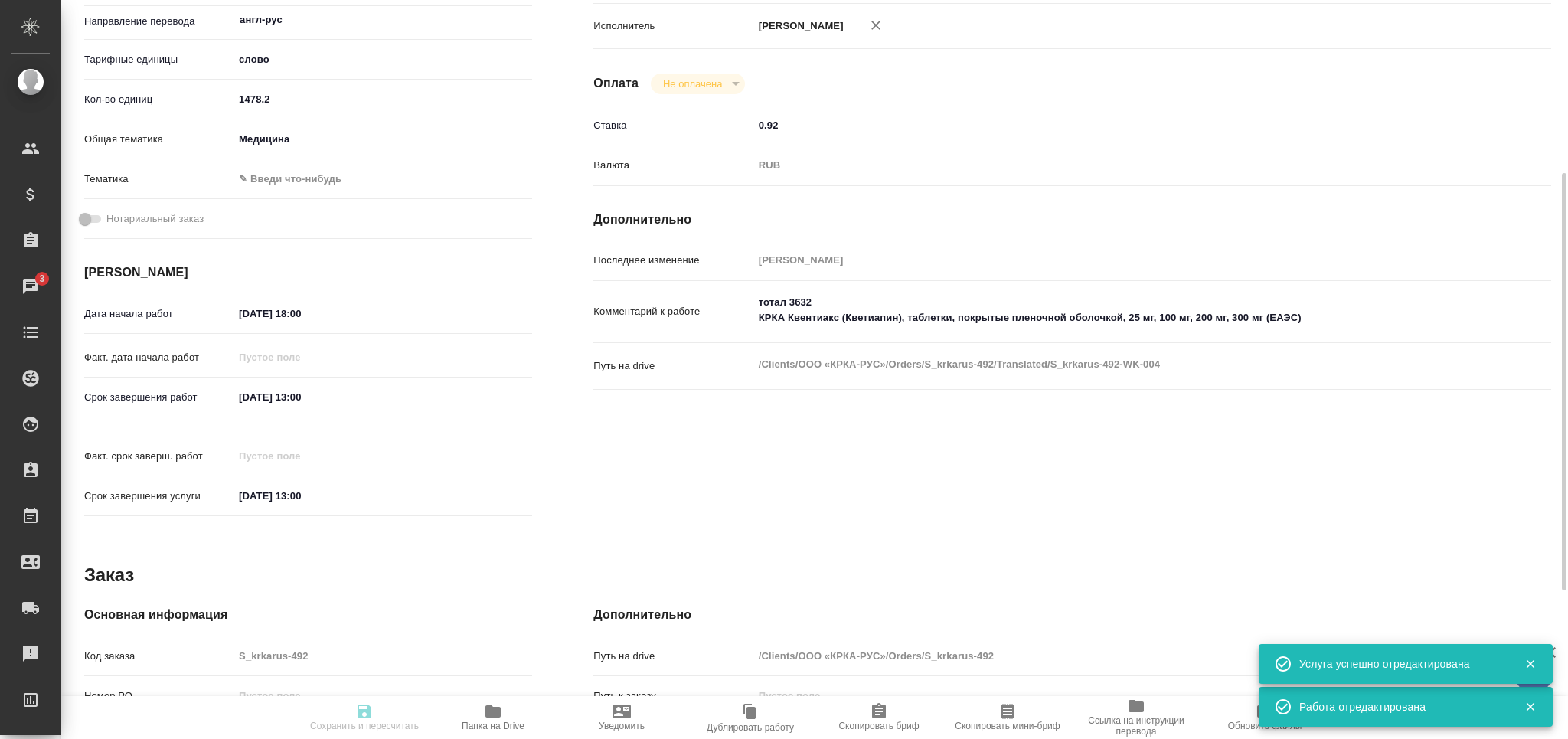
type textarea "x"
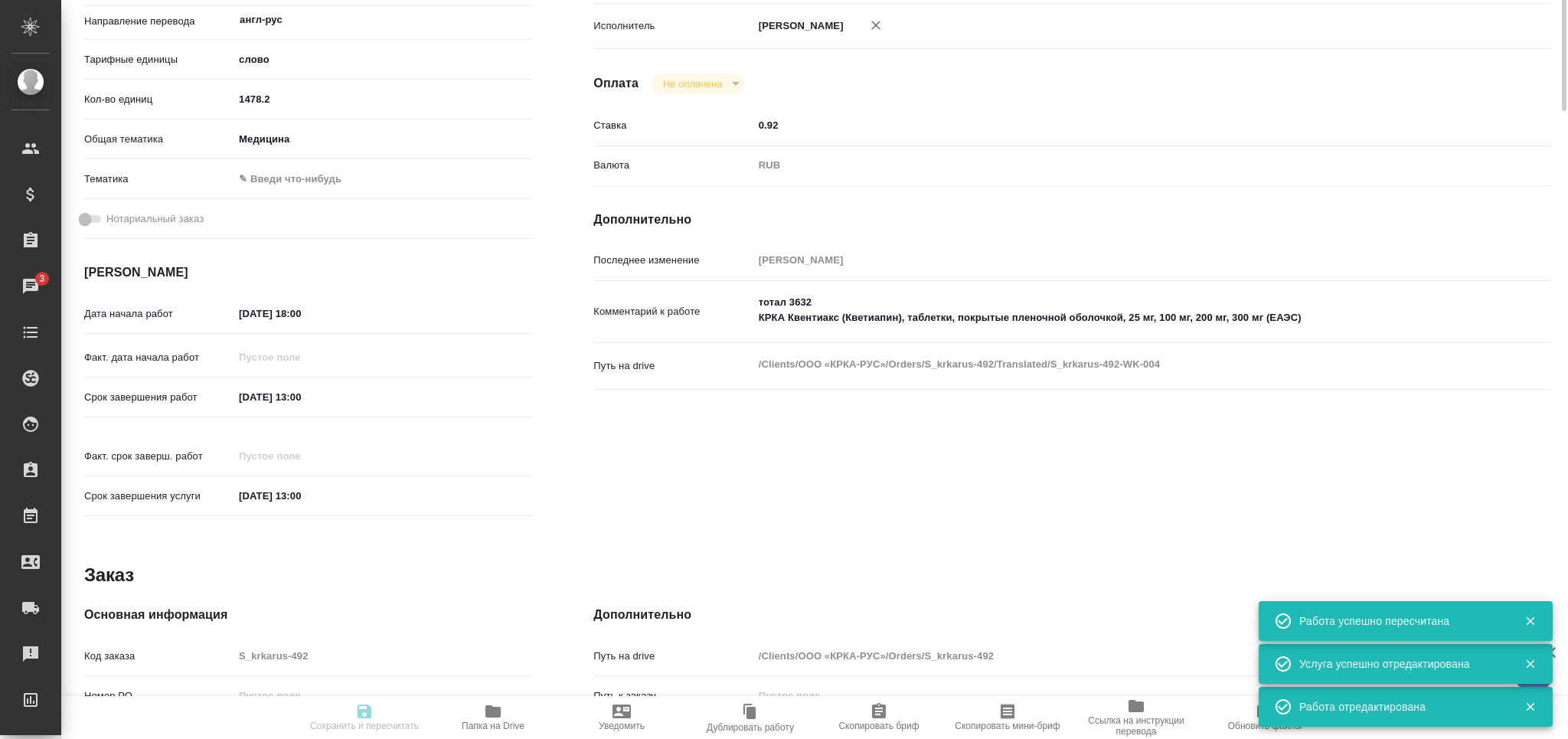
scroll to position [0, 0]
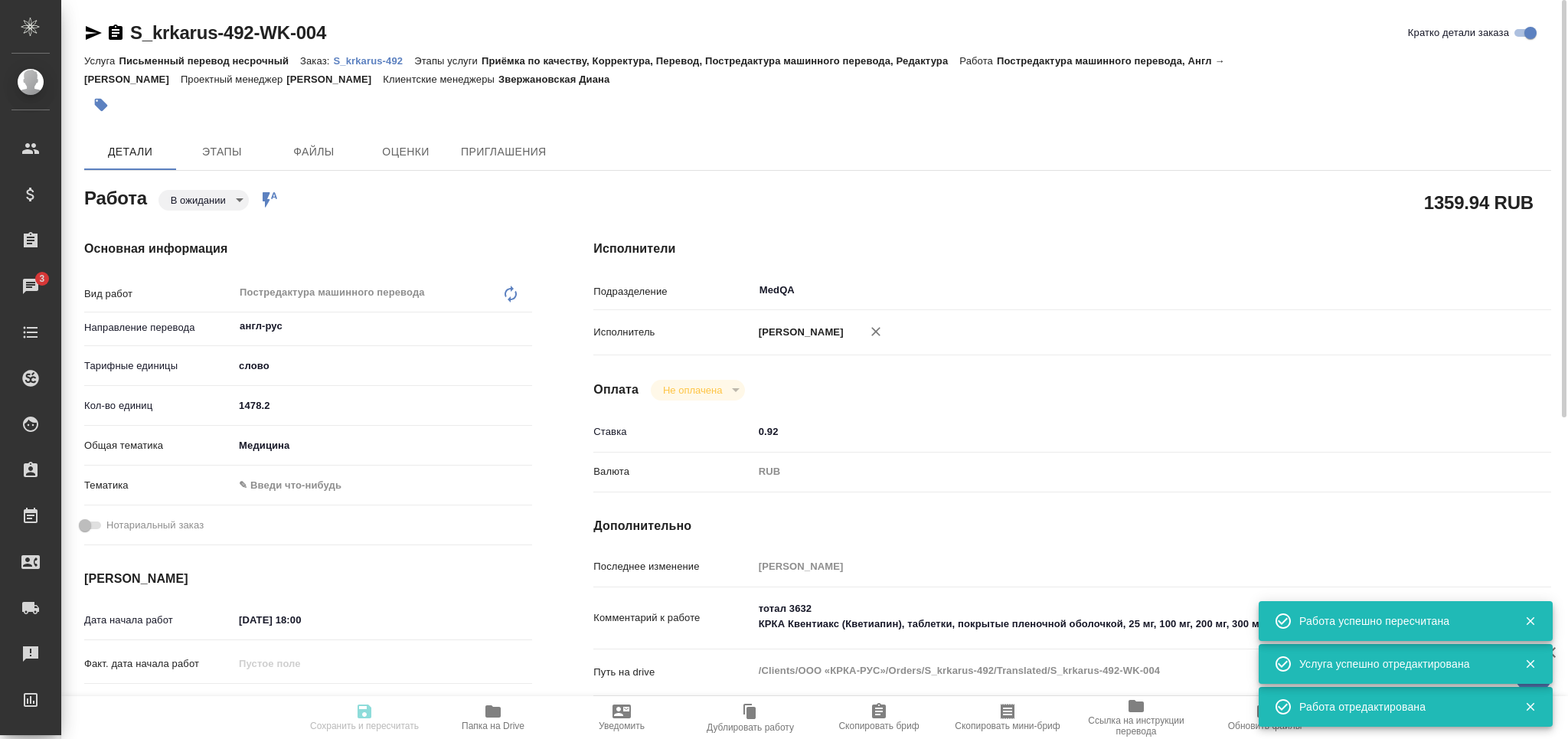
type input "pending"
type textarea "Постредактура машинного перевода"
type textarea "x"
type input "англ-рус"
type input "5a8b1489cc6b4906c91bfd90"
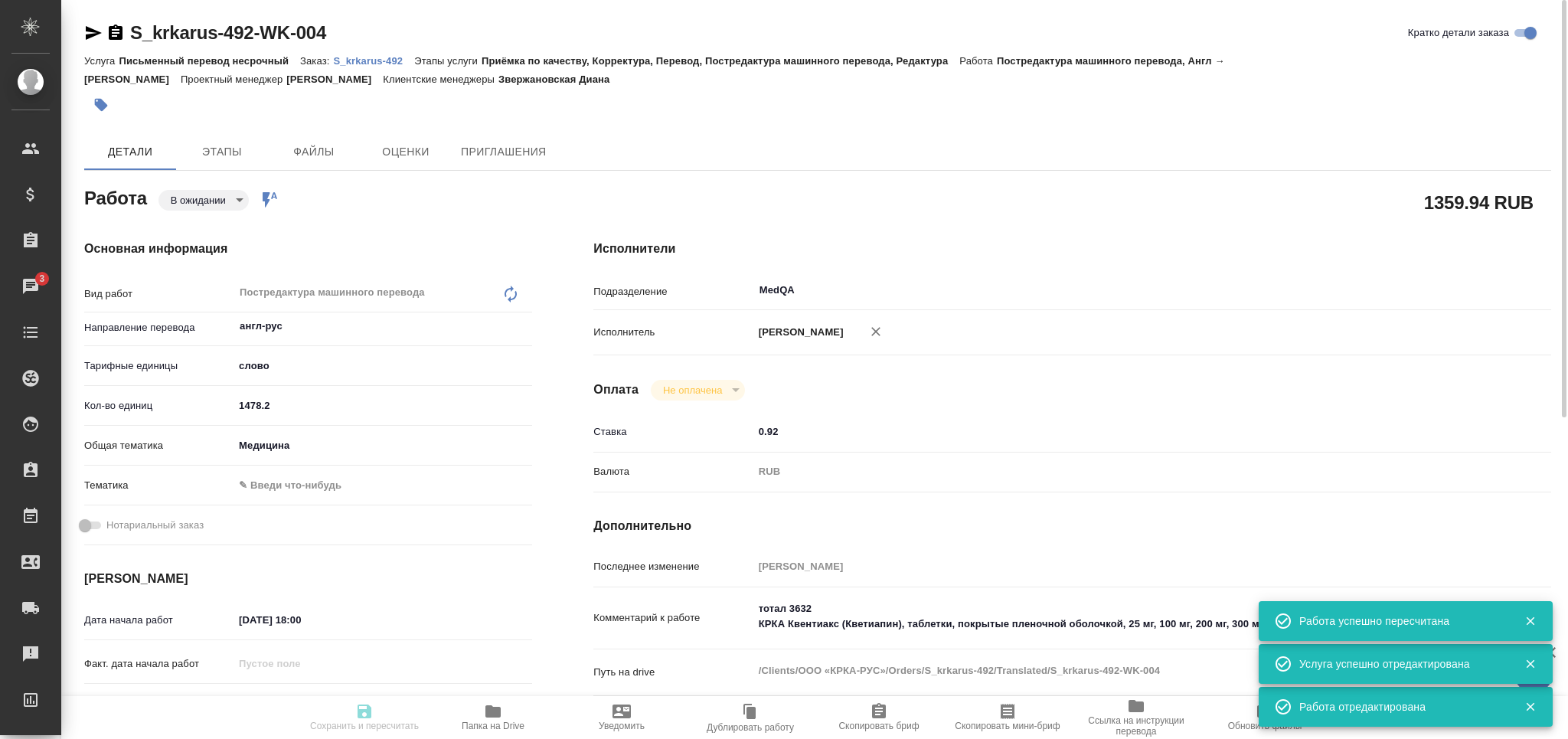
type input "1478.2"
type input "med"
type input "10.09.2025 18:00"
type input "12.09.2025 13:00"
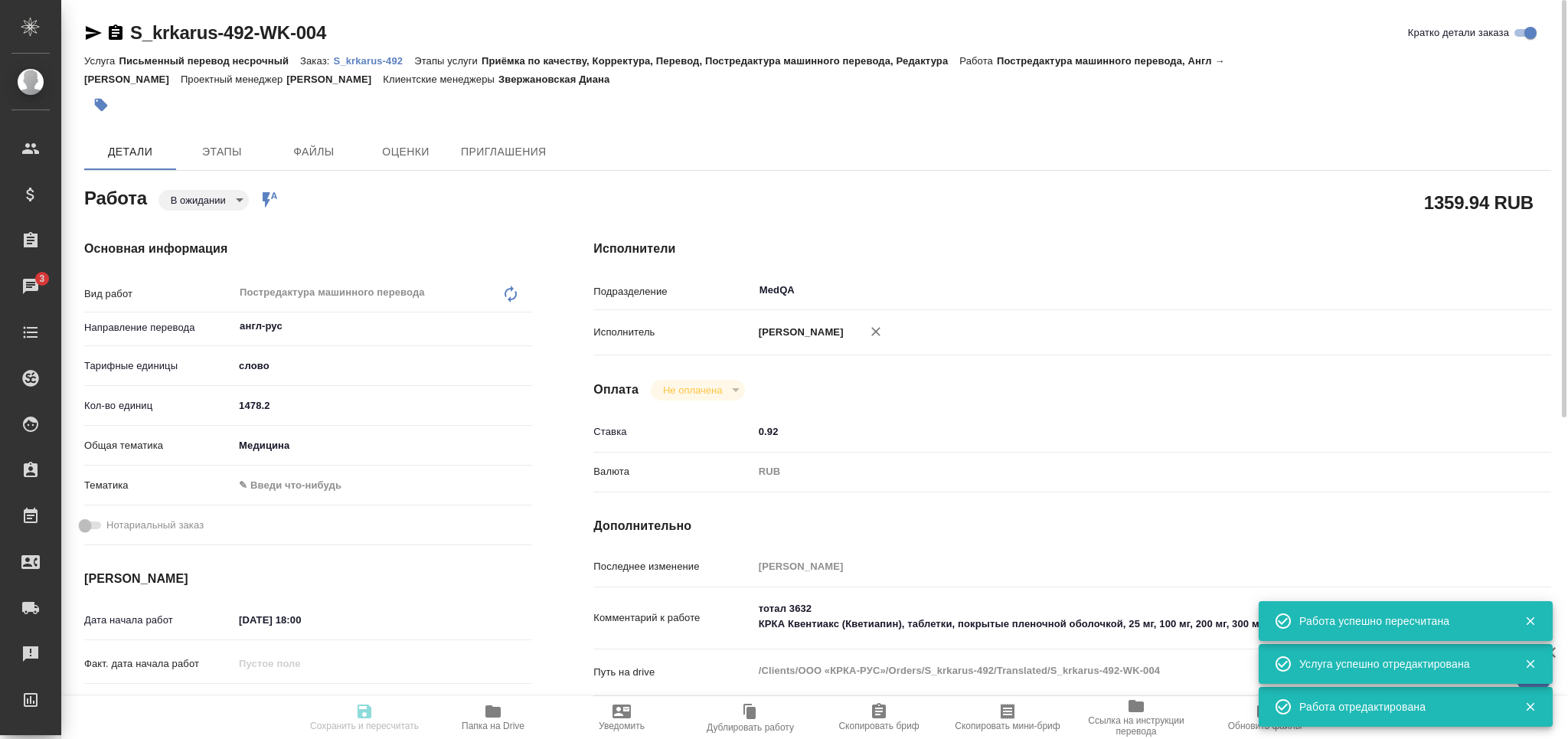
type input "MedQA"
type input "notPayed"
type input "0.92"
type input "RUB"
type input "[PERSON_NAME]"
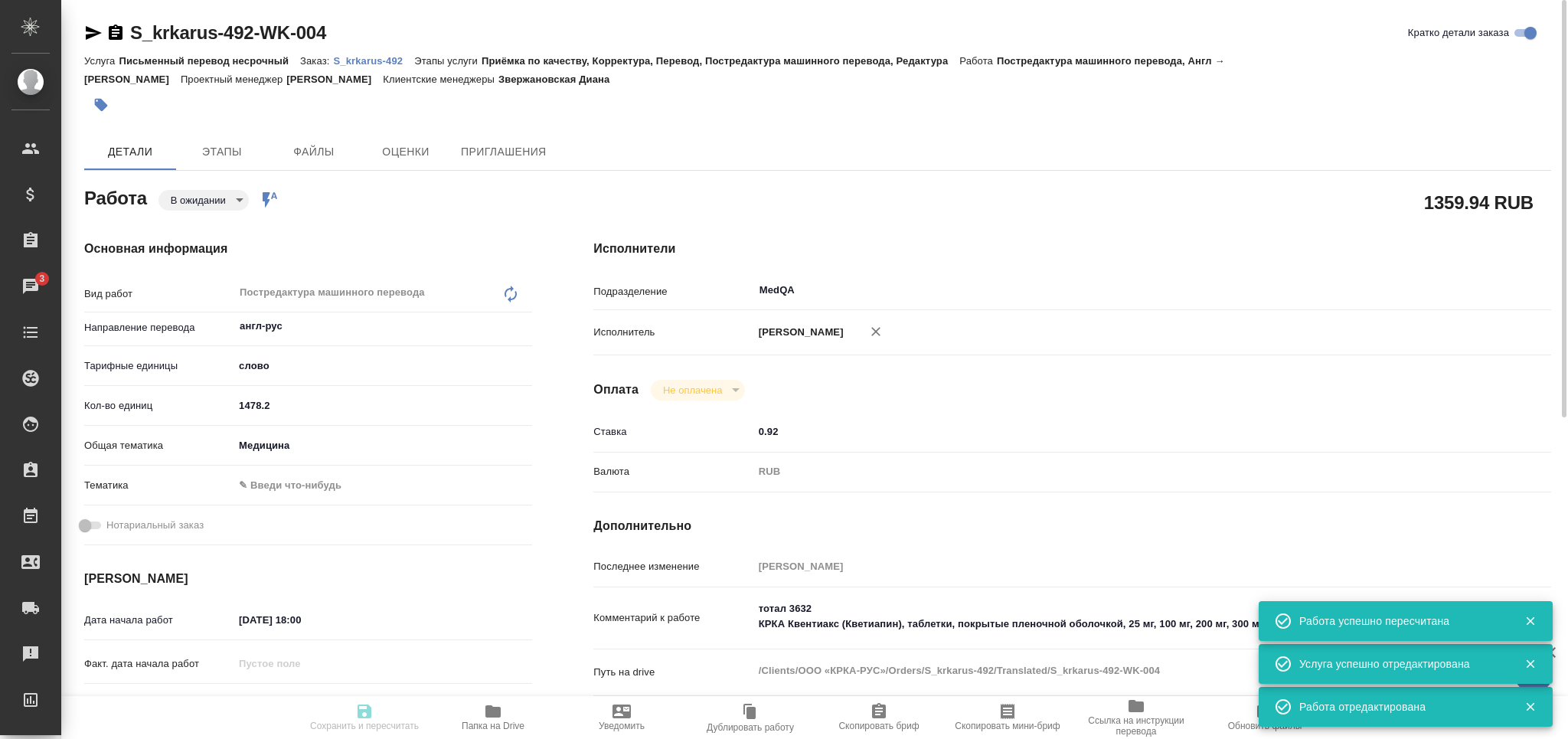
type textarea "тотал 3632 КРКА Квентиакс (Кветиапин), таблетки, покрытые пленочной оболочкой, …"
type textarea "x"
type textarea "/Clients/ООО «КРКА-РУС»/Orders/S_krkarus-492/Translated/S_krkarus-492-WK-004"
type textarea "x"
type input "S_krkarus-492"
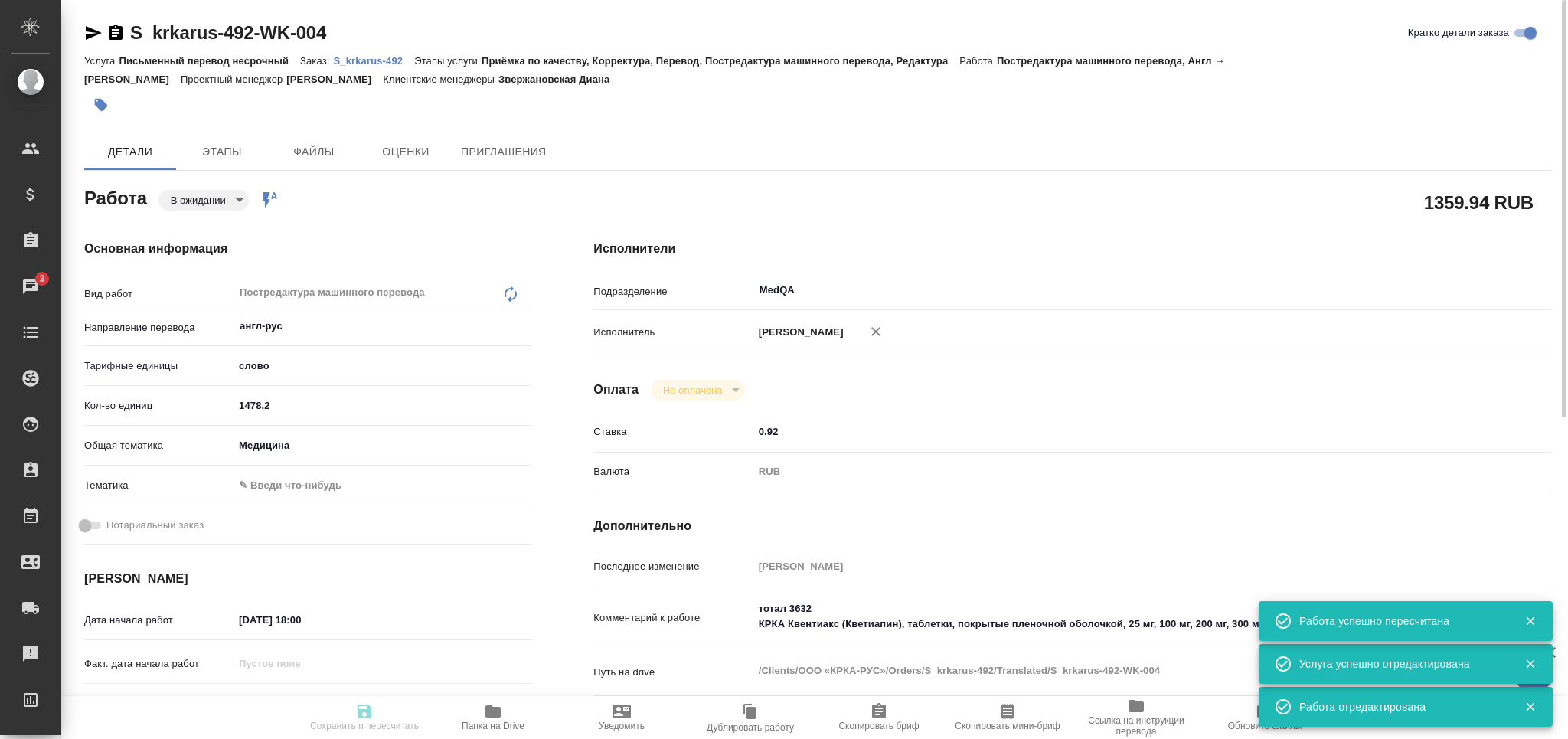
type input "Письменный перевод несрочный"
type input "Приёмка по качеству, Корректура, Перевод, Постредактура машинного перевода, Ред…"
type input "Звержановская Диана"
type input "[PERSON_NAME]"
type input "/Clients/ООО «КРКА-РУС»/Orders/S_krkarus-492"
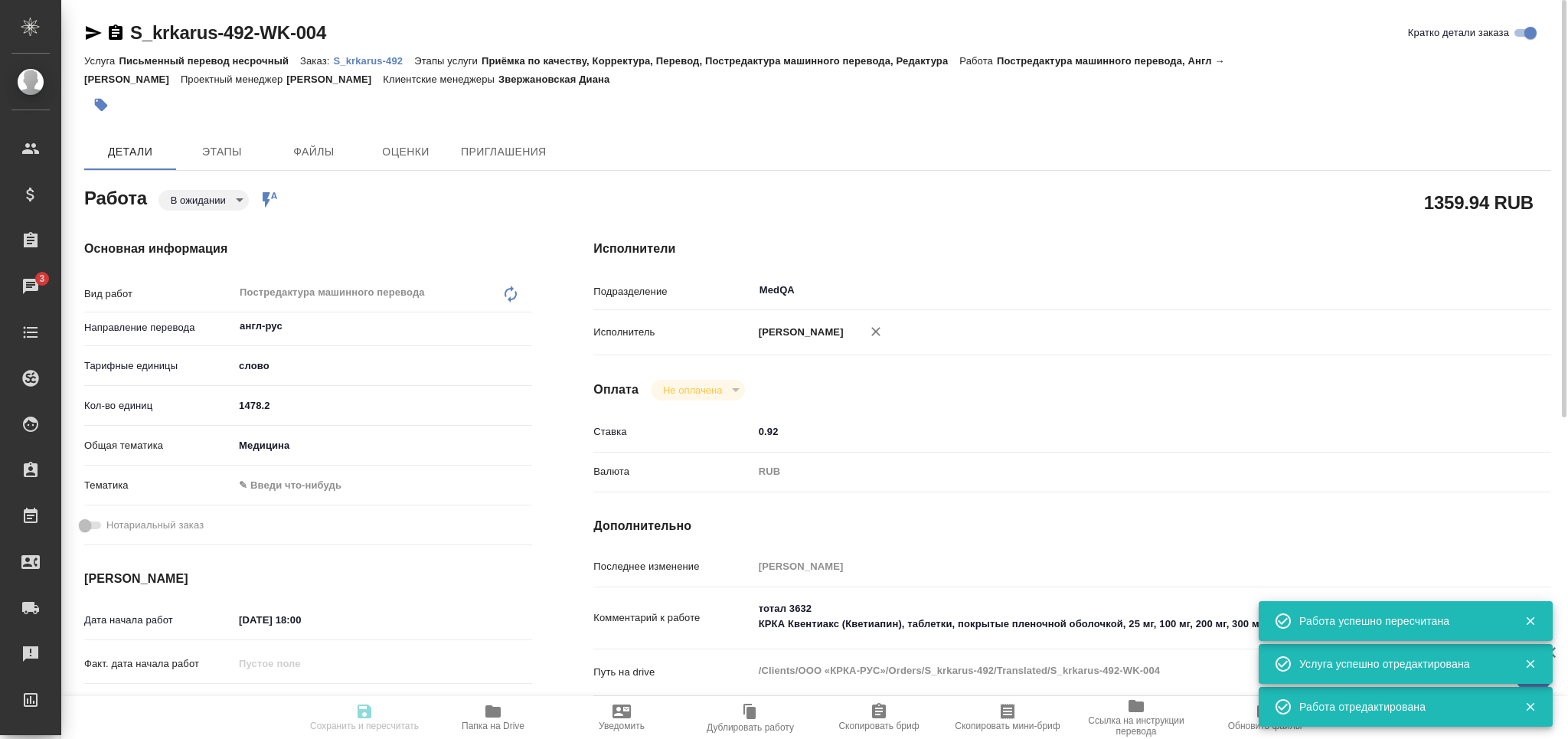
type textarea "x"
type textarea "КРКА Квентиакс (Кветиапин), таблетки, покрытые пленочной оболочкой, 25 мг, 100 …"
type textarea "x"
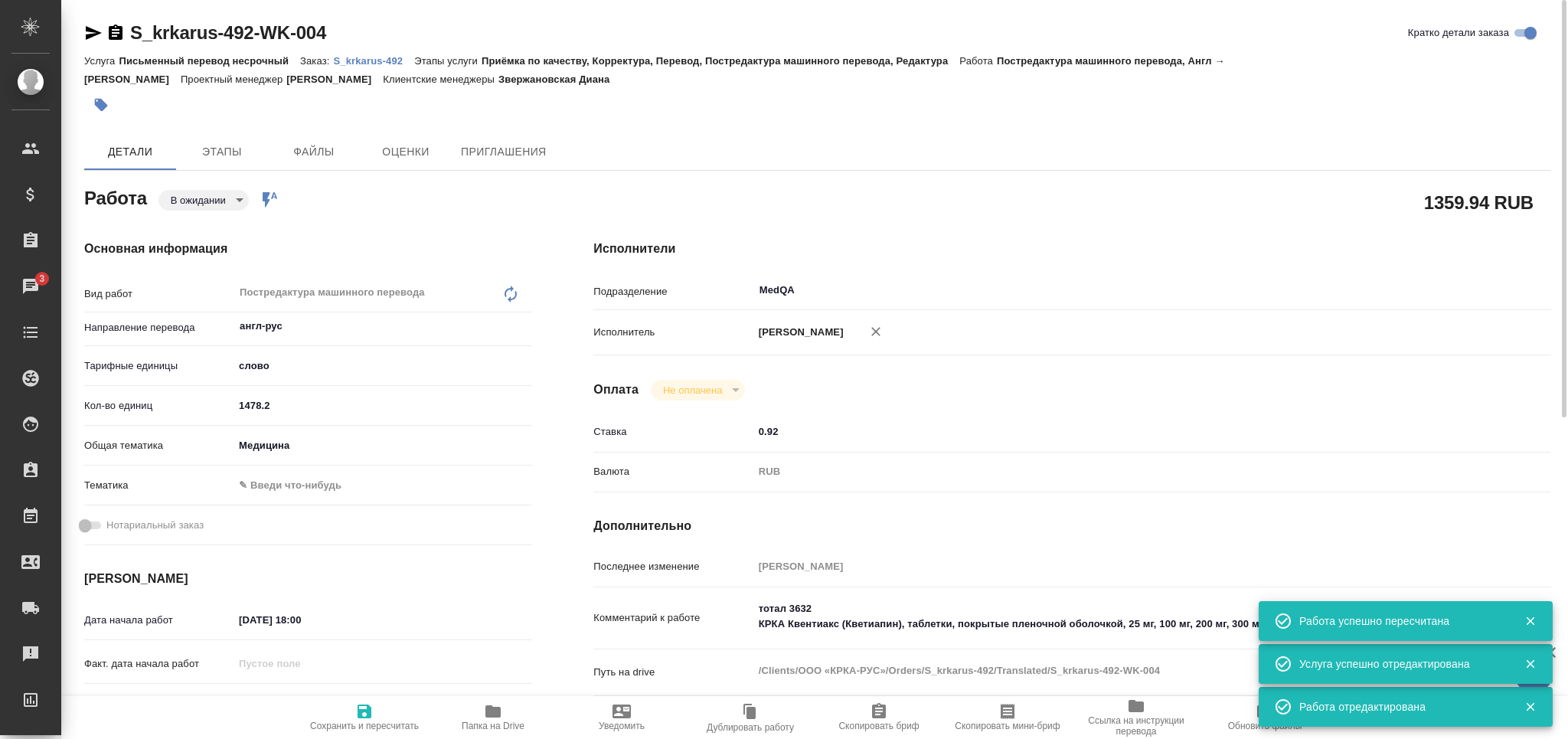
type textarea "x"
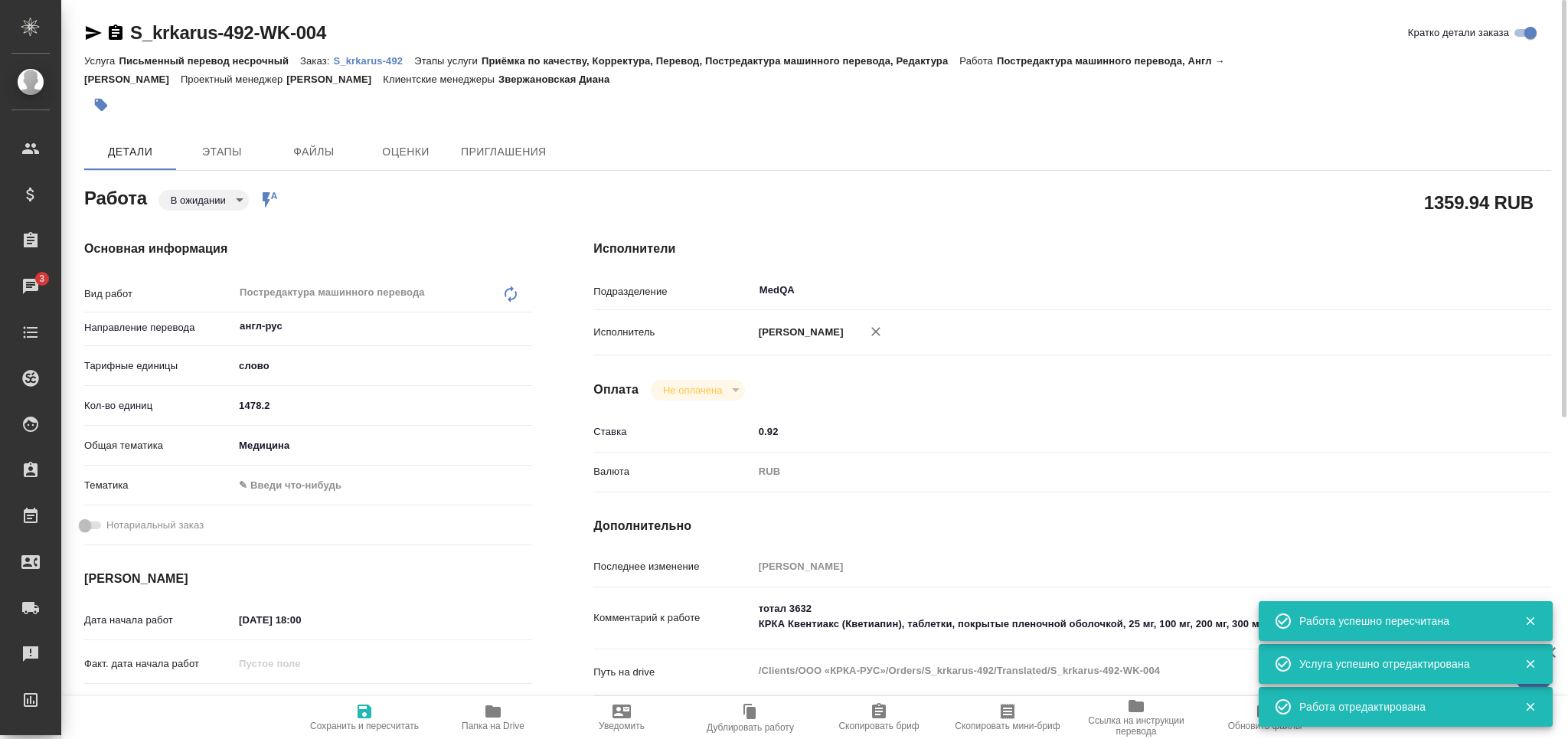
type textarea "x"
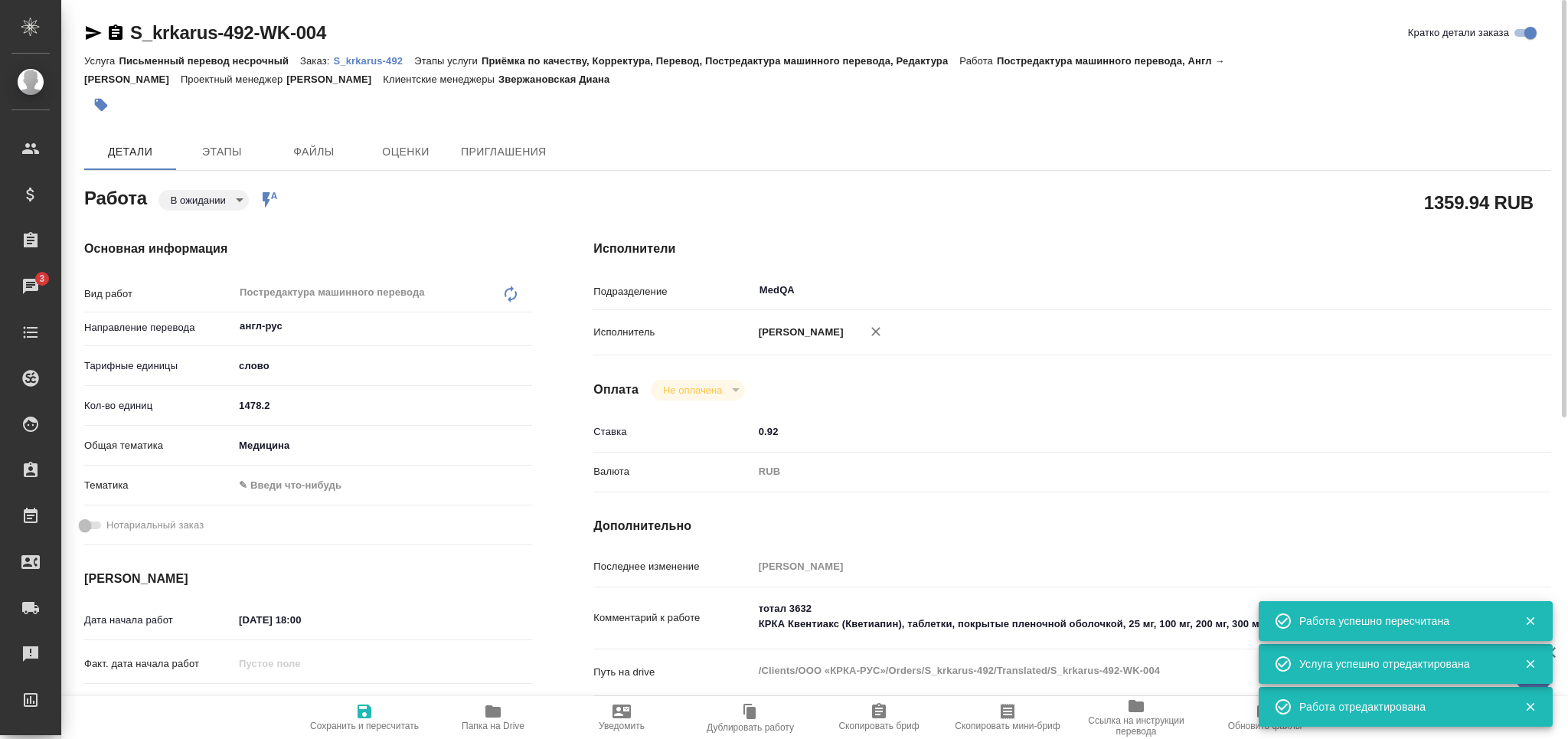
type textarea "x"
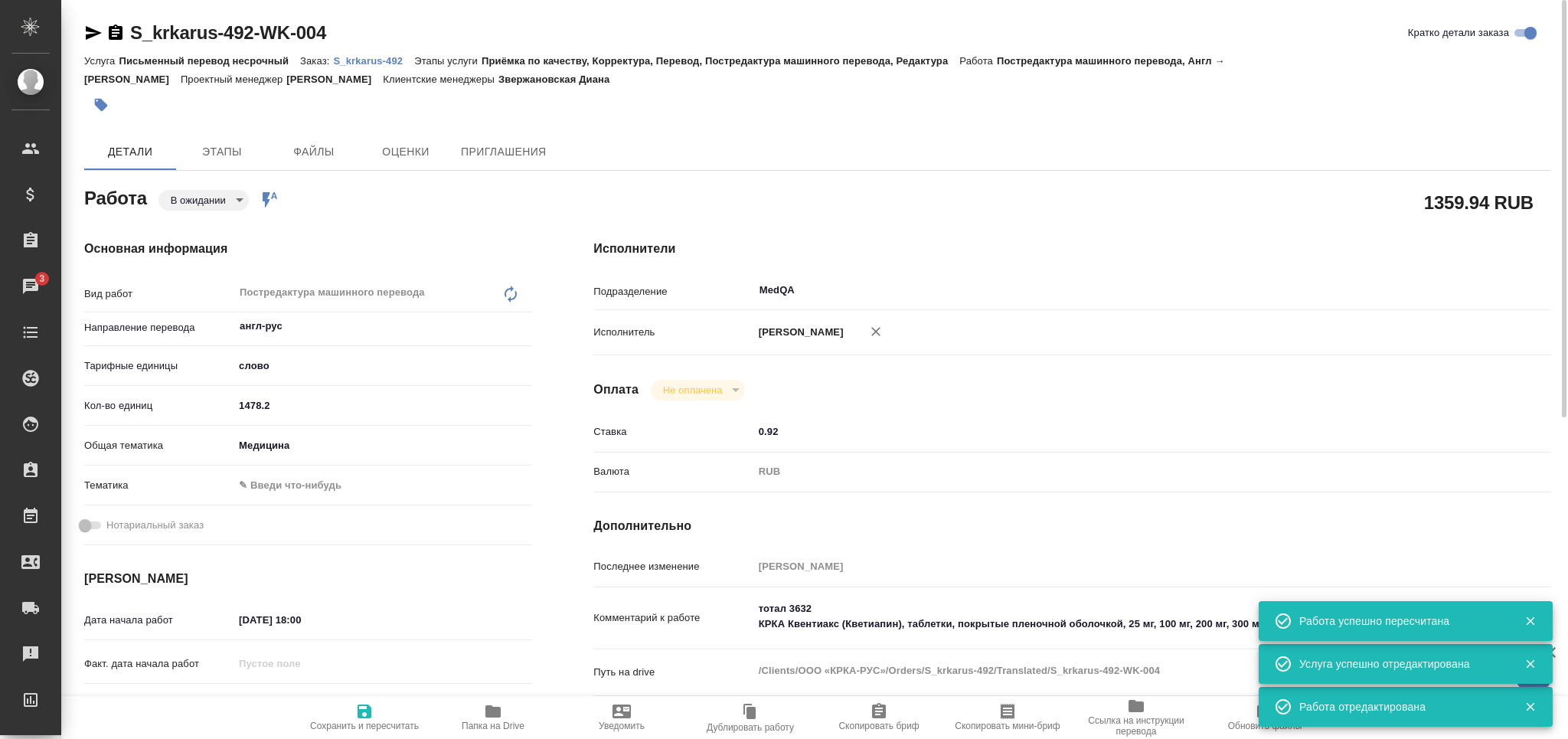
type textarea "x"
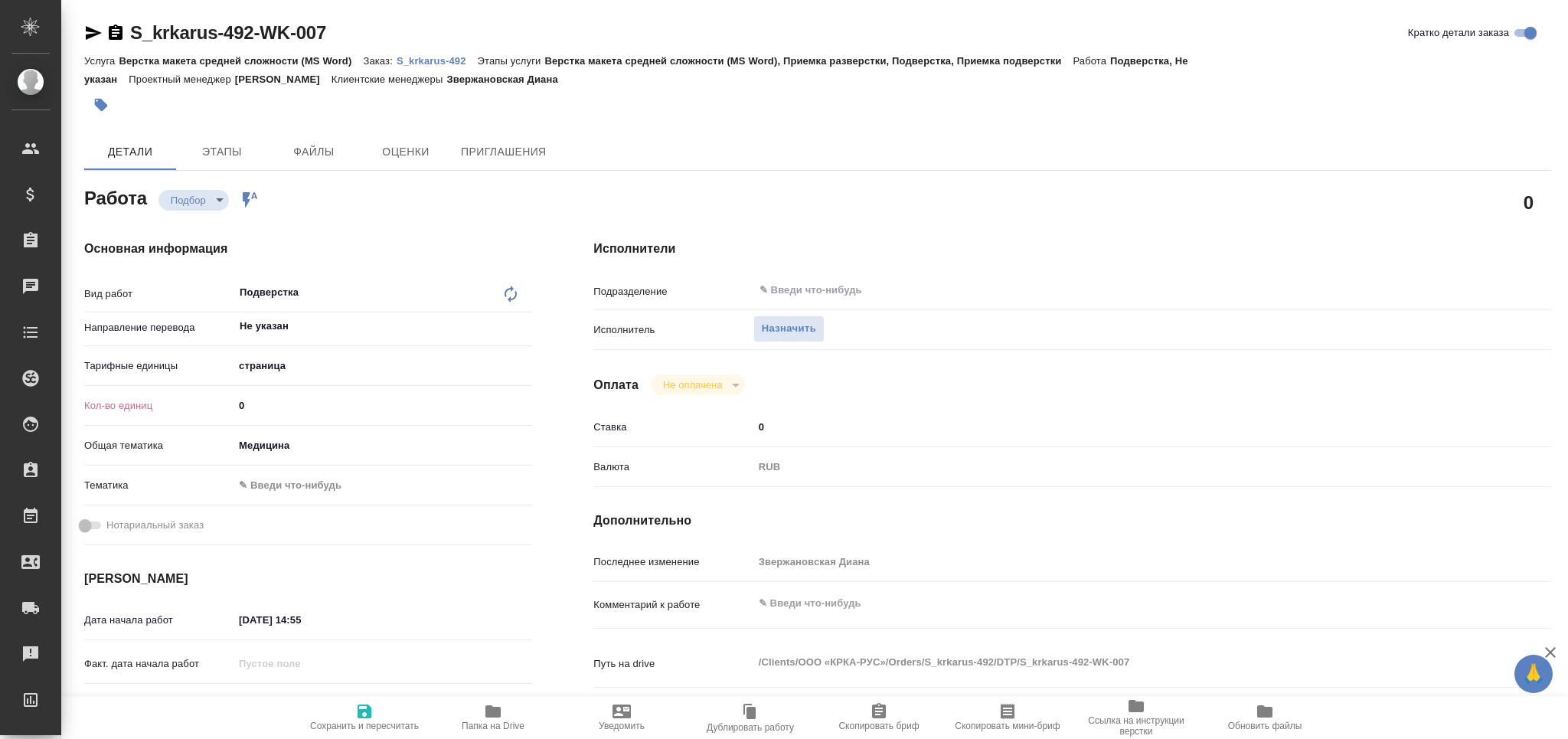
type textarea "x"
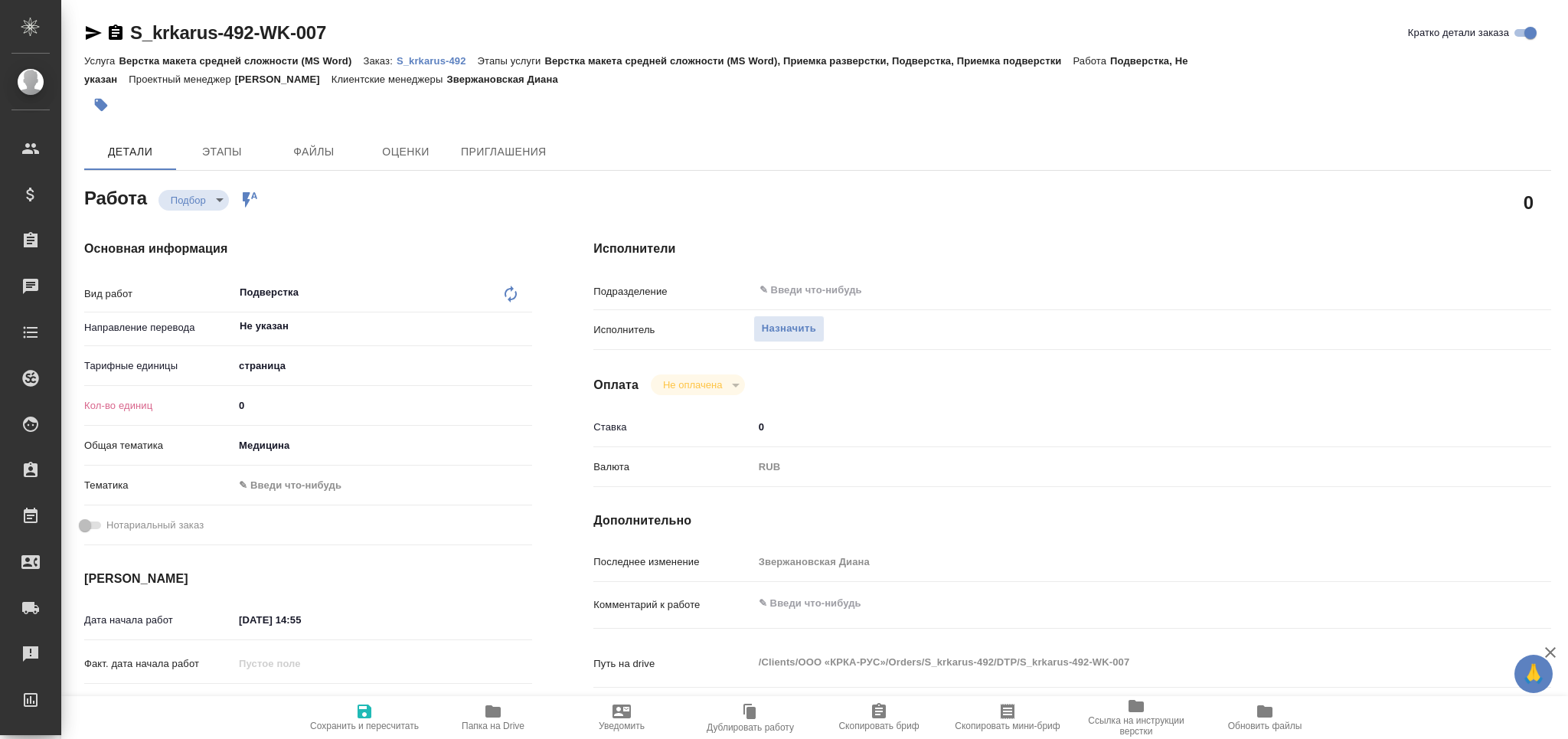
type textarea "x"
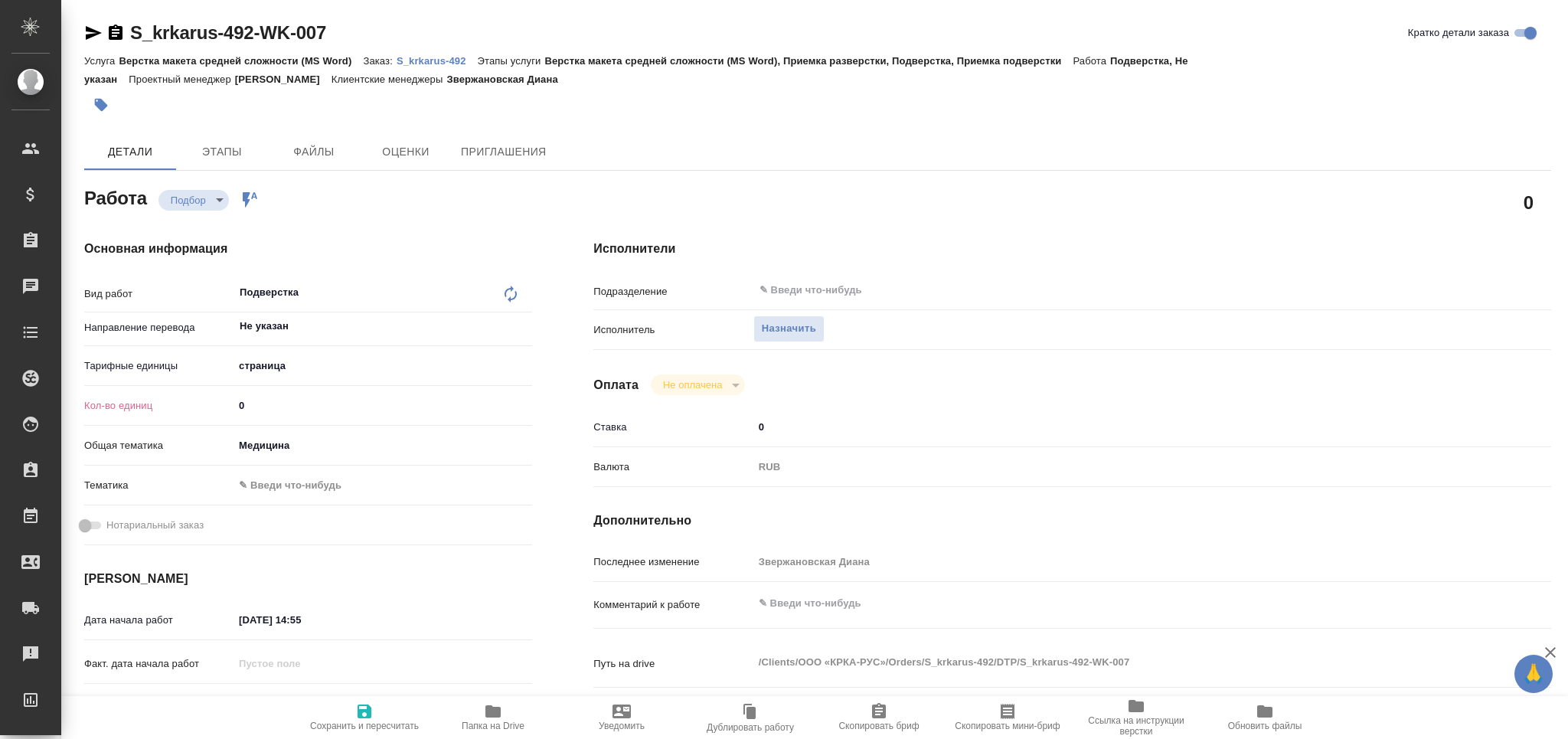
click at [190, 414] on div "Кол-во единиц 0" at bounding box center [308, 405] width 448 height 27
type textarea "x"
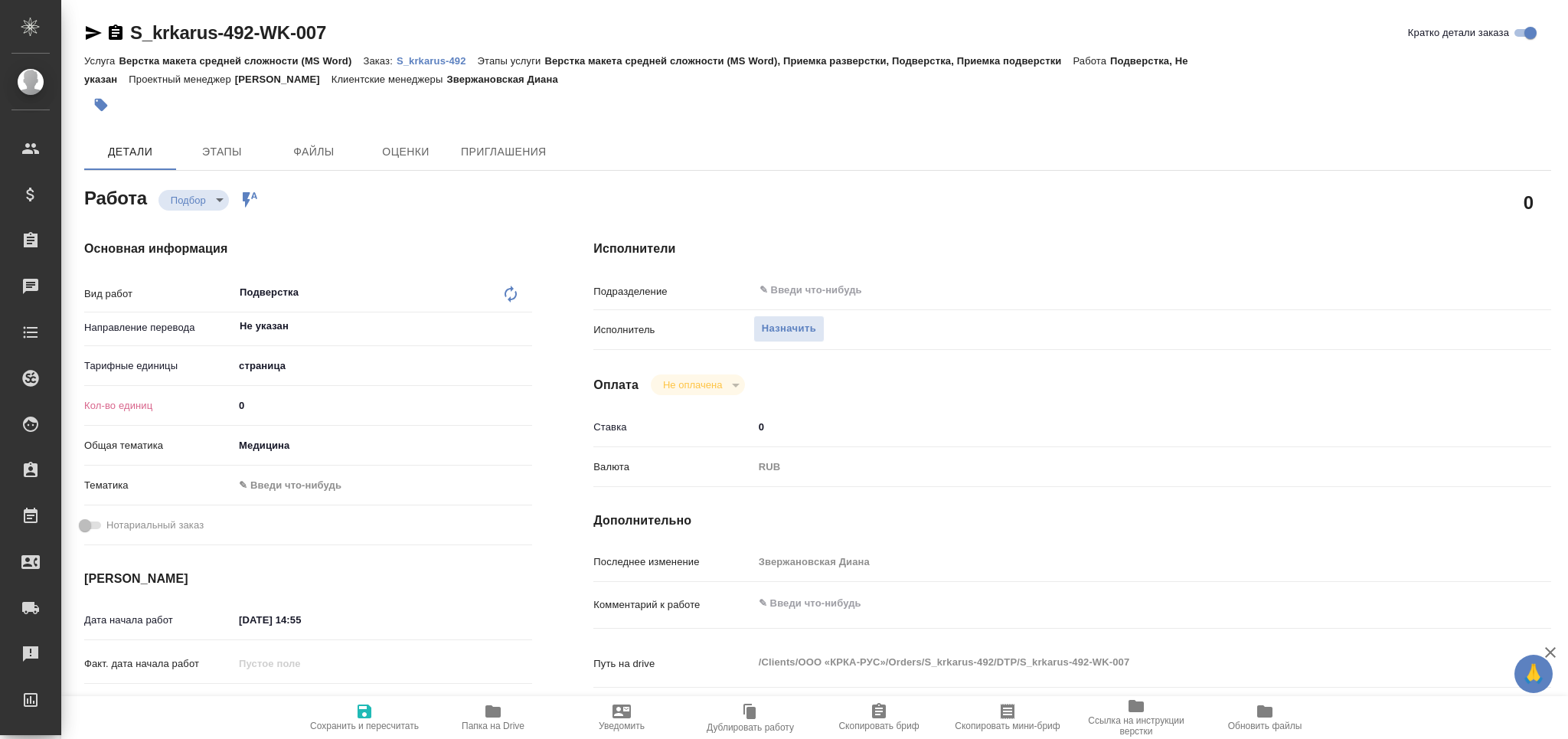
type textarea "x"
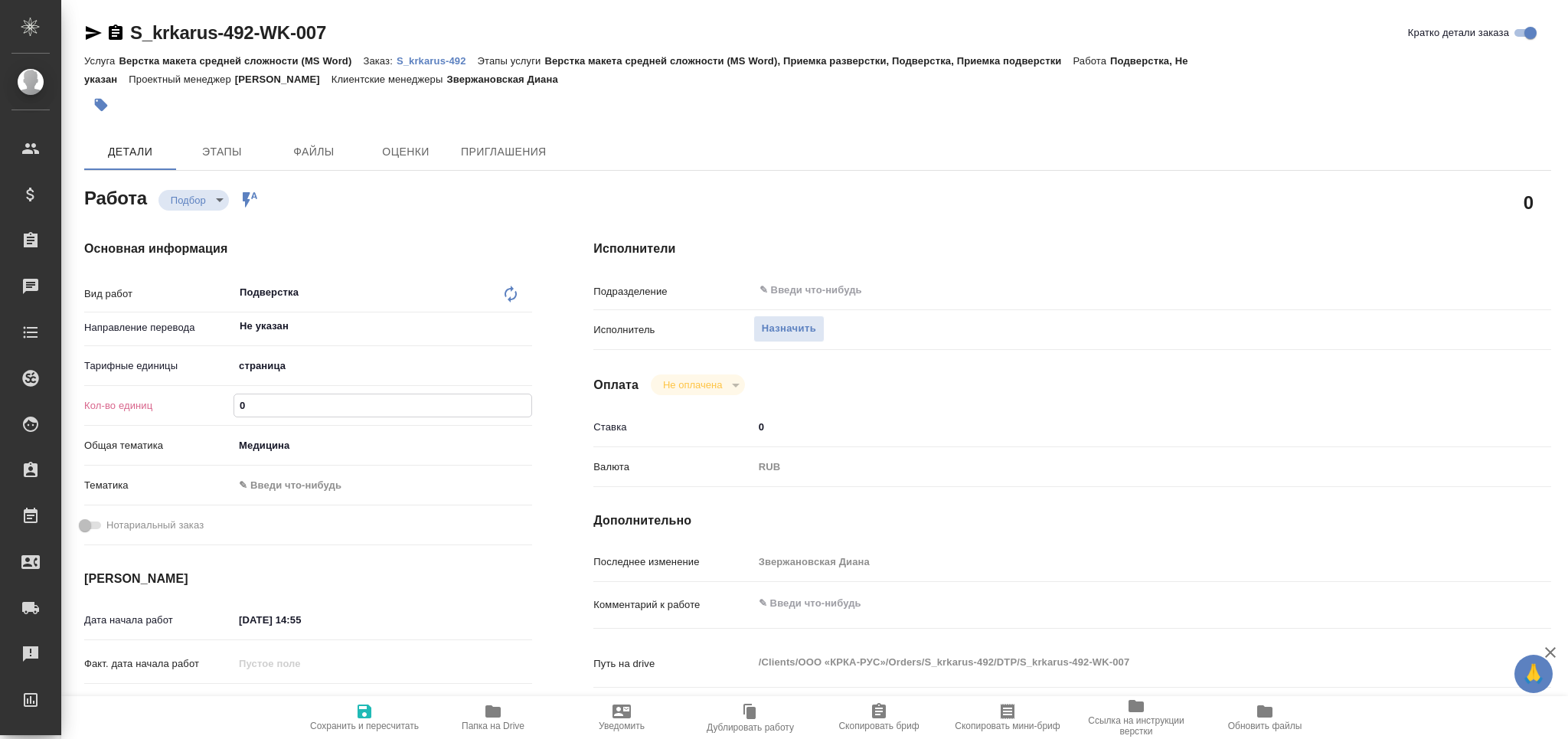
type textarea "x"
type input "1"
type textarea "x"
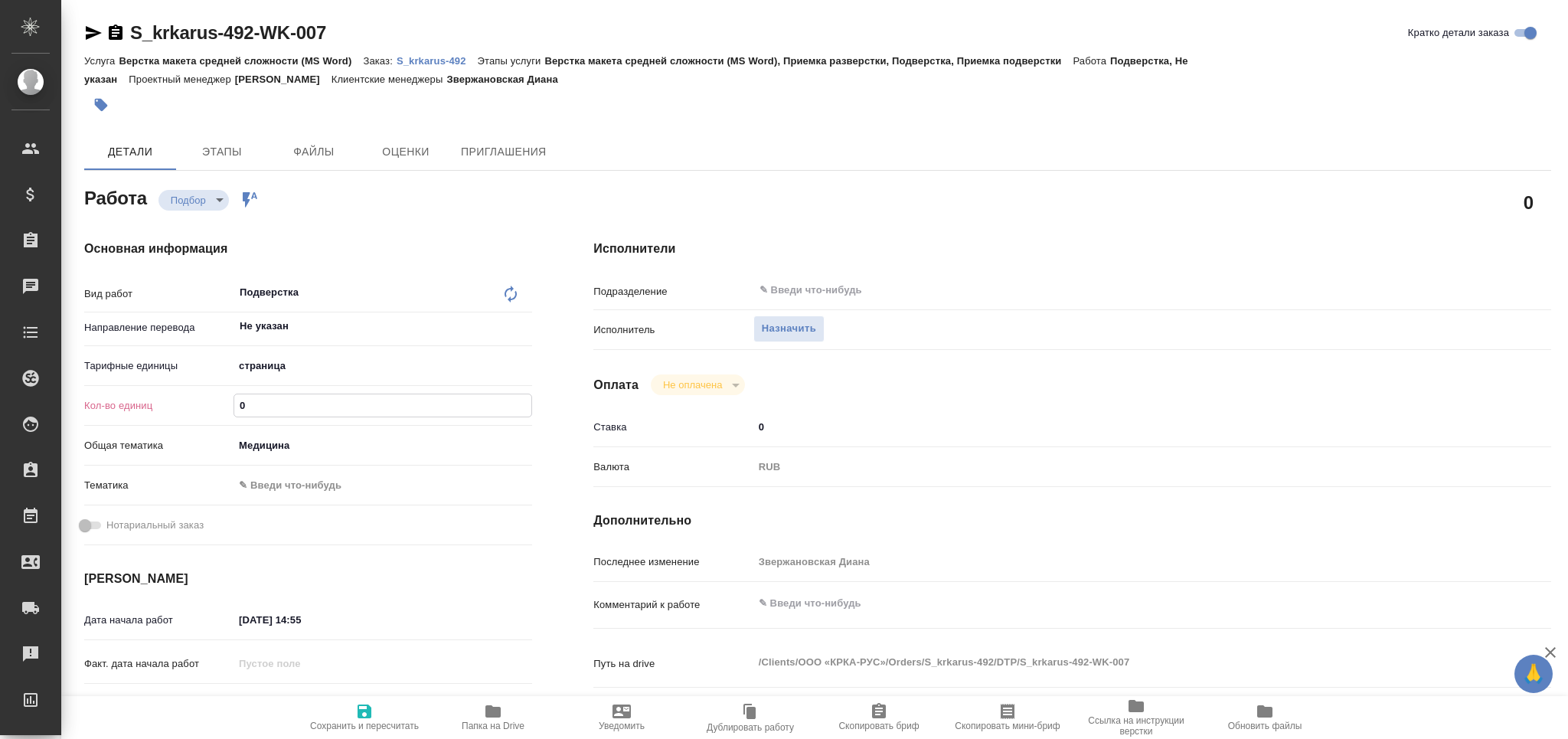
type textarea "x"
type input "19"
type textarea "x"
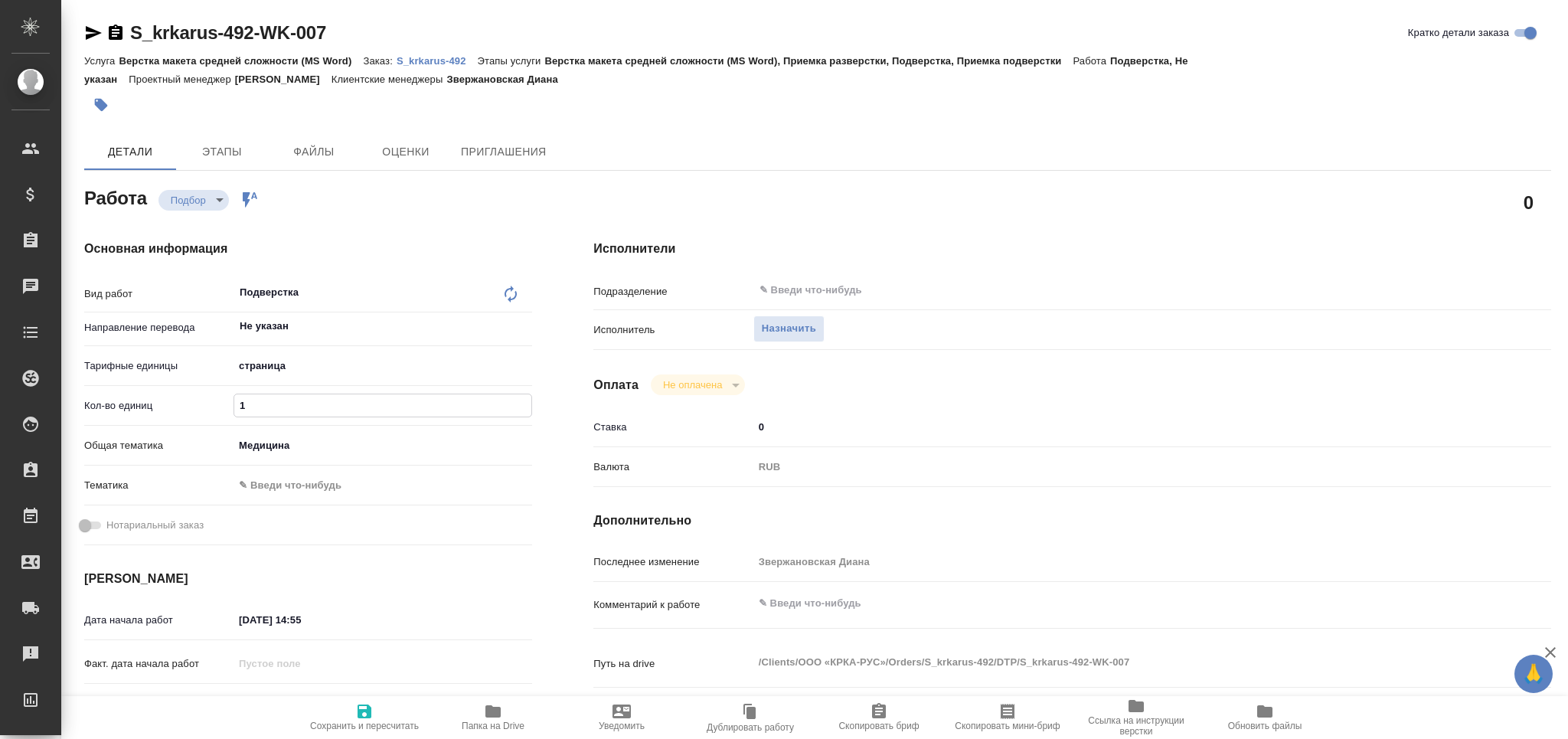
type textarea "x"
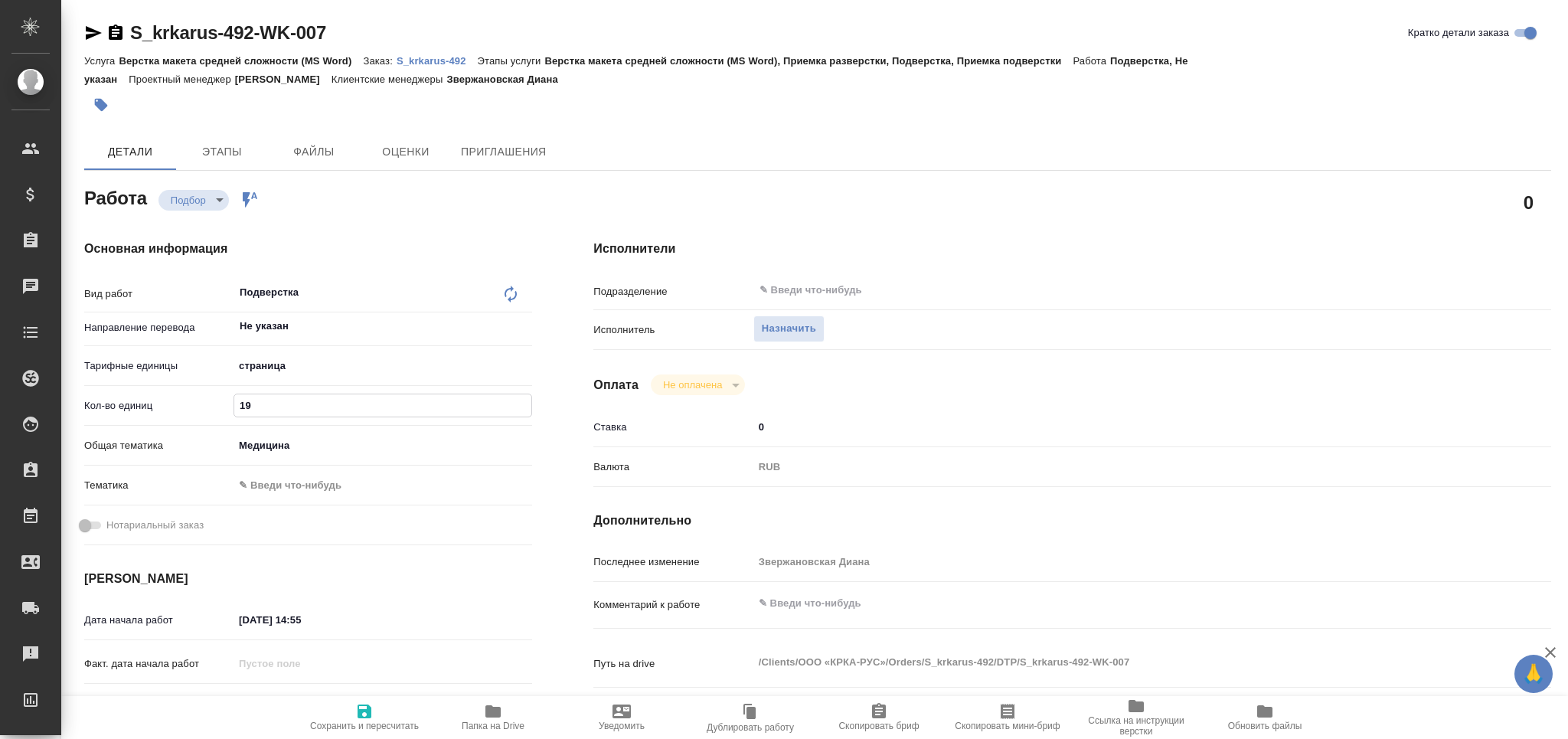
type textarea "x"
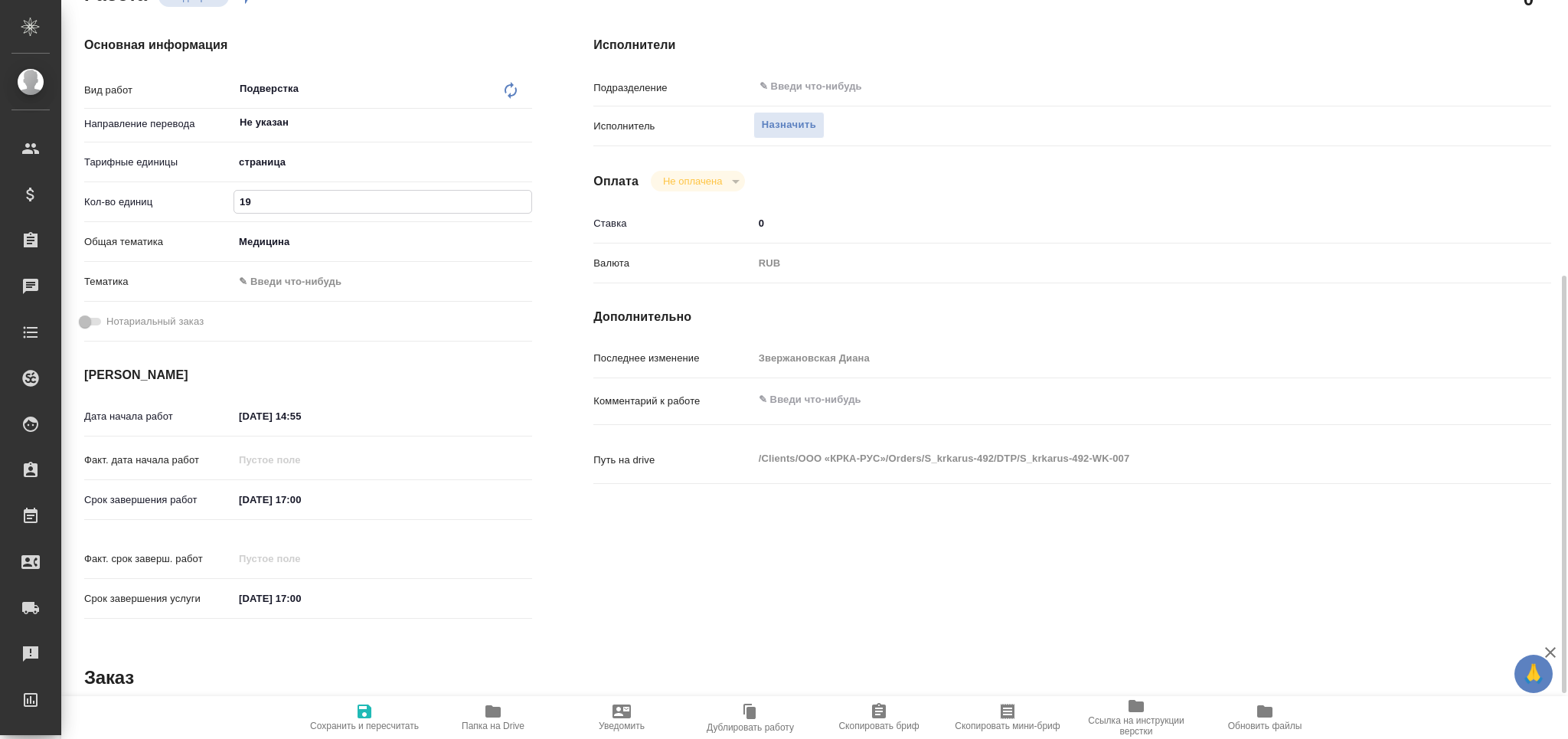
scroll to position [306, 0]
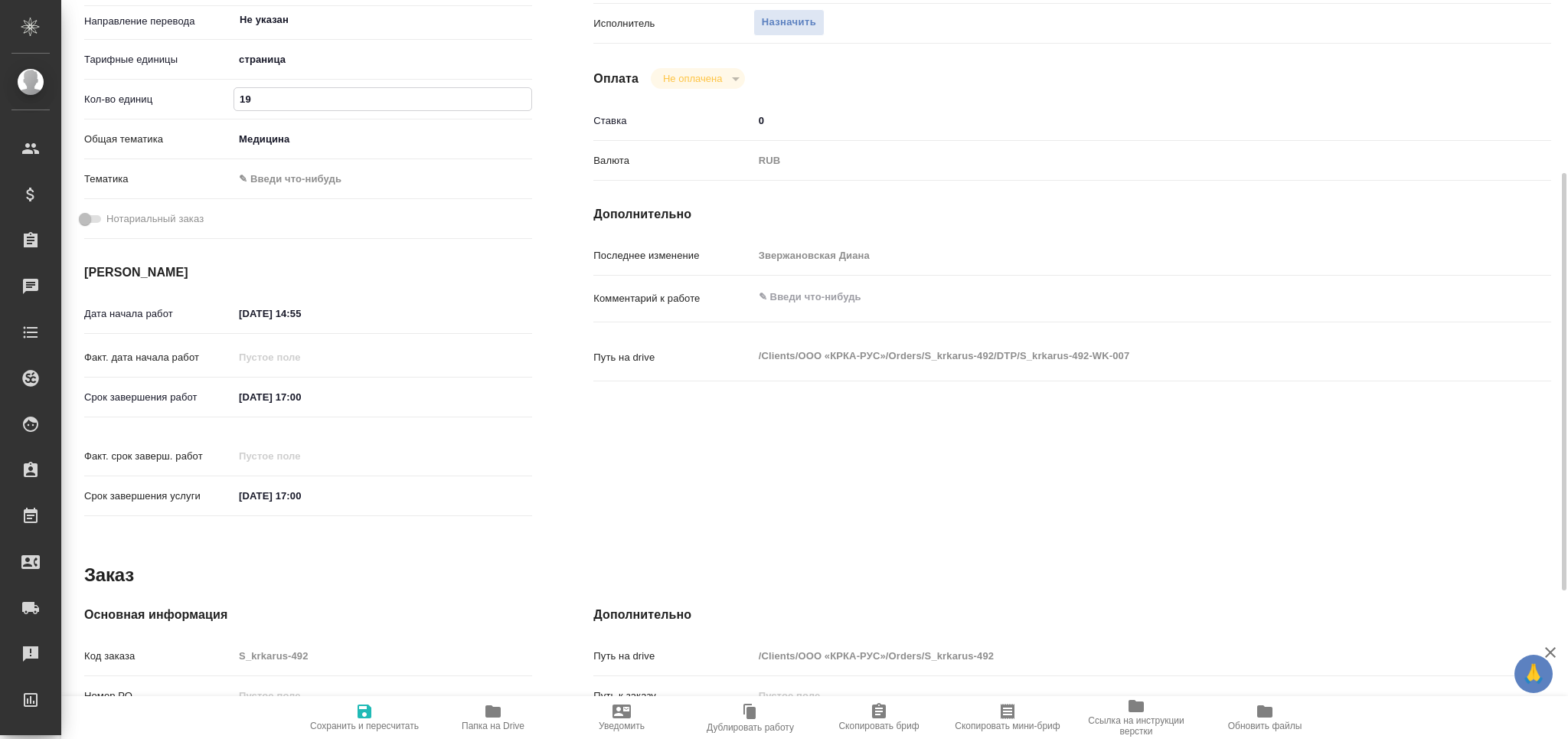
type input "19"
type textarea "x"
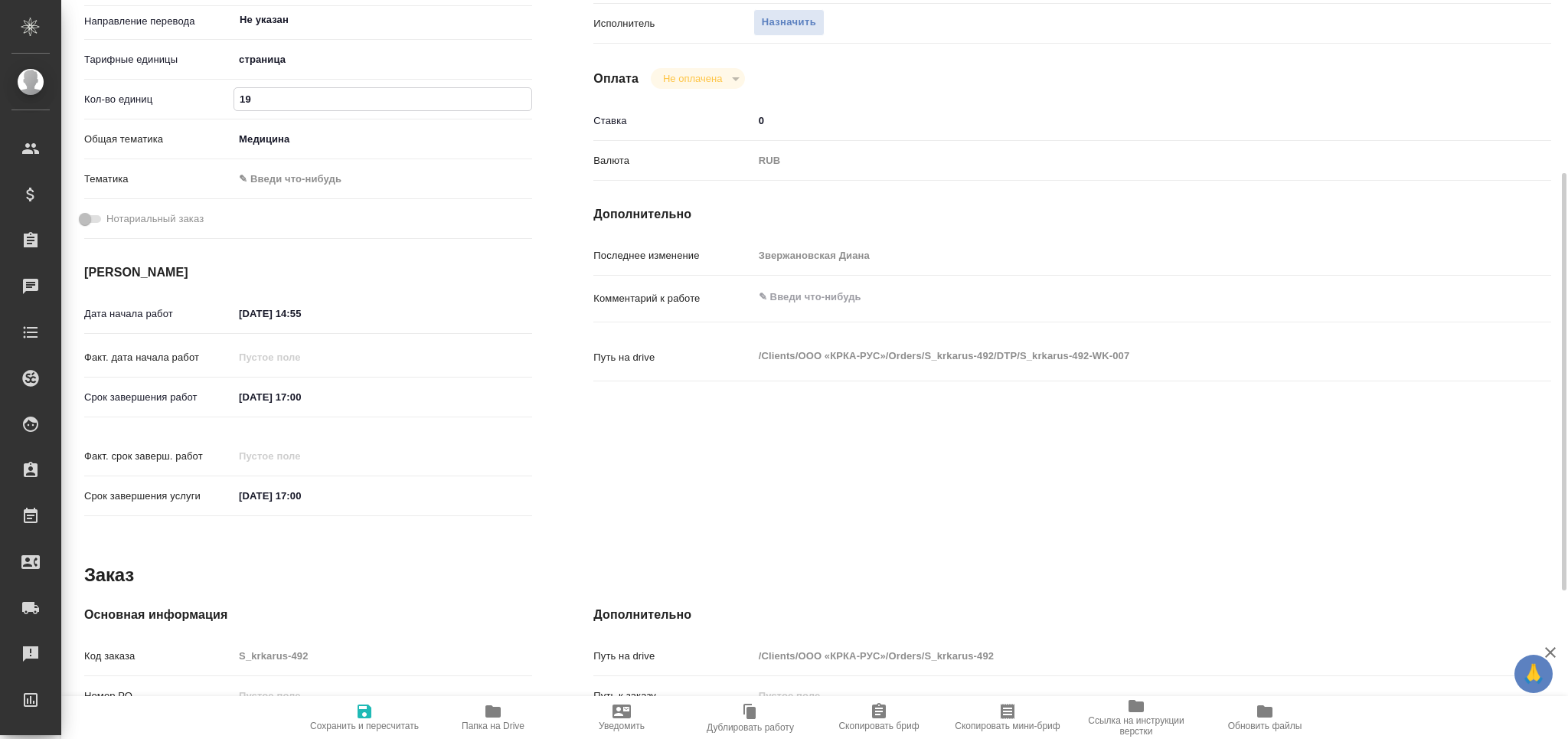
type textarea "x"
drag, startPoint x: 282, startPoint y: 387, endPoint x: 130, endPoint y: 387, distance: 152.0
click at [130, 387] on div "Срок завершения работ 12.09.2025 17:00" at bounding box center [308, 397] width 448 height 27
drag, startPoint x: 311, startPoint y: 305, endPoint x: 161, endPoint y: 308, distance: 150.0
click at [159, 308] on div "Дата начала работ 10.09.2025 14:55" at bounding box center [308, 313] width 448 height 27
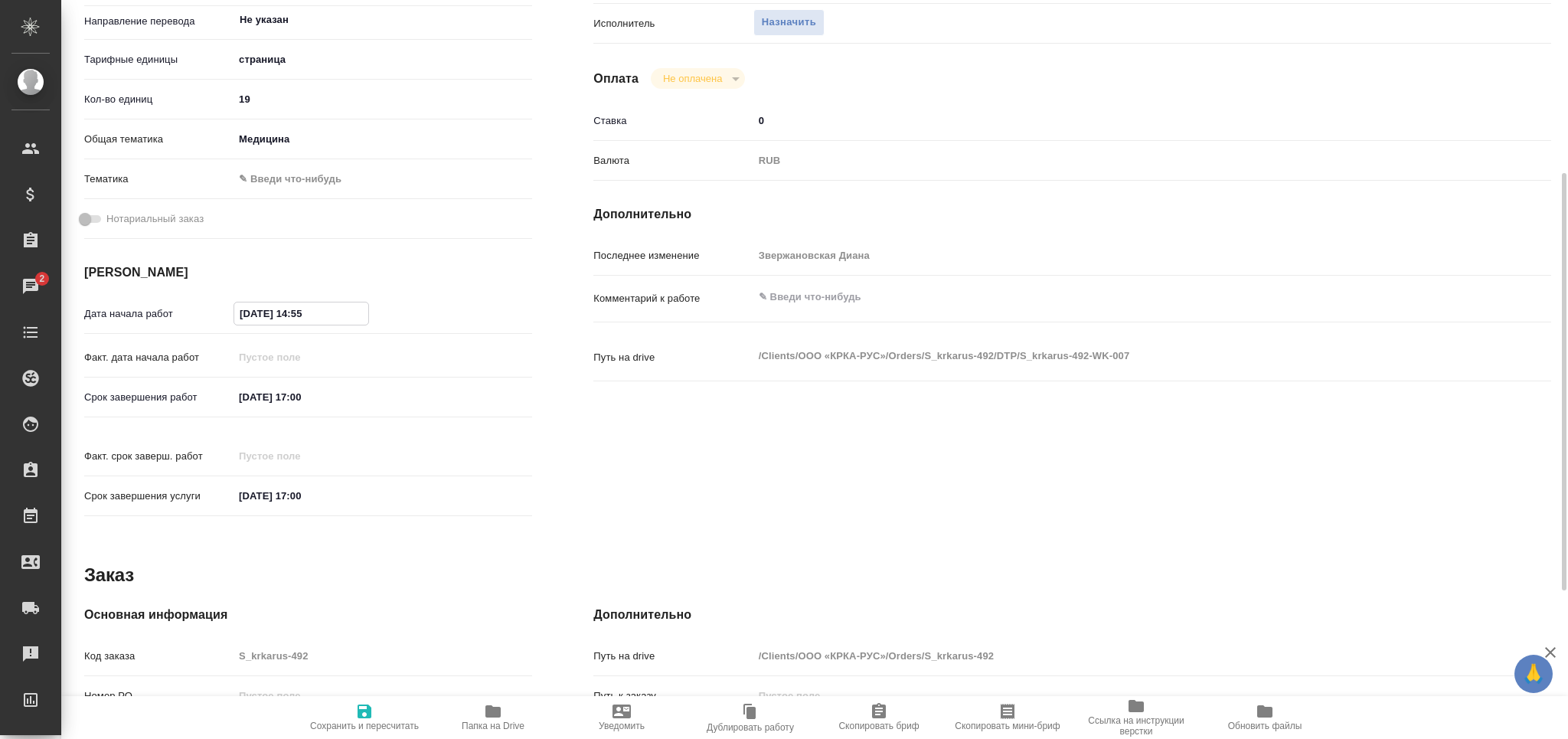
paste input "2.09.2025 17:00"
type textarea "x"
type input "12.09.2025 17:00"
type textarea "x"
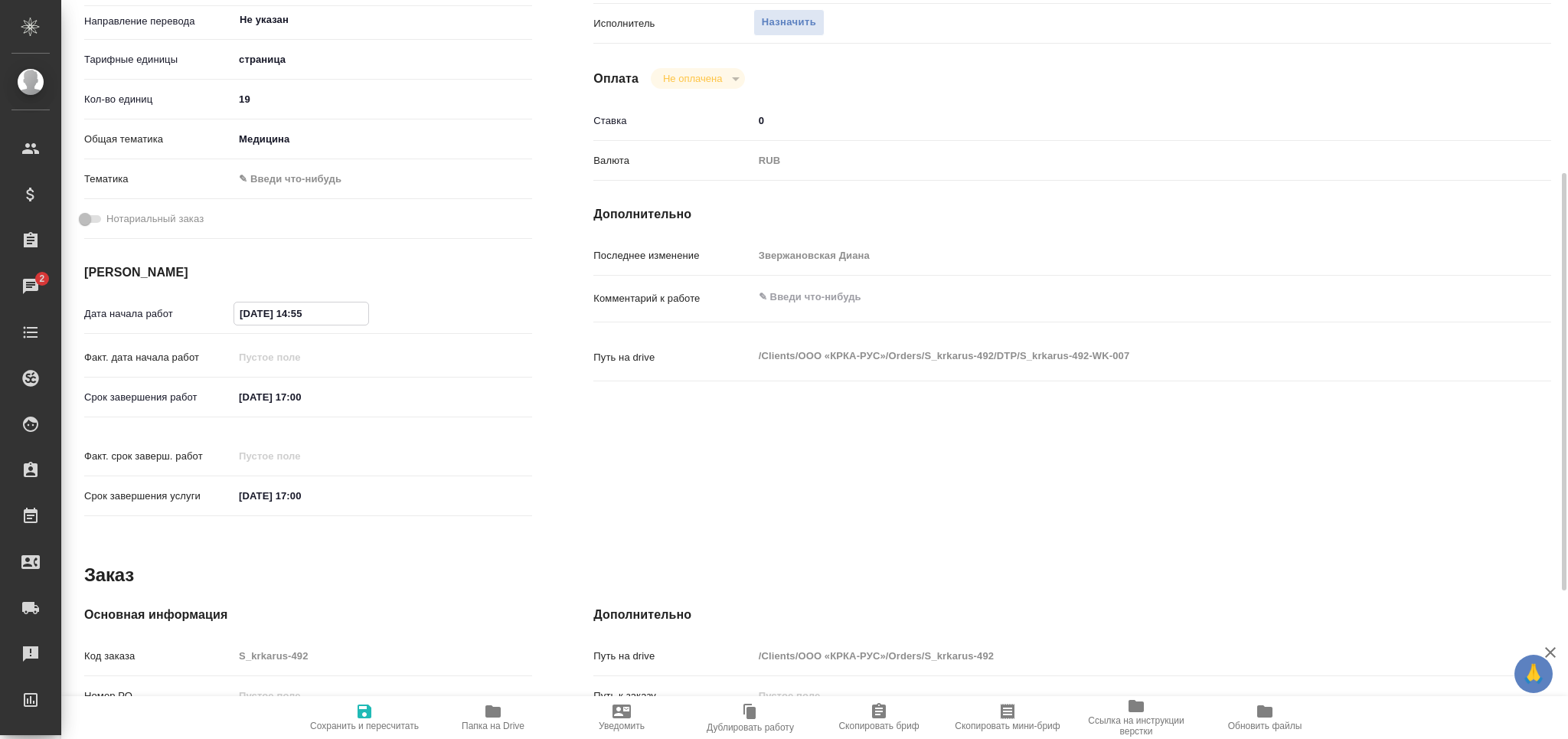
type textarea "x"
click at [301, 315] on input "12.09.2025 17:00" at bounding box center [301, 313] width 134 height 23
type textarea "x"
type input "12.09.2025 15:00"
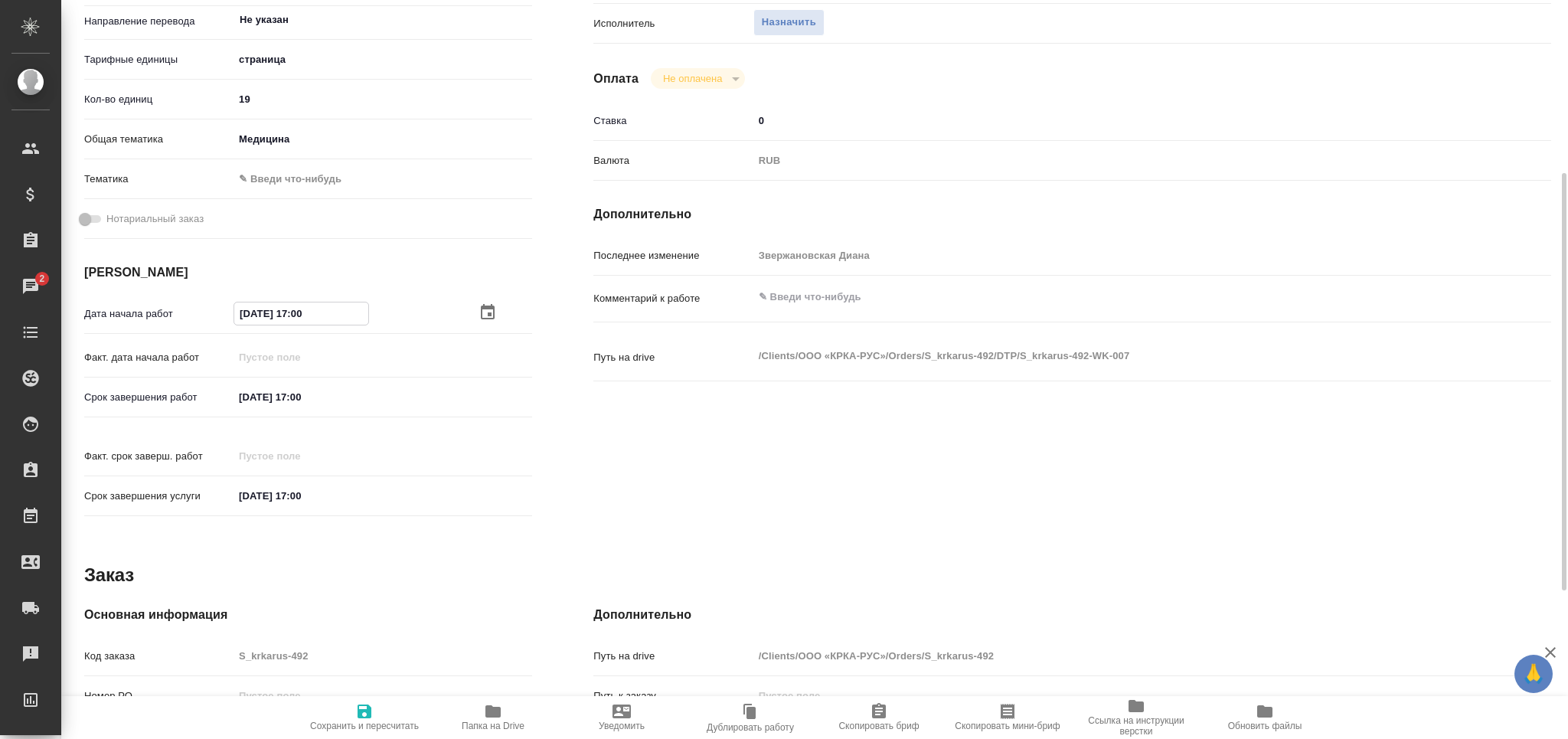
type textarea "x"
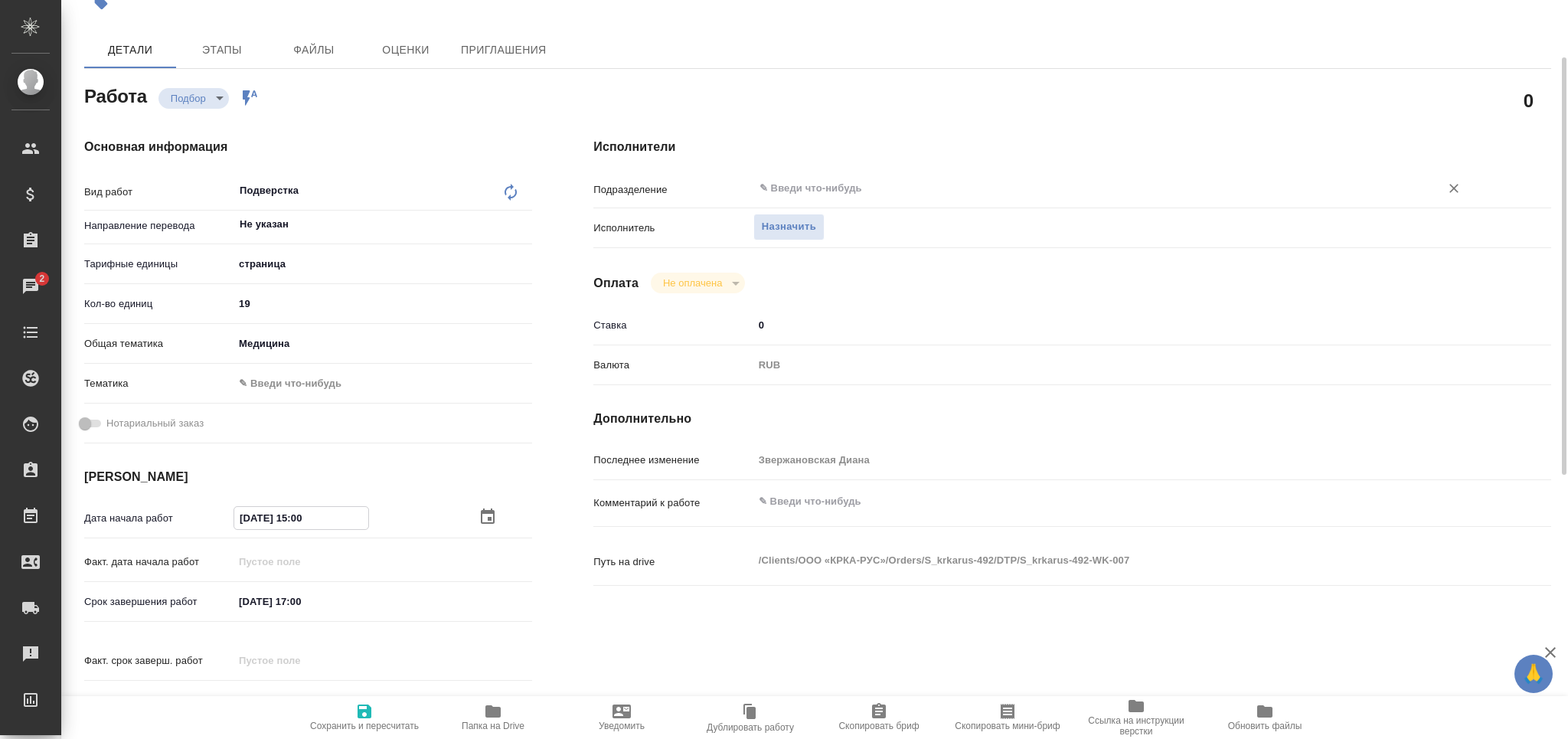
type input "12.09.2025 15:00"
click at [827, 180] on input "text" at bounding box center [1087, 189] width 658 height 18
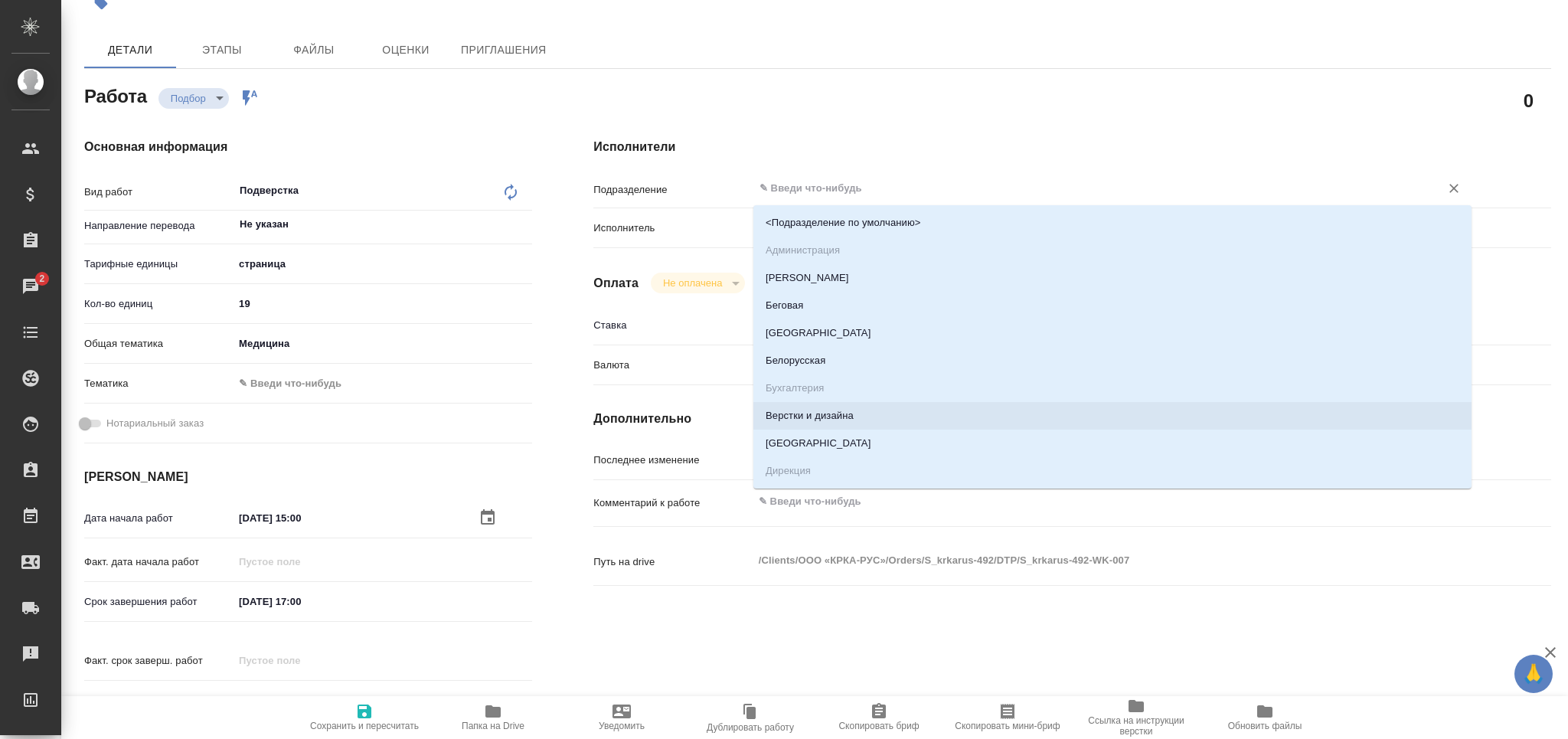
click at [823, 410] on li "Верстки и дизайна" at bounding box center [1112, 415] width 718 height 28
type textarea "x"
type input "Верстки и дизайна"
type textarea "x"
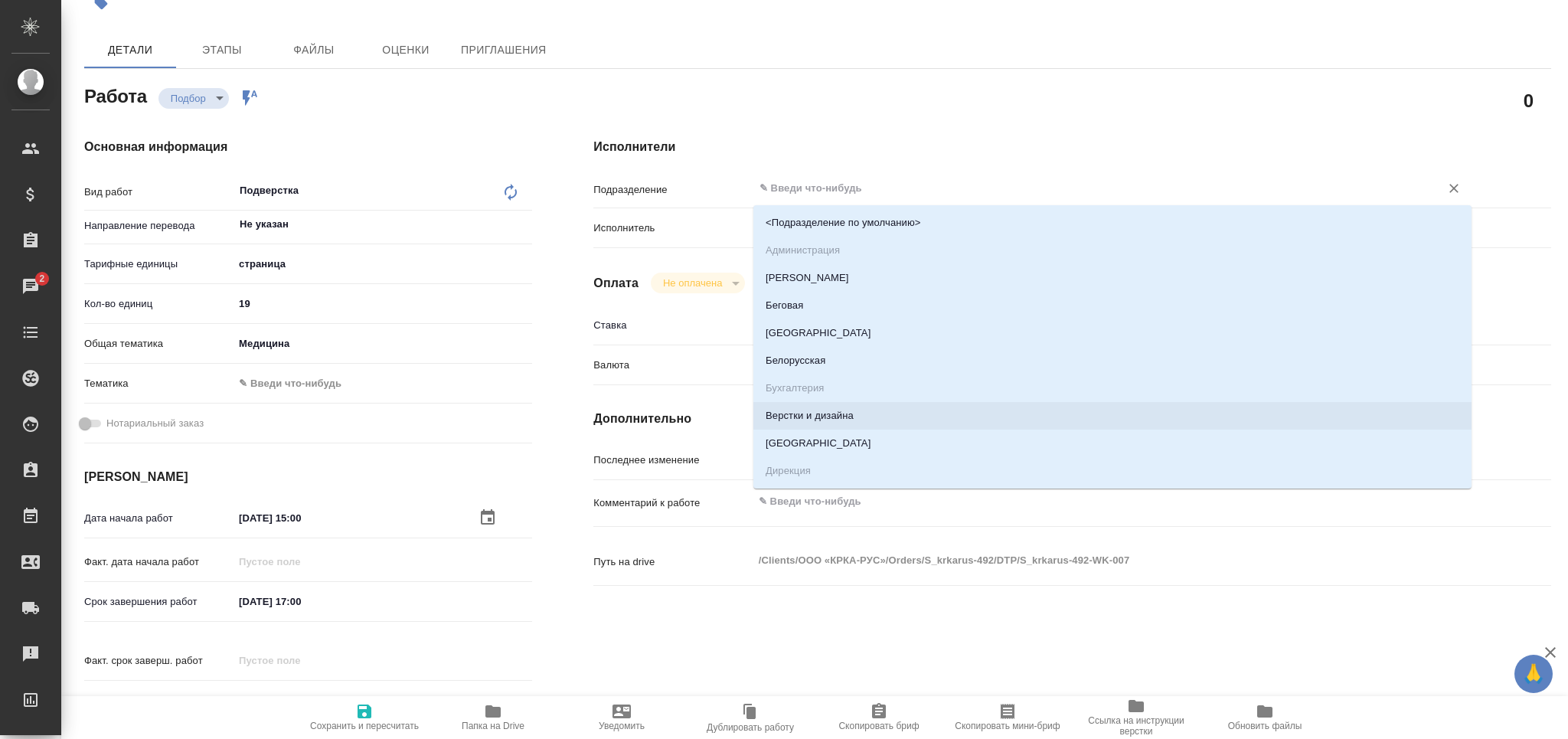
type textarea "x"
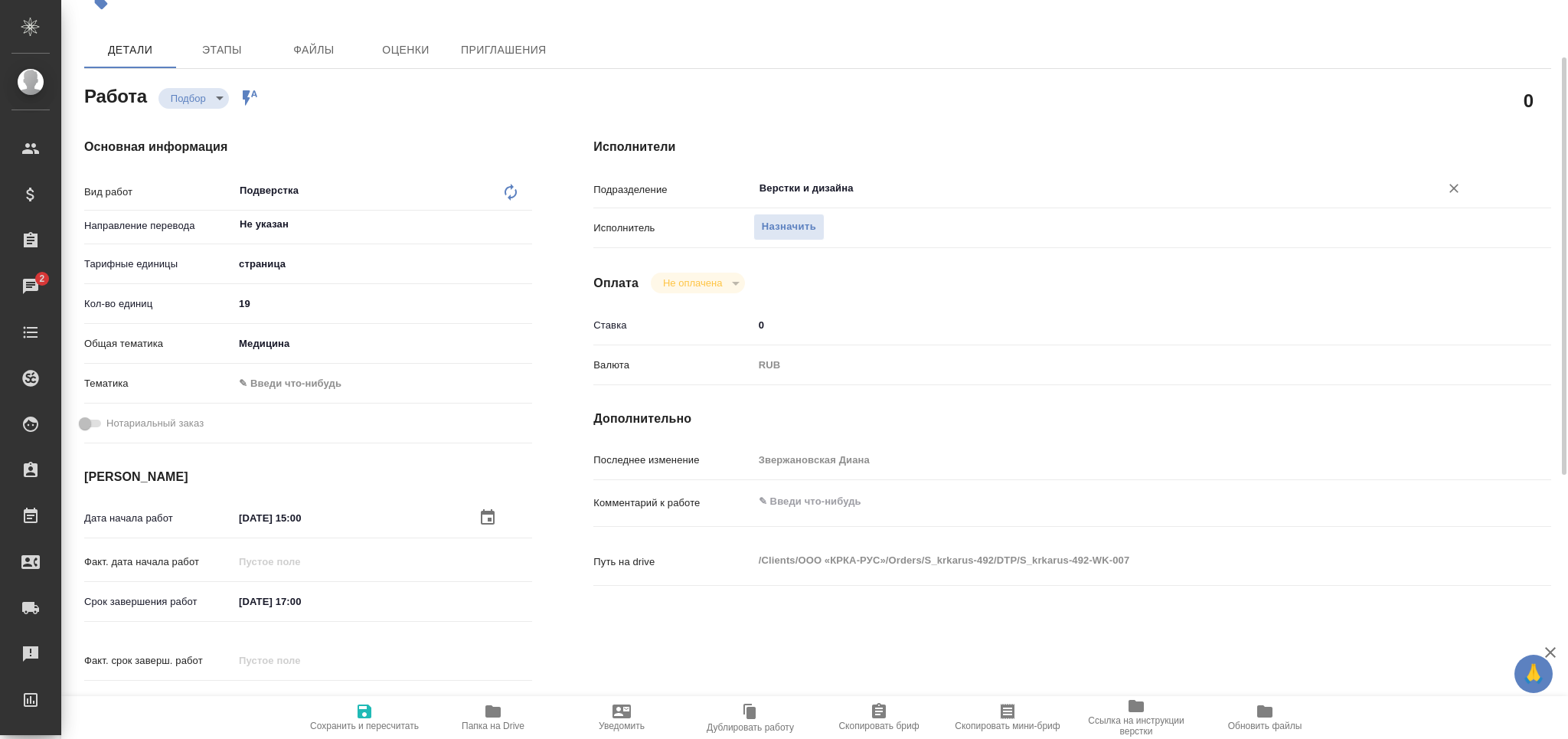
type textarea "x"
click at [821, 504] on textarea at bounding box center [1112, 501] width 718 height 26
paste textarea "в верхний колонтитул на первую страницу написать - Переведено с английского язы…"
type textarea "в верхний колонтитул на первую страницу написать - Переведено с английского язы…"
type textarea "x"
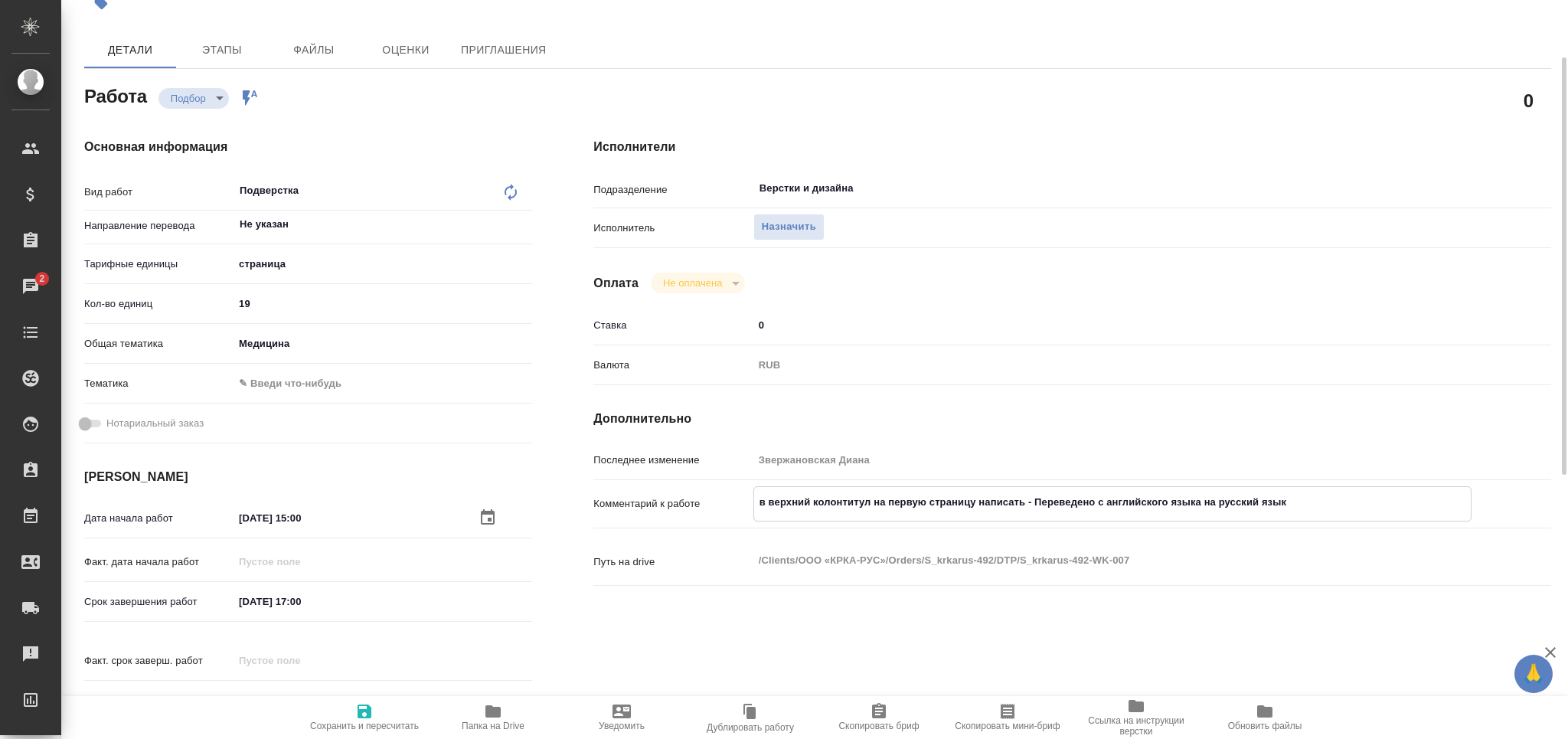
type textarea "x"
type textarea "в верхний колонтитул на первую страницу написать - Переведено с английского язы…"
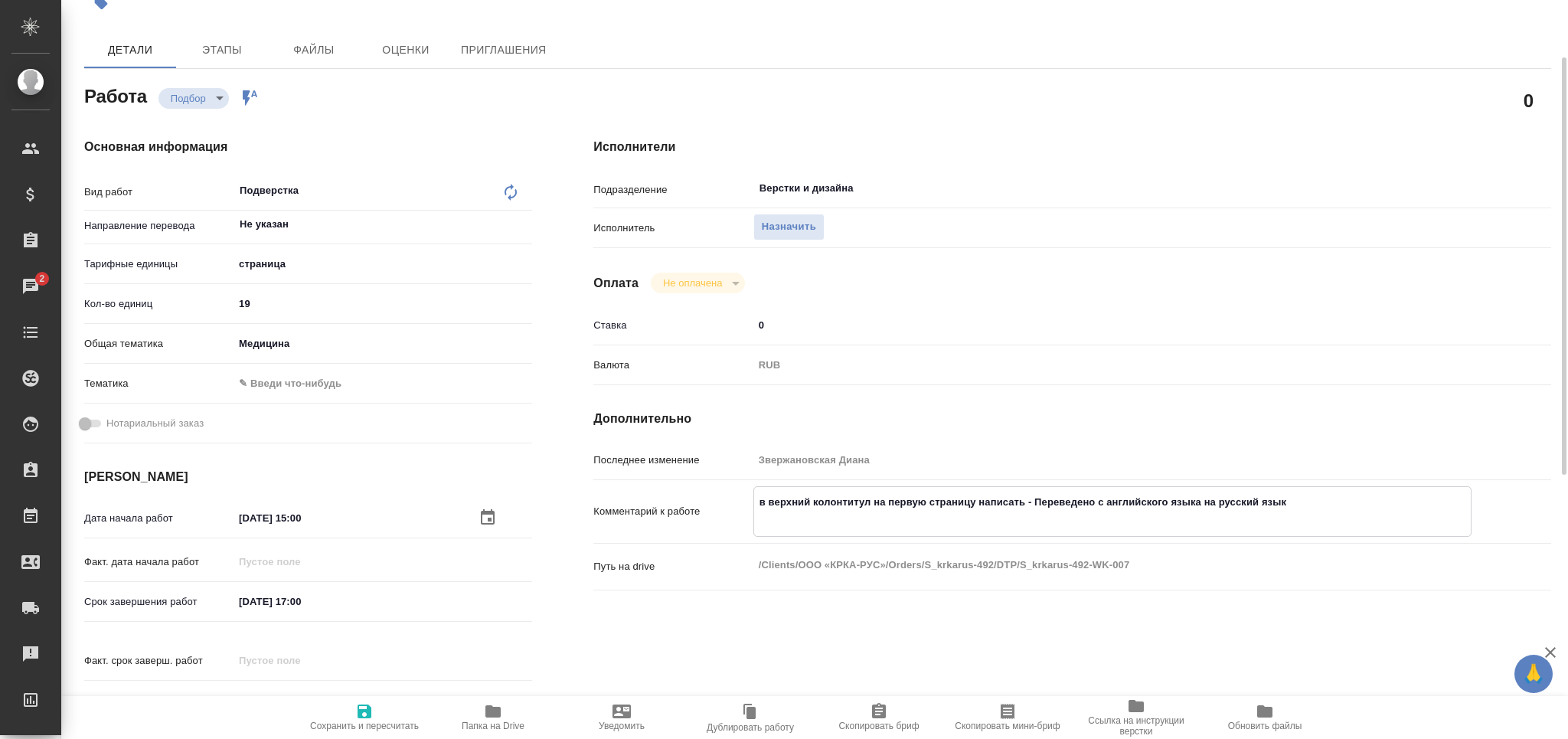
type textarea "x"
drag, startPoint x: 345, startPoint y: 721, endPoint x: 362, endPoint y: 705, distance: 23.3
click at [346, 721] on span "Сохранить и пересчитать" at bounding box center [364, 726] width 109 height 11
type textarea "x"
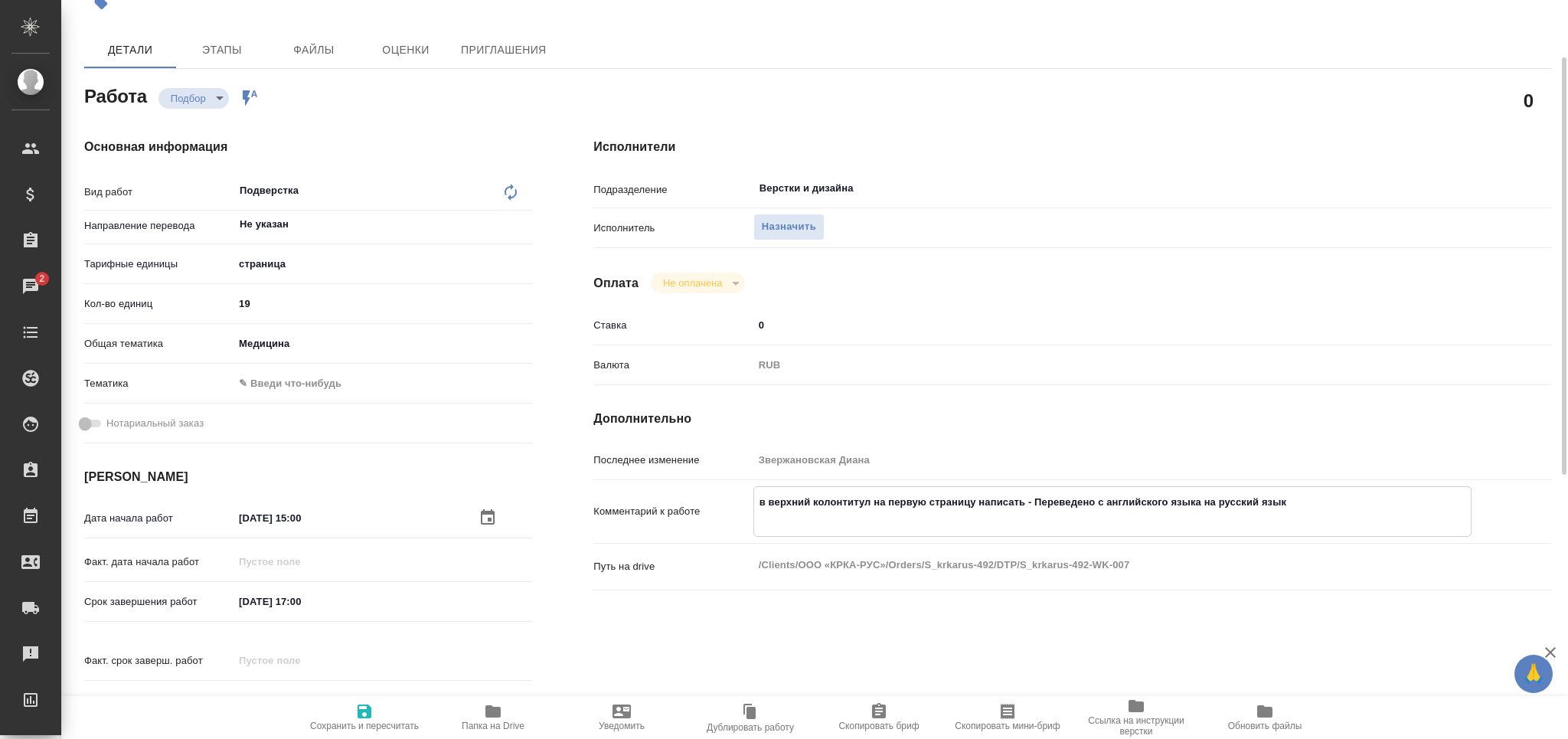
type textarea "x"
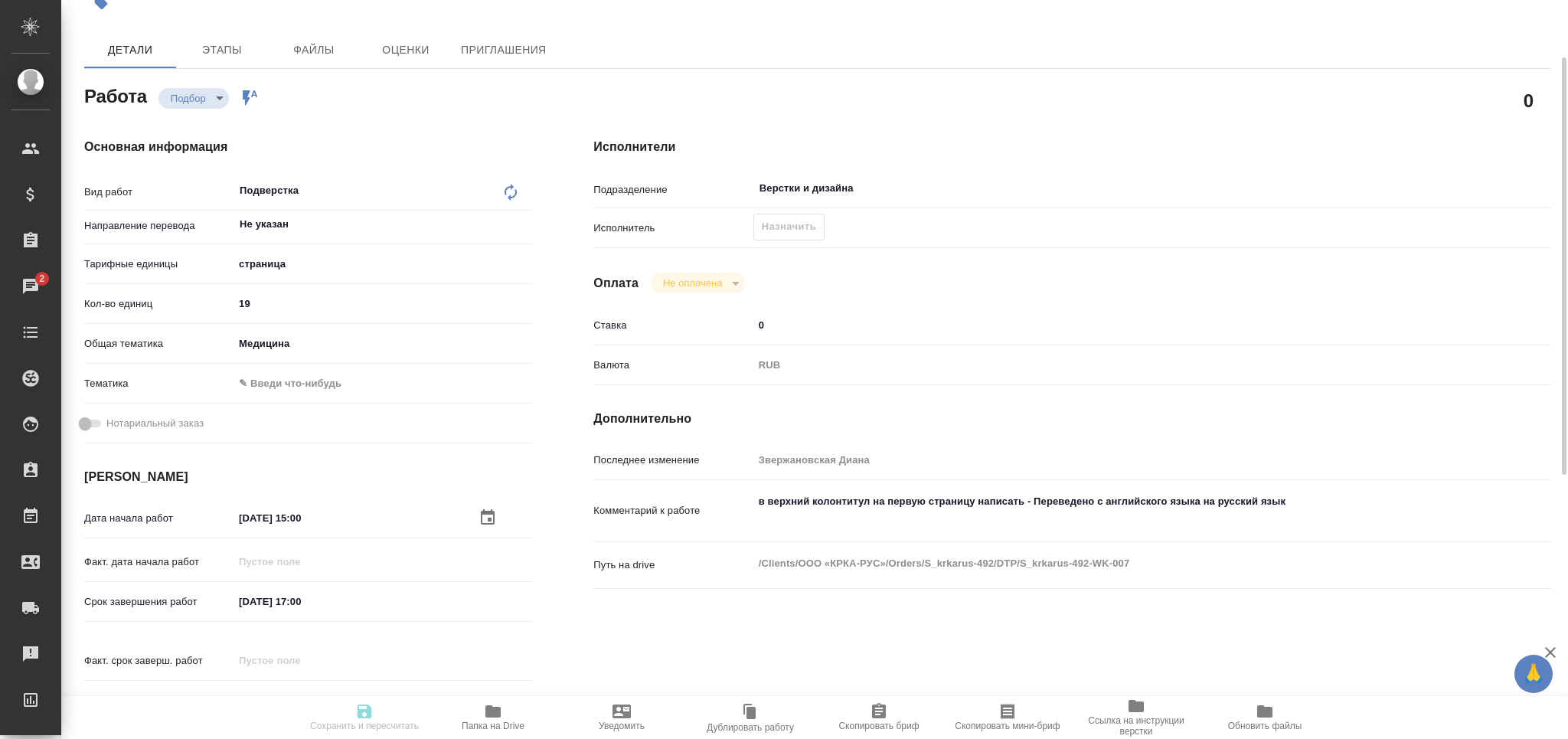
type textarea "x"
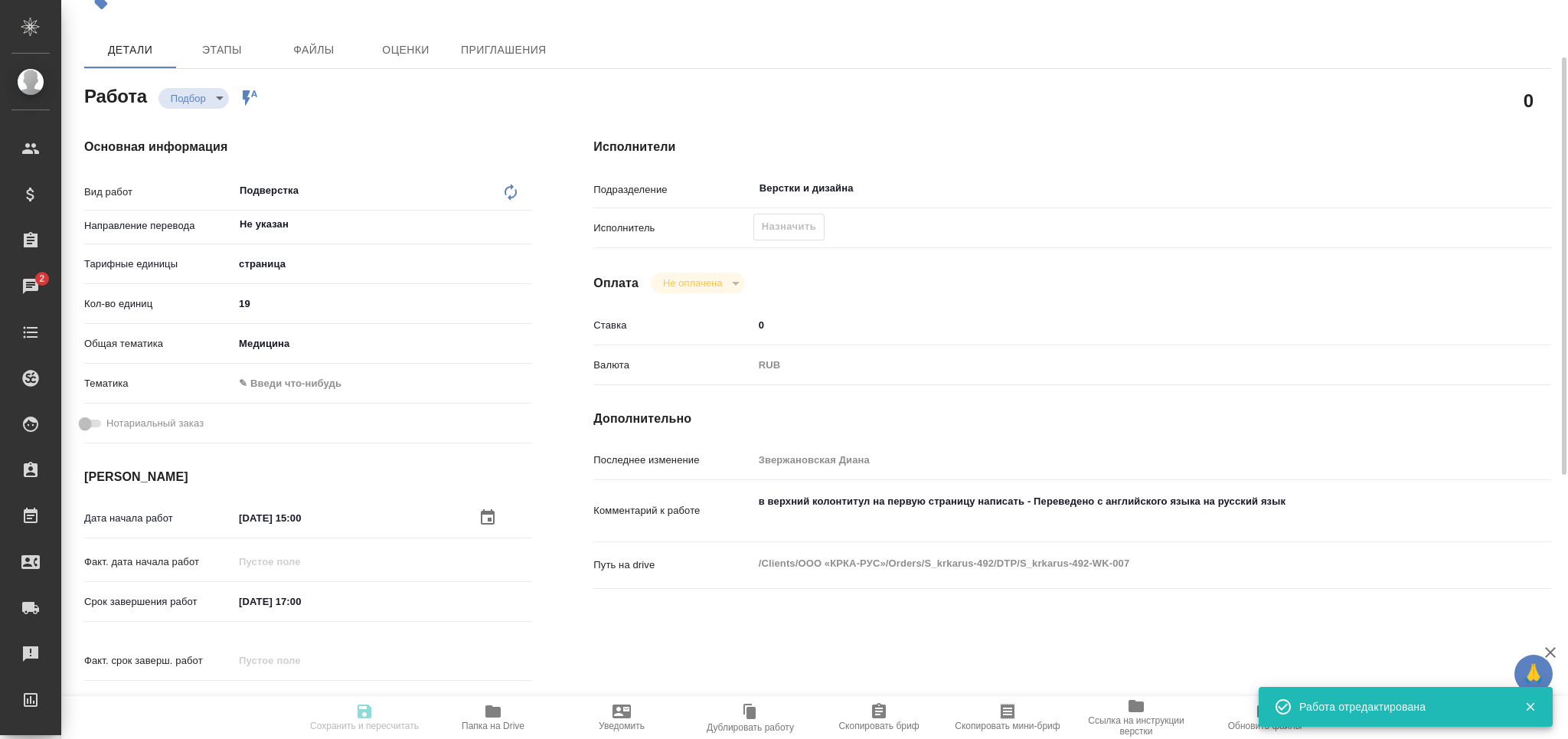
type input "recruiting"
type textarea "Подверстка"
type textarea "x"
type input "Не указан"
type input "5a8b1489cc6b4906c91bfdb2"
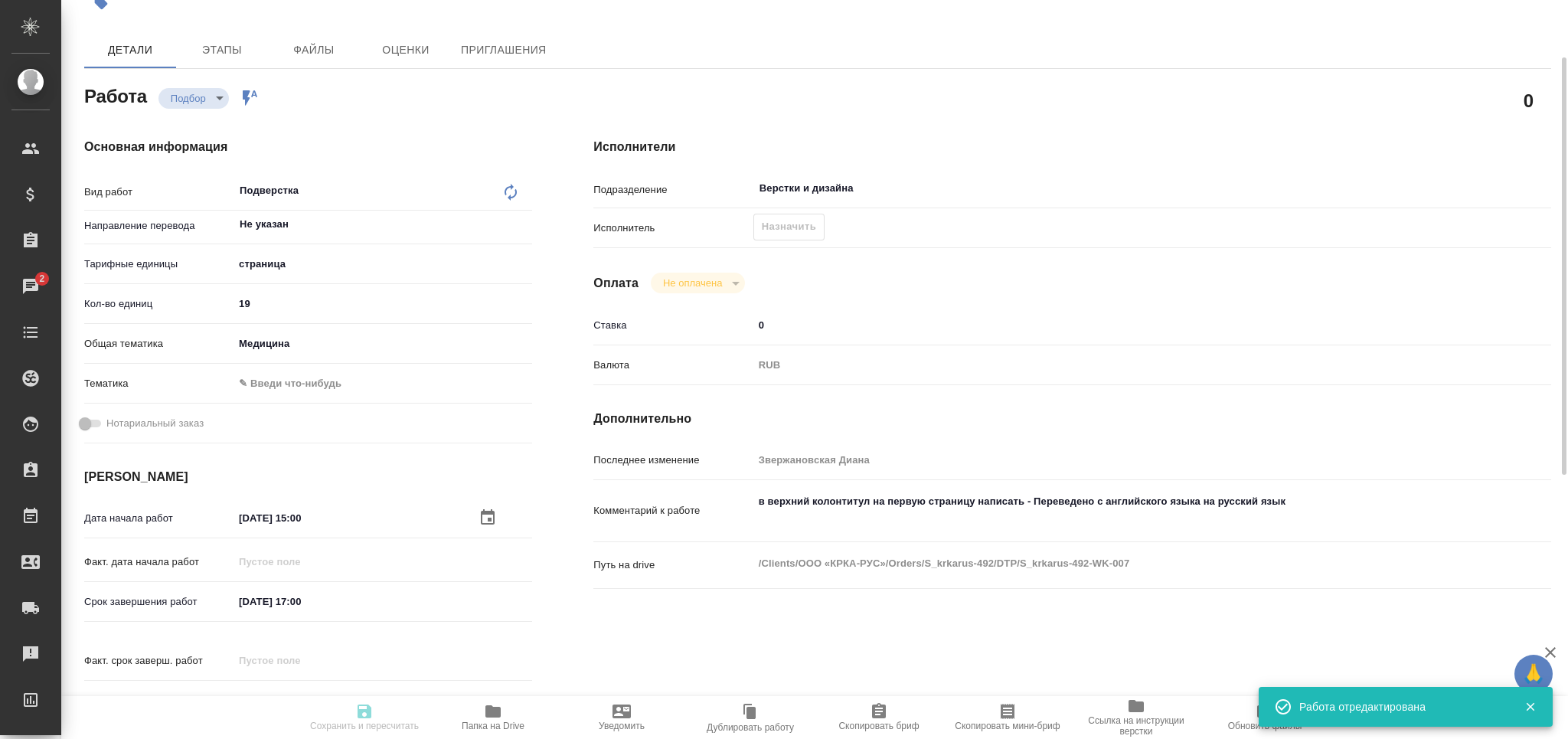
type input "19"
type input "med"
type input "12.09.2025 15:00"
type input "12.09.2025 17:00"
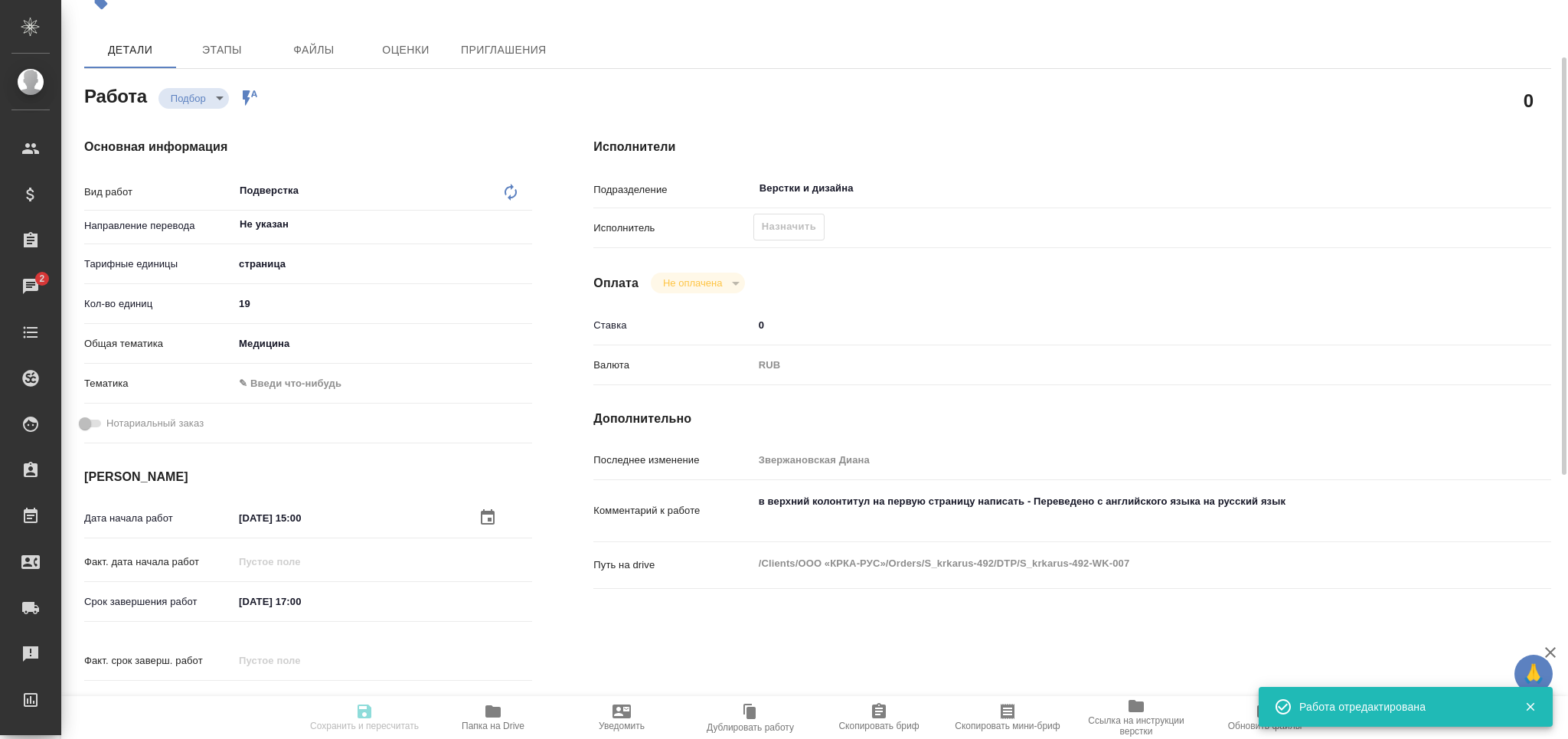
type input "Верстки и дизайна"
type input "notPayed"
type input "0"
type input "RUB"
type input "[PERSON_NAME]"
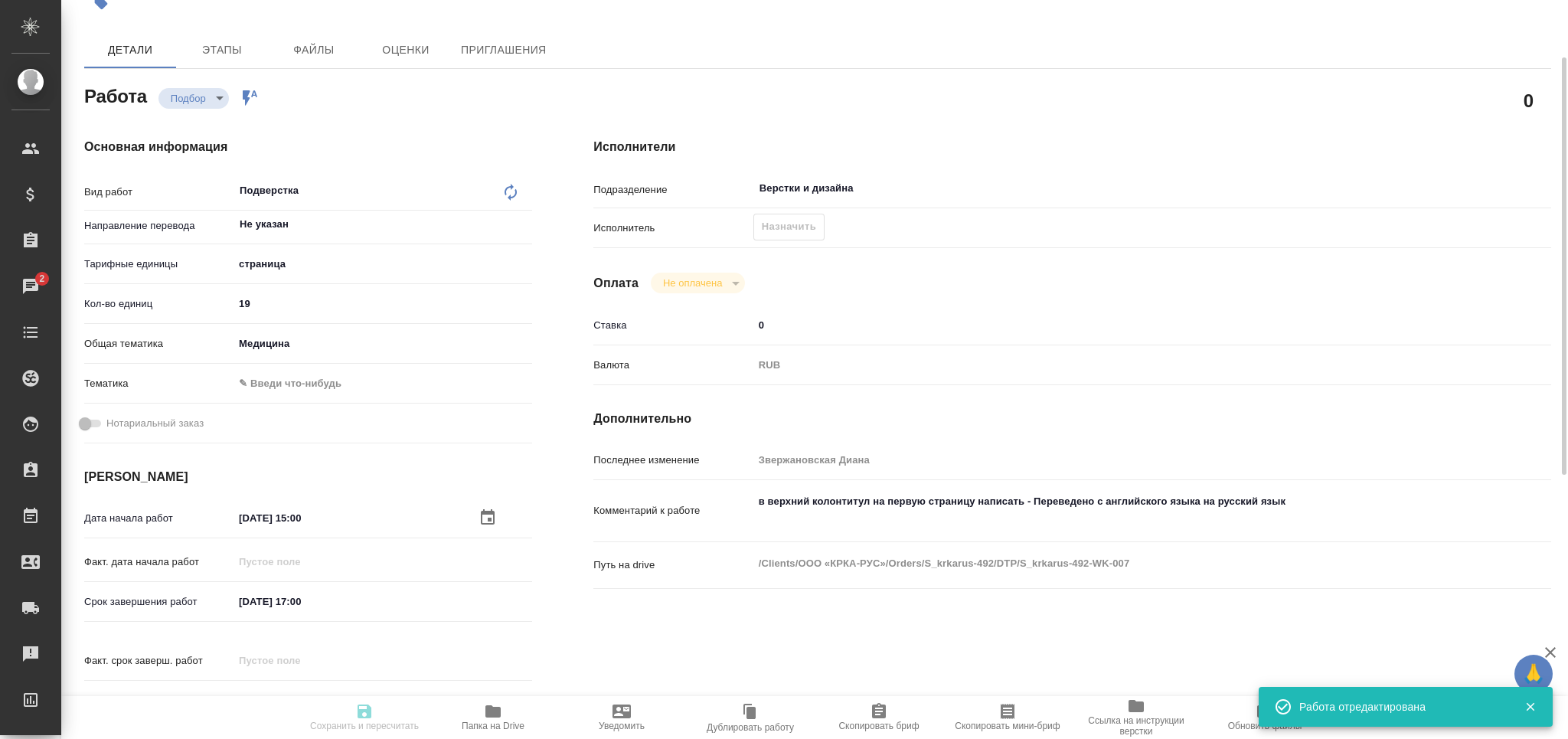
type textarea "в верхний колонтитул на первую страницу написать - Переведено с английского язы…"
type textarea "x"
type textarea "/Clients/ООО «КРКА-РУС»/Orders/S_krkarus-492/DTP/S_krkarus-492-WK-007"
type textarea "x"
type input "S_krkarus-492"
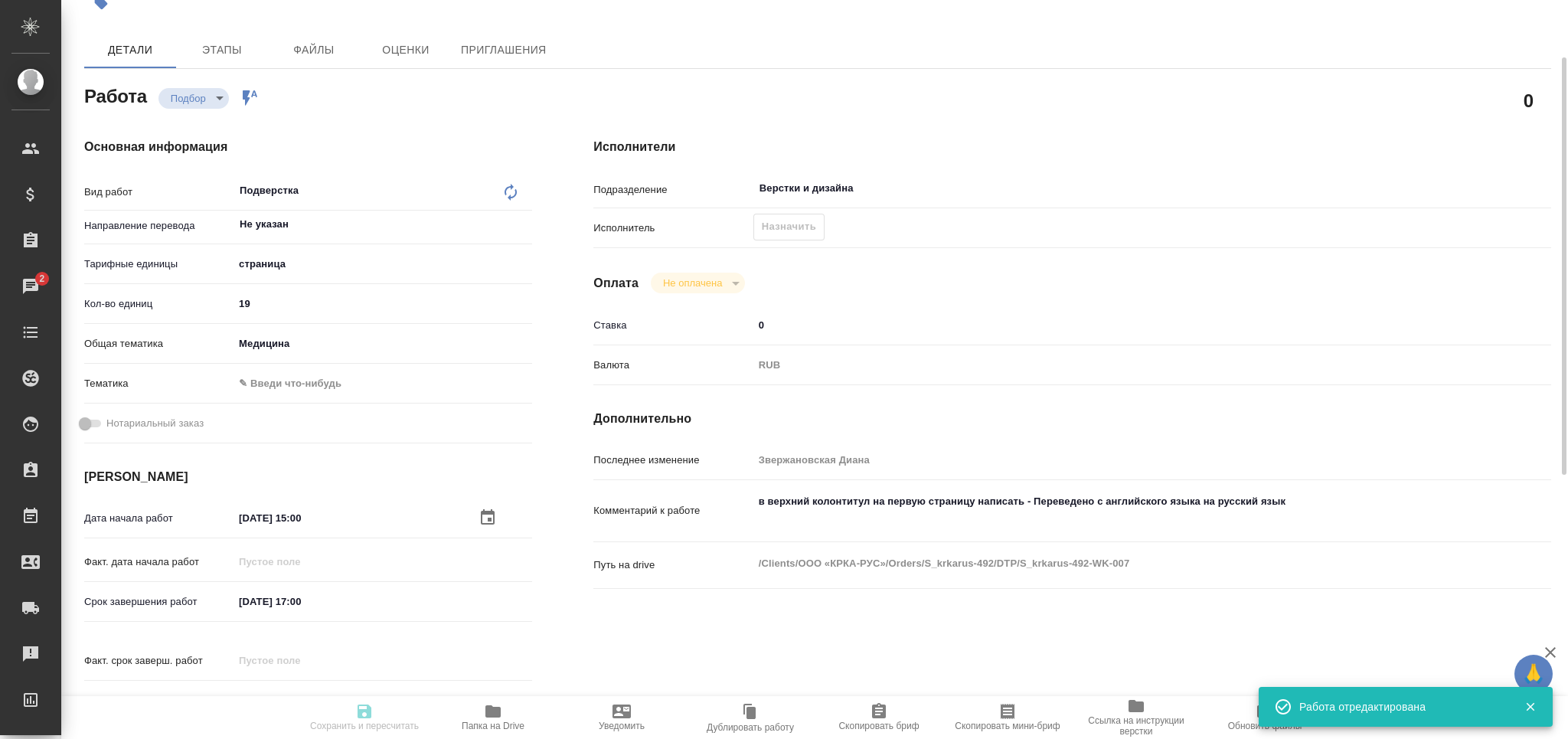
type input "Верстка макета средней сложности (MS Word)"
type input "Верстка макета средней сложности (MS Word), Приемка разверстки, Подверстка, При…"
type input "Звержановская Диана"
type input "Заборова Александра"
type input "/Clients/ООО «КРКА-РУС»/Orders/S_krkarus-492"
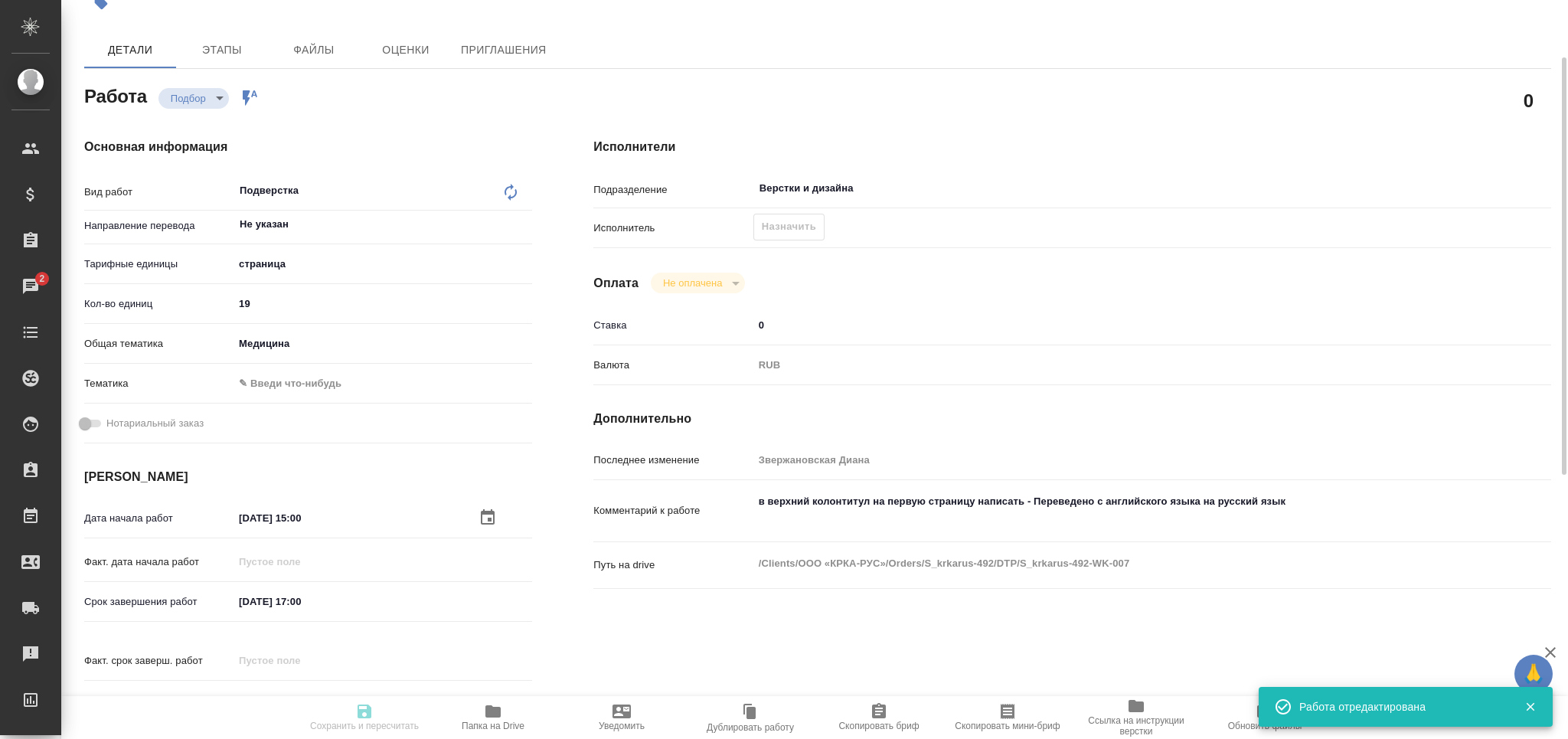
type textarea "x"
type textarea "КРКА Квентиакс (Кветиапин), таблетки, покрытые пленочной оболочкой, 25 мг, 100 …"
type textarea "x"
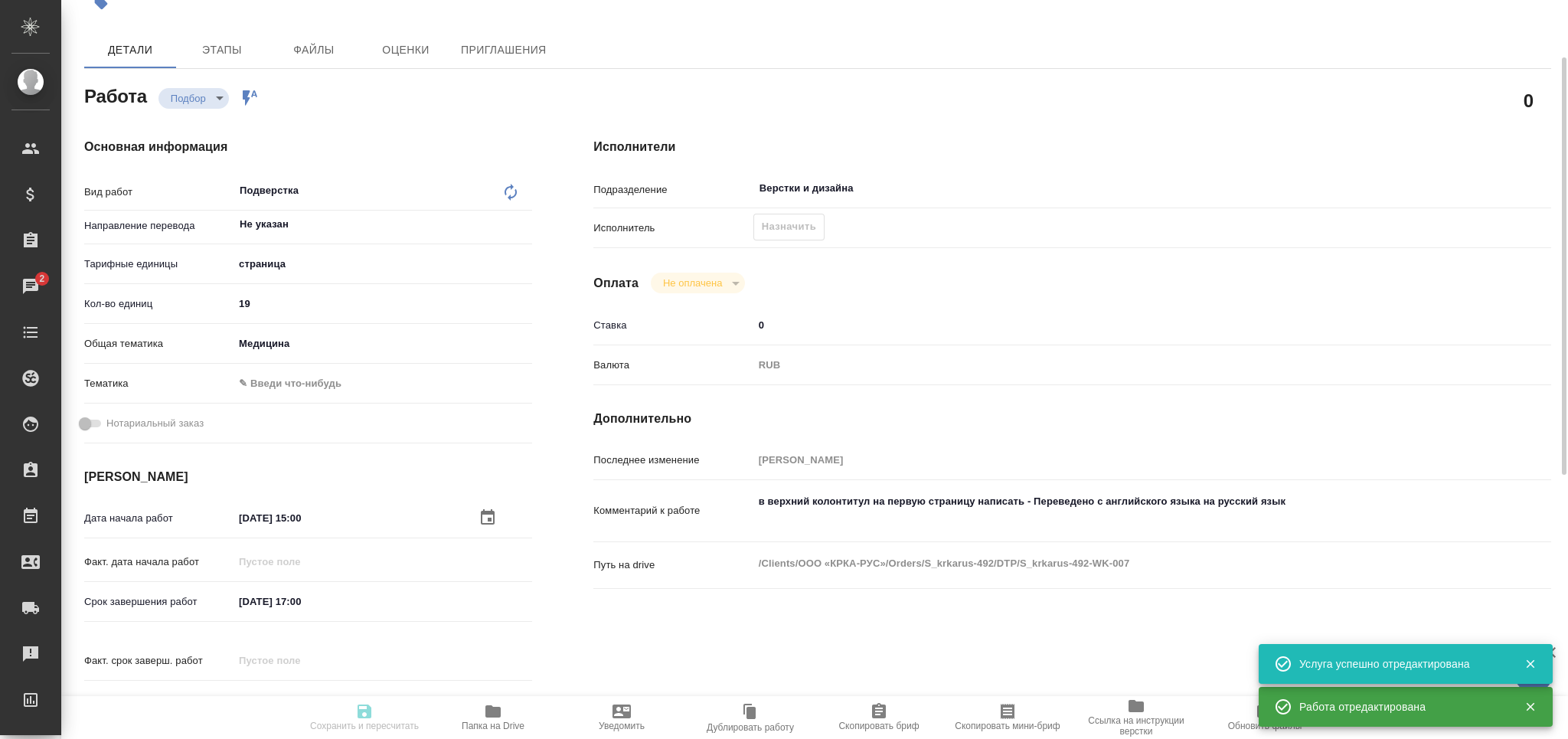
type textarea "x"
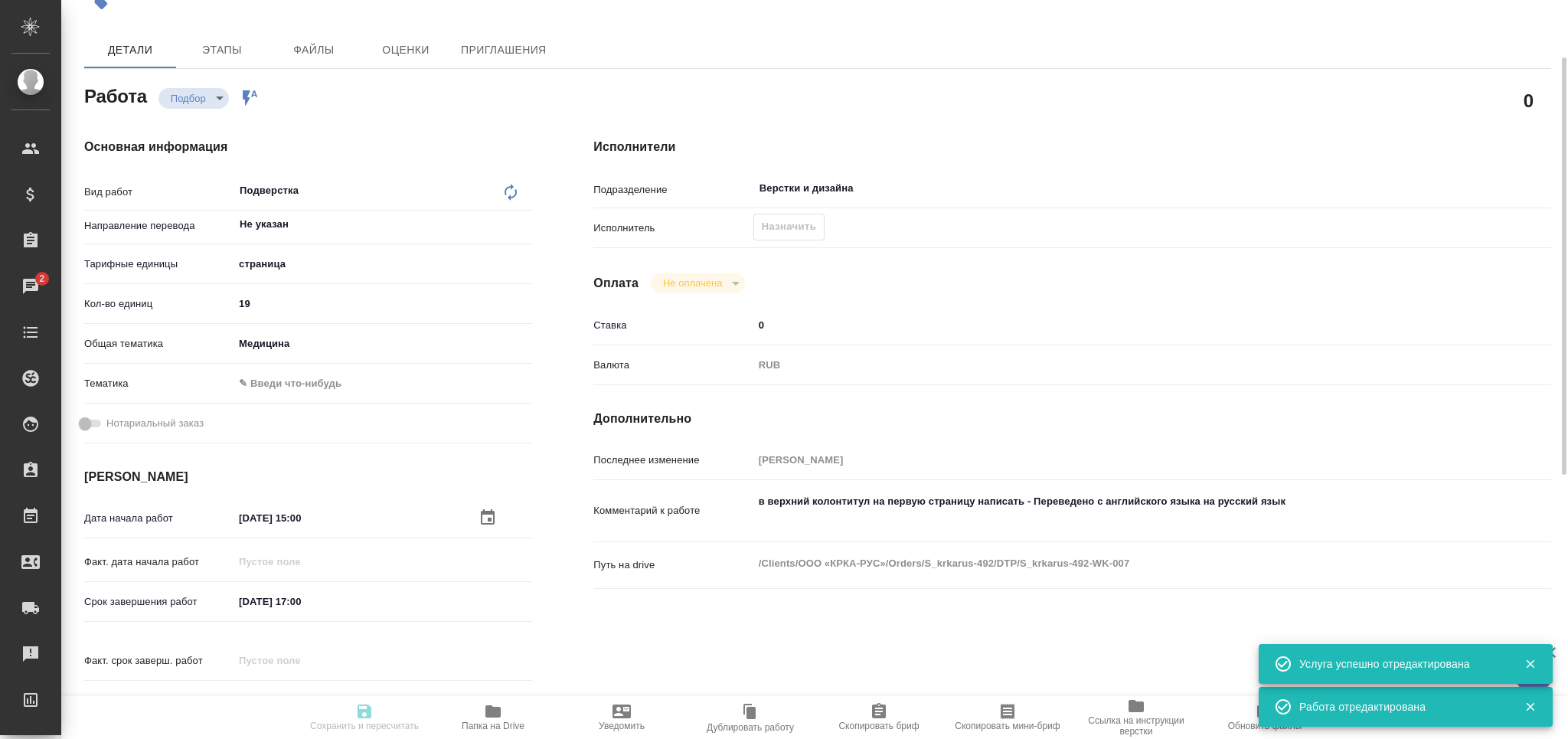
type textarea "x"
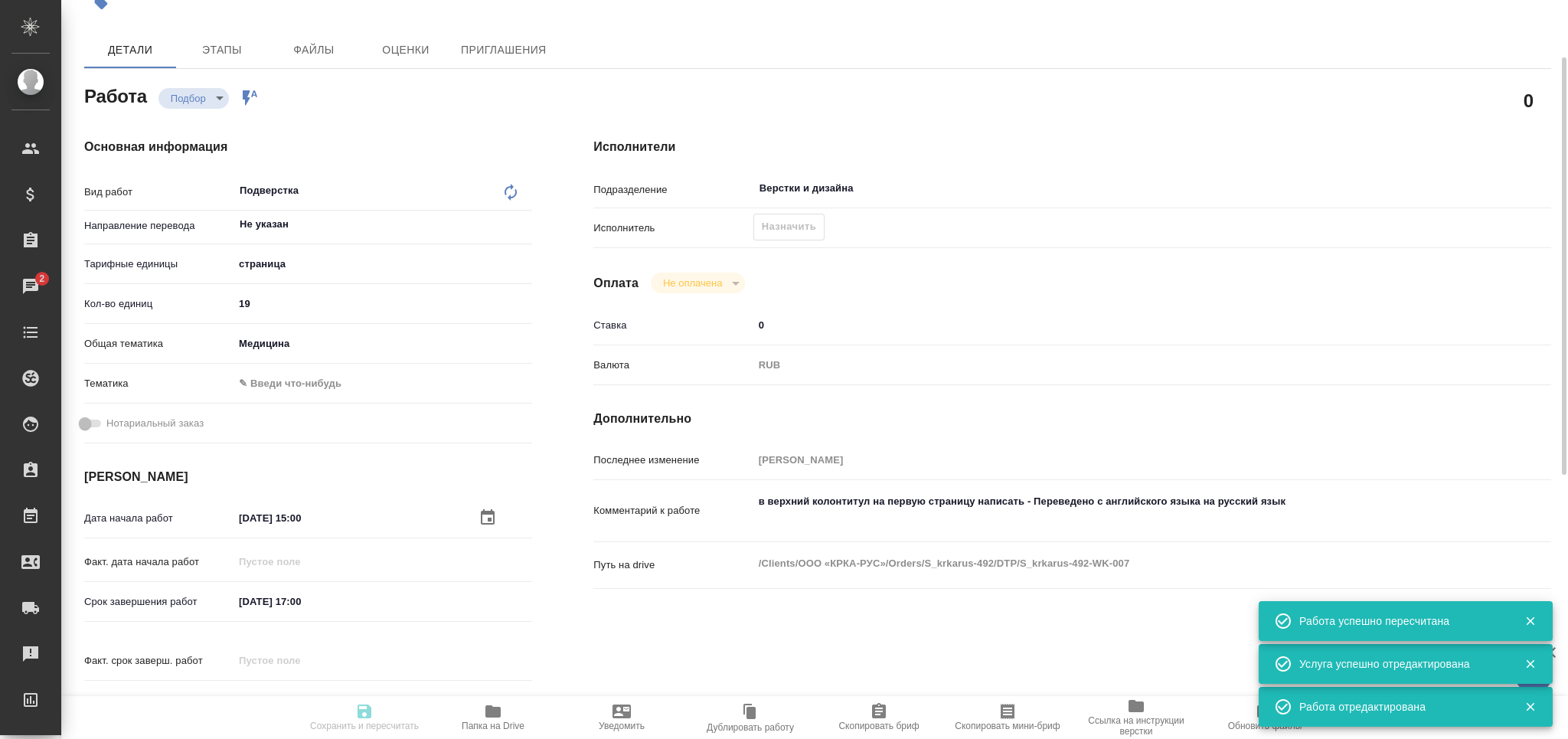
type textarea "x"
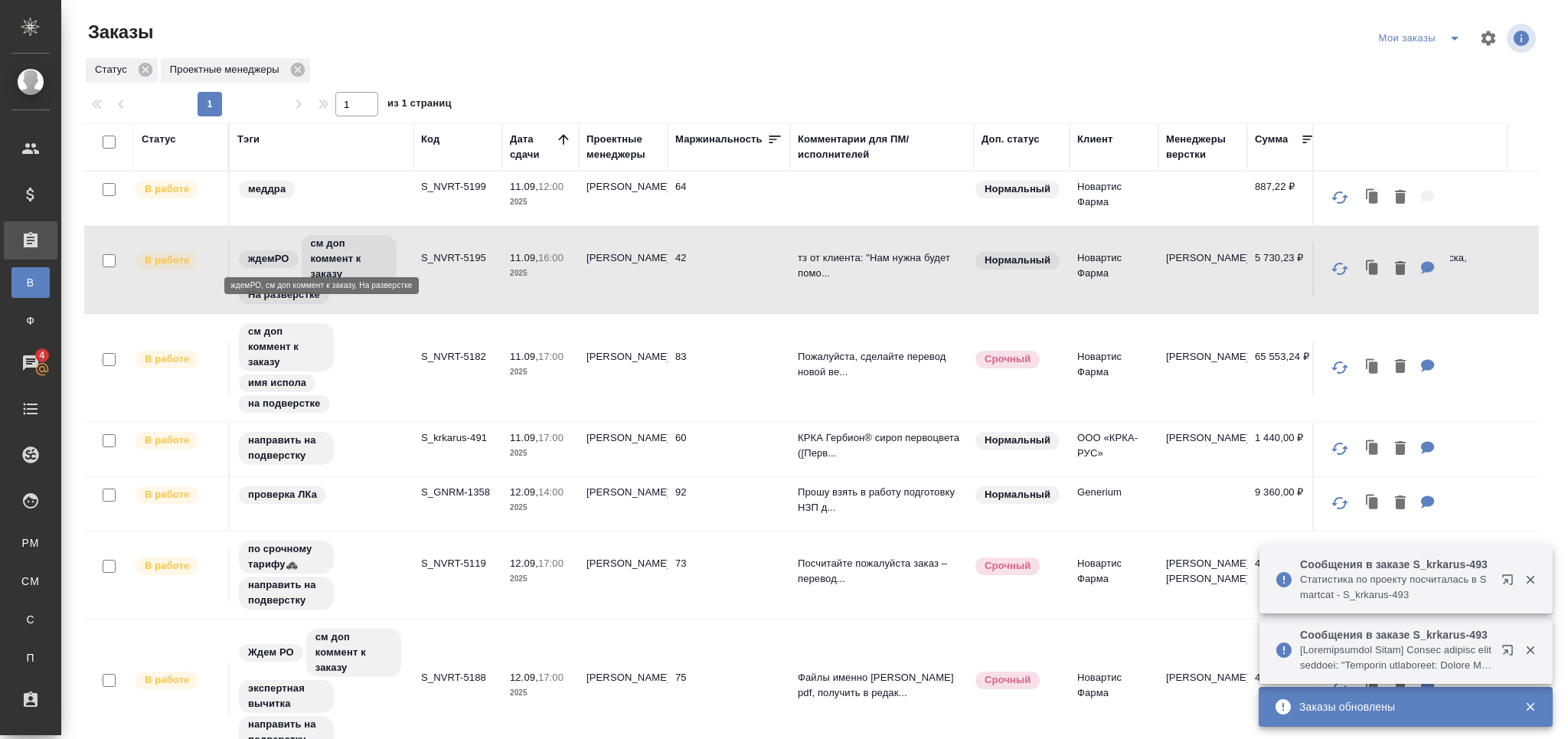
scroll to position [39, 0]
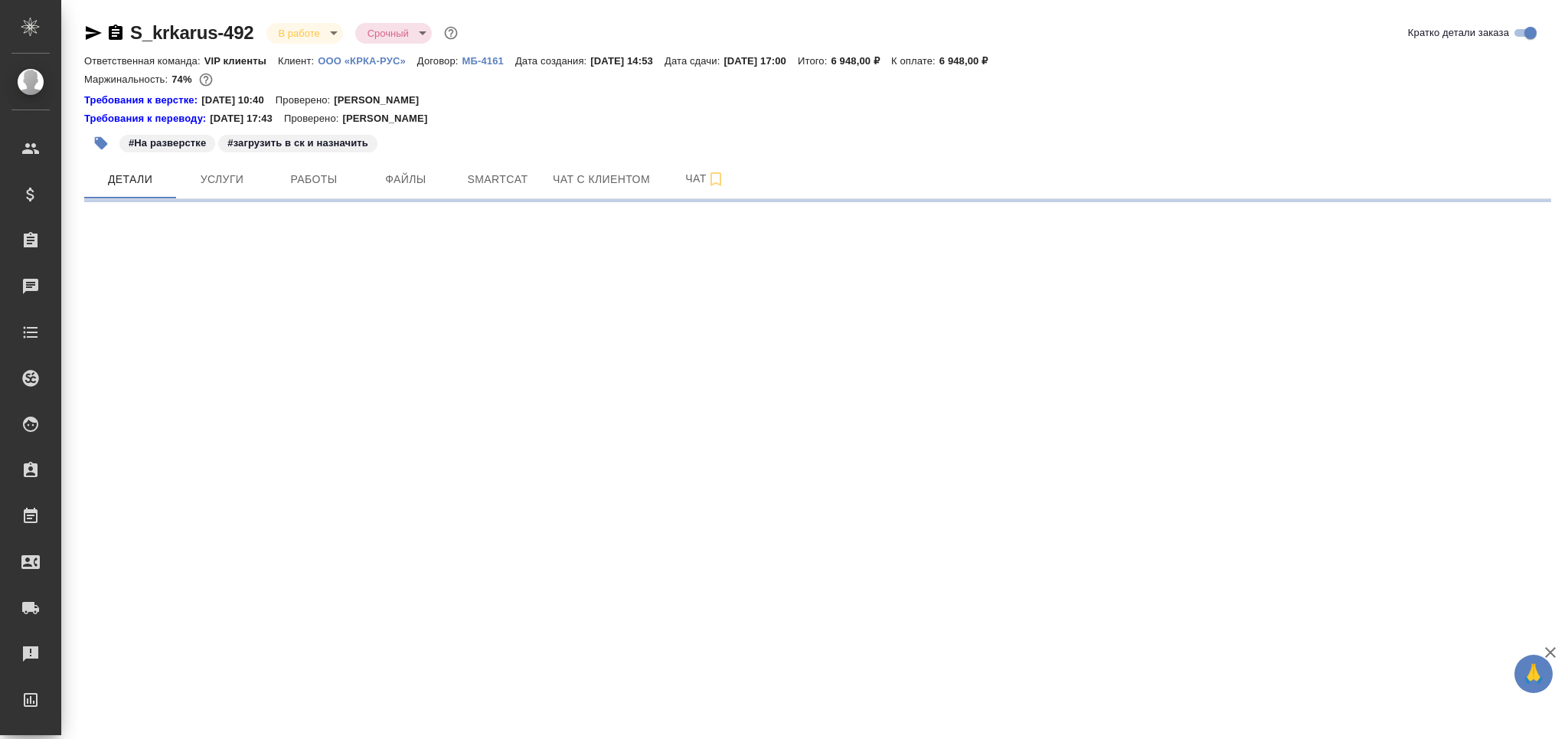
select select "RU"
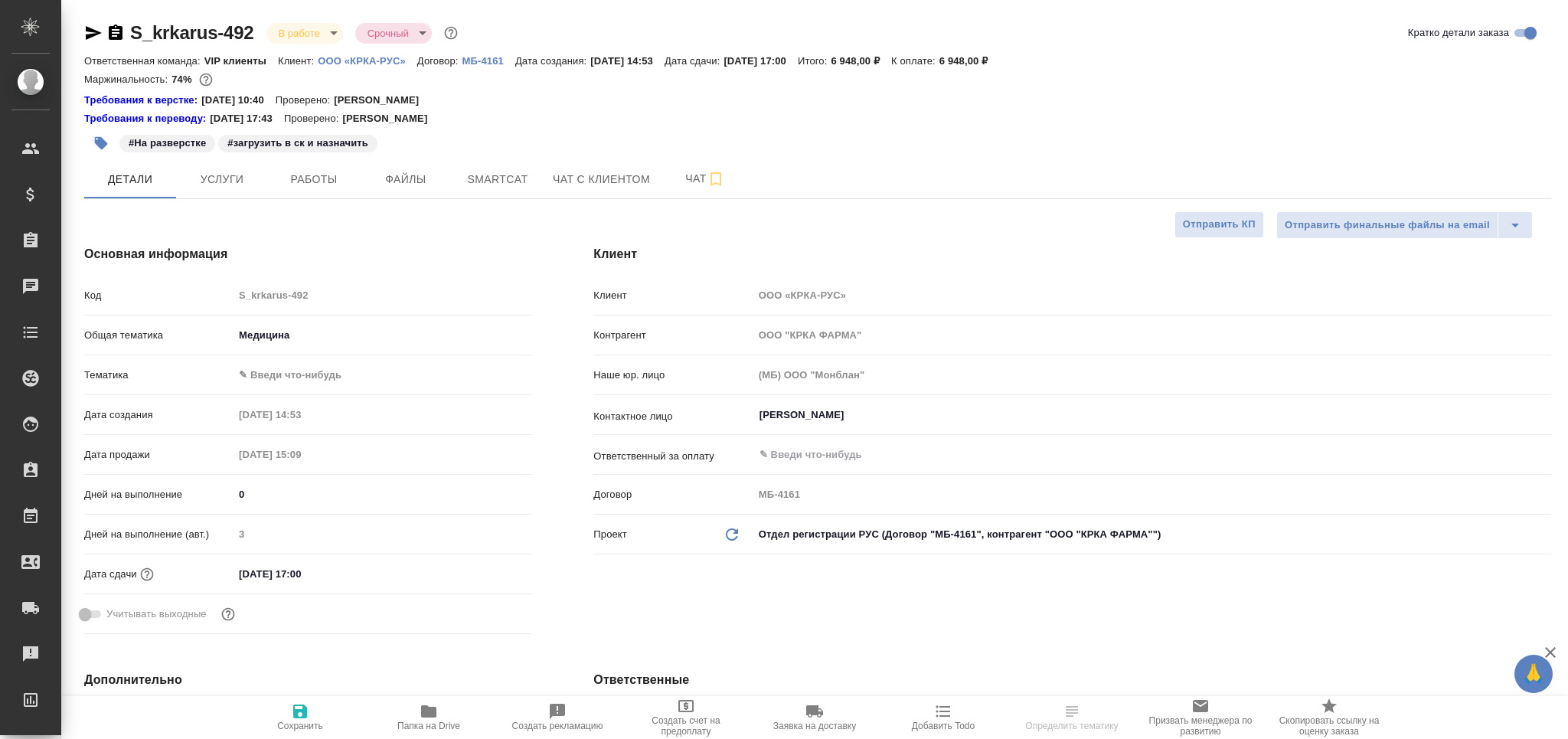
type textarea "x"
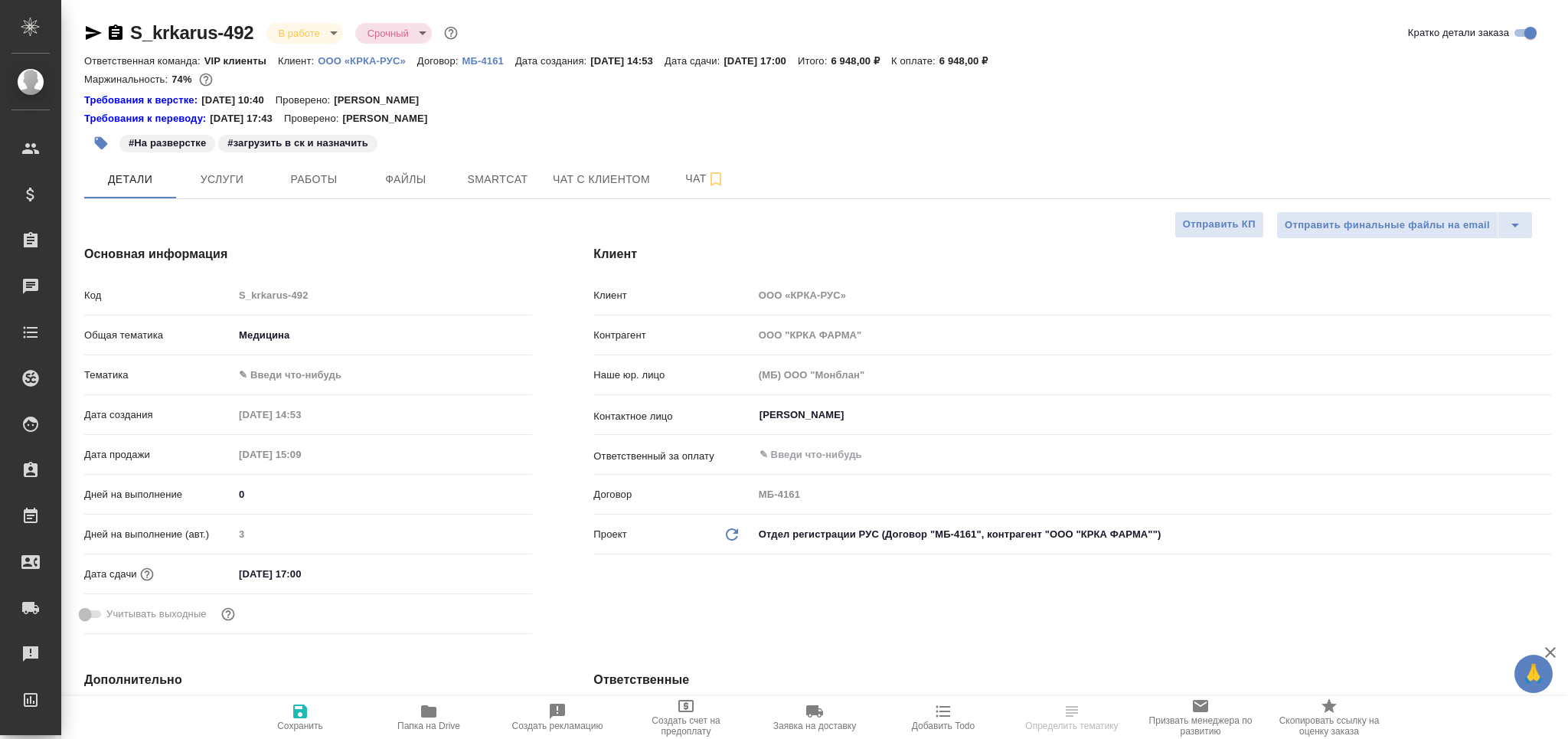
type textarea "x"
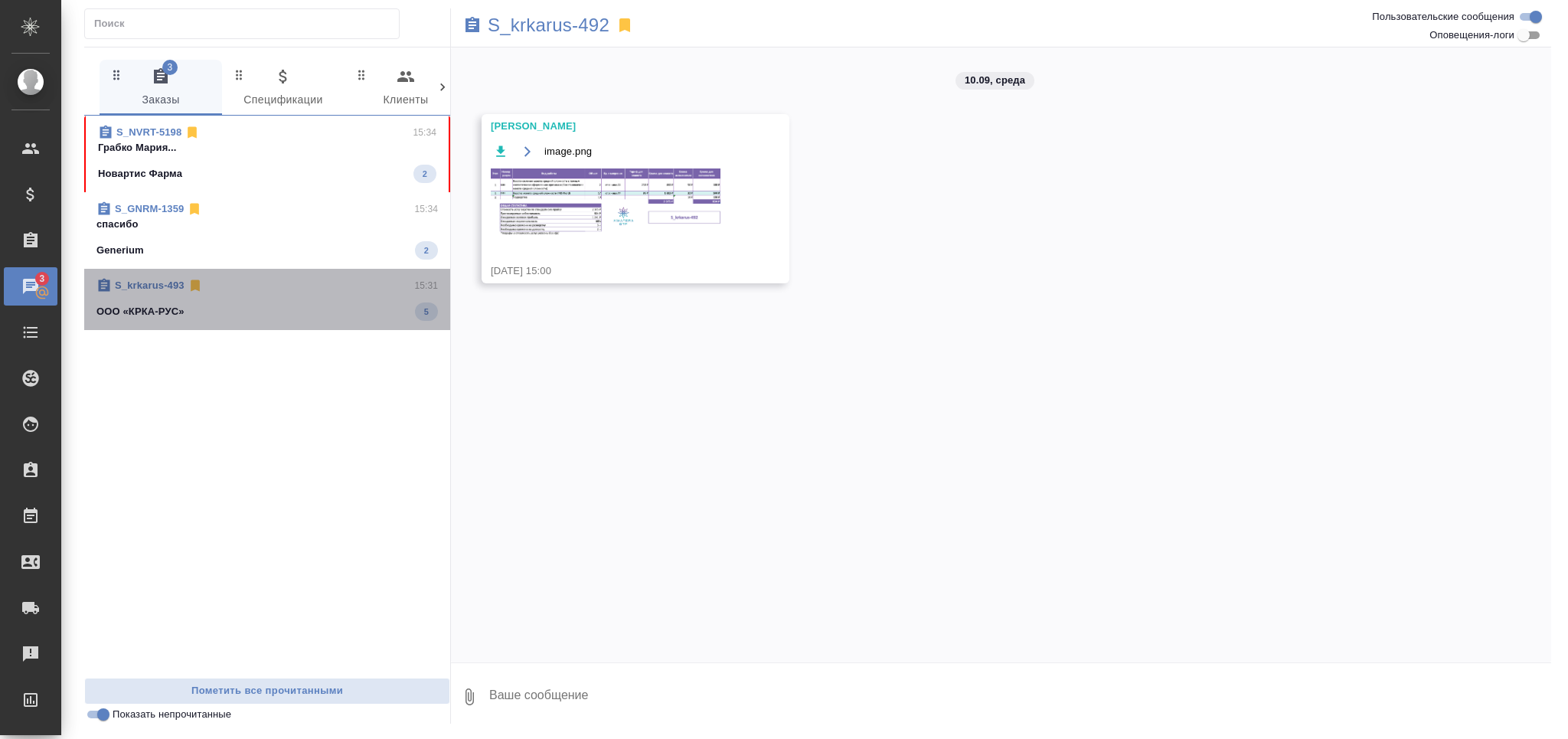
click at [213, 315] on div "ООО «КРКА-РУС» 5" at bounding box center [267, 311] width 341 height 18
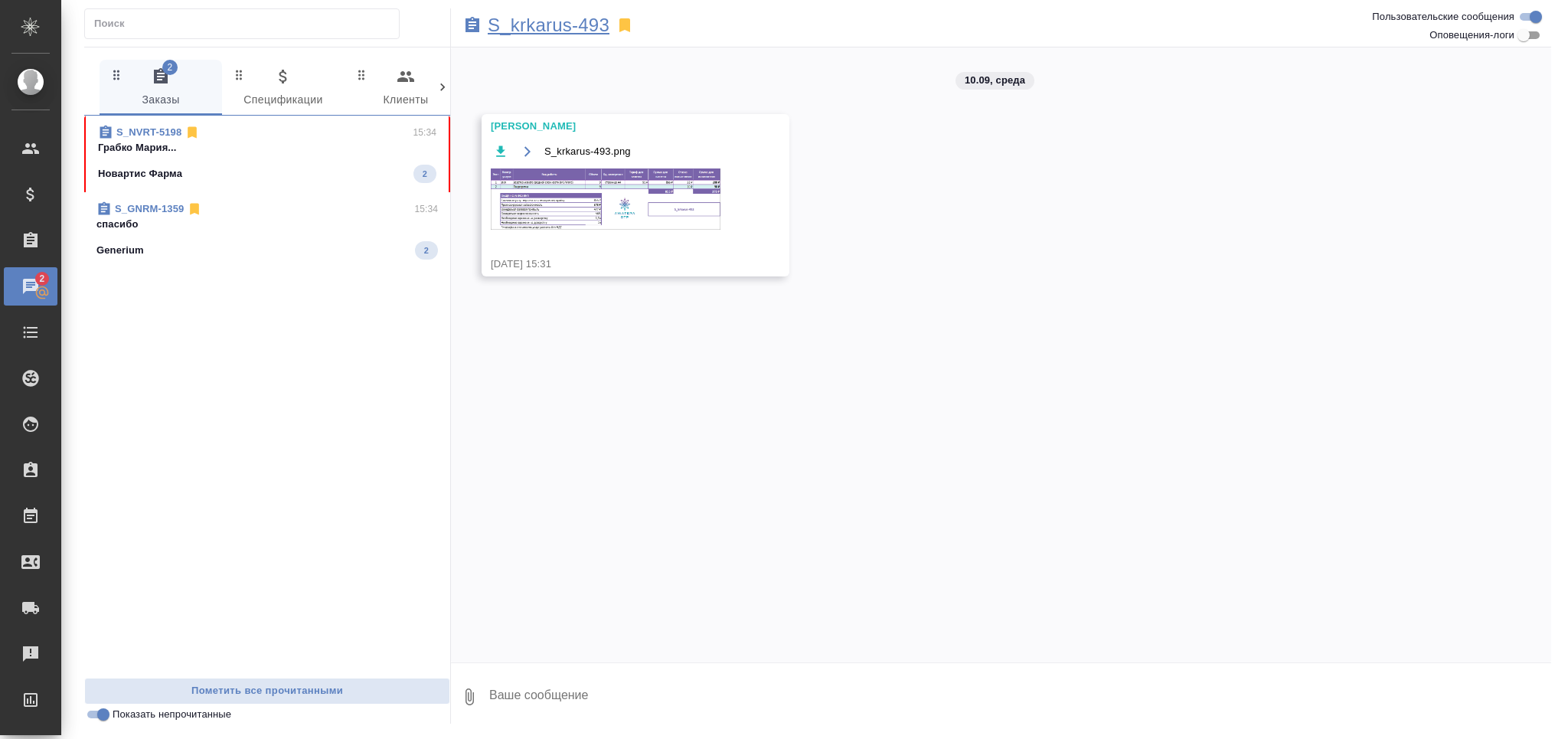
click at [577, 18] on p "S_krkarus-493" at bounding box center [549, 25] width 122 height 15
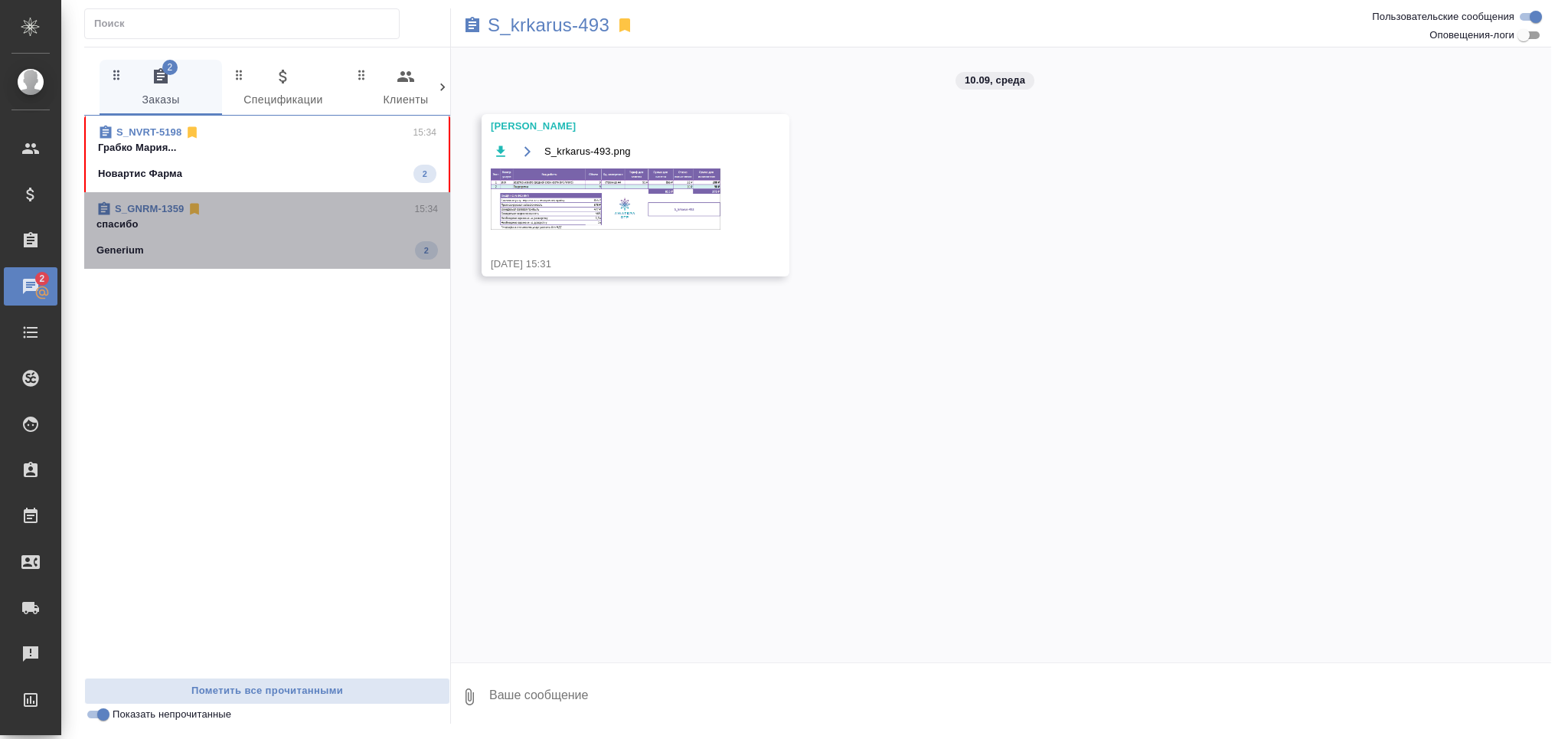
click at [272, 225] on p "спасибо" at bounding box center [267, 224] width 341 height 15
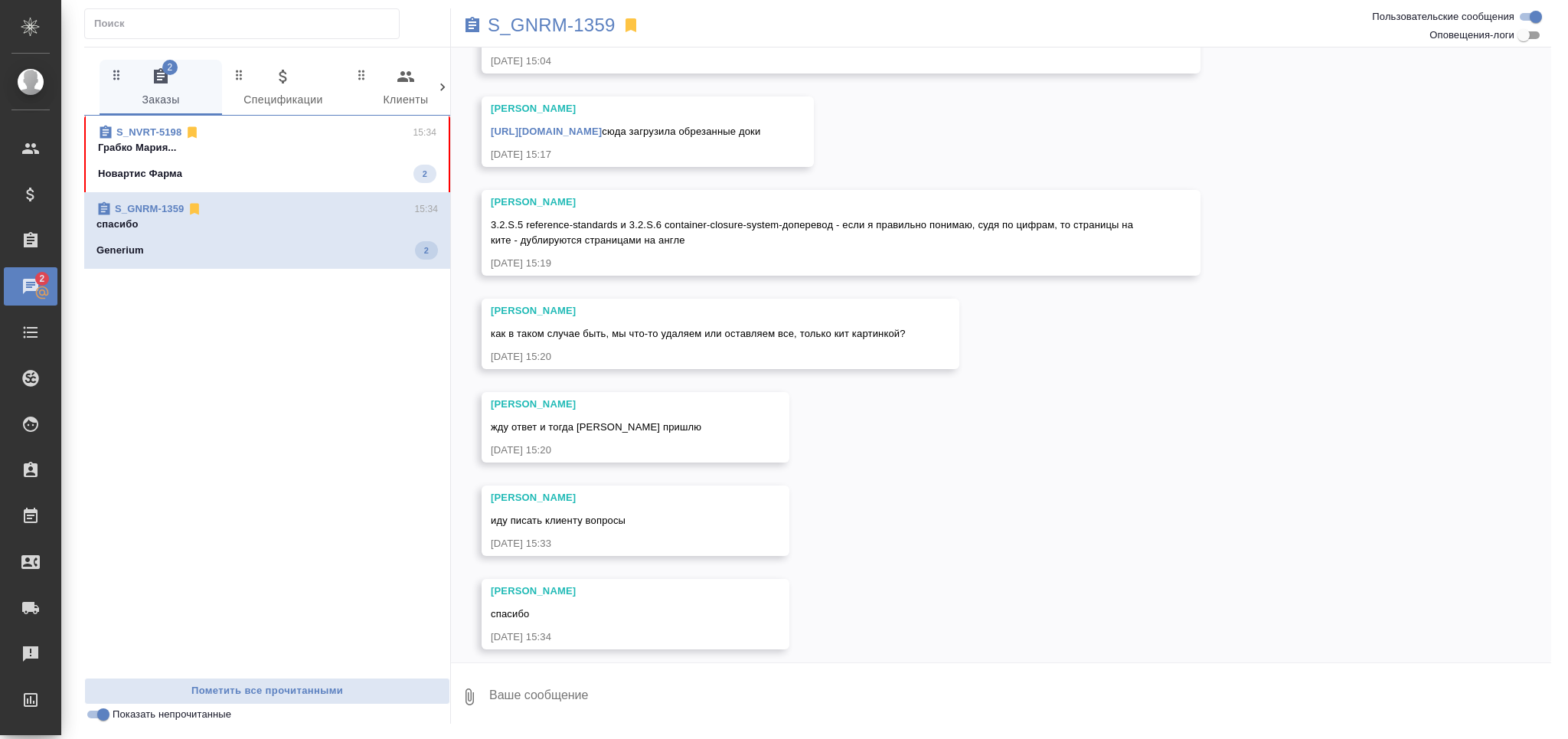
scroll to position [261, 0]
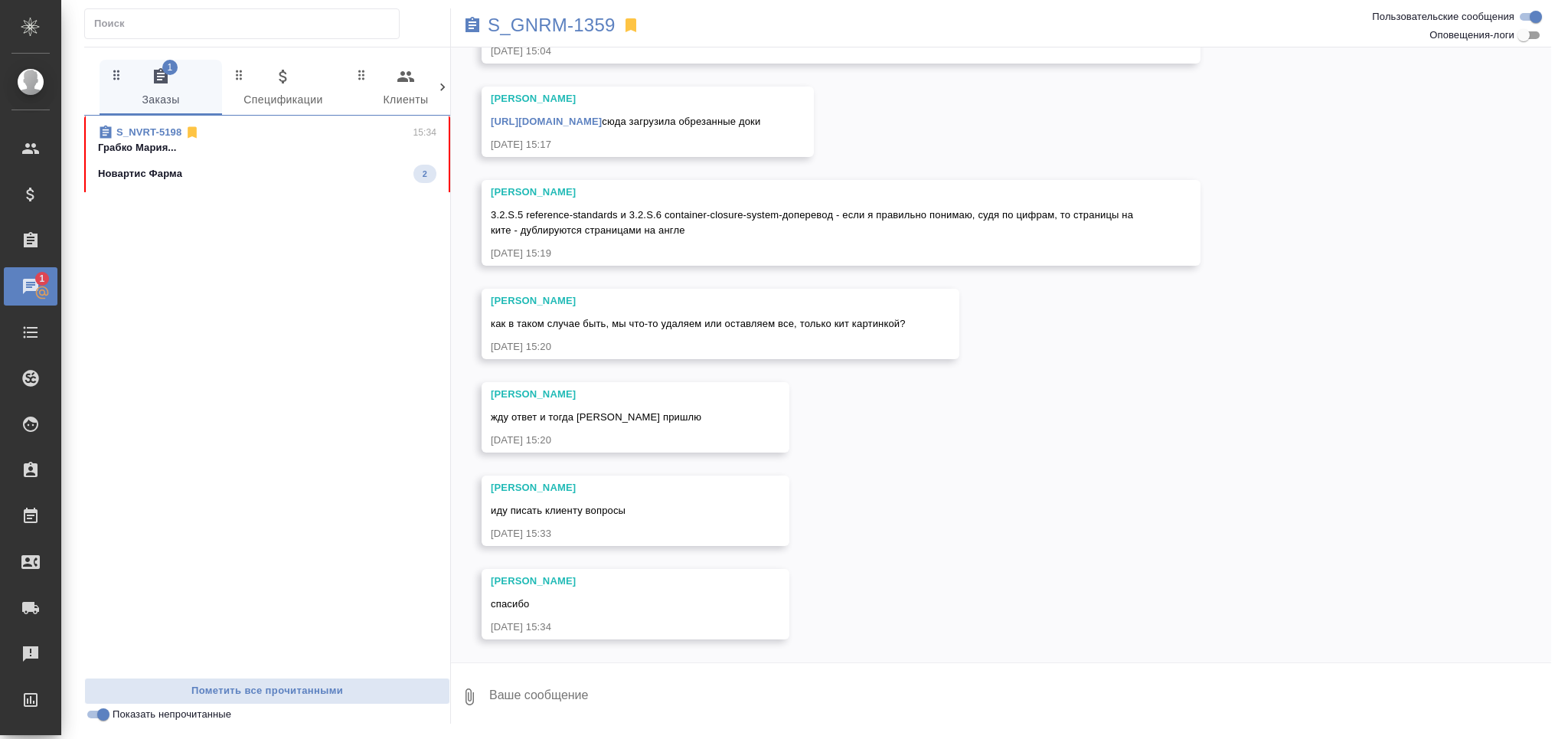
click at [209, 189] on div "S_NVRT-5198 15:34 [PERSON_NAME]... Новартис Фарма 2" at bounding box center [267, 154] width 366 height 77
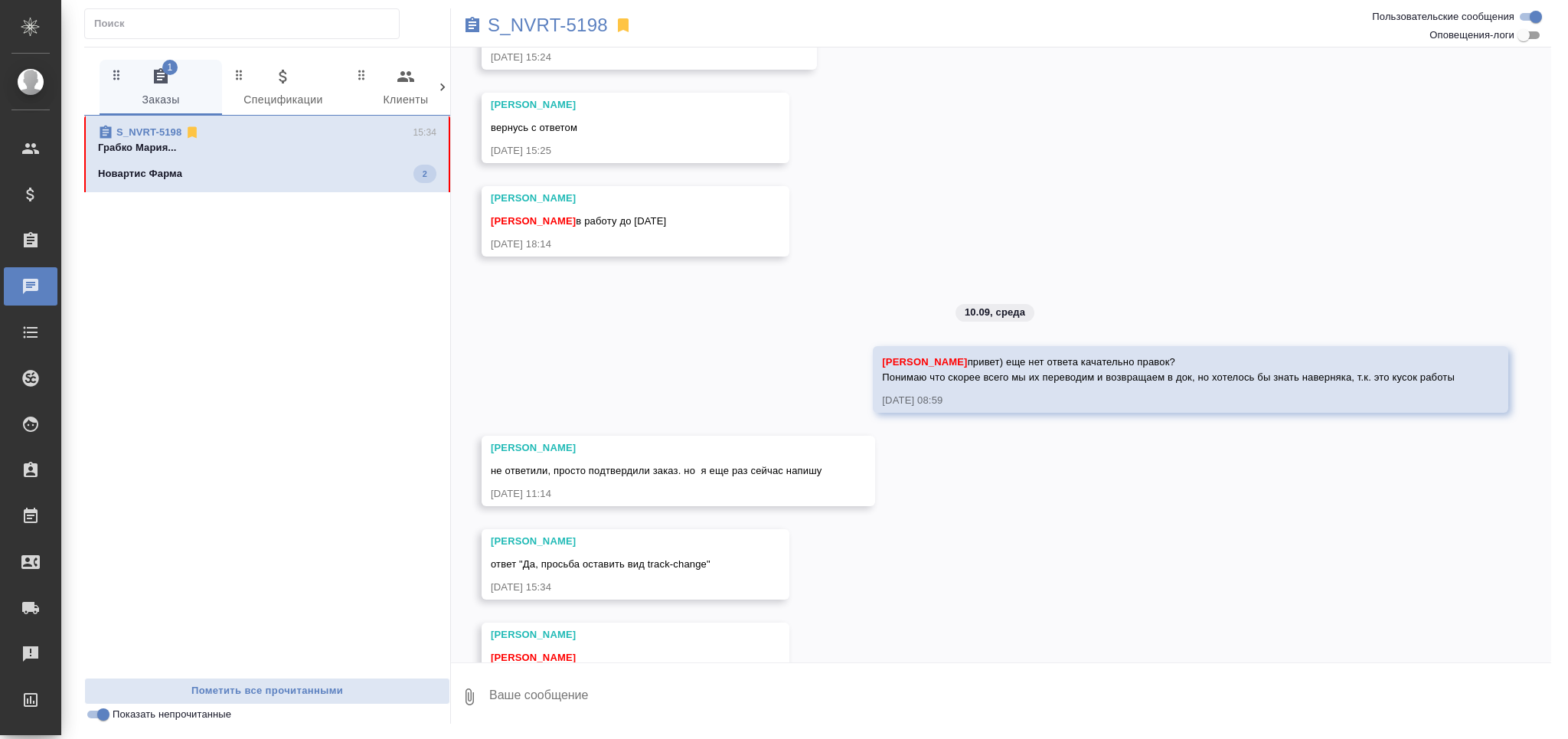
scroll to position [547, 0]
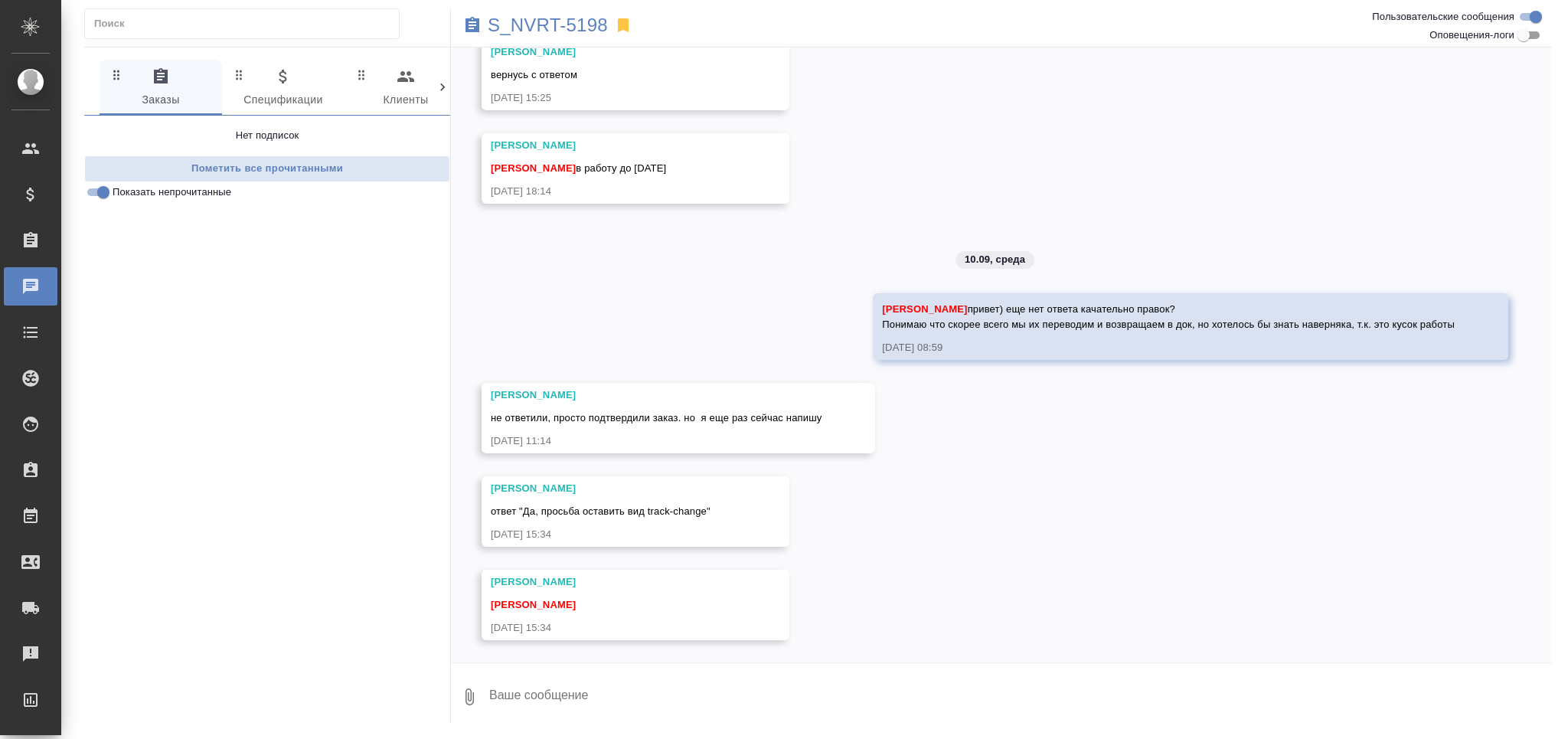
click at [579, 698] on textarea at bounding box center [1019, 696] width 1064 height 52
type textarea "приняла)"
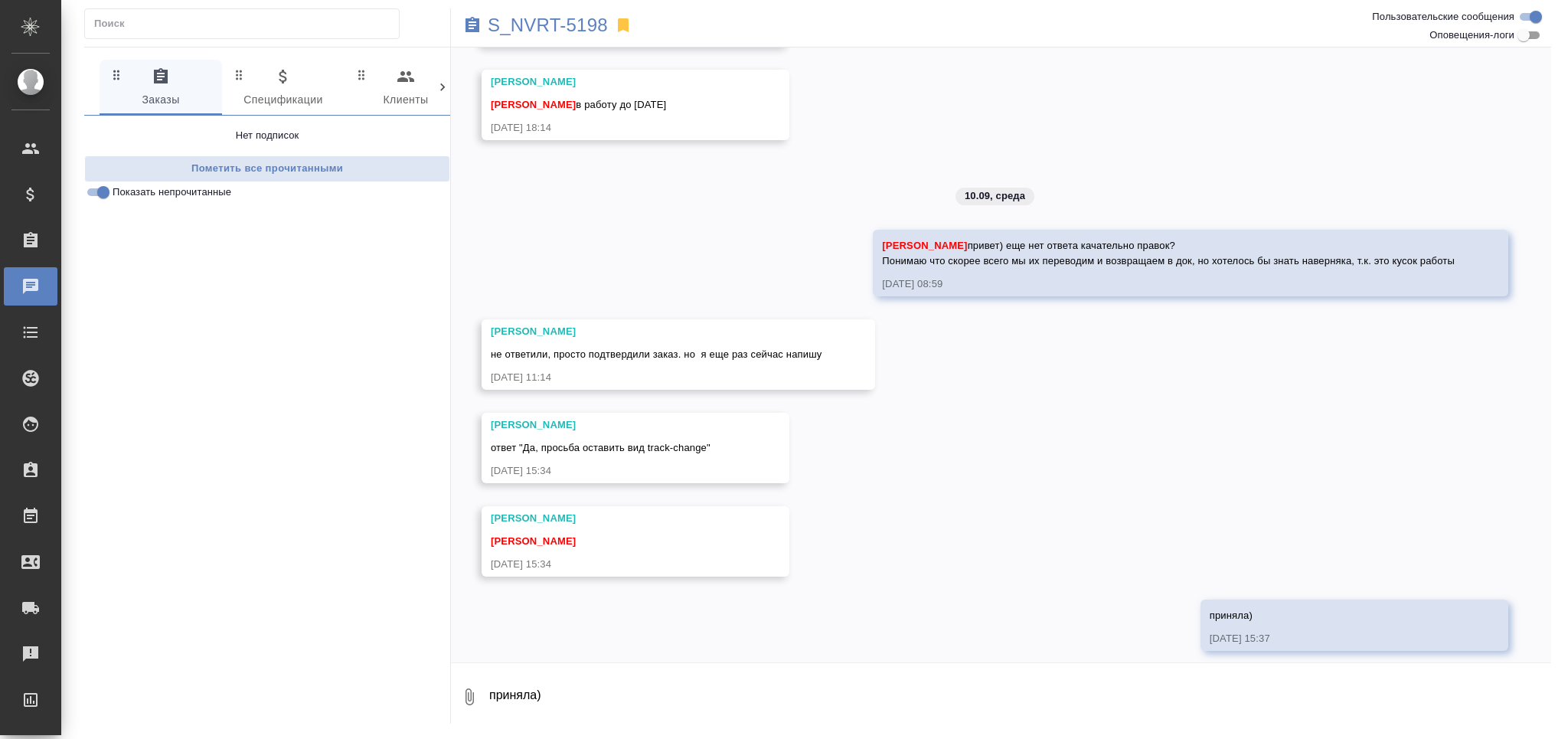
scroll to position [621, 0]
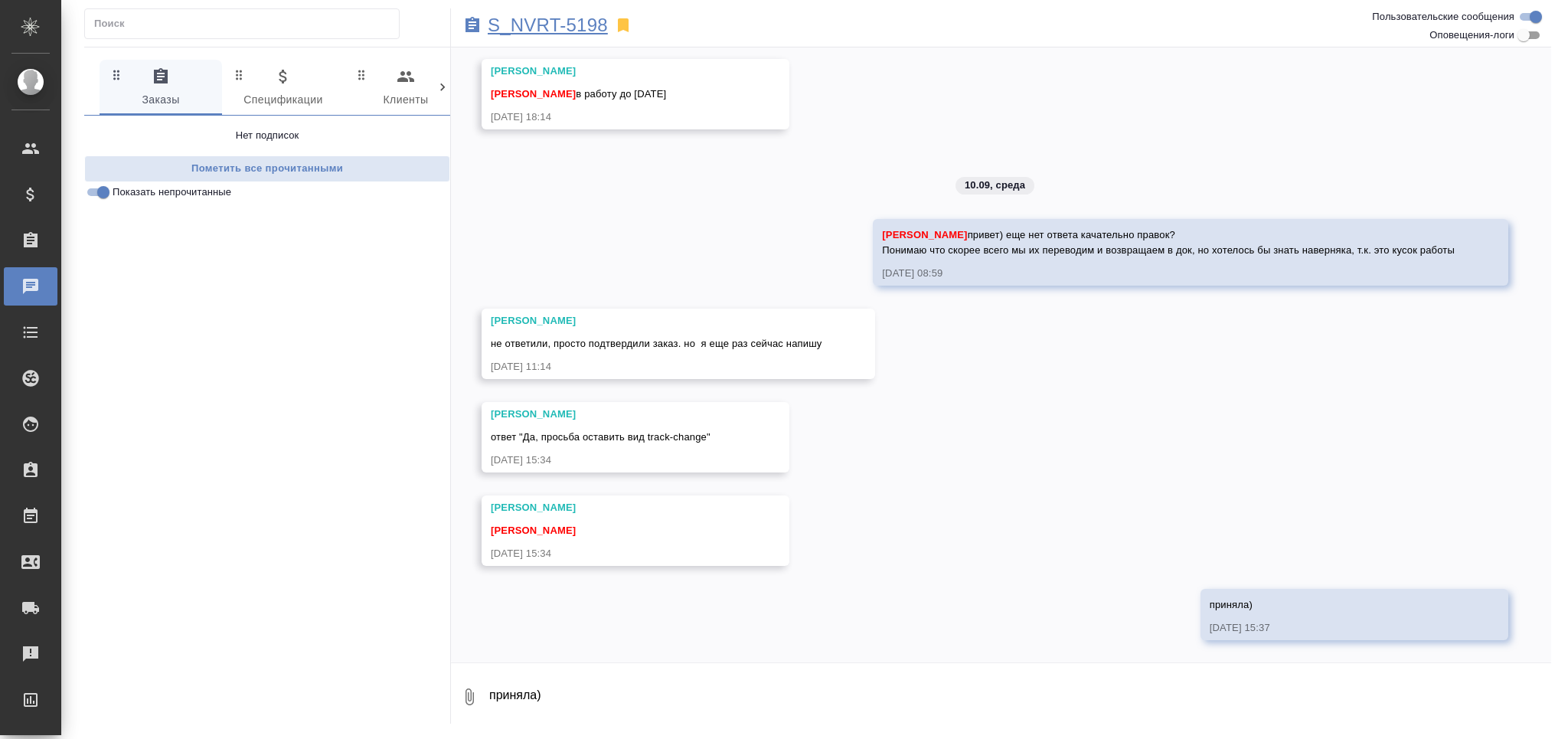
click at [521, 26] on p "S_NVRT-5198" at bounding box center [548, 25] width 120 height 15
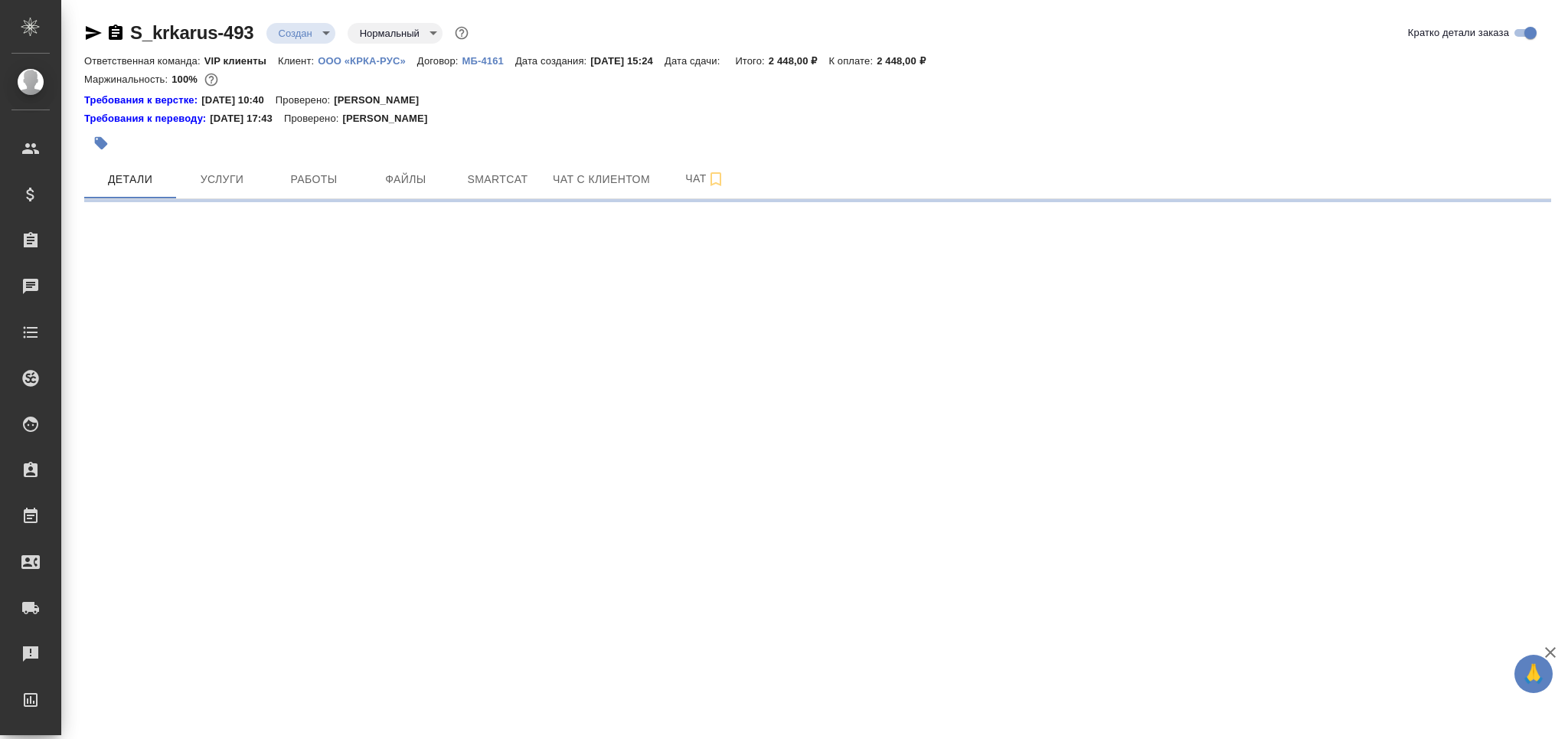
select select "RU"
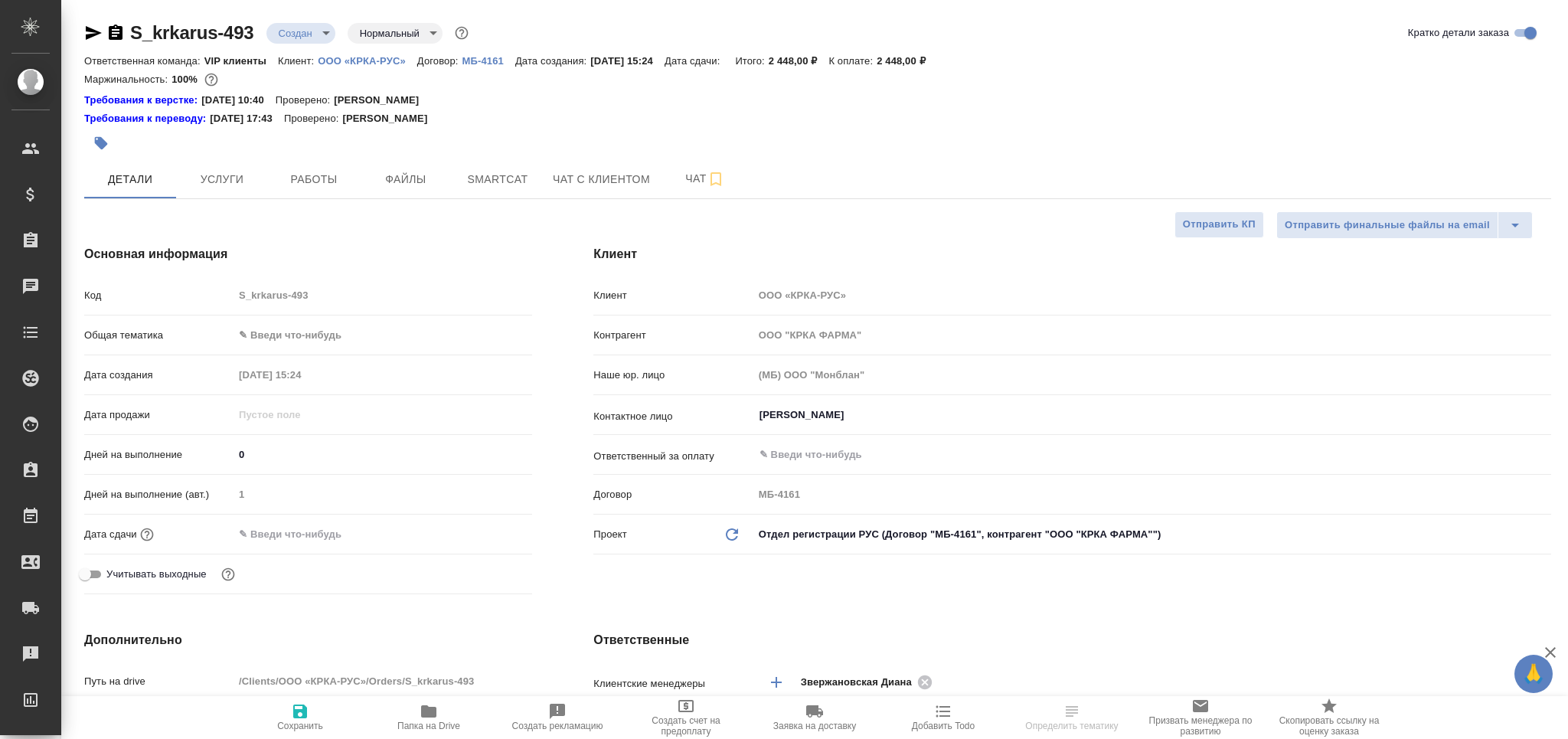
type textarea "x"
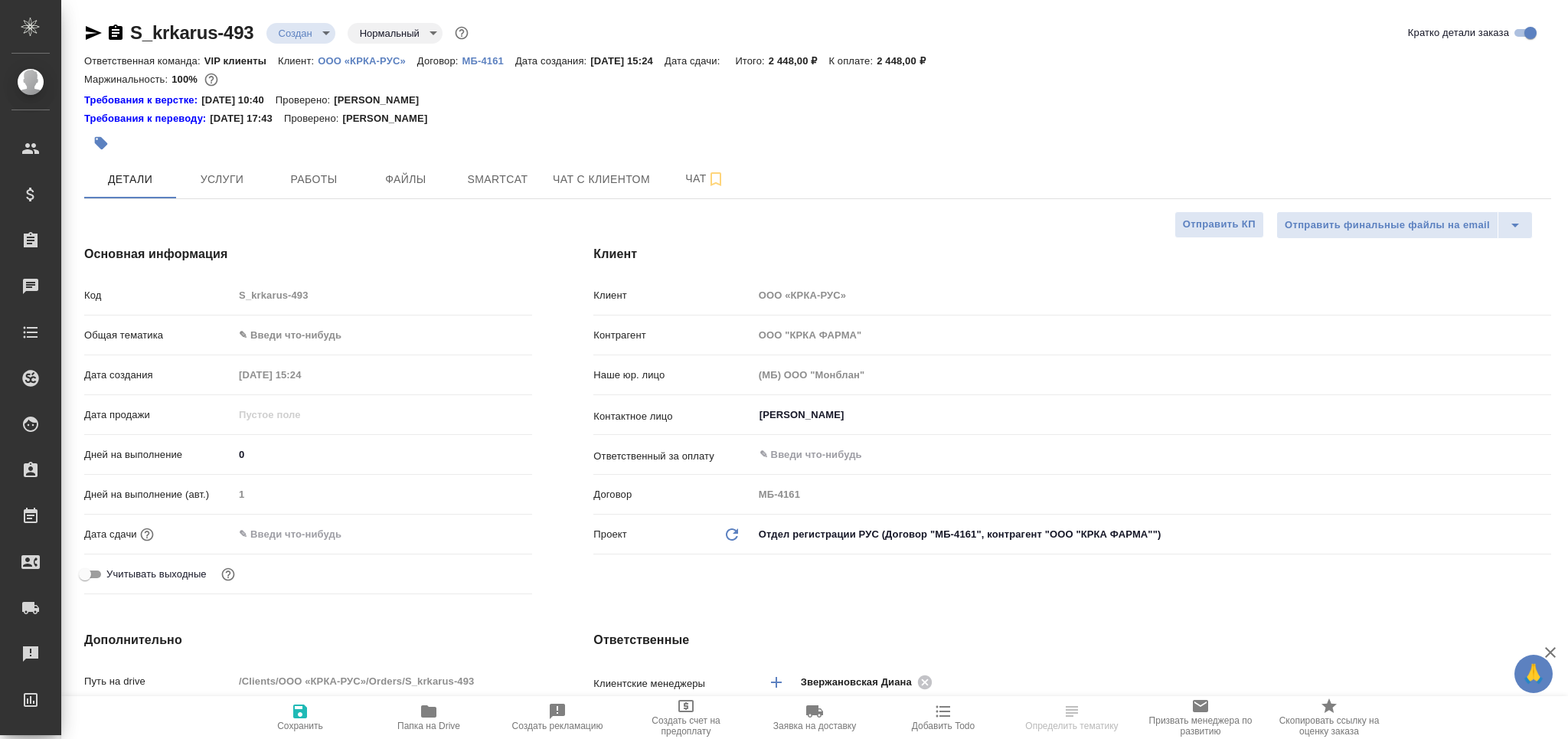
type textarea "x"
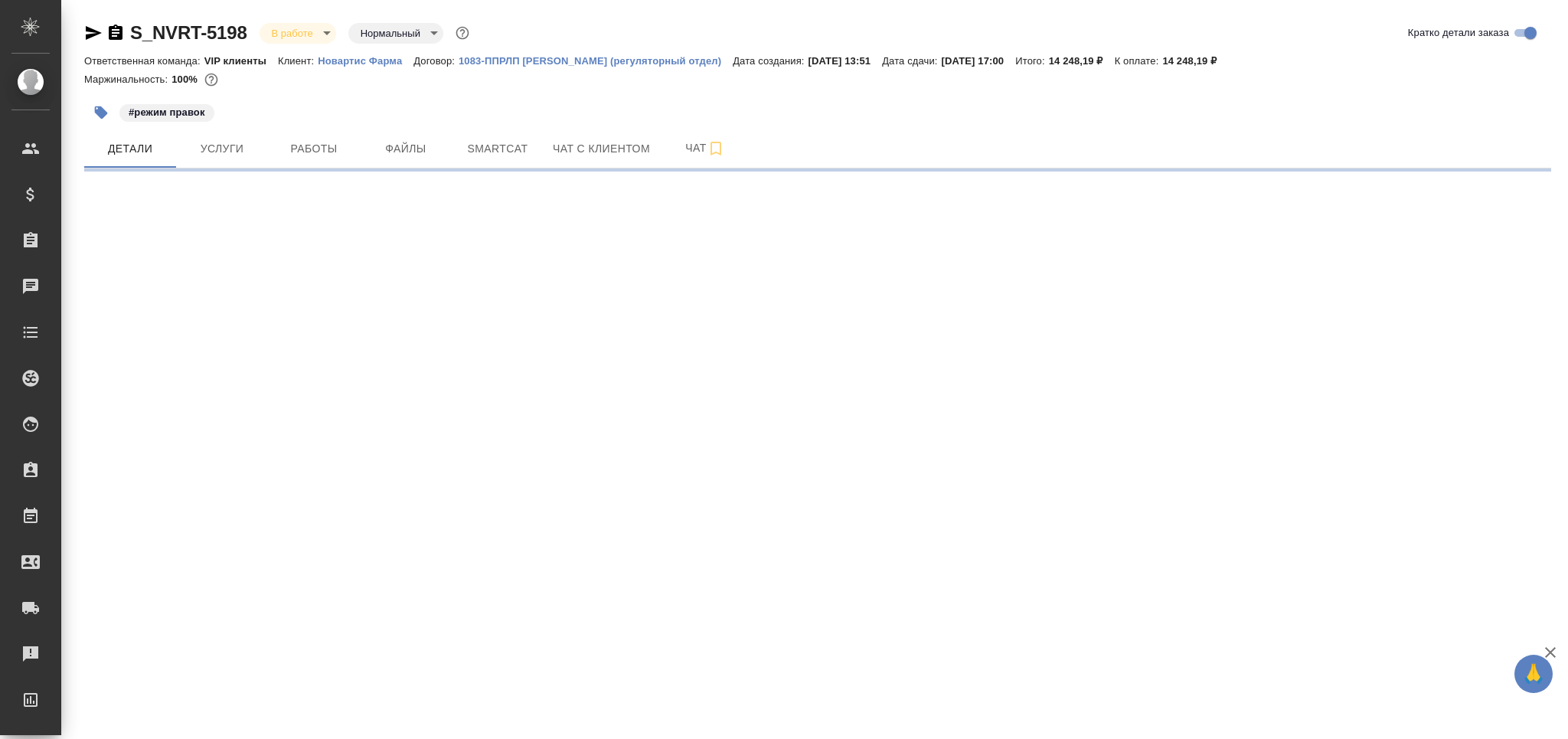
select select "RU"
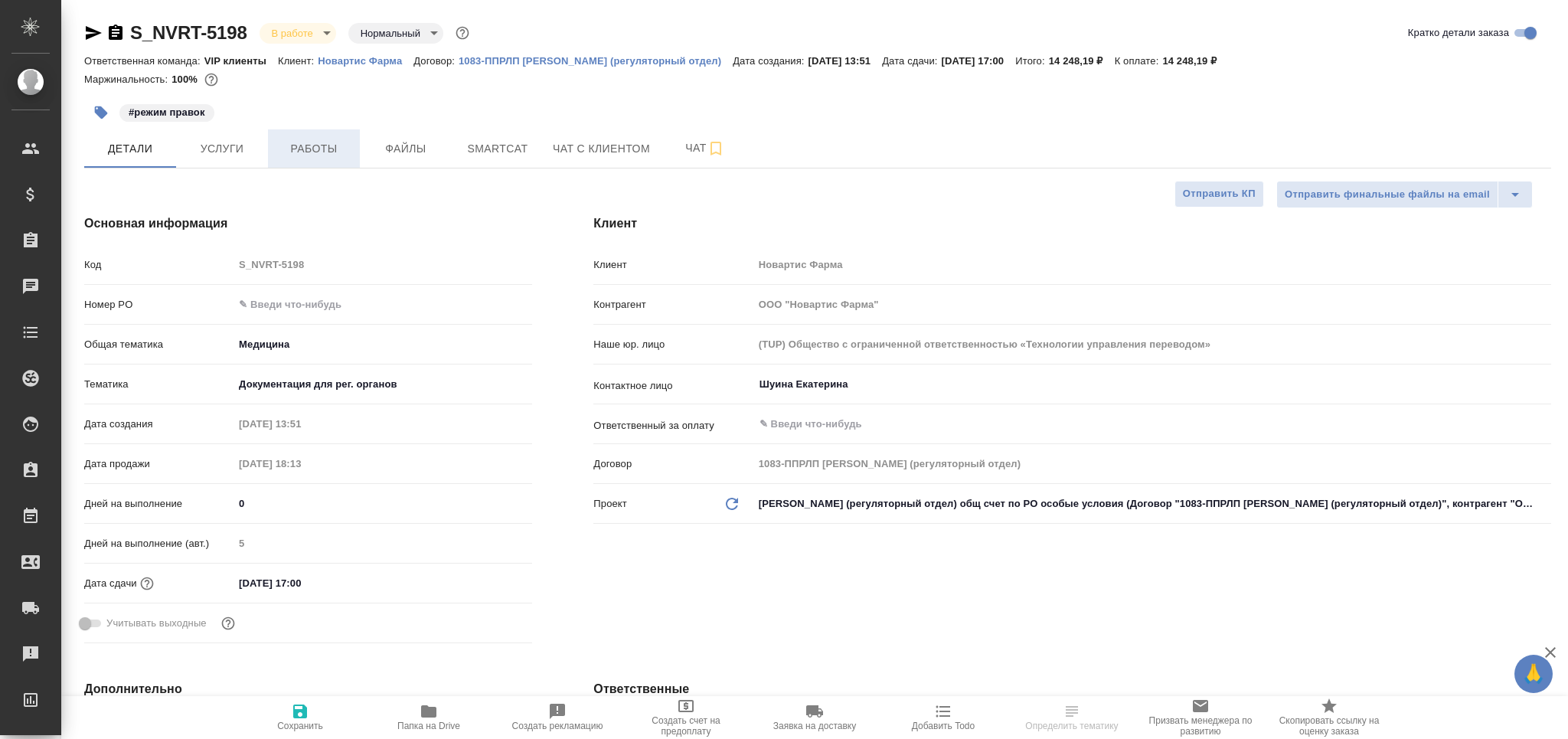
type textarea "x"
click at [283, 138] on button "Работы" at bounding box center [314, 149] width 92 height 38
type textarea "x"
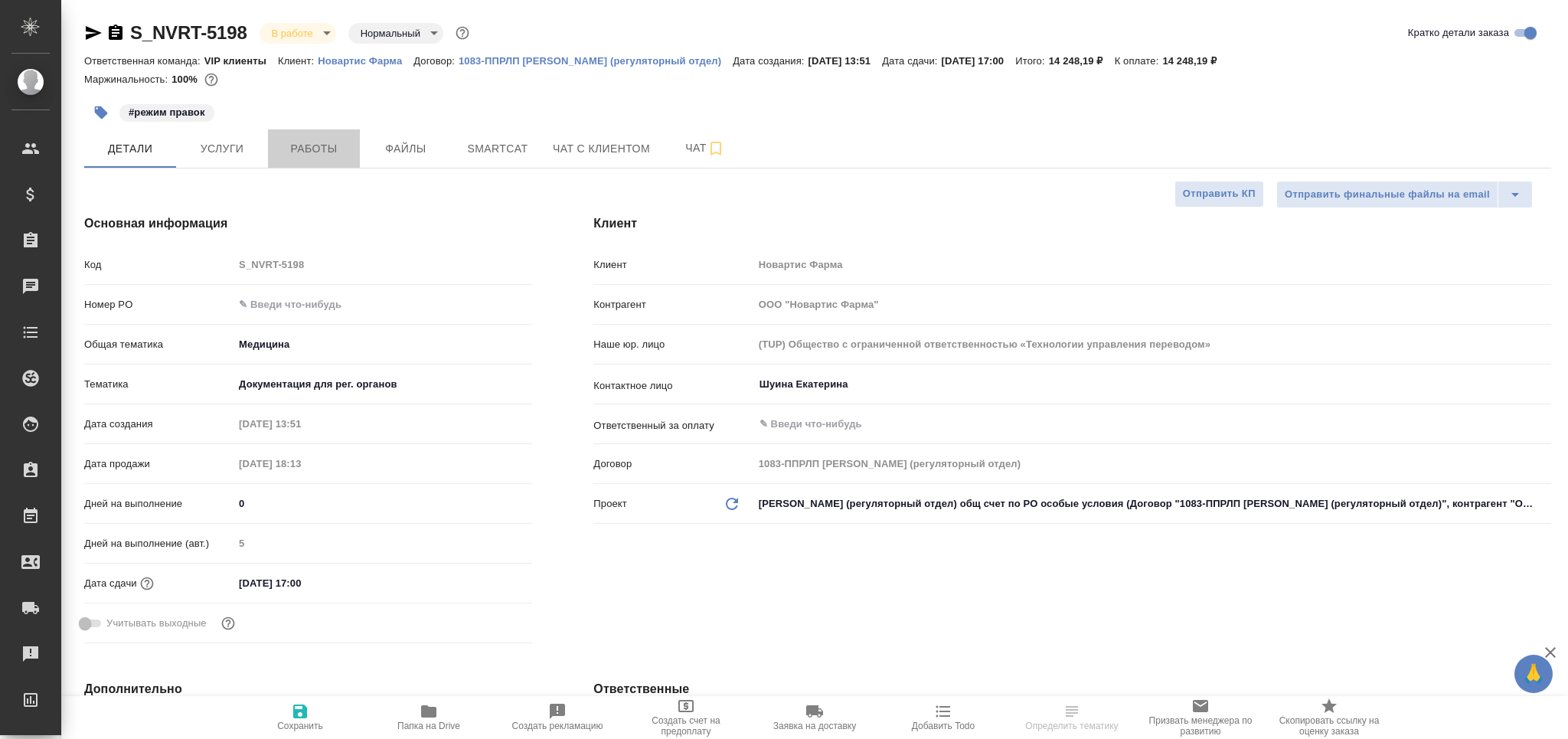
type textarea "x"
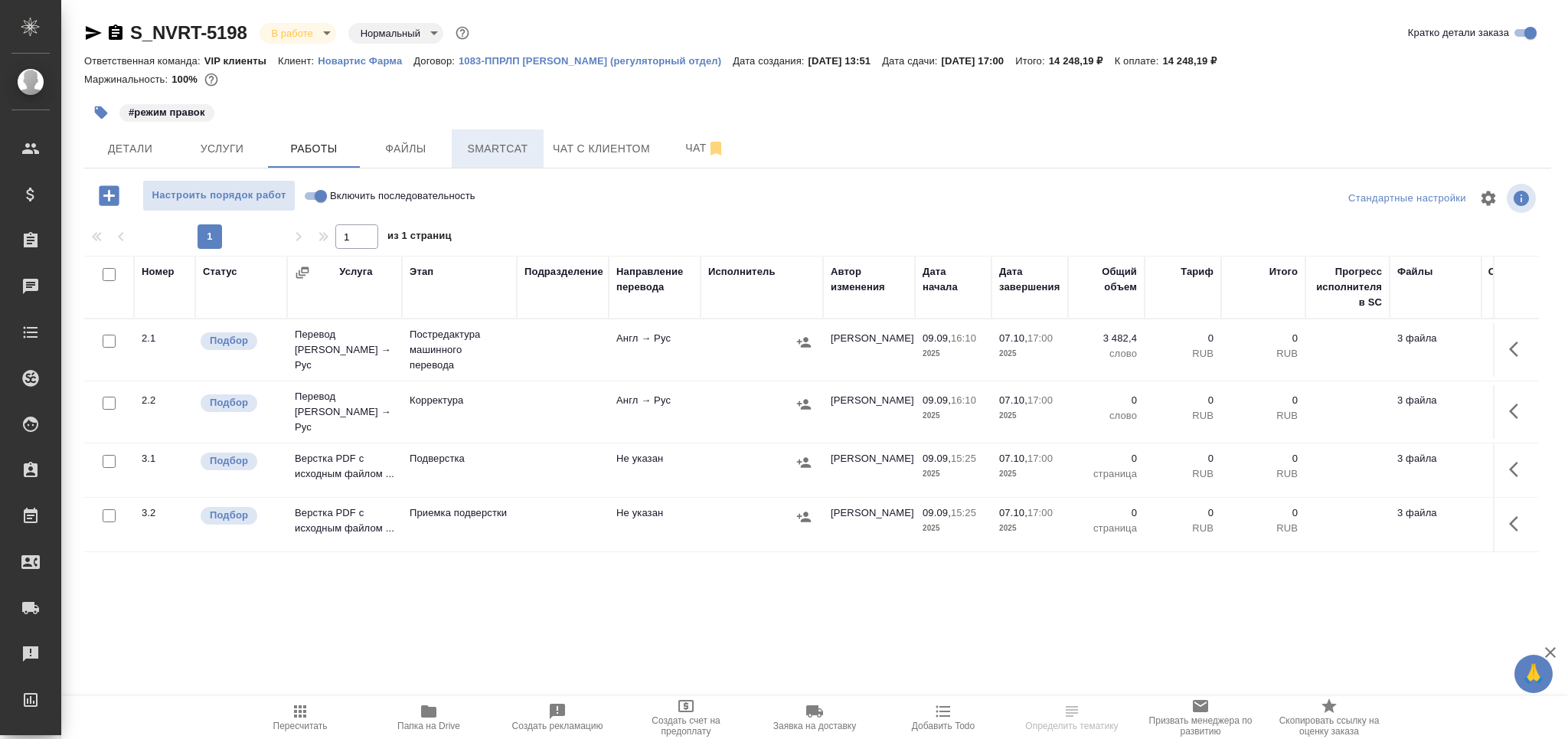
click at [481, 152] on span "Smartcat" at bounding box center [498, 149] width 73 height 19
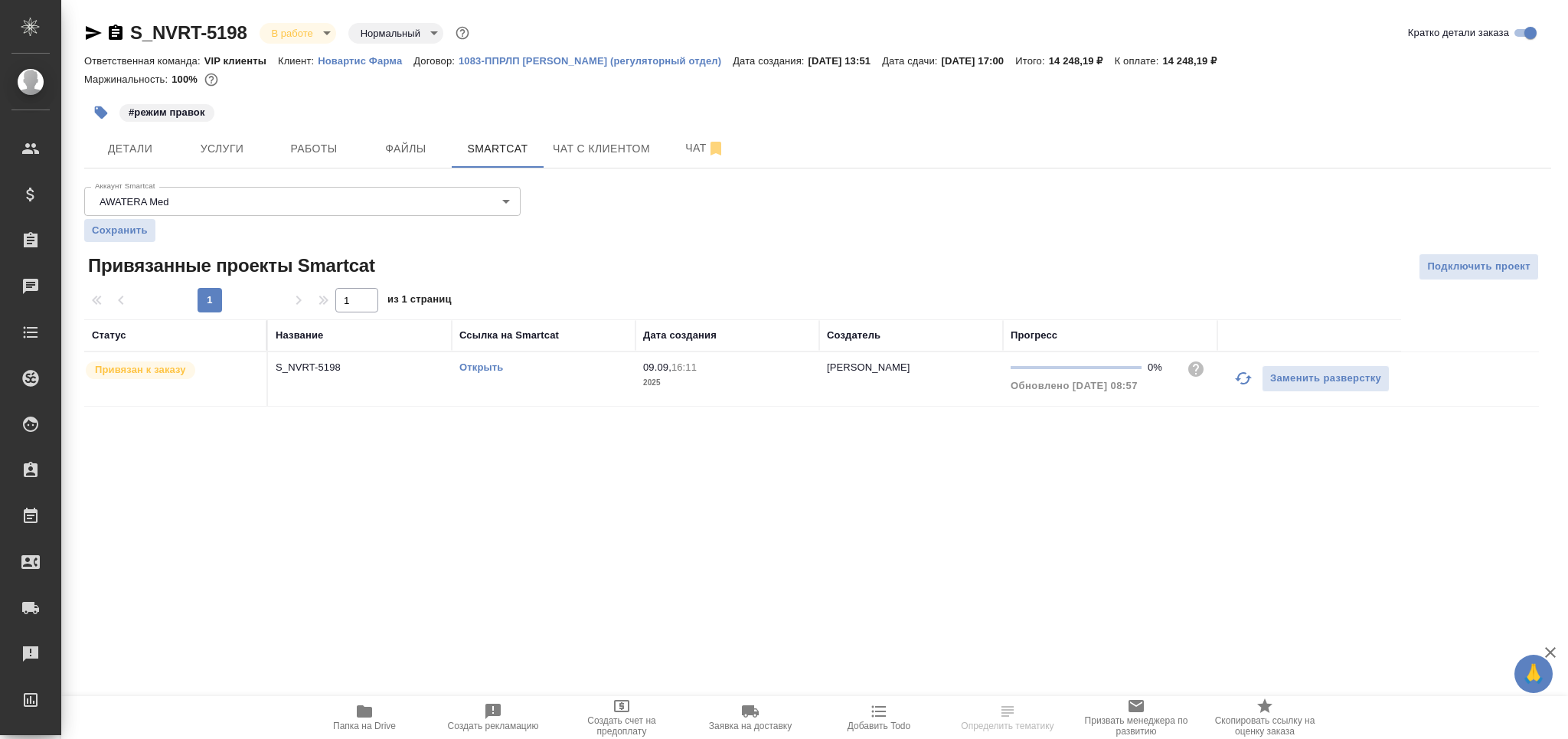
click at [574, 384] on td "Открыть" at bounding box center [544, 379] width 184 height 53
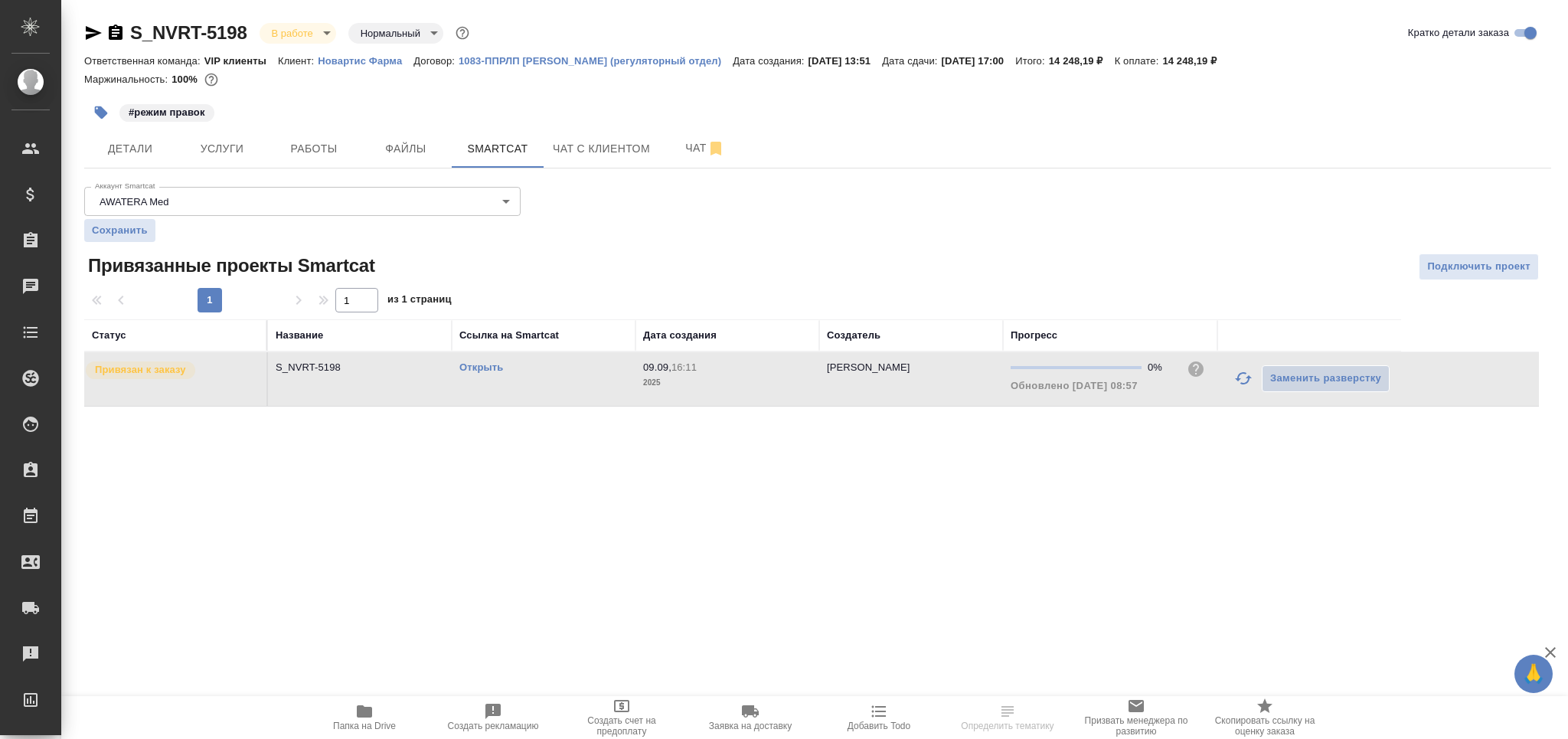
click at [574, 384] on td "Открыть" at bounding box center [544, 379] width 184 height 53
click at [491, 364] on link "Открыть" at bounding box center [481, 367] width 43 height 12
click at [278, 152] on span "Работы" at bounding box center [314, 149] width 73 height 19
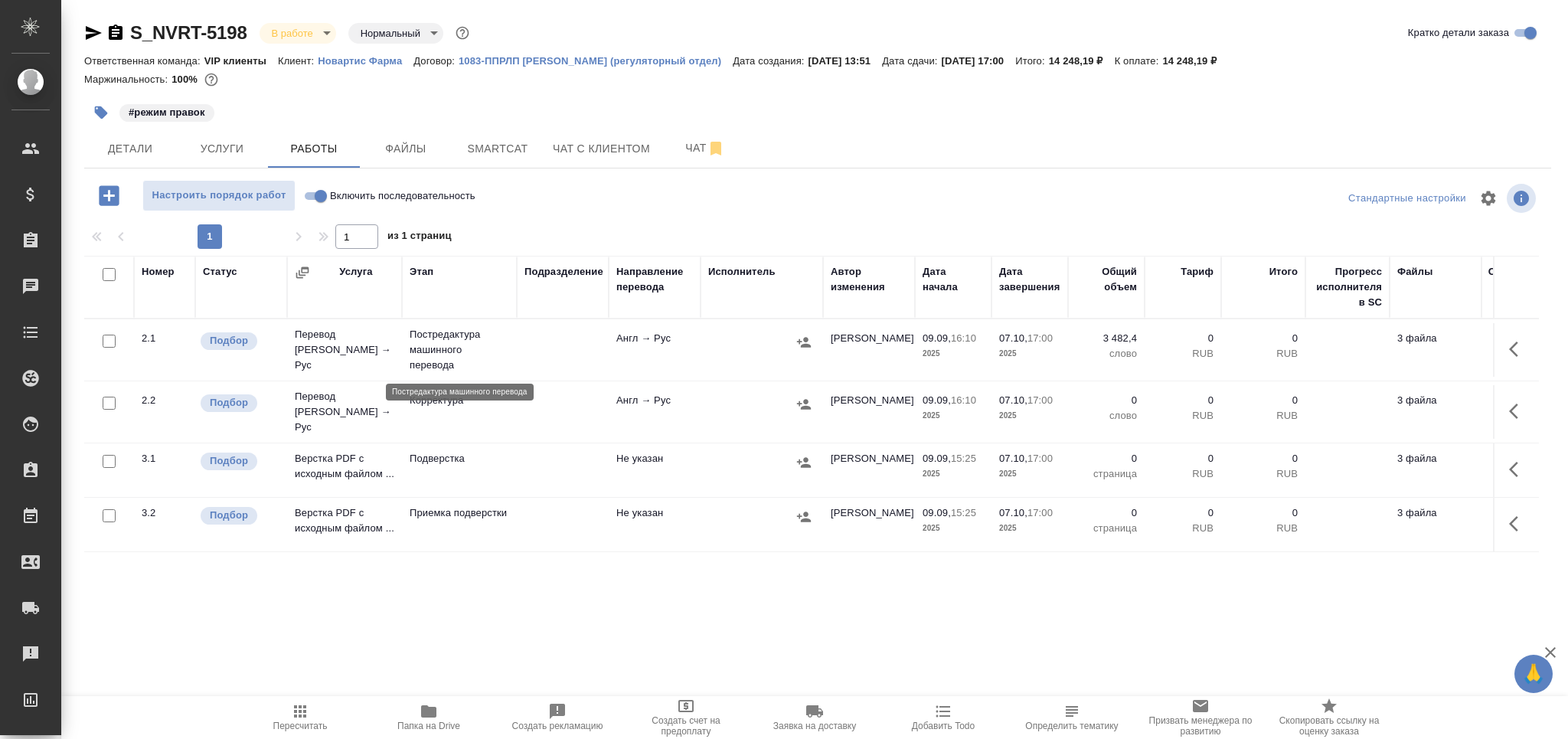
click at [458, 359] on p "Постредактура машинного перевода" at bounding box center [459, 350] width 99 height 46
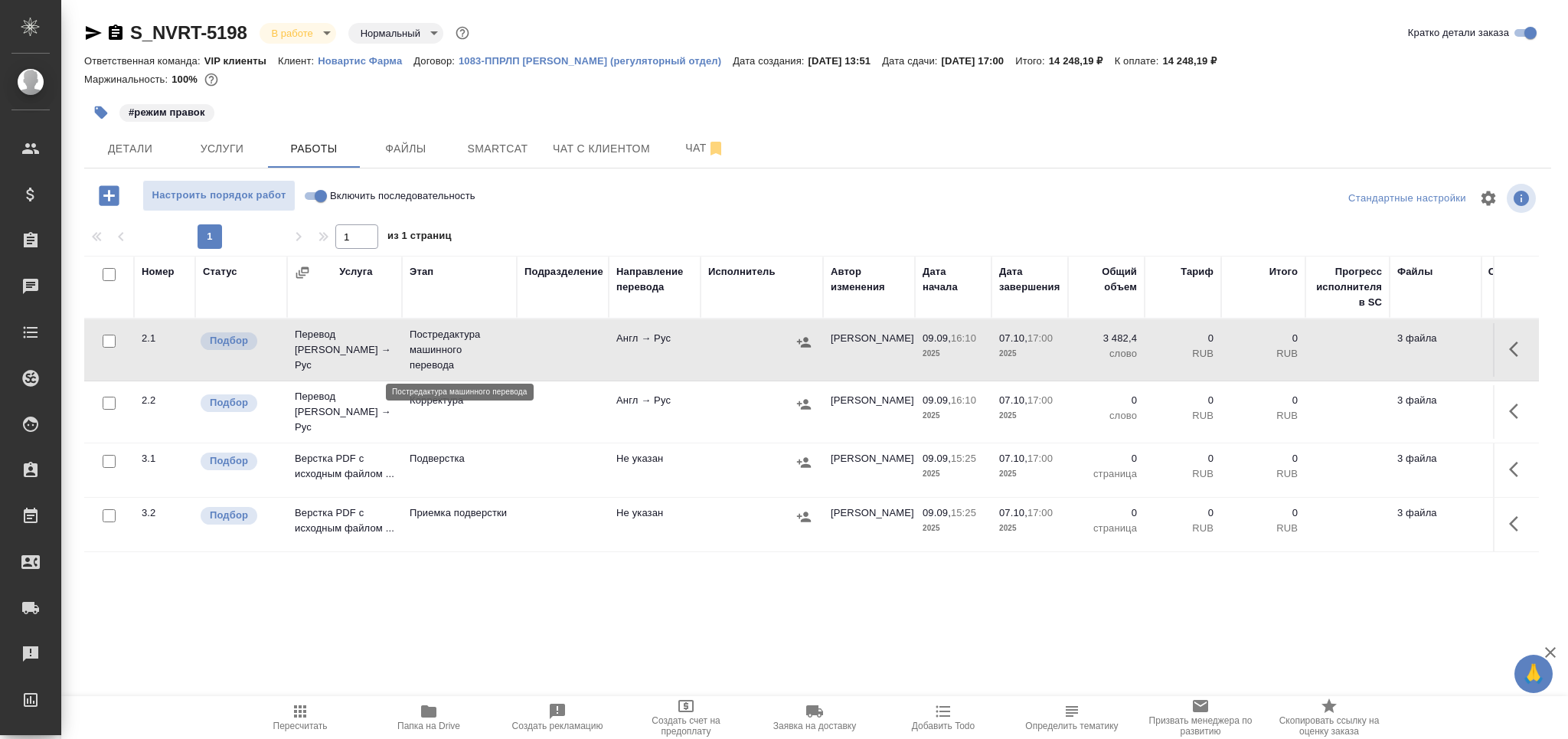
click at [458, 359] on p "Постредактура машинного перевода" at bounding box center [459, 350] width 99 height 46
click at [680, 152] on span "Чат" at bounding box center [705, 148] width 73 height 19
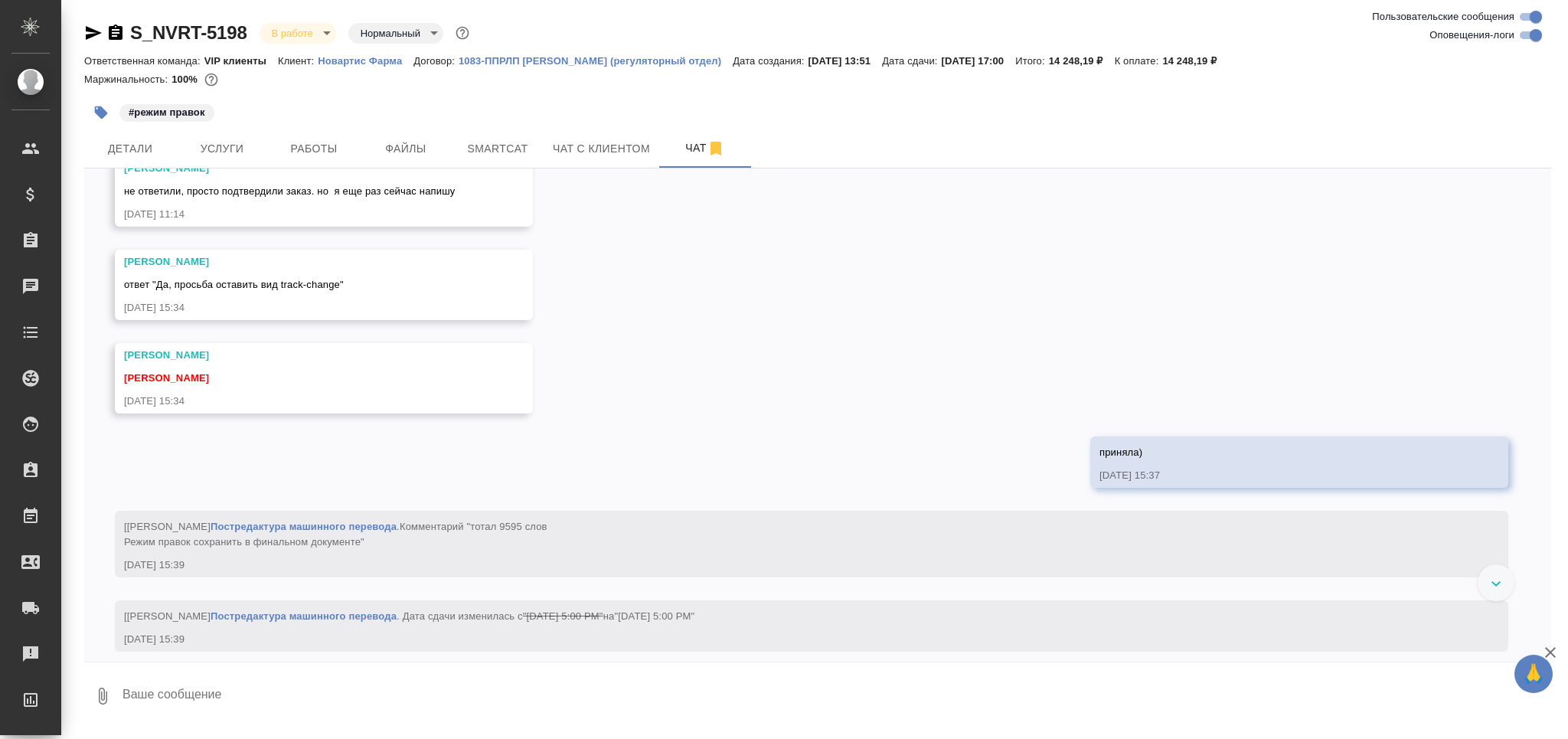
scroll to position [4669, 0]
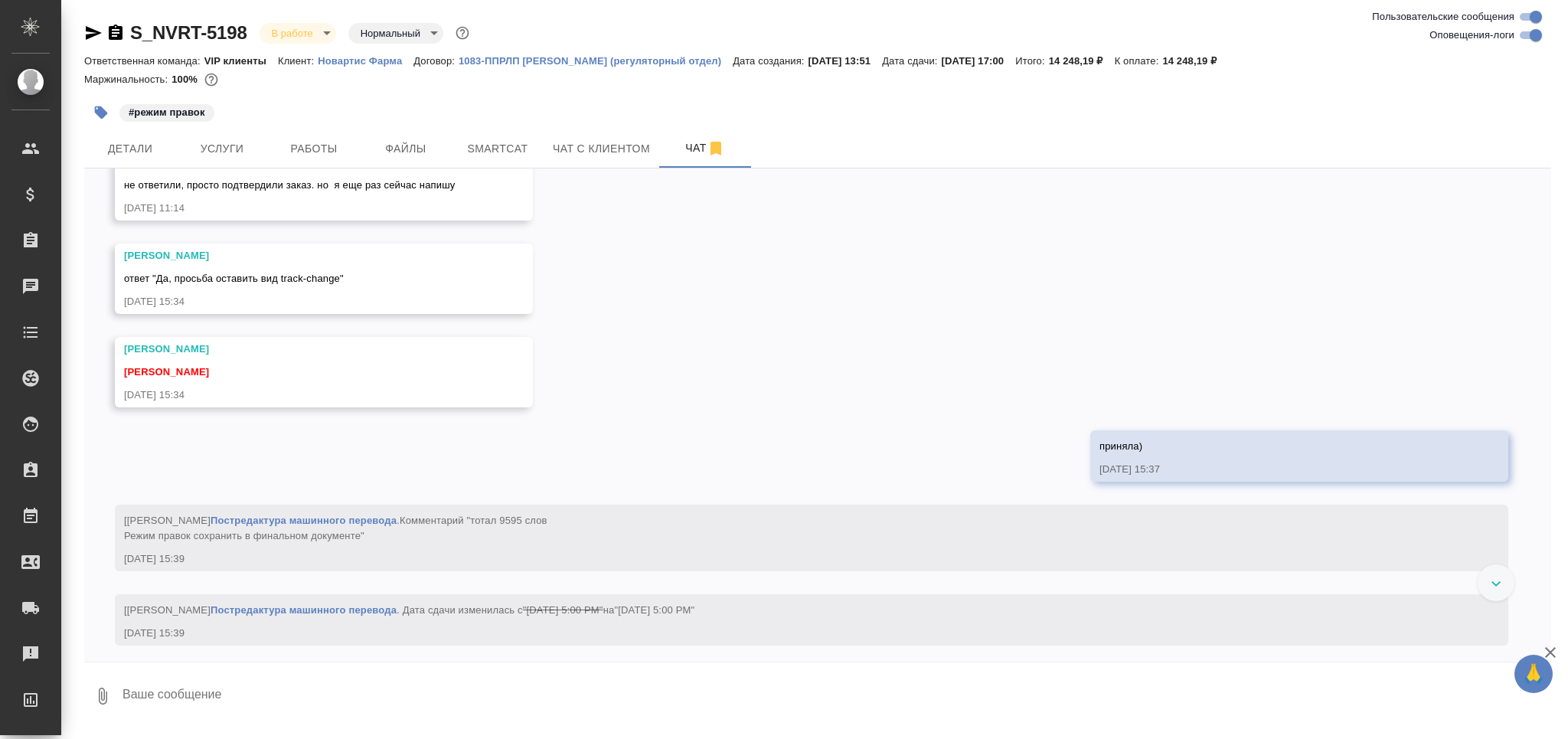
drag, startPoint x: 1526, startPoint y: 30, endPoint x: 1452, endPoint y: 106, distance: 106.1
click at [1525, 30] on input "Оповещения-логи" at bounding box center [1535, 35] width 55 height 18
checkbox input "false"
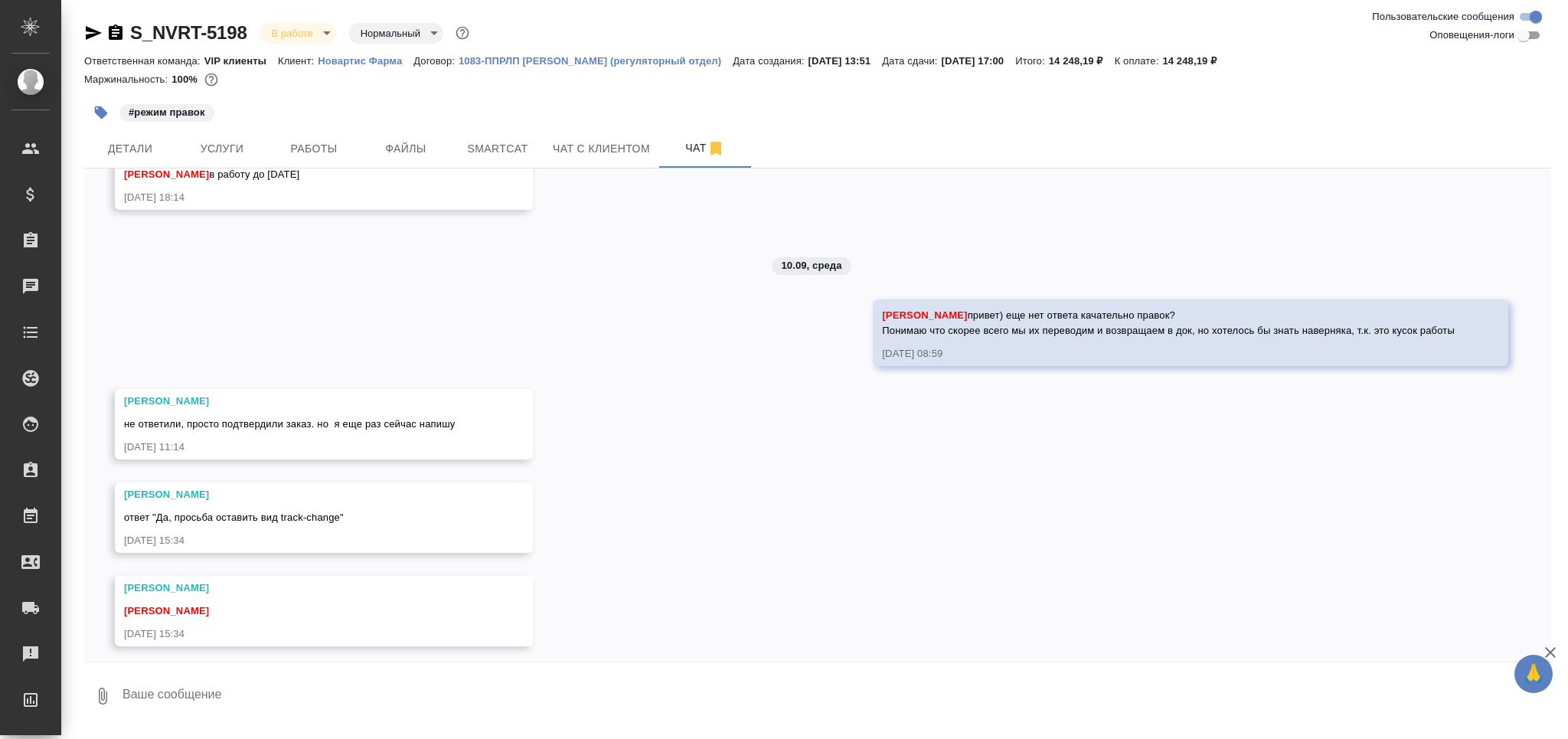
scroll to position [742, 0]
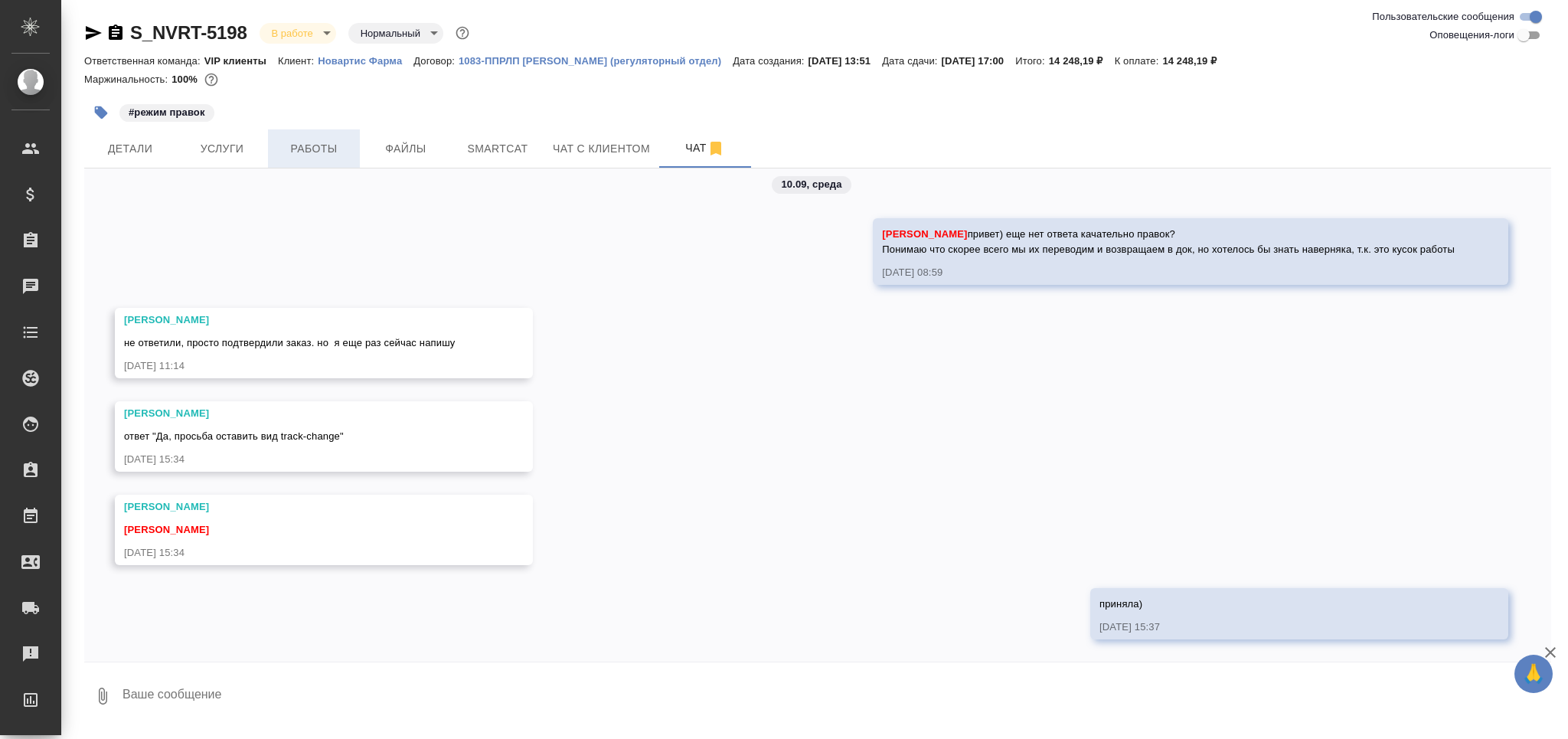
click at [322, 158] on button "Работы" at bounding box center [314, 149] width 92 height 38
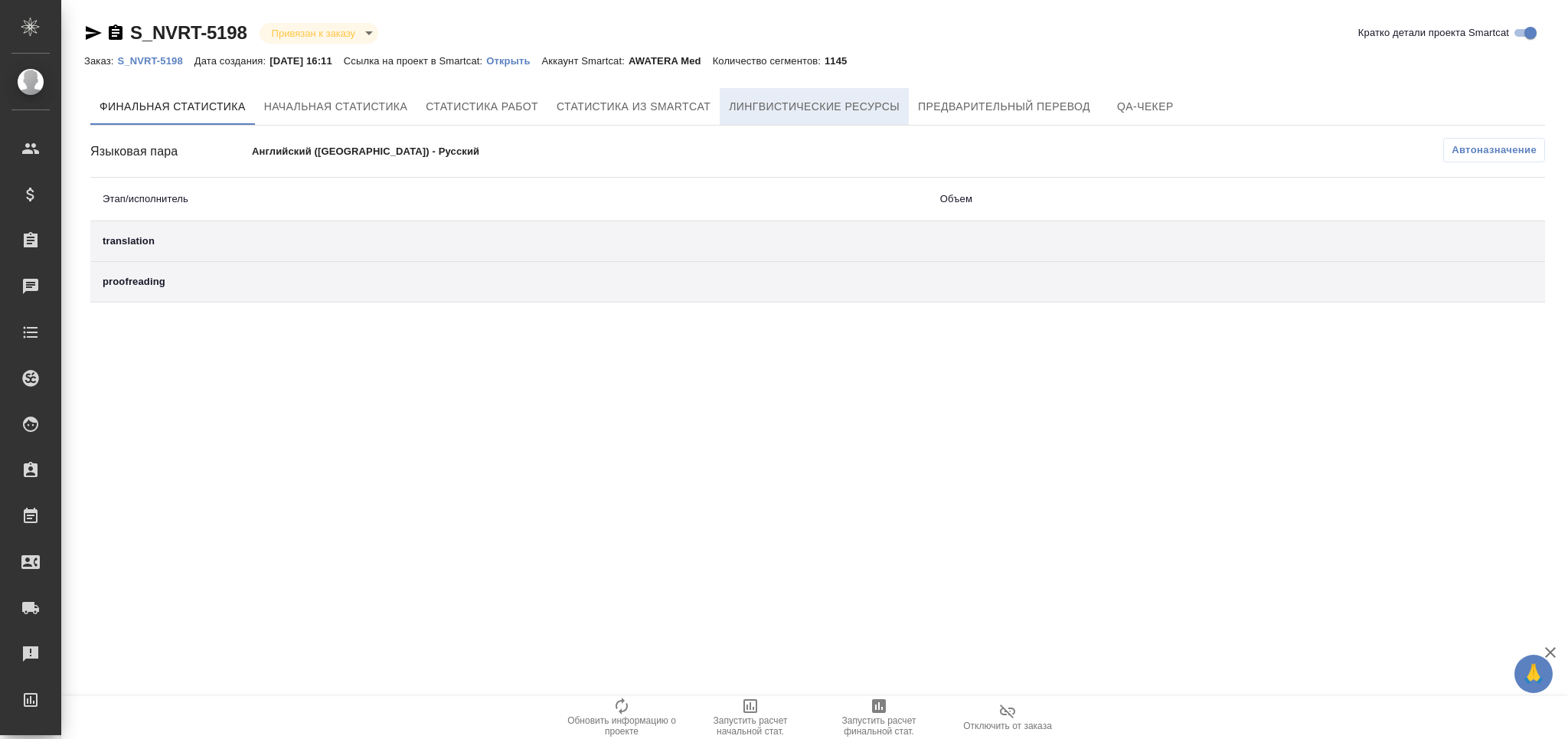
click at [823, 109] on span "Лингвистические ресурсы" at bounding box center [814, 106] width 170 height 19
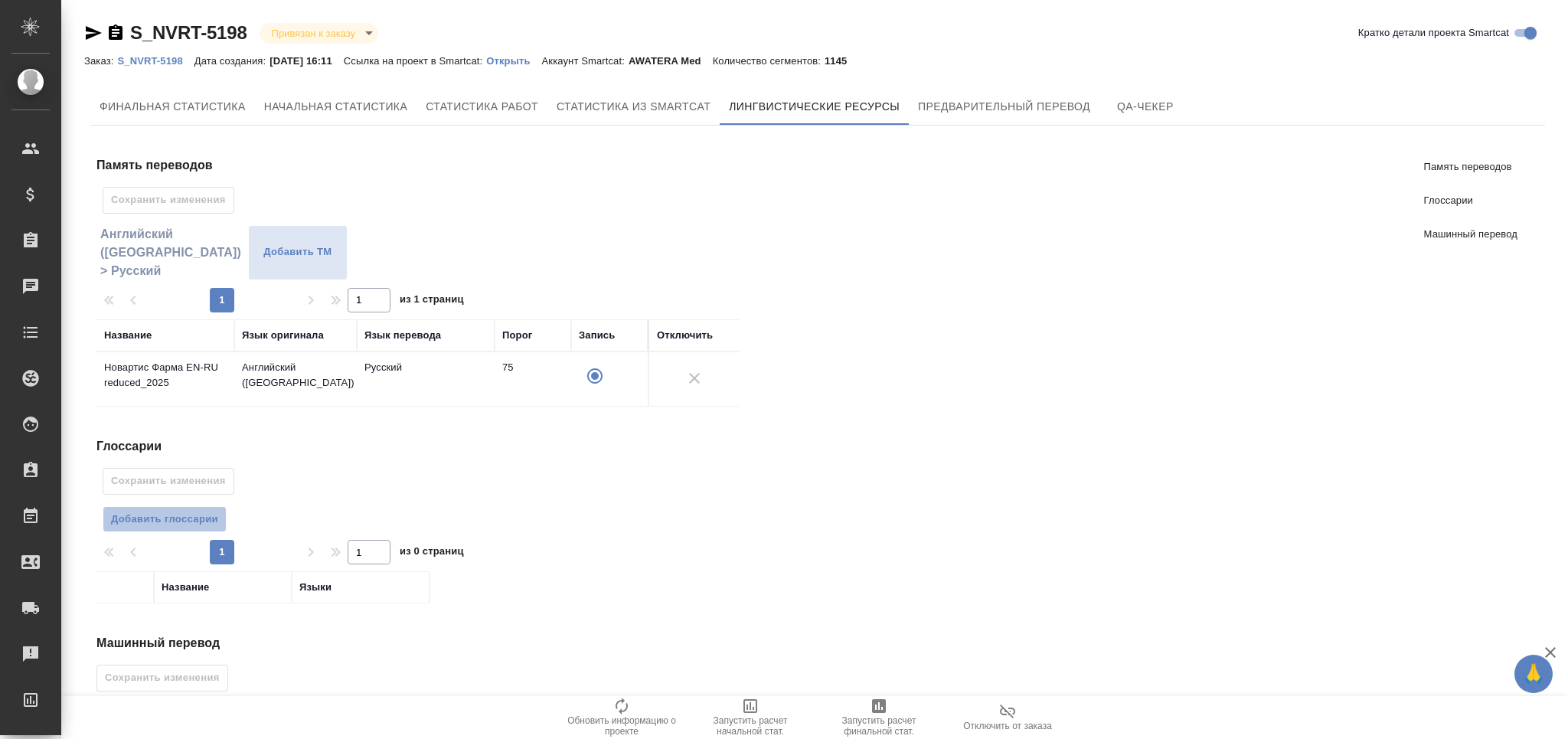
drag, startPoint x: 197, startPoint y: 521, endPoint x: 191, endPoint y: 511, distance: 11.7
click at [196, 521] on span "Добавить глоссарии" at bounding box center [164, 519] width 107 height 18
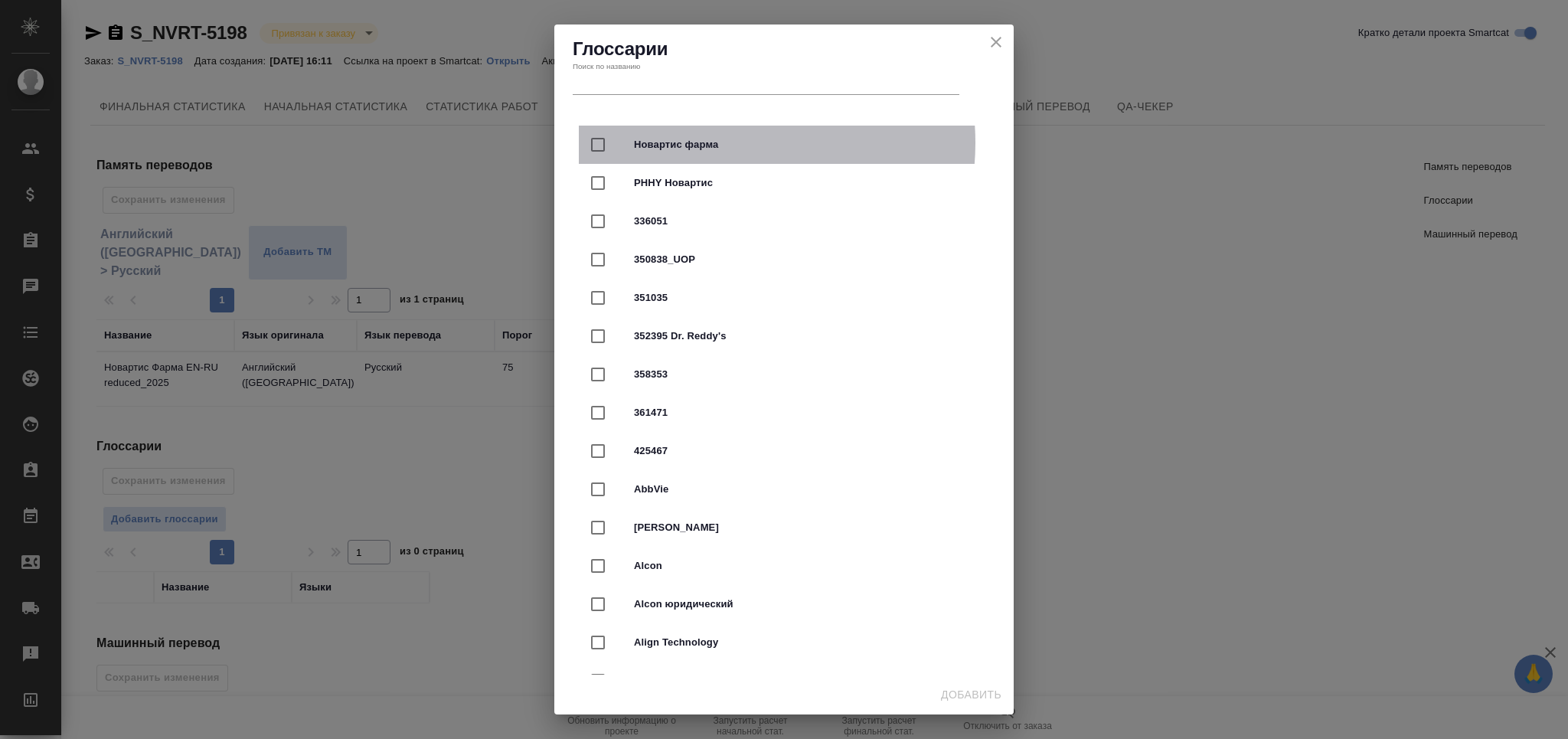
click at [727, 143] on span "Новартис фарма" at bounding box center [805, 144] width 343 height 15
checkbox input "true"
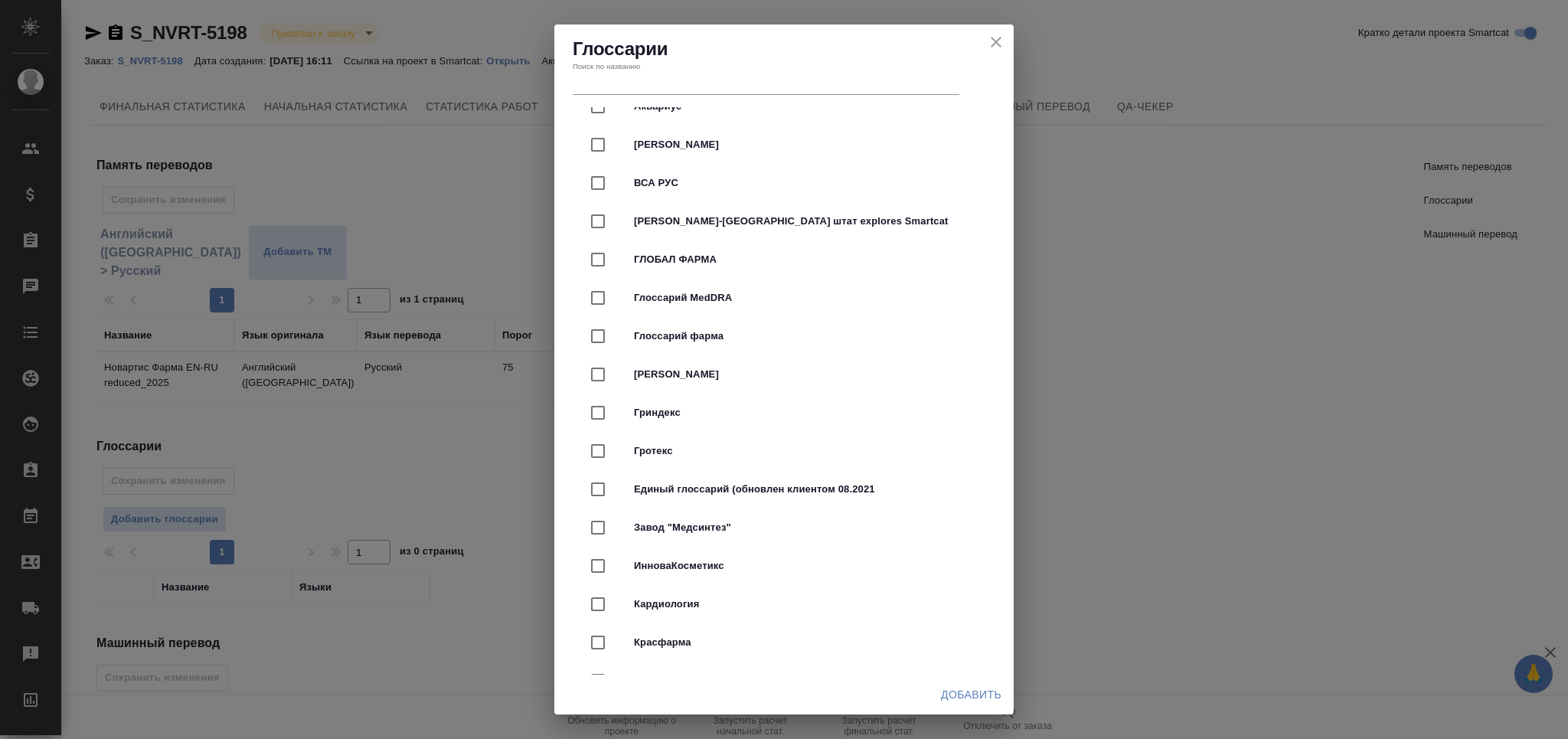
scroll to position [4083, 0]
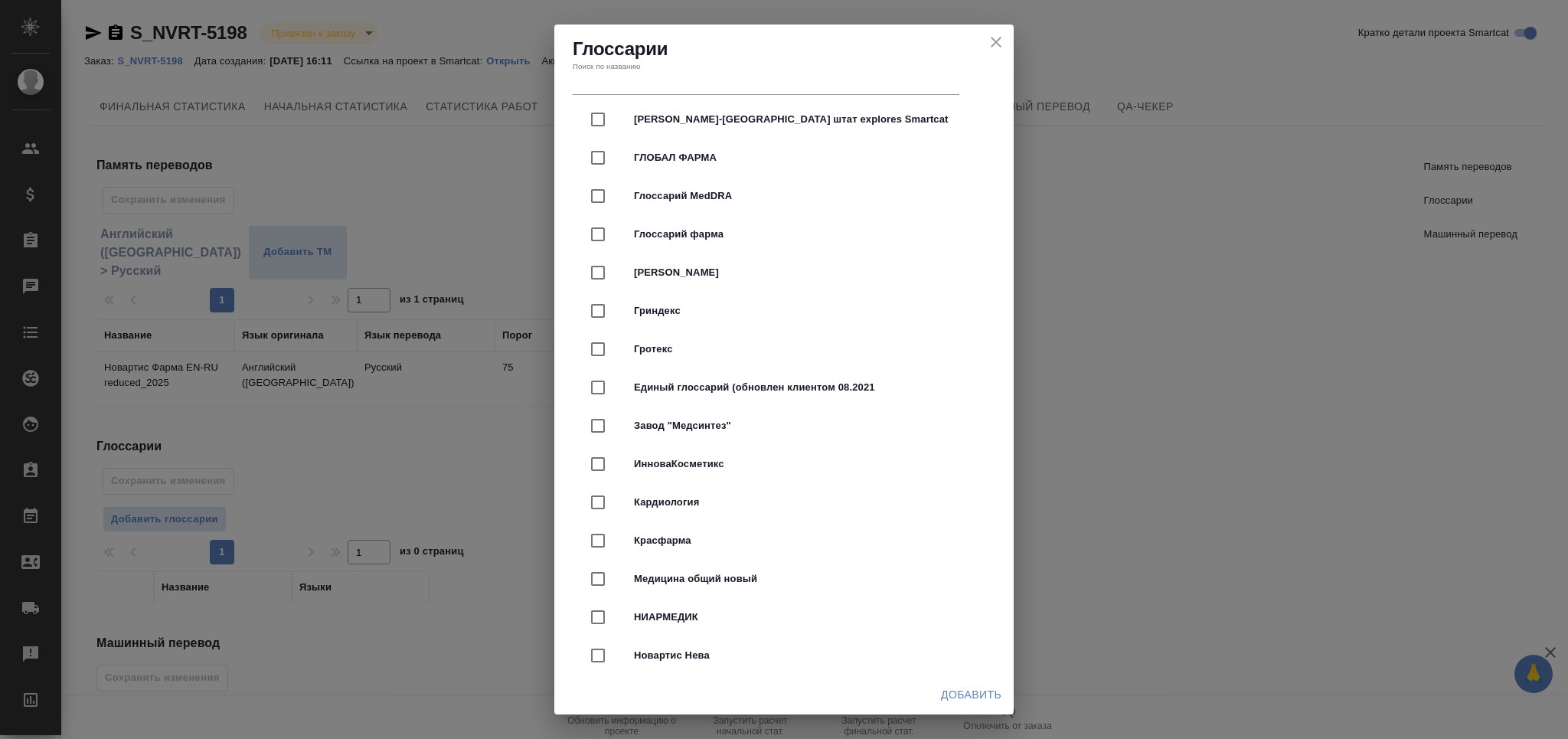
click at [741, 577] on span "Медицина общий новый" at bounding box center [805, 579] width 343 height 15
checkbox input "true"
click at [988, 699] on span "Добавить" at bounding box center [971, 695] width 60 height 19
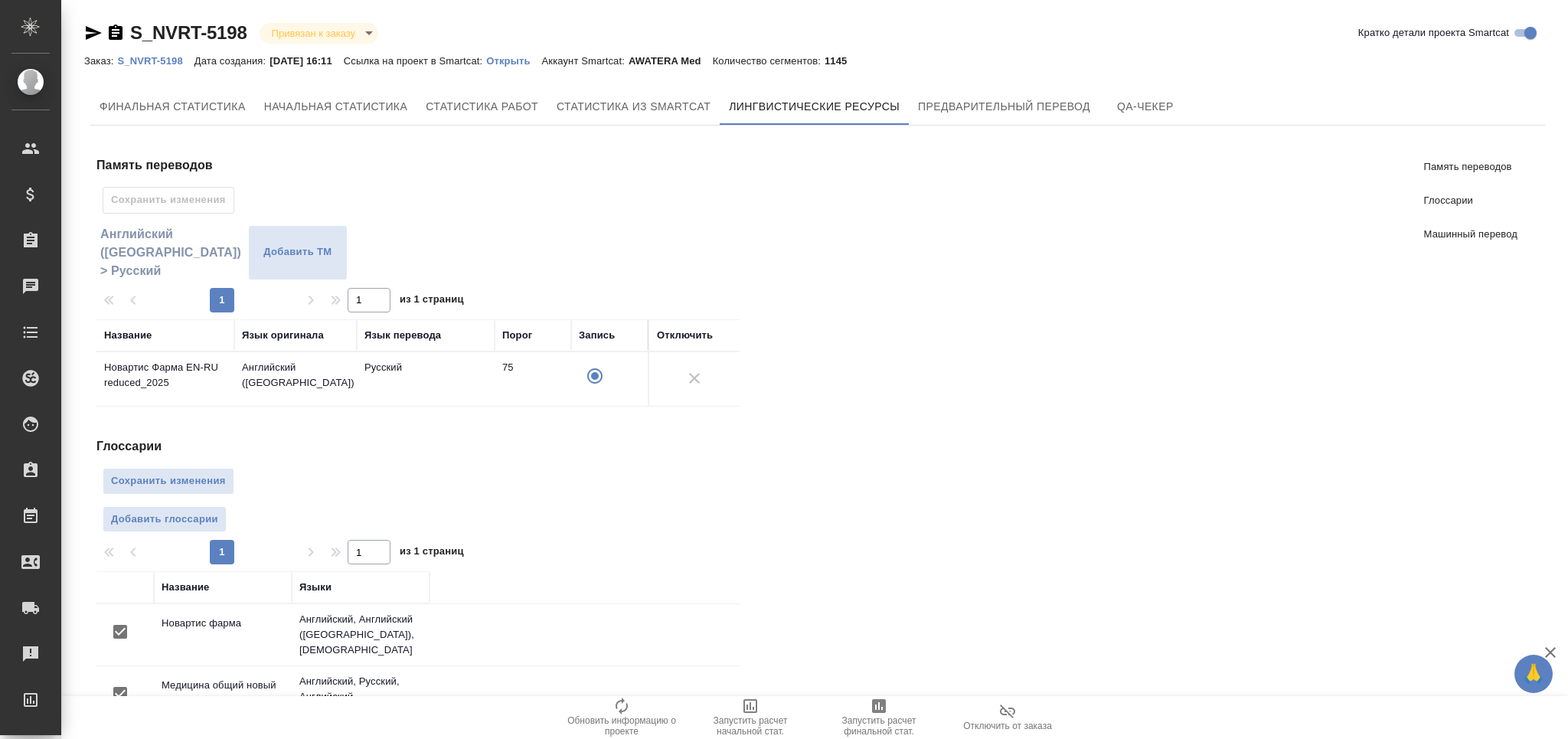
scroll to position [0, 0]
click at [203, 484] on span "Сохранить изменения" at bounding box center [169, 481] width 115 height 18
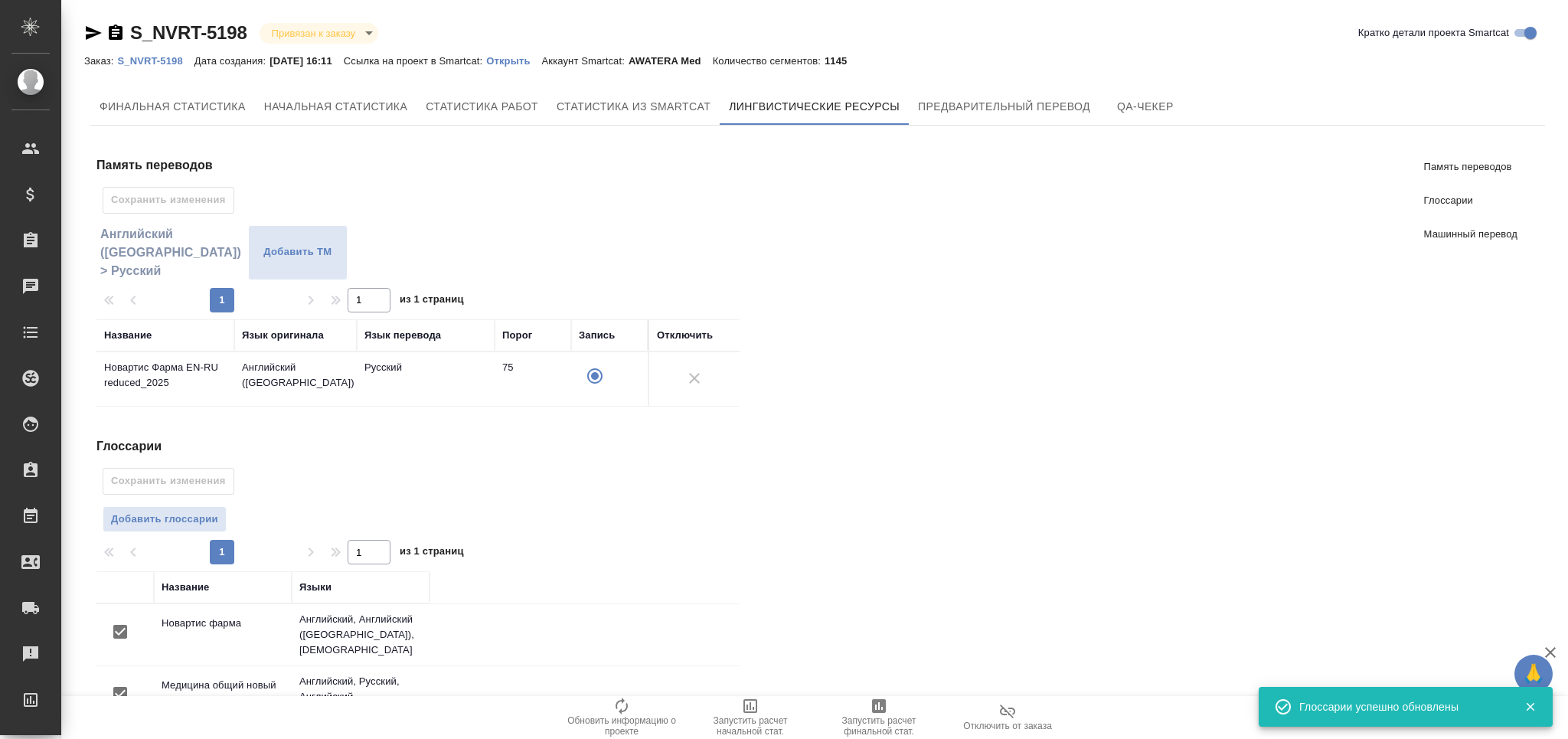
scroll to position [264, 0]
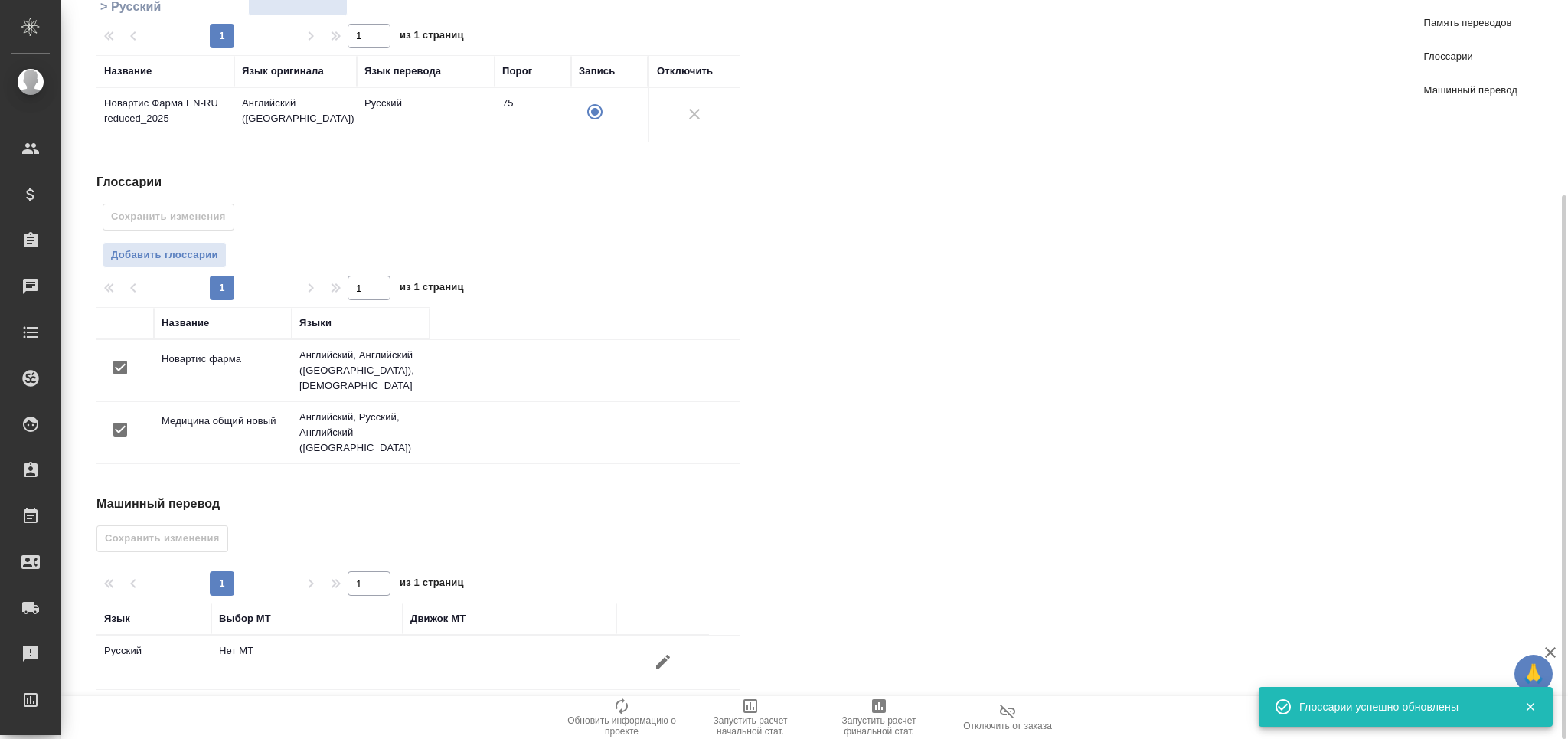
click at [660, 652] on icon "button" at bounding box center [663, 661] width 18 height 18
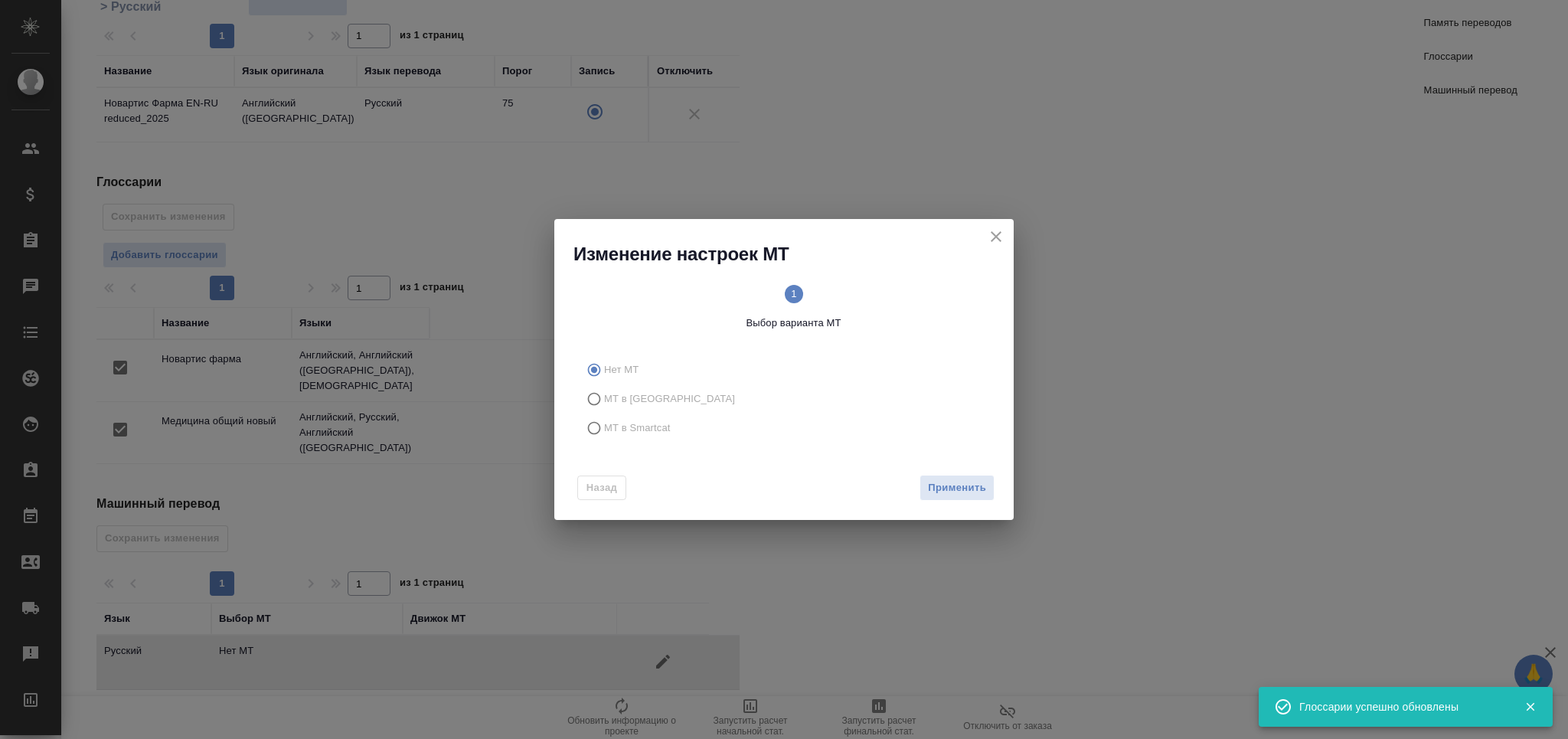
click at [644, 428] on span "МТ в Smartcat" at bounding box center [637, 428] width 67 height 15
click at [604, 428] on input "МТ в Smartcat" at bounding box center [591, 428] width 24 height 29
radio input "true"
click at [969, 475] on button "Вперед" at bounding box center [967, 488] width 55 height 27
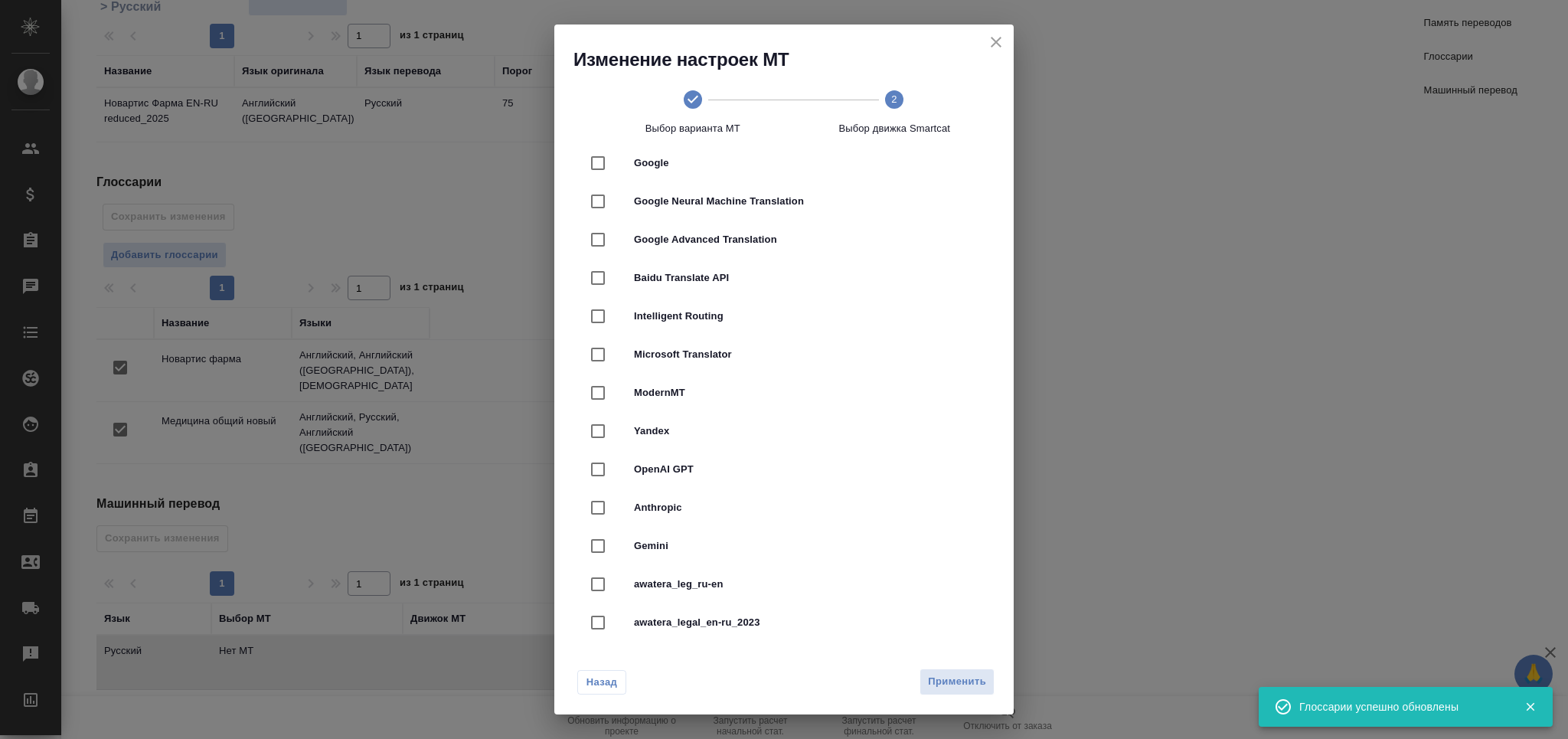
scroll to position [204, 0]
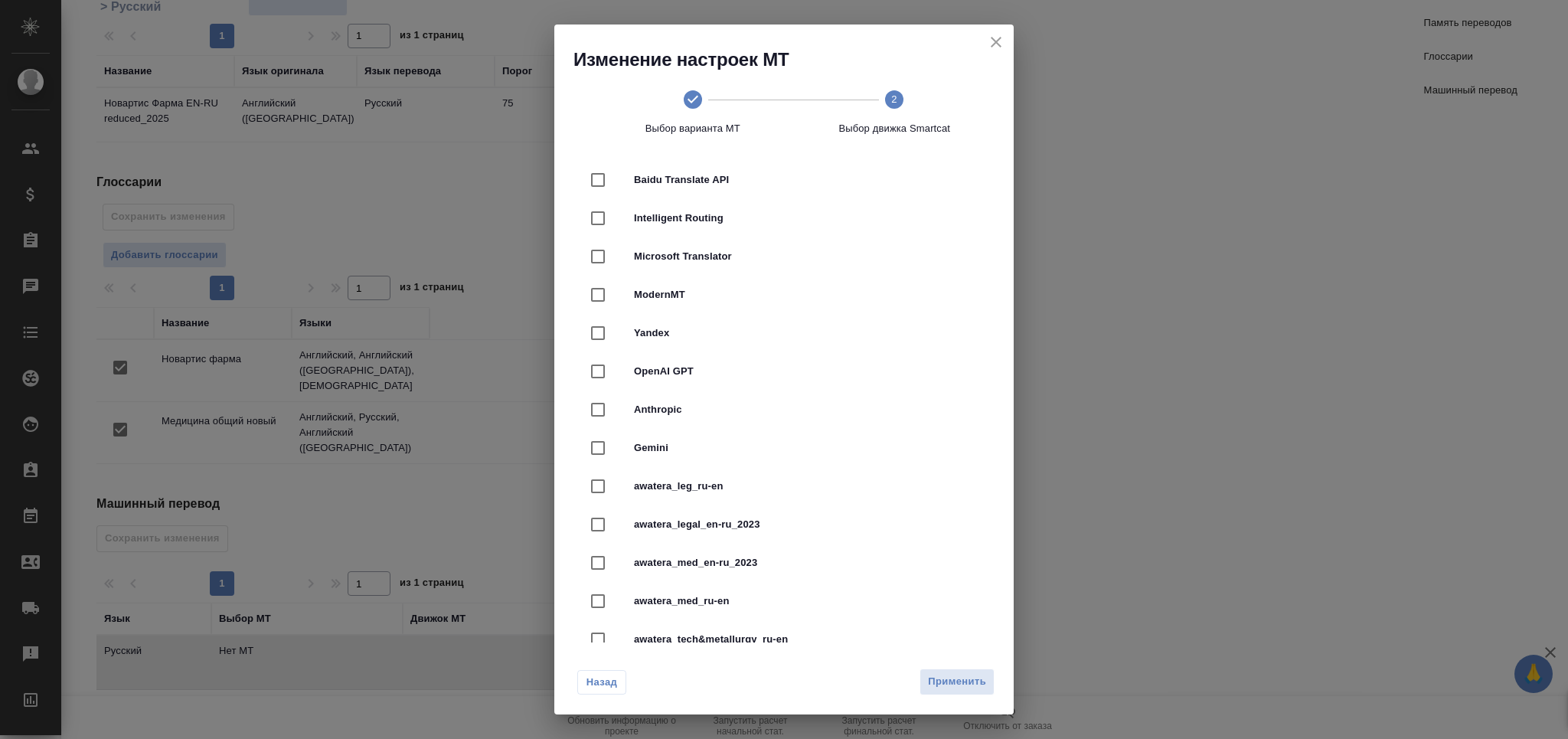
click at [787, 562] on span "awatera_med_en-ru_2023" at bounding box center [805, 563] width 343 height 15
checkbox input "true"
drag, startPoint x: 963, startPoint y: 677, endPoint x: 938, endPoint y: 677, distance: 25.0
click at [962, 677] on span "Применить" at bounding box center [957, 681] width 58 height 18
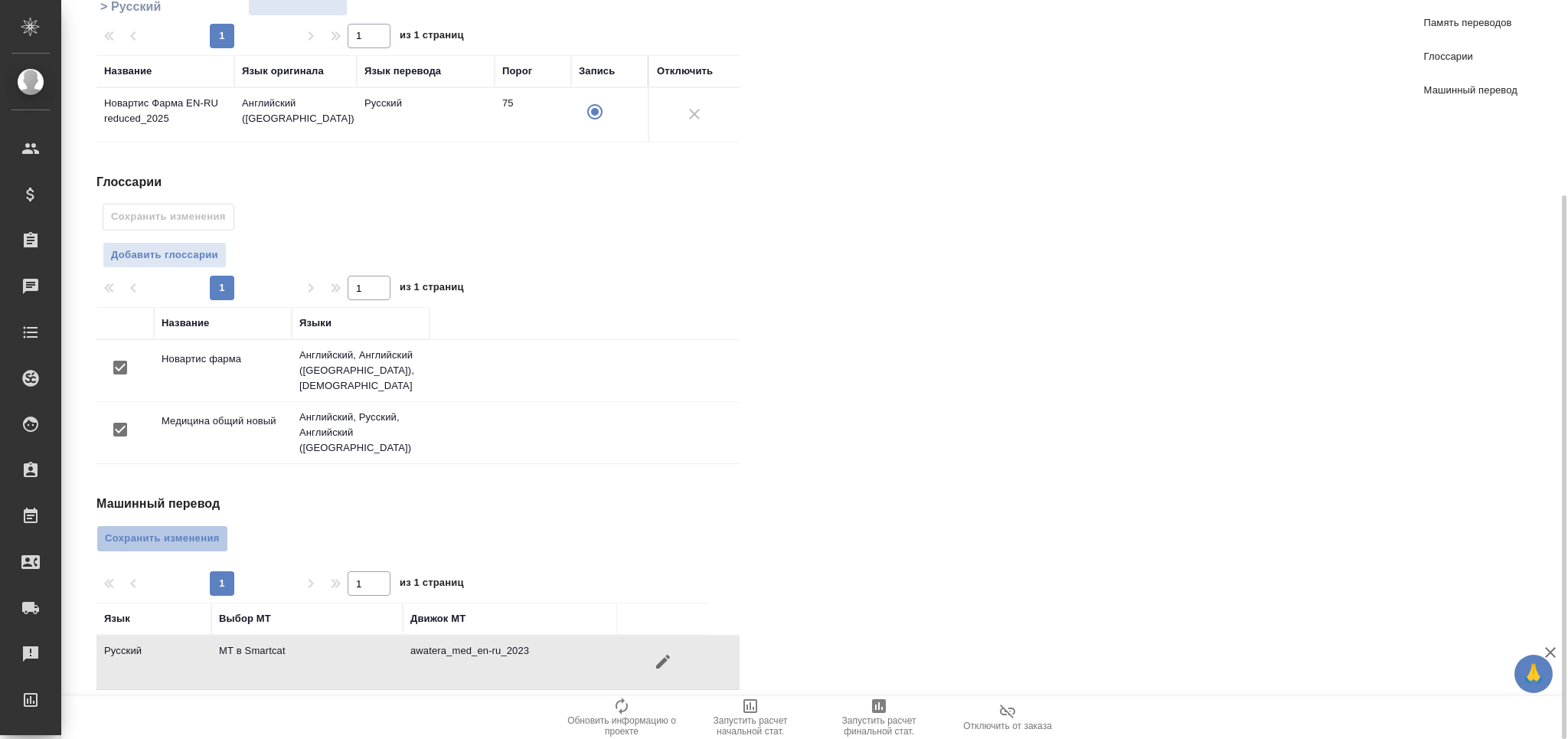
click at [197, 532] on button "Сохранить изменения" at bounding box center [163, 539] width 132 height 27
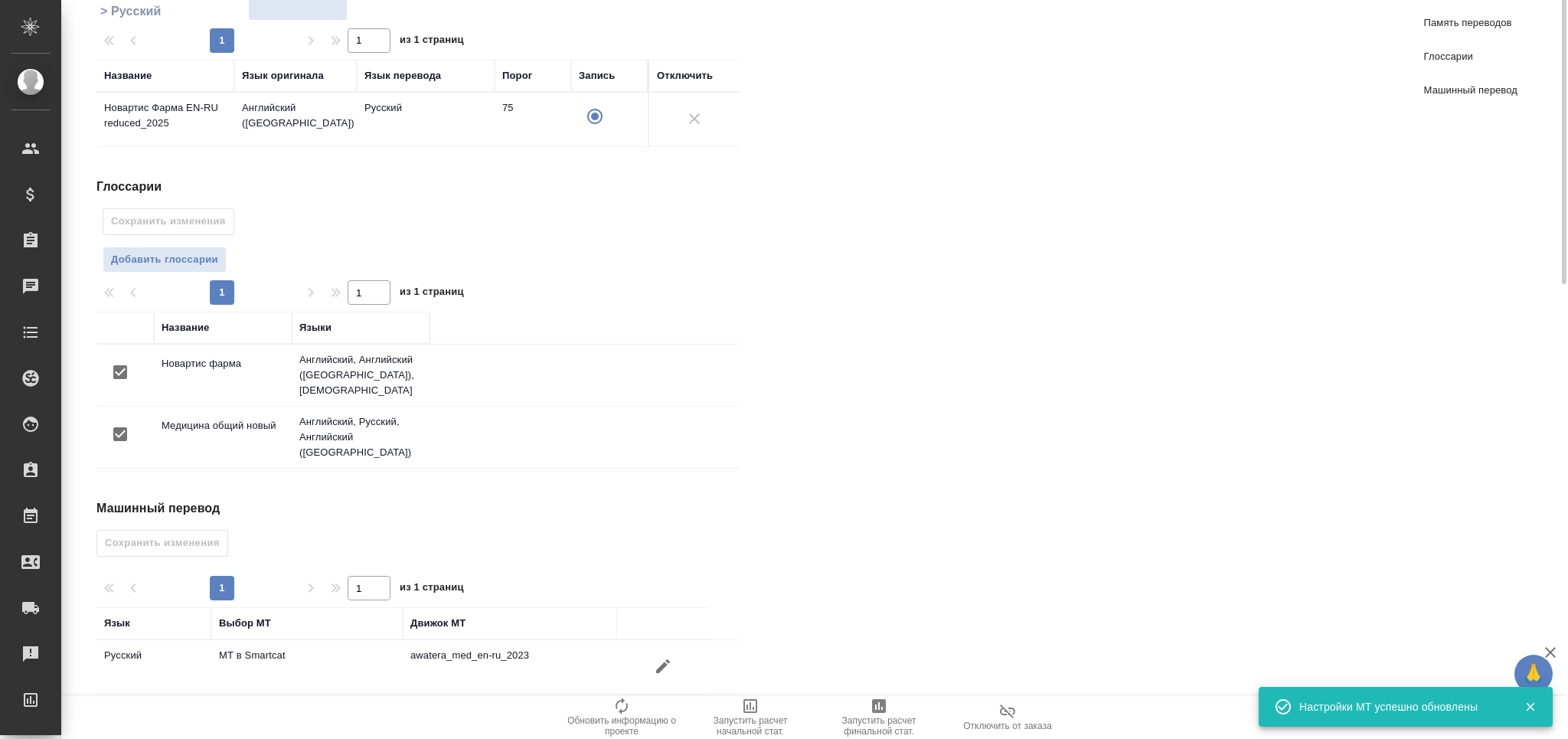
scroll to position [0, 0]
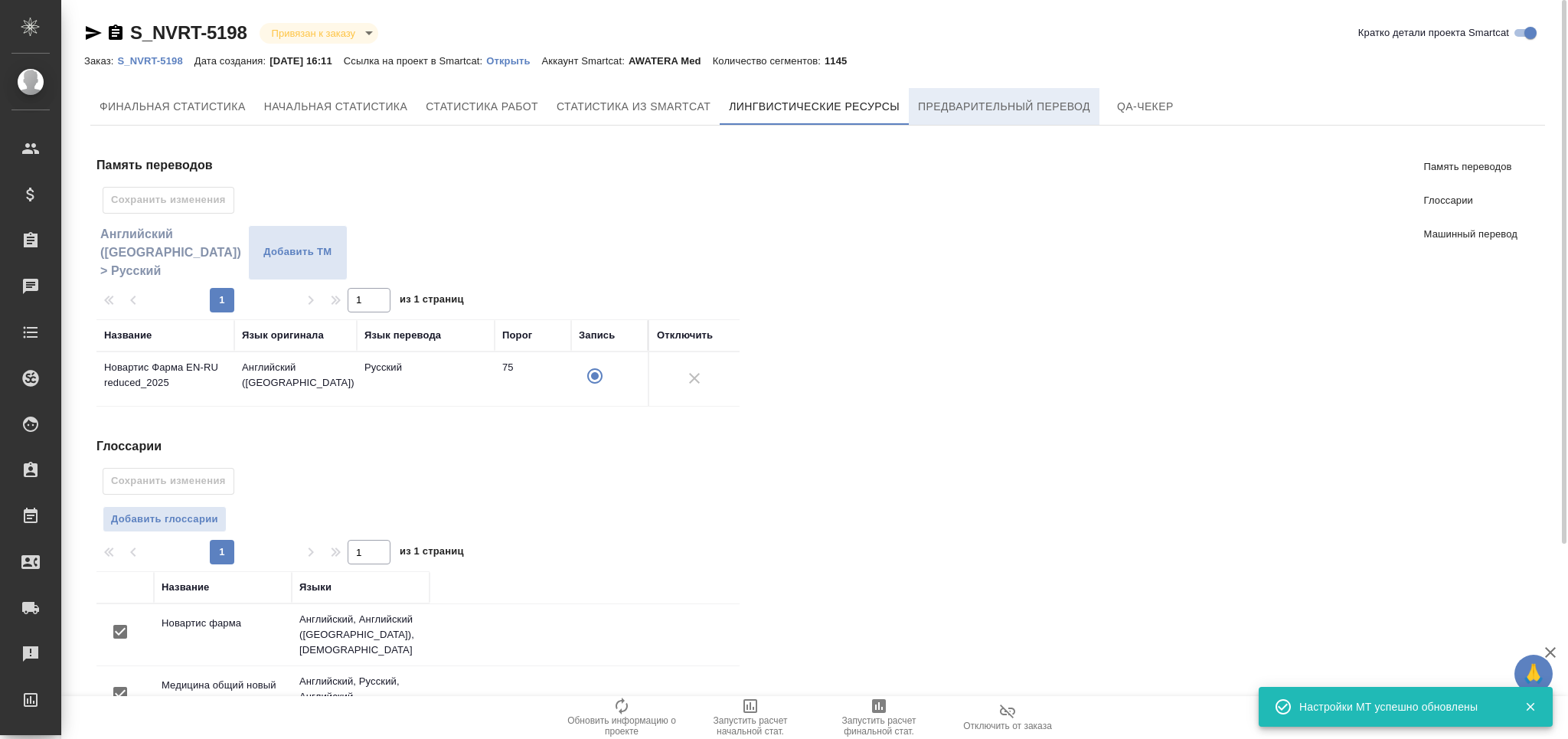
click at [980, 114] on span "Предварительный перевод" at bounding box center [1004, 106] width 172 height 19
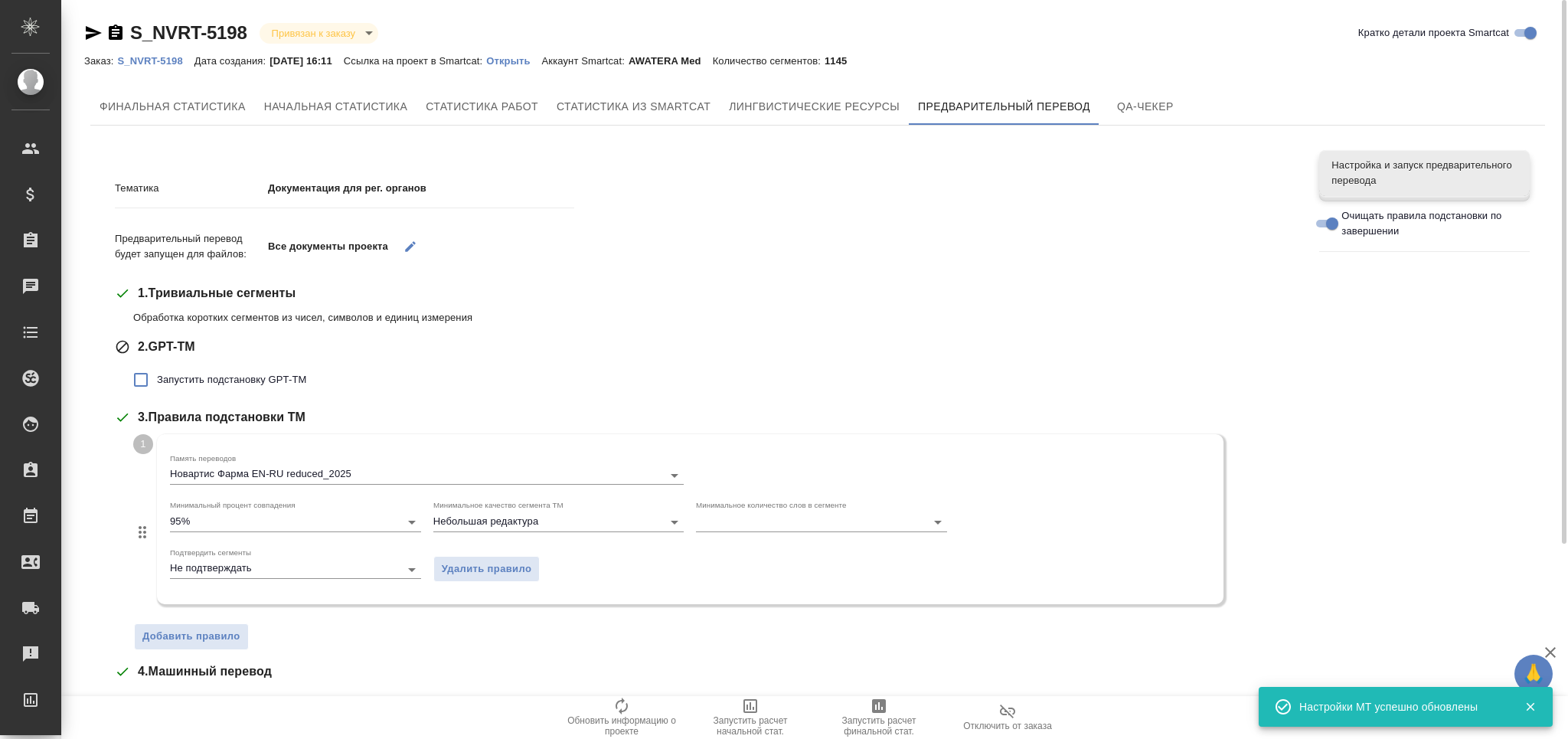
click at [300, 382] on span "Запустить подстановку GPT-TM" at bounding box center [231, 380] width 149 height 15
click at [157, 382] on input "Запустить подстановку GPT-TM" at bounding box center [140, 380] width 33 height 33
checkbox input "true"
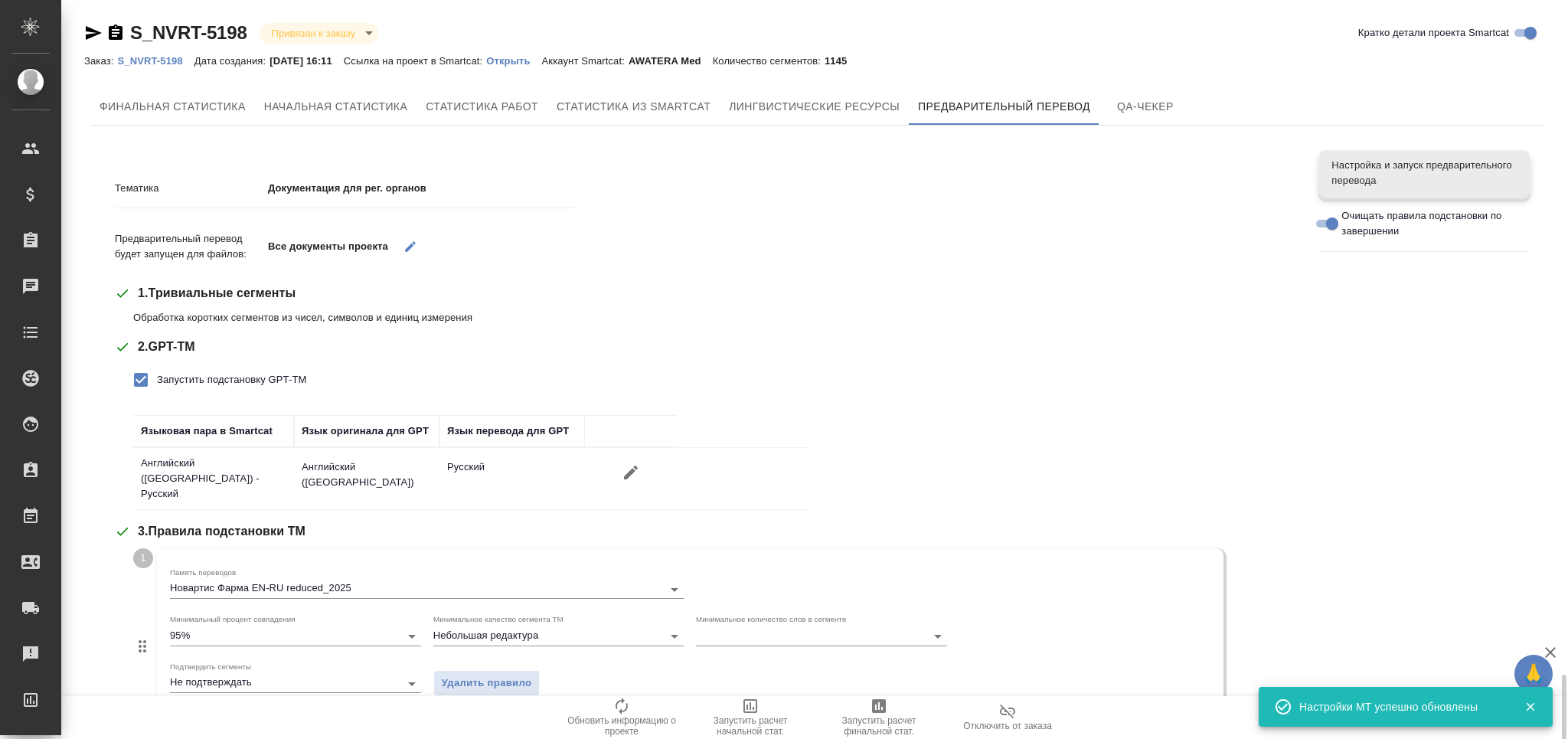
scroll to position [410, 0]
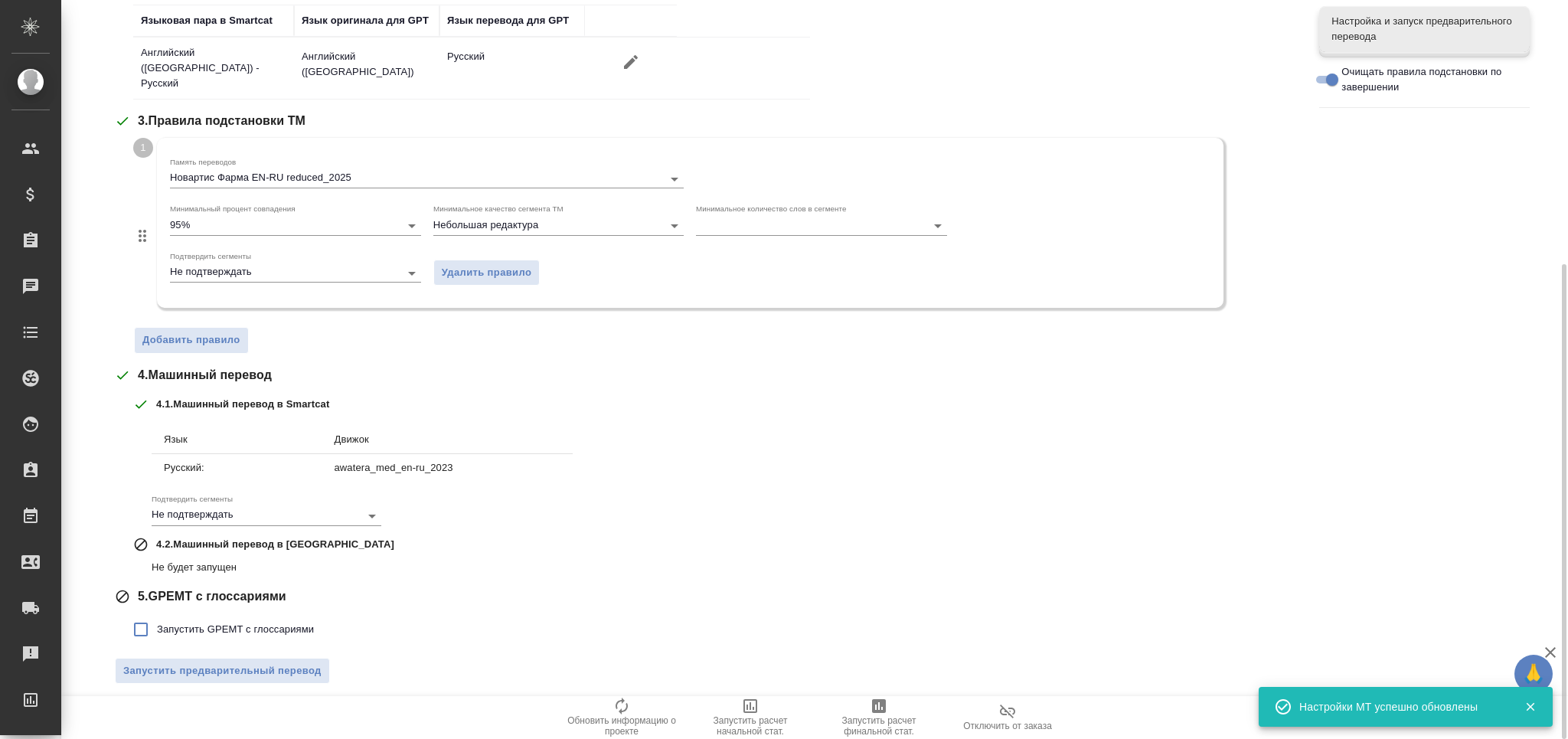
click at [260, 625] on span "Запустить GPEMT с глоссариями" at bounding box center [235, 630] width 157 height 15
click at [157, 625] on input "Запустить GPEMT с глоссариями" at bounding box center [140, 629] width 33 height 33
checkbox input "true"
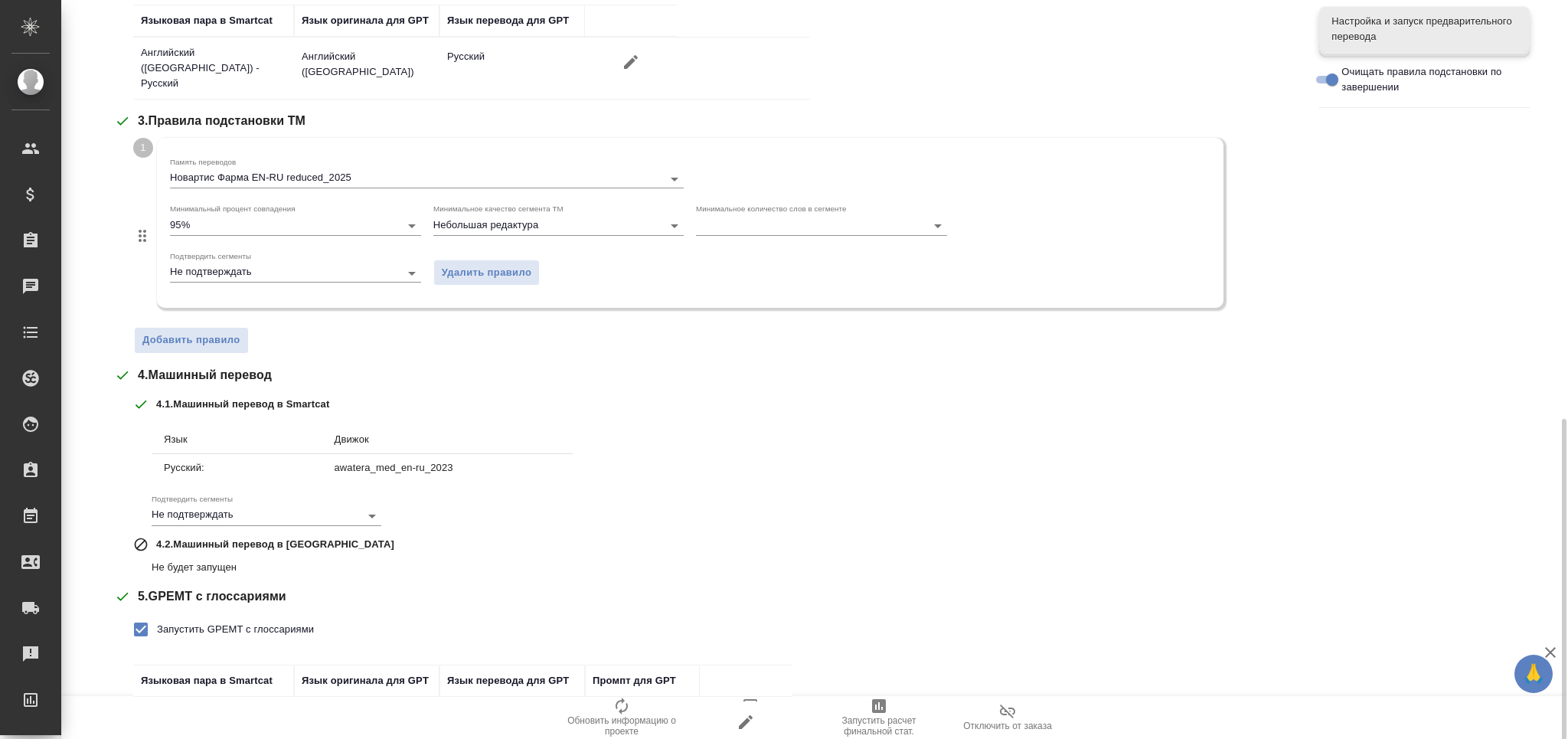
scroll to position [524, 0]
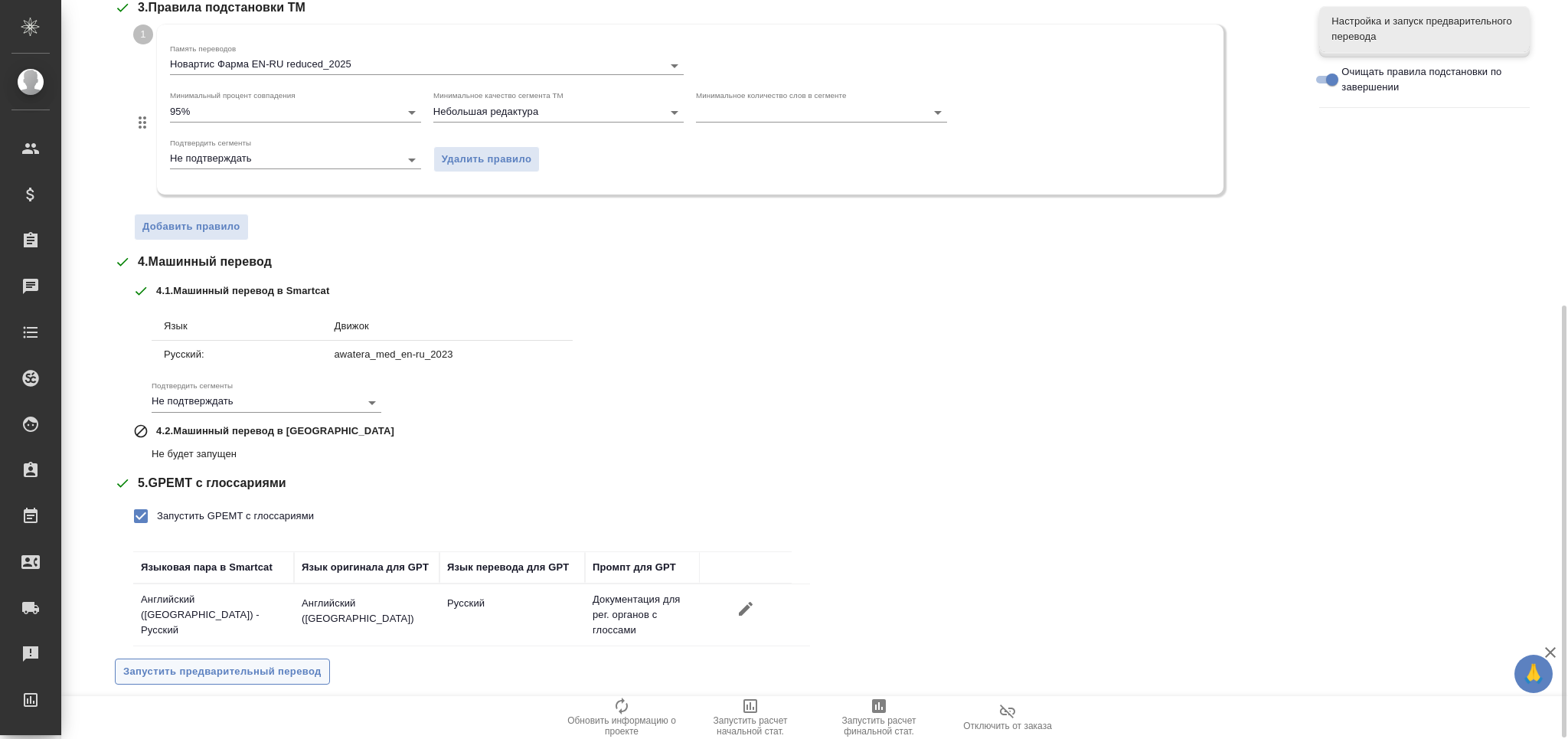
click at [276, 668] on span "Запустить предварительный перевод" at bounding box center [222, 671] width 198 height 18
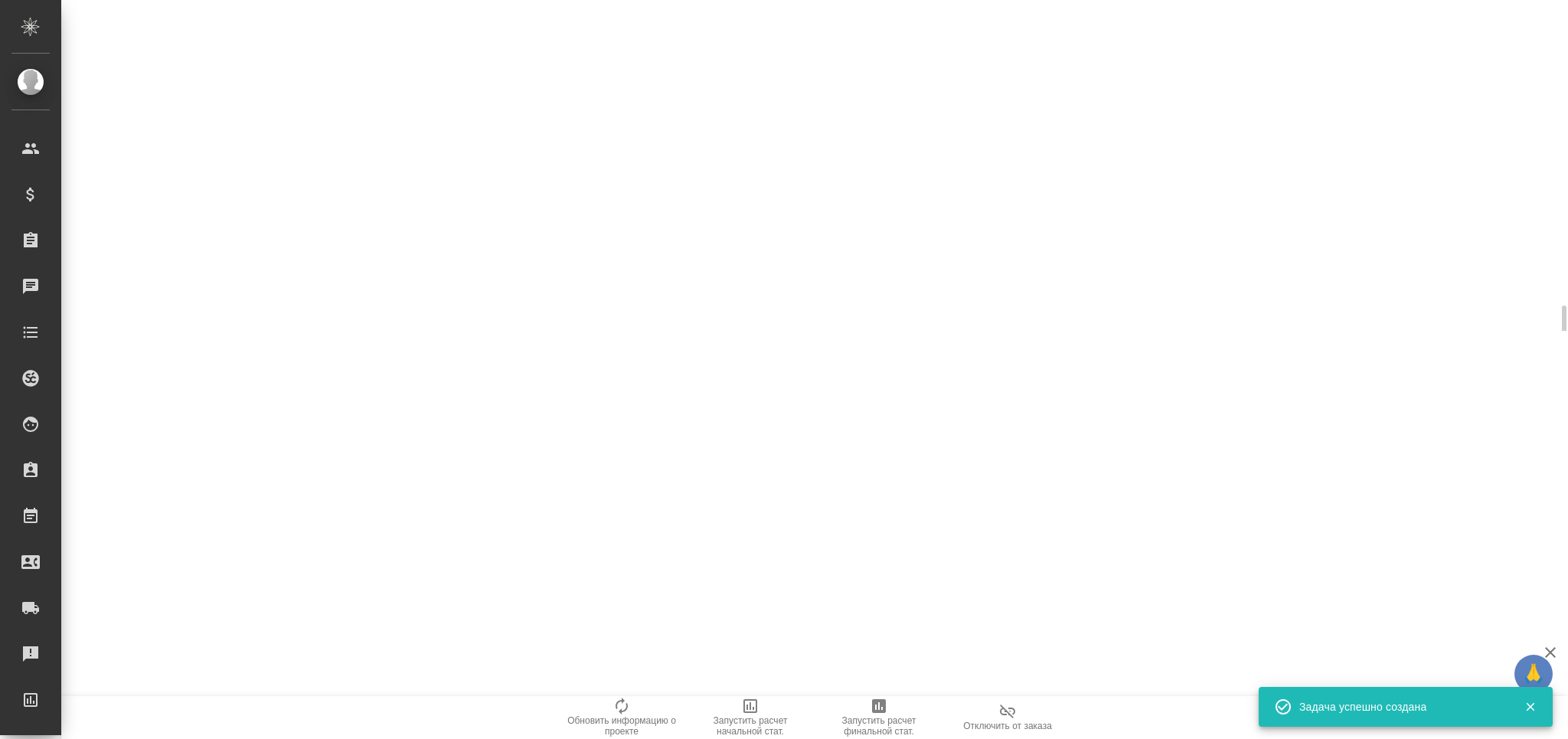
scroll to position [0, 0]
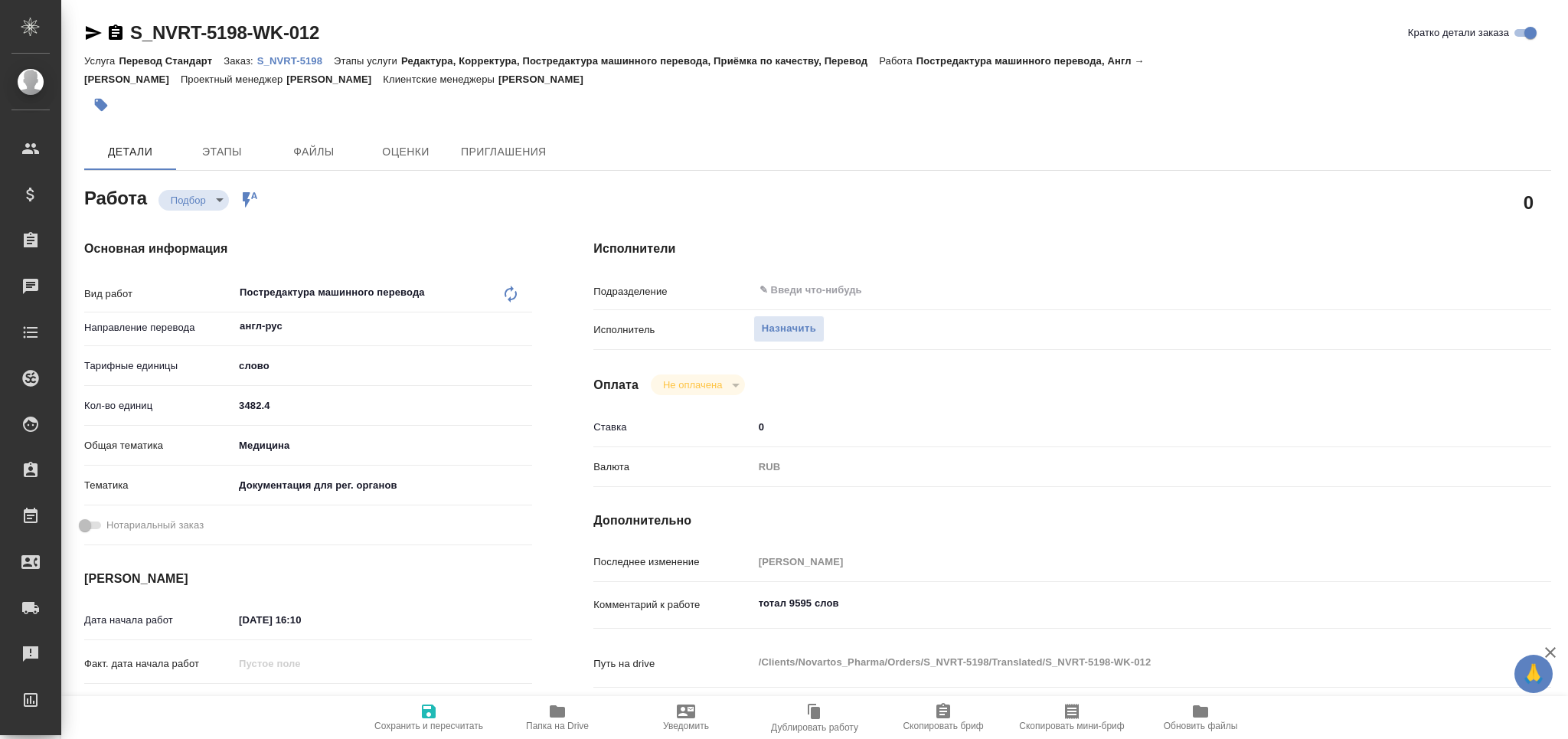
type textarea "x"
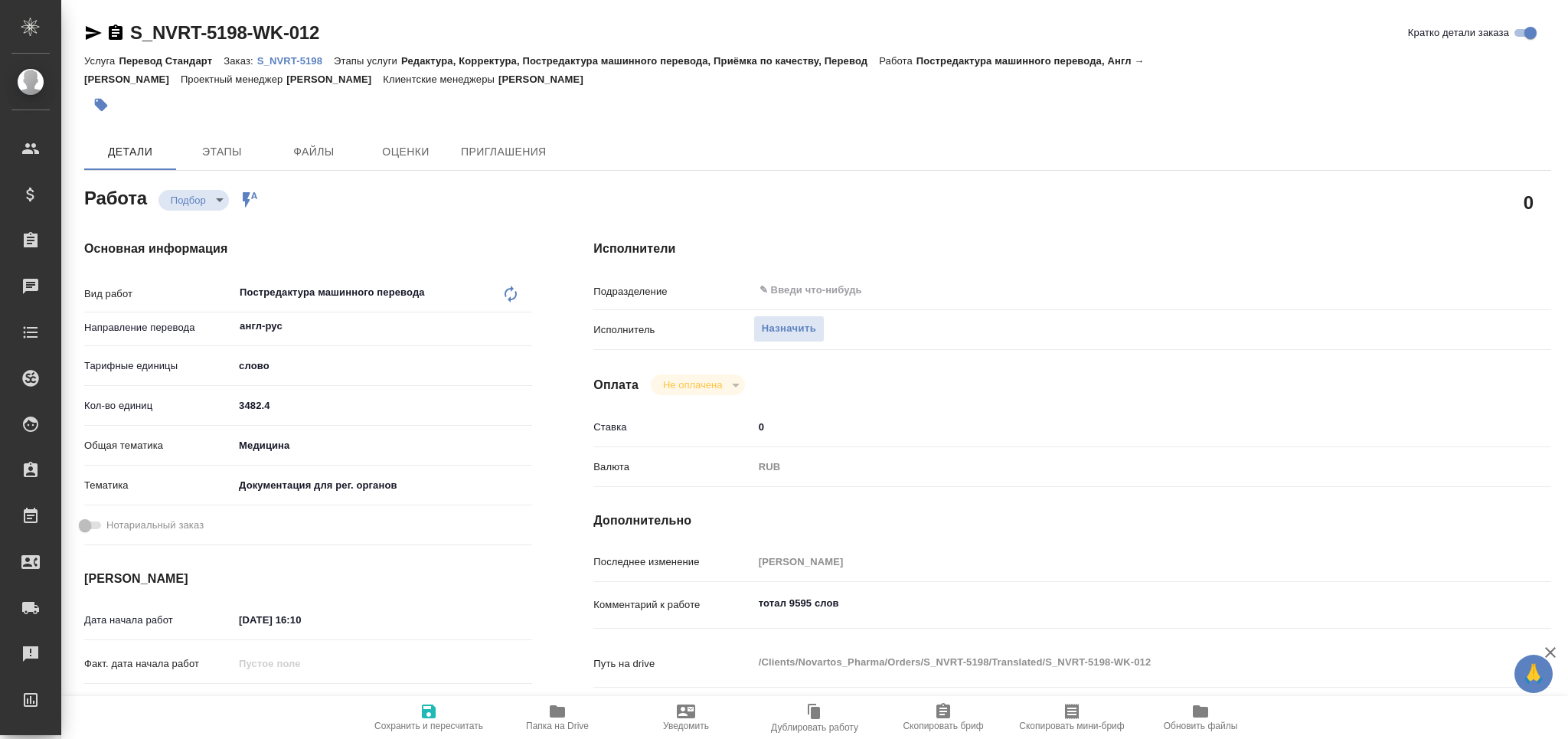
type textarea "x"
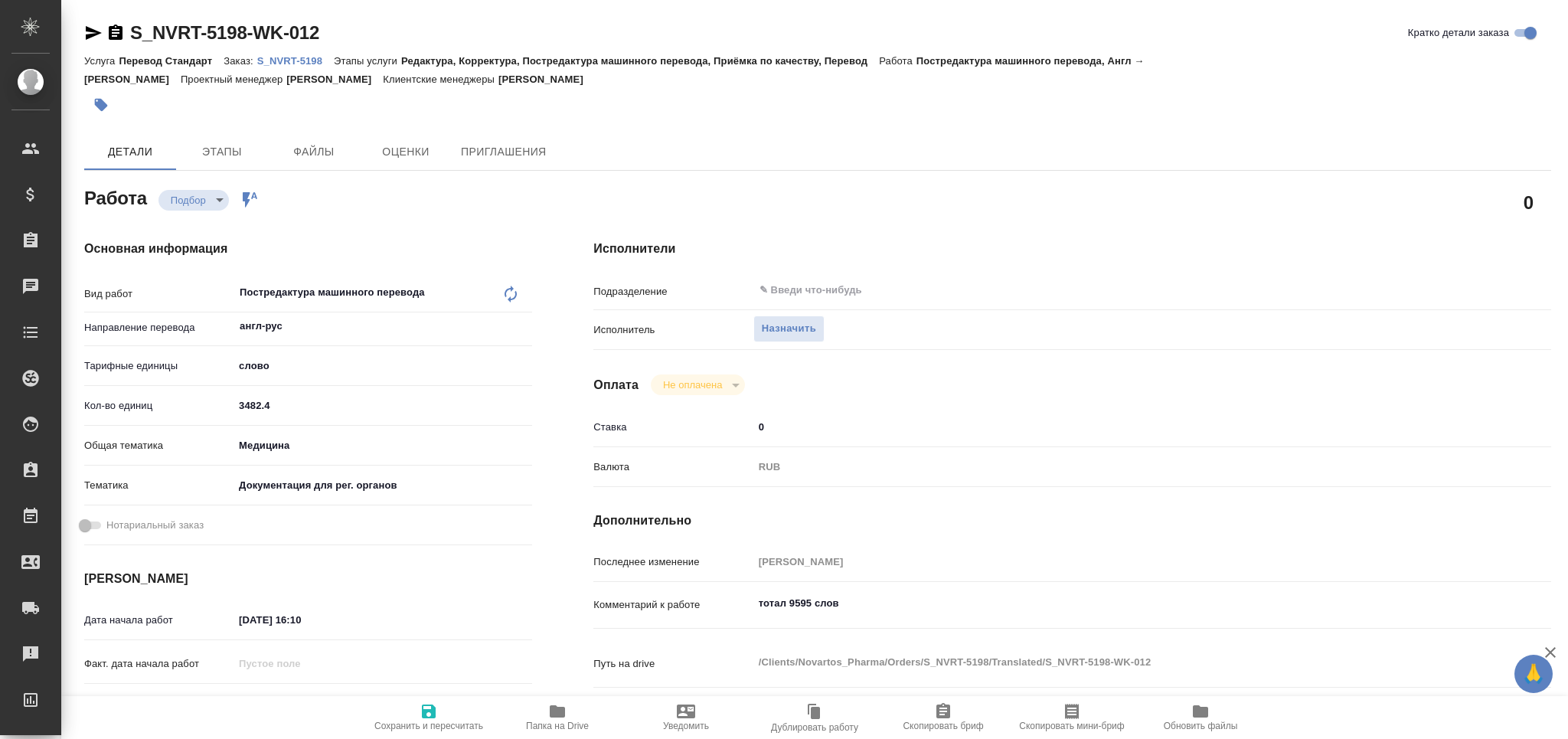
type textarea "x"
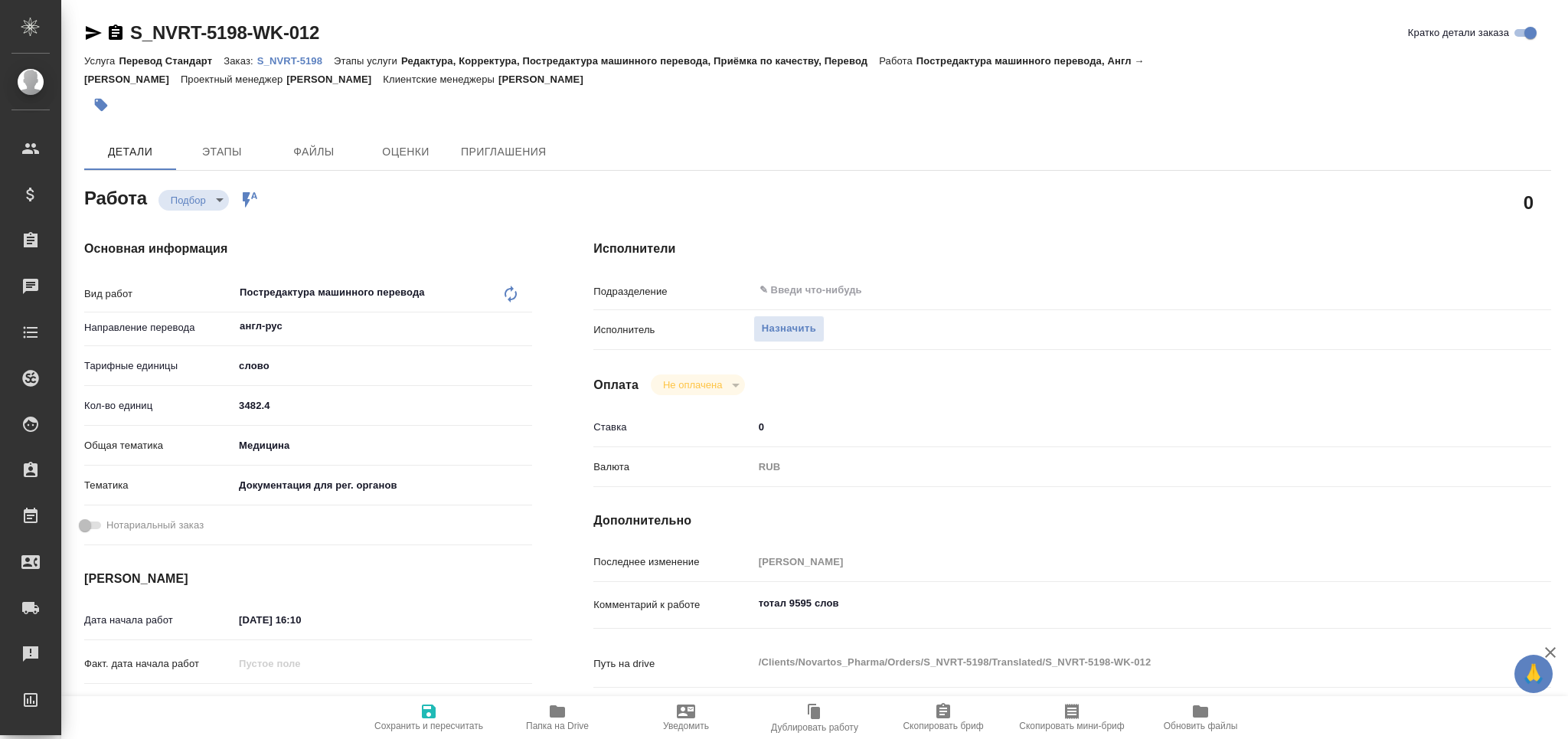
type textarea "x"
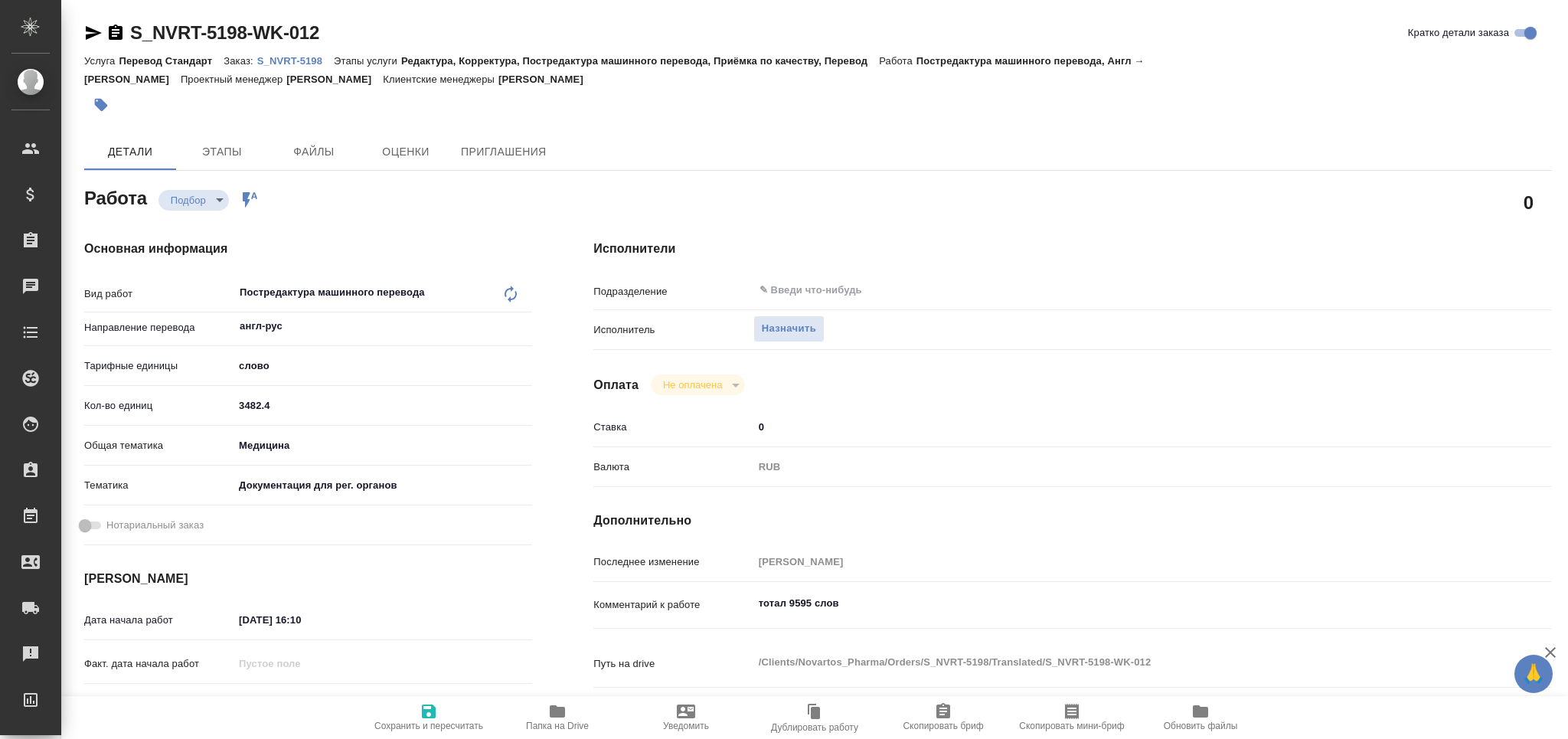
scroll to position [306, 0]
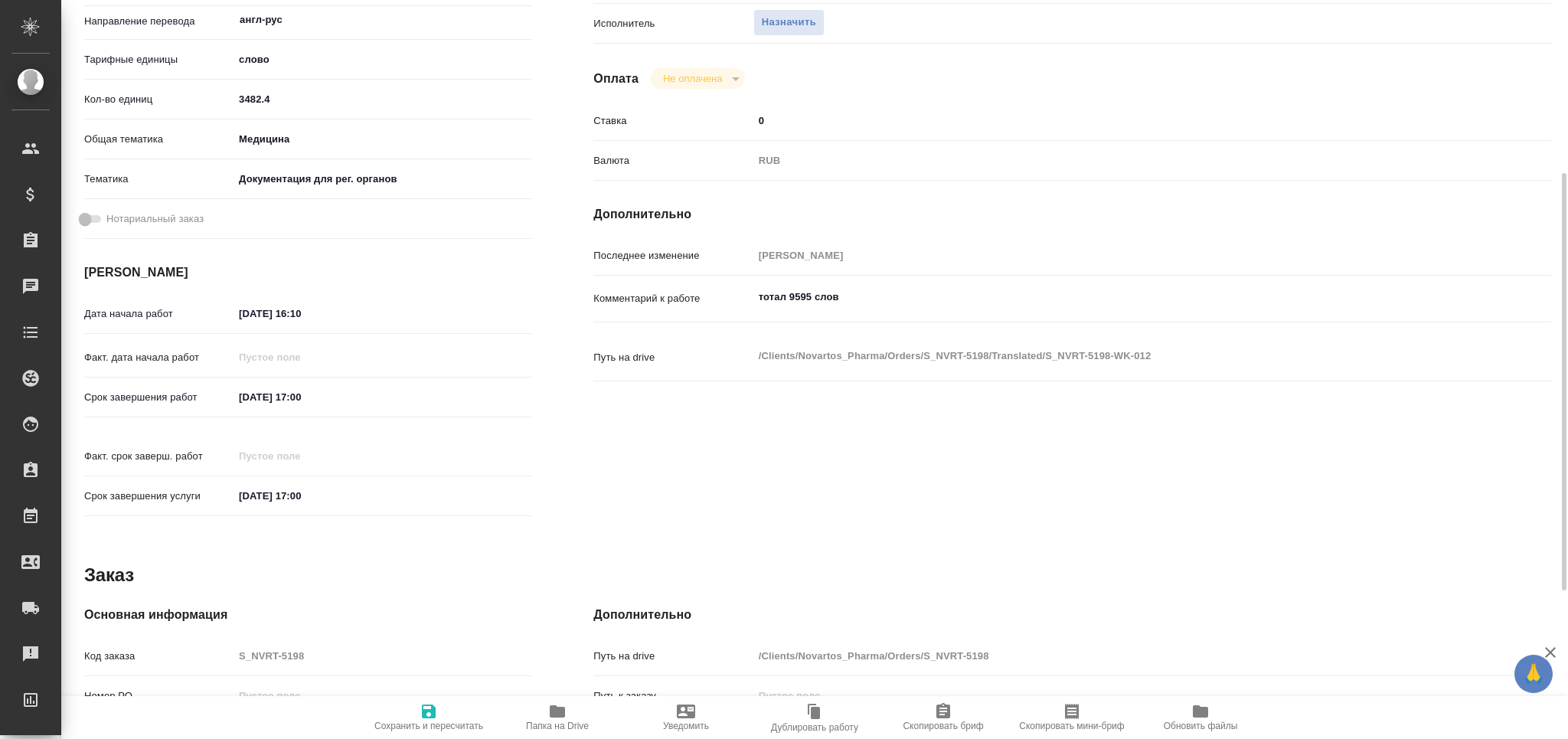
type textarea "x"
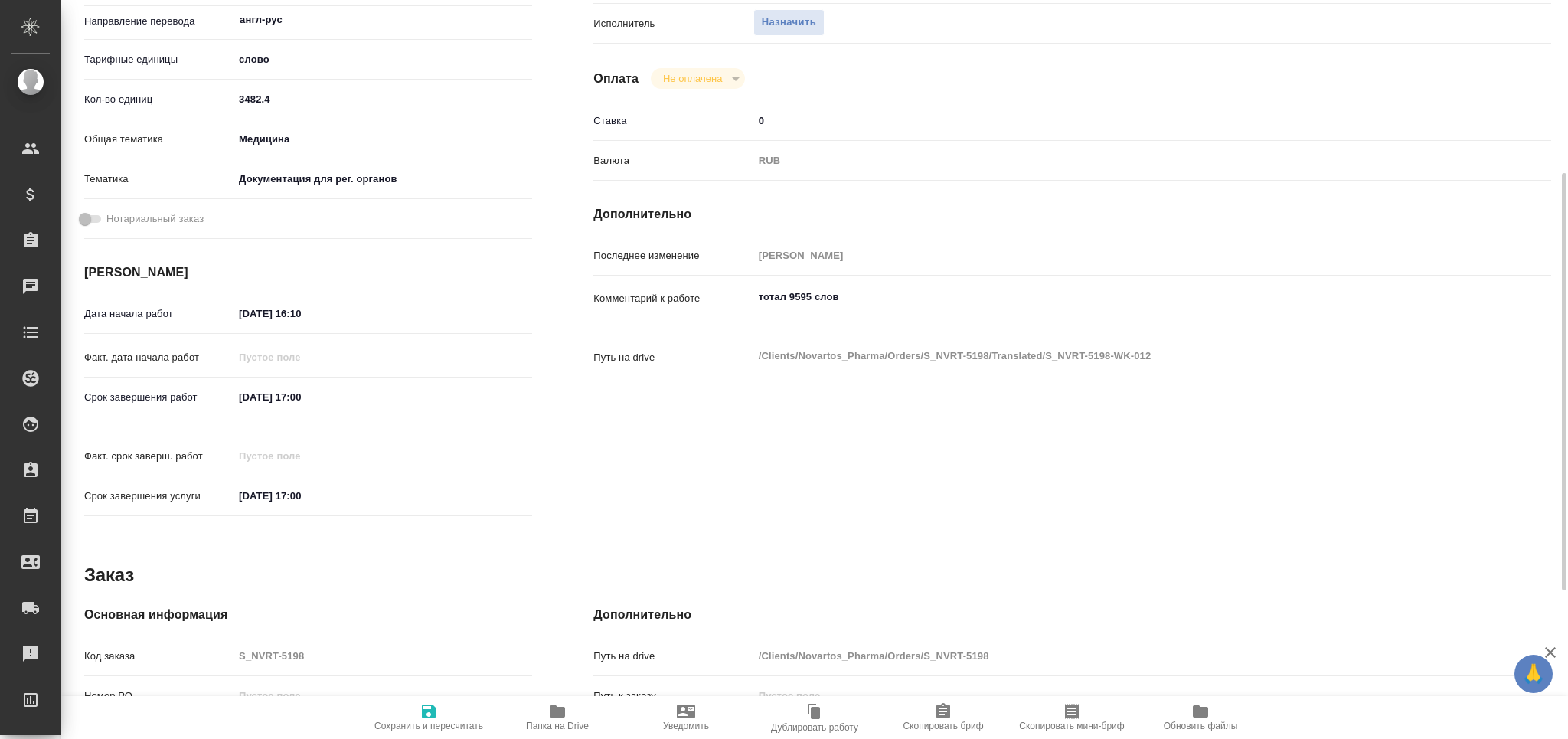
type textarea "x"
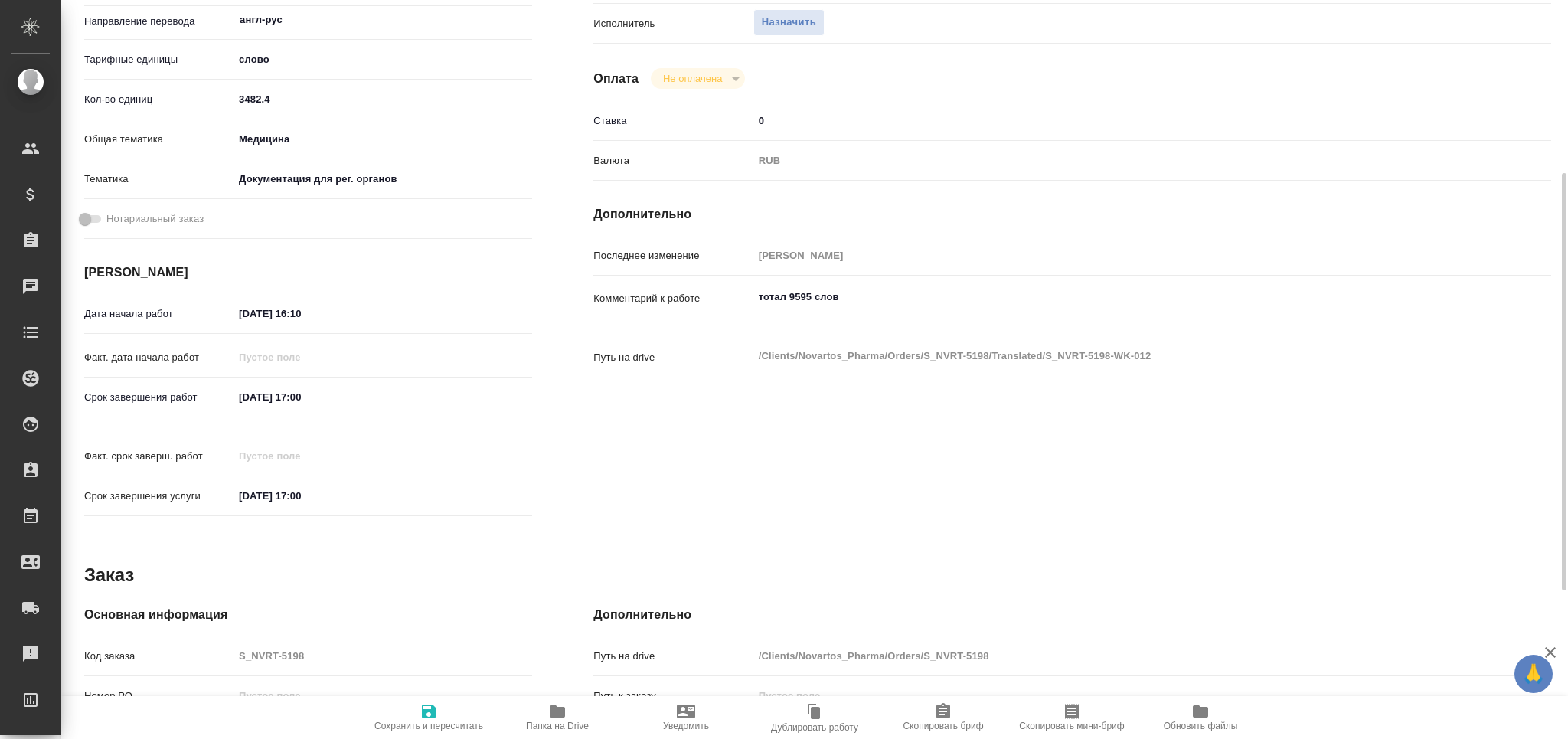
click at [292, 397] on input "[DATE] 17:00" at bounding box center [301, 397] width 134 height 23
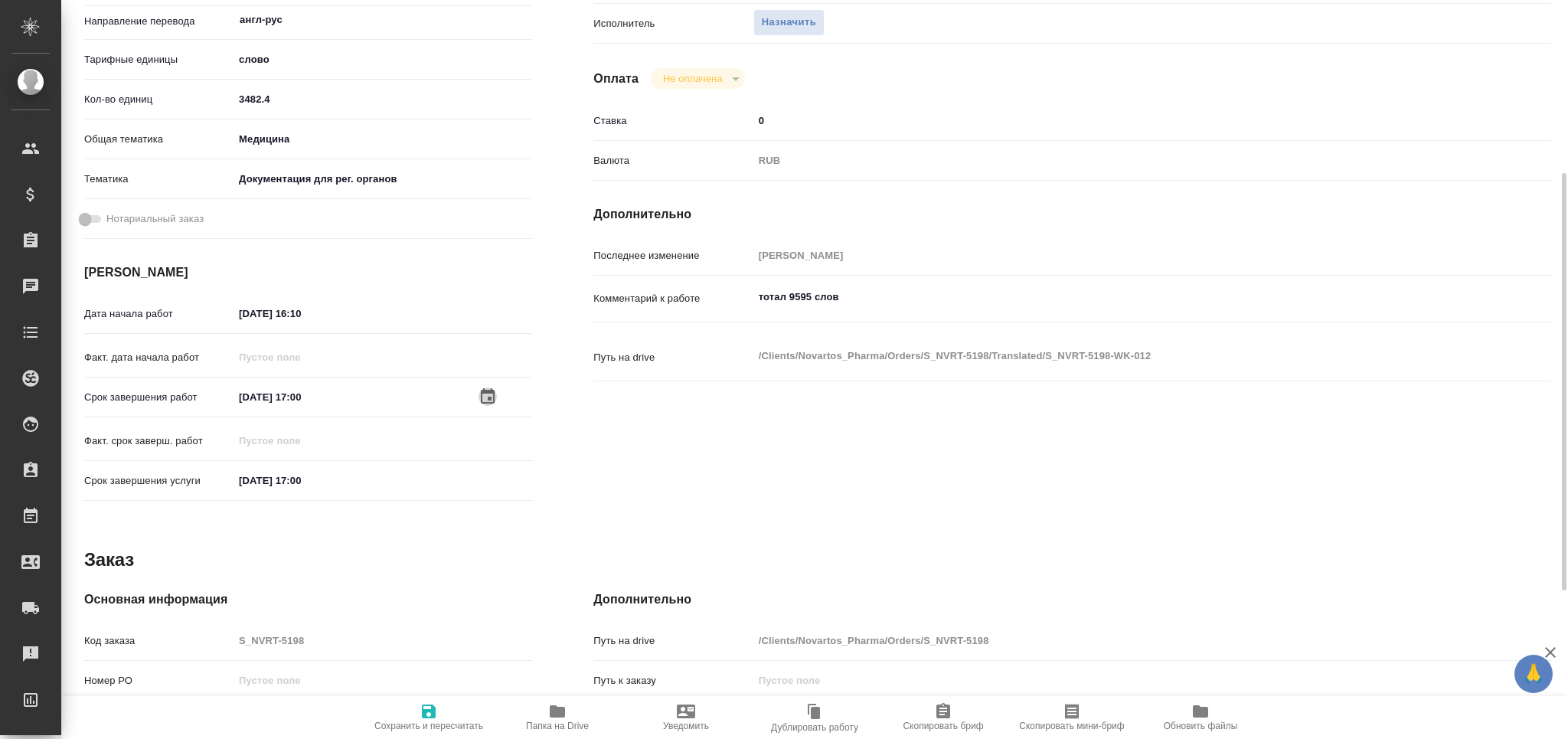
click at [485, 392] on icon "button" at bounding box center [488, 396] width 14 height 15
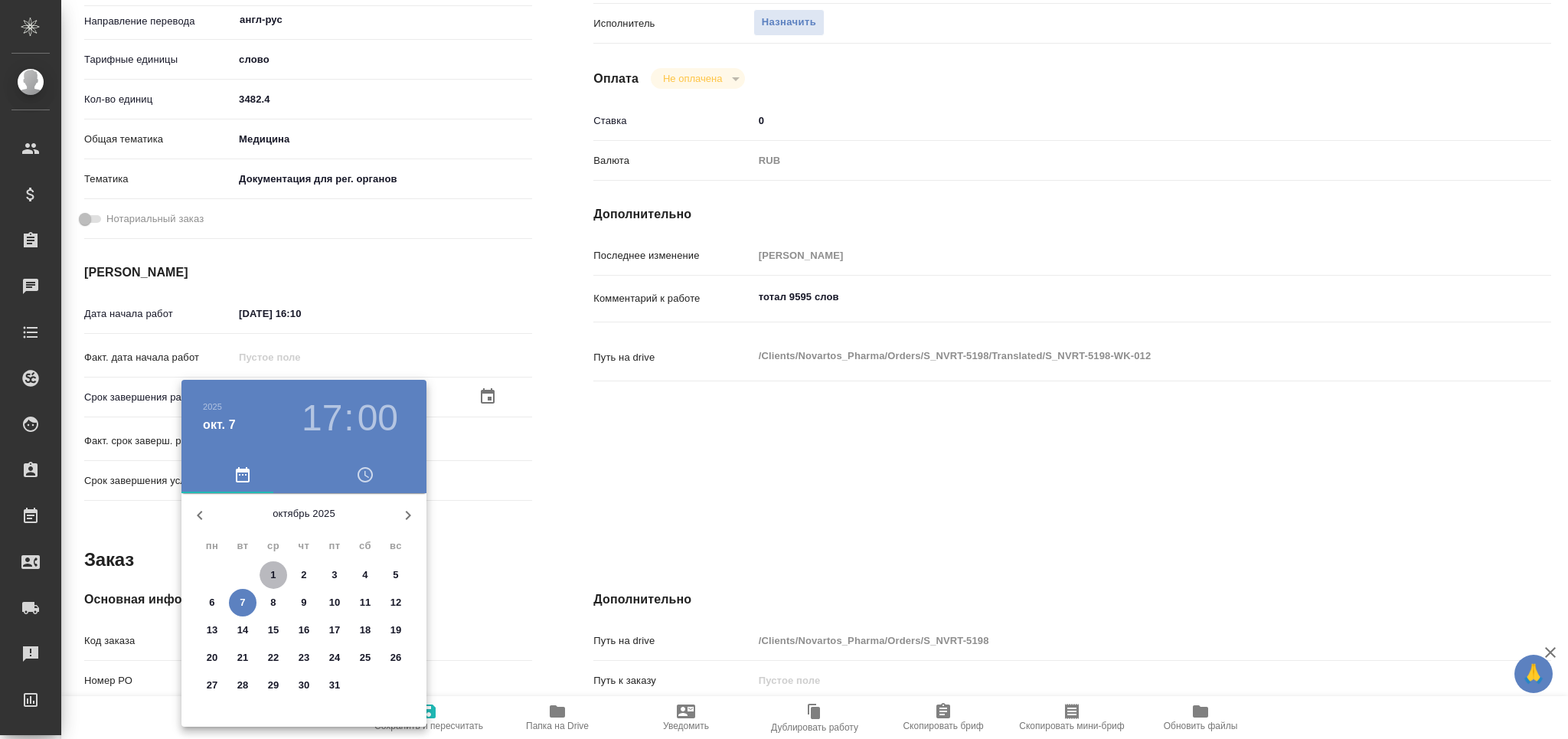
click at [286, 573] on span "1" at bounding box center [273, 574] width 28 height 15
type textarea "x"
type input "[DATE] 17:00"
type textarea "x"
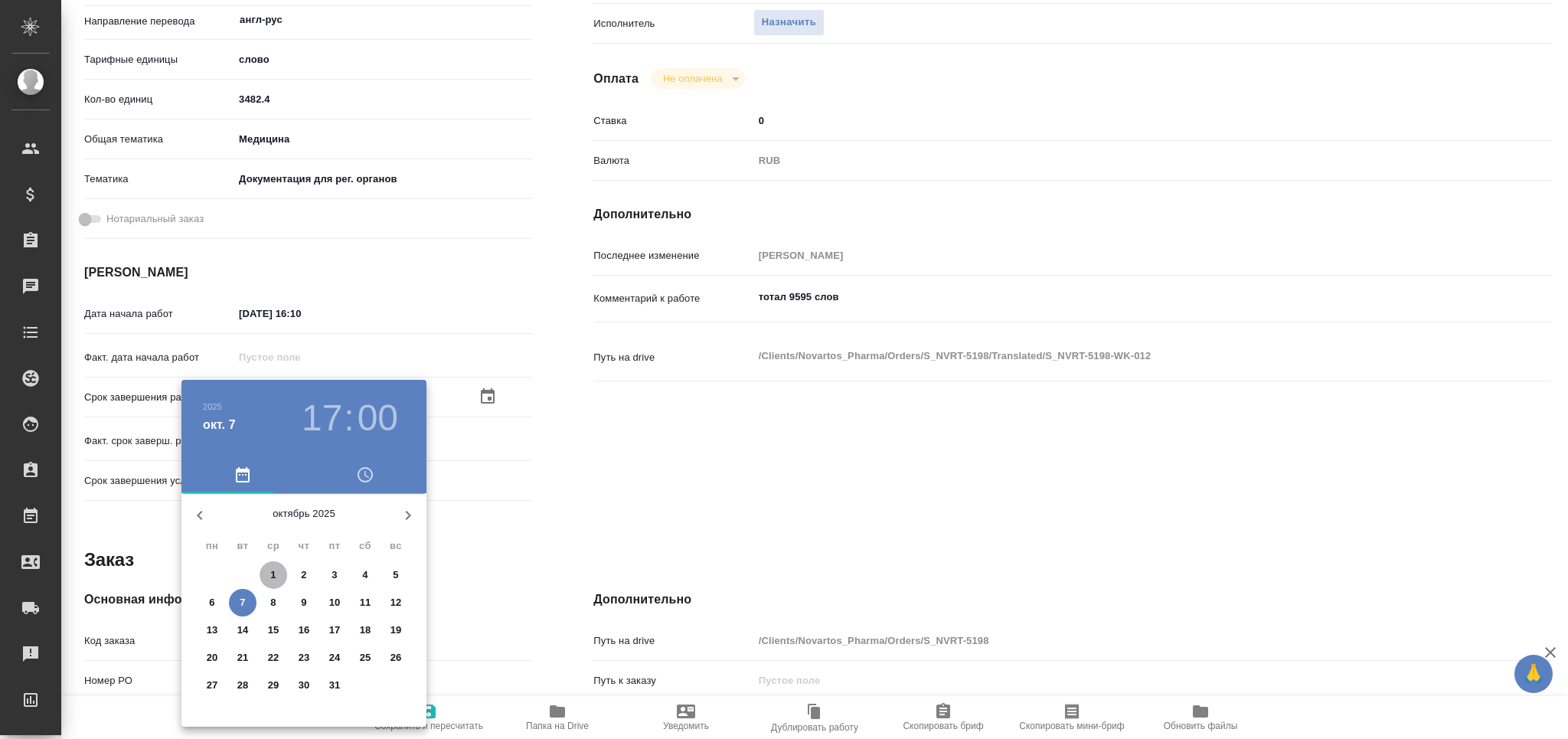
type textarea "x"
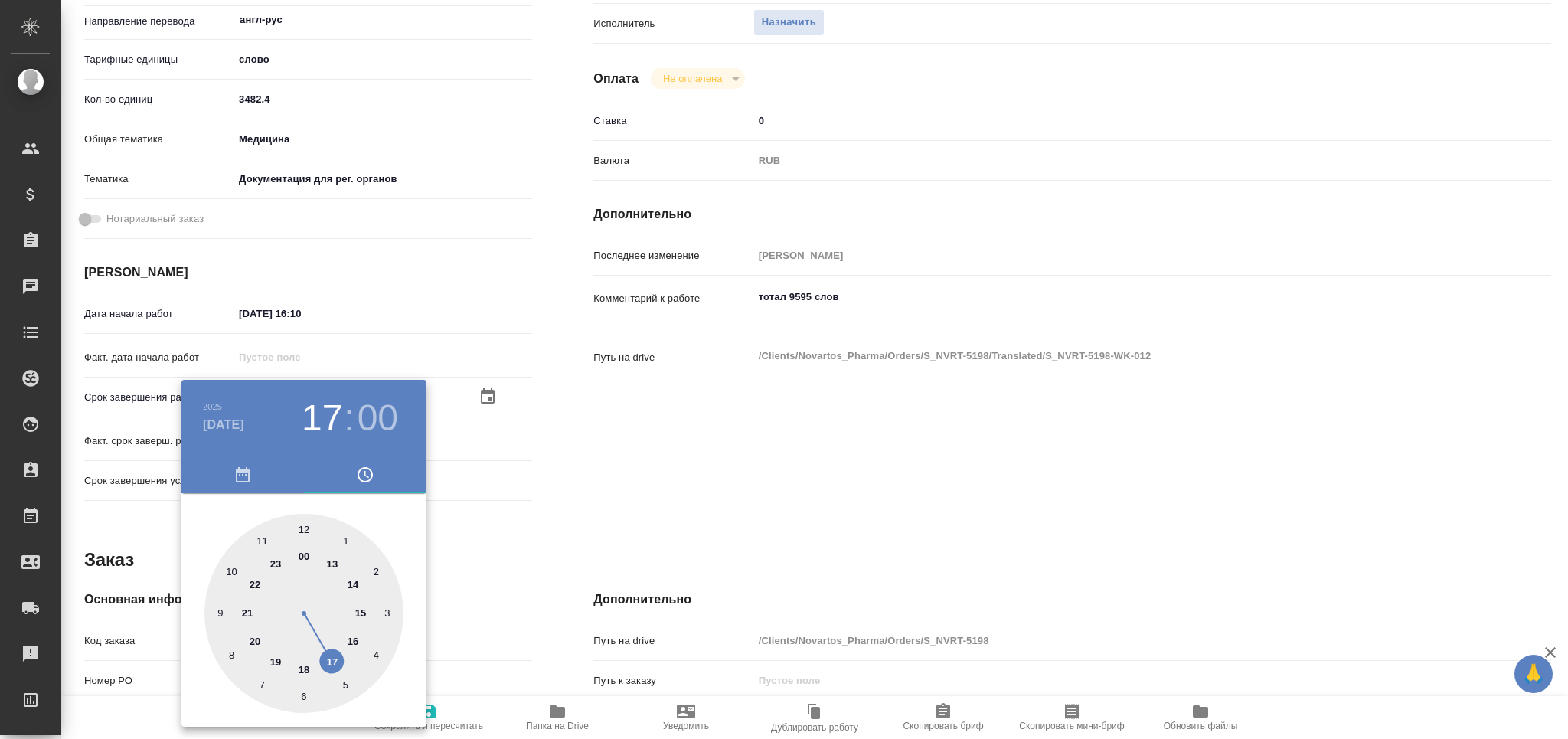
click at [657, 511] on div at bounding box center [784, 369] width 1568 height 739
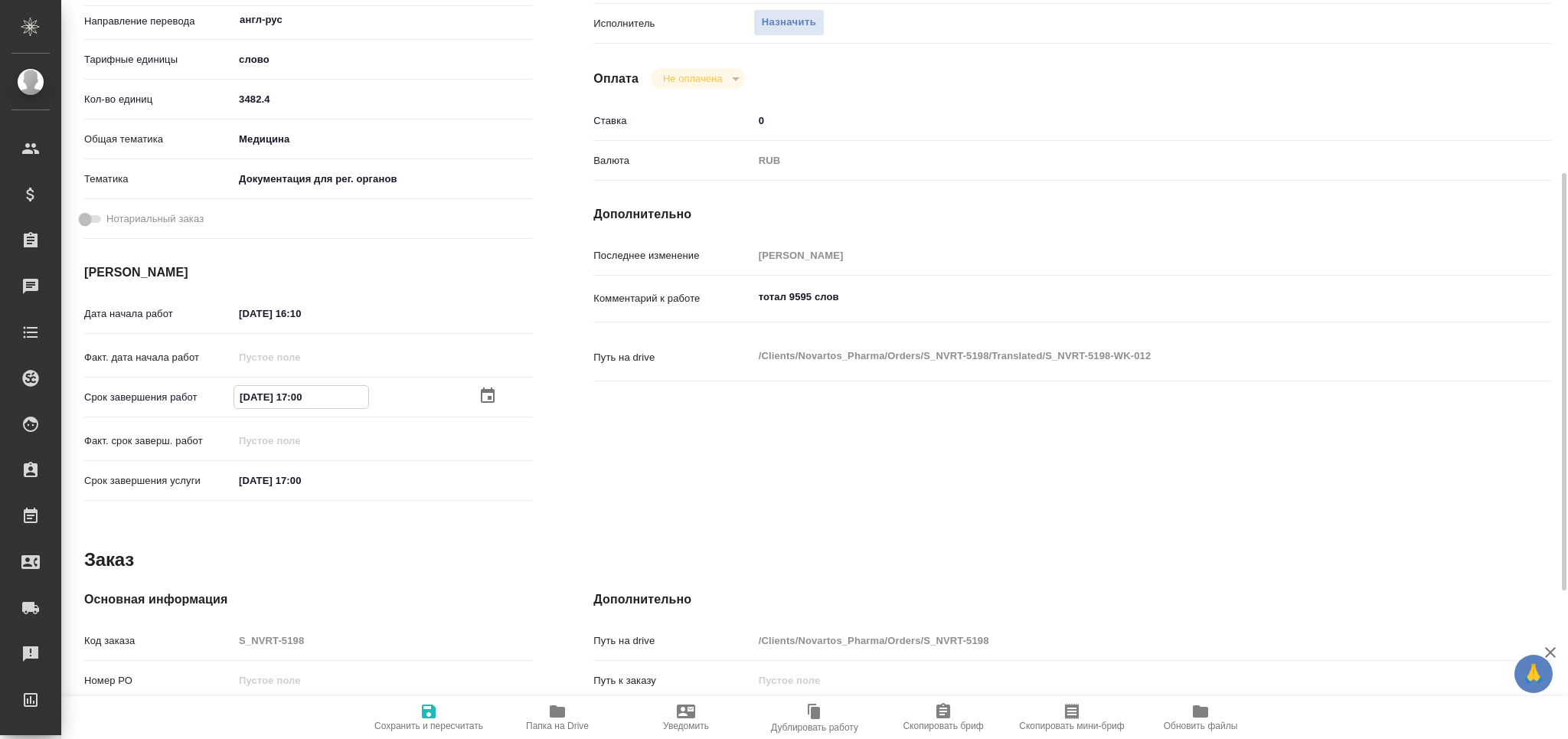
drag, startPoint x: 352, startPoint y: 392, endPoint x: 175, endPoint y: 396, distance: 177.0
click at [175, 396] on div "Срок завершения работ [DATE] 17:00" at bounding box center [308, 397] width 448 height 27
drag, startPoint x: 344, startPoint y: 476, endPoint x: 164, endPoint y: 483, distance: 180.1
click at [164, 483] on div "Срок завершения услуги [DATE] 17:00" at bounding box center [308, 480] width 448 height 27
paste input "1"
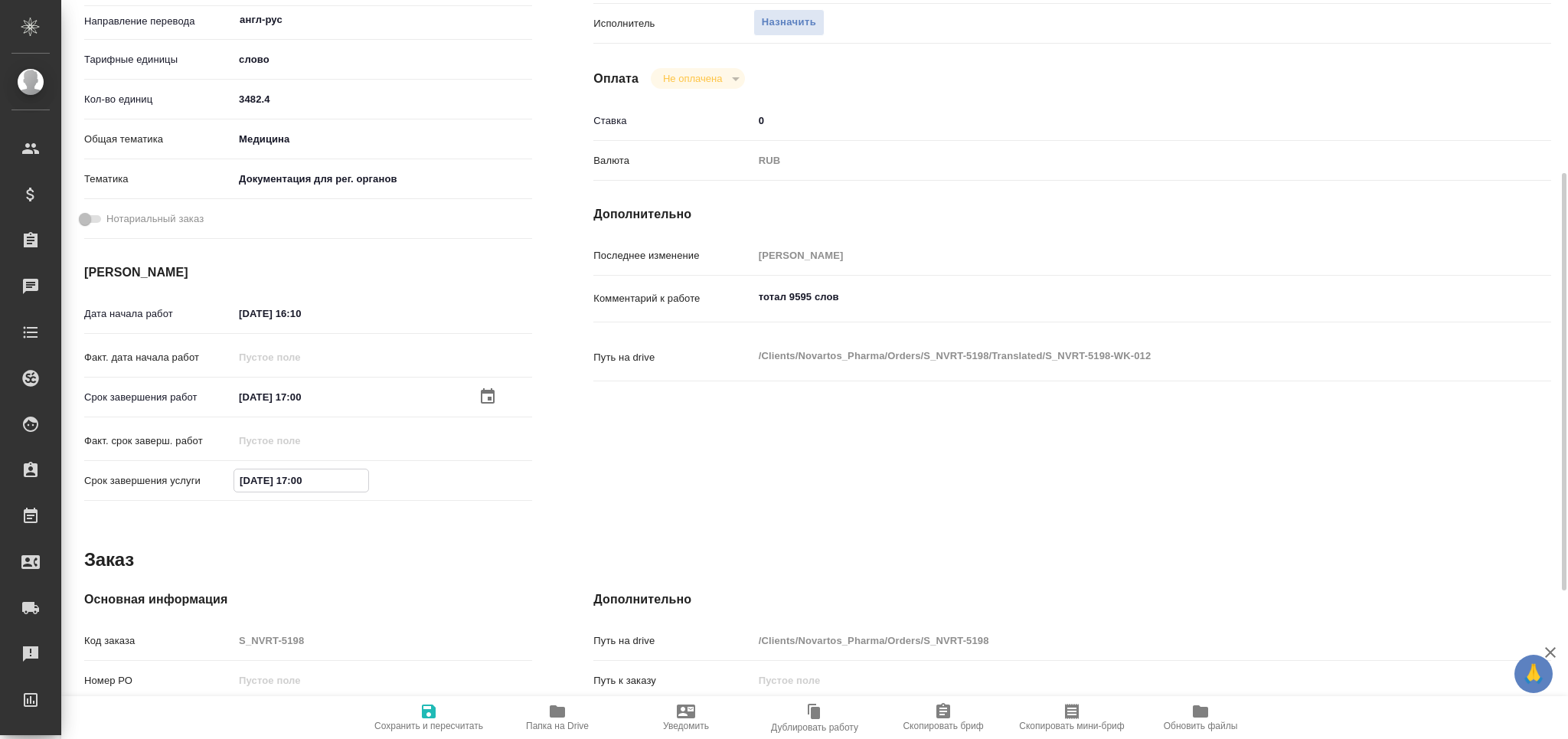
type input "[DATE] 17:00"
type textarea "x"
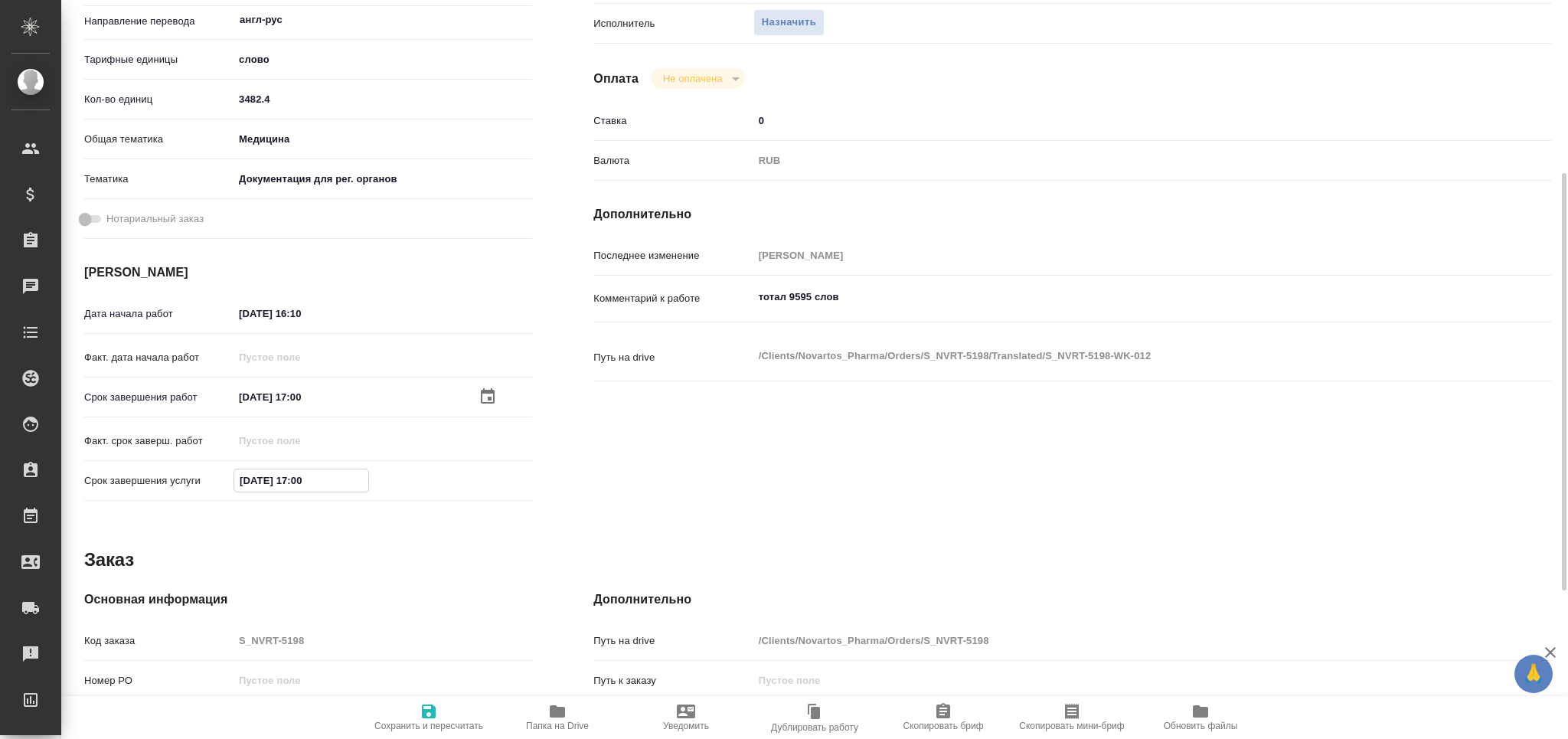
type textarea "x"
type input "[DATE] 17:00"
type textarea "x"
click at [883, 294] on textarea "тотал 9595 слов" at bounding box center [1112, 296] width 718 height 26
type textarea "x"
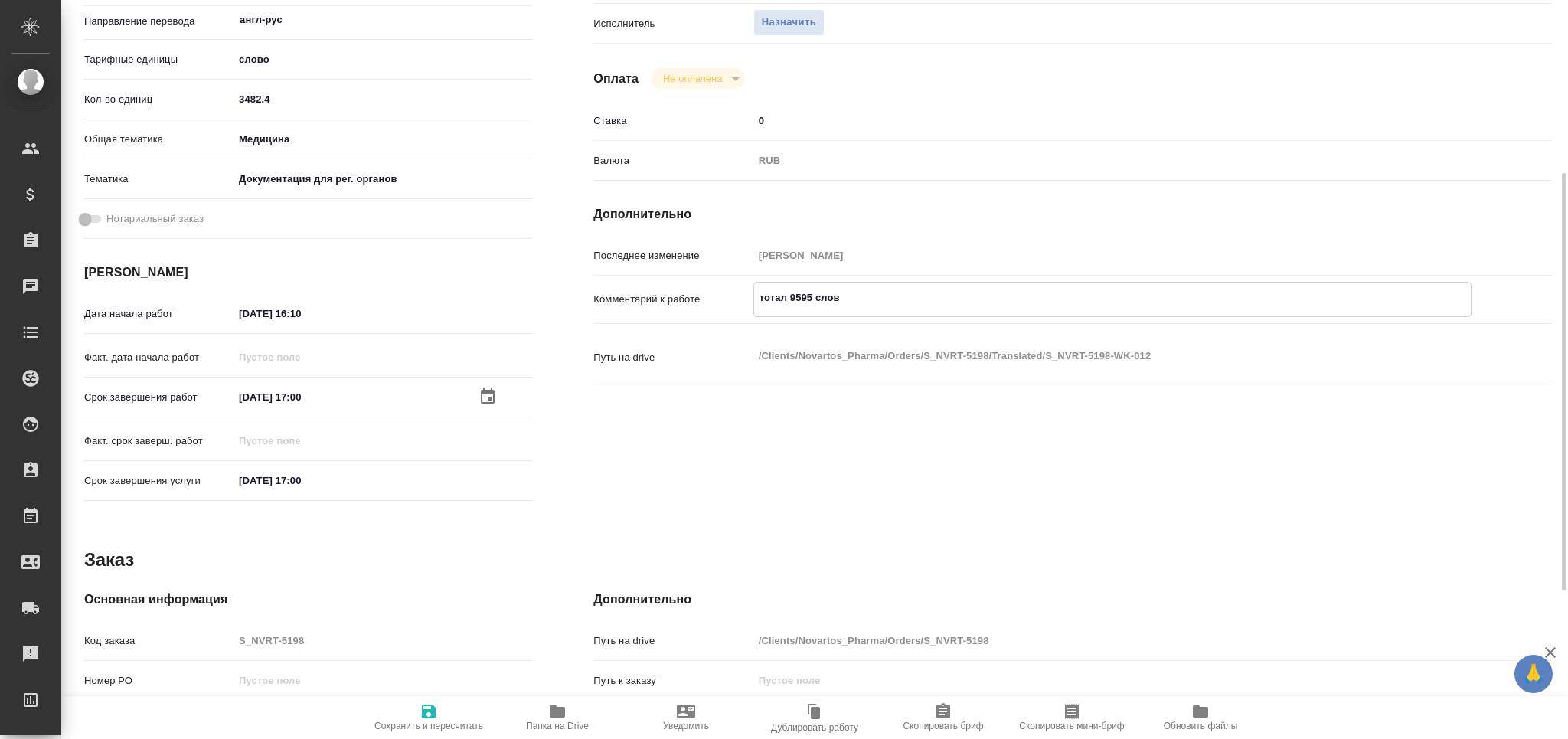
type textarea "тотал 9595 слов"
type textarea "x"
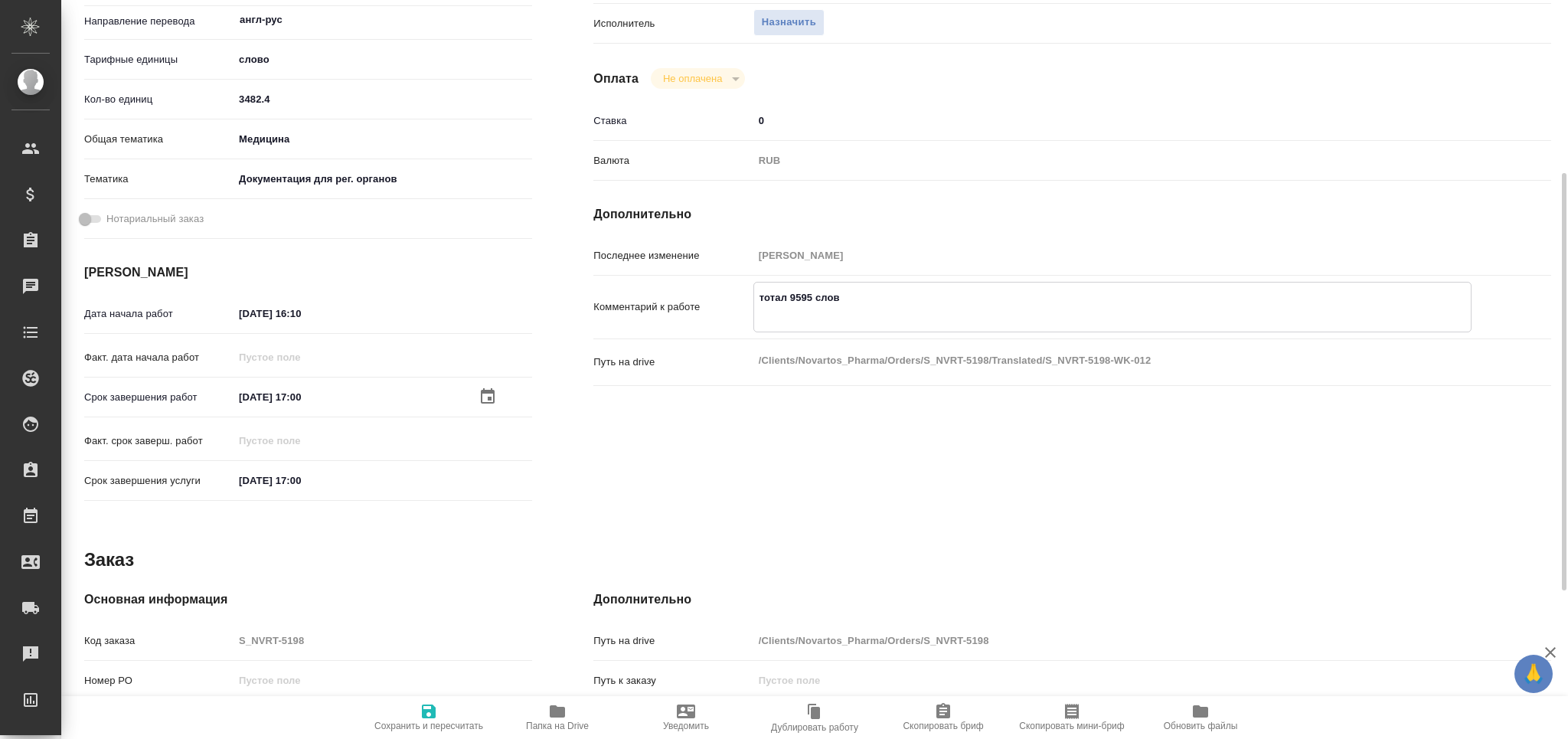
type textarea "x"
type textarea "тотал 9595 слов [PERSON_NAME]"
type textarea "x"
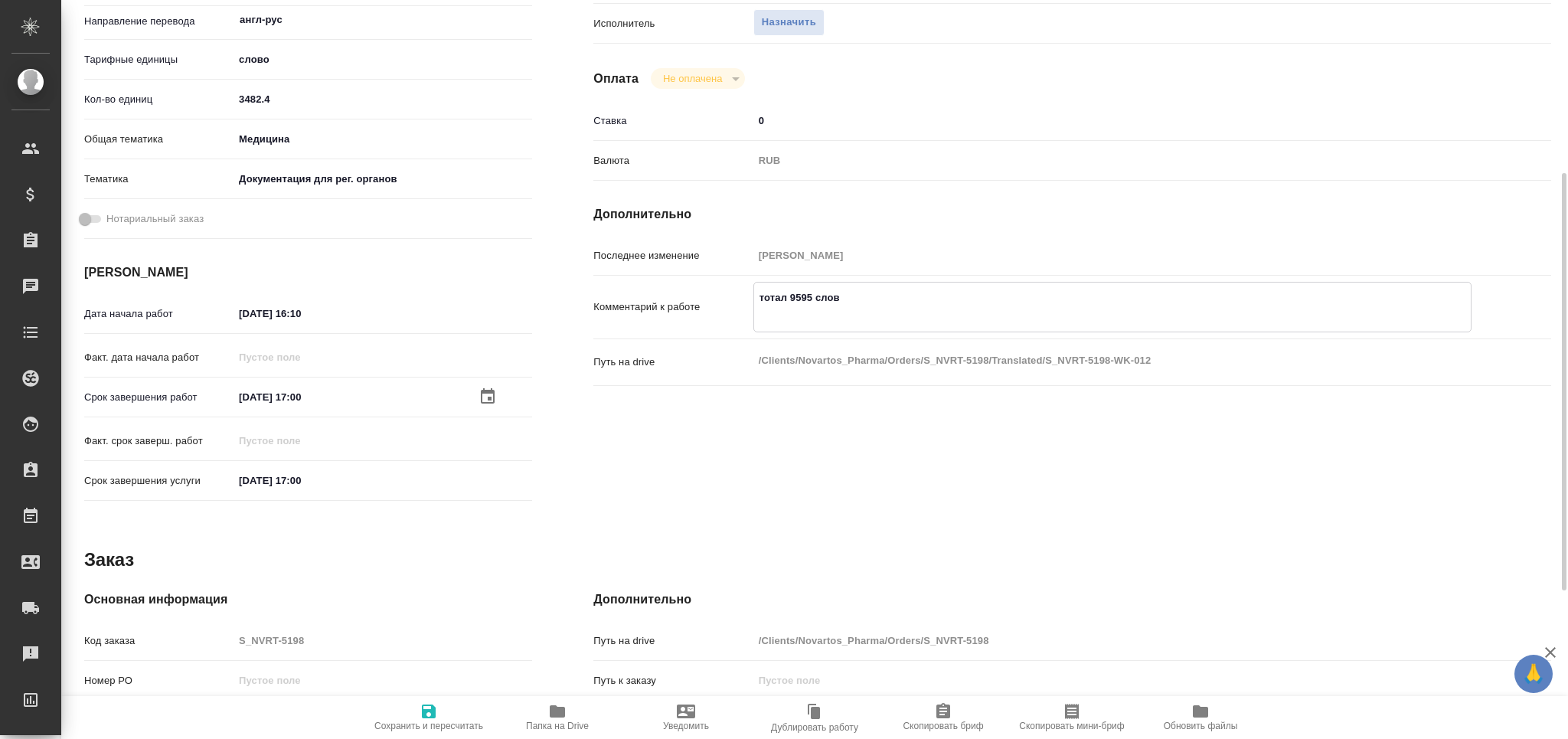
type textarea "x"
type textarea "тотал 9595 слов [PERSON_NAME]"
type textarea "x"
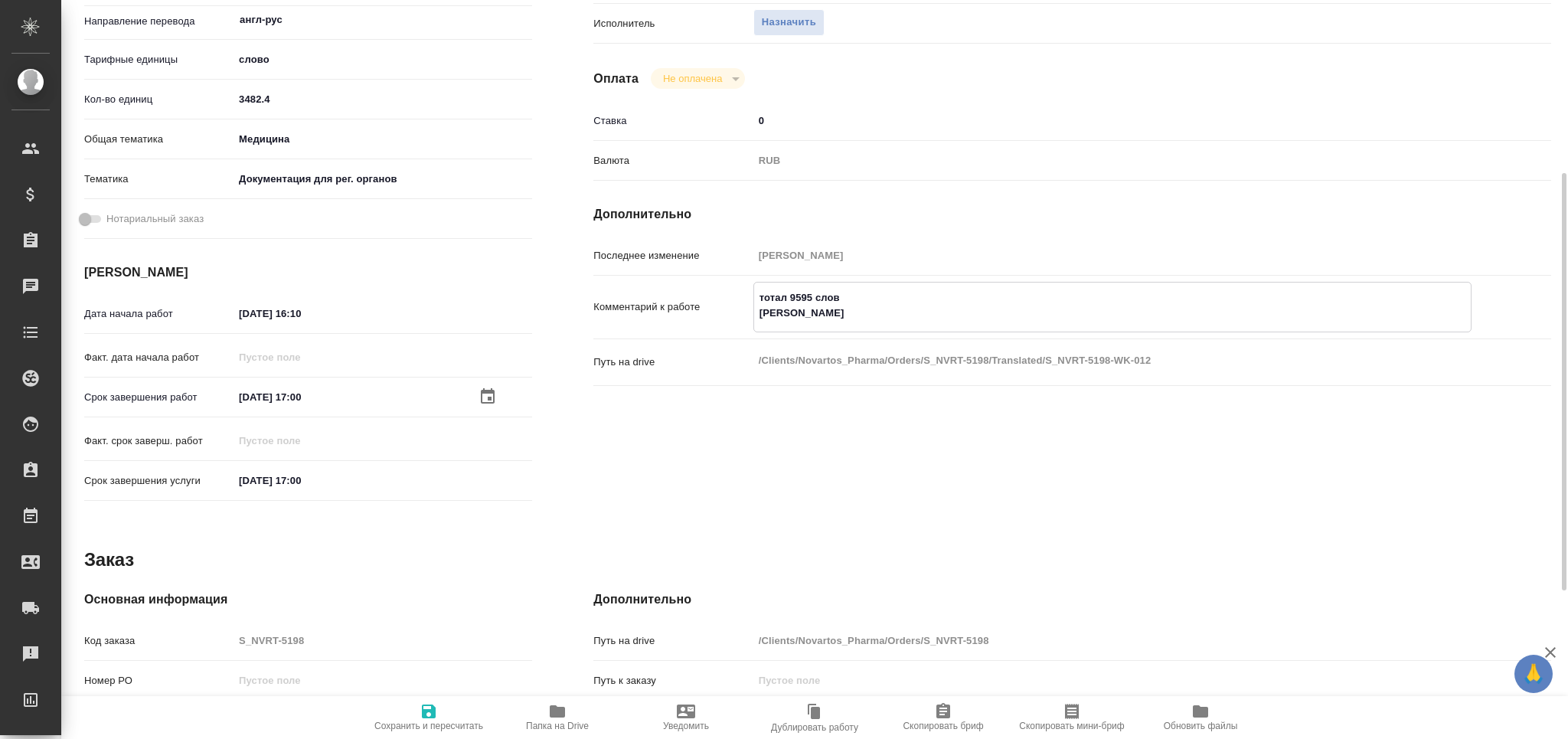
type textarea "x"
type textarea "тотал 9595 слов Реж"
type textarea "x"
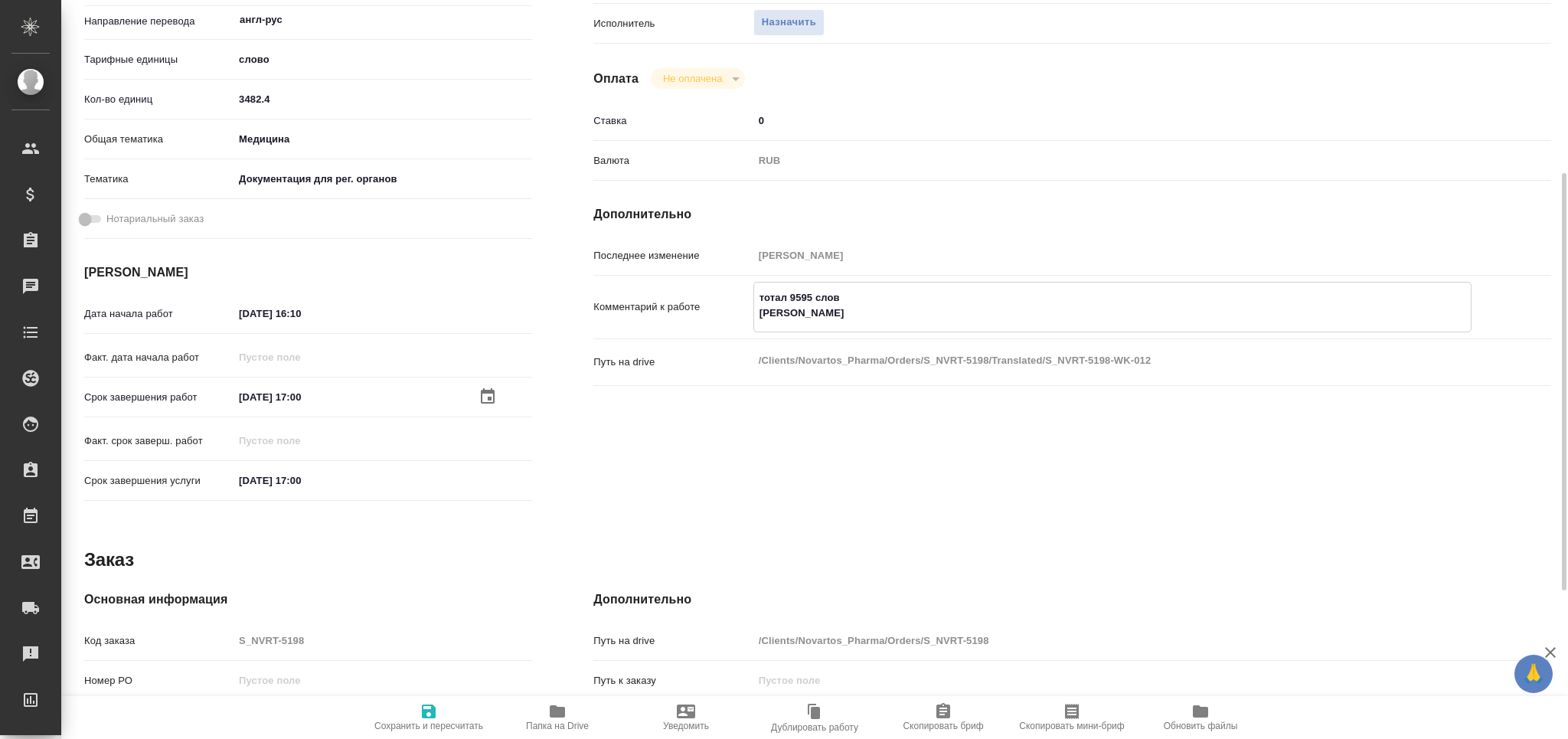
type textarea "x"
type textarea "тотал 9595 слов [PERSON_NAME]"
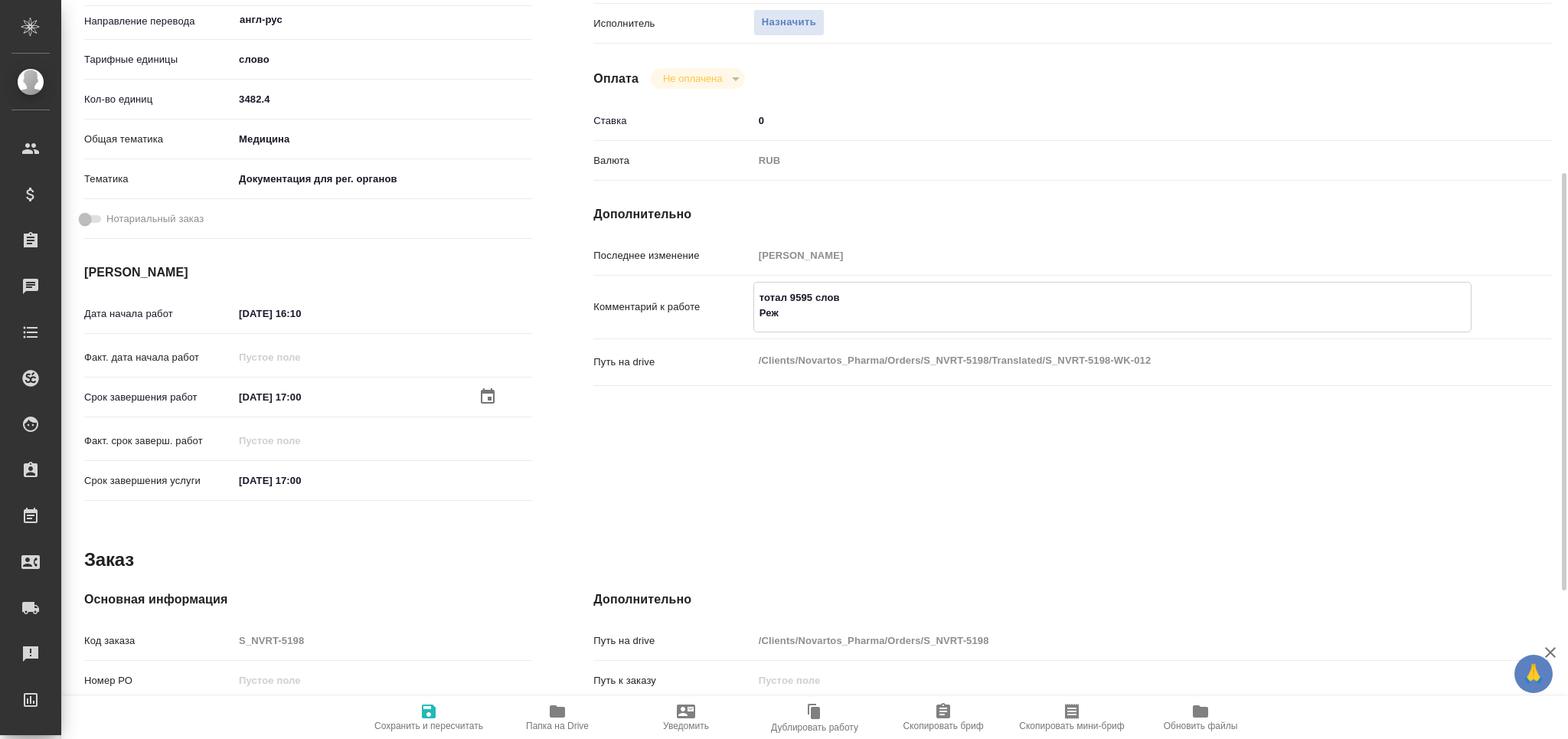
type textarea "x"
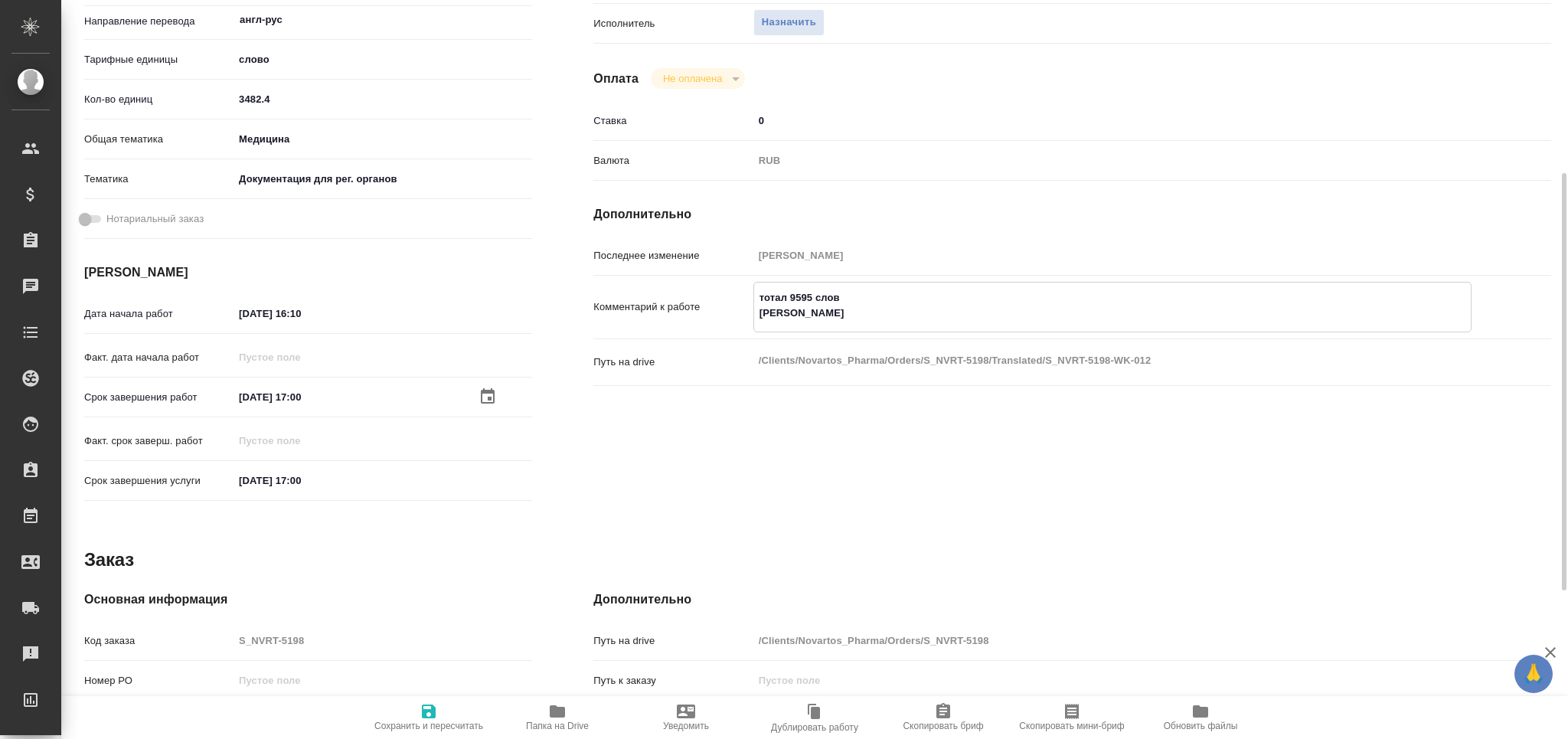
type textarea "тотал 9595 слов Режим"
type textarea "x"
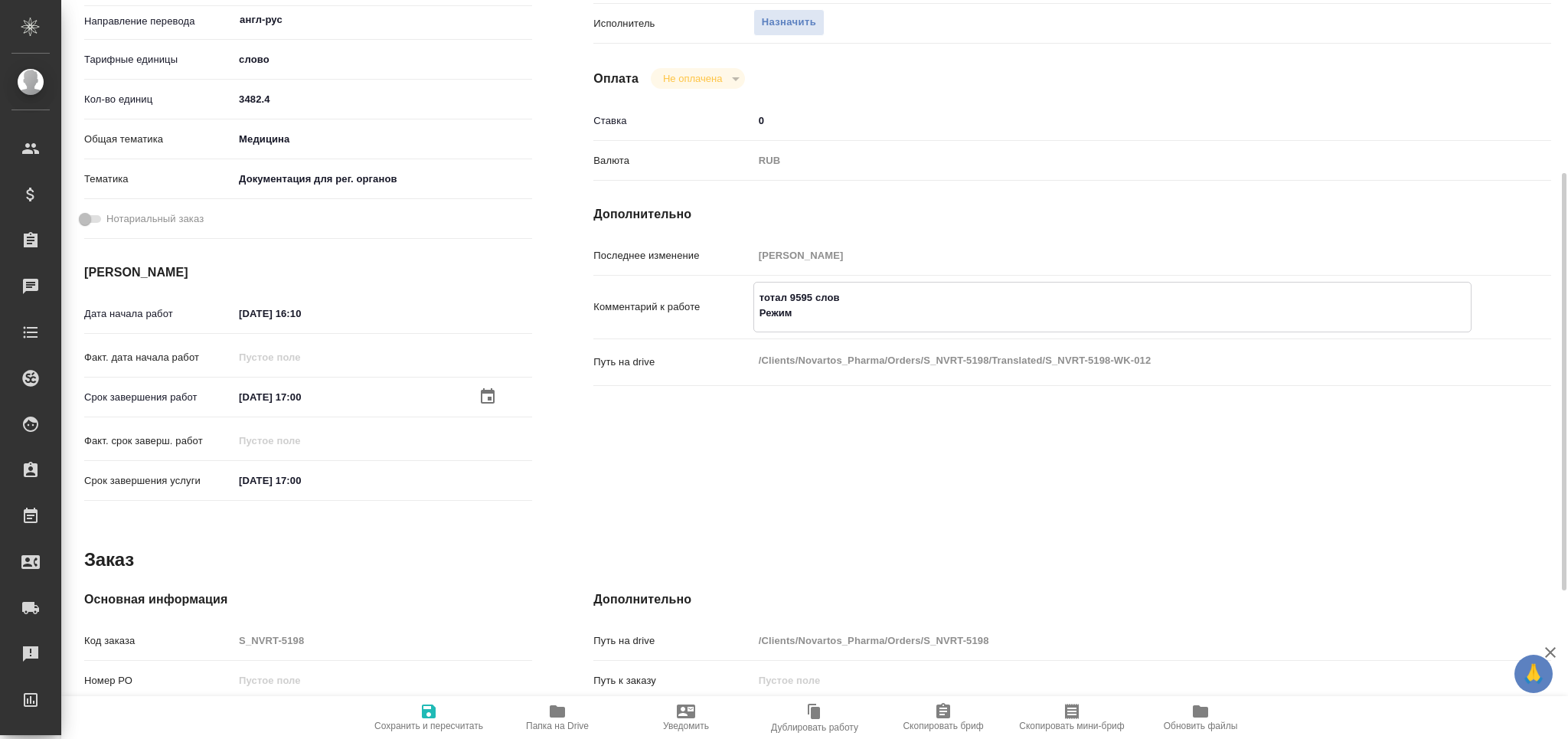
type textarea "x"
type textarea "тотал 9595 слов Режим"
type textarea "x"
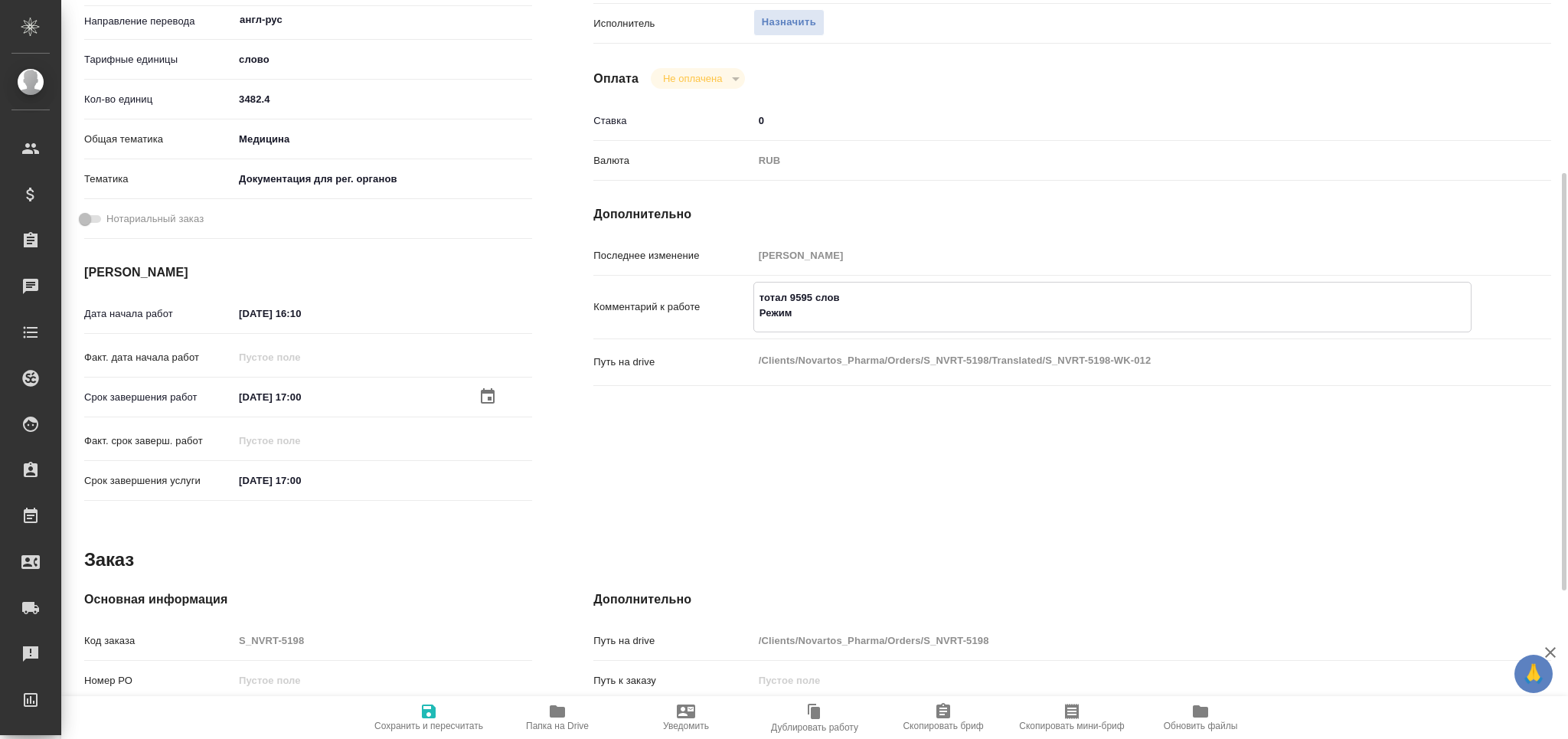
type textarea "x"
type textarea "тотал 9595 слов Режим п"
type textarea "x"
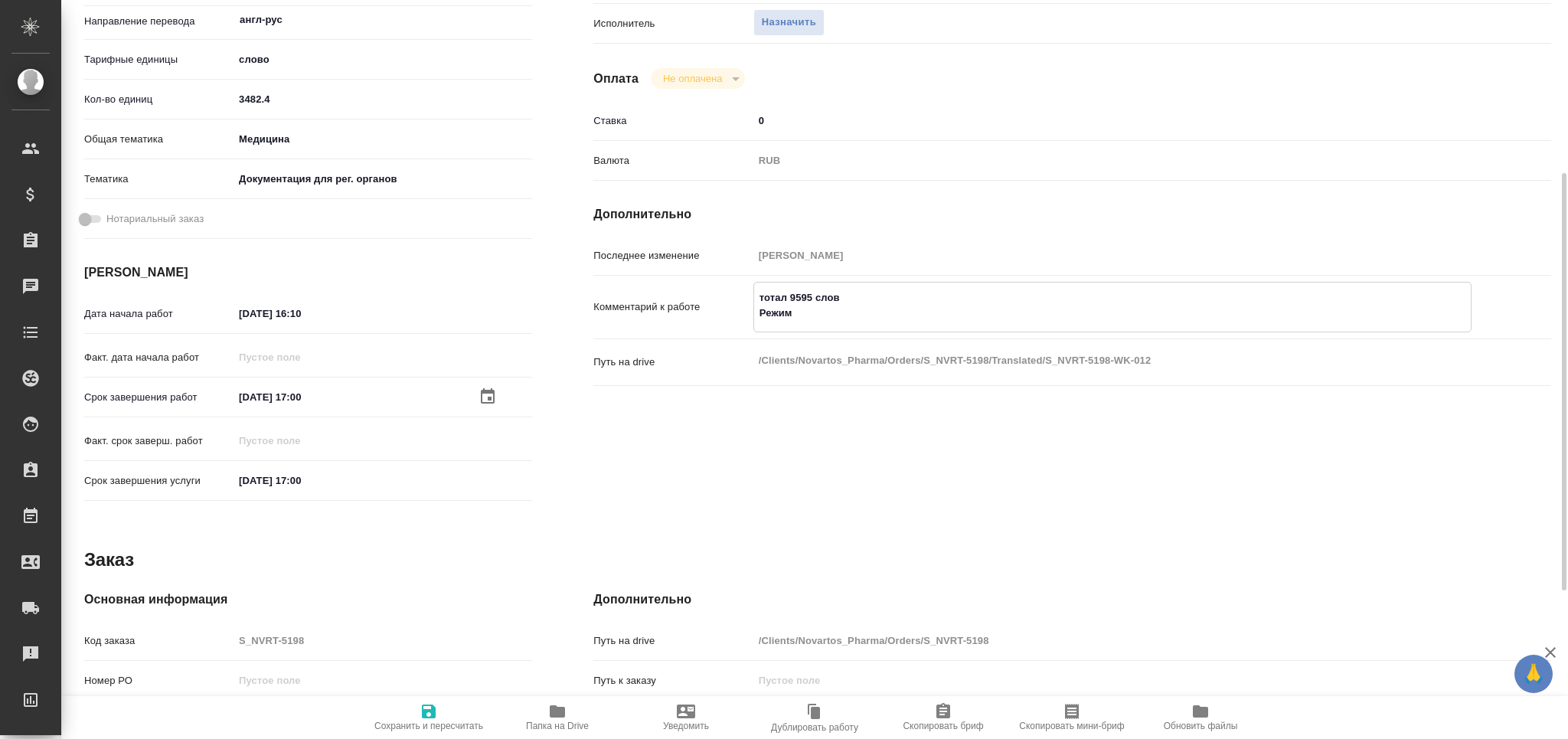
type textarea "x"
type textarea "тотал 9595 слов Режим пр"
type textarea "x"
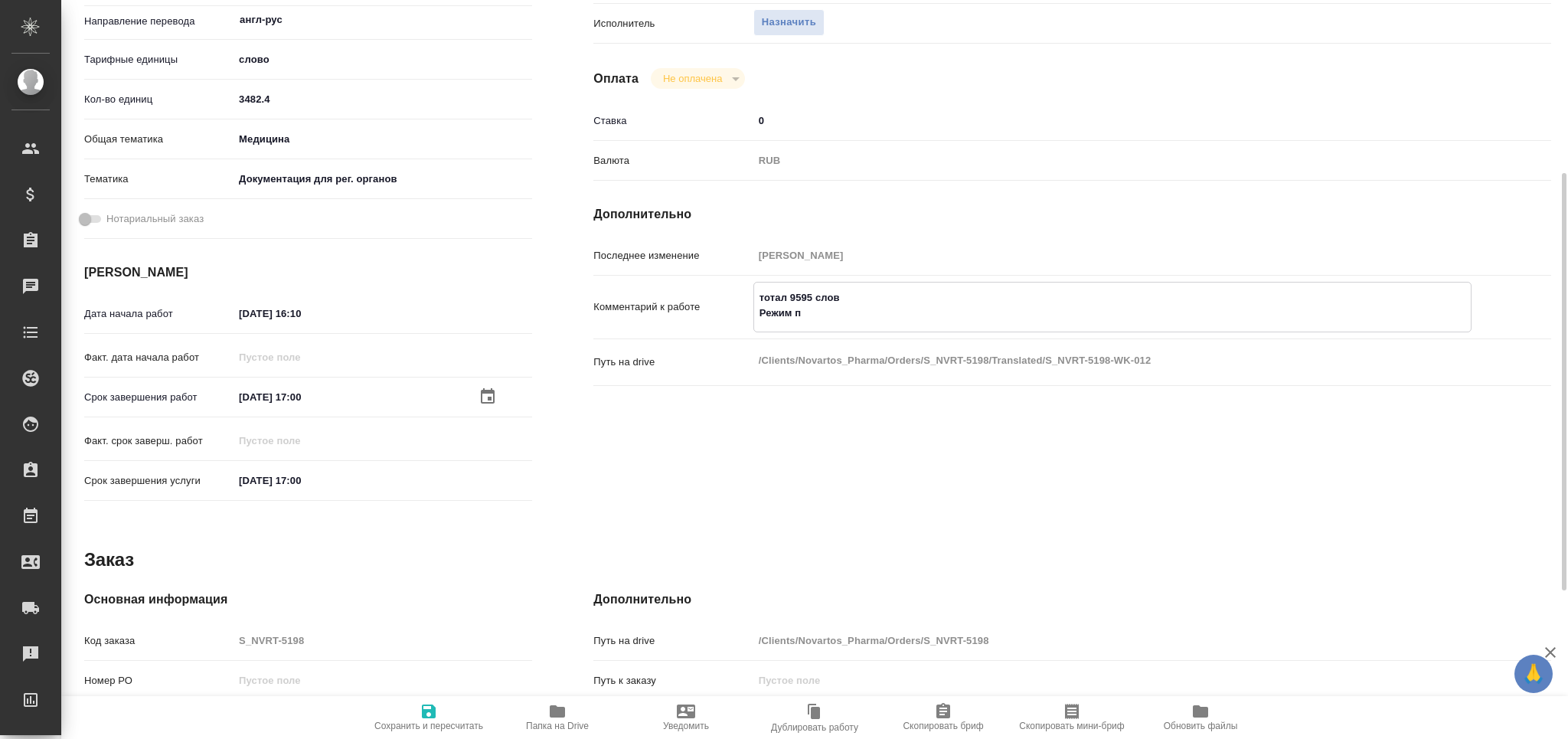
type textarea "x"
type textarea "тотал 9595 слов Режим пра"
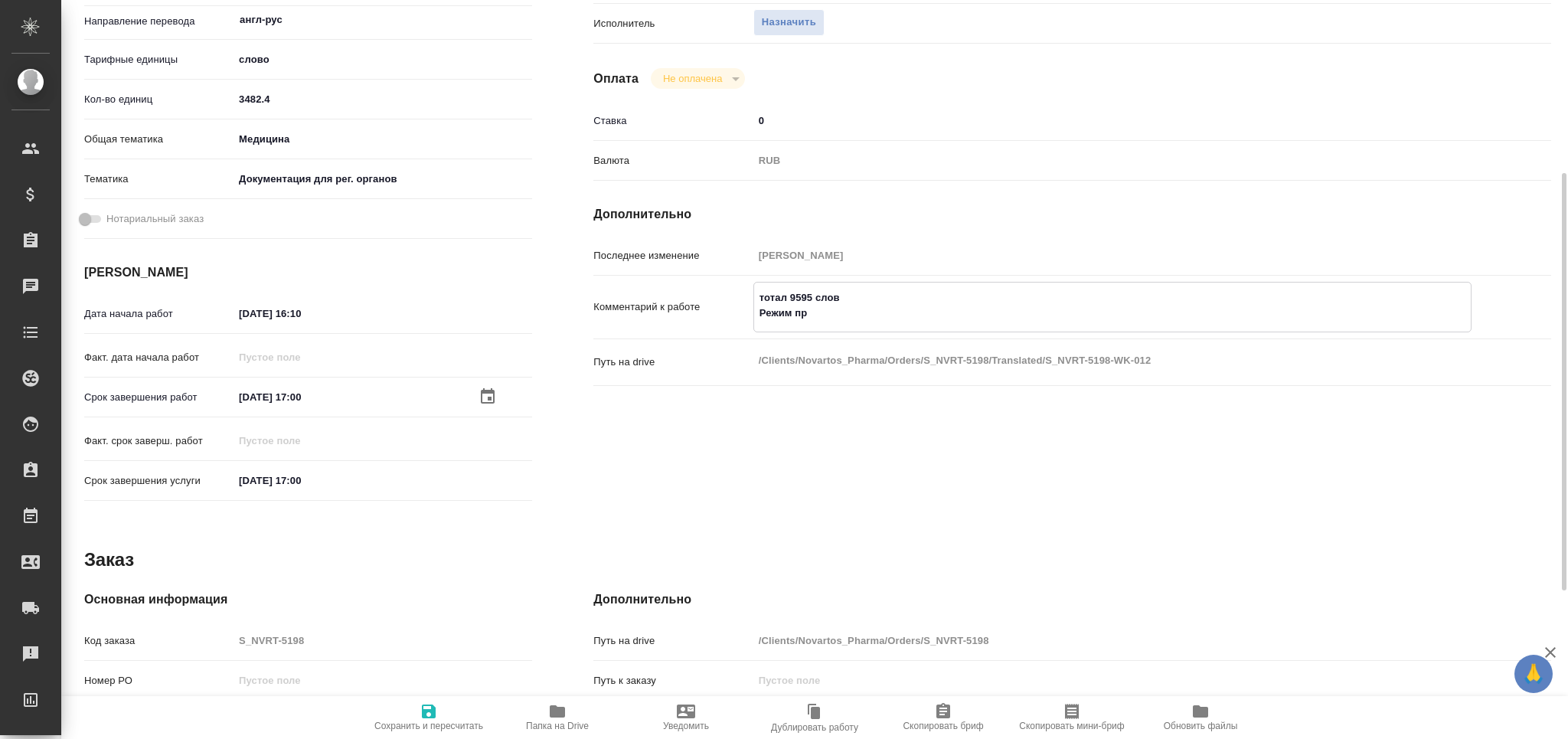
type textarea "x"
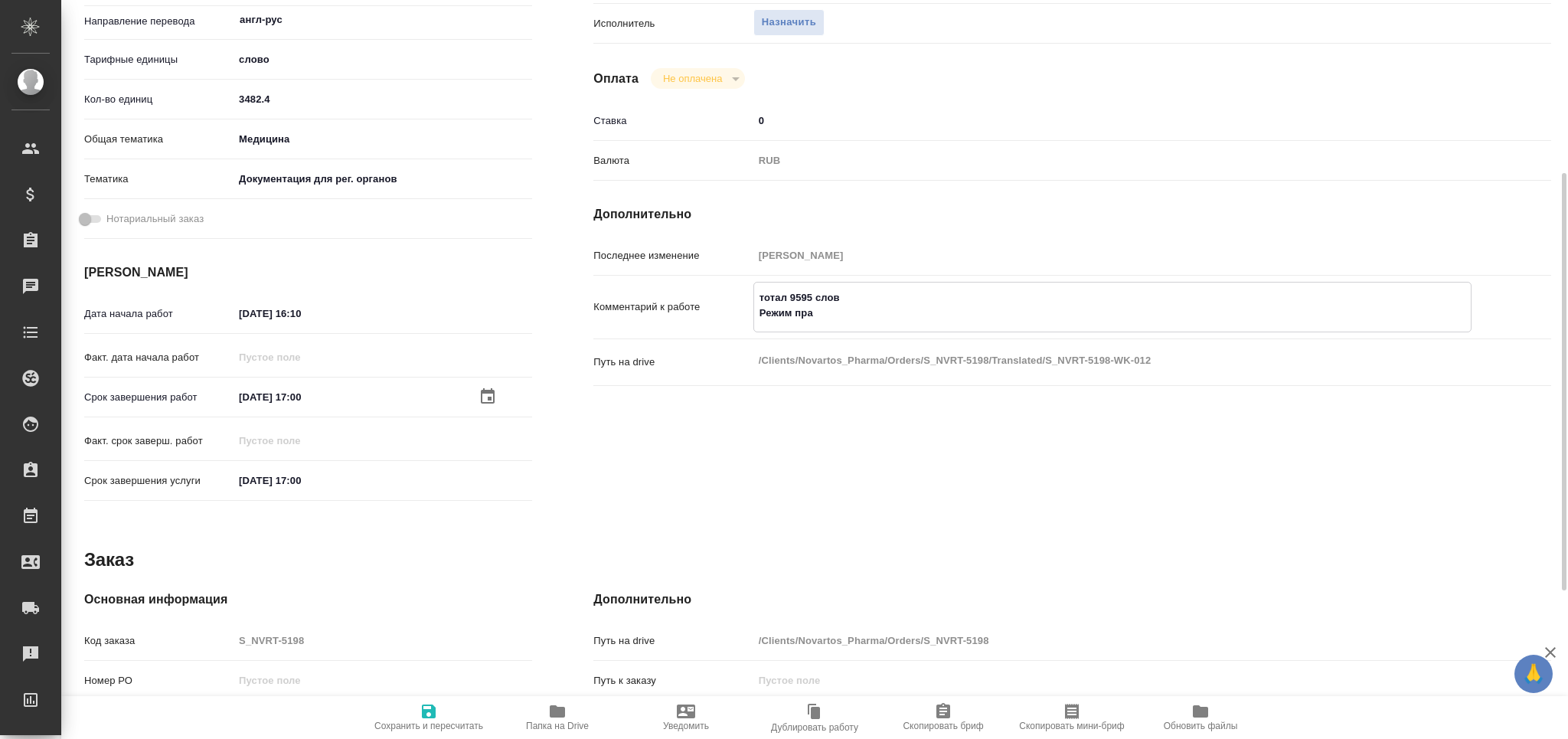
type textarea "тотал 9595 слов Режим прав"
type textarea "x"
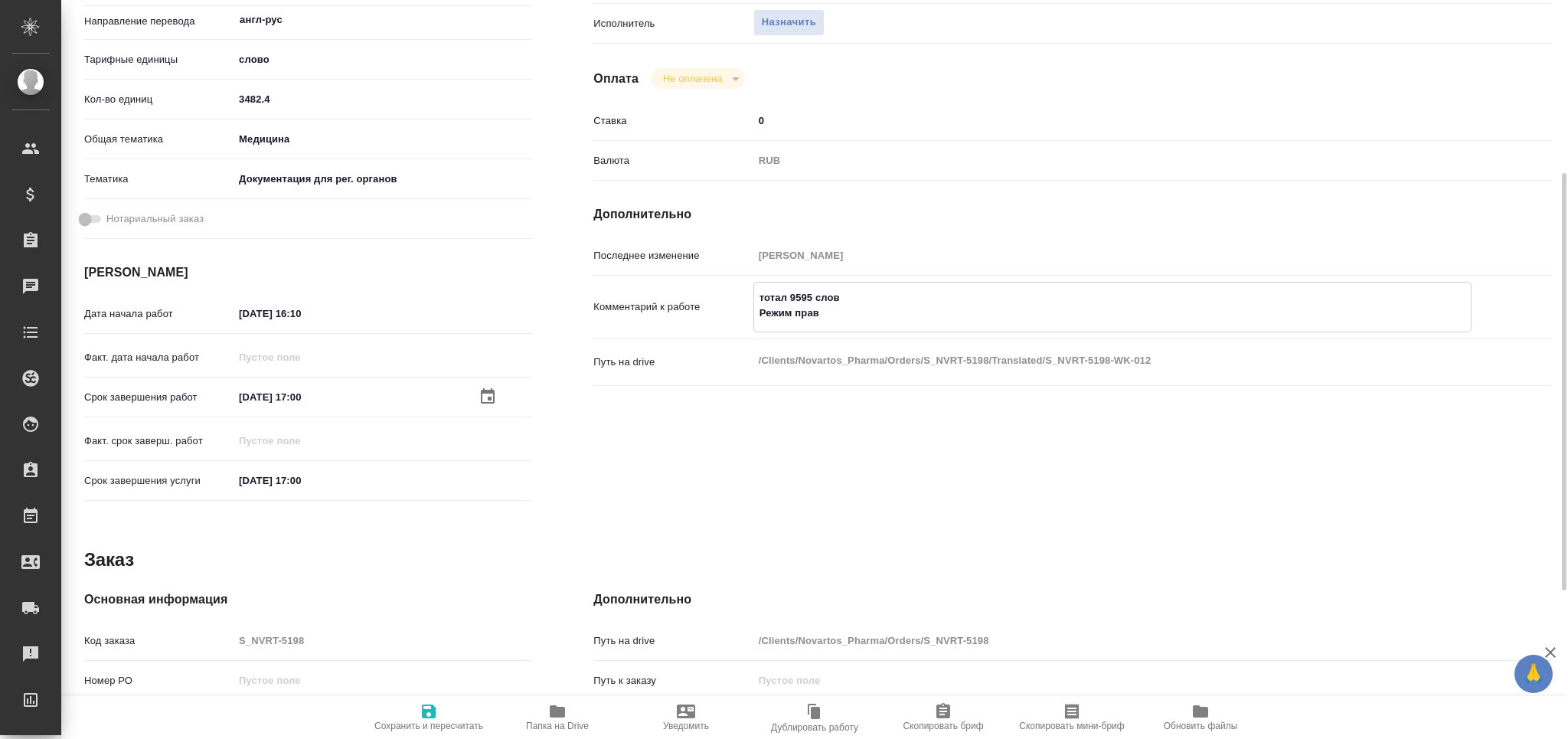
type textarea "x"
type textarea "тотал 9595 слов Режим право"
type textarea "x"
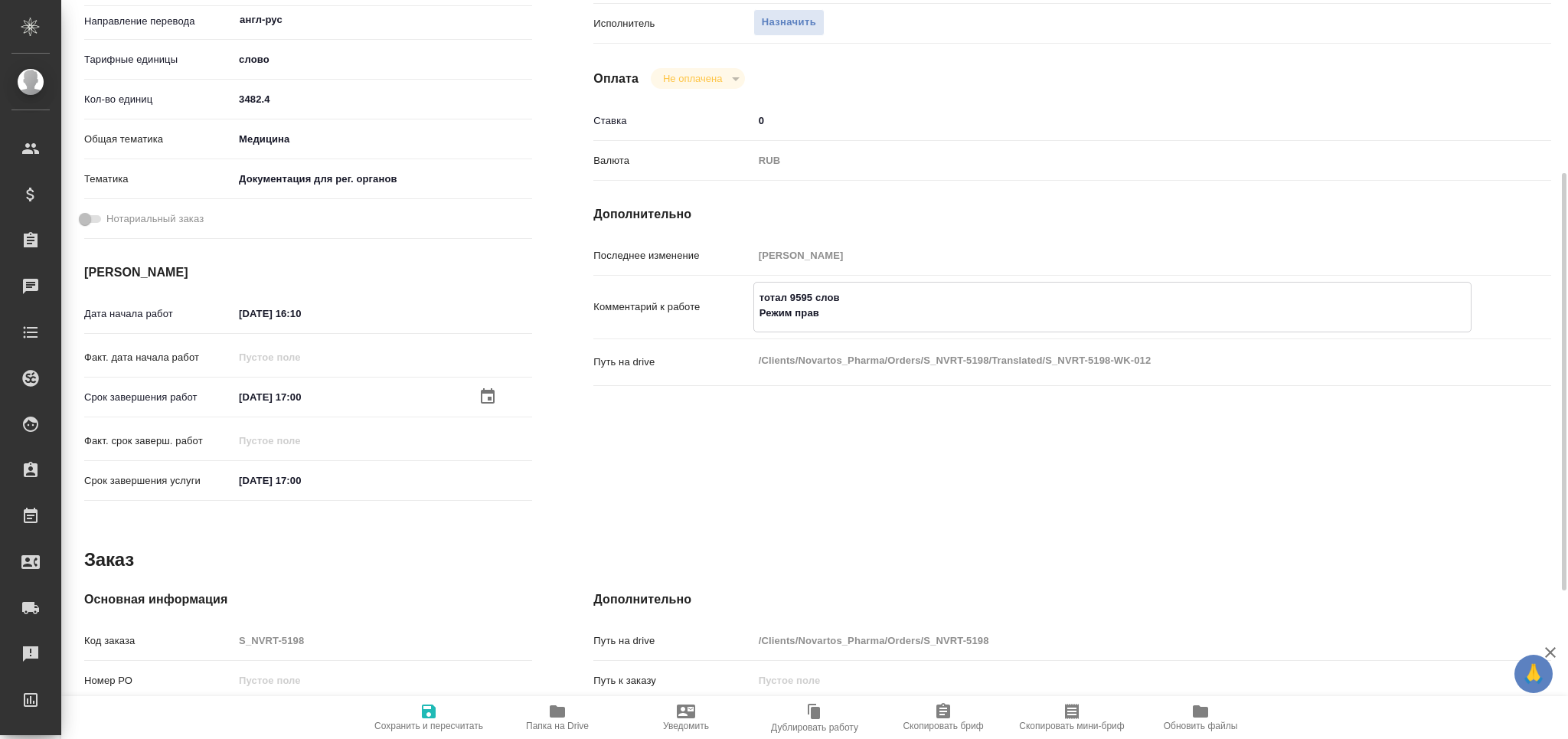
type textarea "x"
type textarea "тотал 9595 слов Режим правок"
type textarea "x"
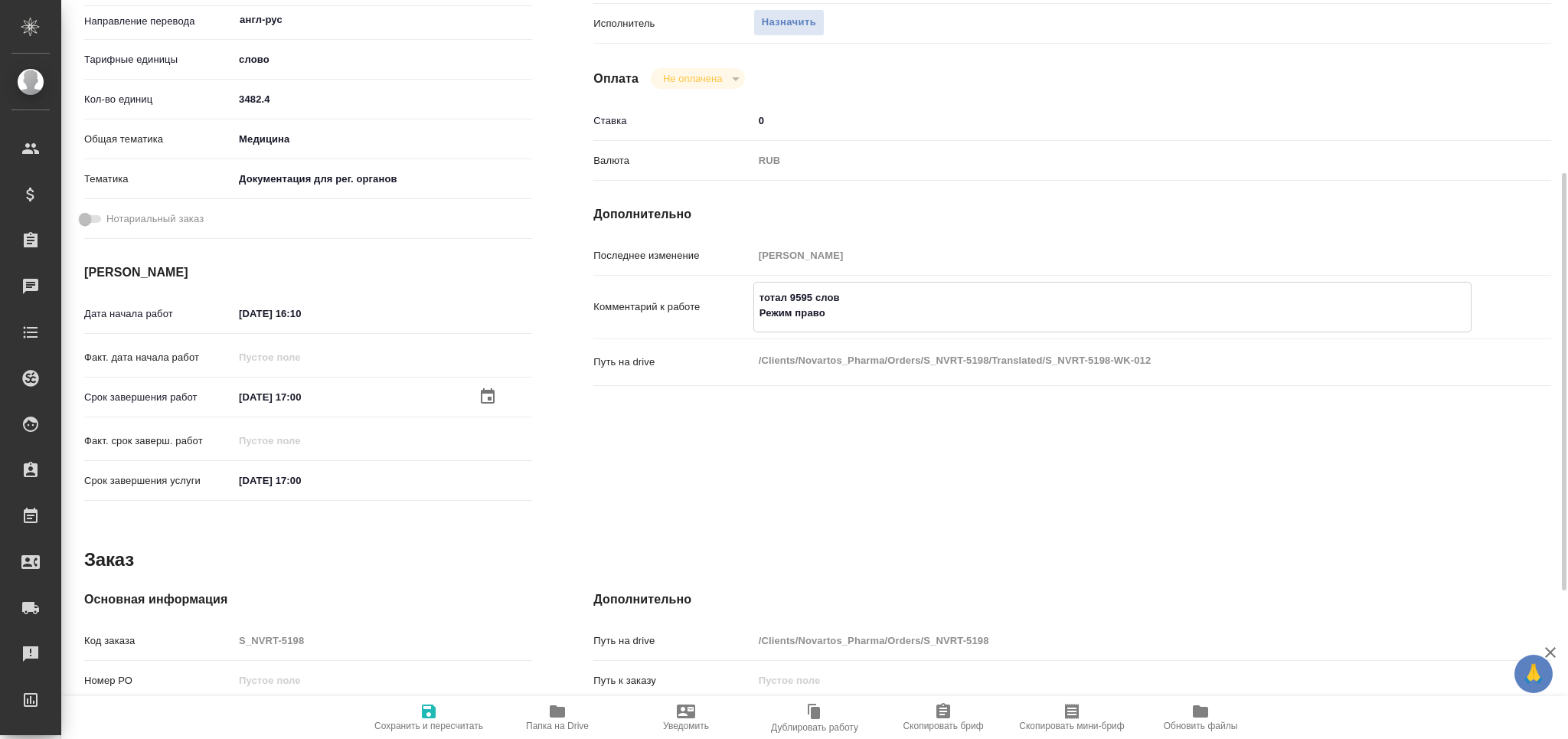
type textarea "x"
type textarea "тотал 9595 слов Режим правок"
type textarea "x"
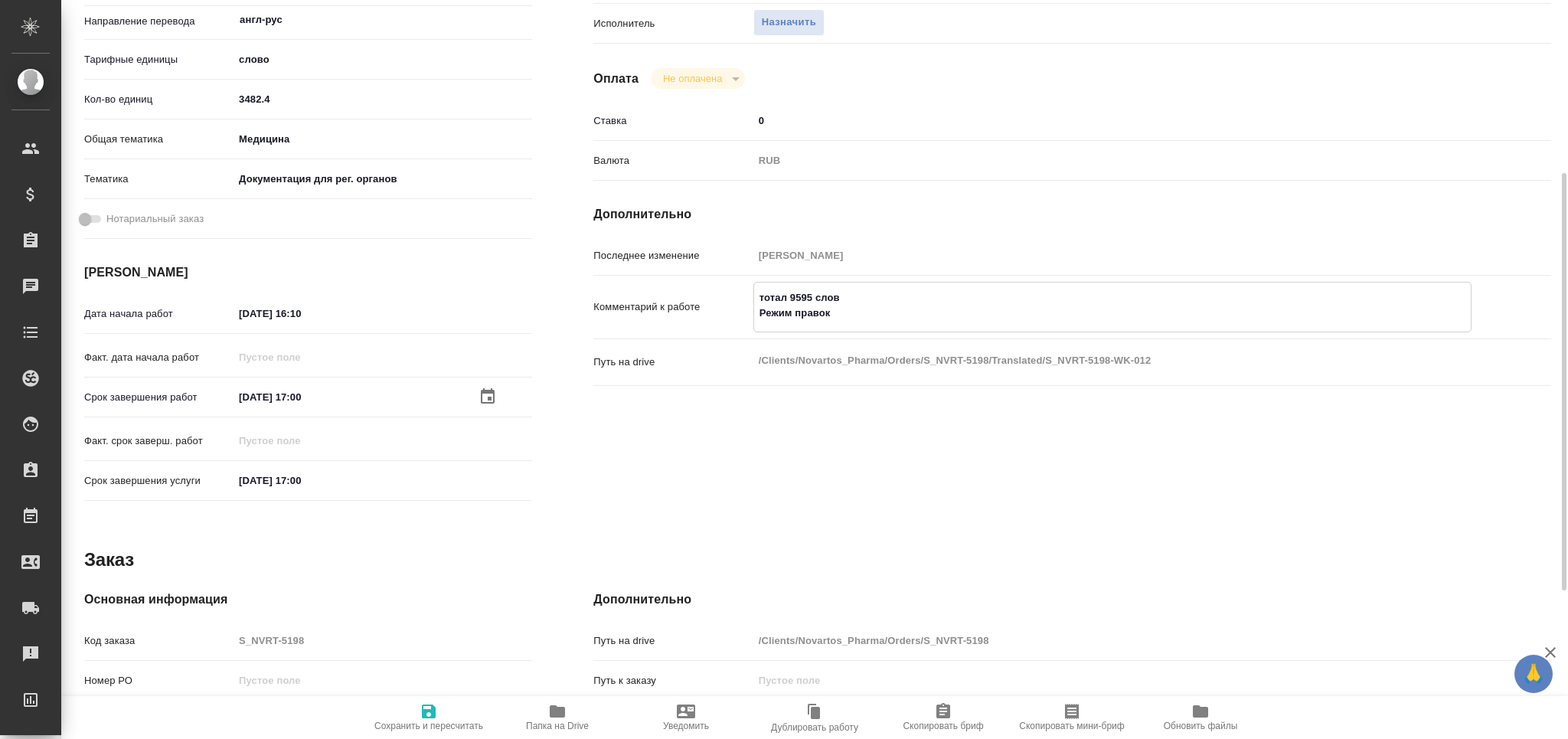
type textarea "x"
type textarea "тотал 9595 слов Режим правок с"
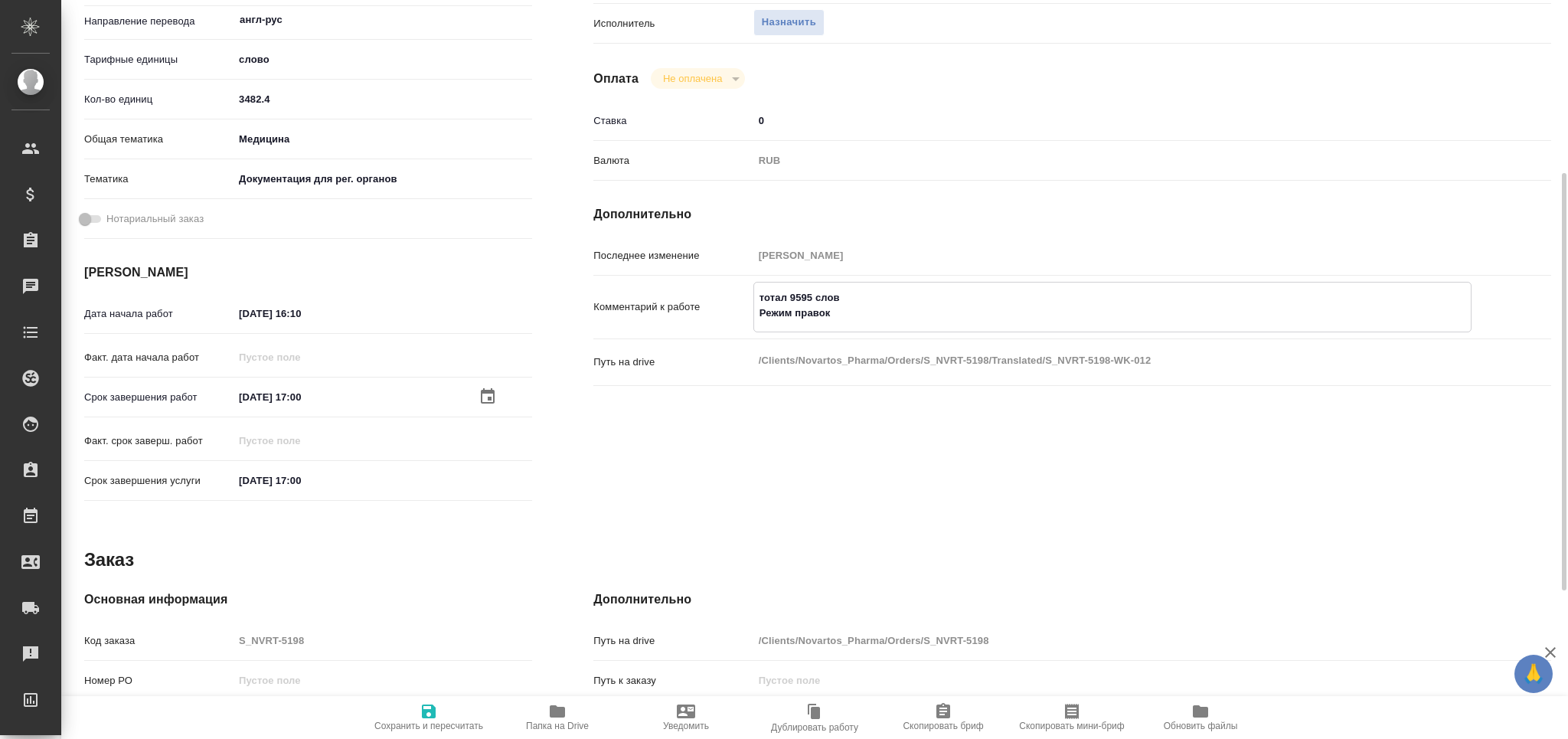
type textarea "x"
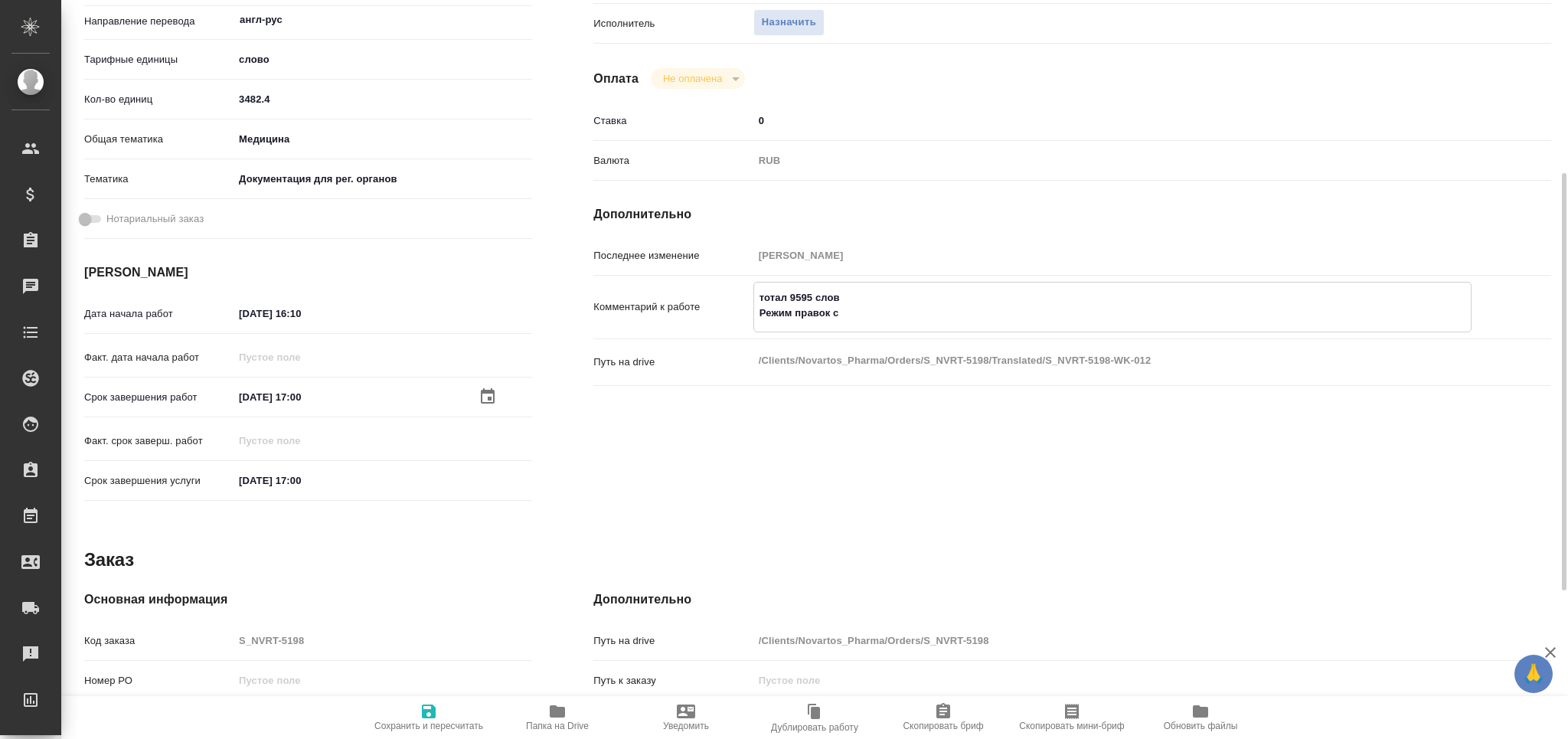
type textarea "тотал 9595 слов Режим правок со"
type textarea "x"
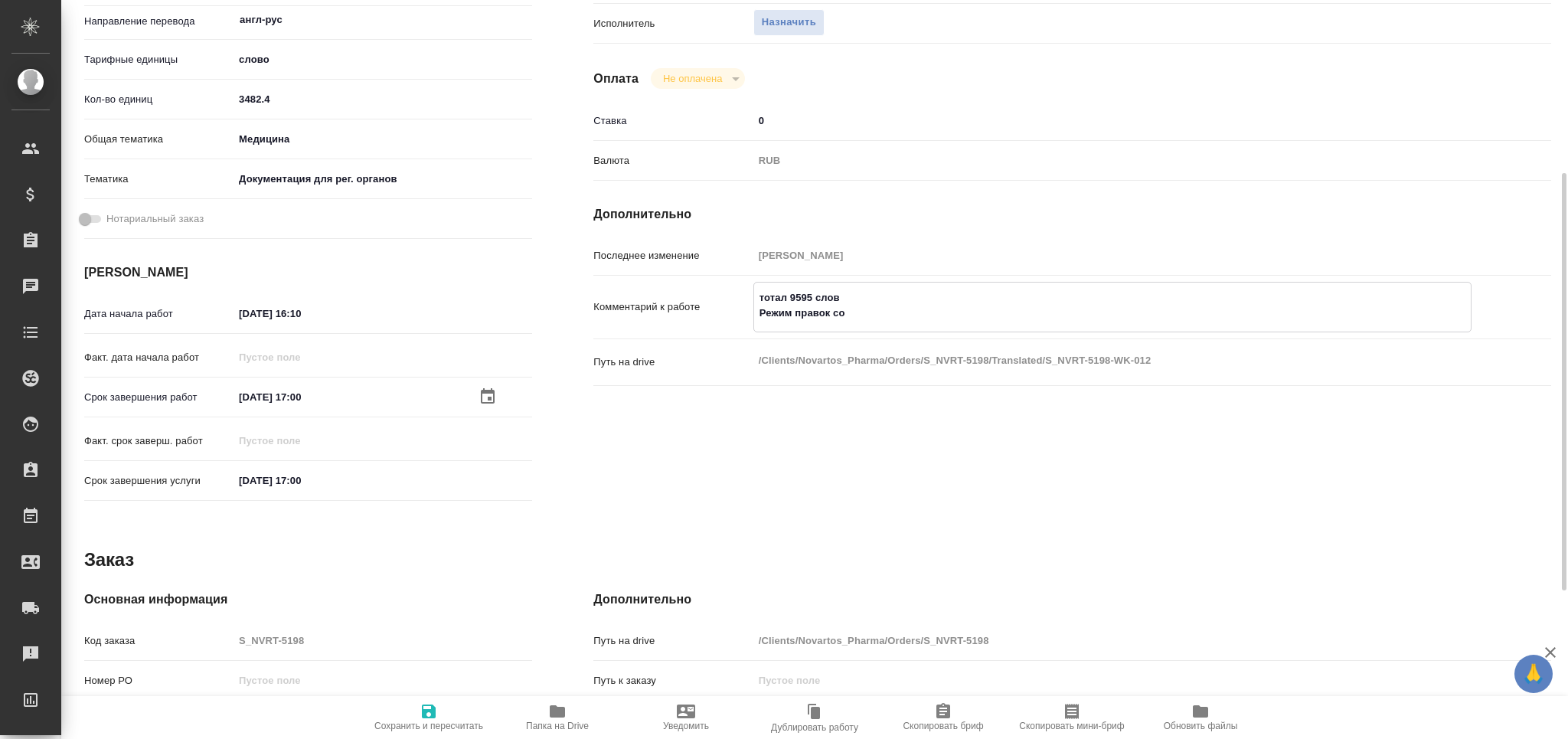
type textarea "тотал 9595 слов Режим правок сох"
type textarea "x"
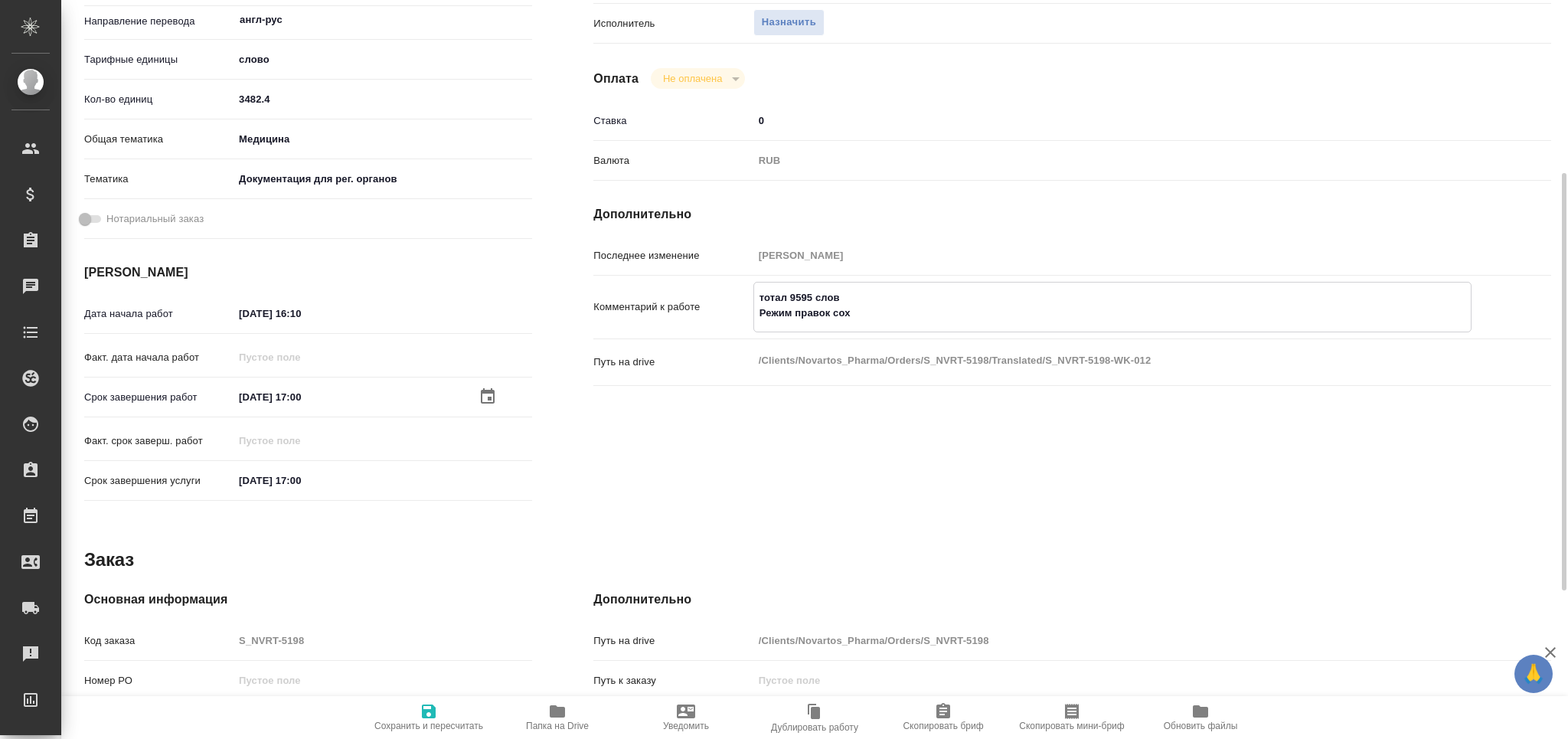
type textarea "x"
type textarea "тотал 9595 слов Режим правок сохр"
type textarea "x"
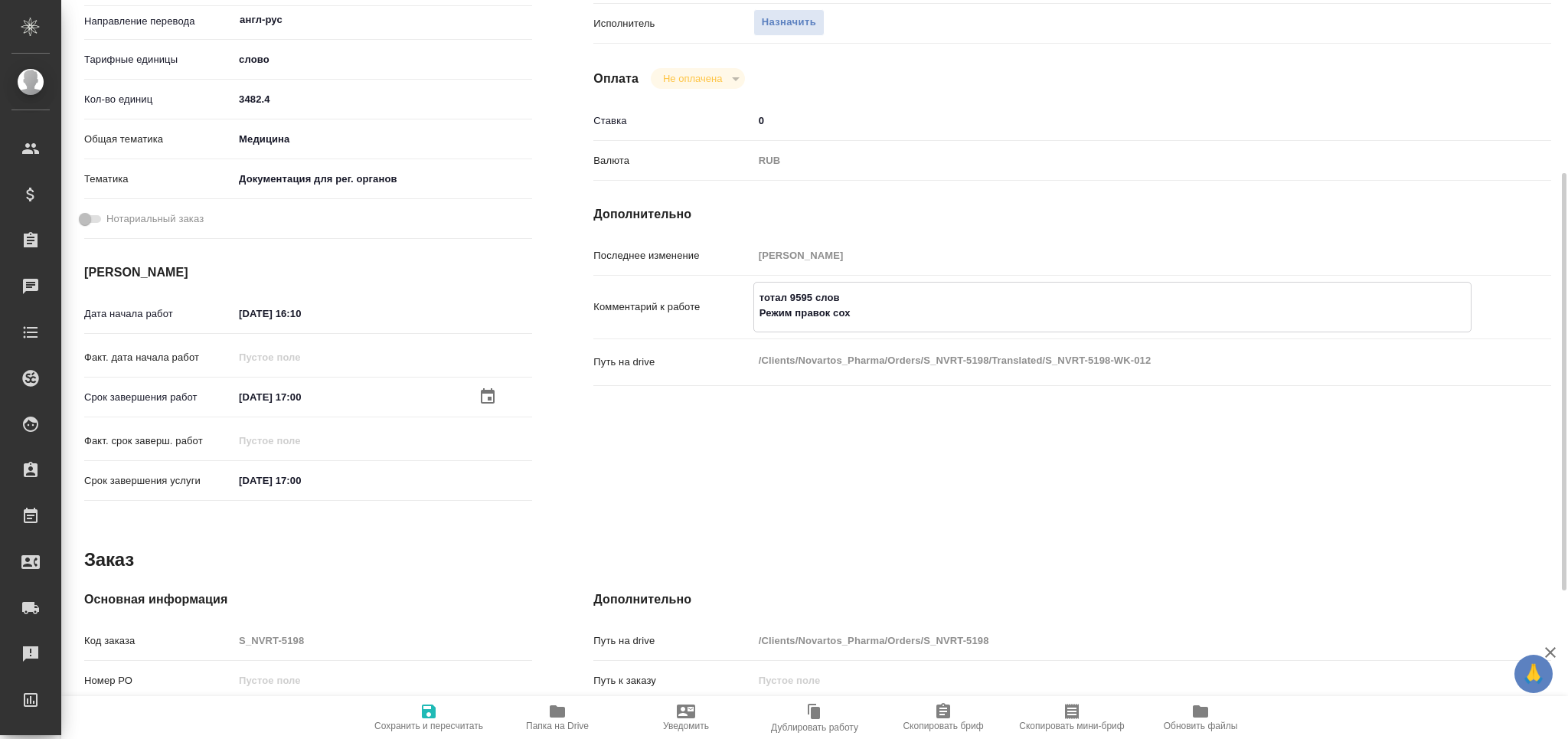
type textarea "x"
type textarea "тотал 9595 слов Режим правок сохра"
type textarea "x"
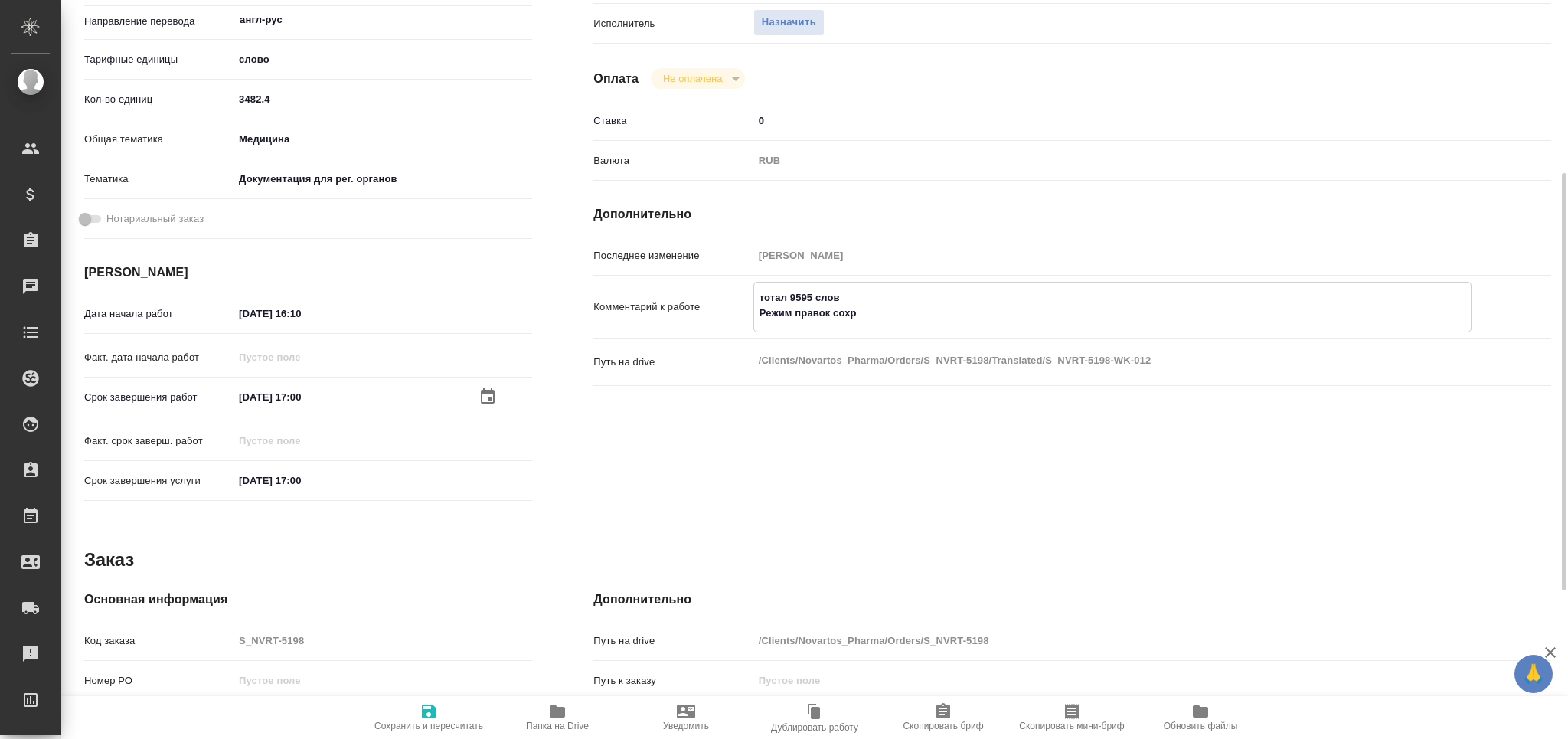
type textarea "x"
type textarea "тотал 9595 слов Режим правок сохран"
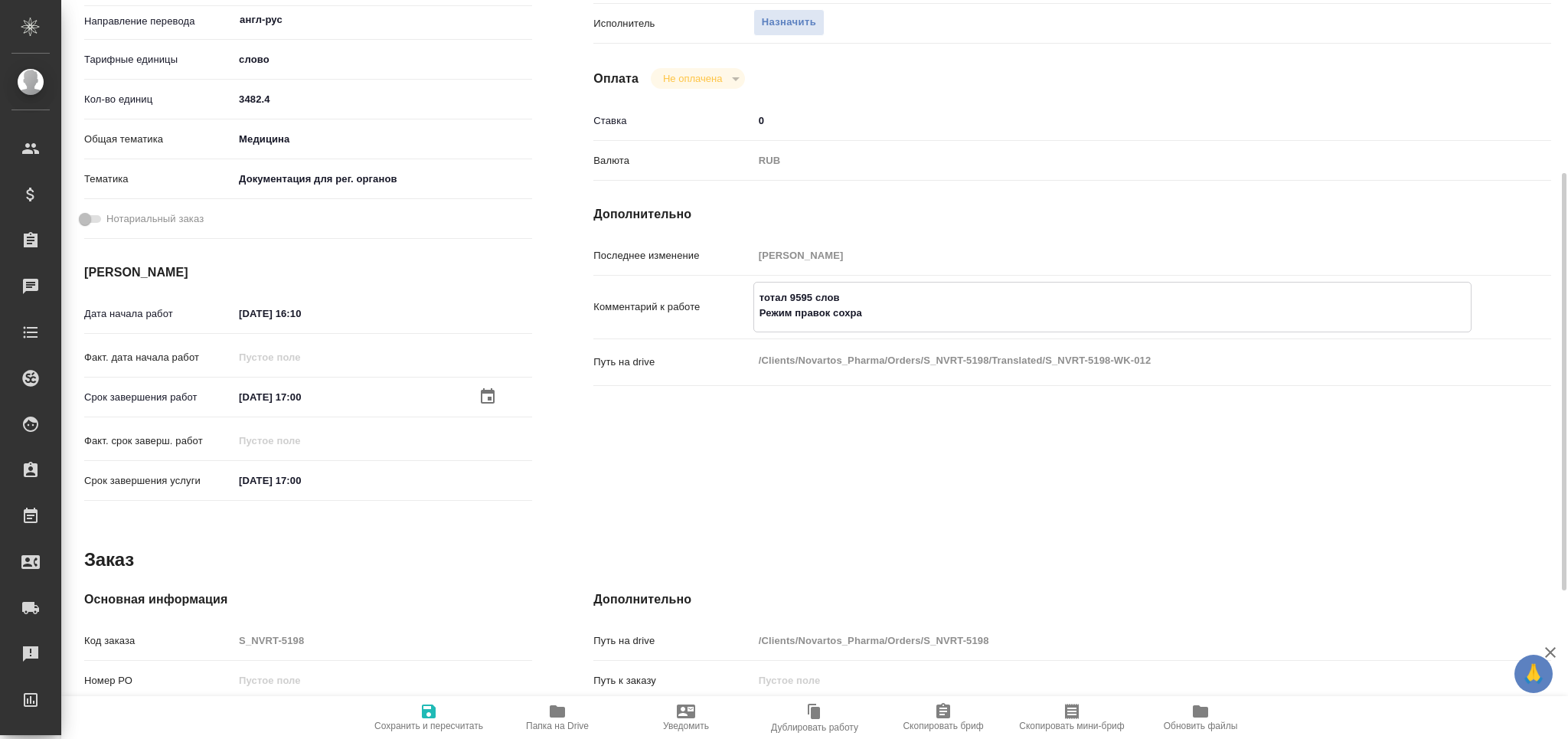
type textarea "x"
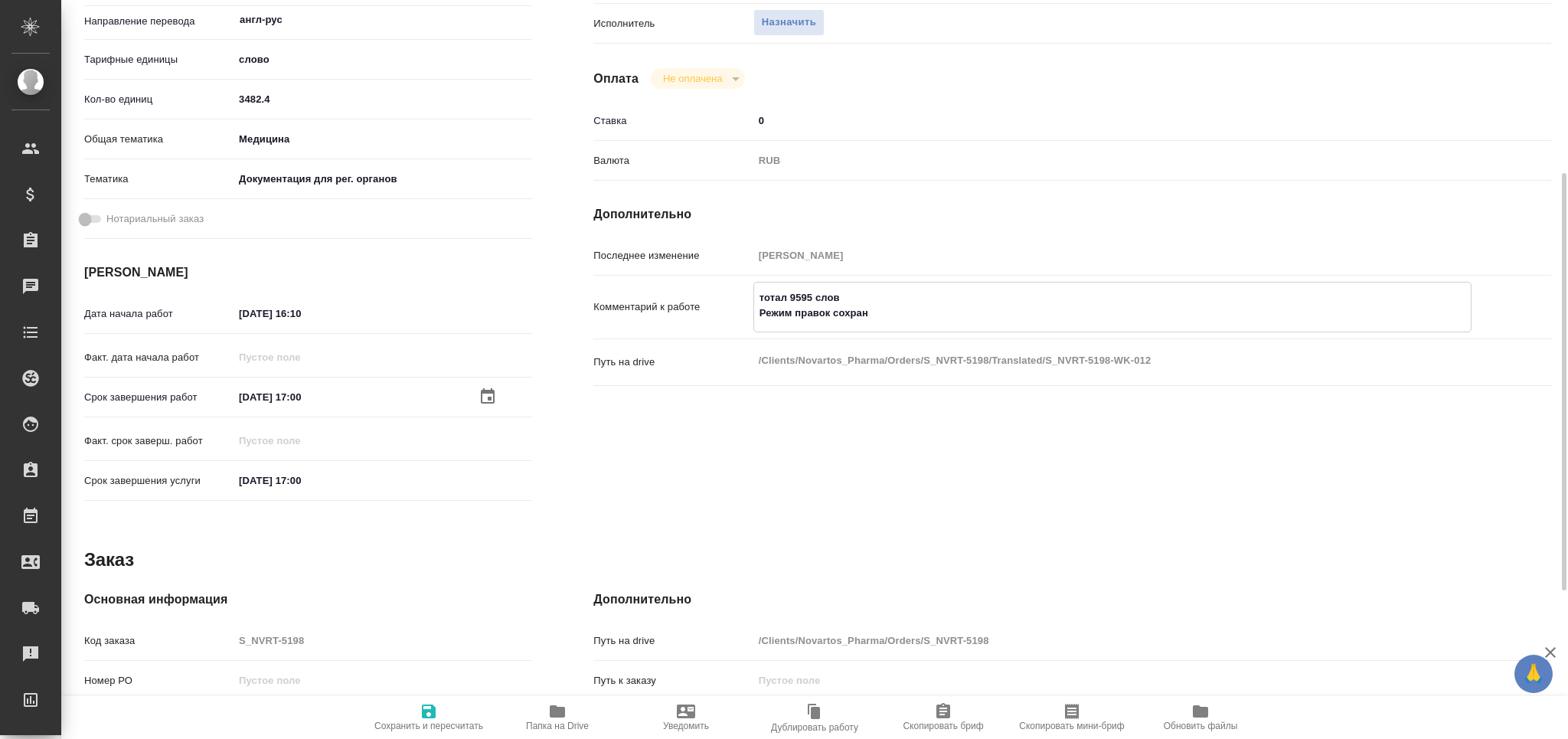
type textarea "тотал 9595 слов Режим правок сохрани"
type textarea "x"
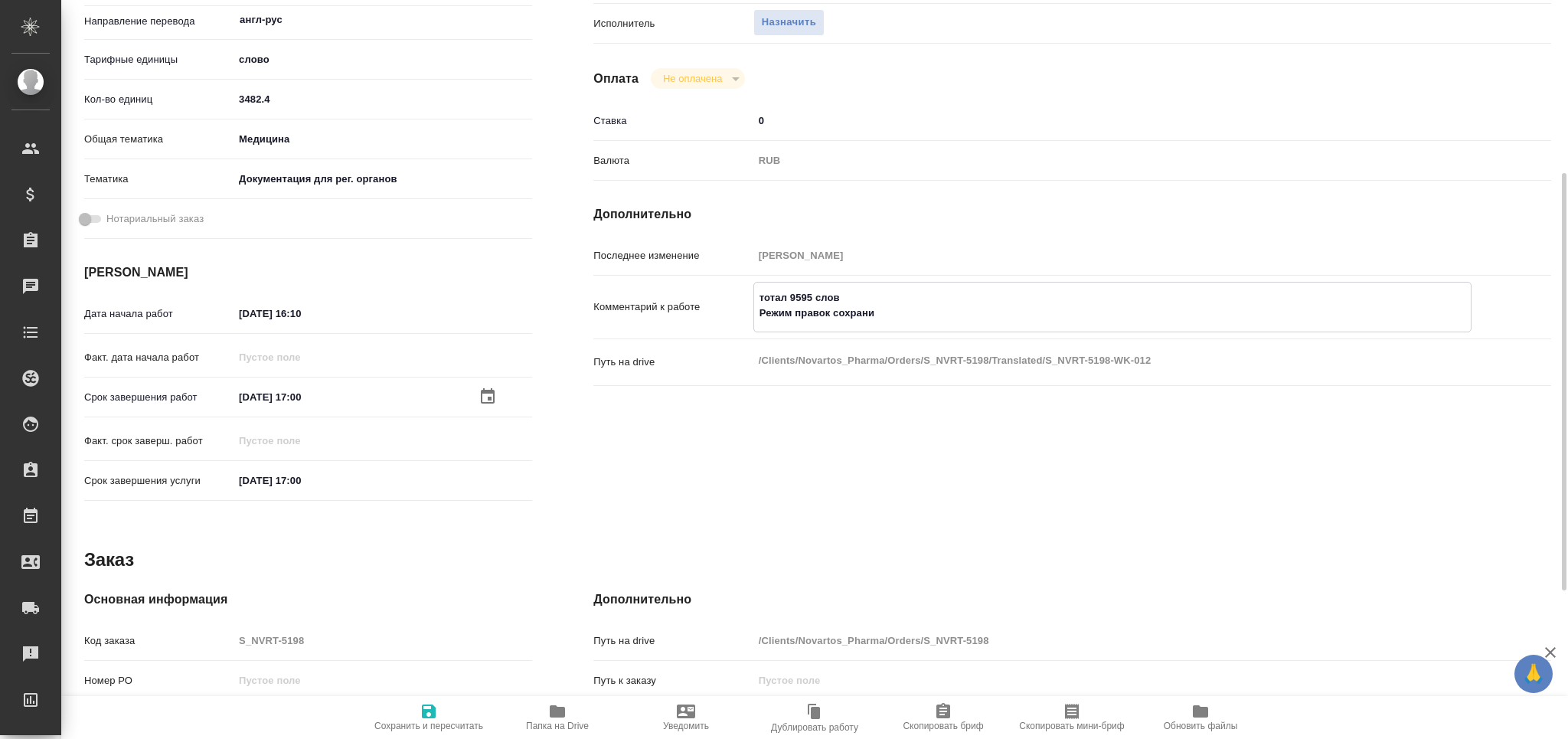
type textarea "x"
type textarea "тотал 9595 слов Режим правок сохранит"
type textarea "x"
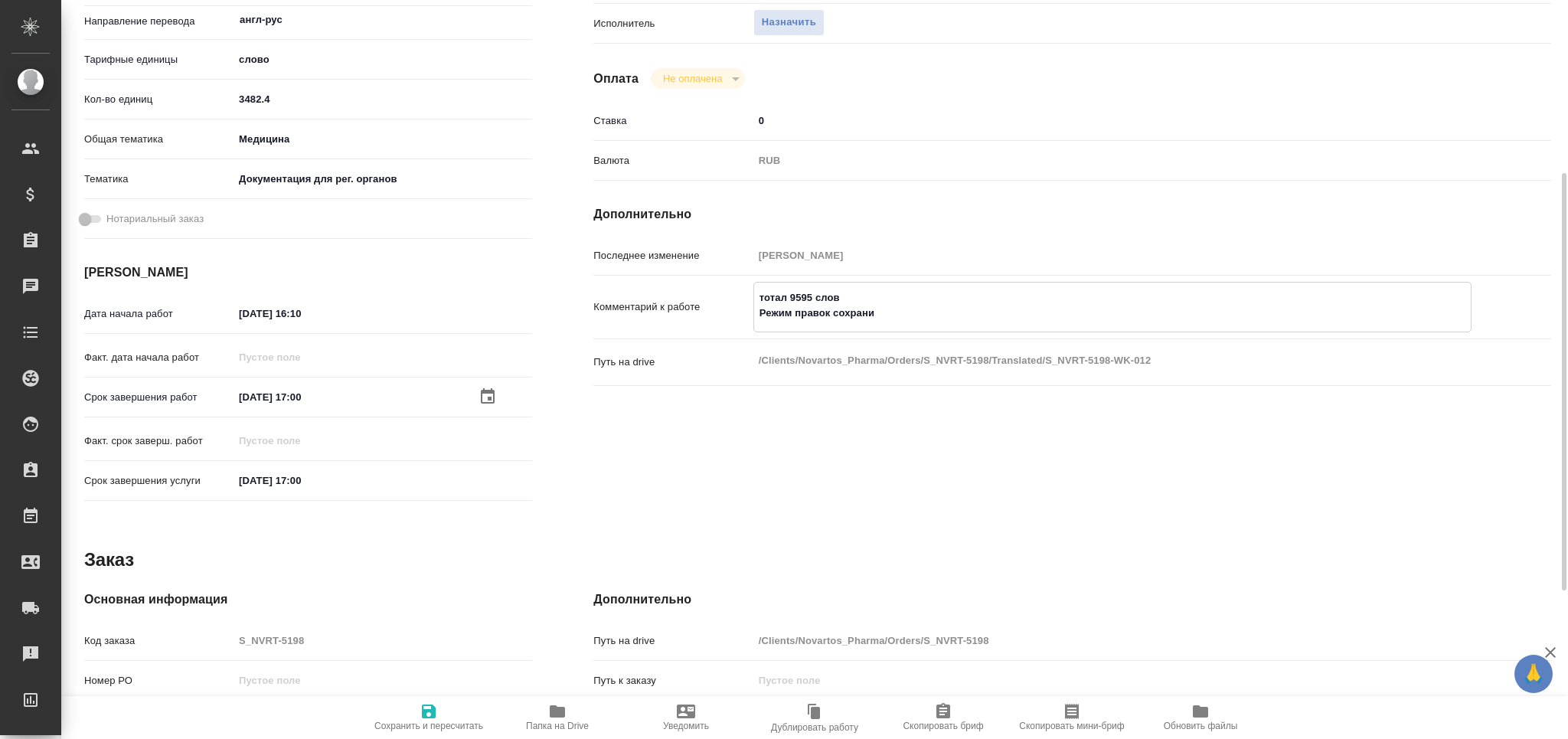
type textarea "x"
type textarea "тотал 9595 слов Режим правок сохранить"
type textarea "x"
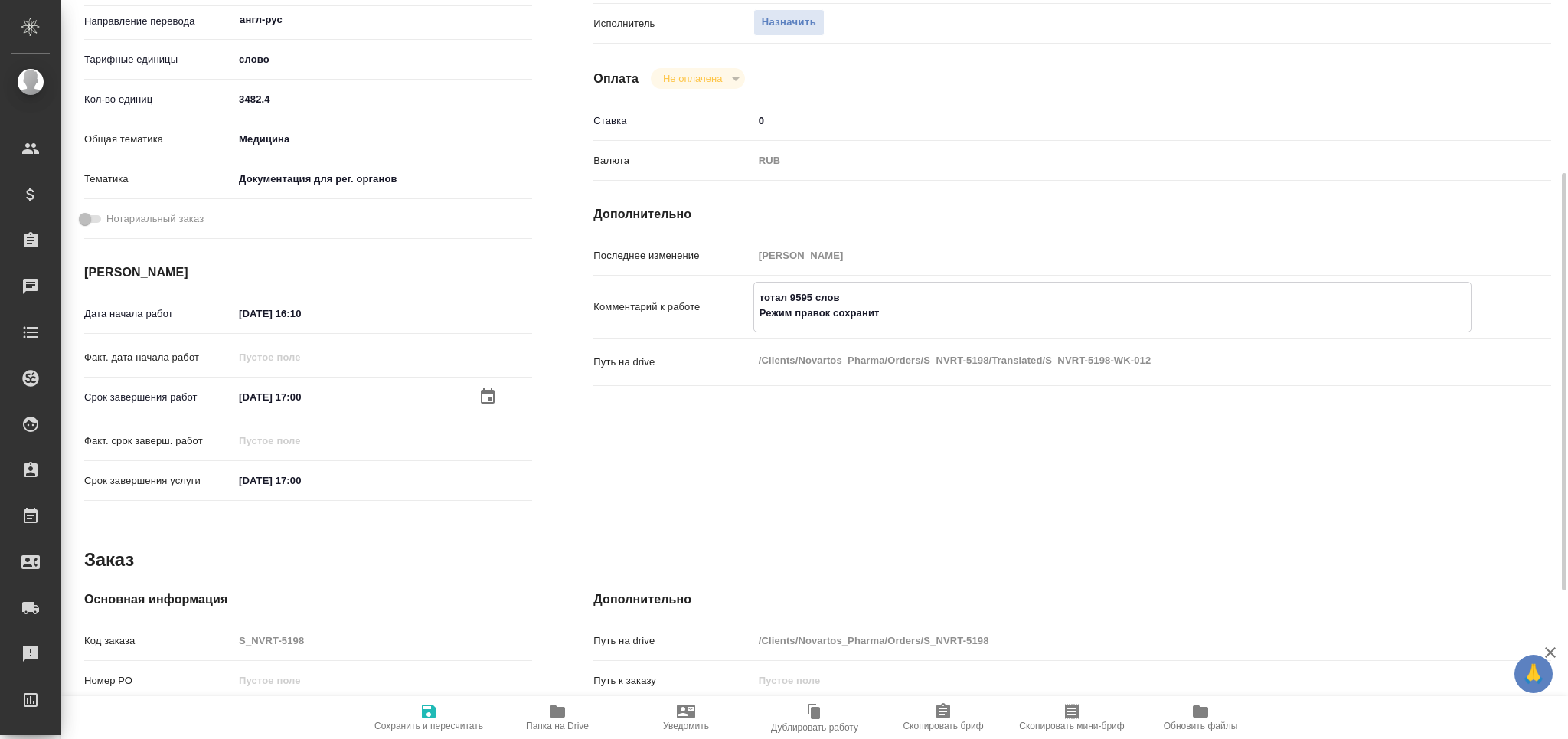
type textarea "x"
type textarea "тотал 9595 слов Режим правок сохранить"
type textarea "x"
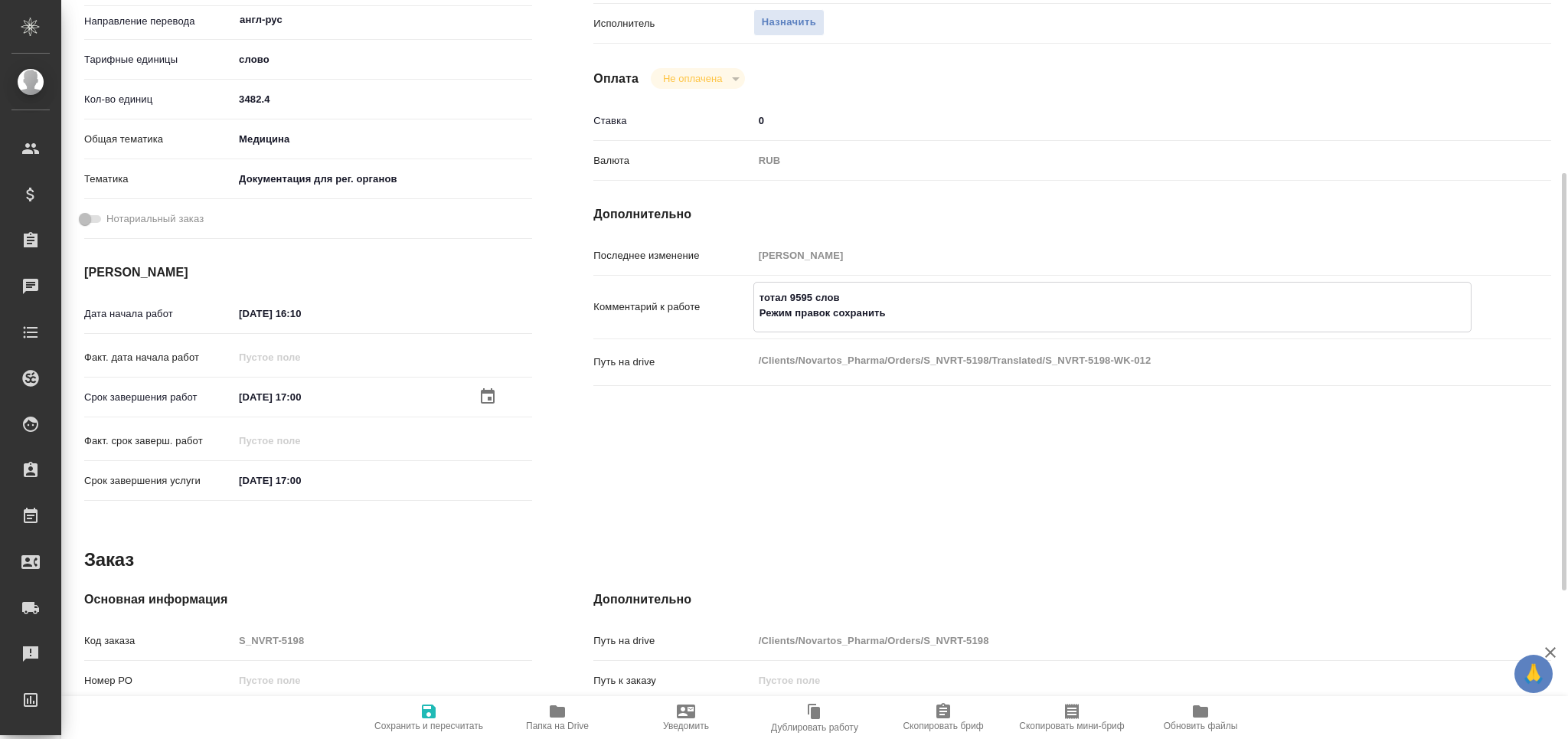
type textarea "x"
type textarea "тотал 9595 слов Режим правок сохранить в"
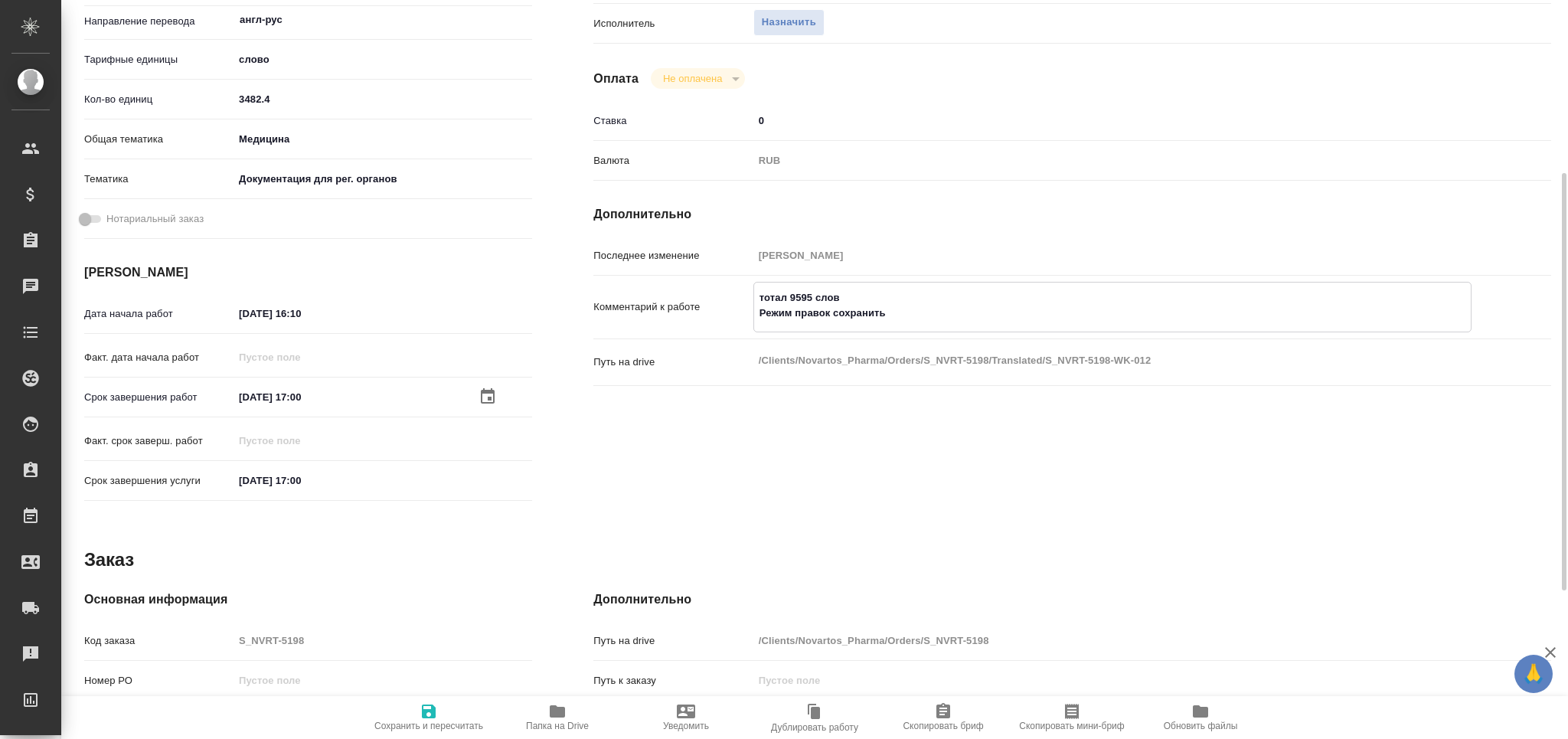
type textarea "x"
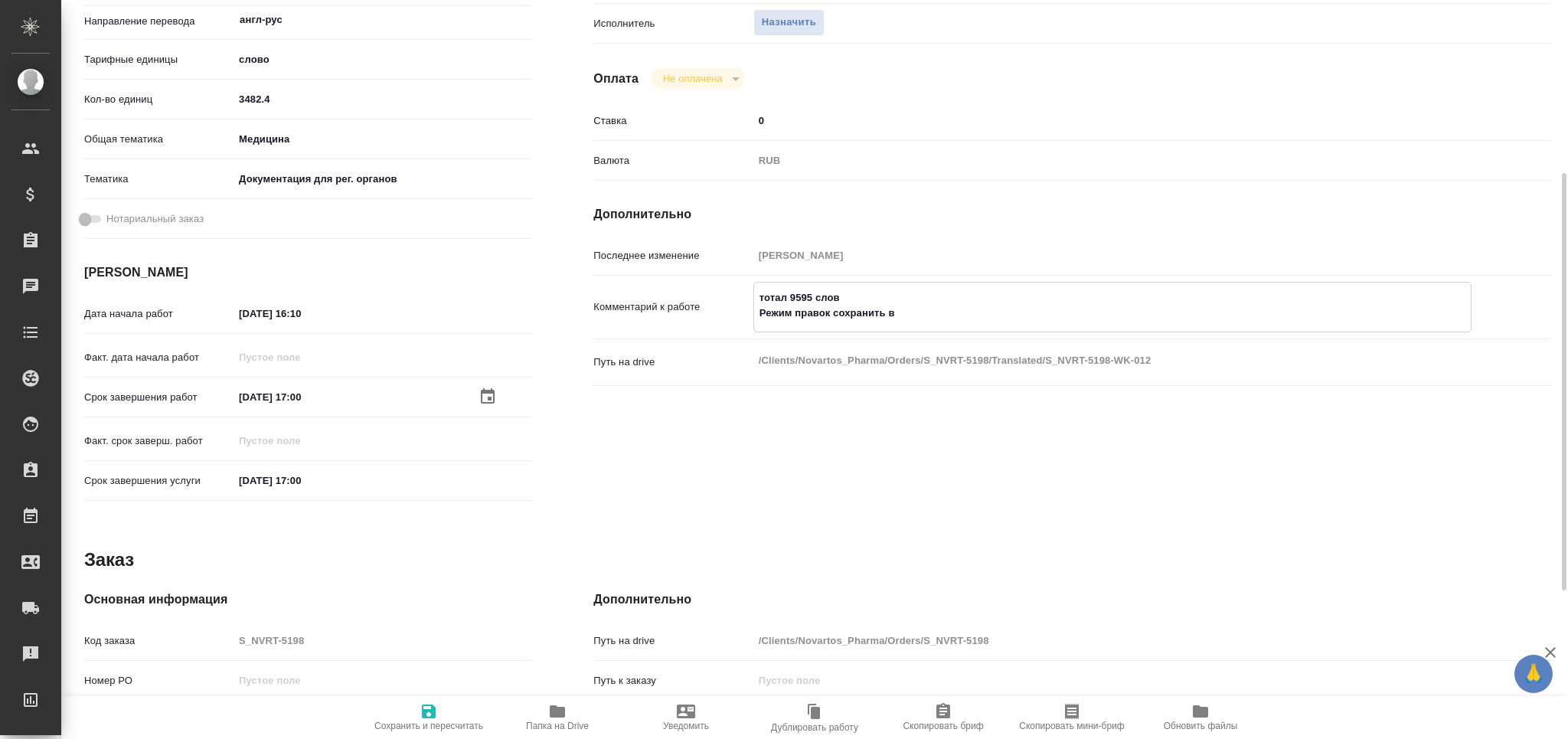
type textarea "тотал 9595 слов Режим правок сохранить в"
type textarea "x"
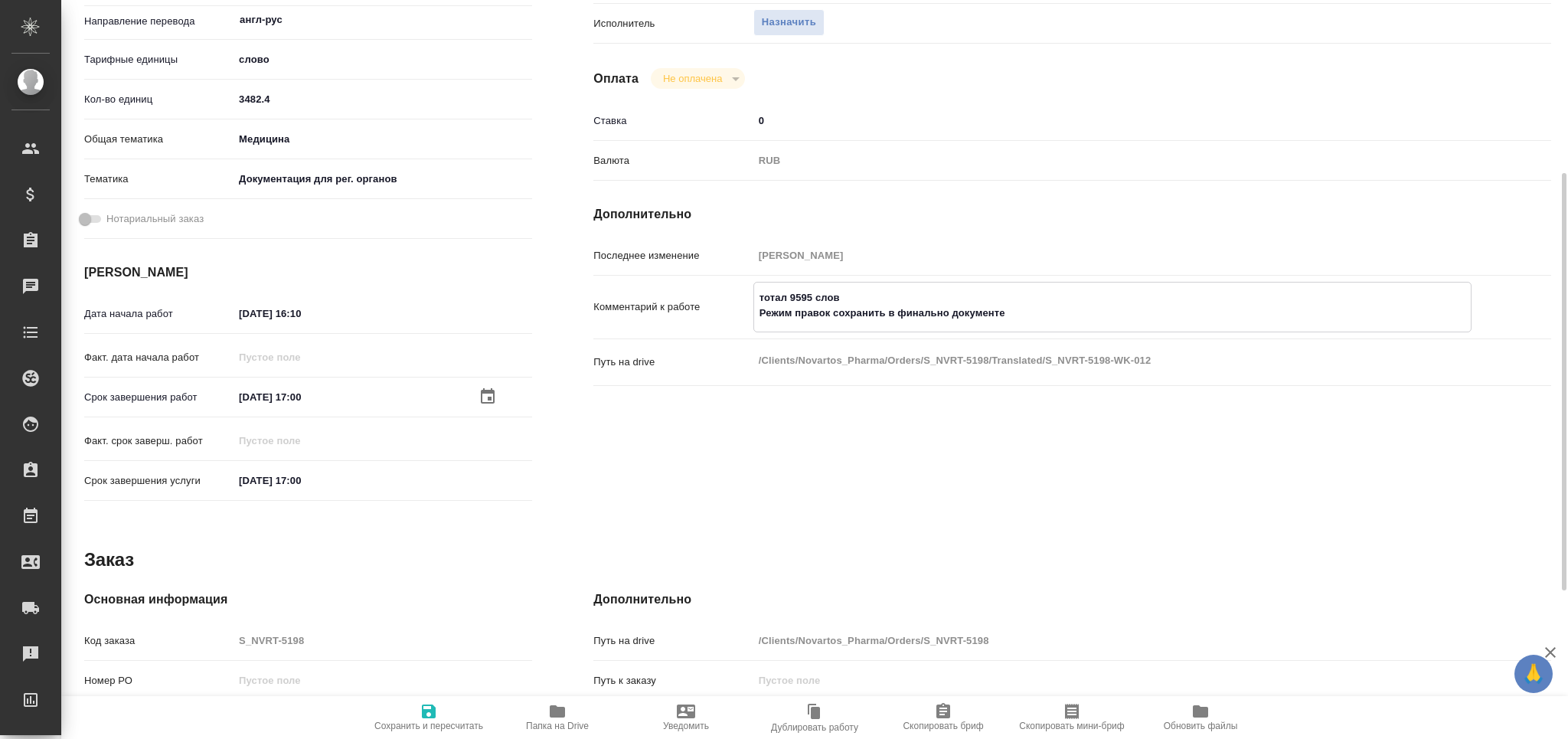
click at [944, 315] on textarea "тотал 9595 слов Режим правок сохранить в финально документе" at bounding box center [1112, 306] width 716 height 42
click at [947, 315] on textarea "тотал 9595 слов Режим правок сохранить в финально документе" at bounding box center [1112, 306] width 716 height 42
click at [420, 714] on icon "button" at bounding box center [428, 711] width 18 height 18
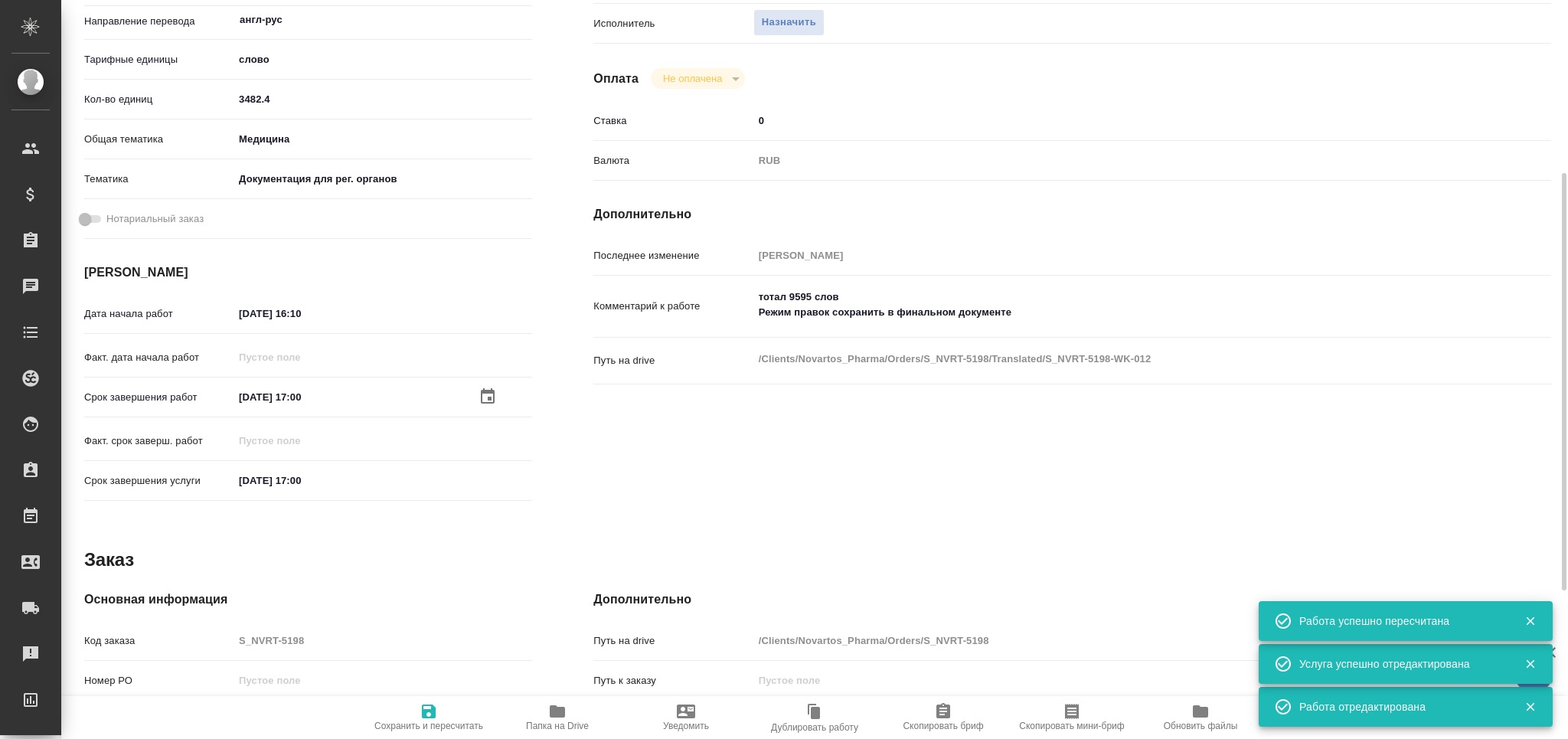
click at [1057, 702] on span "Скопировать мини-бриф" at bounding box center [1072, 716] width 110 height 29
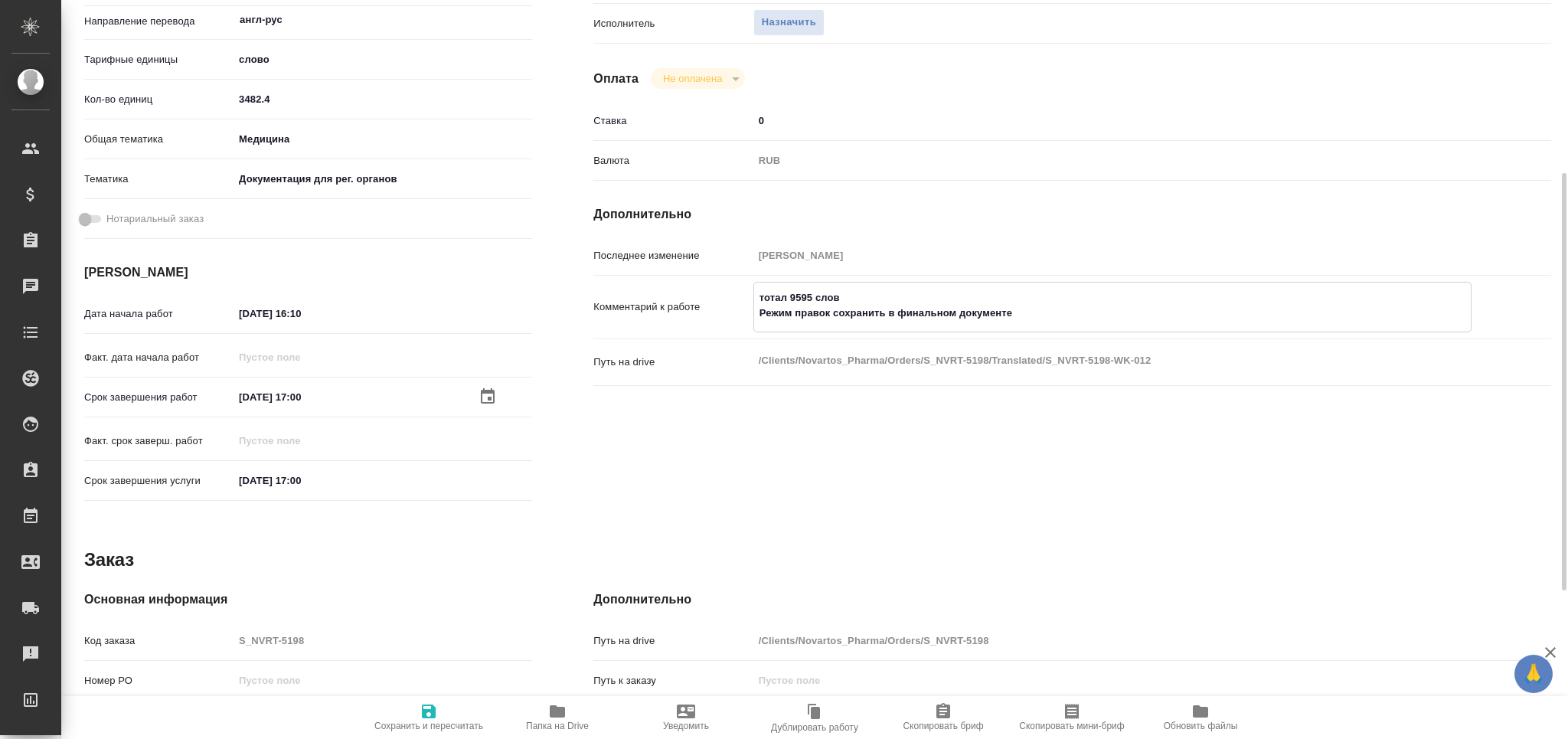
drag, startPoint x: 858, startPoint y: 272, endPoint x: 731, endPoint y: 276, distance: 127.1
click at [731, 281] on div "Комментарий к работе тотал 9595 слов Режим правок сохранить в финальном докумен…" at bounding box center [1072, 306] width 958 height 51
